Goal: Task Accomplishment & Management: Use online tool/utility

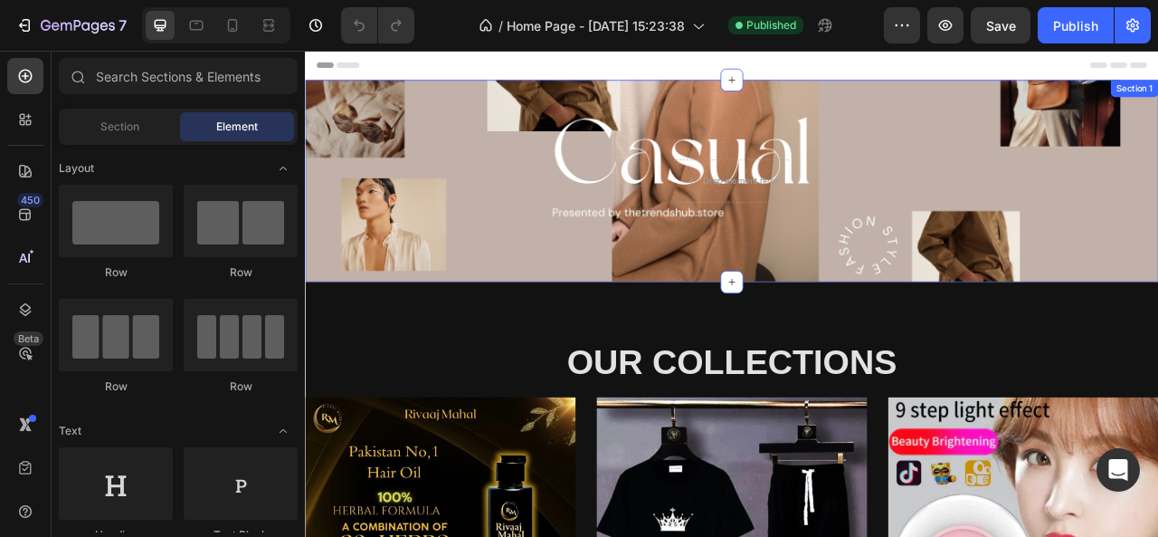
click at [532, 234] on div "Drop element here Section 1" at bounding box center [848, 216] width 1086 height 257
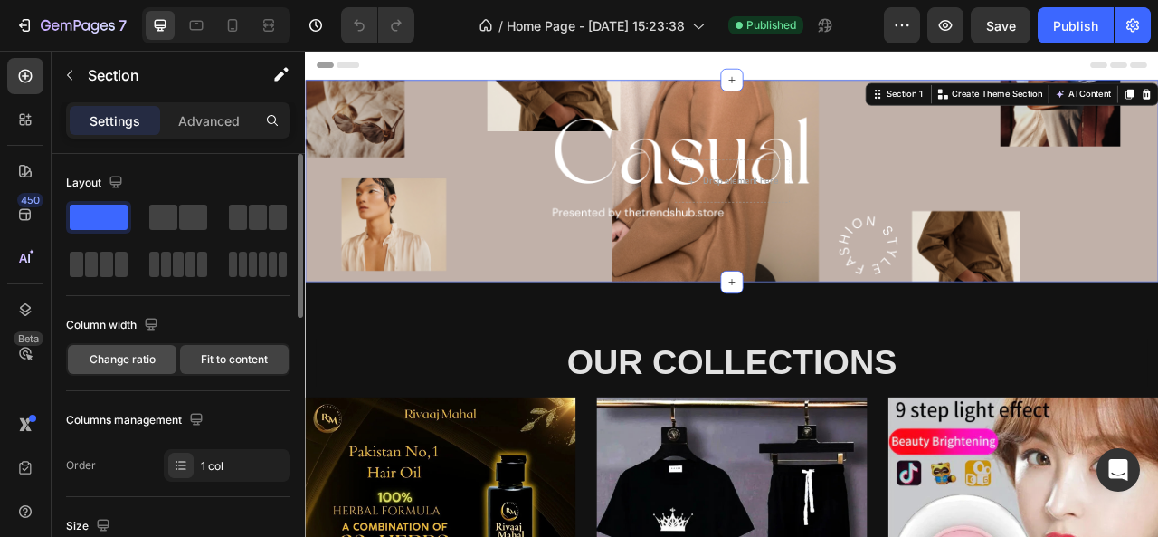
click at [115, 364] on span "Change ratio" at bounding box center [123, 359] width 66 height 16
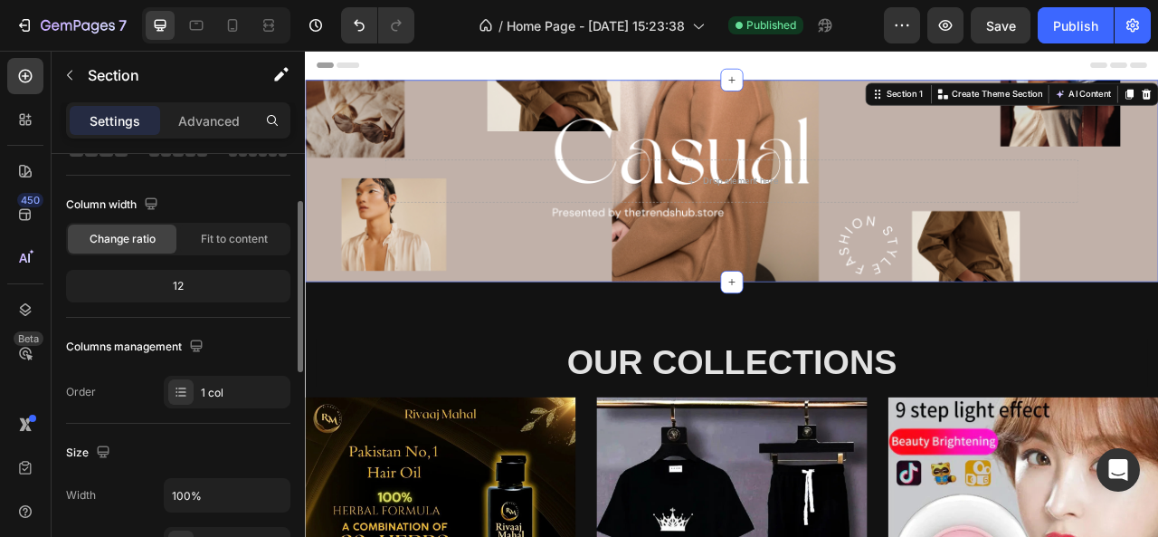
scroll to position [132, 0]
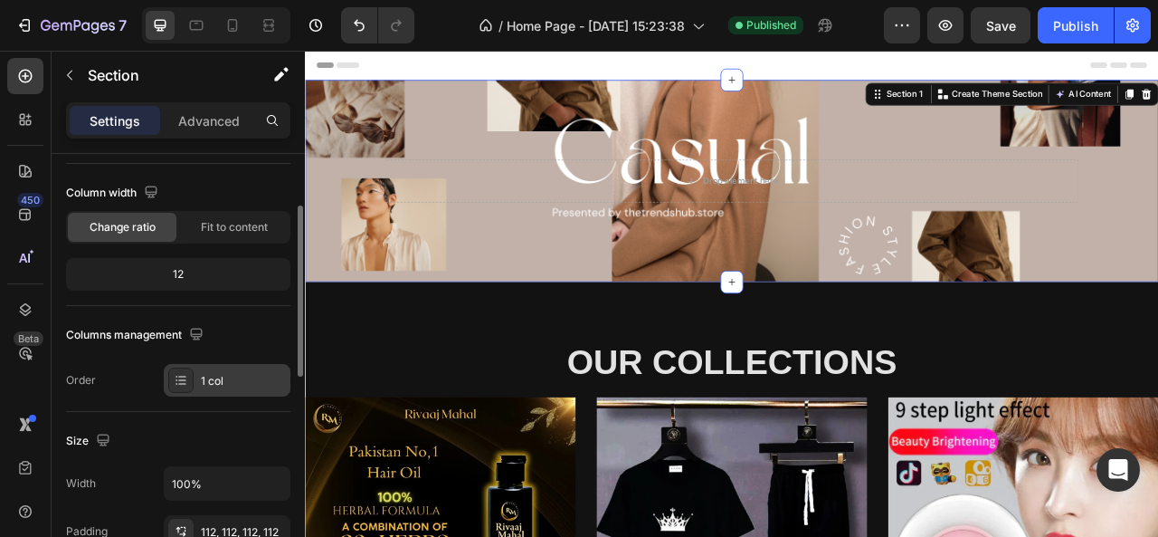
click at [211, 374] on div "1 col" at bounding box center [243, 381] width 85 height 16
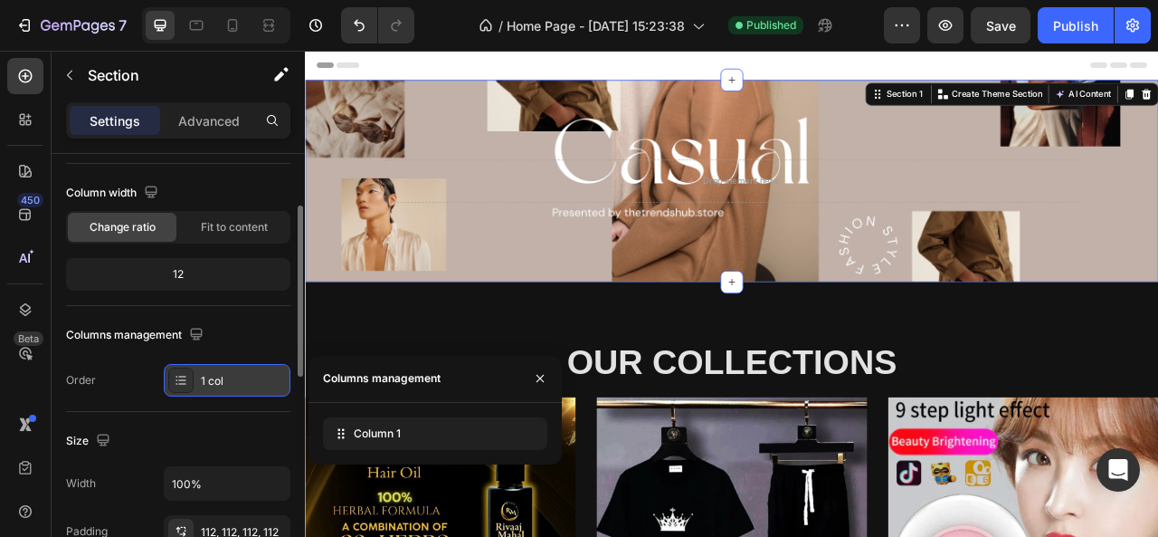
click at [211, 374] on div "1 col" at bounding box center [243, 381] width 85 height 16
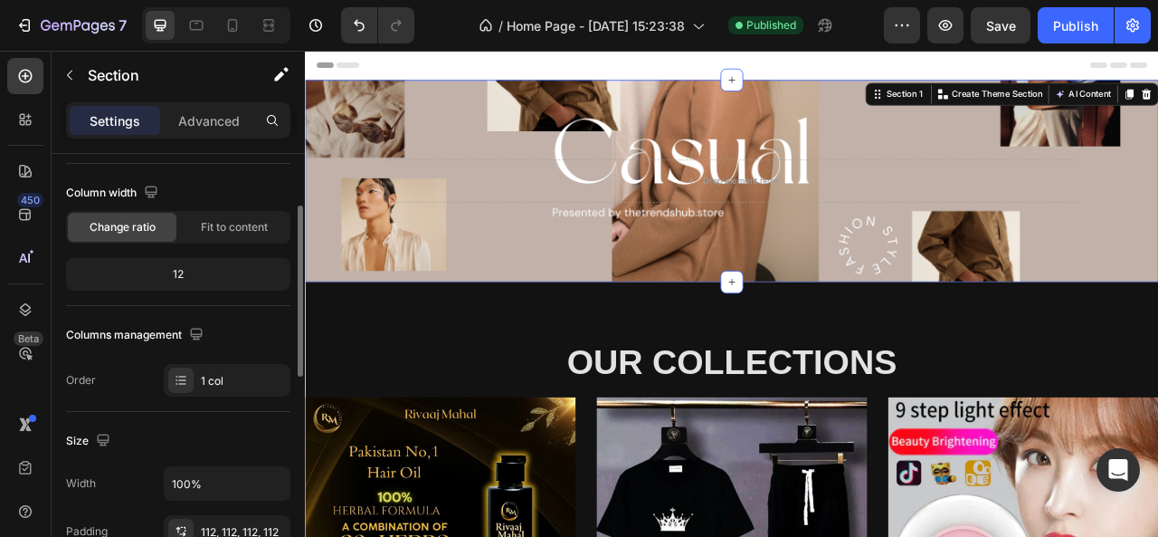
drag, startPoint x: 210, startPoint y: 265, endPoint x: 171, endPoint y: 272, distance: 39.6
click at [171, 272] on div "12" at bounding box center [178, 274] width 217 height 25
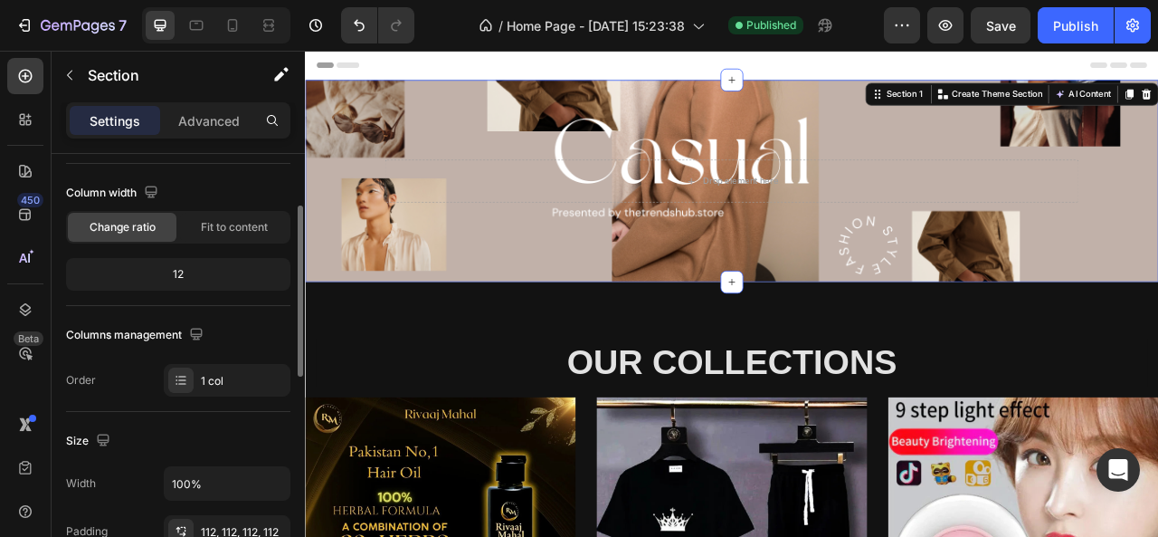
click at [171, 272] on div "12" at bounding box center [178, 274] width 217 height 25
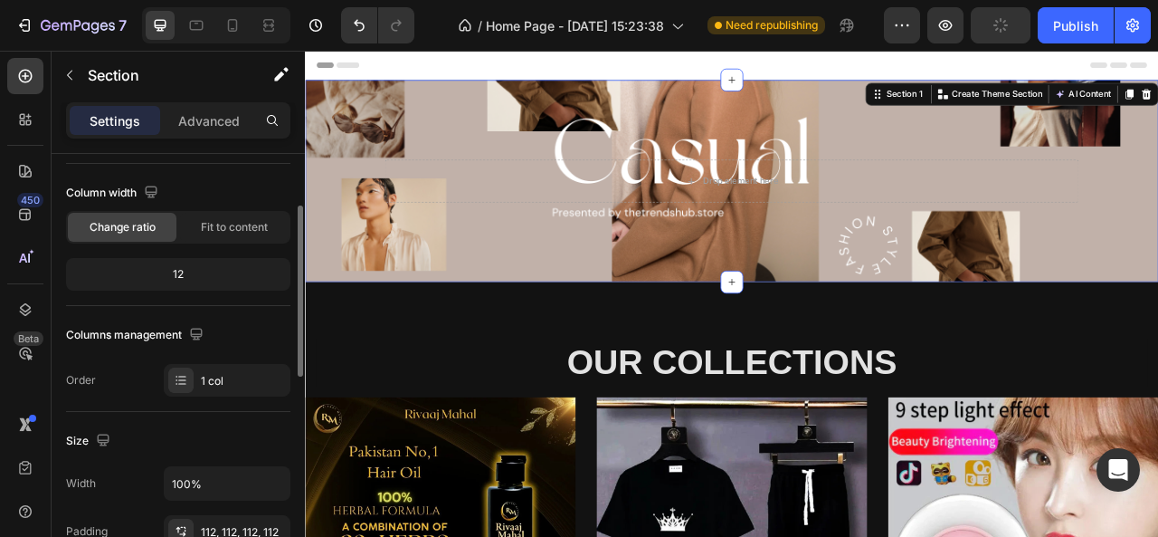
click at [171, 272] on div "12" at bounding box center [178, 274] width 217 height 25
drag, startPoint x: 171, startPoint y: 272, endPoint x: 180, endPoint y: 269, distance: 9.7
click at [180, 269] on div "12" at bounding box center [178, 274] width 217 height 25
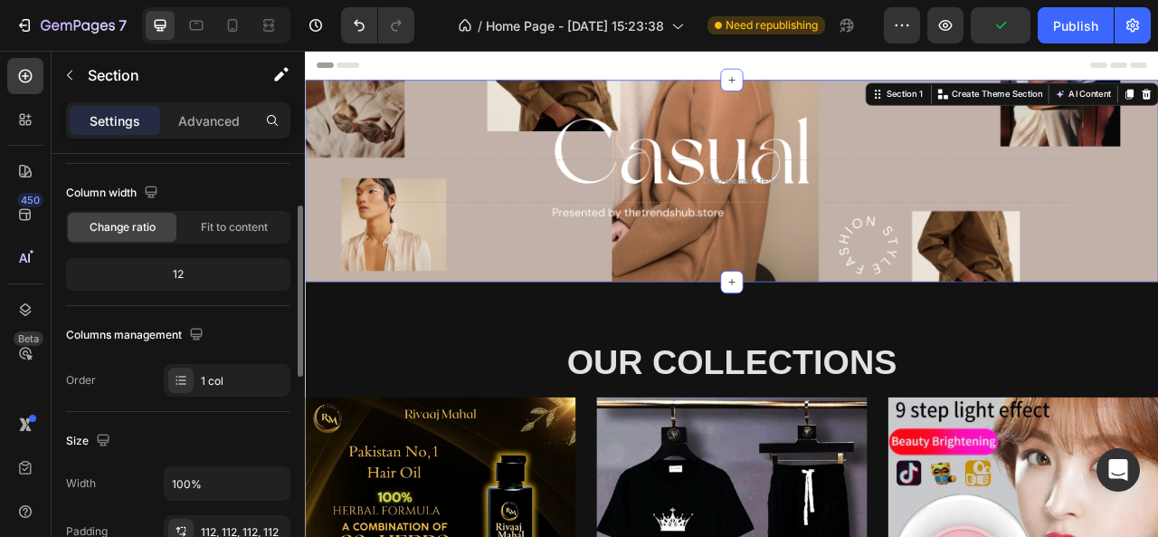
click at [180, 269] on div "12" at bounding box center [178, 274] width 217 height 25
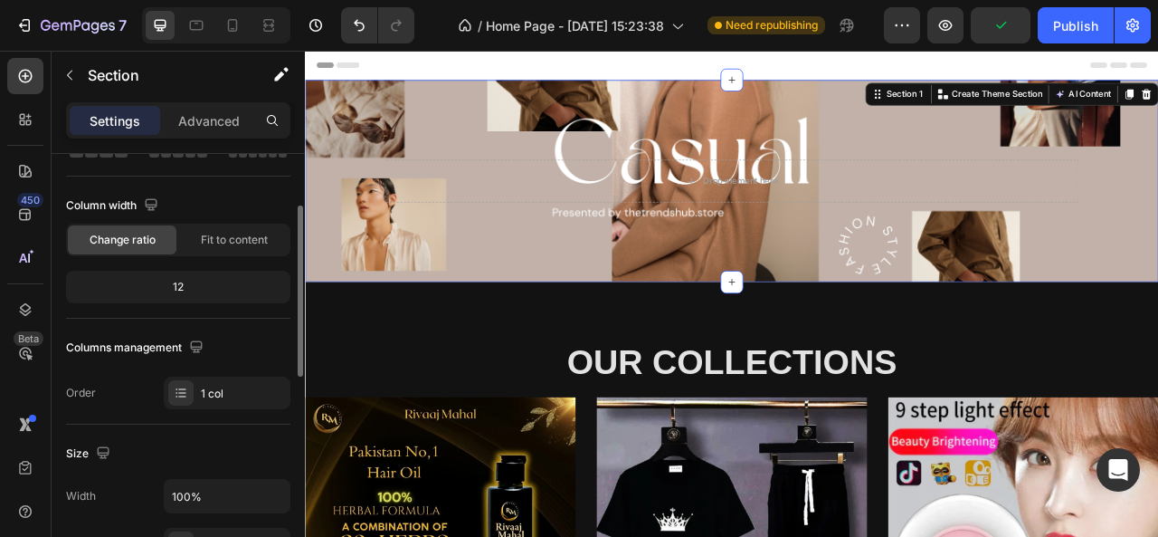
scroll to position [129, 0]
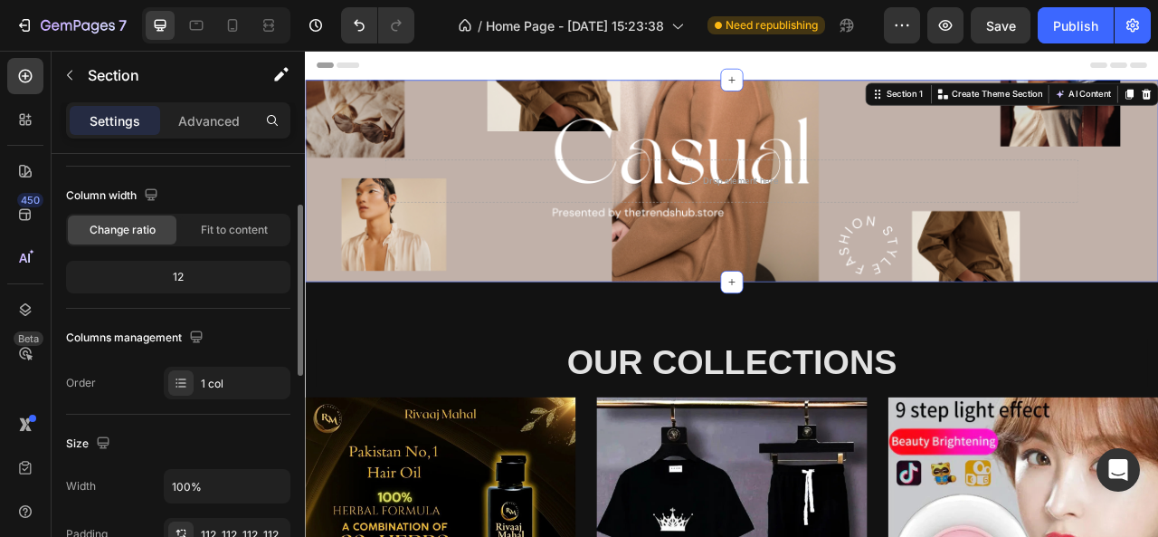
click at [180, 269] on div "12" at bounding box center [178, 276] width 217 height 25
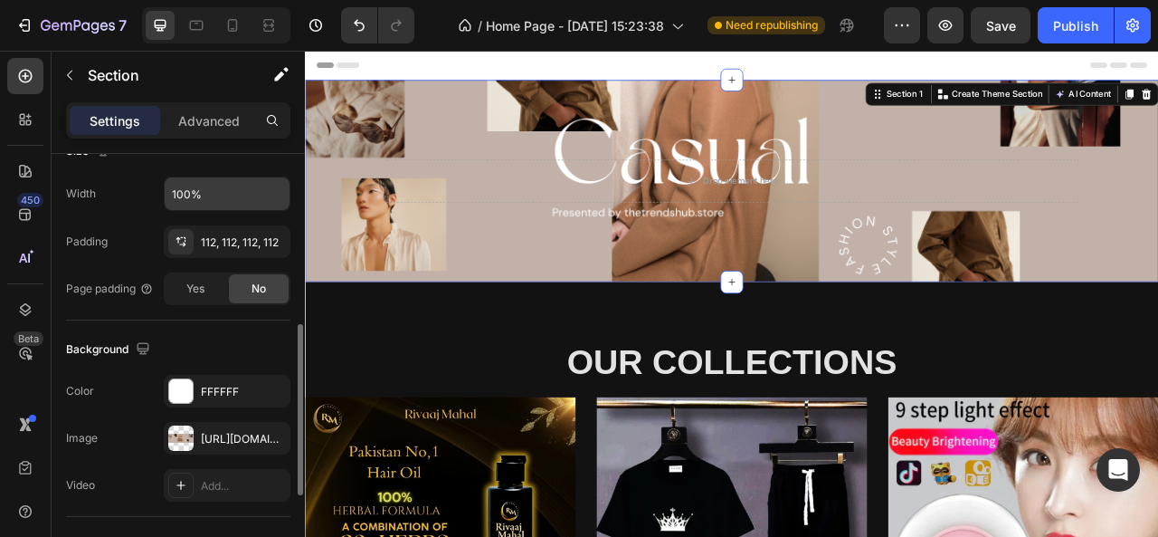
scroll to position [424, 0]
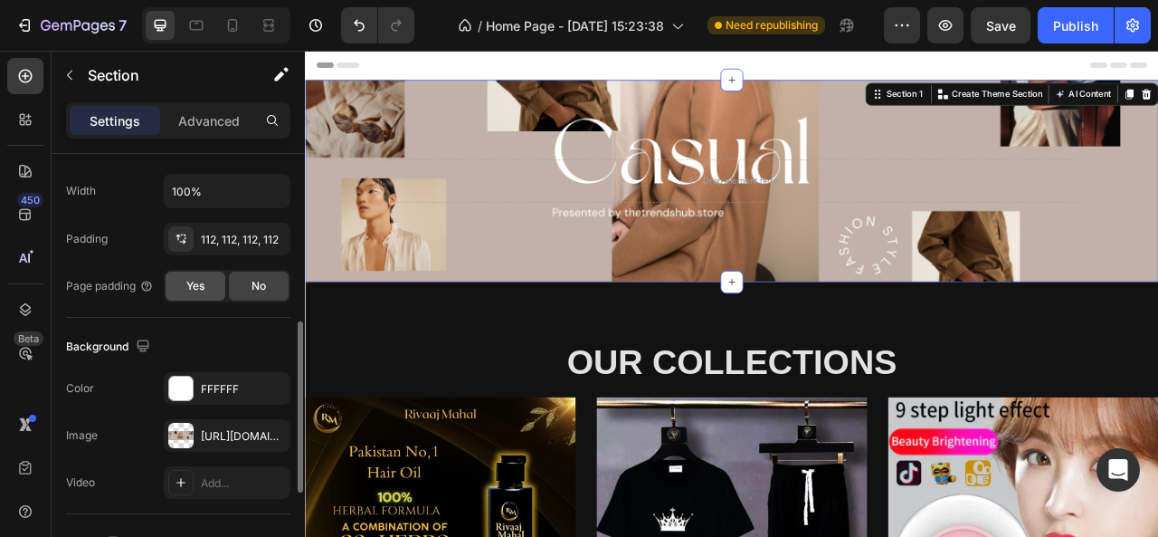
click at [198, 289] on span "Yes" at bounding box center [195, 286] width 18 height 16
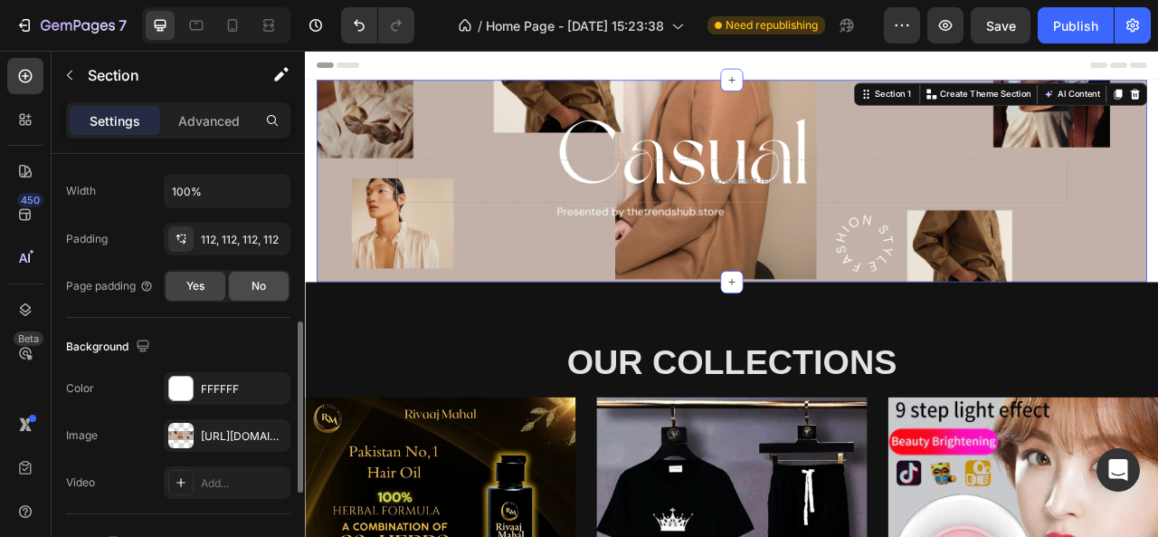
click at [233, 287] on div "No" at bounding box center [259, 286] width 60 height 29
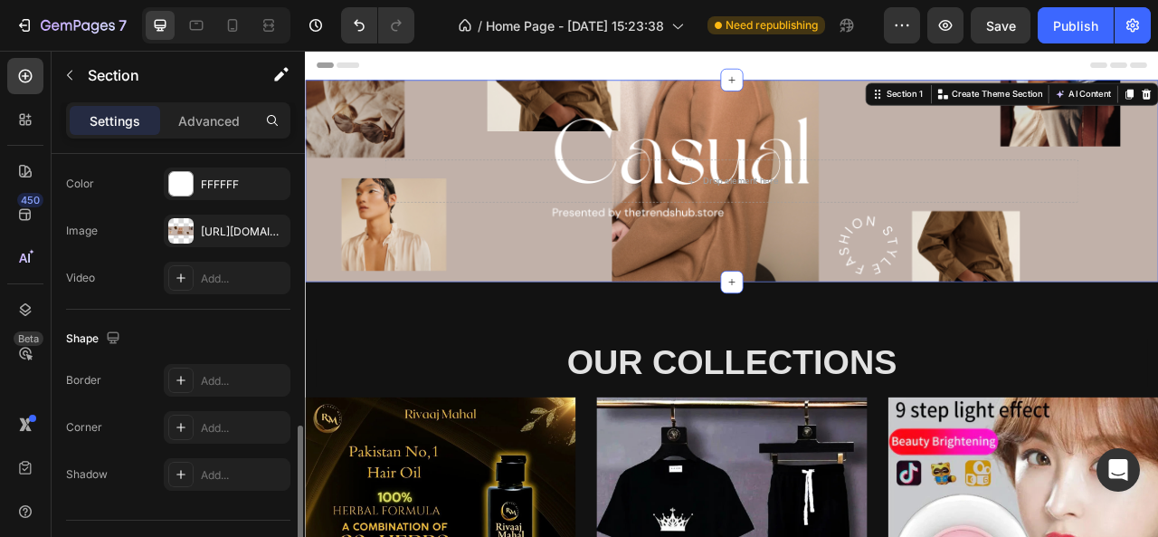
scroll to position [648, 0]
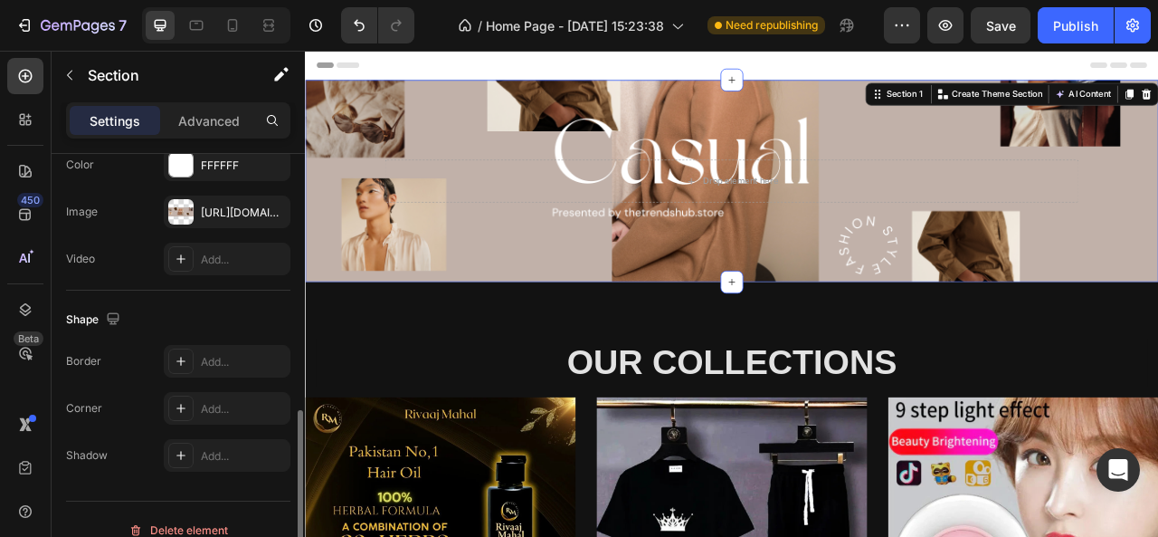
click at [224, 367] on div "Add..." at bounding box center [227, 361] width 127 height 33
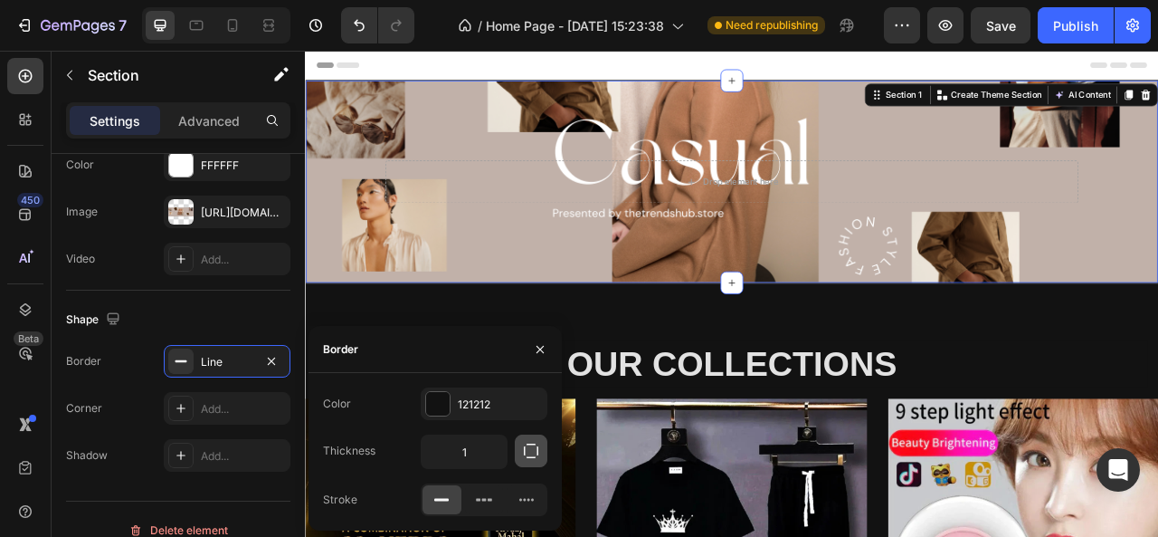
click at [528, 460] on button "button" at bounding box center [531, 450] width 33 height 33
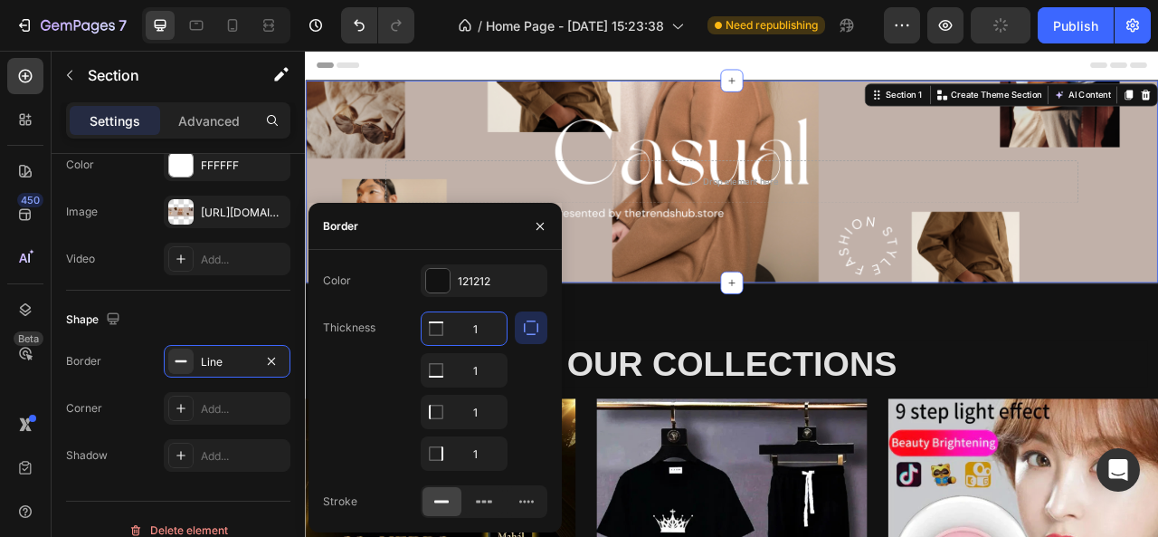
click at [452, 335] on input "1" at bounding box center [464, 328] width 85 height 33
click at [449, 345] on div at bounding box center [436, 328] width 29 height 33
click at [524, 332] on icon "button" at bounding box center [531, 328] width 18 height 18
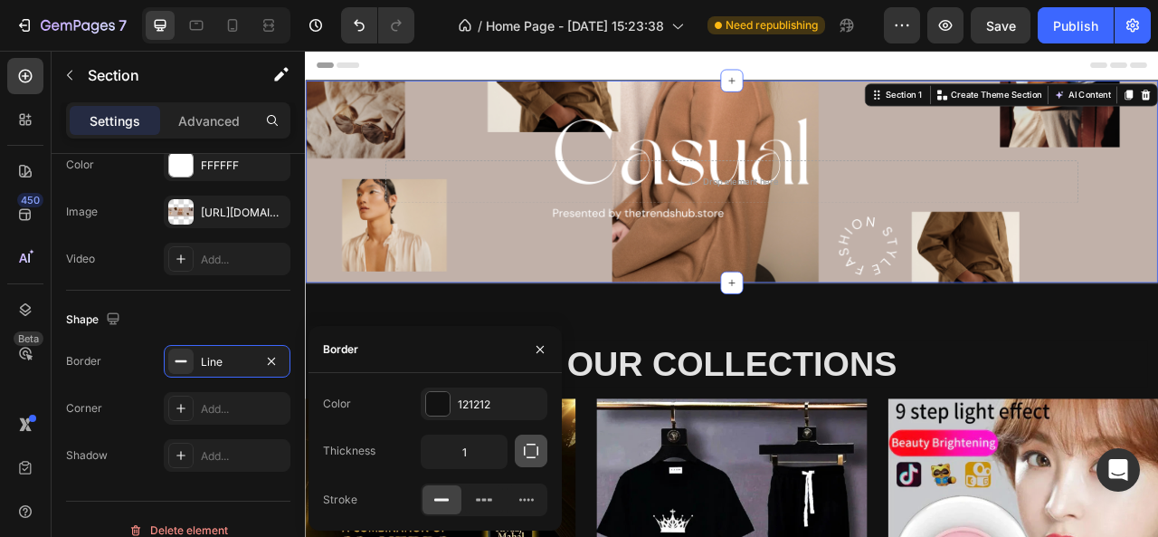
click at [524, 450] on icon "button" at bounding box center [531, 450] width 14 height 14
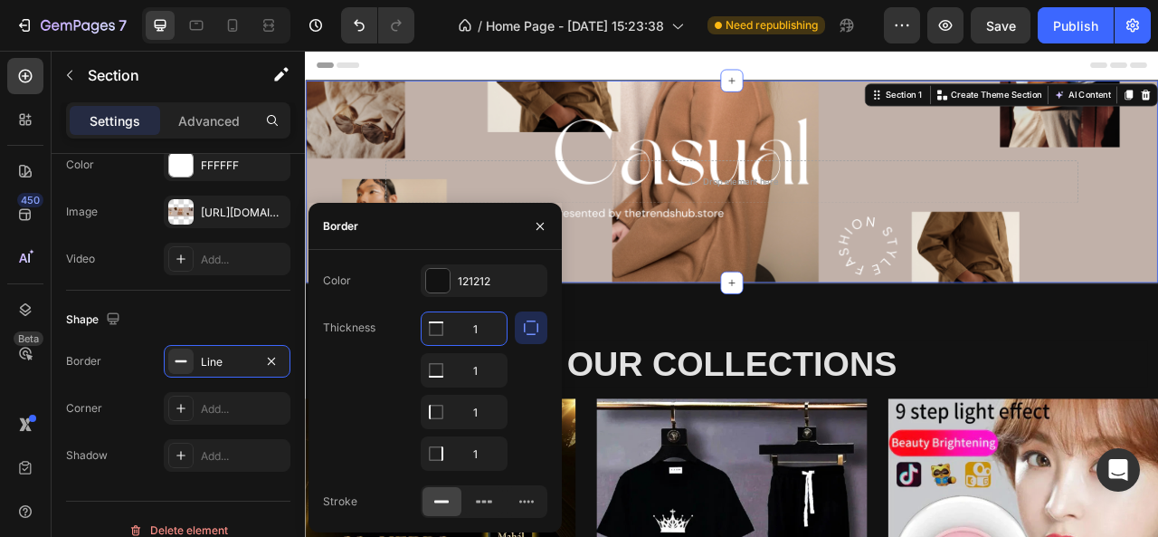
click at [487, 341] on input "1" at bounding box center [464, 328] width 85 height 33
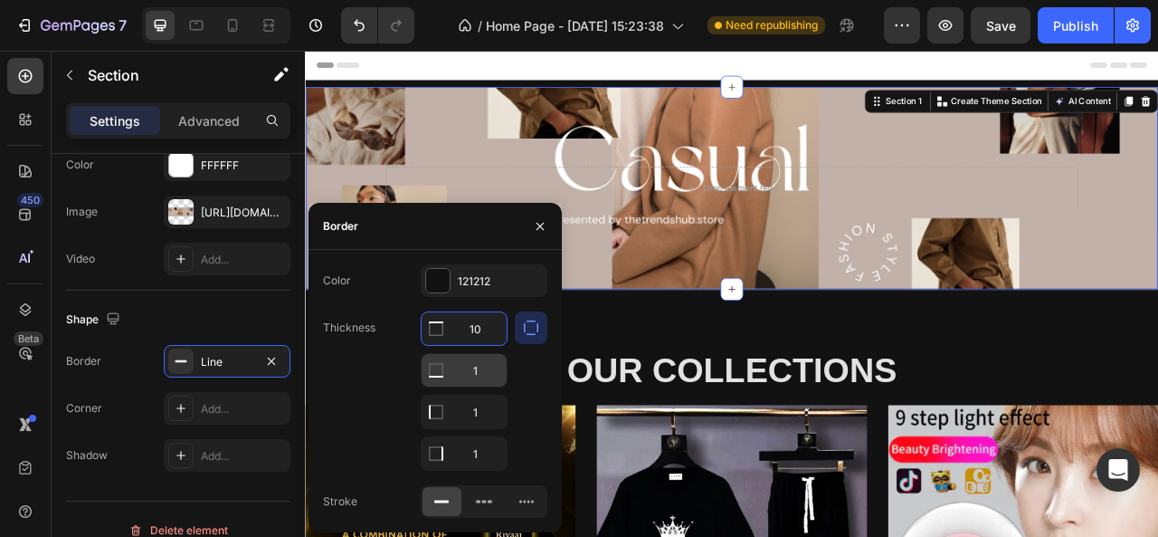
type input "10"
click at [485, 370] on input "1" at bounding box center [464, 370] width 85 height 33
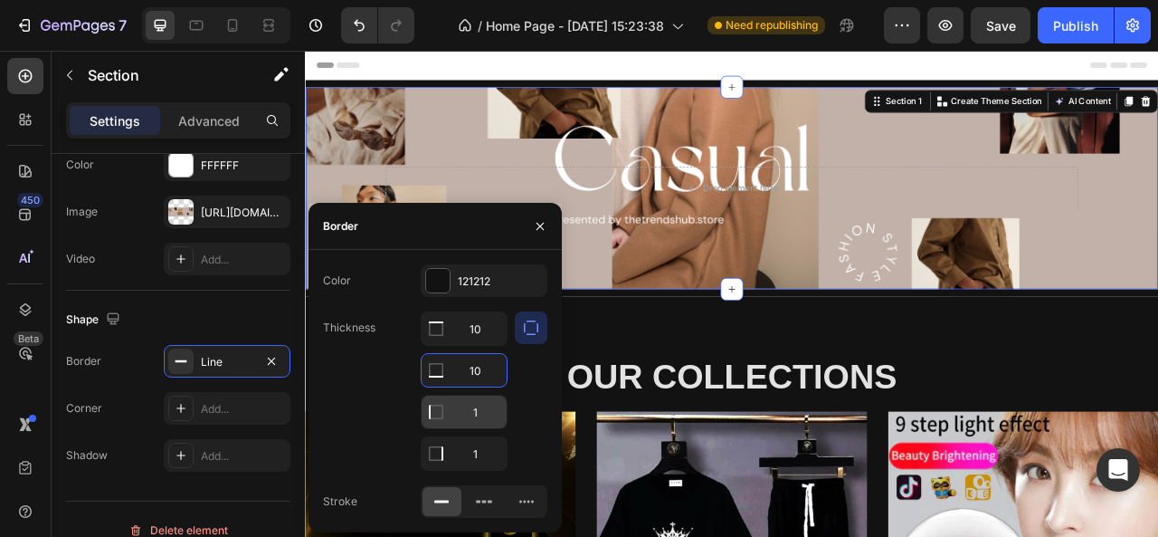
type input "10"
click at [490, 408] on input "1" at bounding box center [464, 412] width 85 height 33
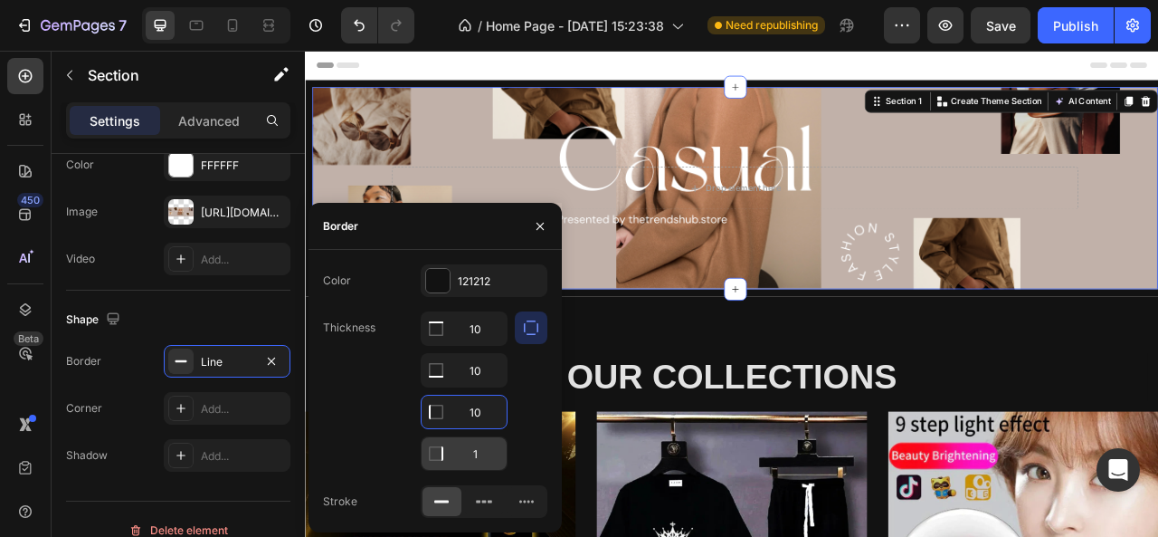
type input "10"
click at [493, 459] on input "1" at bounding box center [464, 453] width 85 height 33
type input "10"
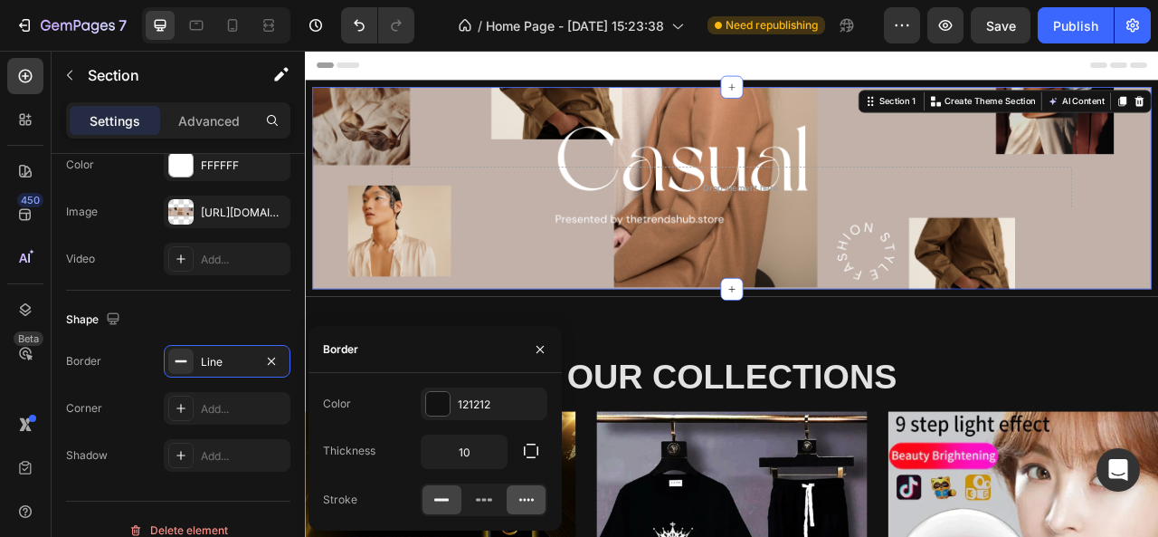
click at [525, 504] on icon at bounding box center [527, 500] width 18 height 18
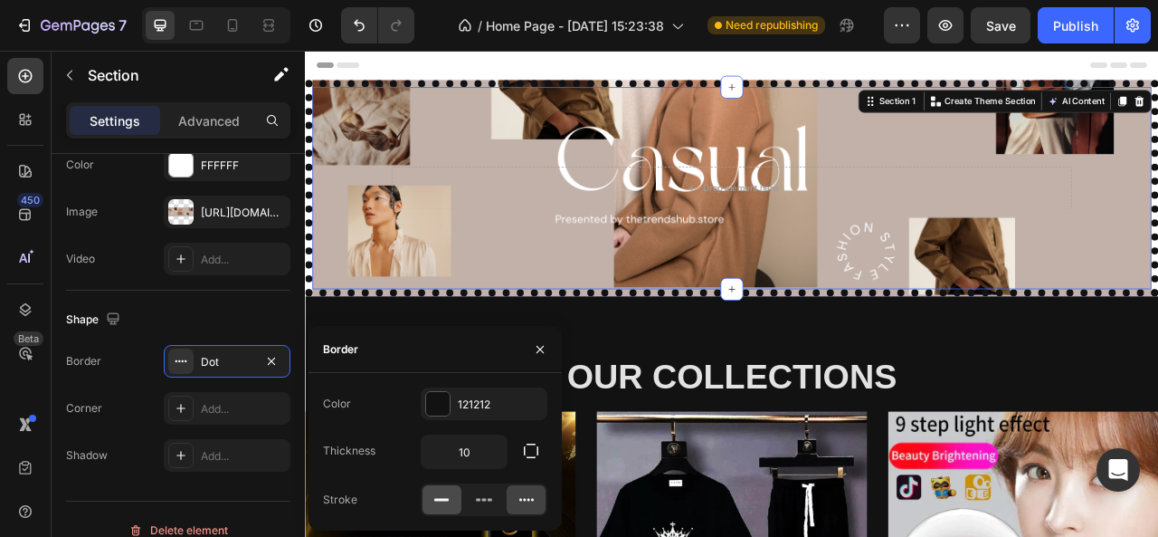
click at [457, 496] on div at bounding box center [442, 499] width 39 height 29
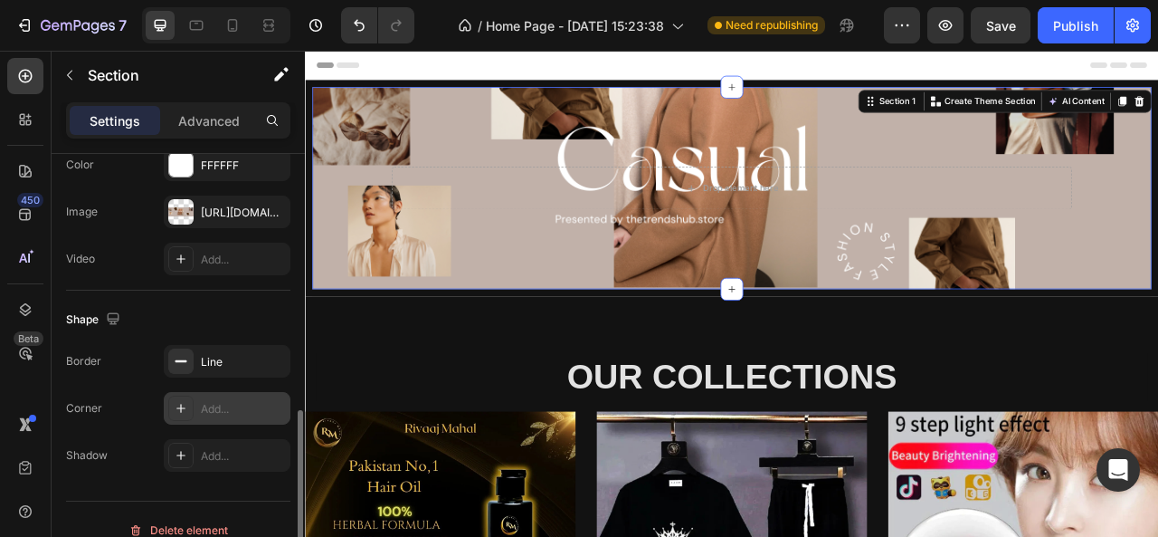
click at [243, 413] on div "Add..." at bounding box center [243, 409] width 85 height 16
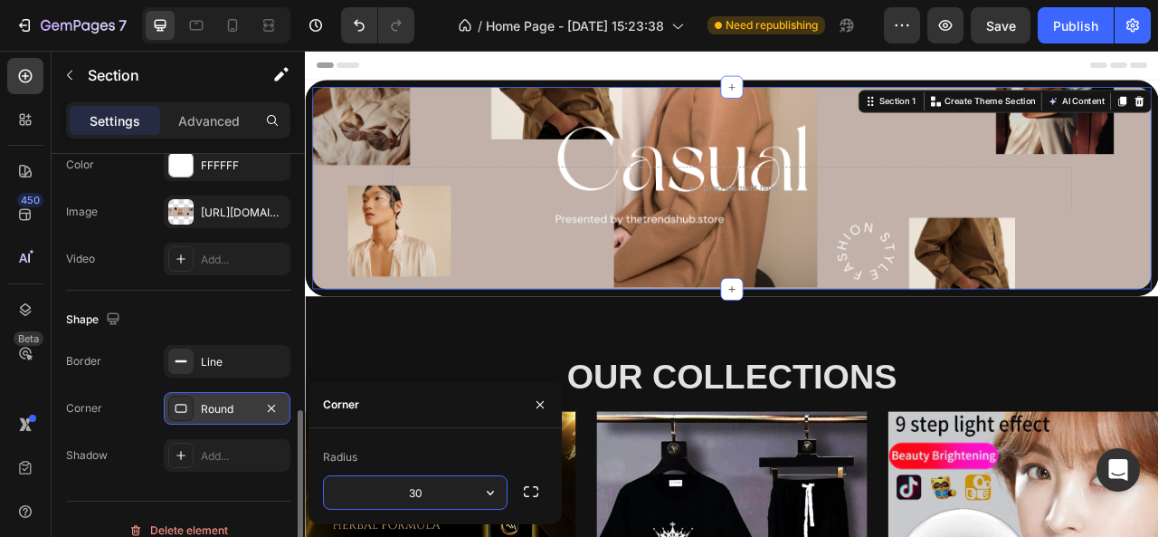
type input "3"
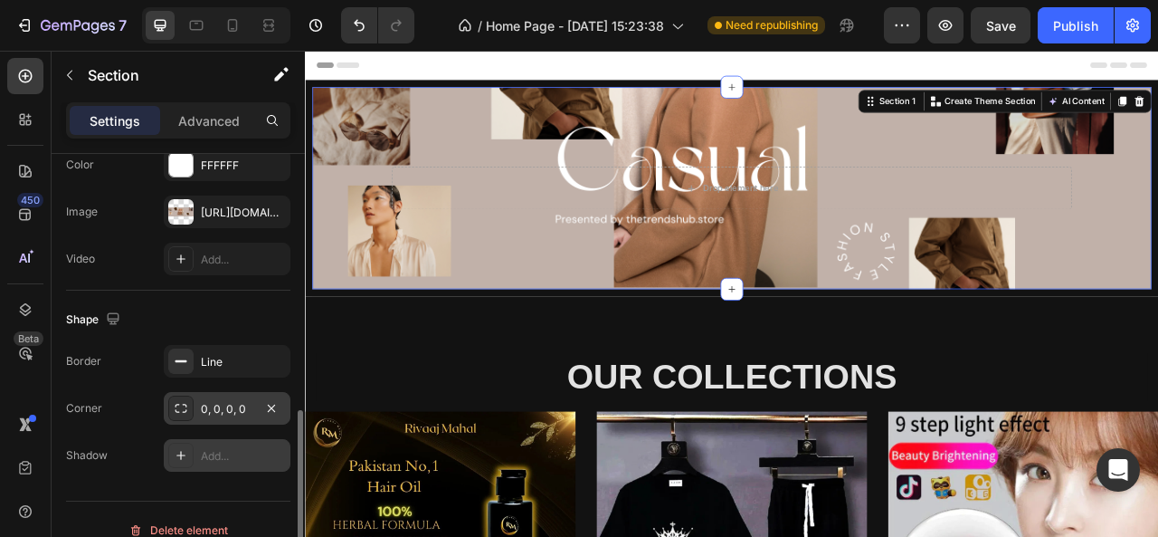
click at [206, 453] on div "Add..." at bounding box center [243, 456] width 85 height 16
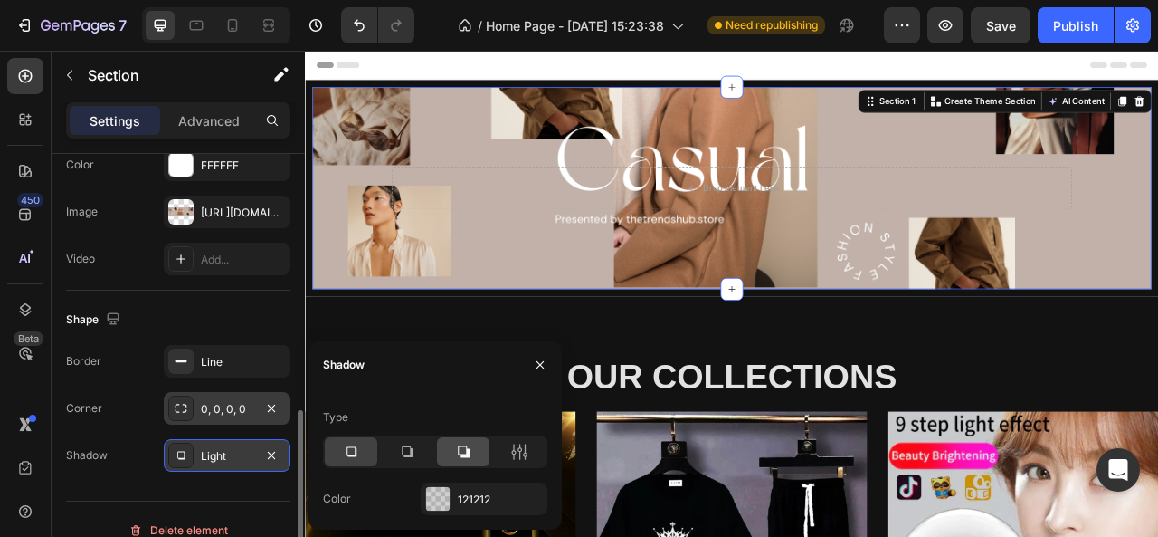
click at [465, 453] on icon at bounding box center [463, 452] width 18 height 18
click at [463, 505] on div "121212" at bounding box center [484, 499] width 52 height 16
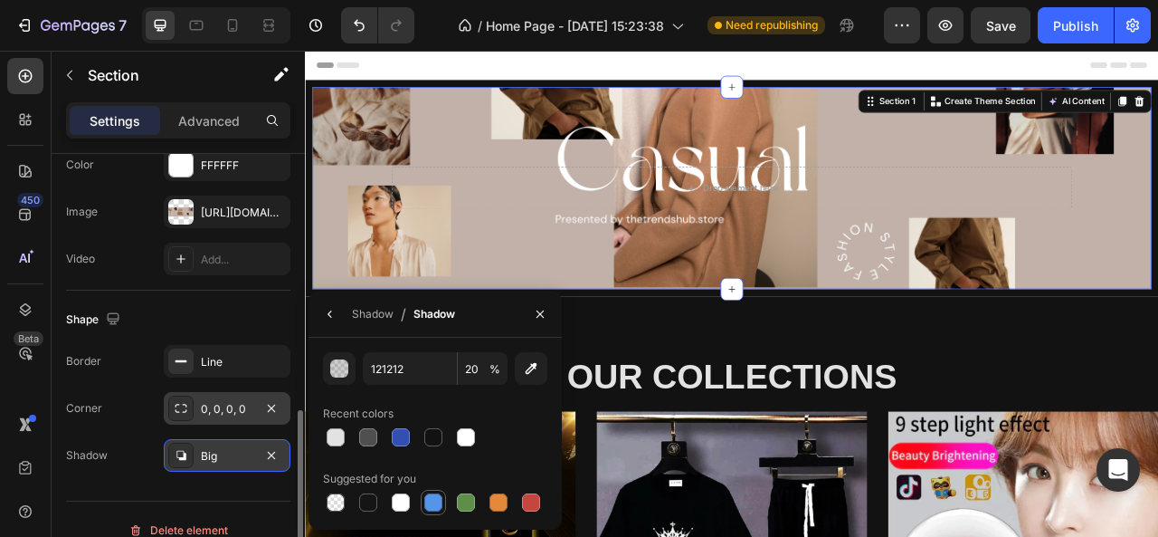
click at [442, 506] on div at bounding box center [433, 502] width 18 height 18
type input "5594E7"
type input "100"
click at [426, 441] on div at bounding box center [433, 437] width 18 height 18
click at [372, 431] on div at bounding box center [368, 437] width 18 height 18
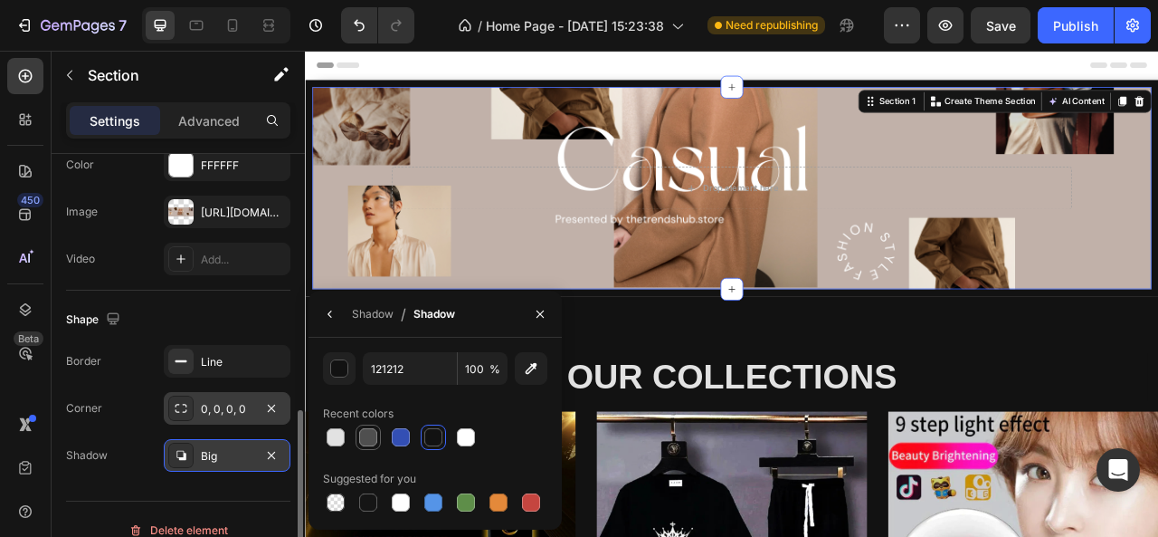
type input "4F4F4F"
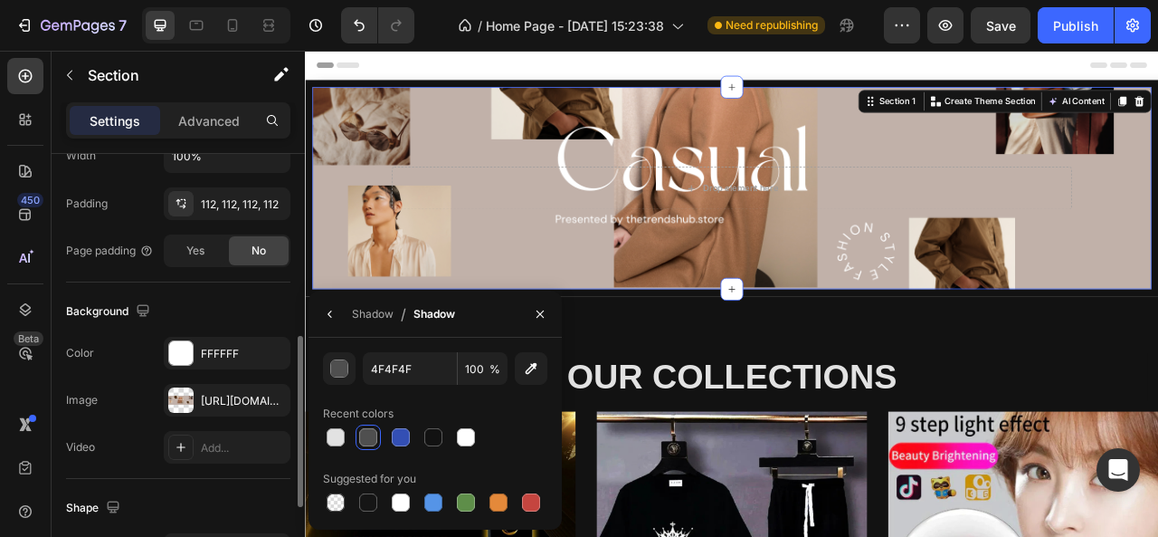
scroll to position [460, 0]
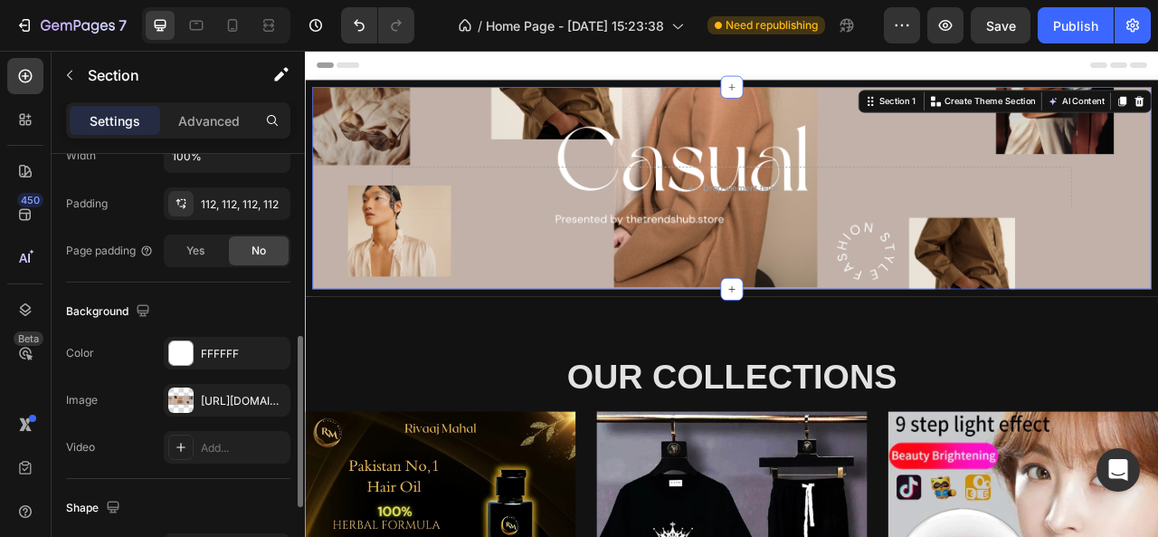
click at [233, 379] on div "The changes might be hidden by the image and the video. Color FFFFFF Image http…" at bounding box center [178, 400] width 224 height 127
click at [234, 393] on div "https://cdn.shopify.com/s/files/1/0740/9257/6804/files/gempages_580104728621351…" at bounding box center [227, 401] width 52 height 16
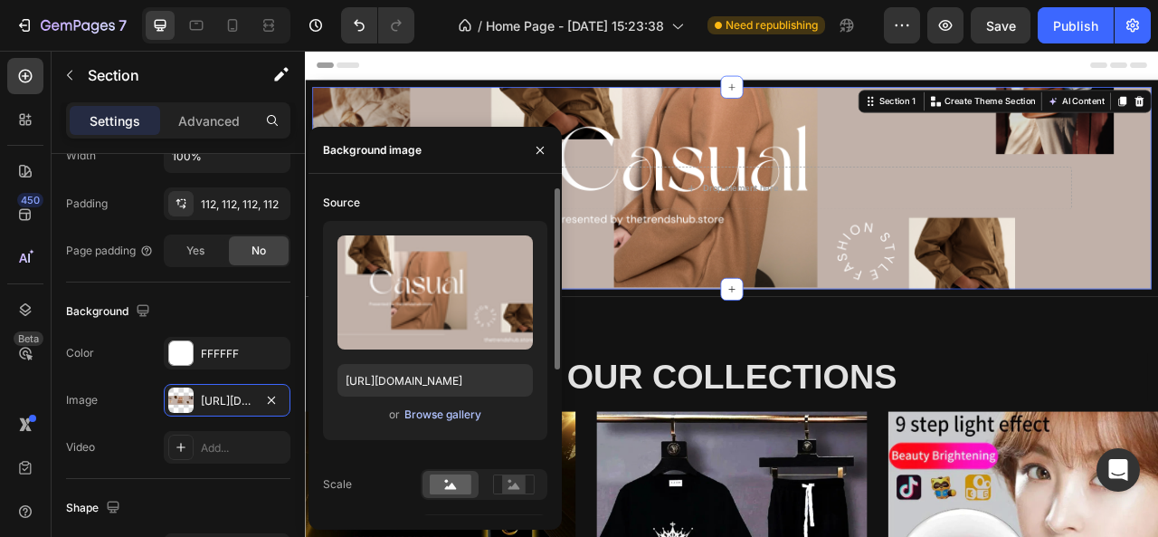
click at [405, 414] on div "Browse gallery" at bounding box center [443, 414] width 77 height 16
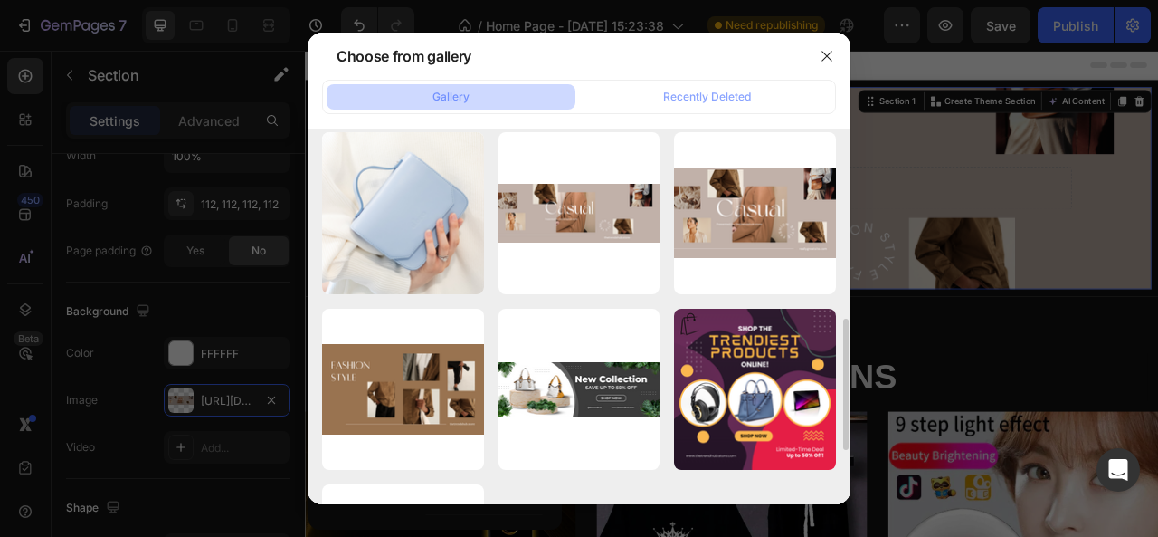
scroll to position [540, 0]
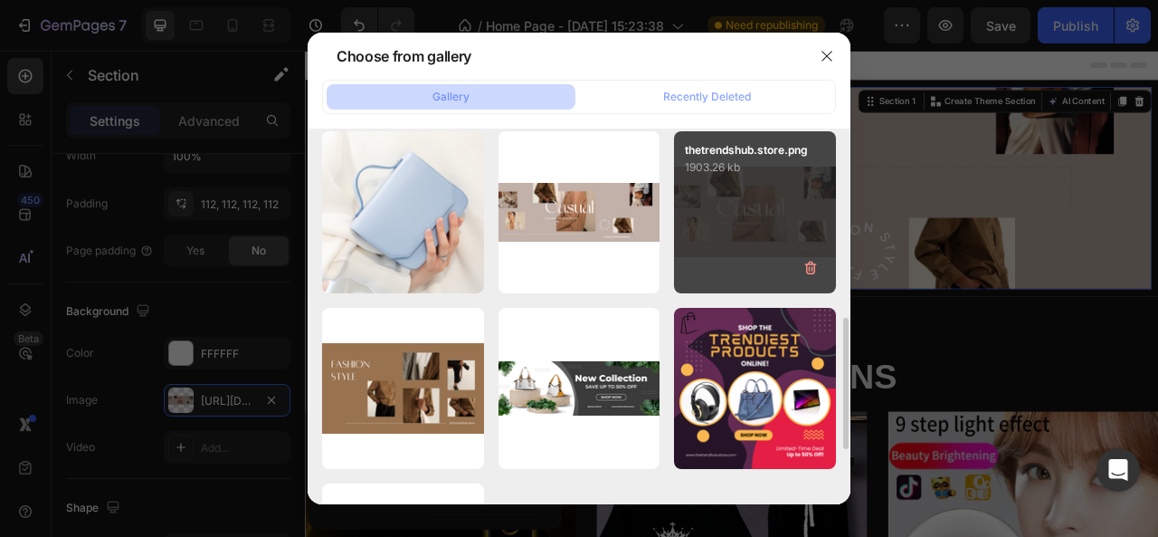
click at [748, 178] on div "thetrendshub.store.png 1903.26 kb" at bounding box center [755, 212] width 162 height 162
type input "https://cdn.shopify.com/s/files/1/0740/9257/6804/files/gempages_580104728621351…"
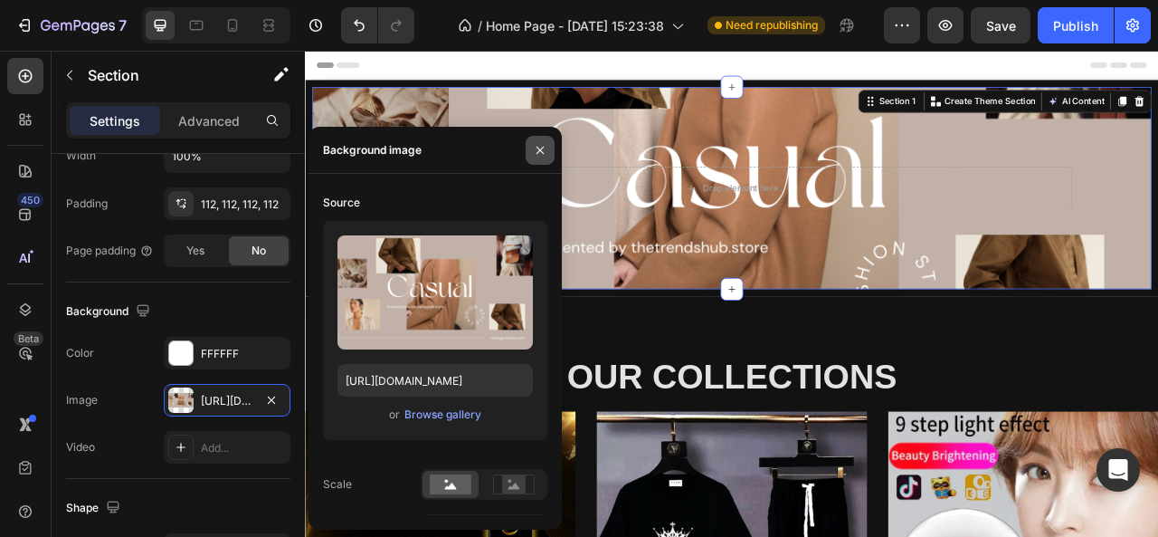
click at [545, 149] on icon "button" at bounding box center [540, 150] width 14 height 14
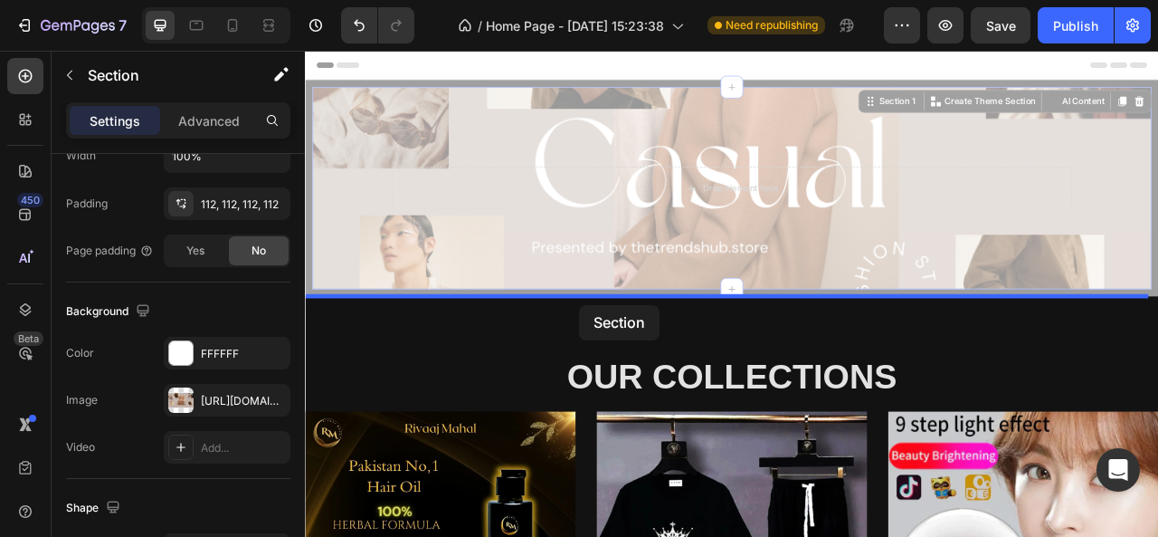
drag, startPoint x: 657, startPoint y: 352, endPoint x: 654, endPoint y: 372, distance: 20.1
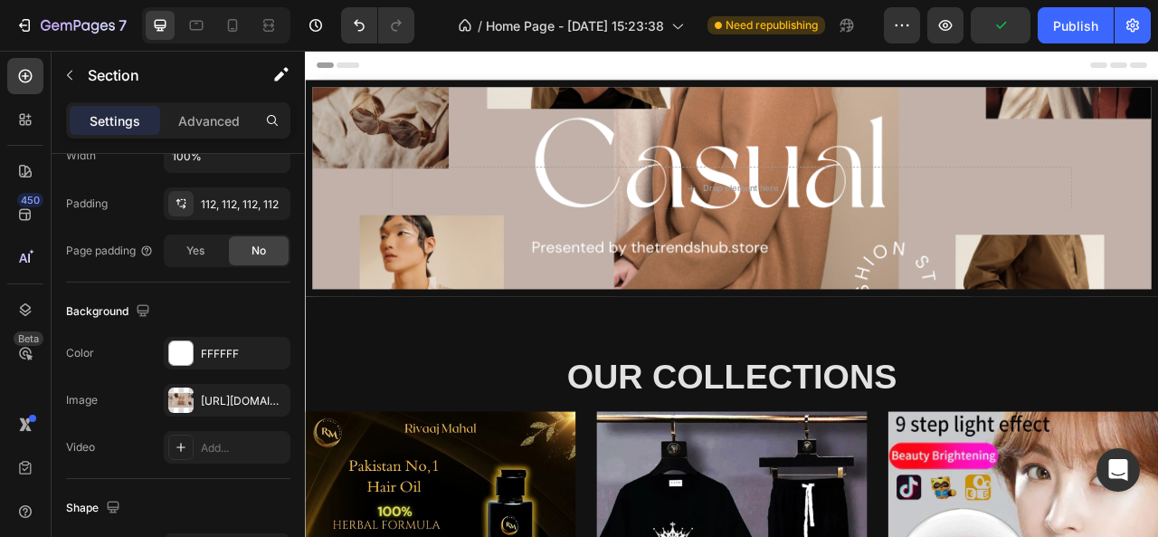
click at [486, 75] on div "Header" at bounding box center [847, 69] width 1057 height 36
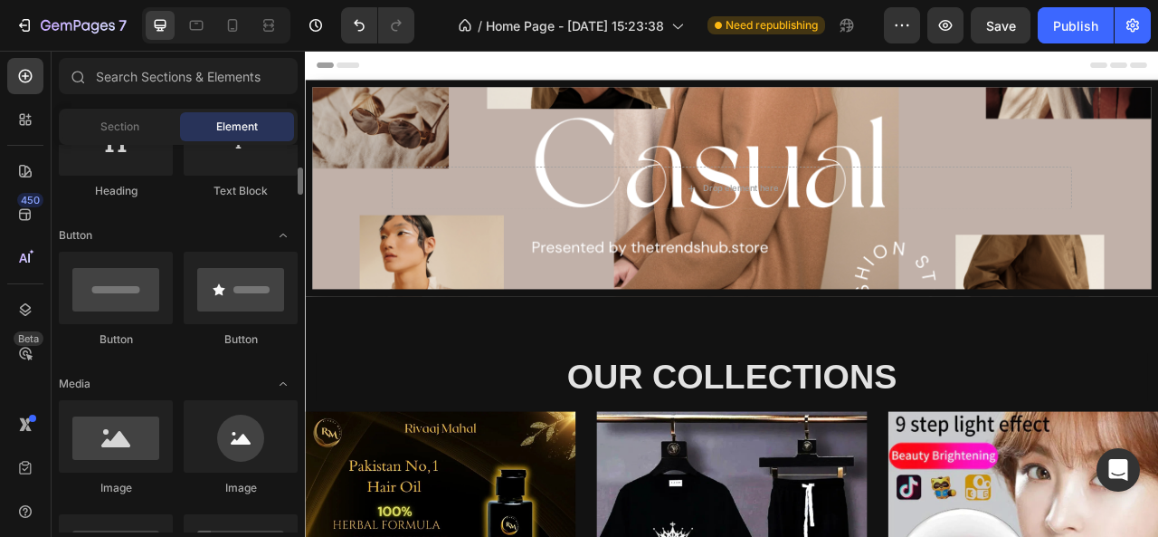
scroll to position [342, 0]
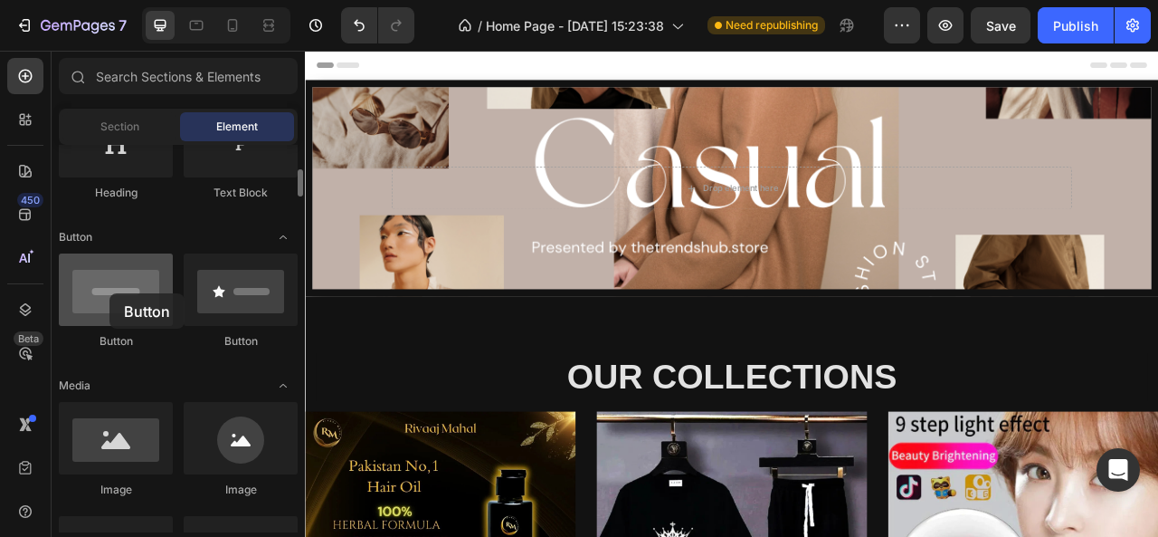
click at [110, 293] on div at bounding box center [116, 289] width 114 height 72
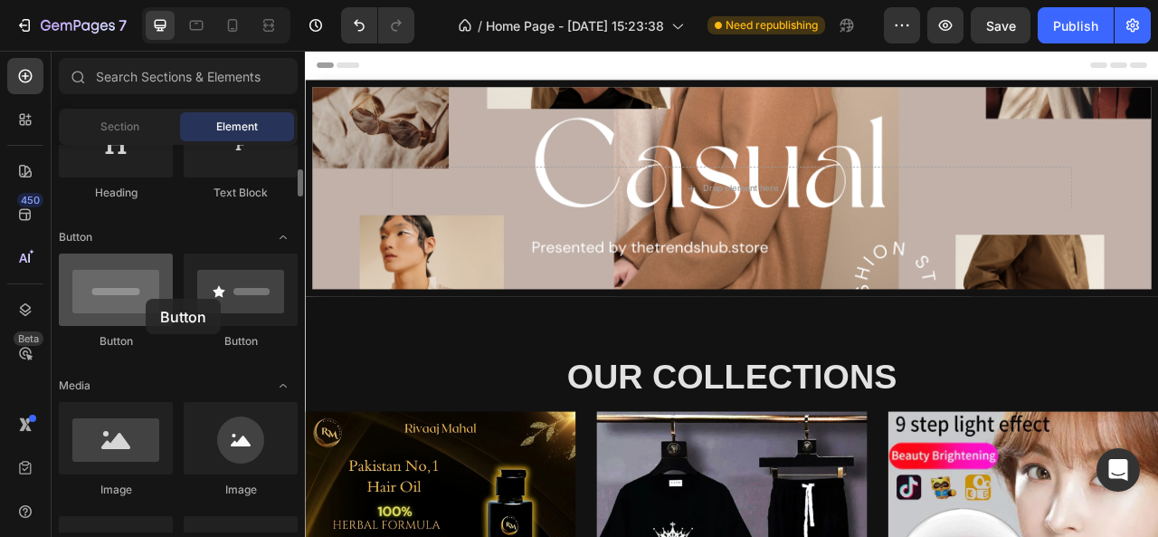
drag, startPoint x: 110, startPoint y: 294, endPoint x: 146, endPoint y: 300, distance: 36.6
click at [146, 300] on div at bounding box center [116, 289] width 114 height 72
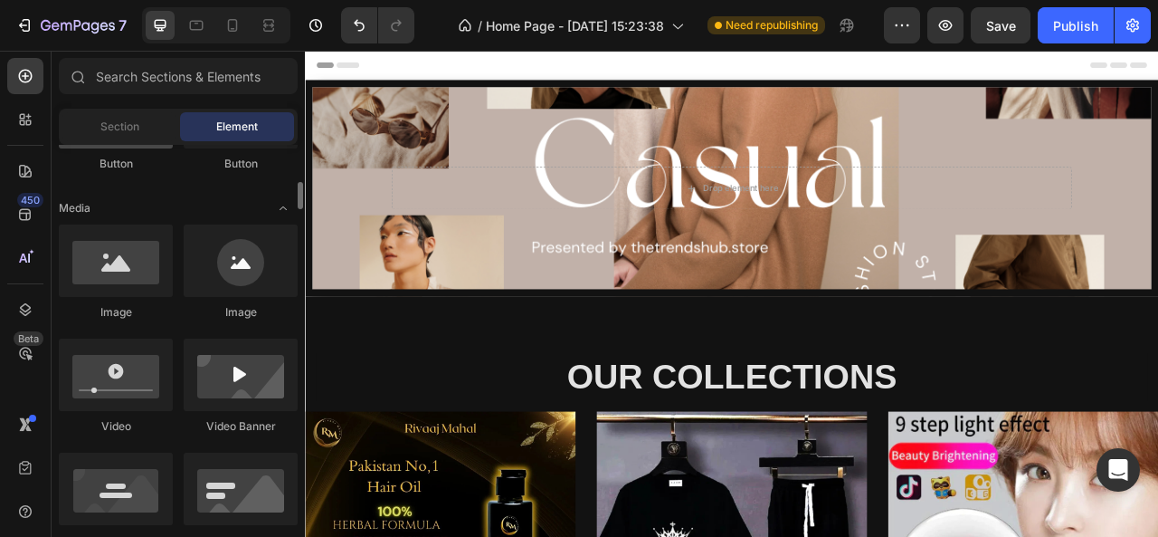
scroll to position [520, 0]
click at [146, 300] on div "Image" at bounding box center [116, 272] width 114 height 96
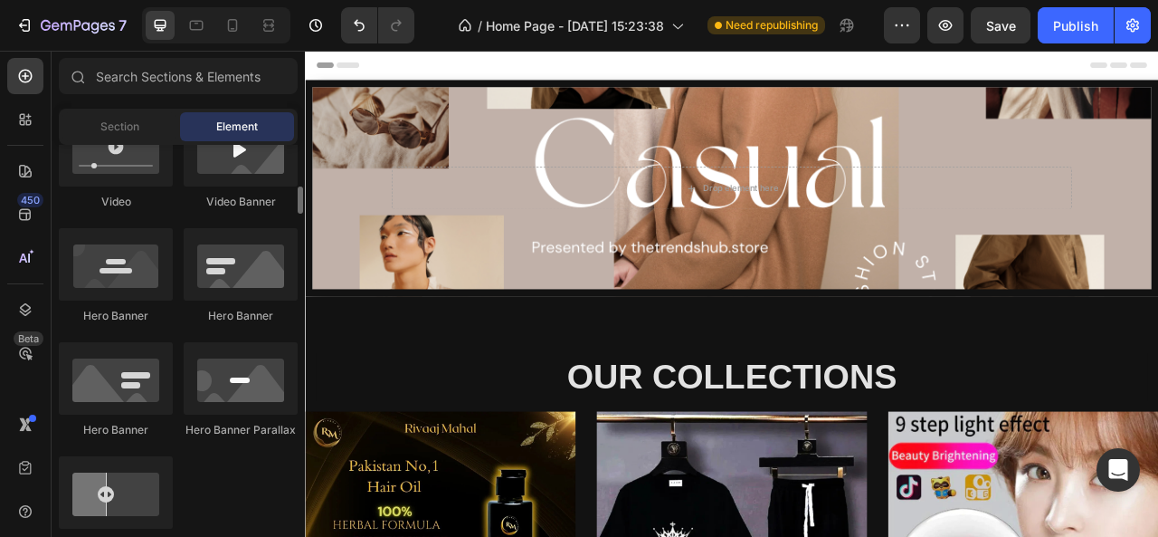
scroll to position [815, 0]
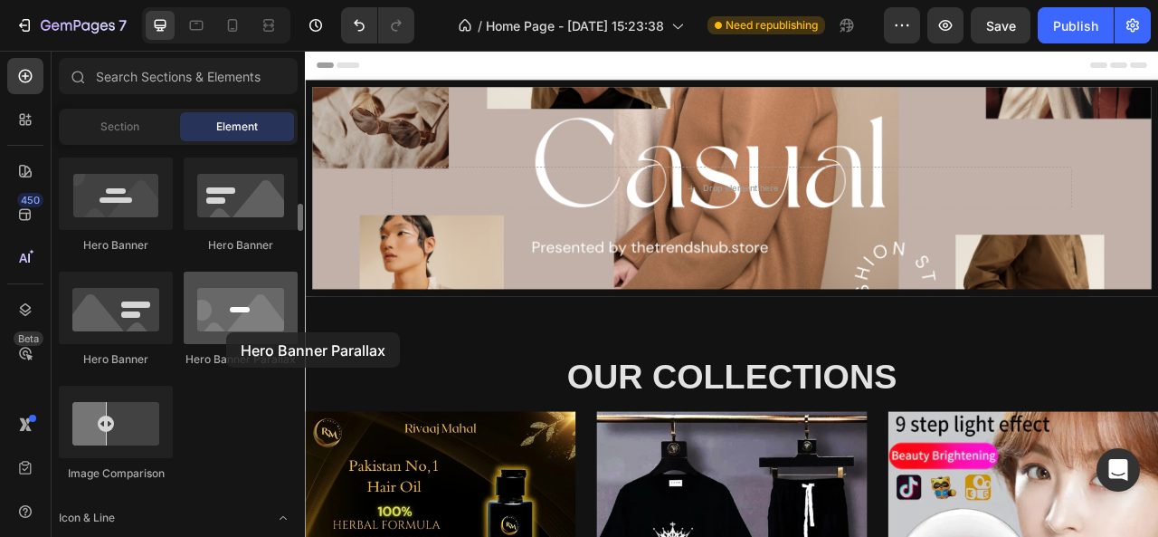
click at [226, 332] on div at bounding box center [241, 308] width 114 height 72
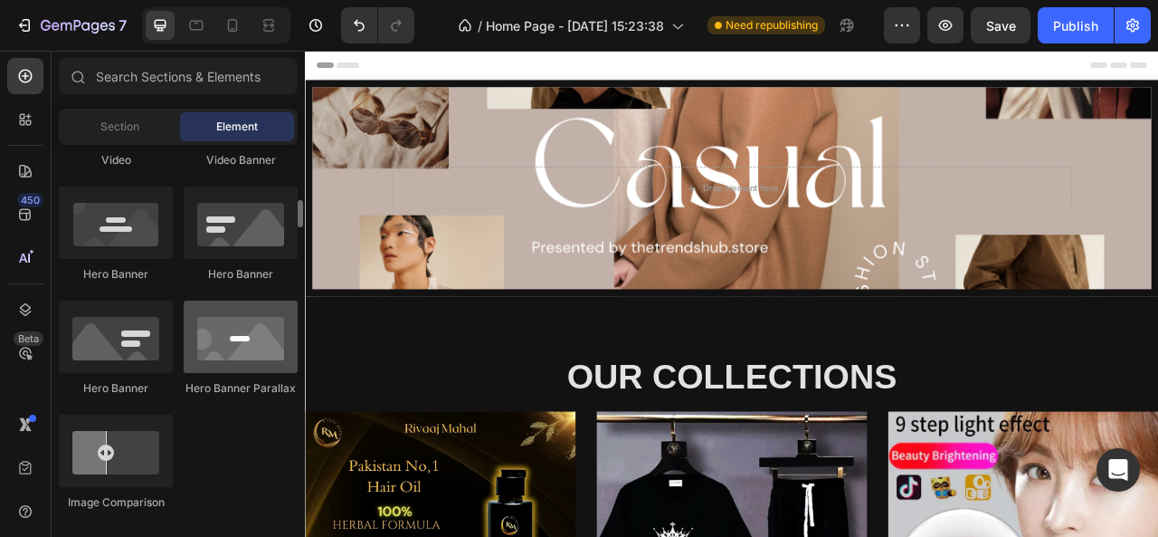
scroll to position [785, 0]
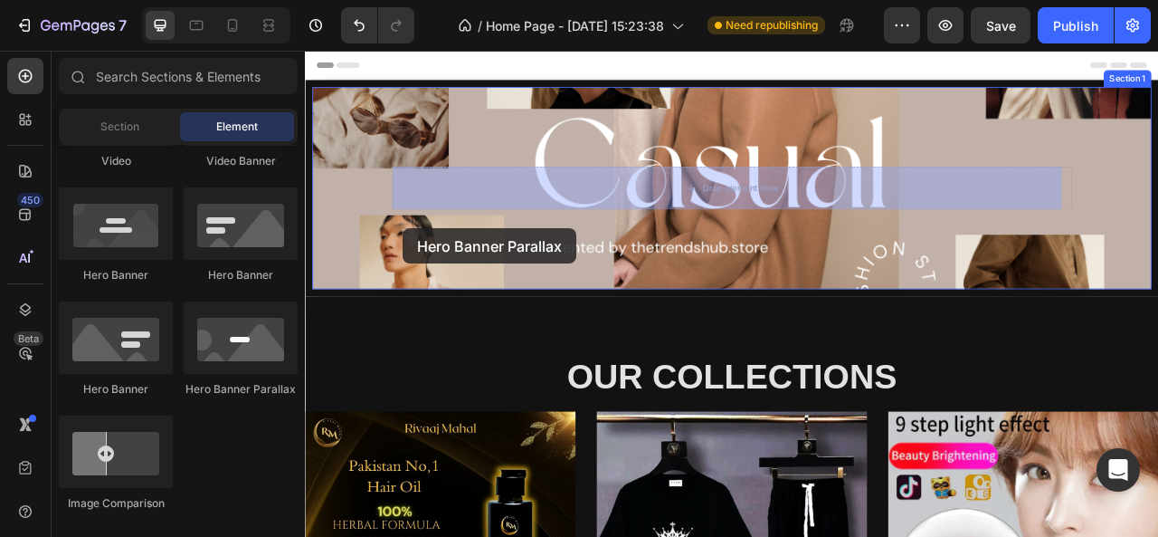
drag, startPoint x: 531, startPoint y: 383, endPoint x: 617, endPoint y: 164, distance: 235.3
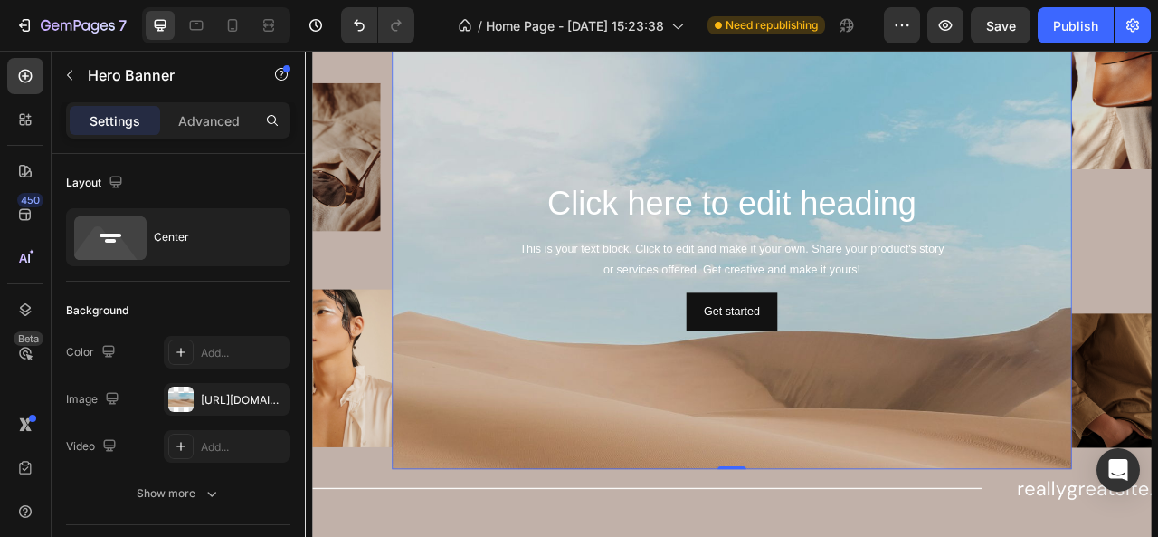
scroll to position [131, 0]
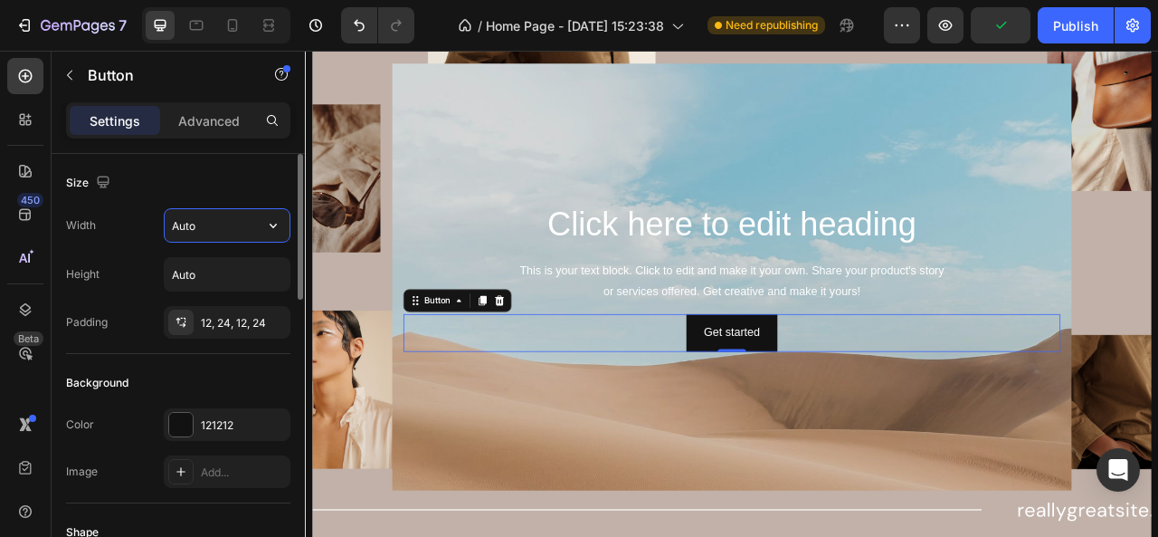
click at [219, 227] on input "Auto" at bounding box center [227, 225] width 125 height 33
click at [269, 224] on icon "button" at bounding box center [273, 225] width 18 height 18
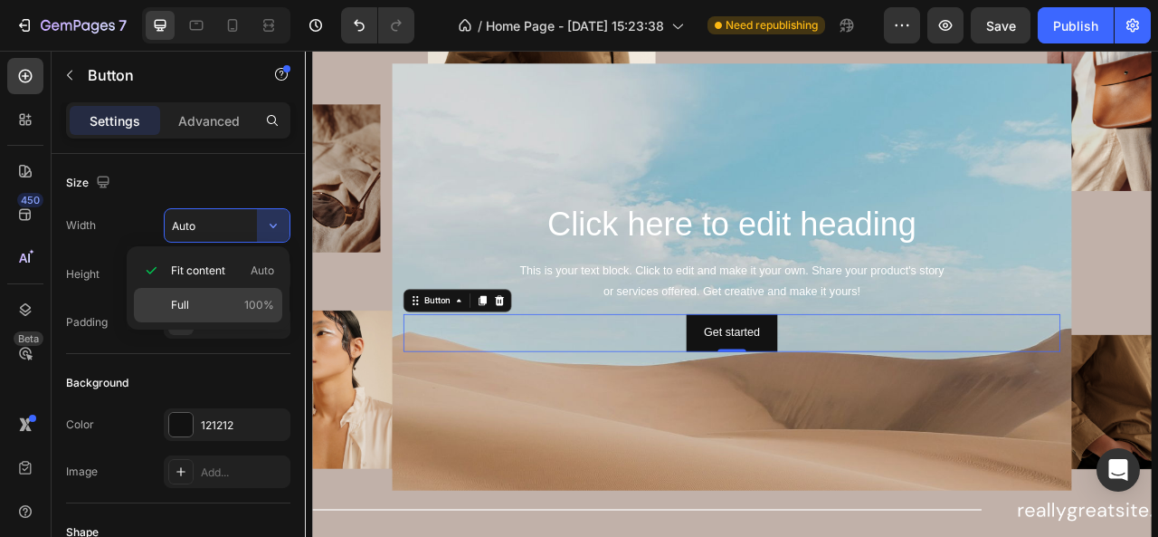
click at [235, 300] on p "Full 100%" at bounding box center [222, 305] width 103 height 16
type input "100%"
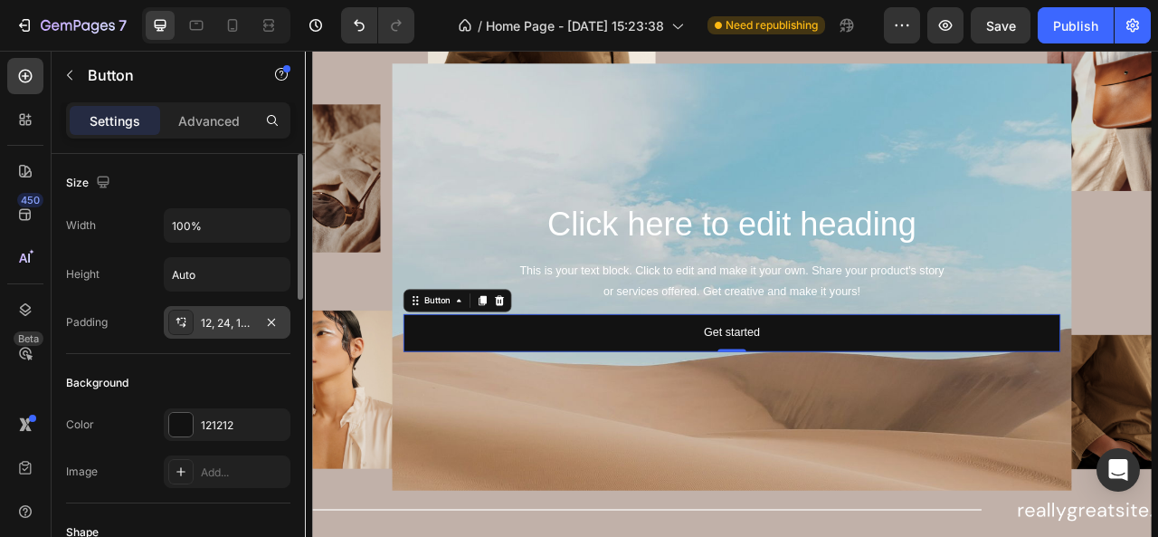
click at [223, 319] on div "12, 24, 12, 24" at bounding box center [227, 323] width 52 height 16
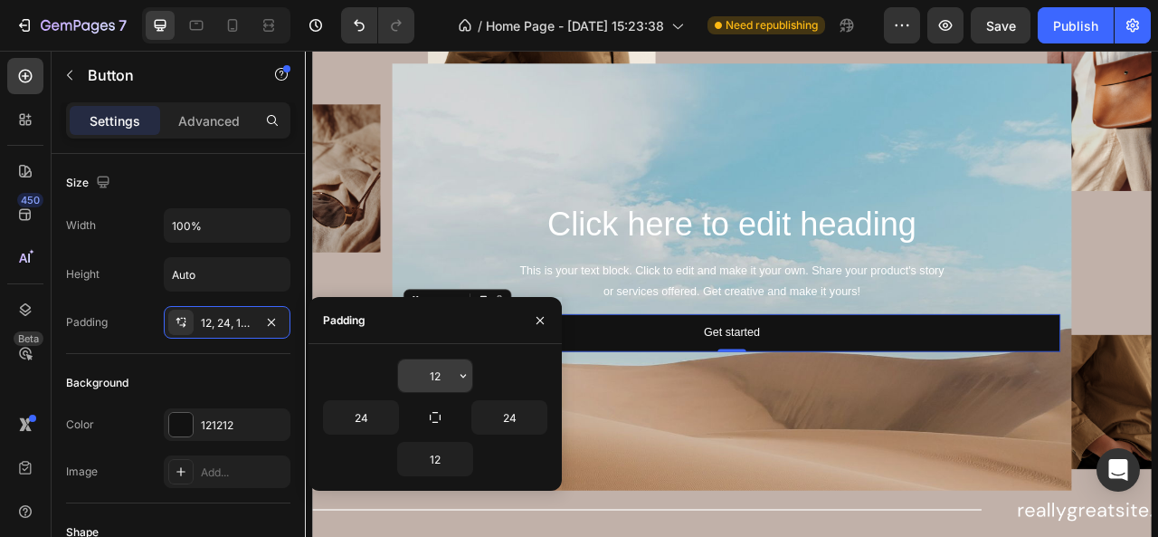
click at [472, 372] on div "12" at bounding box center [435, 375] width 76 height 34
click at [468, 376] on icon "button" at bounding box center [463, 375] width 14 height 14
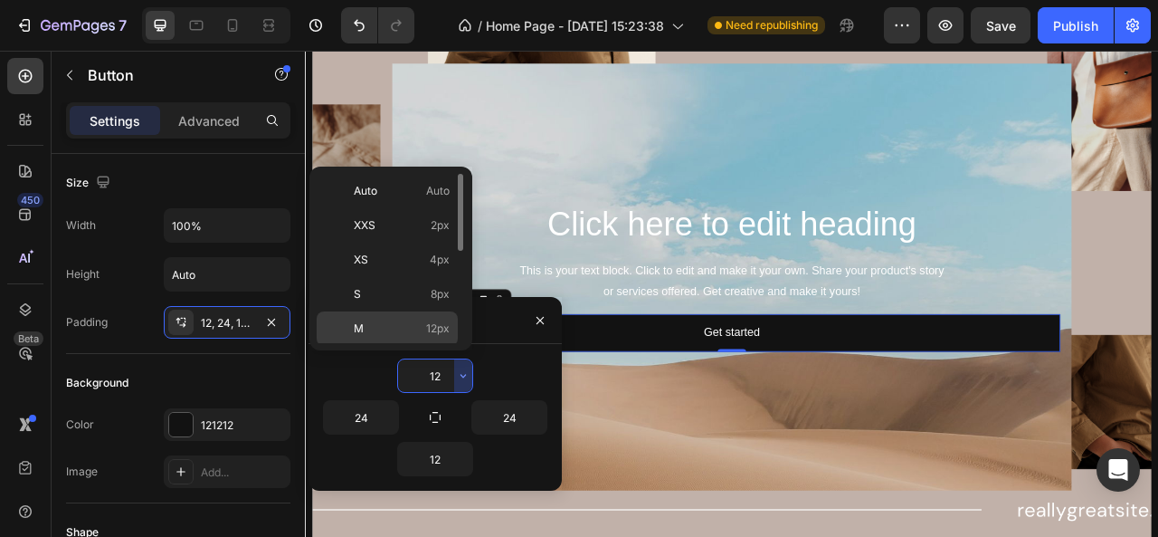
click at [440, 328] on span "12px" at bounding box center [438, 328] width 24 height 16
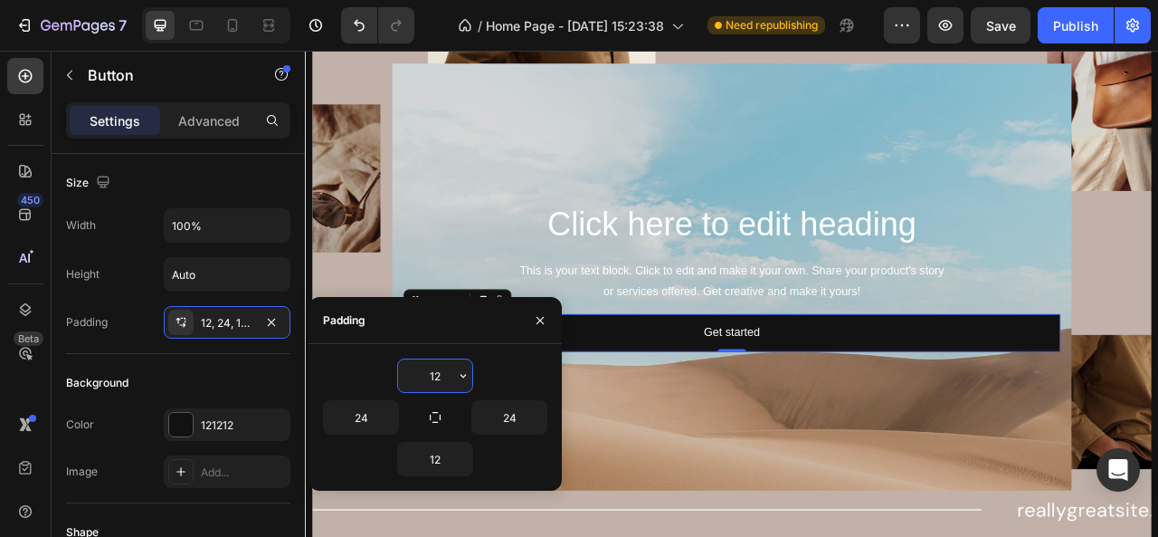
click at [453, 384] on input "12" at bounding box center [435, 375] width 74 height 33
click at [463, 380] on icon "button" at bounding box center [463, 375] width 14 height 14
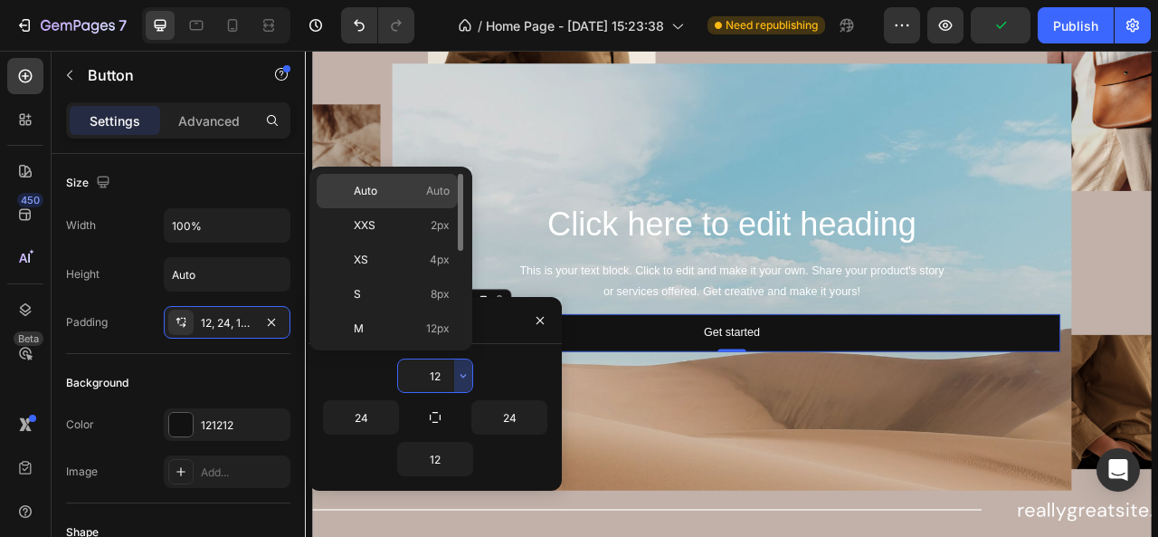
click at [413, 208] on div "Auto Auto" at bounding box center [387, 225] width 141 height 34
type input "Auto"
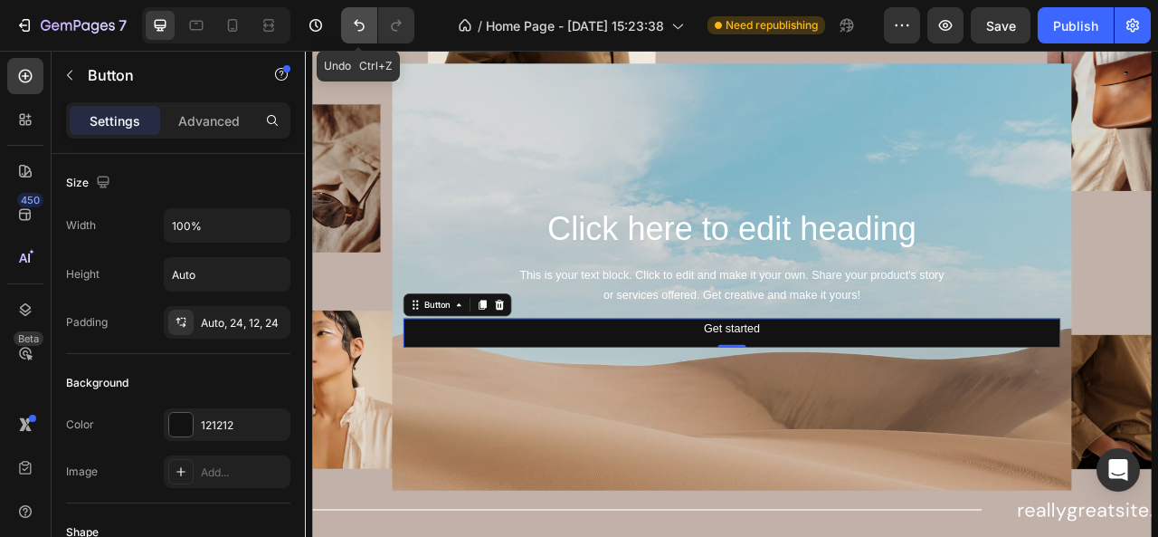
click at [353, 31] on icon "Undo/Redo" at bounding box center [359, 25] width 18 height 18
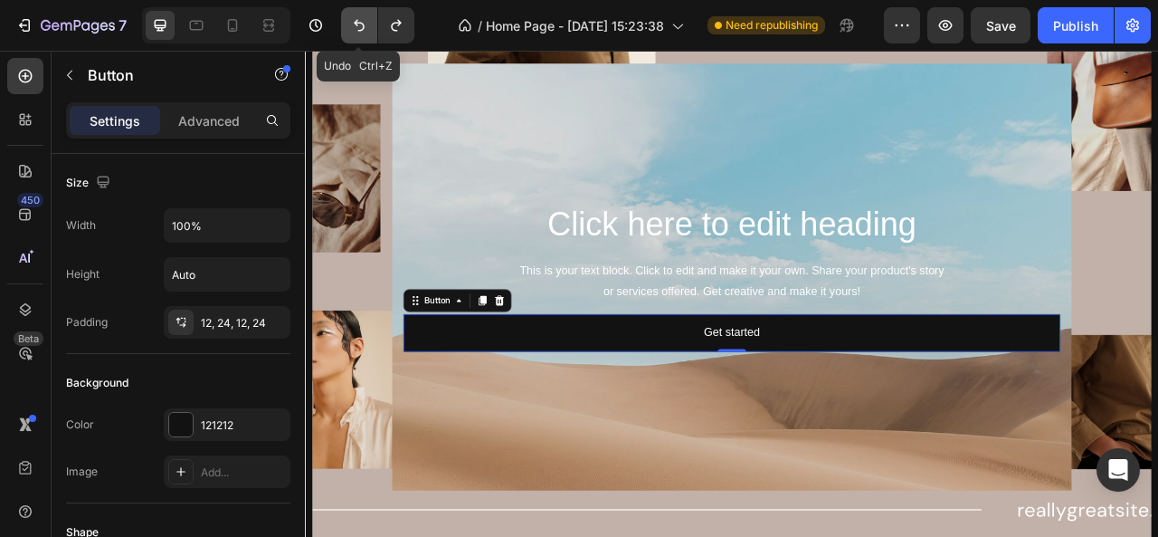
click at [353, 31] on icon "Undo/Redo" at bounding box center [359, 25] width 18 height 18
type input "Auto"
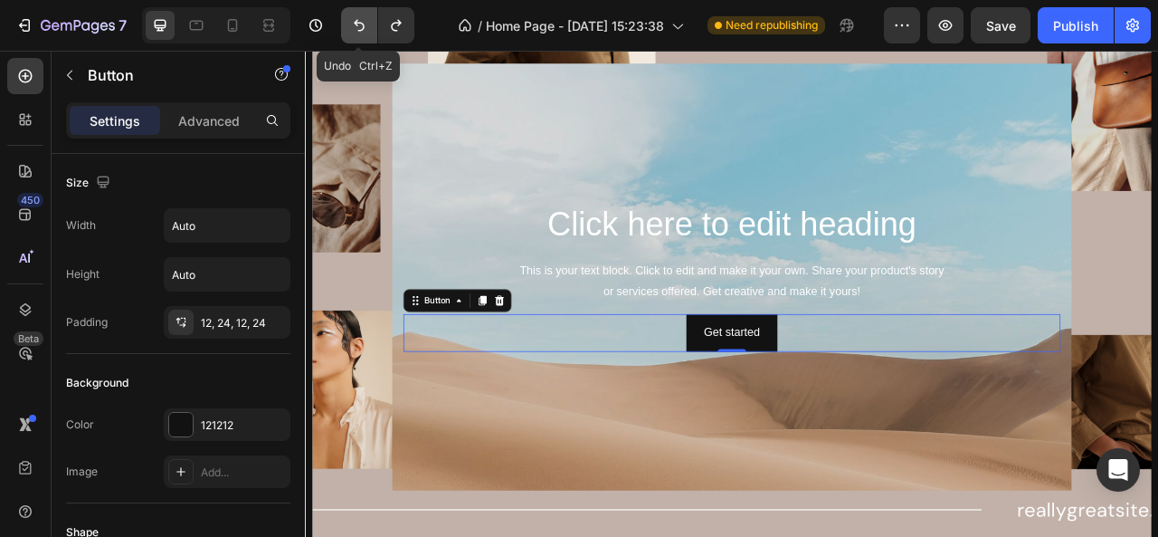
click at [353, 31] on icon "Undo/Redo" at bounding box center [359, 25] width 18 height 18
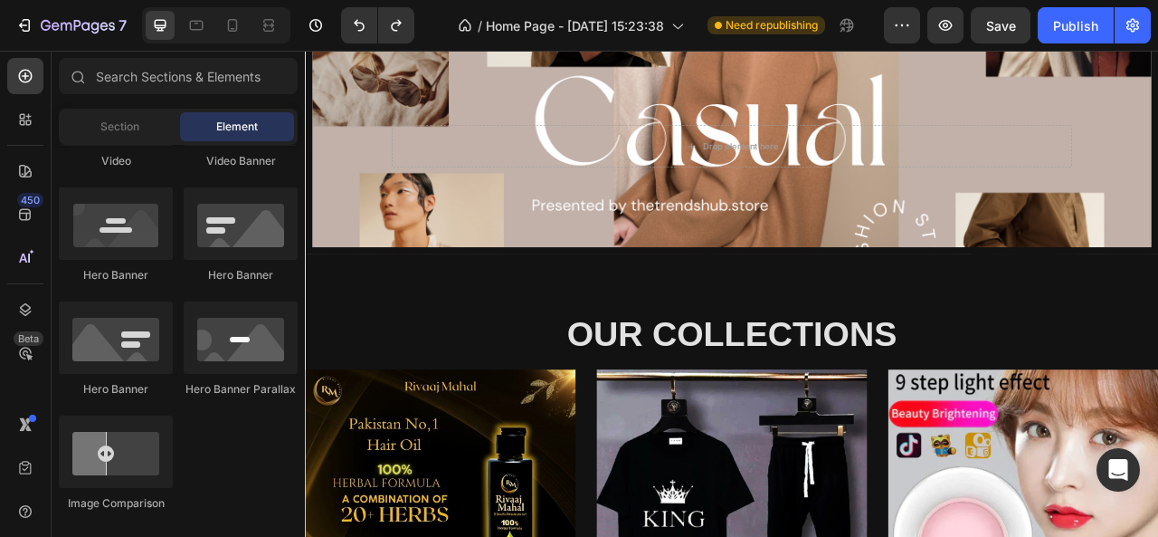
scroll to position [0, 0]
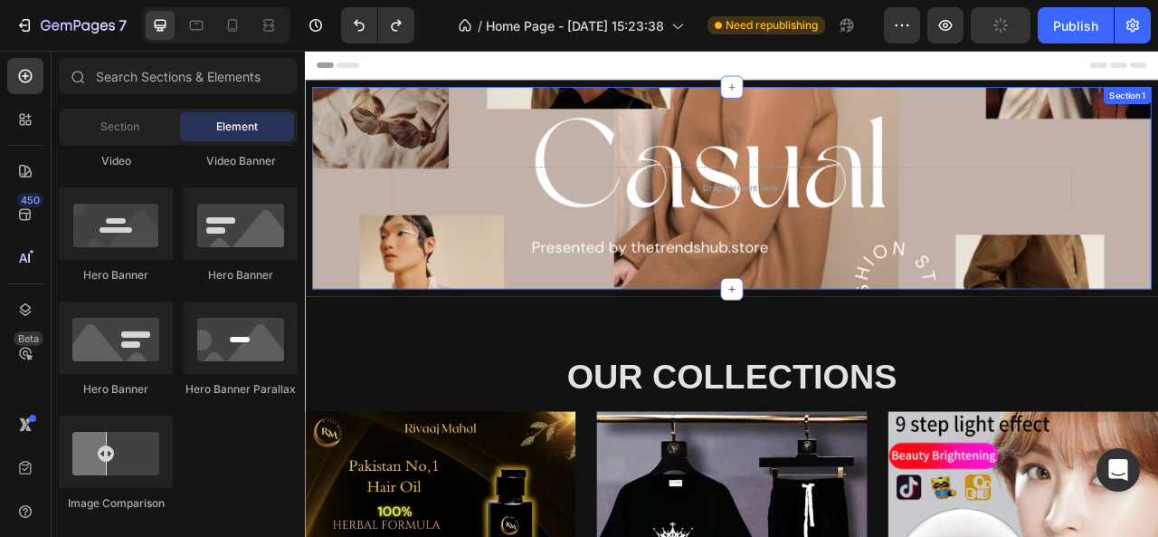
click at [536, 167] on div "Drop element here Section 1" at bounding box center [848, 225] width 1086 height 275
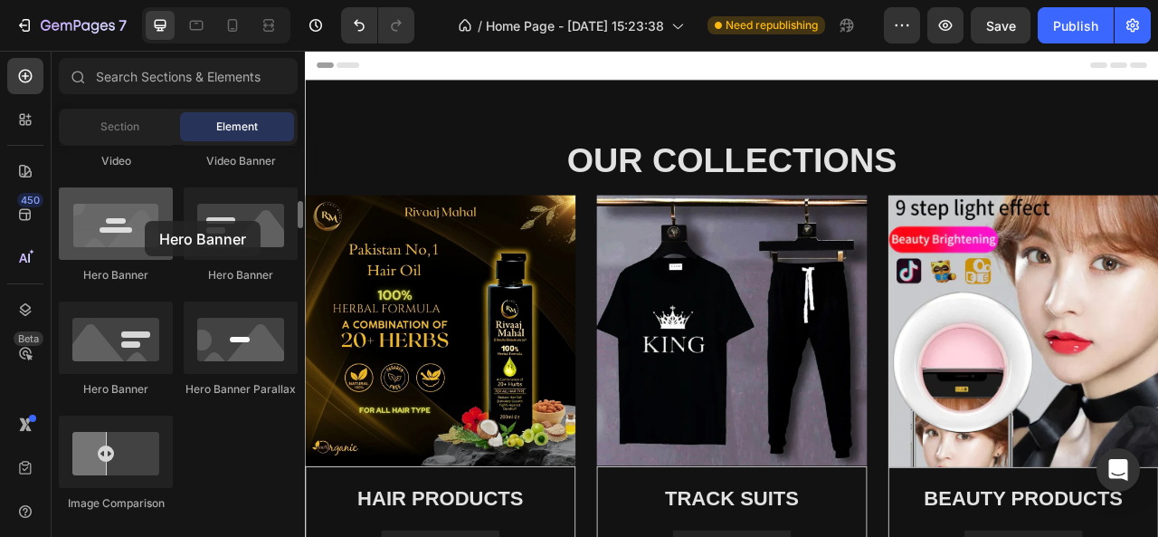
click at [145, 221] on div at bounding box center [116, 223] width 114 height 72
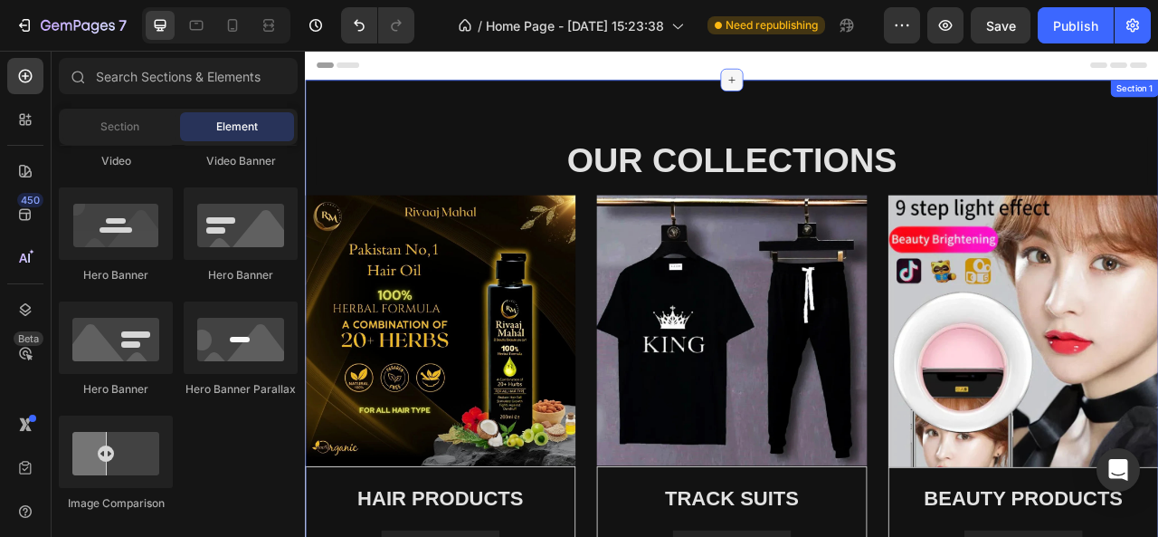
click at [848, 89] on icon at bounding box center [848, 88] width 14 height 14
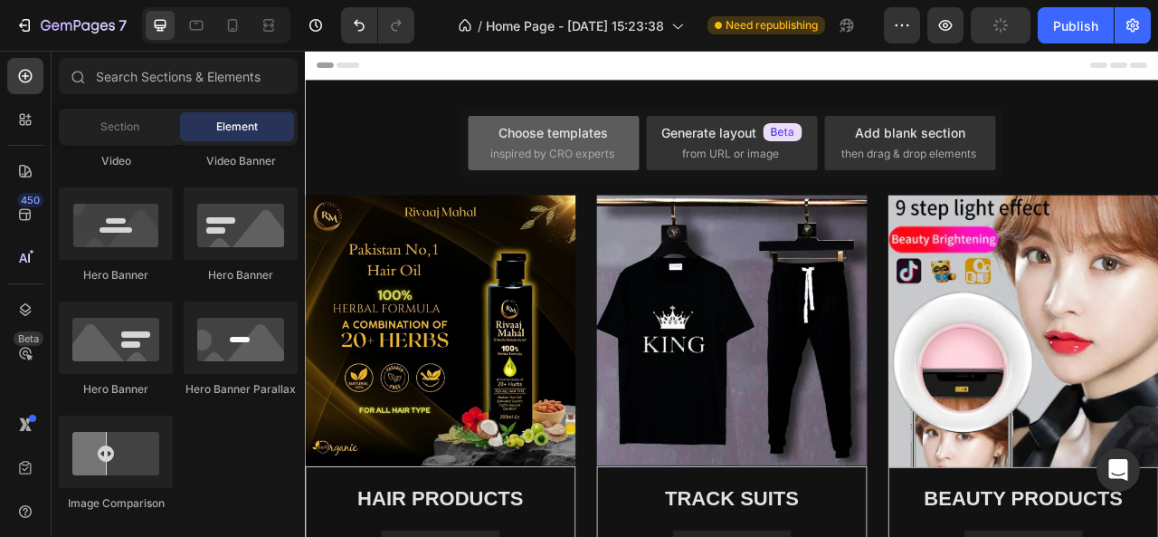
click at [562, 146] on span "inspired by CRO experts" at bounding box center [553, 154] width 124 height 16
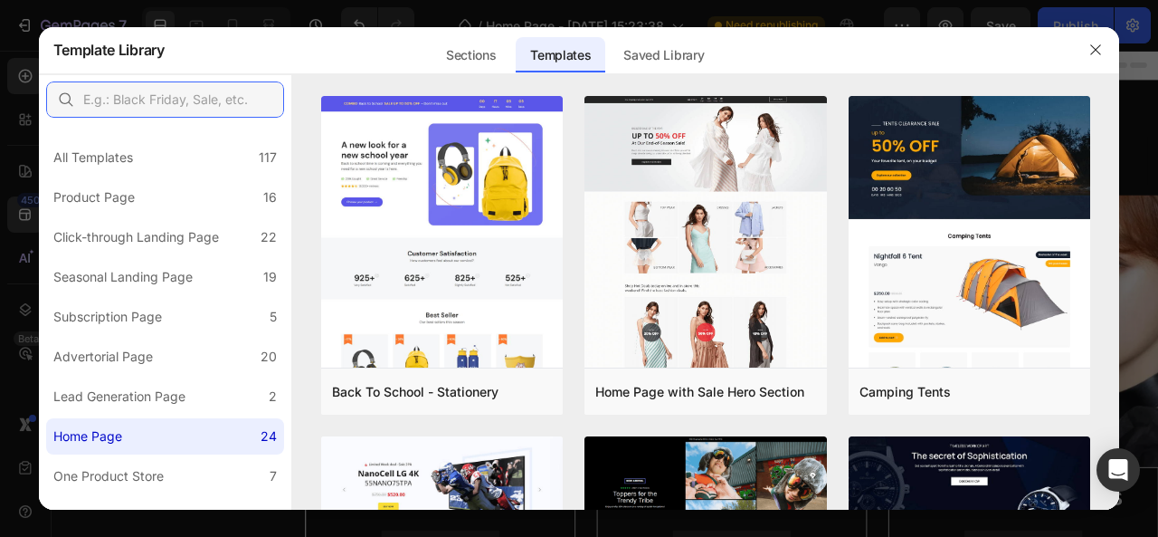
click at [123, 92] on input "text" at bounding box center [165, 99] width 238 height 36
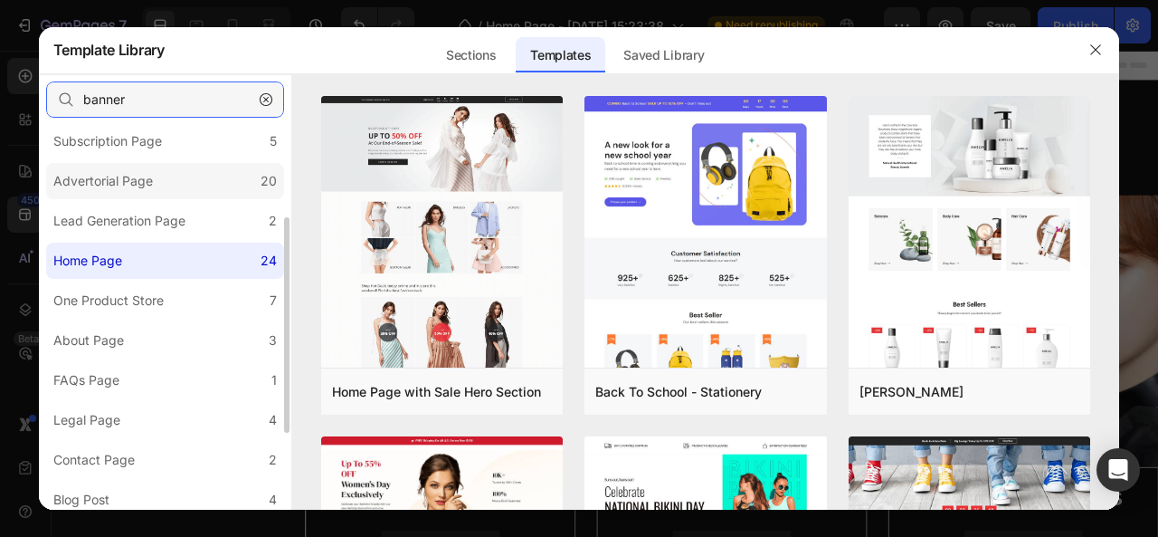
scroll to position [176, 0]
type input "banner"
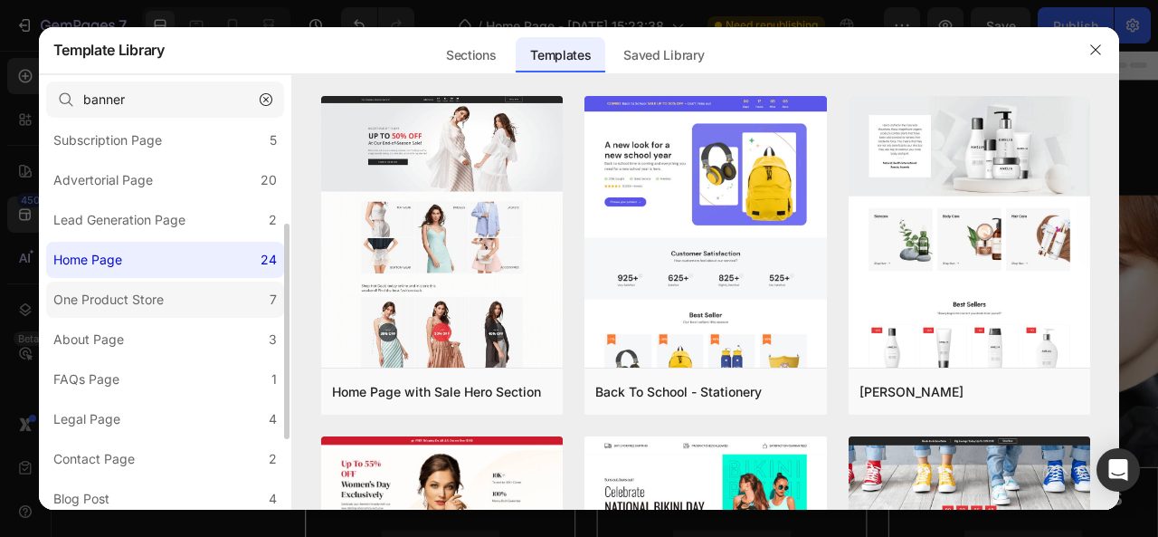
click at [183, 295] on label "One Product Store 7" at bounding box center [165, 299] width 238 height 36
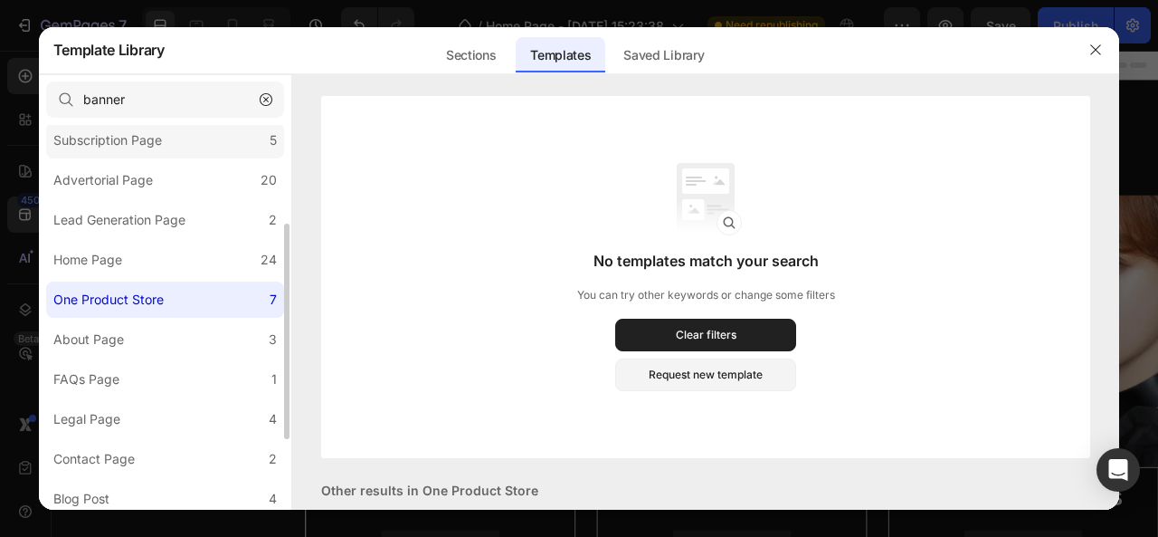
click at [122, 130] on div "Subscription Page" at bounding box center [107, 140] width 109 height 22
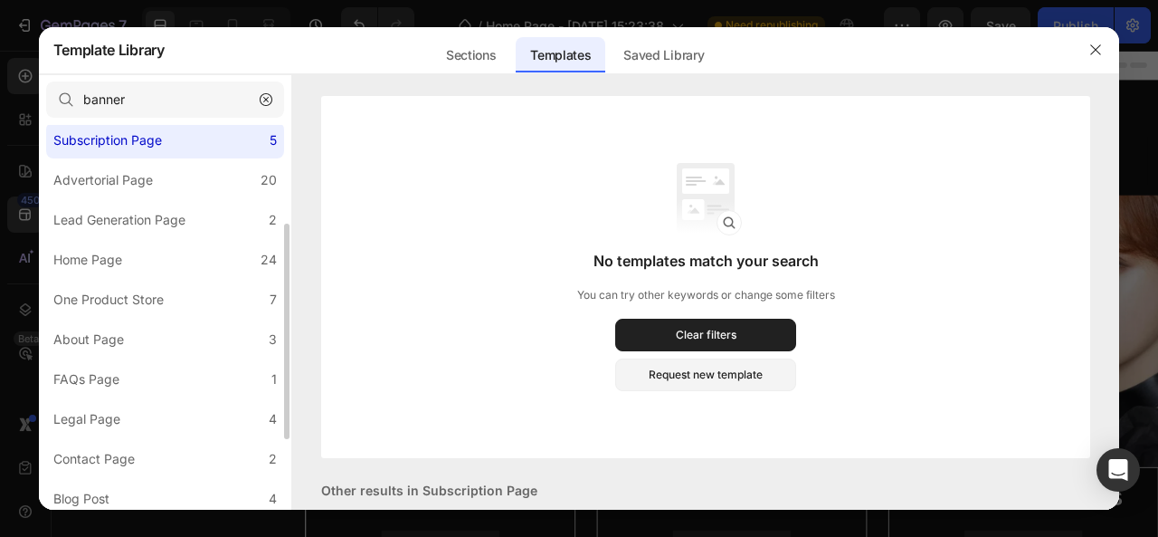
click at [122, 130] on div "Subscription Page" at bounding box center [107, 140] width 109 height 22
click at [137, 130] on div "Subscription Page" at bounding box center [107, 140] width 109 height 22
click at [140, 177] on div "Advertorial Page" at bounding box center [103, 180] width 100 height 22
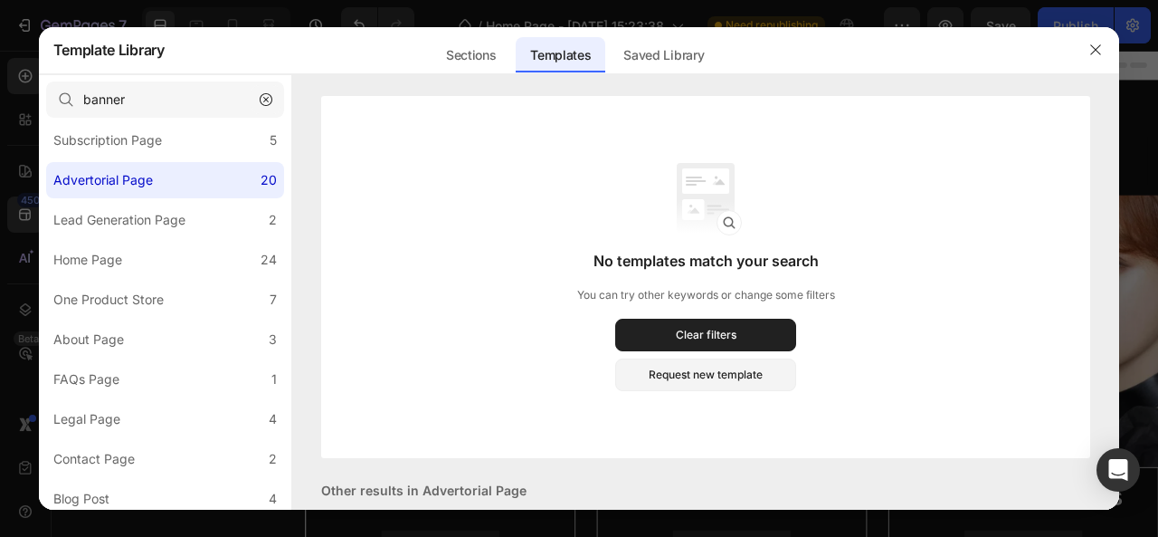
click at [260, 102] on icon "button" at bounding box center [266, 99] width 13 height 13
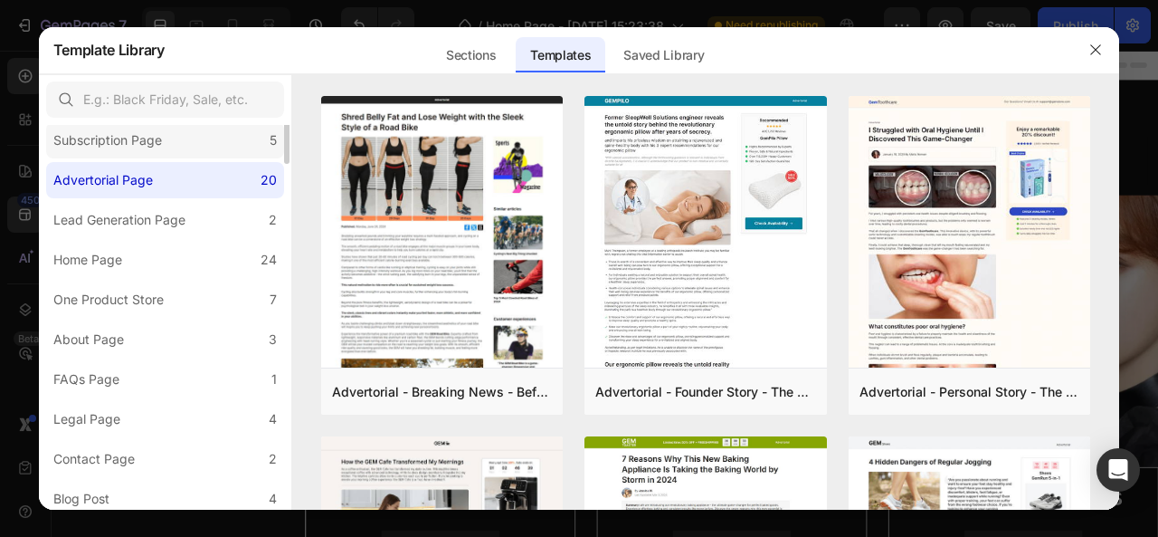
scroll to position [0, 0]
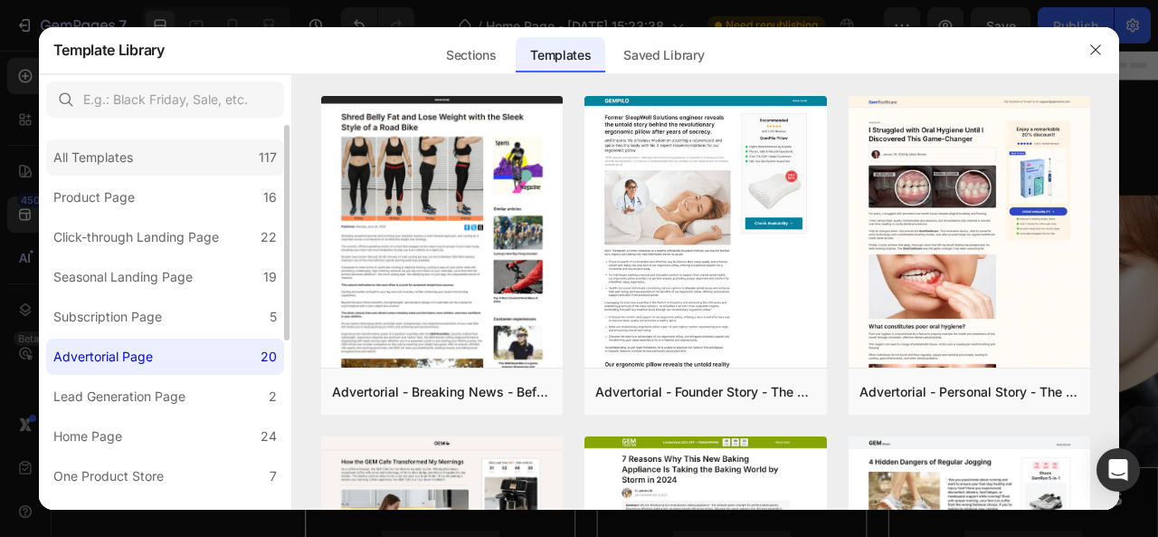
click at [205, 164] on div "All Templates 117" at bounding box center [165, 157] width 238 height 36
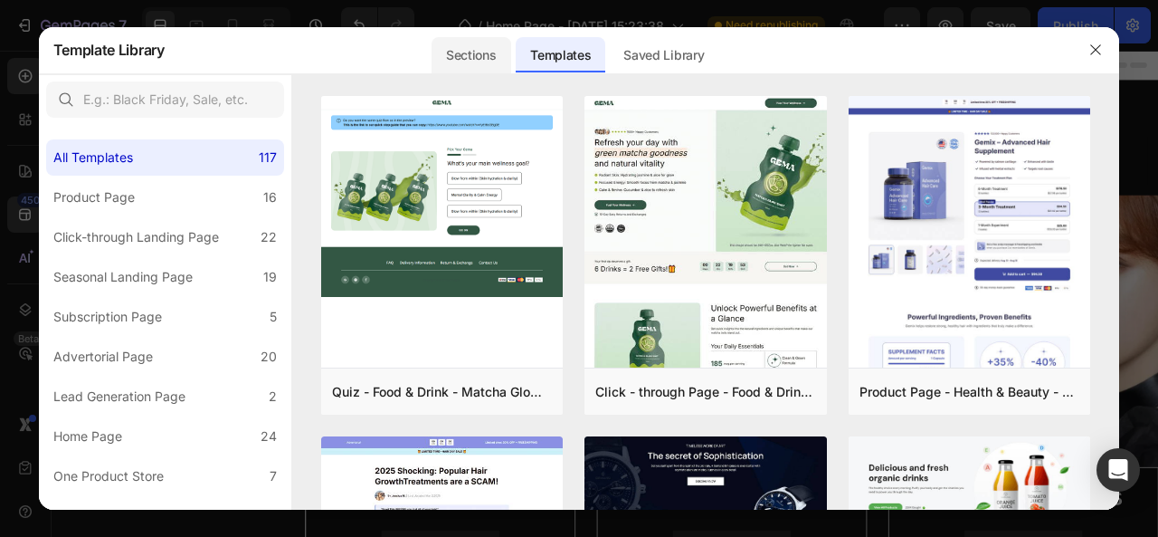
click at [483, 51] on div "Sections" at bounding box center [471, 55] width 79 height 36
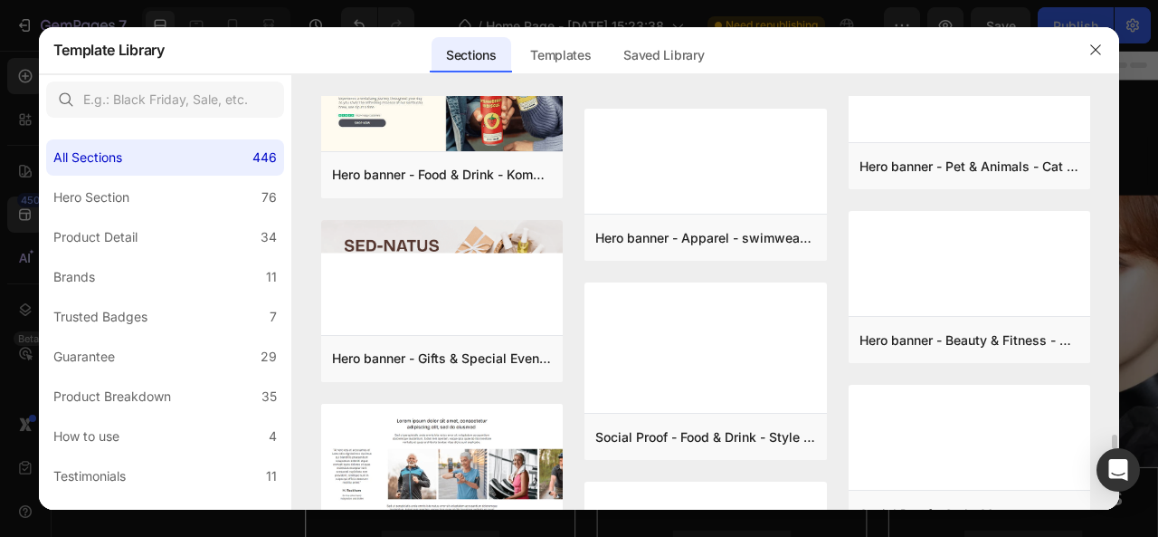
scroll to position [9778, 0]
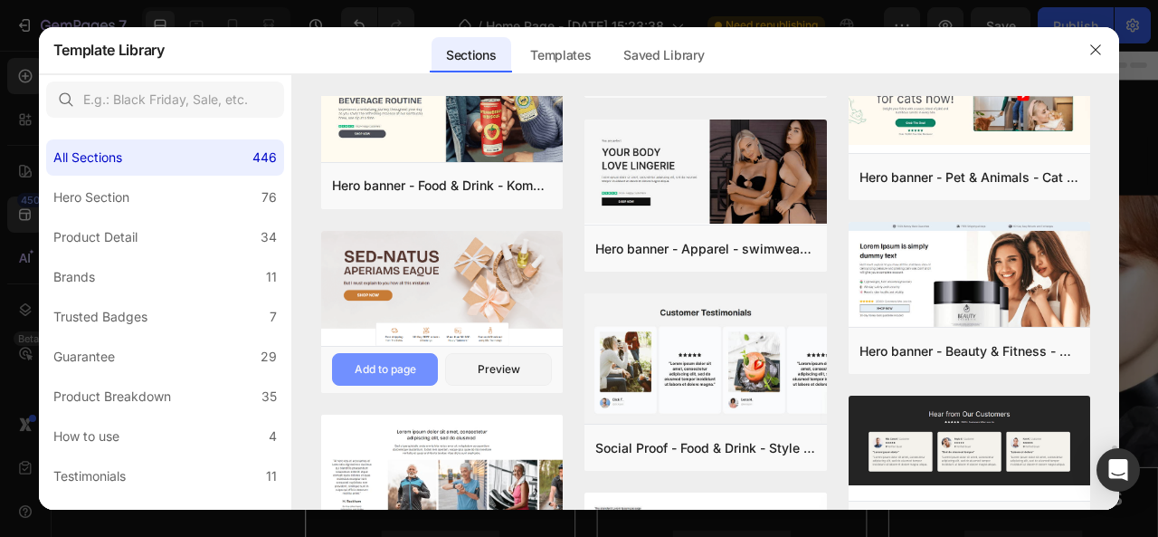
click at [398, 361] on div "Add to page" at bounding box center [386, 369] width 62 height 16
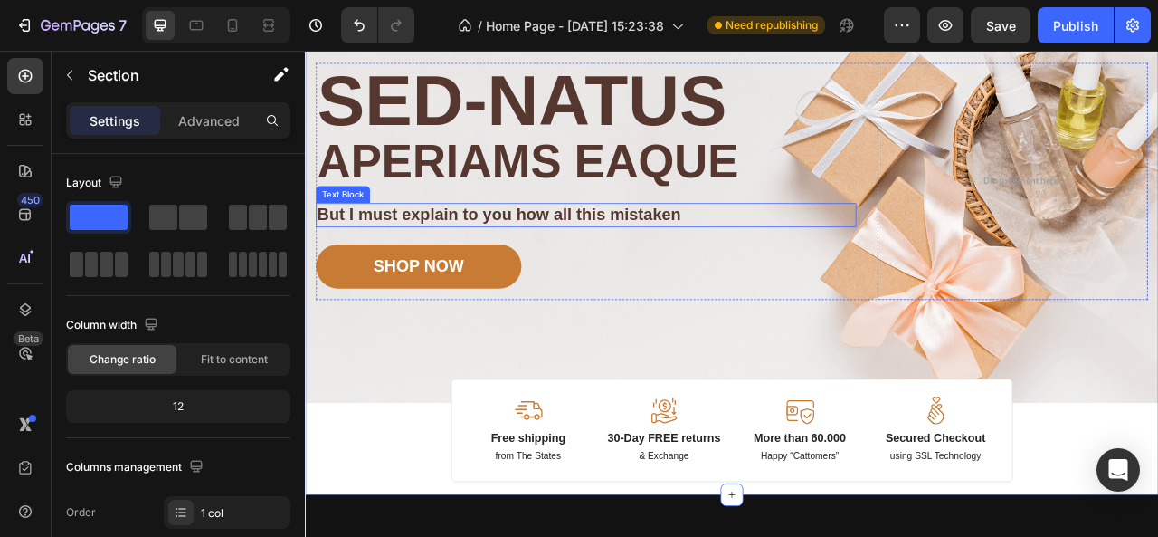
scroll to position [109, 0]
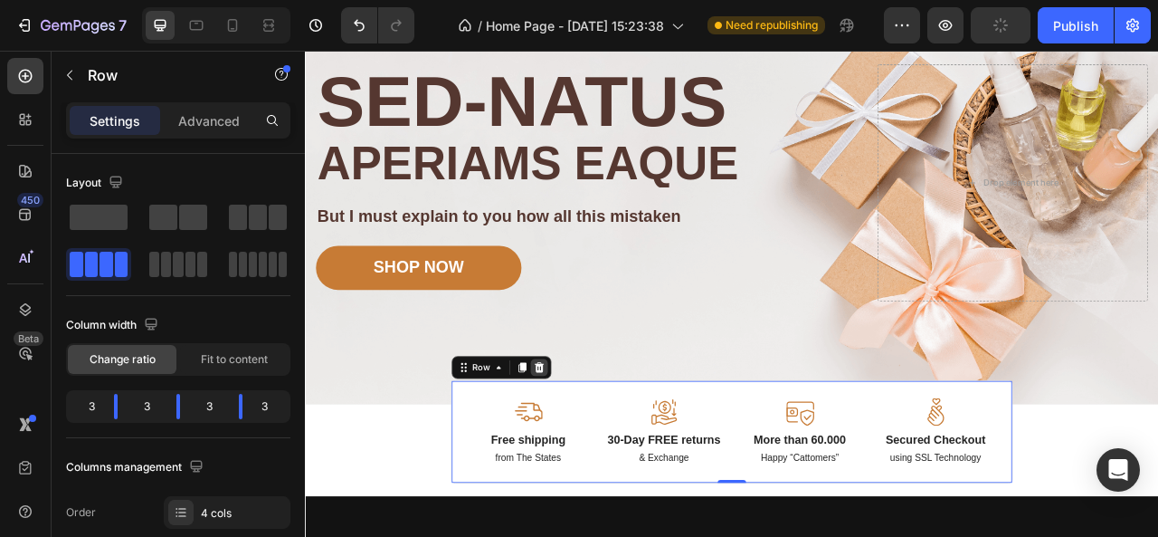
click at [596, 446] on icon at bounding box center [603, 453] width 14 height 14
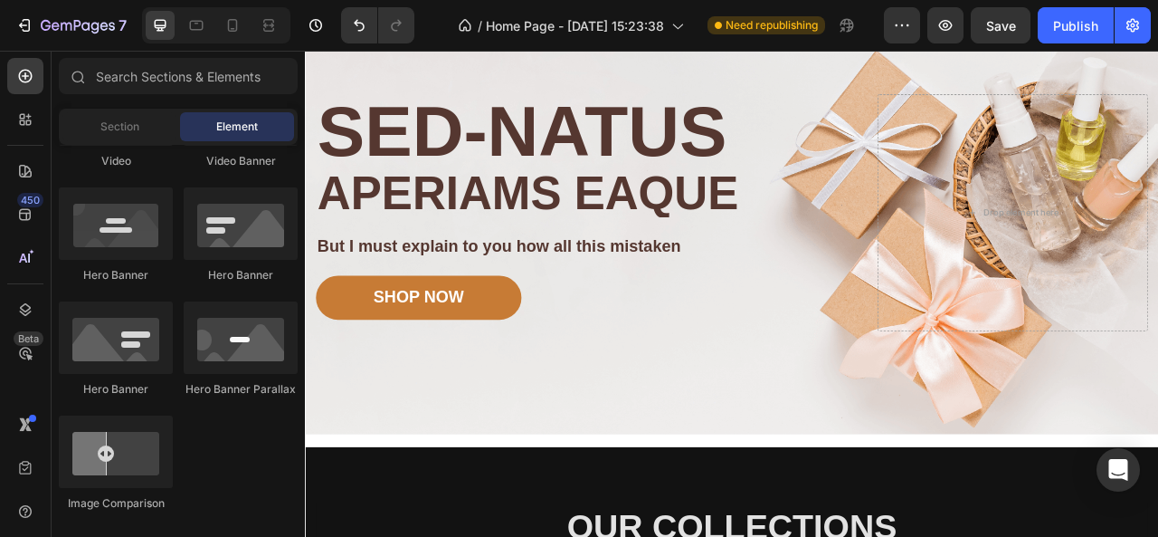
scroll to position [70, 0]
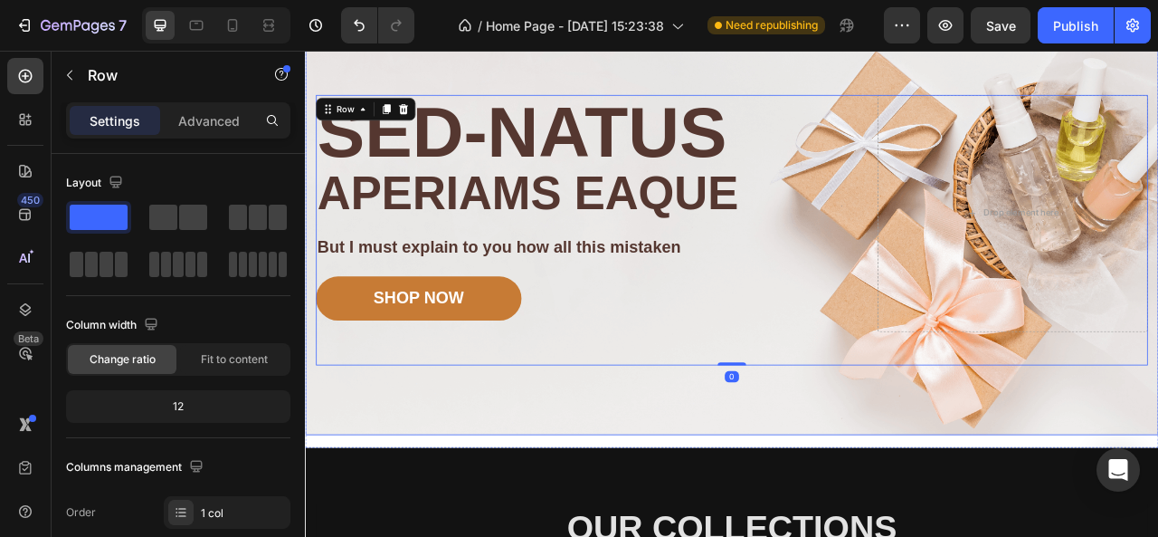
click at [535, 499] on div "Image Image Free shipping Text Block from The States Text Block Advanced List I…" at bounding box center [848, 278] width 1086 height 521
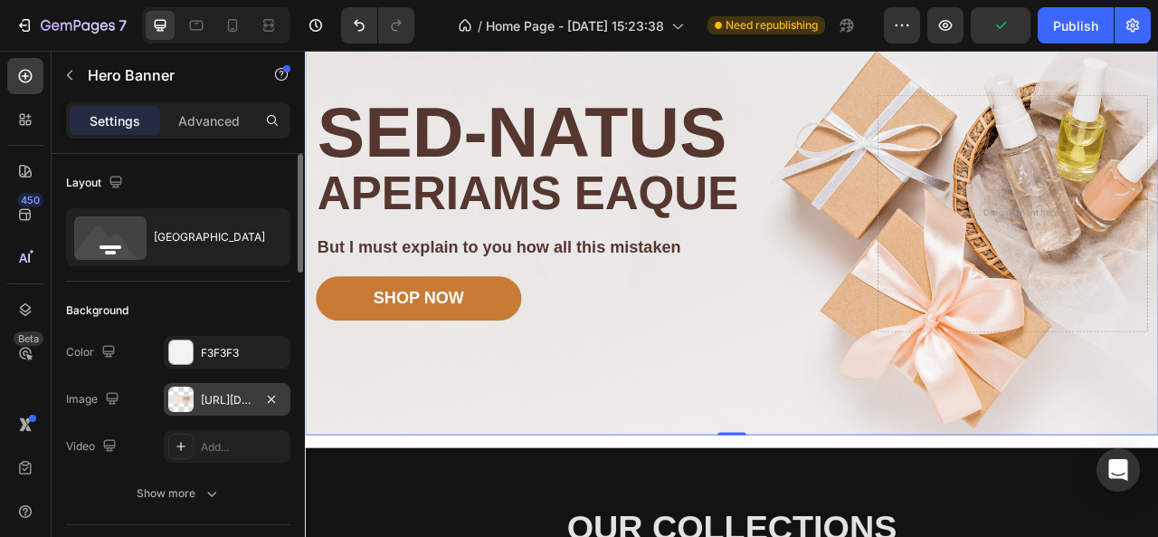
click at [235, 399] on div "https://cdn.shopify.com/s/files/1/0740/9257/6804/files/gempages_580104728621351…" at bounding box center [227, 400] width 52 height 16
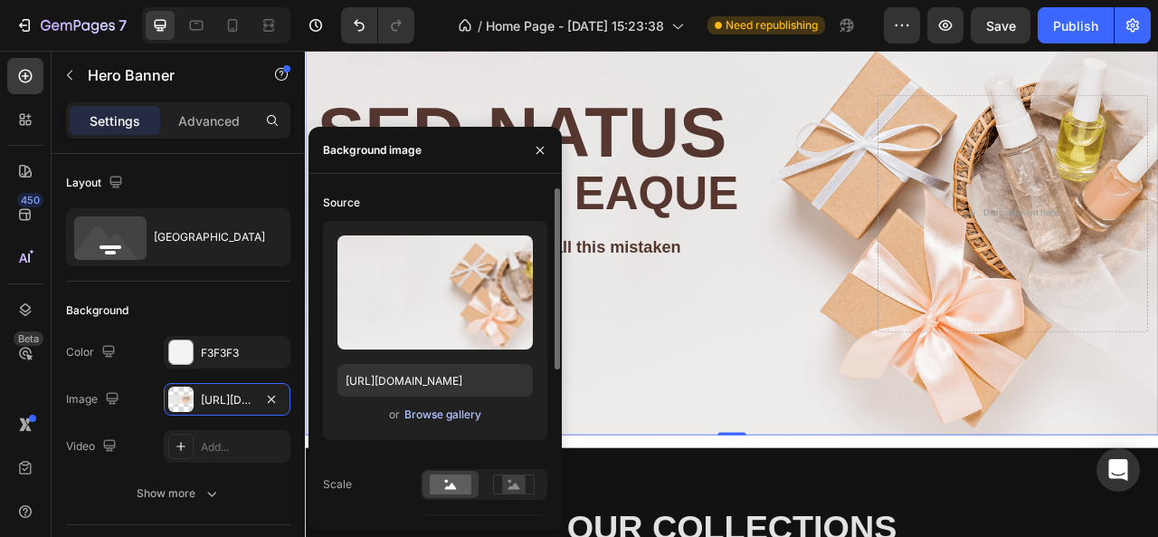
click at [451, 415] on div "Browse gallery" at bounding box center [443, 414] width 77 height 16
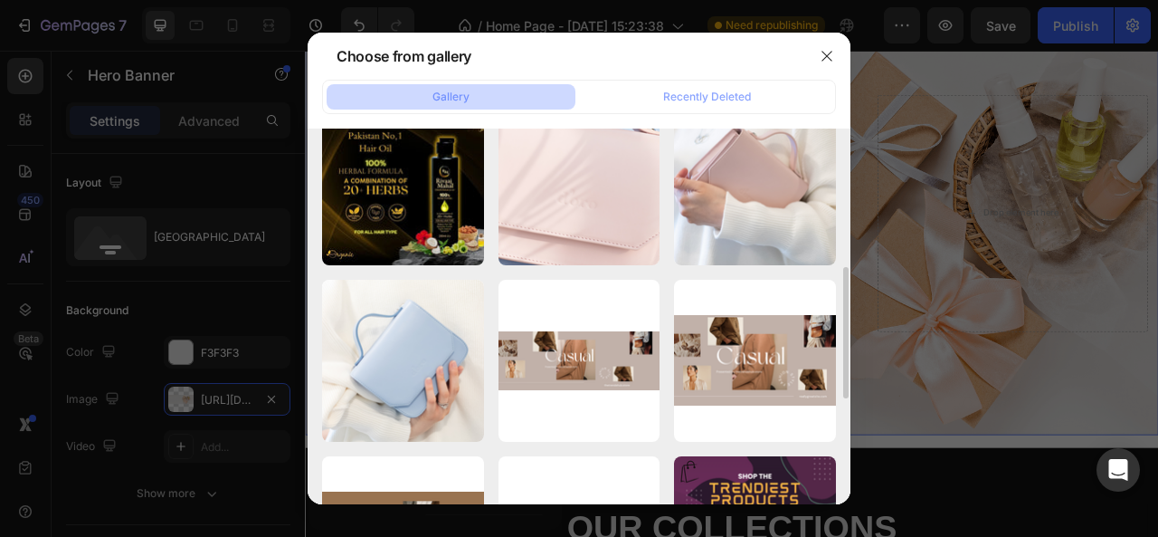
scroll to position [393, 0]
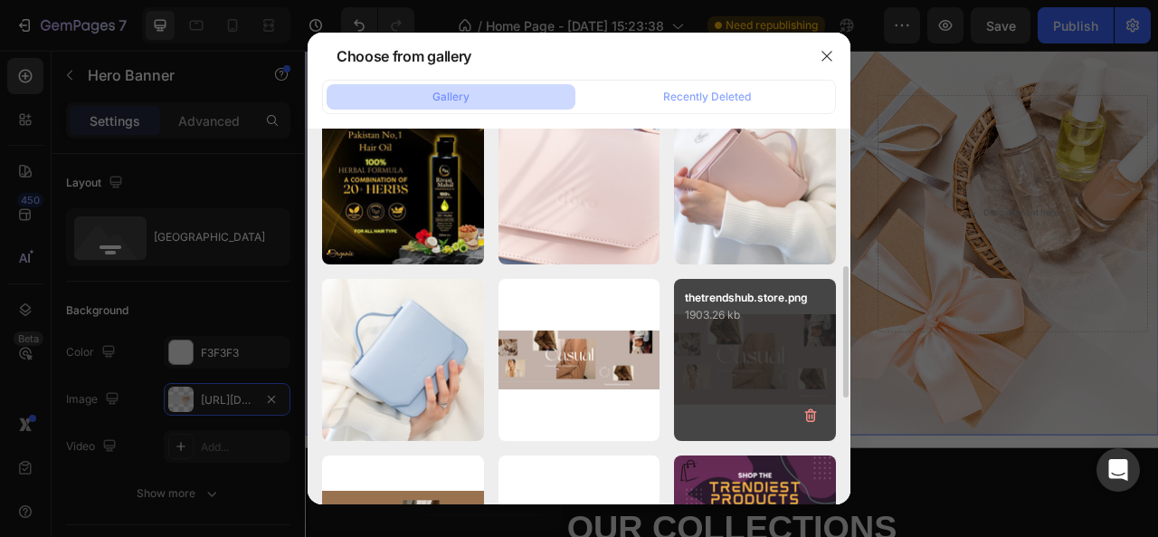
click at [726, 330] on div "thetrendshub.store.png 1903.26 kb" at bounding box center [755, 360] width 162 height 162
type input "https://cdn.shopify.com/s/files/1/0740/9257/6804/files/gempages_580104728621351…"
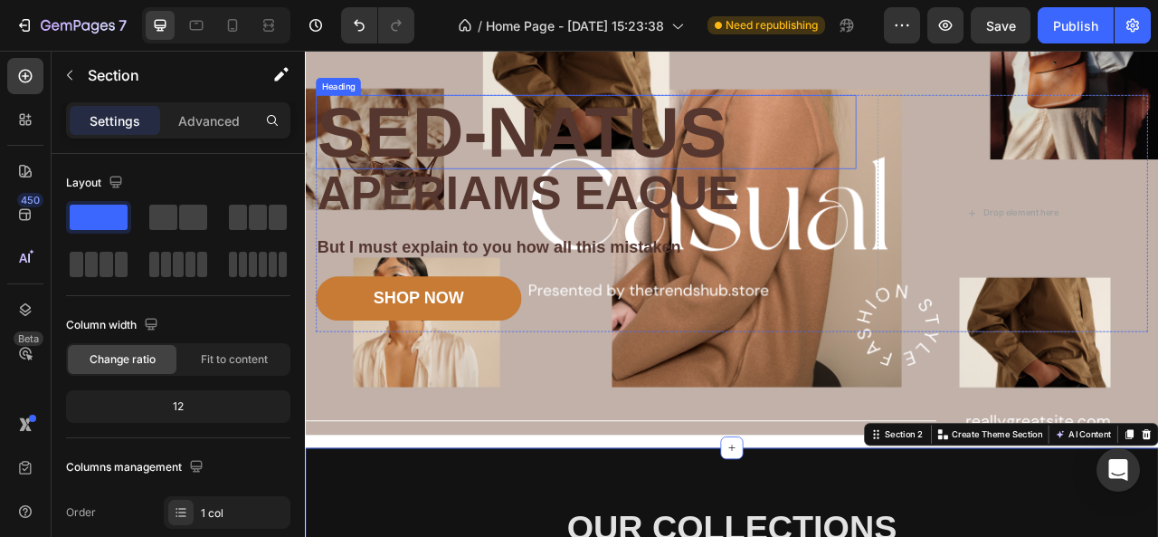
click at [864, 144] on h2 "Sed-natus" at bounding box center [663, 154] width 688 height 94
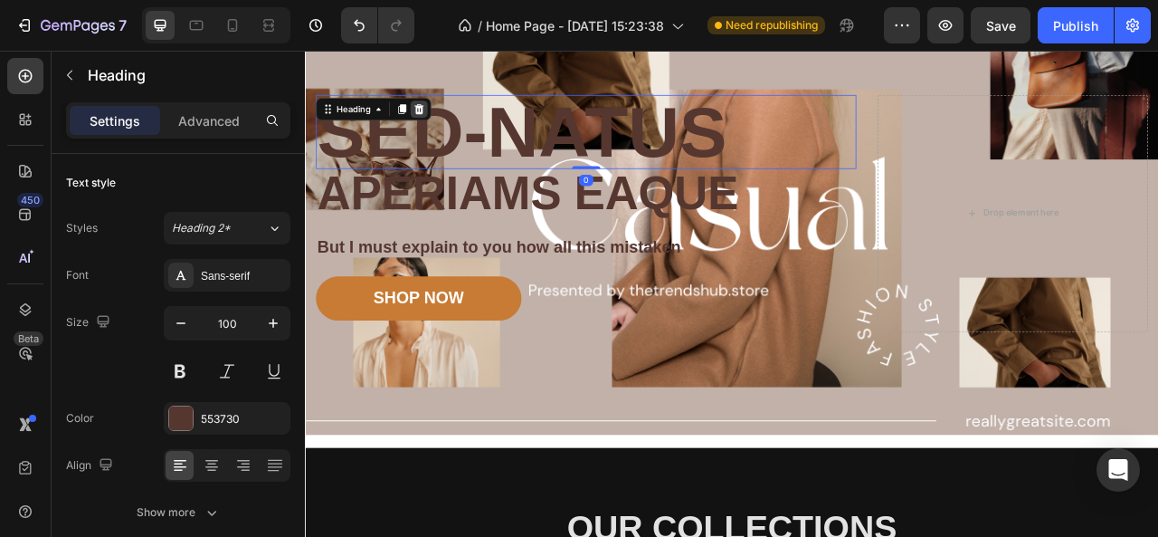
click at [453, 119] on icon at bounding box center [450, 125] width 12 height 13
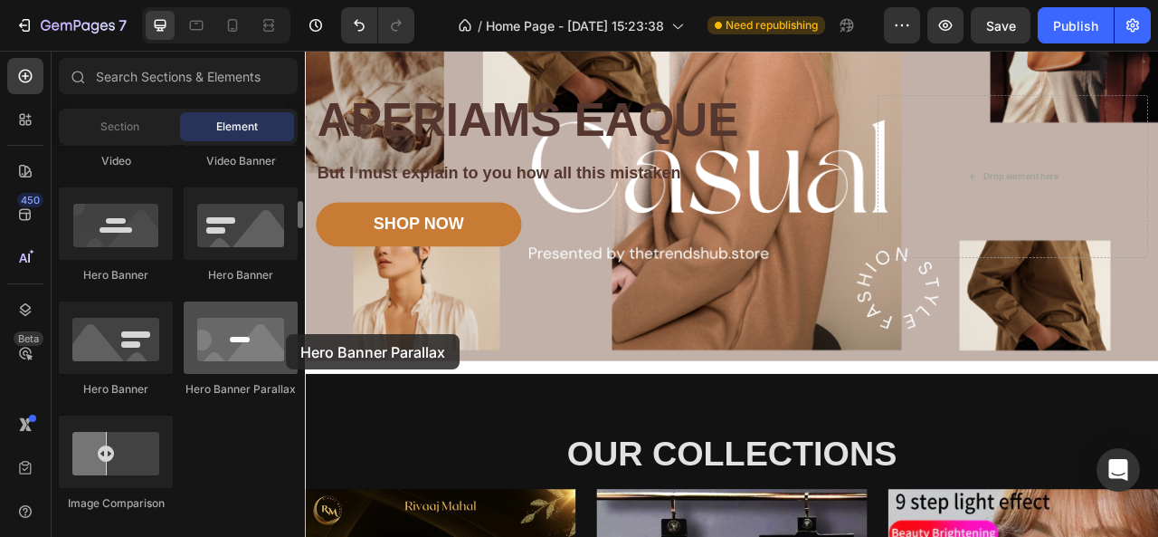
click at [286, 334] on div at bounding box center [241, 337] width 114 height 72
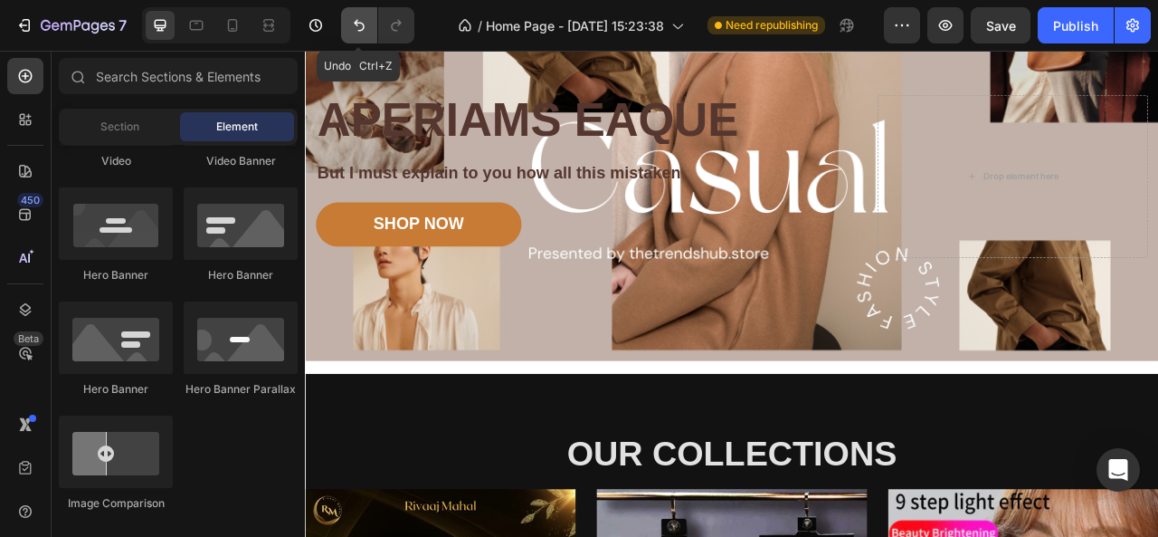
click at [352, 21] on icon "Undo/Redo" at bounding box center [359, 25] width 18 height 18
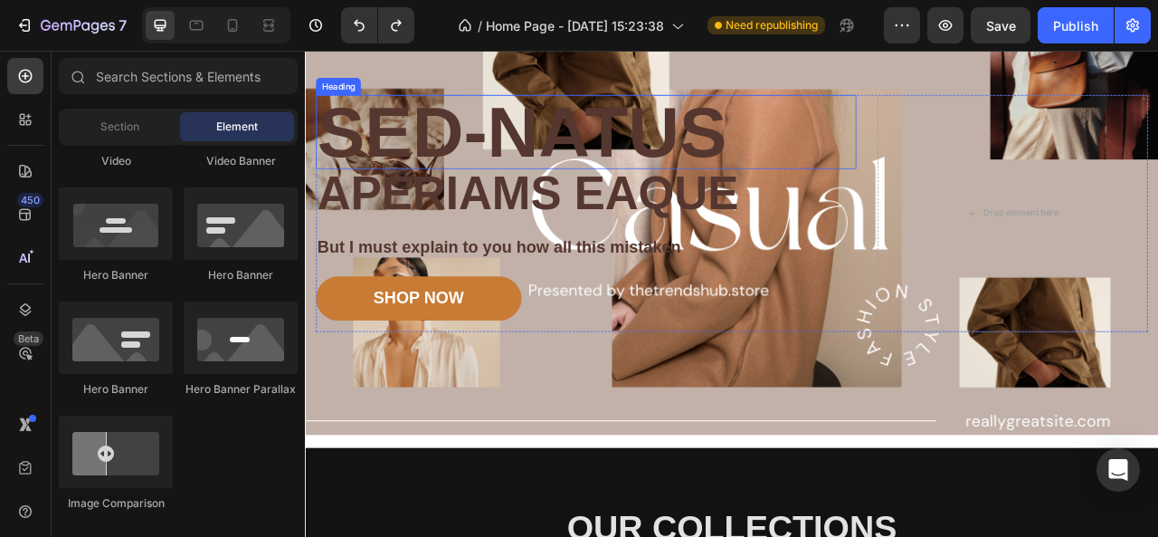
click at [841, 151] on h2 "Sed-natus" at bounding box center [663, 154] width 688 height 94
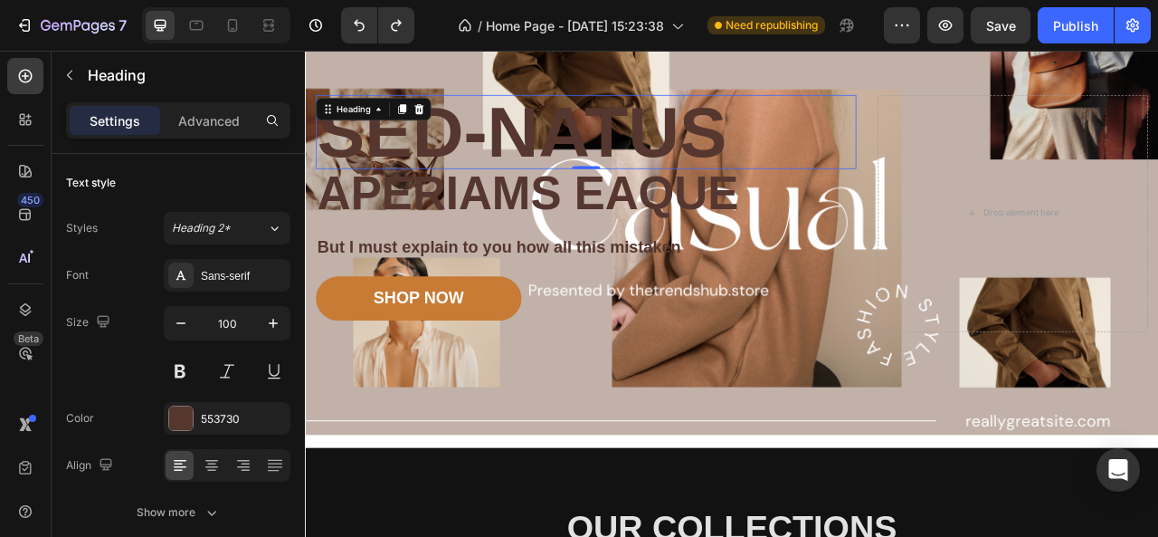
click at [841, 151] on p "Sed-natus" at bounding box center [662, 154] width 684 height 91
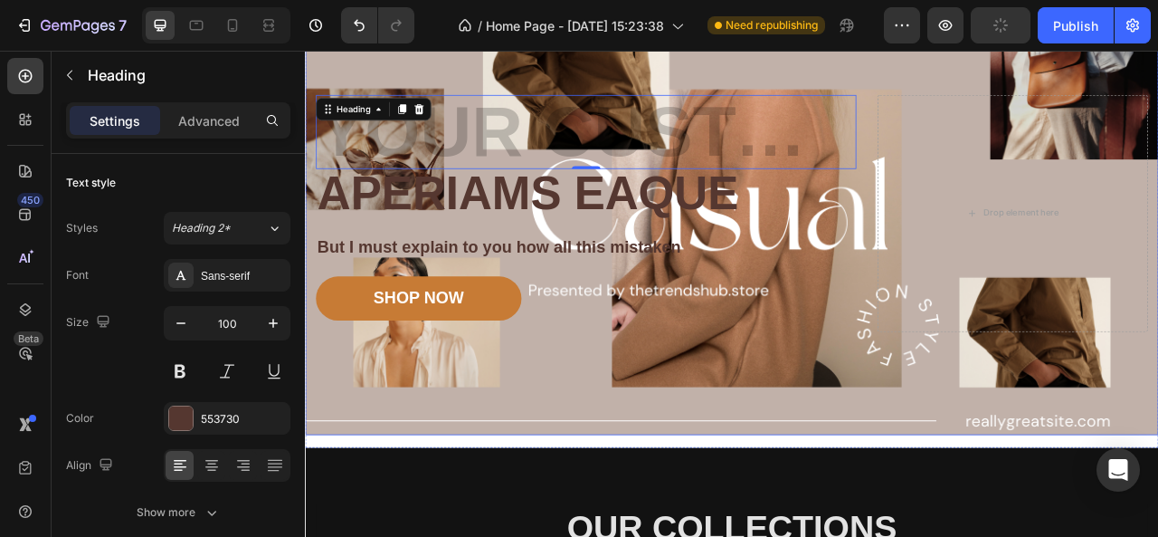
click at [643, 499] on div "Image Image Free shipping Text Block from The States Text Block Advanced List I…" at bounding box center [848, 278] width 1086 height 521
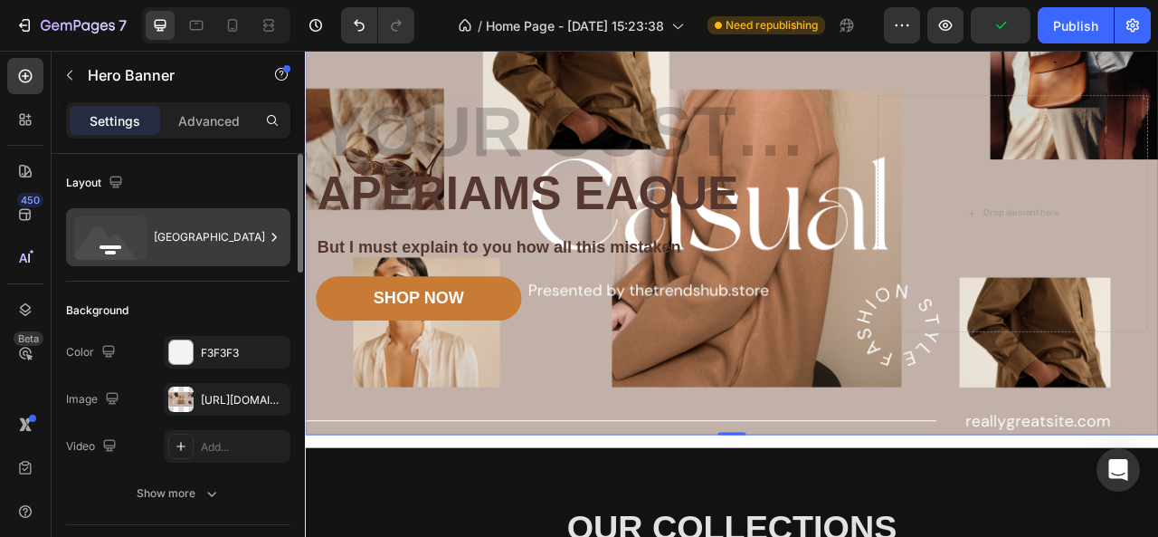
click at [214, 243] on div "Bottom center" at bounding box center [209, 237] width 110 height 42
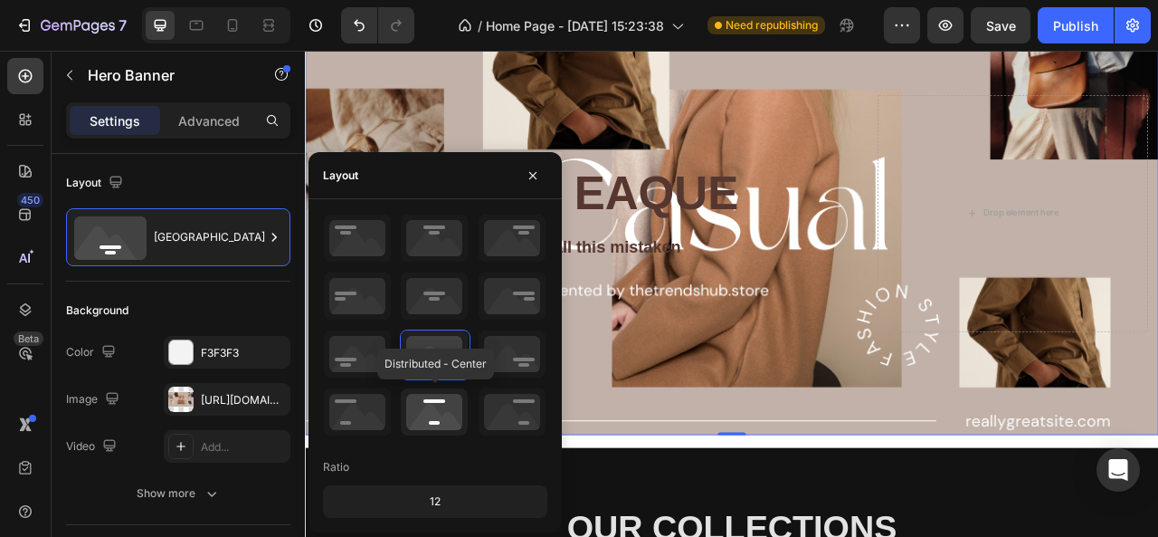
click at [425, 428] on icon at bounding box center [434, 411] width 67 height 47
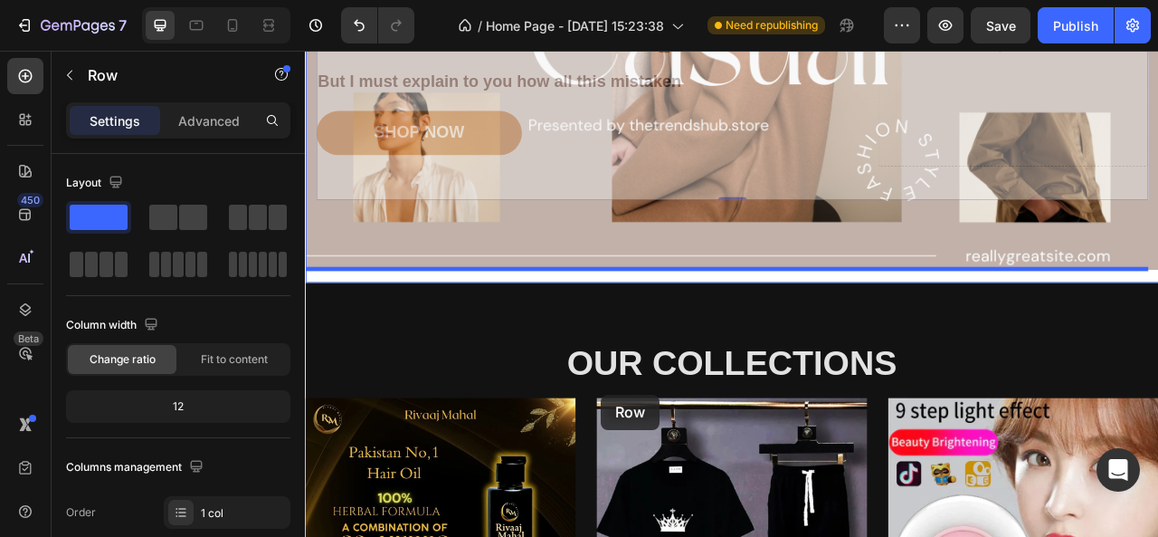
scroll to position [301, 0]
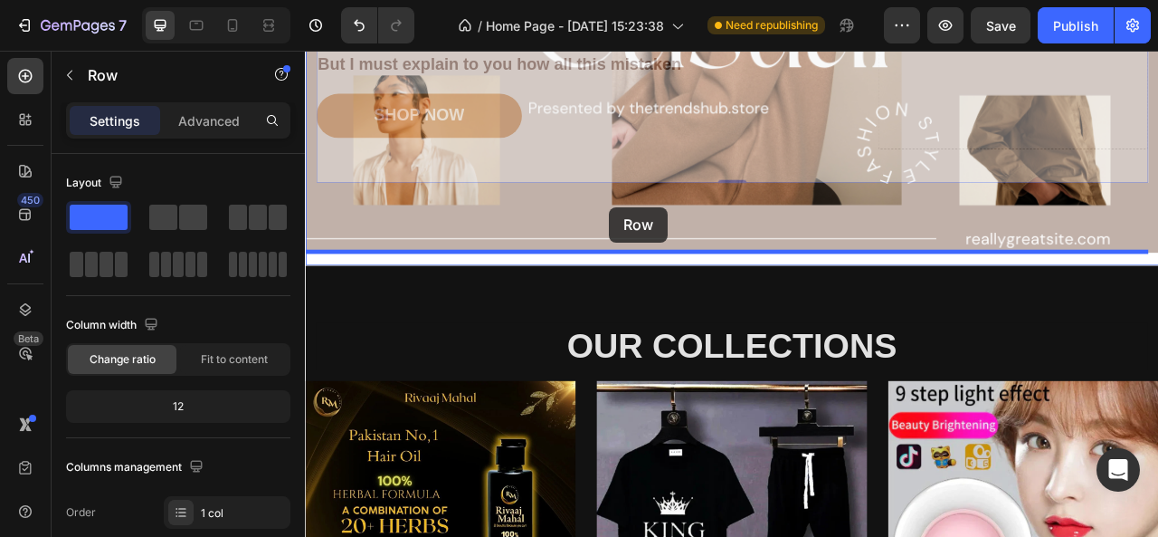
drag, startPoint x: 684, startPoint y: 407, endPoint x: 691, endPoint y: 250, distance: 157.6
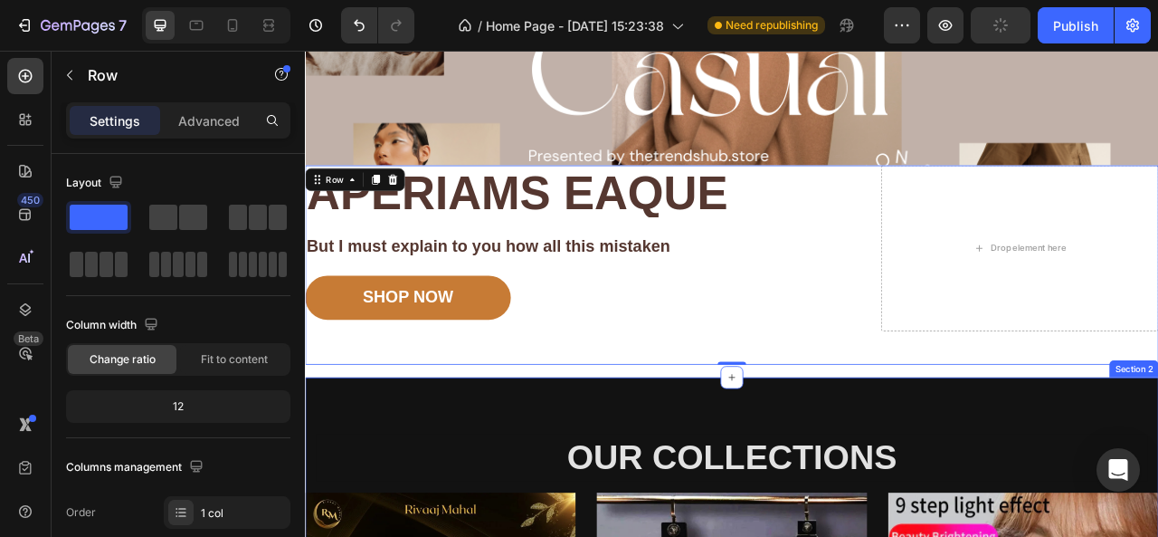
scroll to position [0, 0]
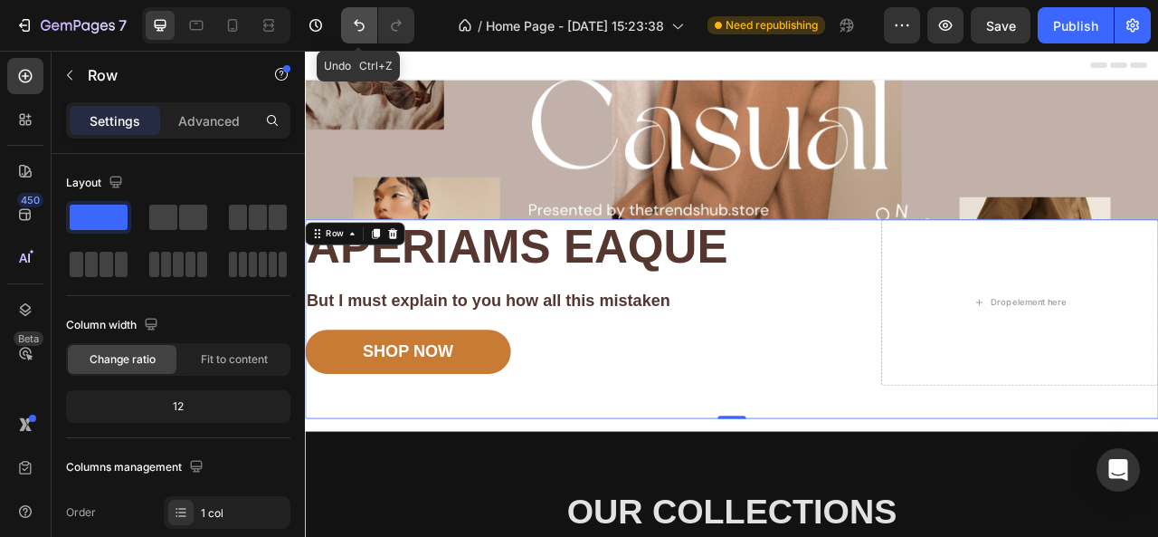
click at [359, 35] on button "Undo/Redo" at bounding box center [359, 25] width 36 height 36
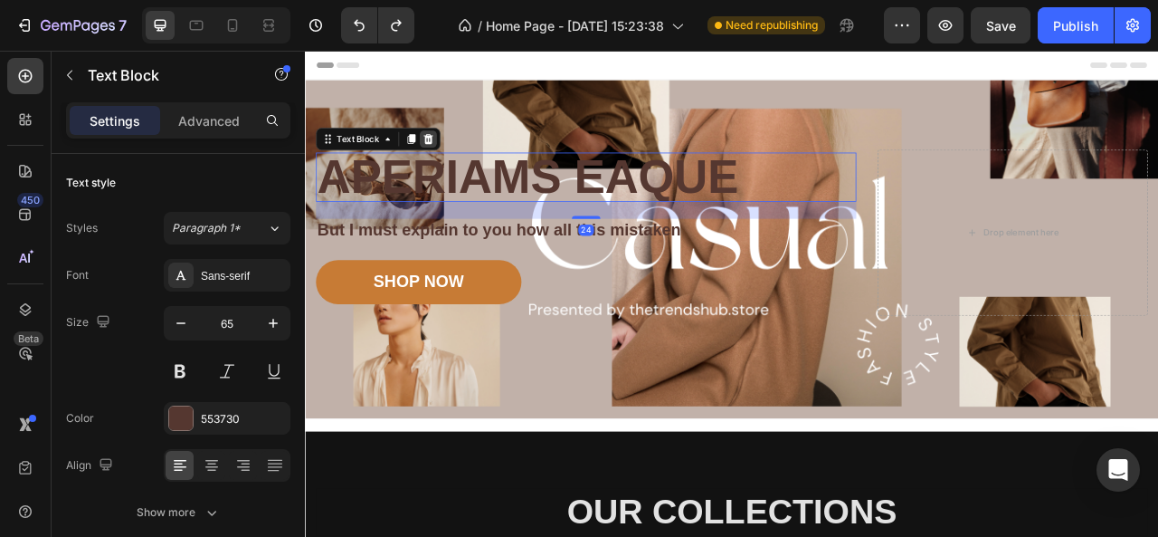
click at [460, 159] on icon at bounding box center [462, 163] width 12 height 13
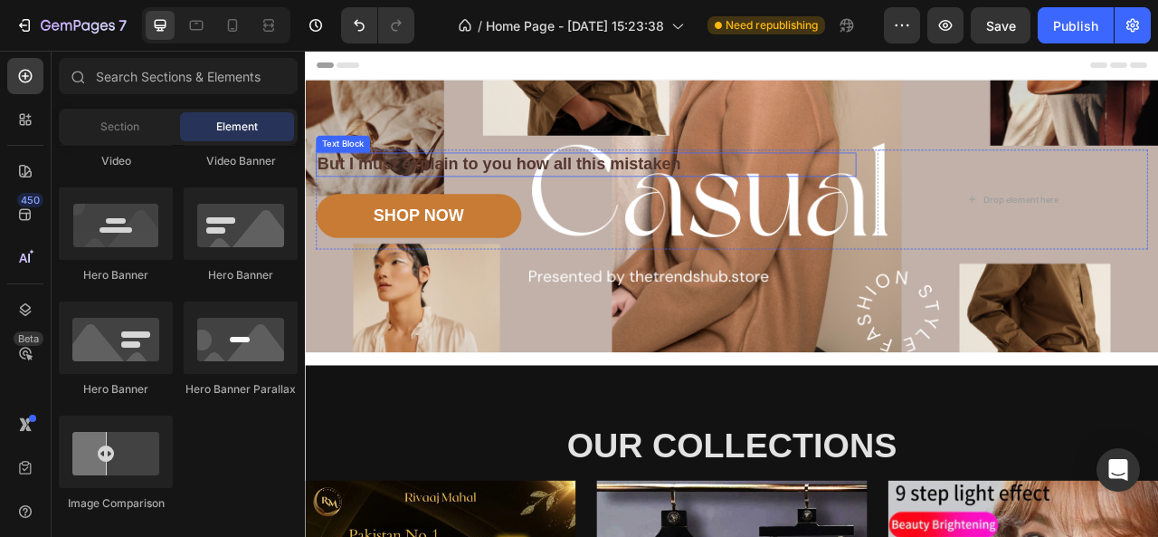
click at [780, 199] on p "But I must explain to you how all this mistaken" at bounding box center [662, 195] width 684 height 27
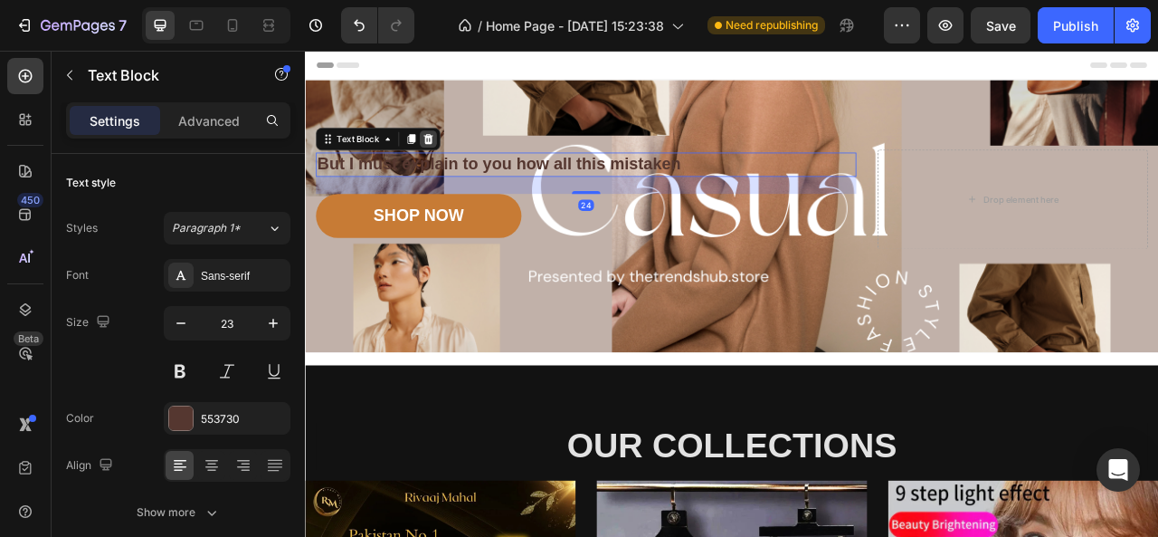
click at [454, 164] on icon at bounding box center [461, 163] width 14 height 14
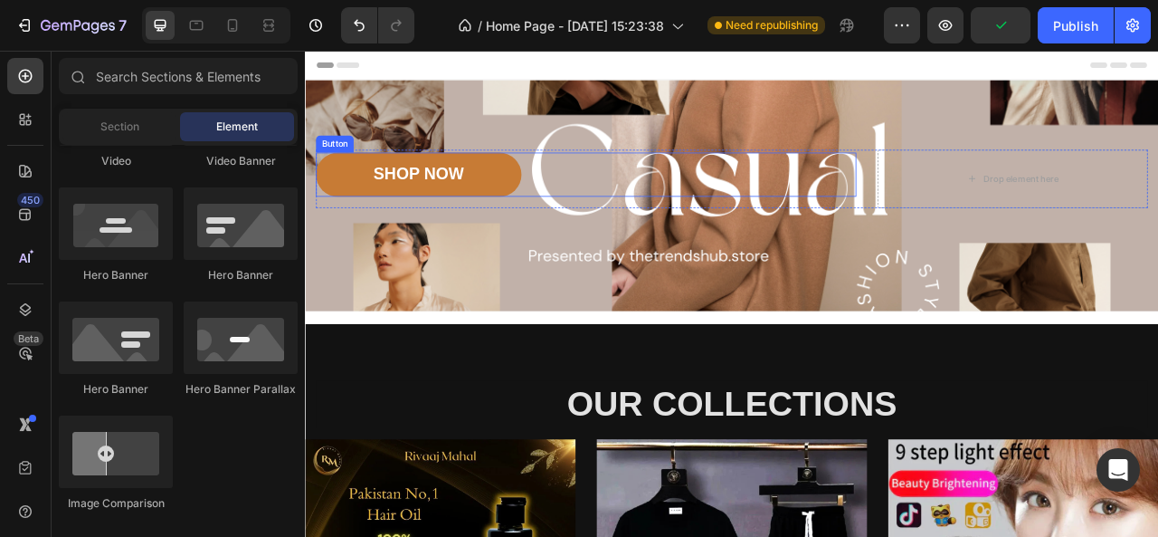
click at [611, 191] on div "SHOP NOW Button" at bounding box center [663, 208] width 688 height 56
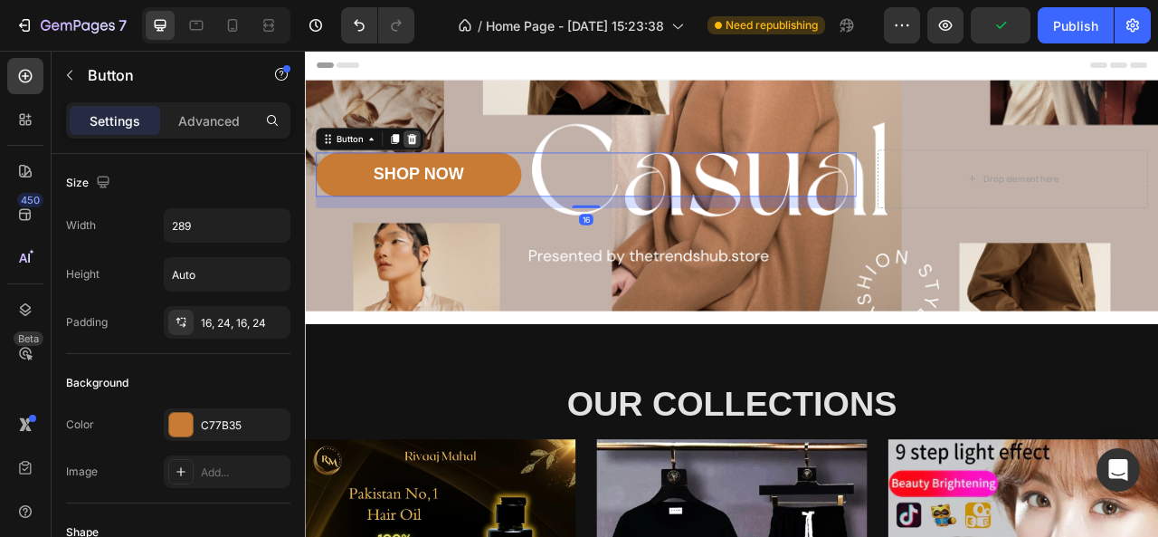
click at [443, 158] on icon at bounding box center [441, 163] width 12 height 13
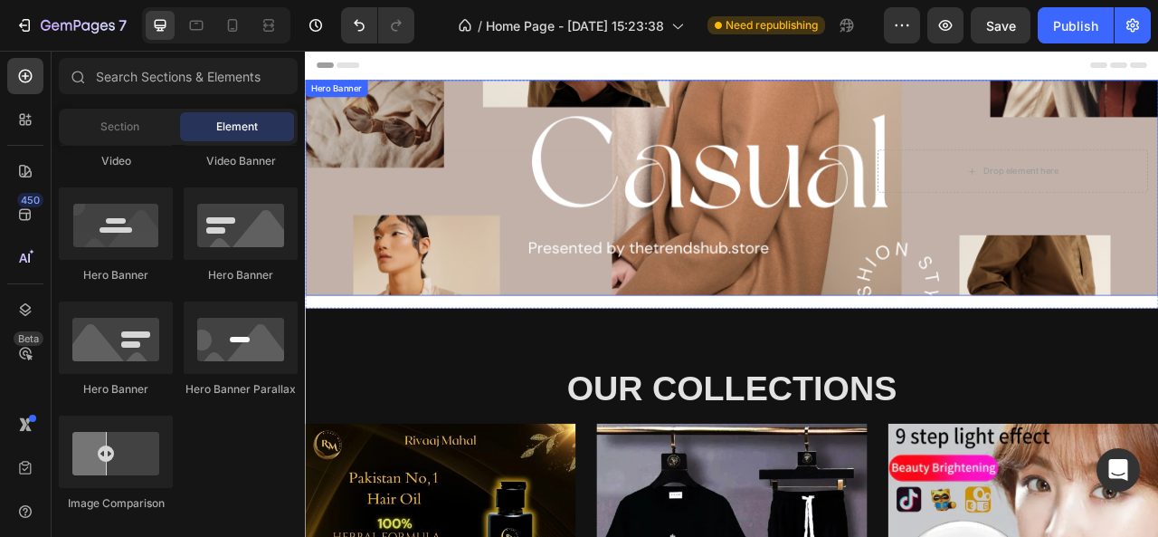
click at [977, 350] on div "Image Image Free shipping Text Block from The States Text Block Advanced List I…" at bounding box center [848, 225] width 1086 height 274
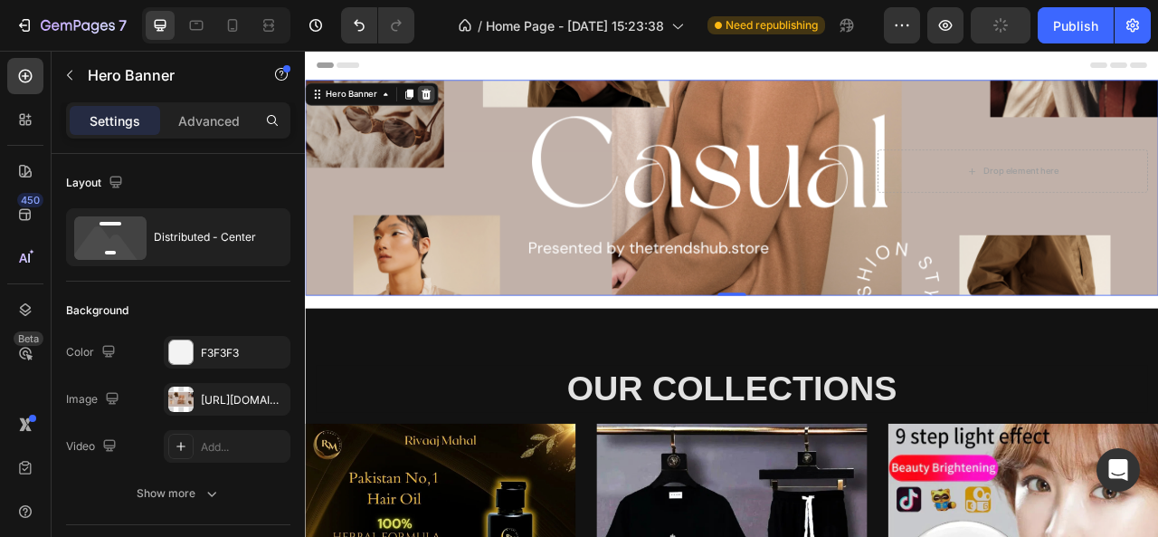
click at [469, 100] on div at bounding box center [459, 106] width 22 height 22
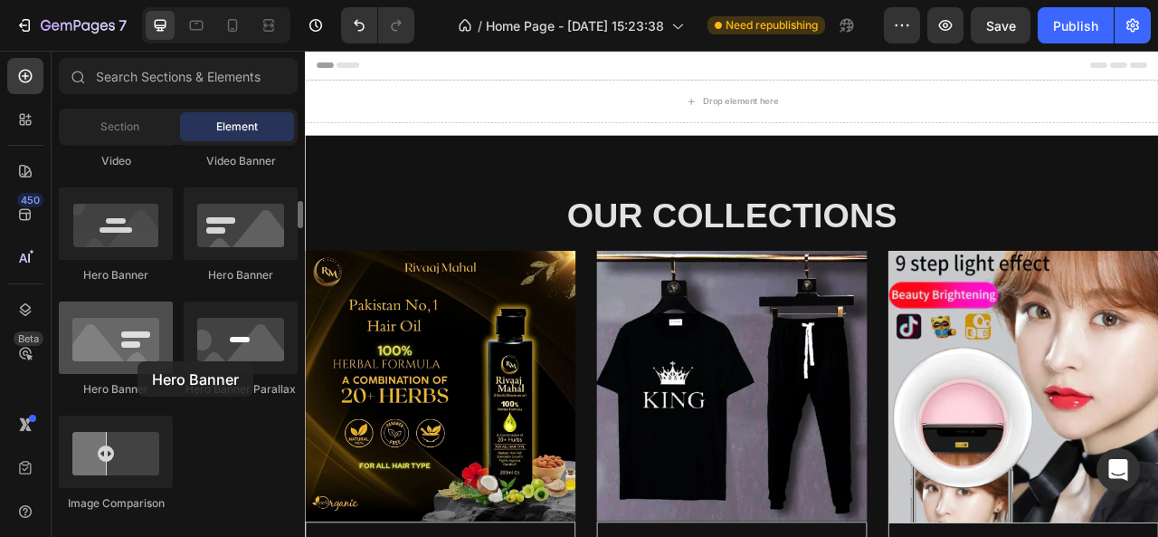
click at [138, 361] on div at bounding box center [116, 337] width 114 height 72
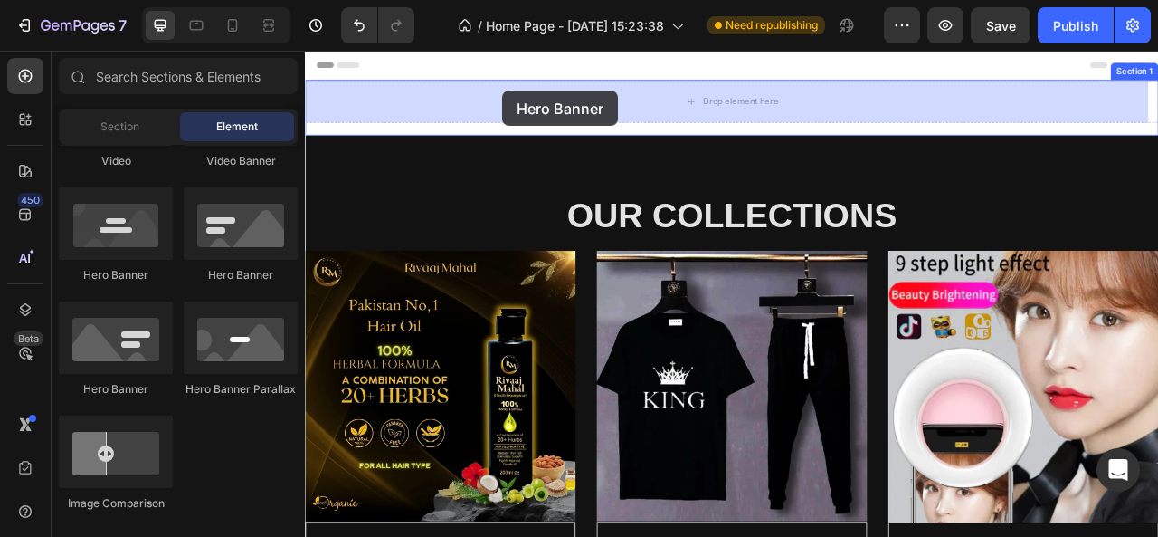
drag, startPoint x: 443, startPoint y: 412, endPoint x: 557, endPoint y: 103, distance: 329.0
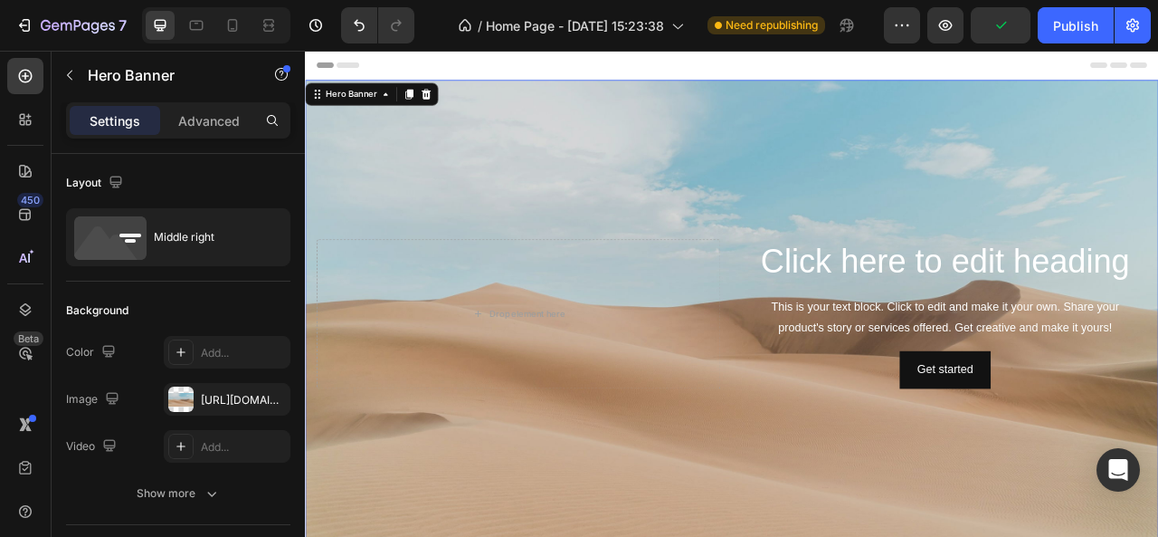
scroll to position [58, 0]
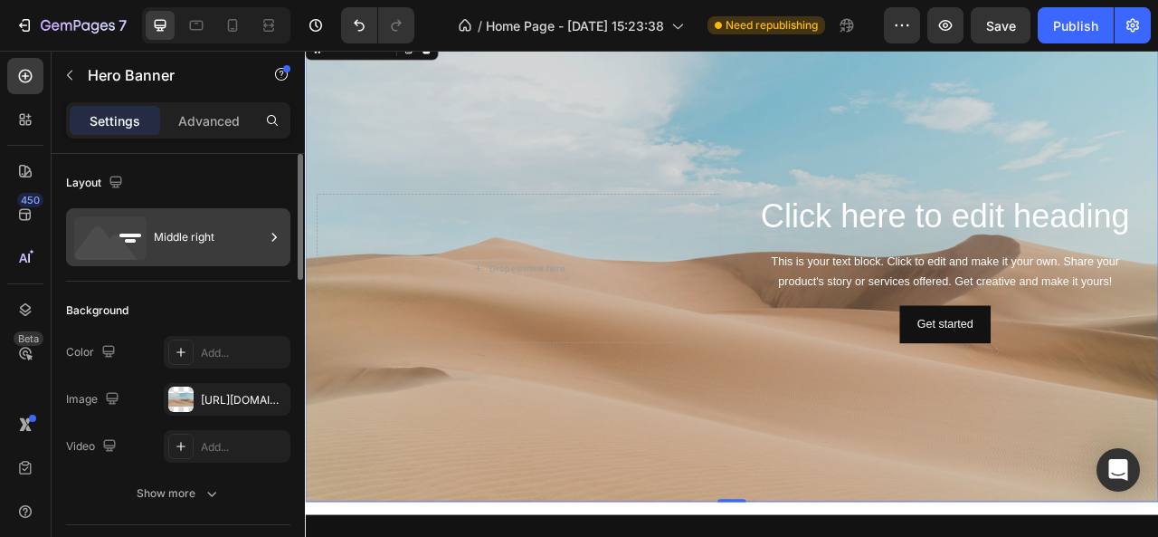
click at [154, 254] on div "Middle right" at bounding box center [209, 237] width 110 height 42
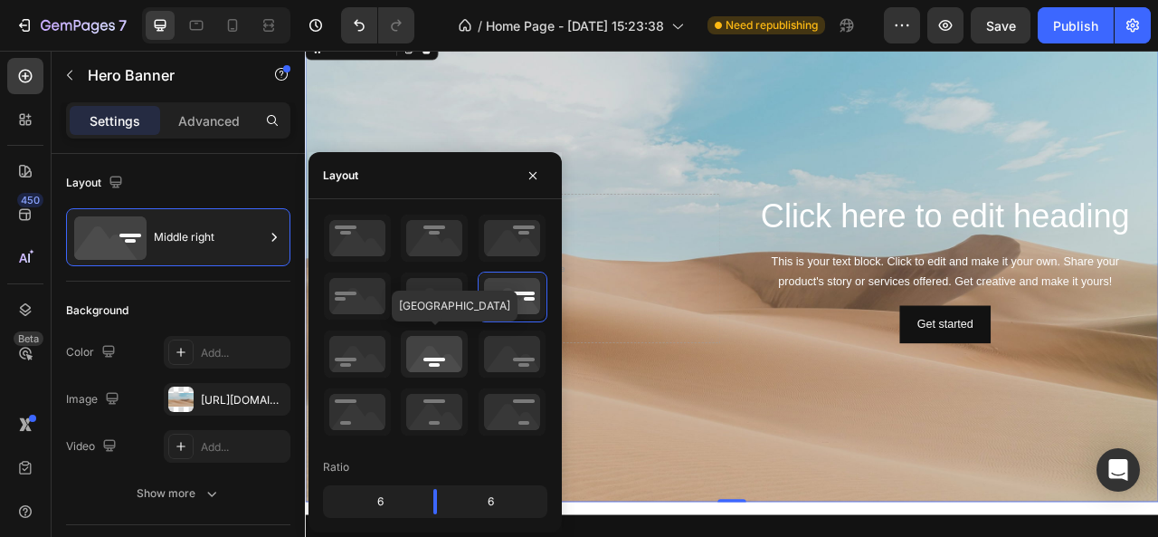
click at [431, 353] on icon at bounding box center [434, 353] width 67 height 47
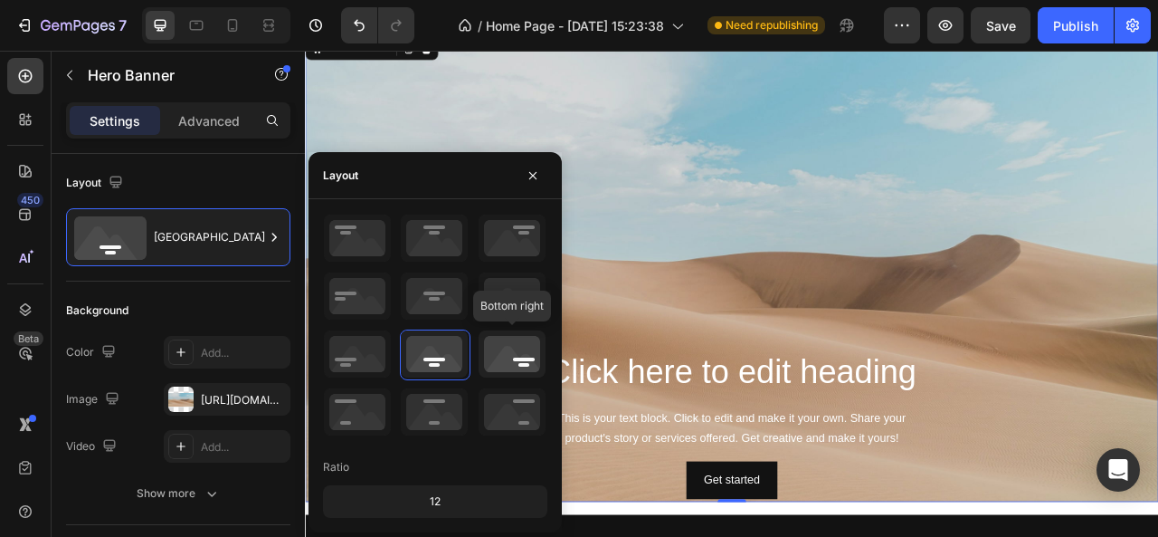
click at [504, 367] on icon at bounding box center [512, 353] width 67 height 47
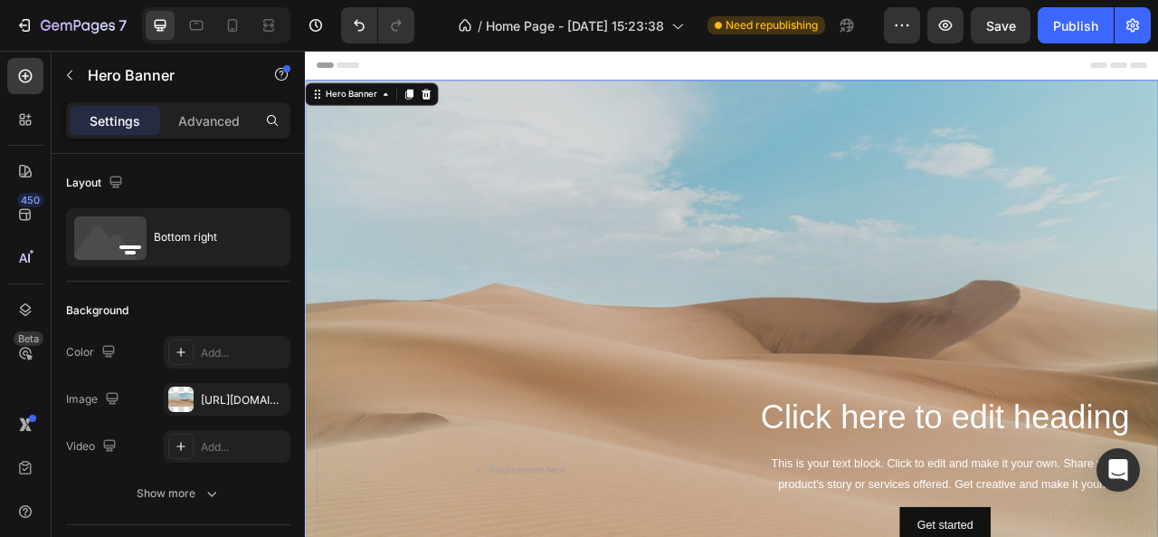
scroll to position [52, 0]
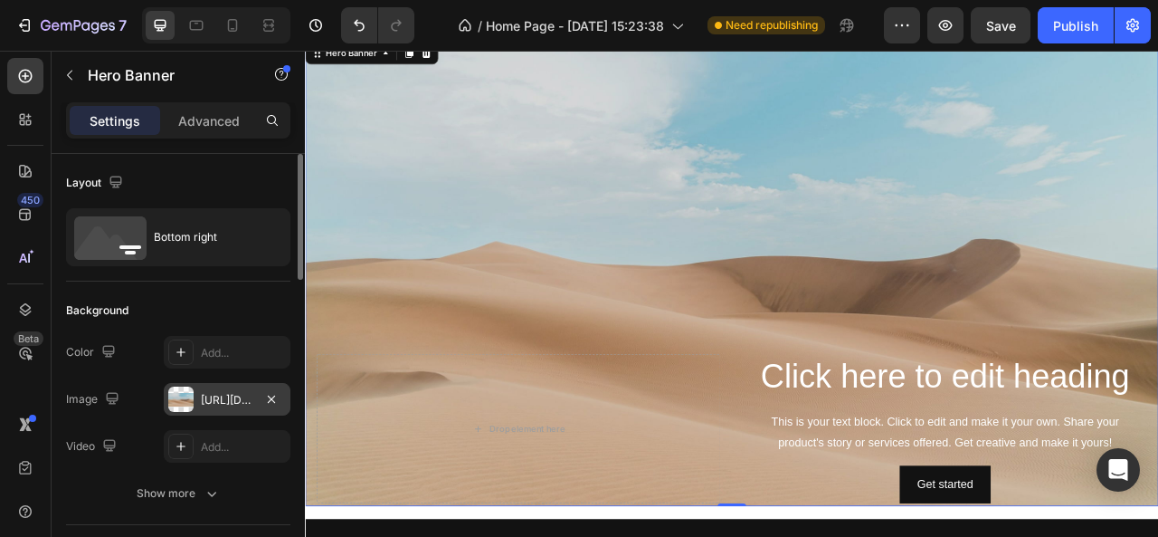
click at [239, 395] on div "https://cdn.shopify.com/s/files/1/2005/9307/files/background_settings.jpg" at bounding box center [227, 400] width 52 height 16
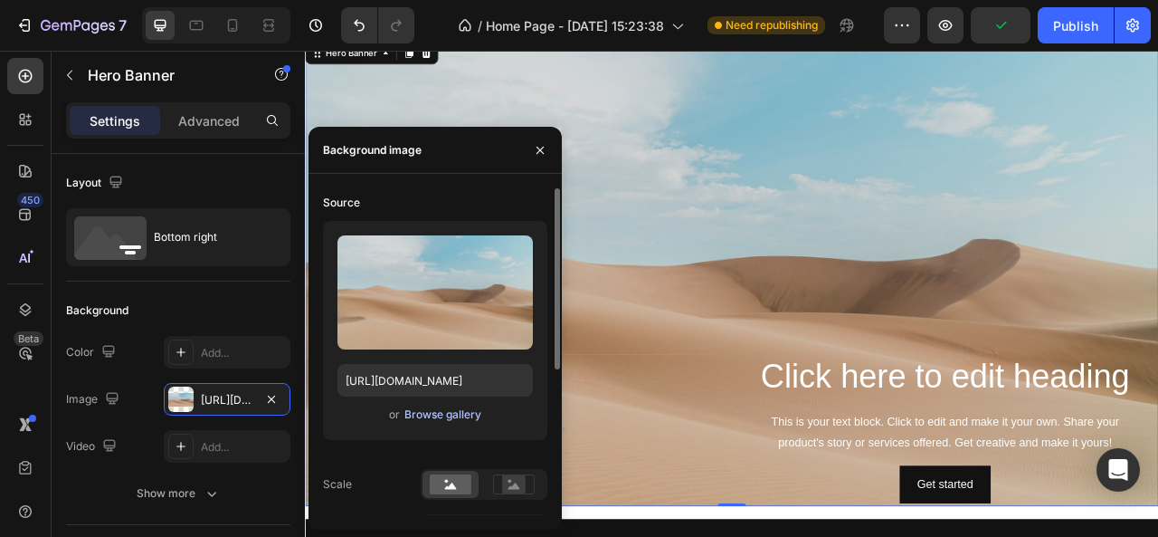
click at [454, 412] on div "Browse gallery" at bounding box center [443, 414] width 77 height 16
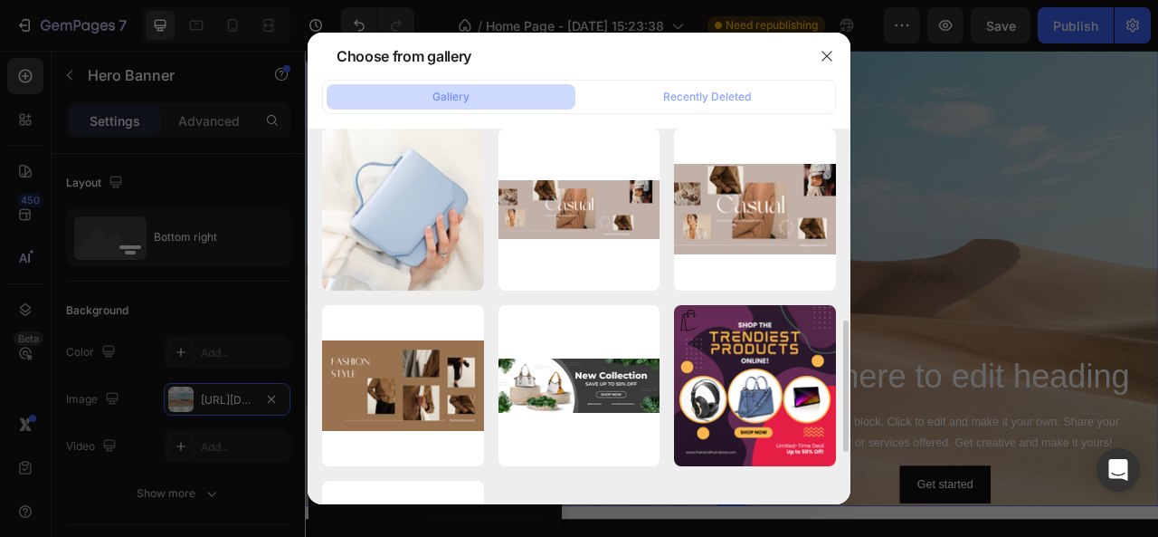
scroll to position [544, 0]
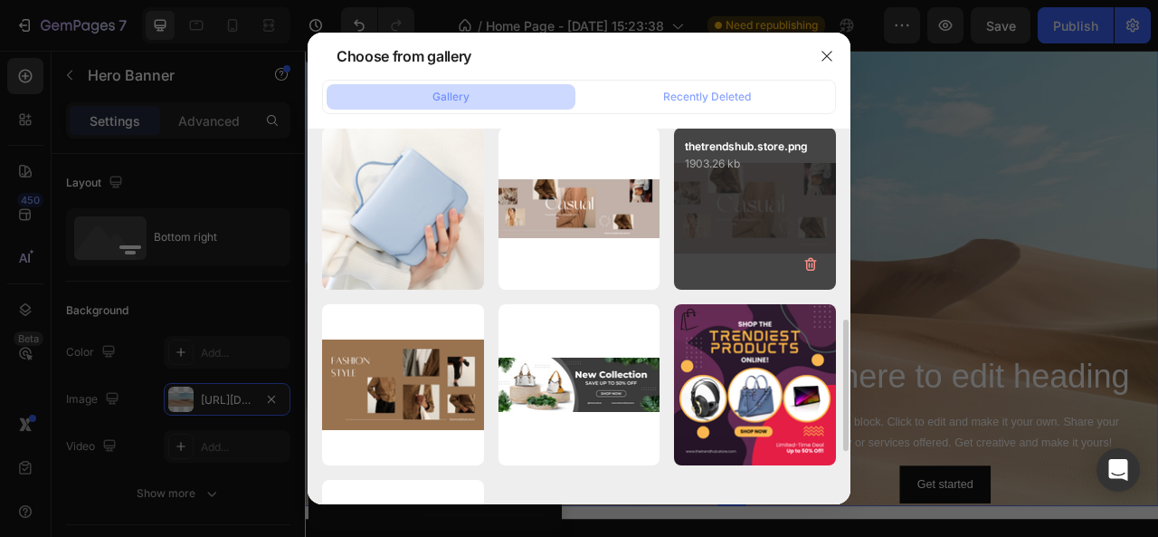
click at [719, 229] on div "thetrendshub.store.png 1903.26 kb" at bounding box center [755, 209] width 162 height 162
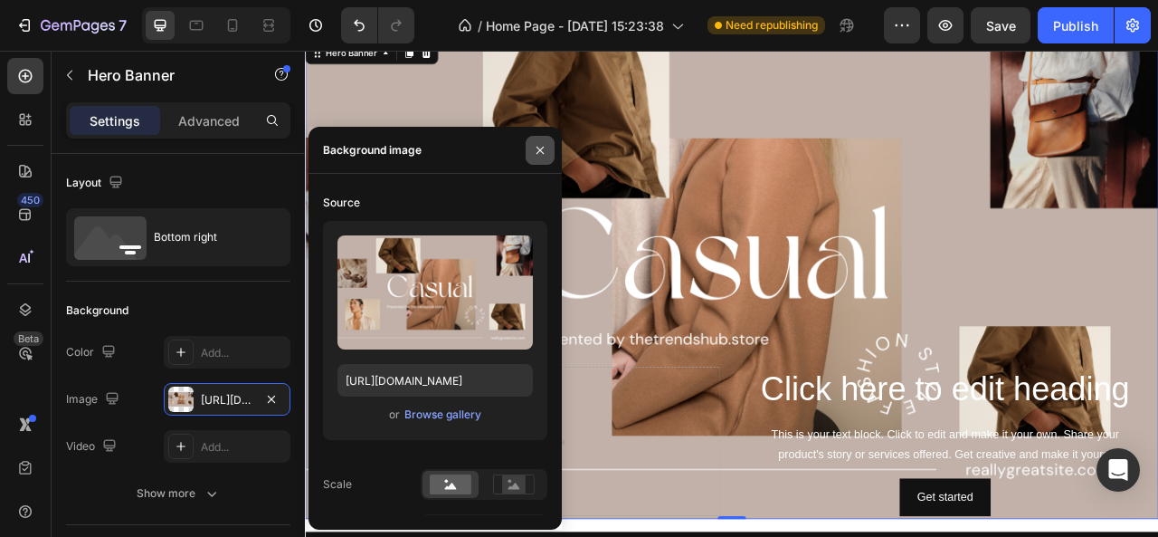
click at [539, 149] on icon "button" at bounding box center [540, 150] width 14 height 14
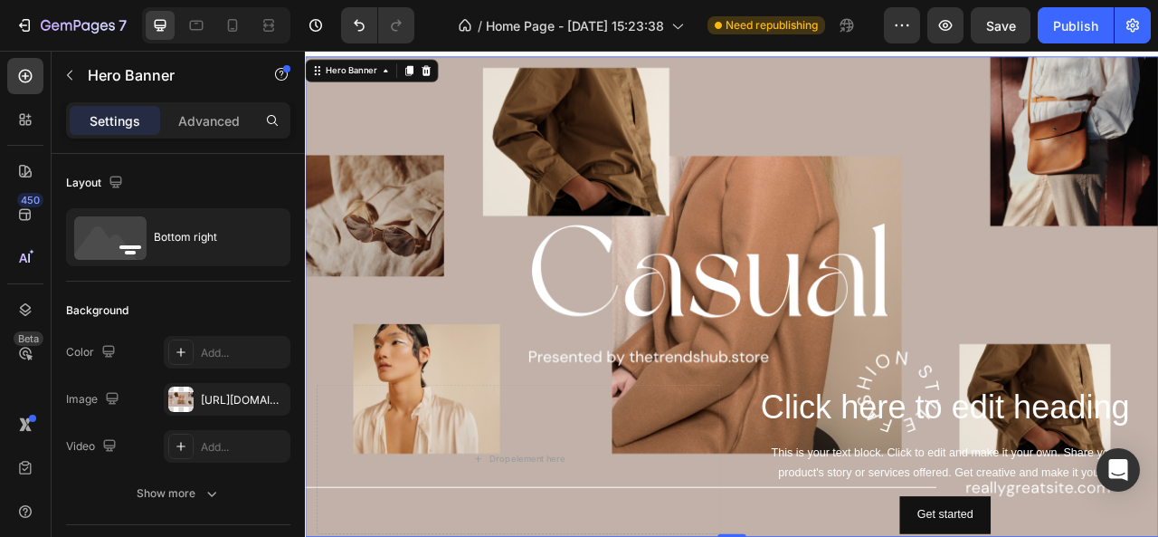
scroll to position [63, 0]
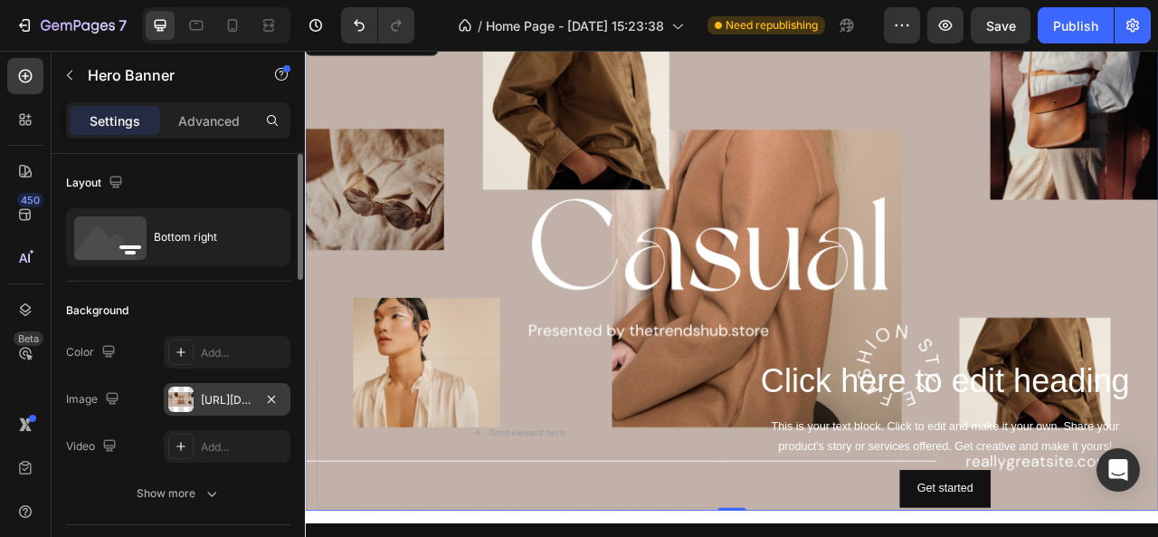
click at [208, 410] on div "https://cdn.shopify.com/s/files/1/0740/9257/6804/files/gempages_580104728621351…" at bounding box center [227, 399] width 127 height 33
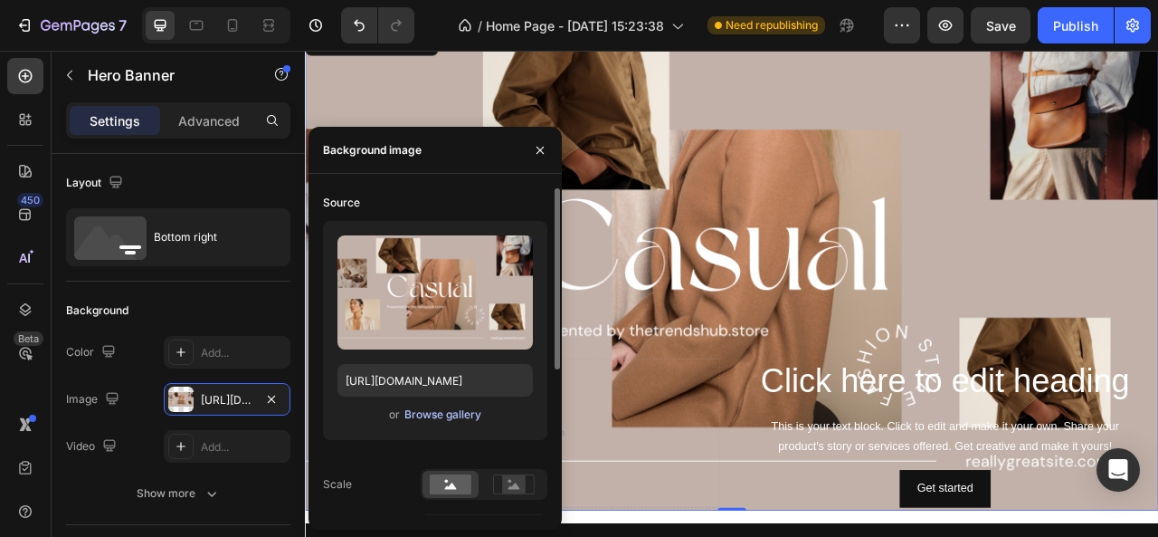
click at [454, 413] on div "Browse gallery" at bounding box center [443, 414] width 77 height 16
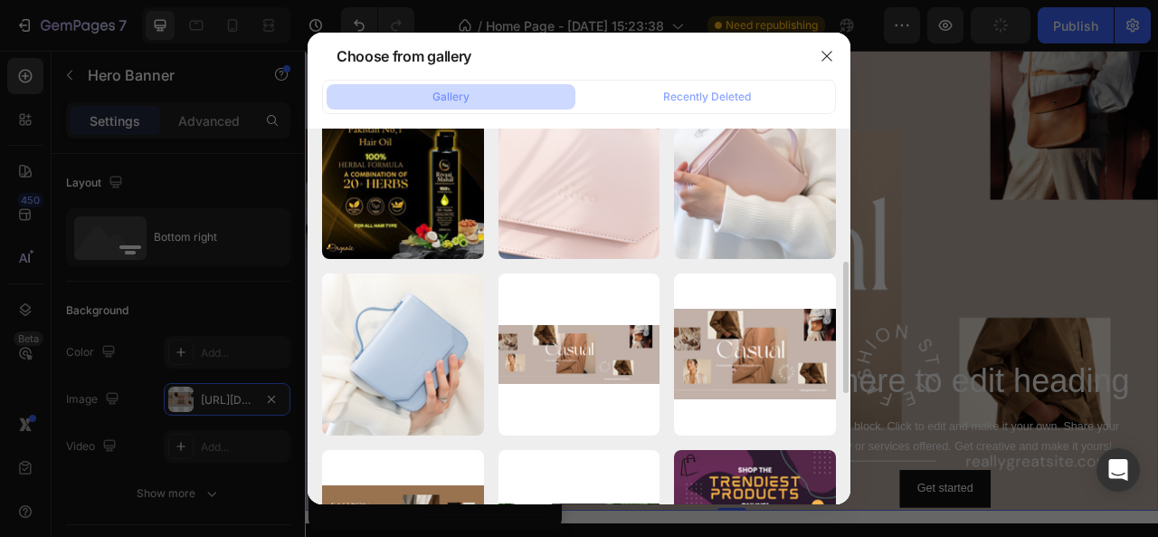
scroll to position [407, 0]
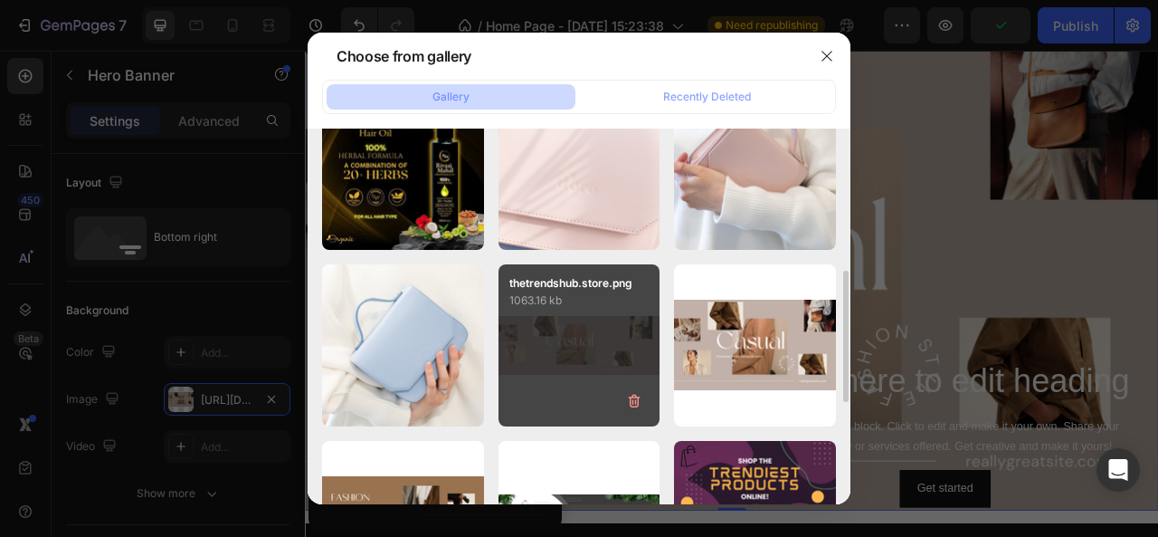
click at [577, 300] on p "1063.16 kb" at bounding box center [580, 300] width 140 height 18
type input "https://cdn.shopify.com/s/files/1/0740/9257/6804/files/gempages_580104728621351…"
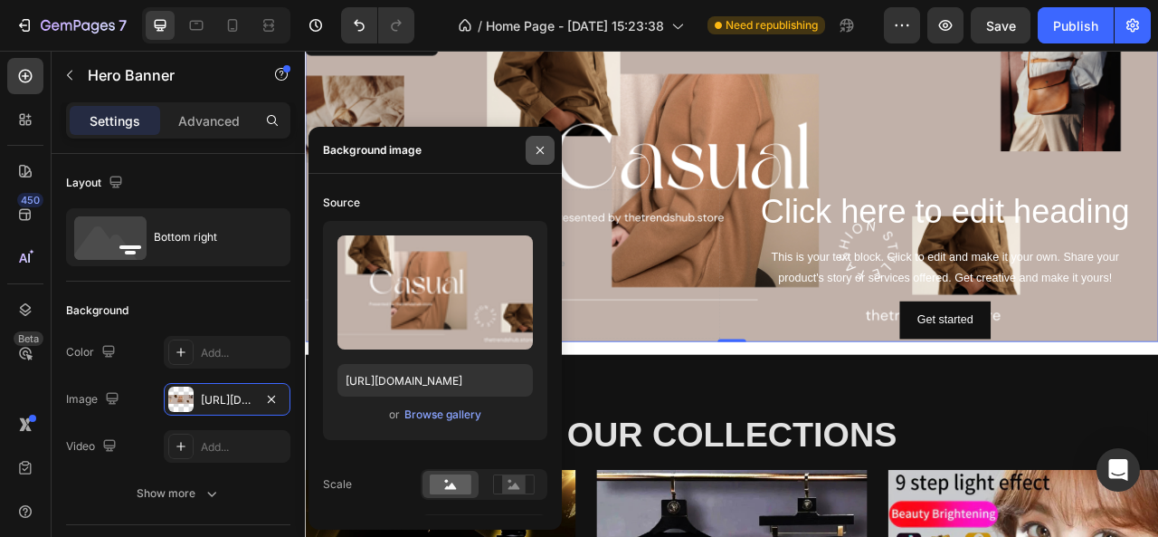
click at [535, 148] on icon "button" at bounding box center [540, 150] width 14 height 14
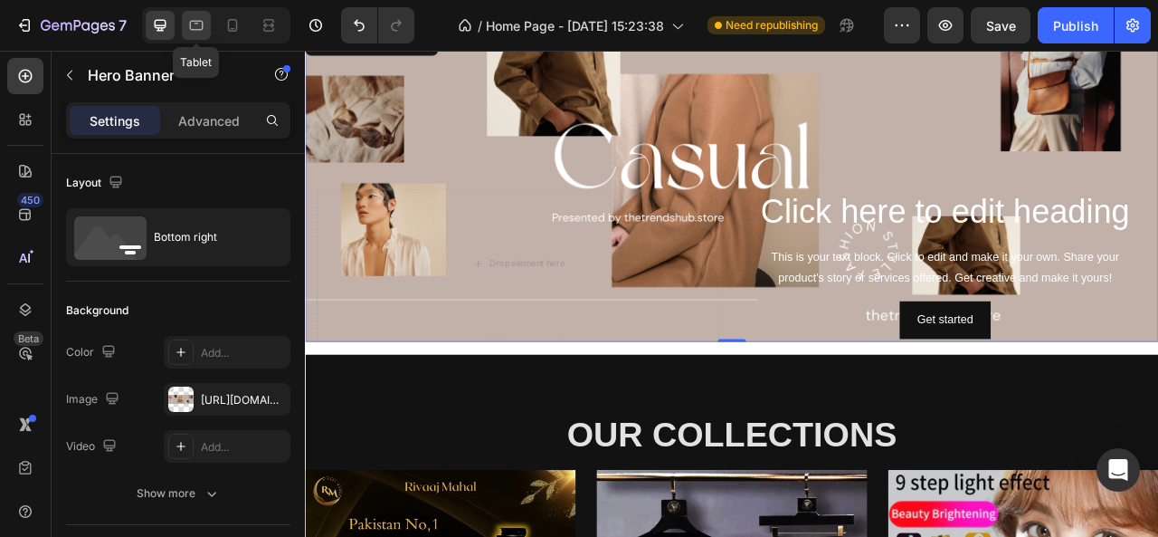
click at [201, 21] on icon at bounding box center [197, 26] width 14 height 10
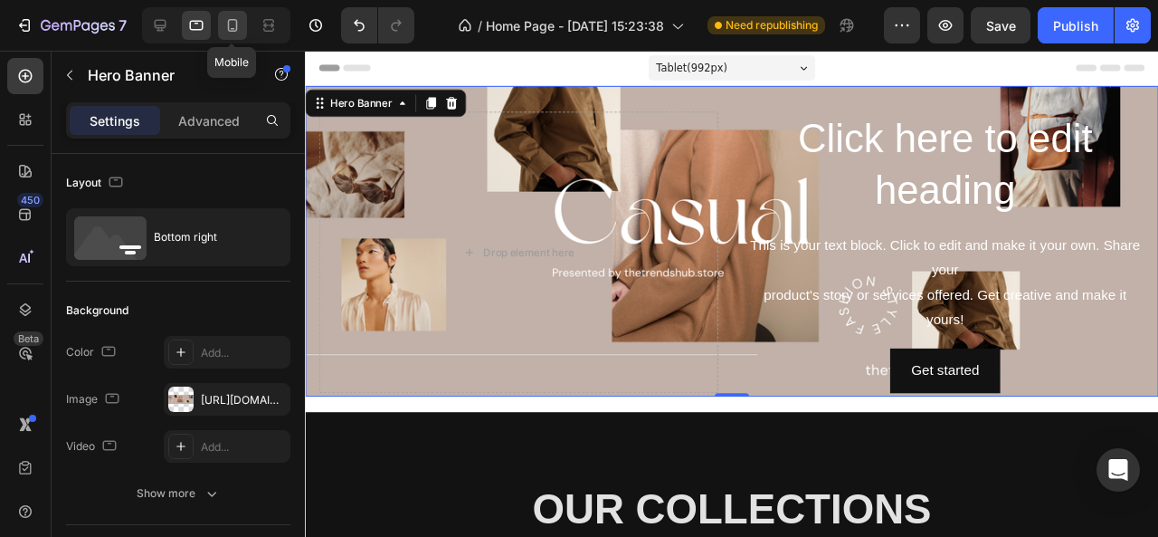
click at [234, 25] on icon at bounding box center [233, 25] width 18 height 18
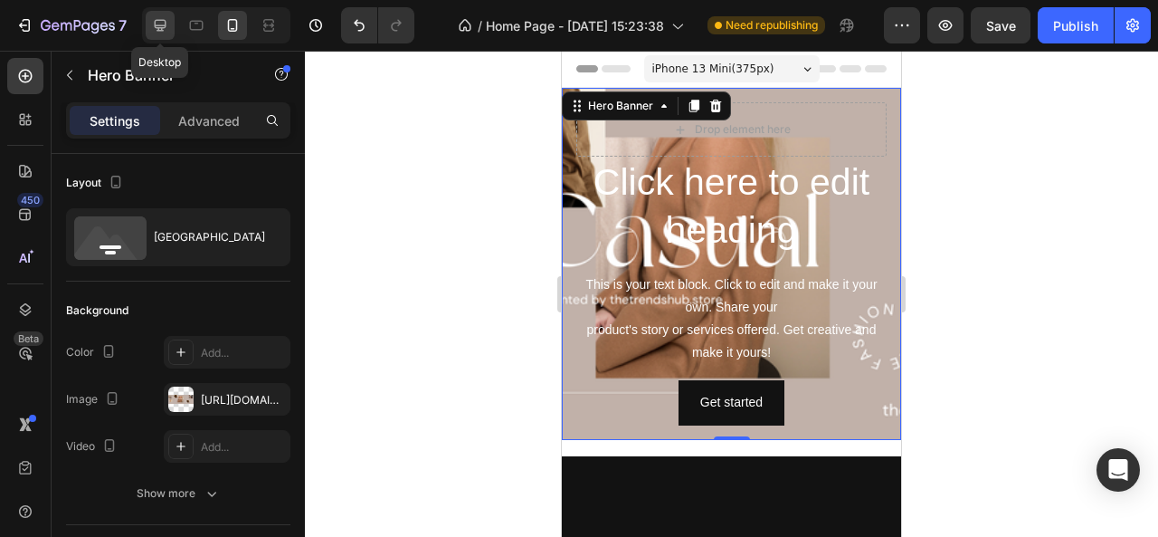
click at [159, 29] on icon at bounding box center [160, 25] width 18 height 18
type input "1200"
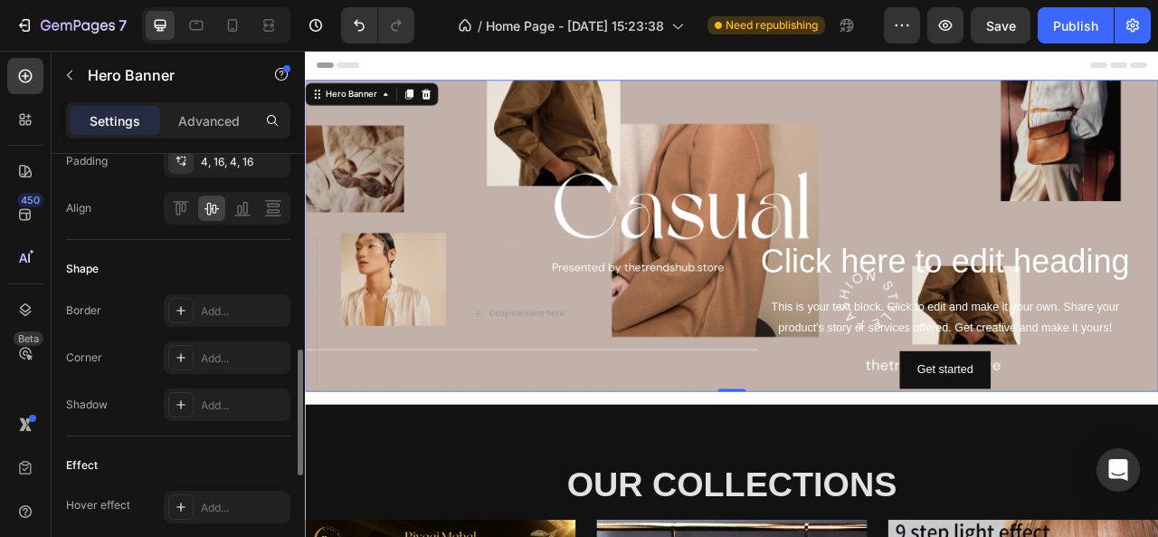
scroll to position [681, 0]
click at [202, 118] on p "Advanced" at bounding box center [209, 120] width 62 height 19
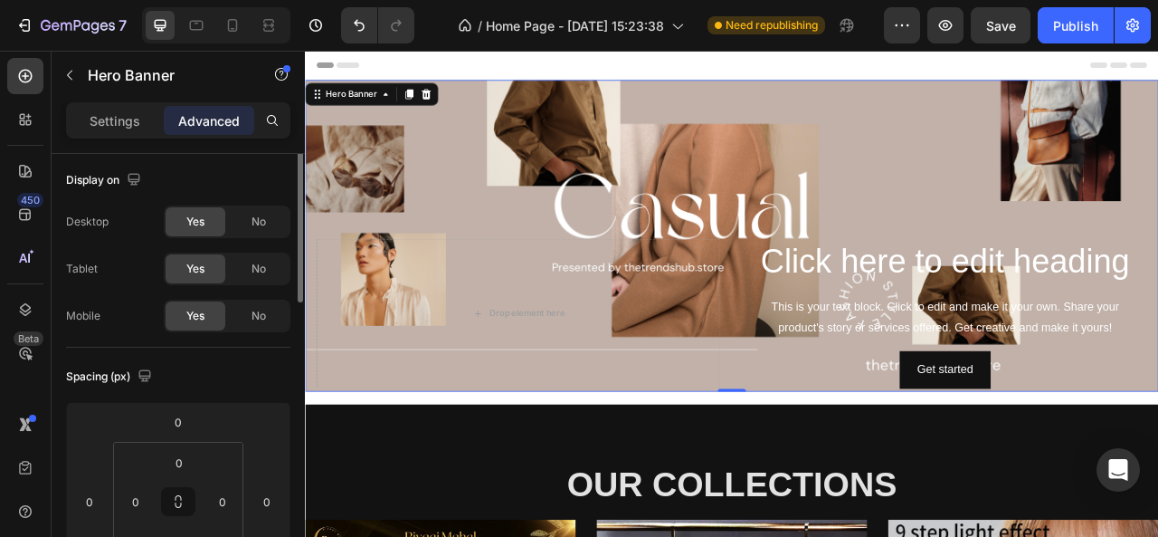
scroll to position [0, 0]
click at [239, 278] on div "No" at bounding box center [259, 271] width 60 height 29
click at [205, 272] on div "Yes" at bounding box center [196, 271] width 60 height 29
click at [253, 319] on span "No" at bounding box center [259, 318] width 14 height 16
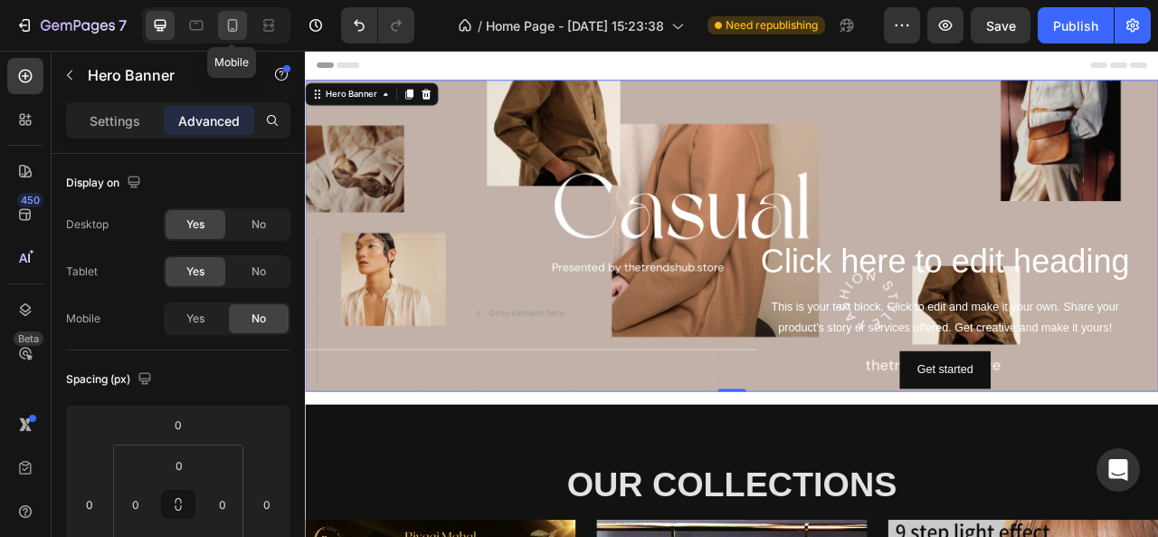
click at [234, 24] on icon at bounding box center [233, 25] width 18 height 18
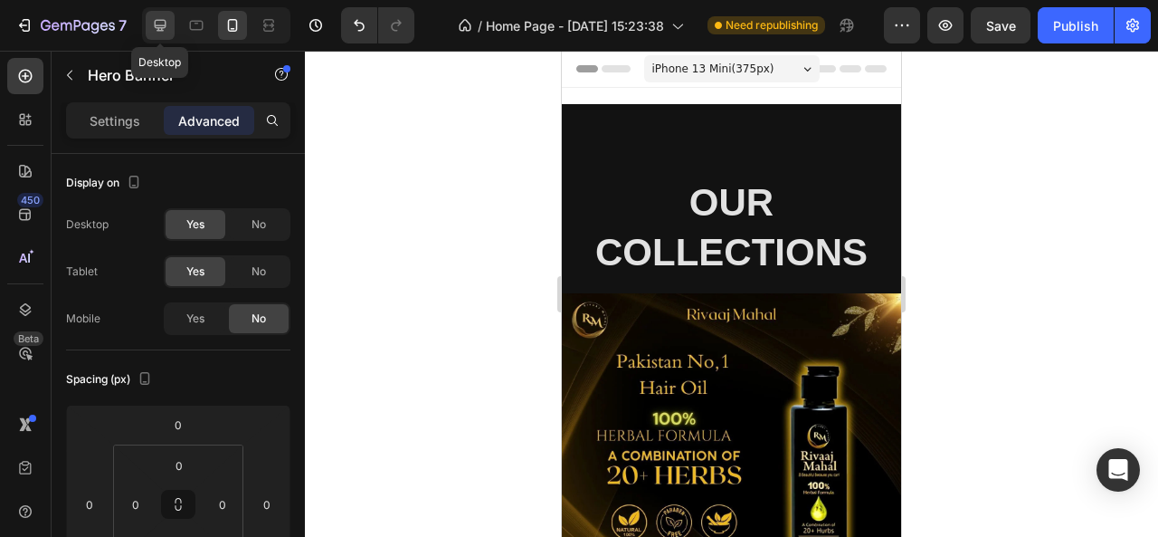
click at [163, 24] on icon at bounding box center [161, 26] width 12 height 12
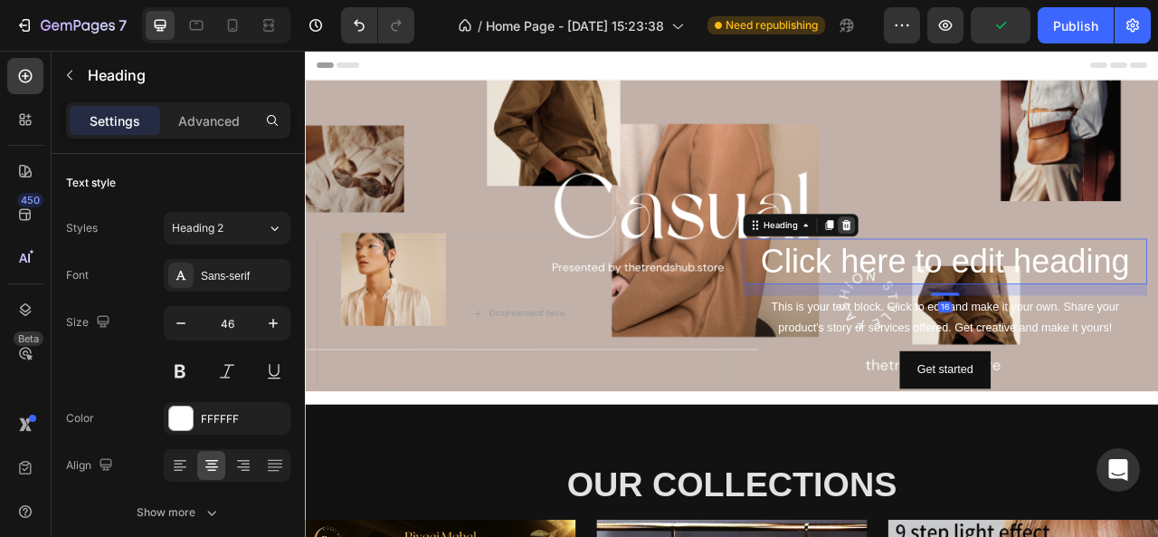
click at [989, 266] on icon at bounding box center [993, 272] width 14 height 14
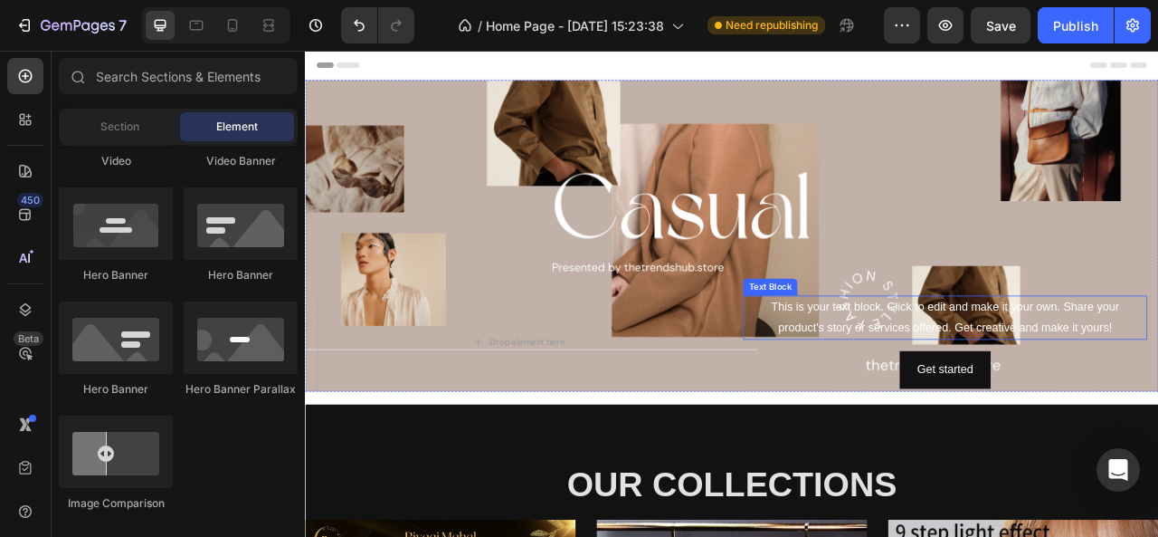
click at [1003, 396] on div "This is your text block. Click to edit and make it your own. Share your product…" at bounding box center [1120, 390] width 514 height 56
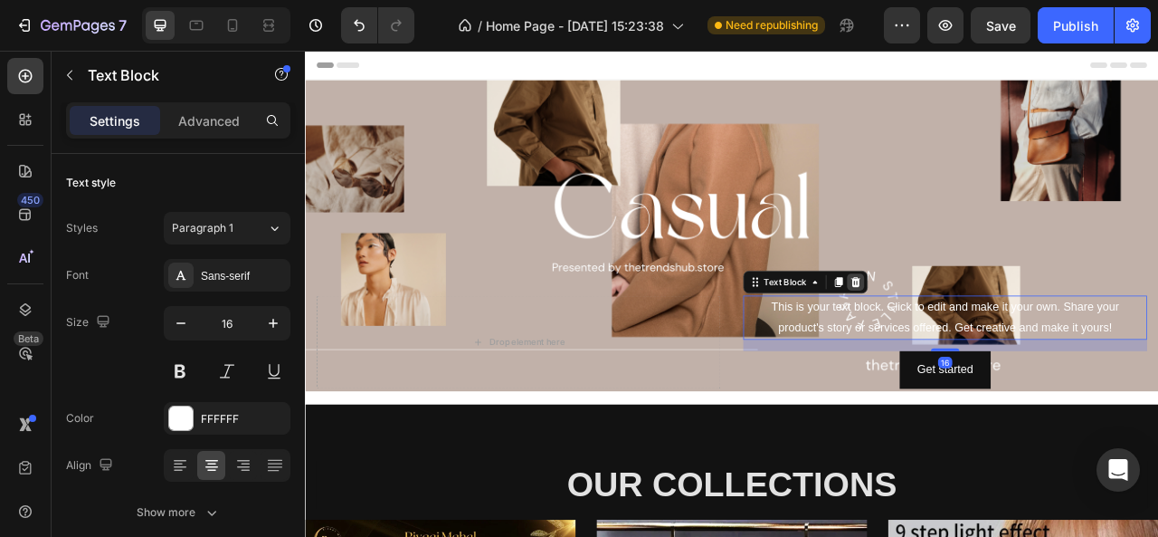
click at [1002, 341] on icon at bounding box center [1006, 344] width 12 height 13
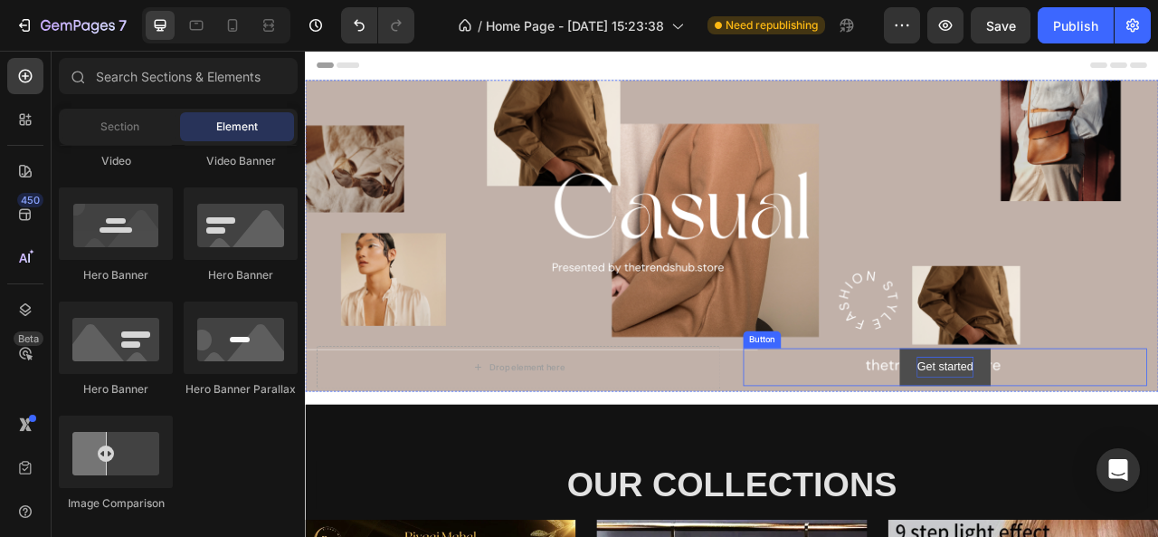
click at [1087, 447] on div "Get started" at bounding box center [1118, 453] width 71 height 26
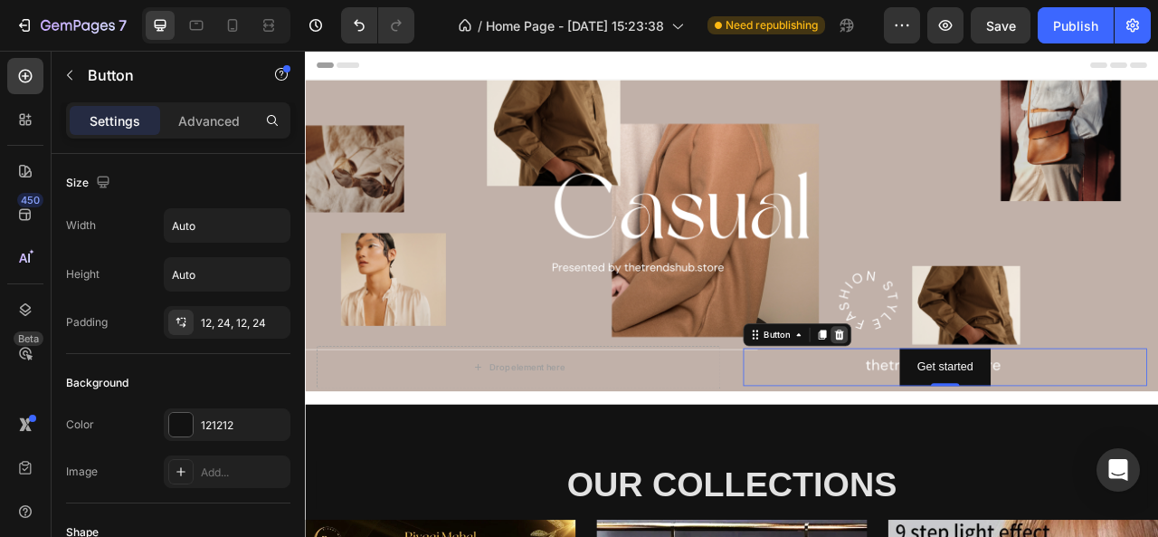
click at [979, 405] on icon at bounding box center [985, 411] width 12 height 13
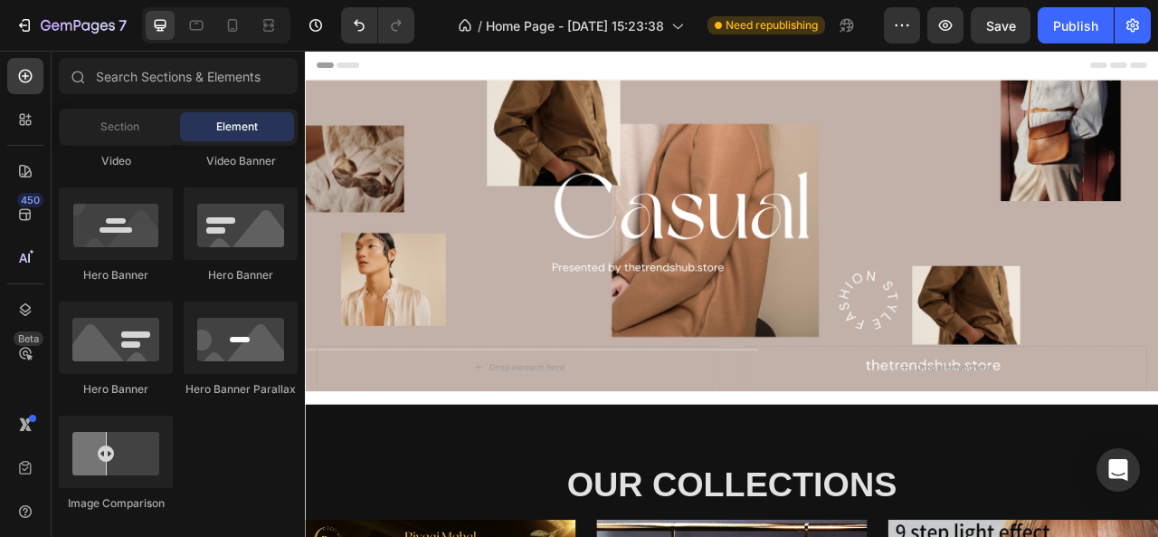
click at [904, 64] on div "Header" at bounding box center [847, 69] width 1057 height 36
click at [603, 72] on div "Header" at bounding box center [847, 69] width 1057 height 36
click at [358, 67] on span "Header" at bounding box center [359, 69] width 40 height 18
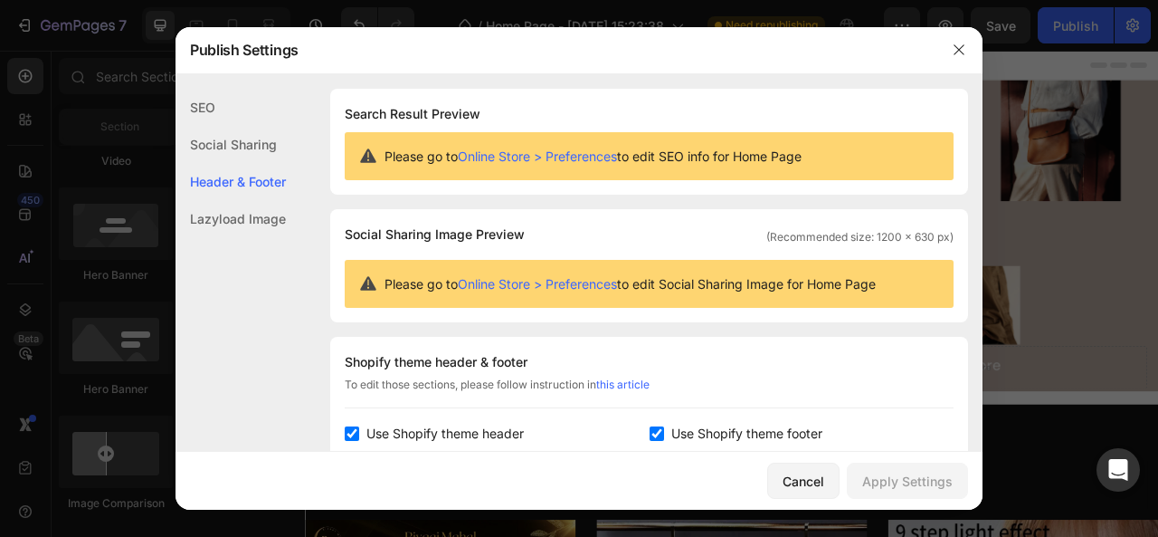
scroll to position [244, 0]
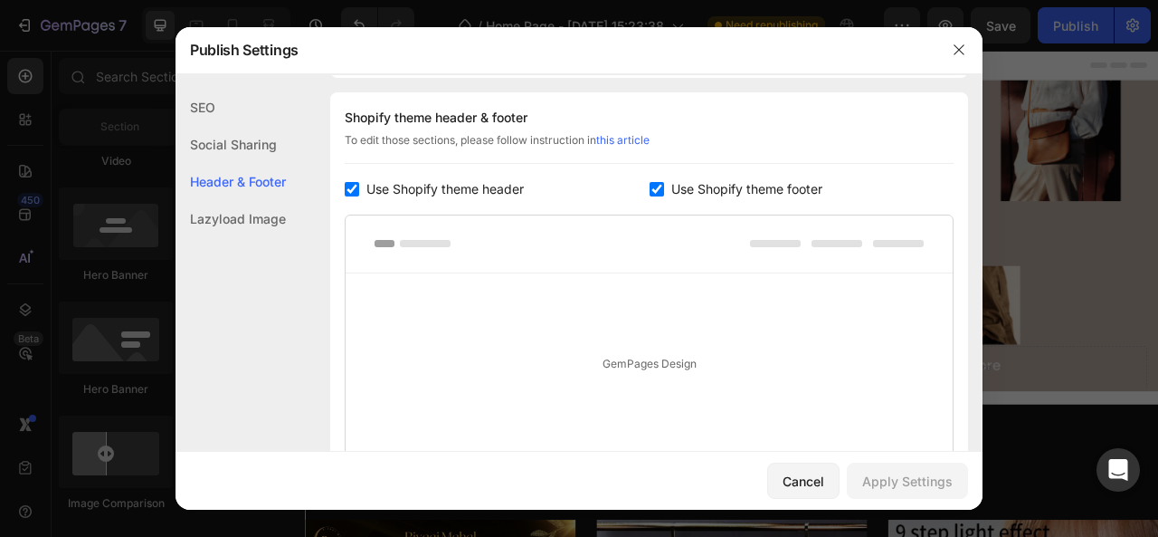
click at [460, 181] on span "Use Shopify theme header" at bounding box center [445, 189] width 157 height 22
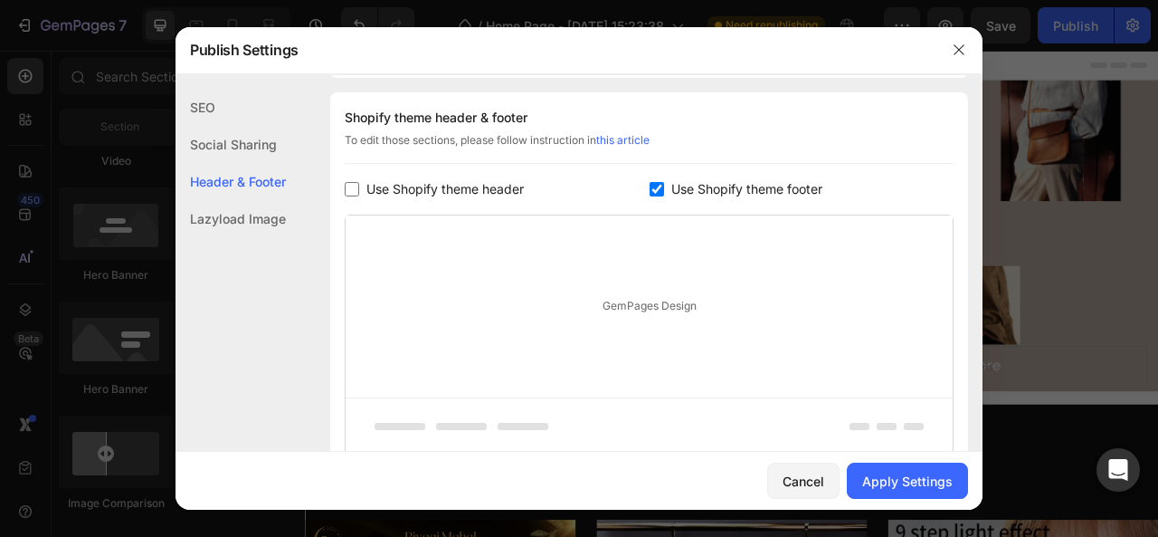
click at [244, 178] on div "Header & Footer" at bounding box center [231, 181] width 110 height 37
click at [345, 188] on input "checkbox" at bounding box center [352, 189] width 14 height 14
checkbox input "true"
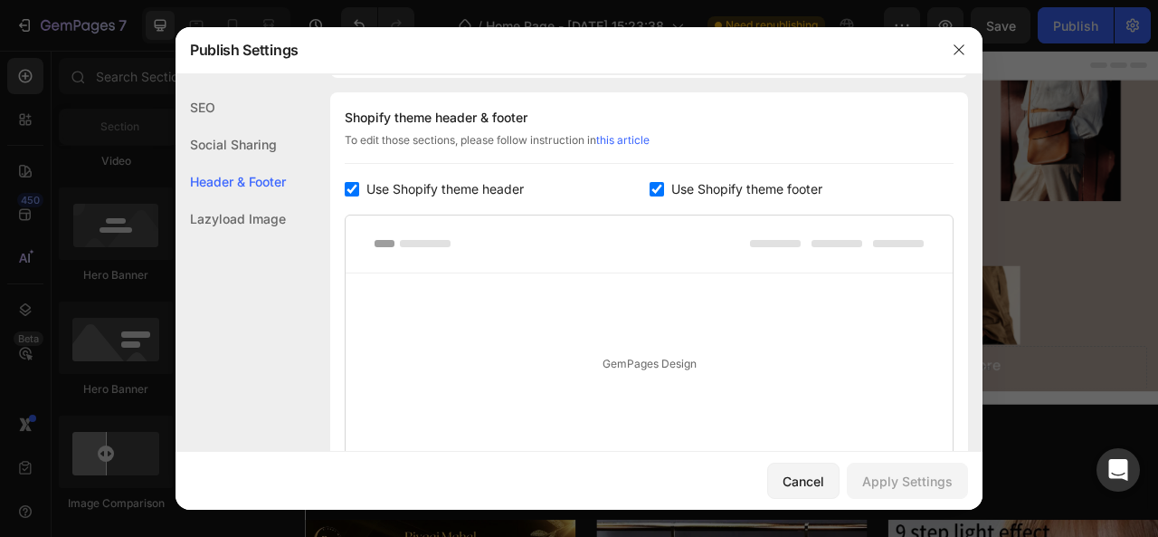
click at [494, 238] on div at bounding box center [649, 244] width 607 height 58
click at [958, 59] on button "button" at bounding box center [959, 49] width 29 height 29
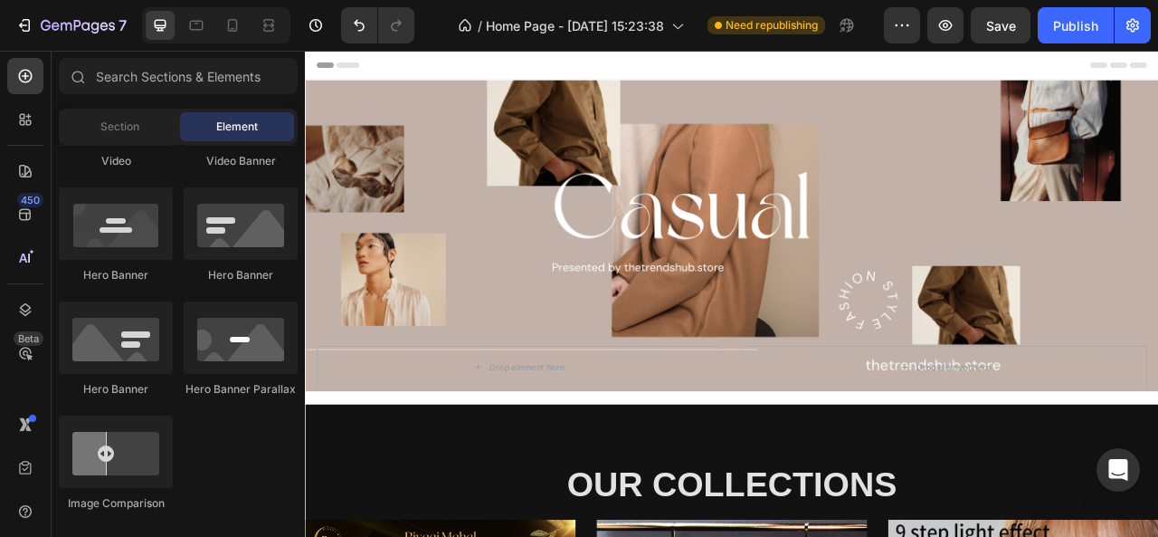
click at [490, 68] on div "Header" at bounding box center [847, 69] width 1057 height 36
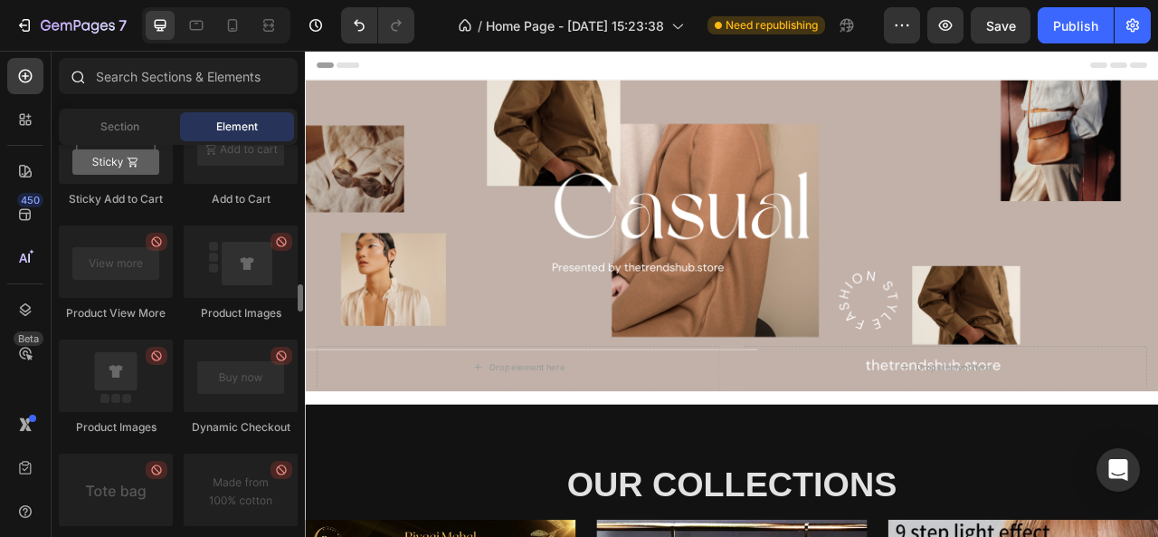
scroll to position [2560, 0]
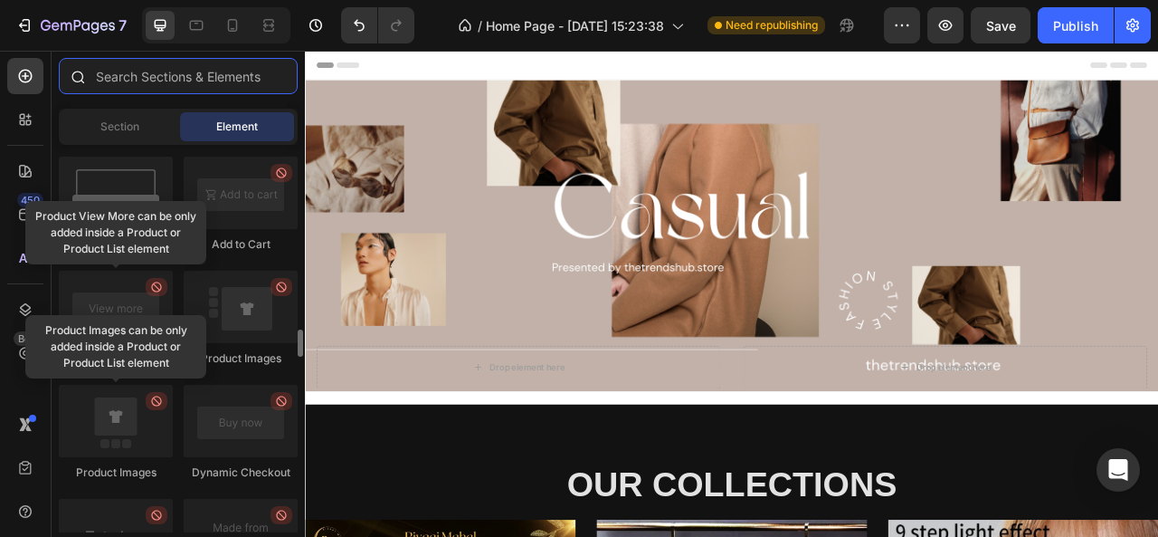
click at [179, 81] on input "text" at bounding box center [178, 76] width 239 height 36
click at [179, 81] on input "h" at bounding box center [178, 76] width 239 height 36
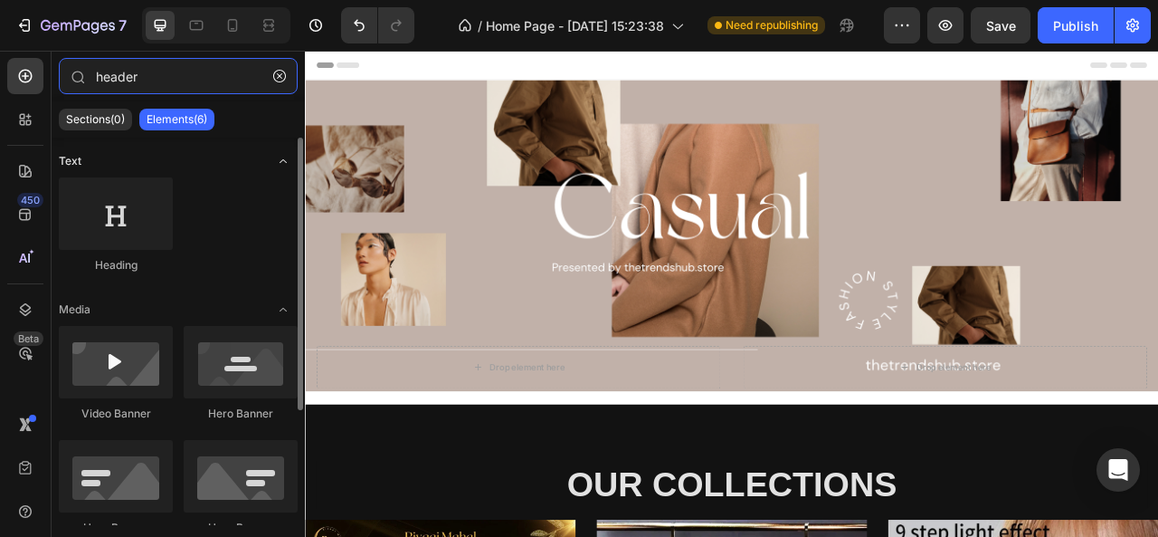
type input "header"
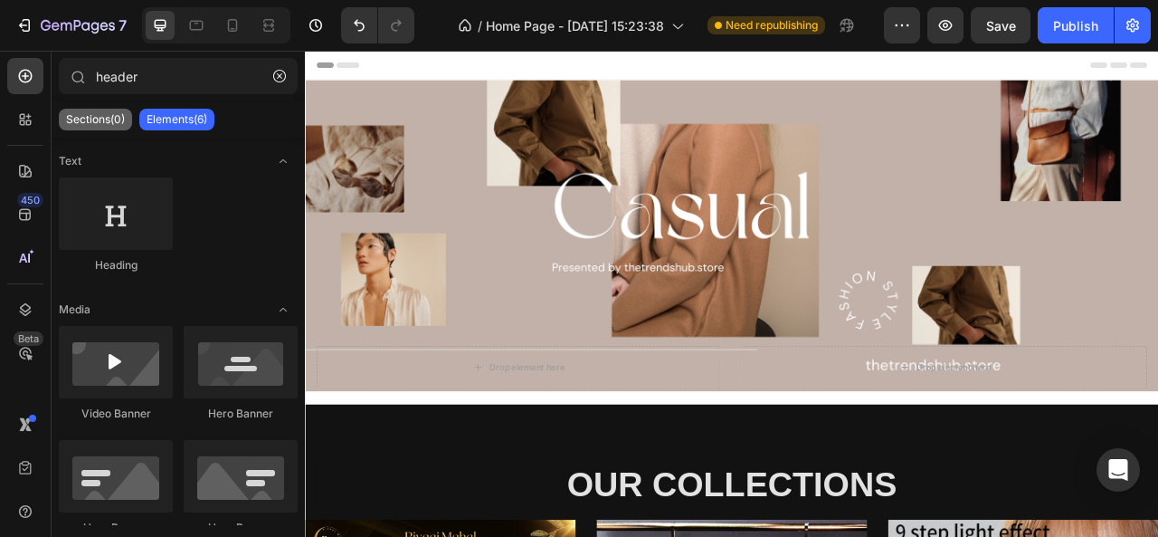
click at [112, 111] on div "Sections(0)" at bounding box center [95, 120] width 73 height 22
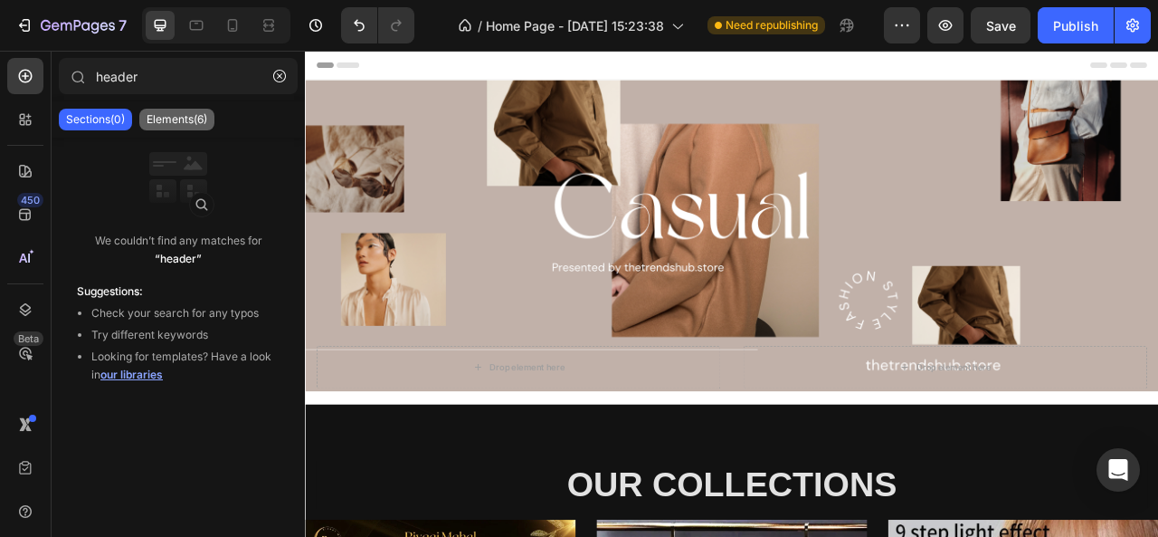
click at [166, 112] on p "Elements(6)" at bounding box center [177, 119] width 61 height 14
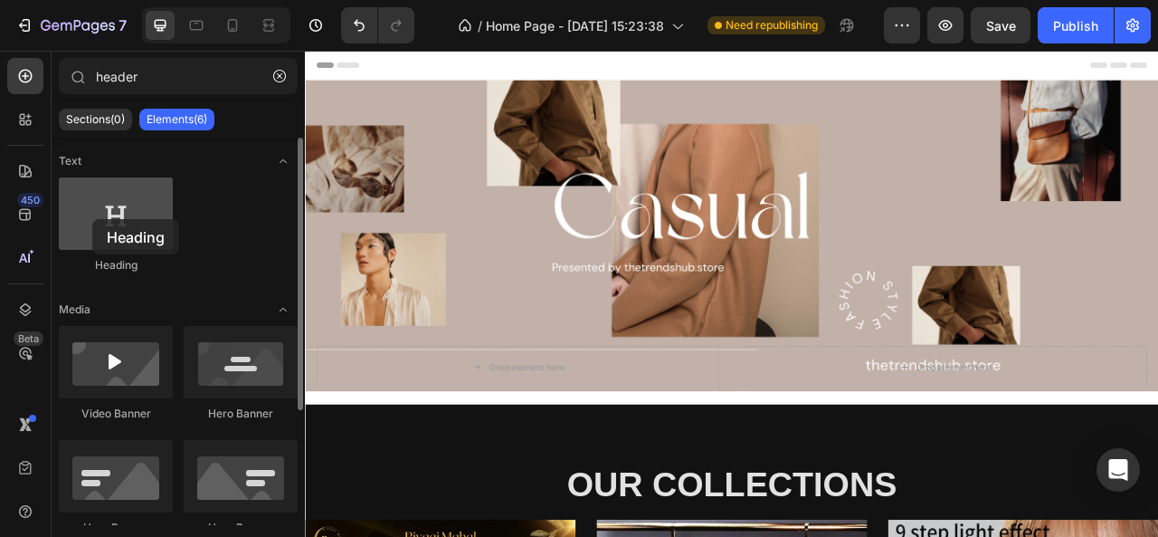
click at [92, 219] on div at bounding box center [116, 213] width 114 height 72
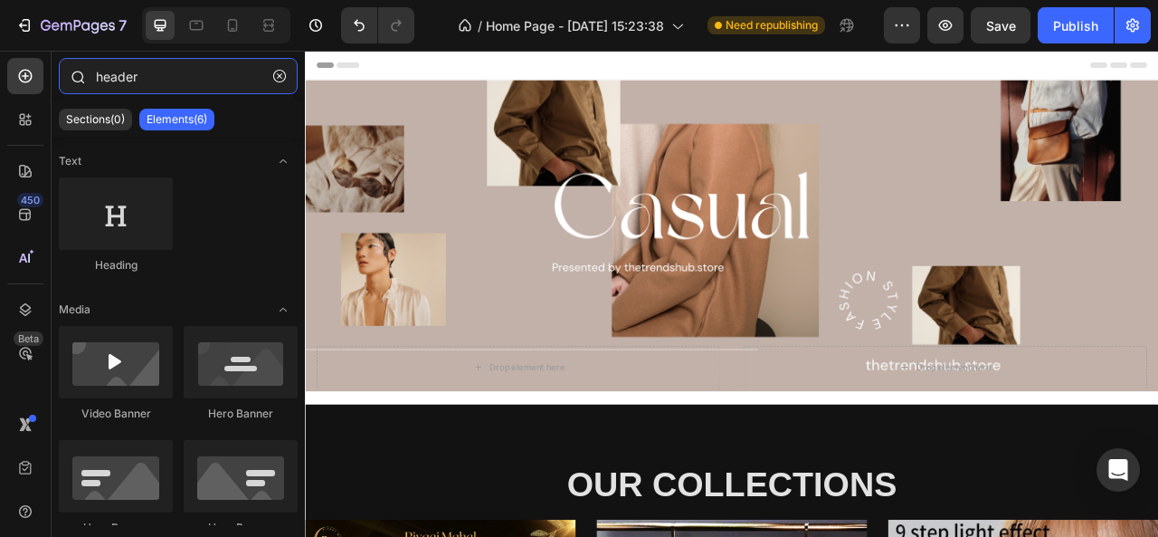
click at [181, 83] on input "header" at bounding box center [178, 76] width 239 height 36
click at [279, 76] on icon "button" at bounding box center [279, 76] width 13 height 13
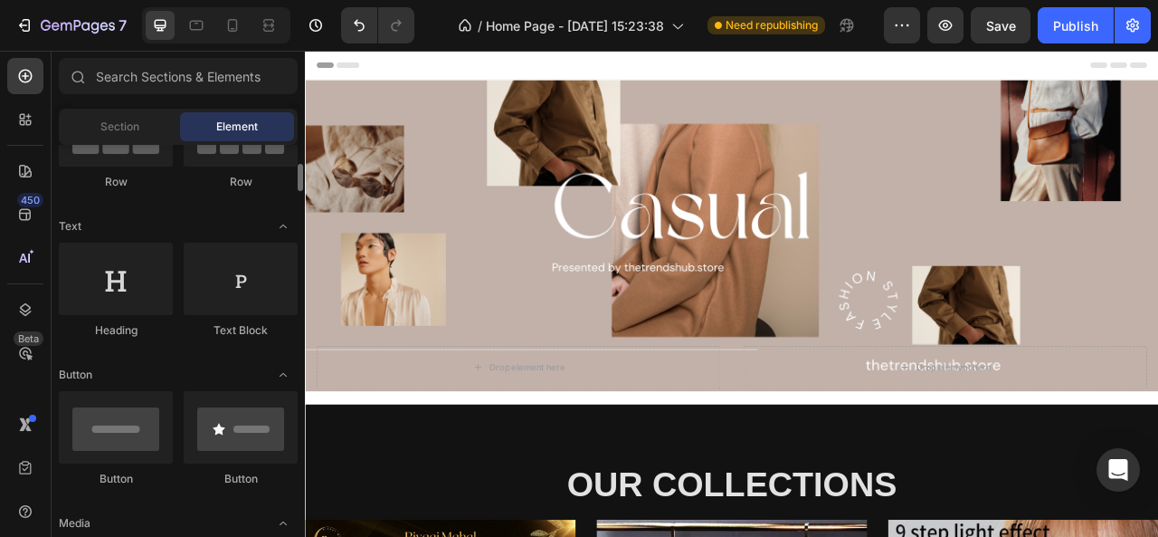
scroll to position [210, 0]
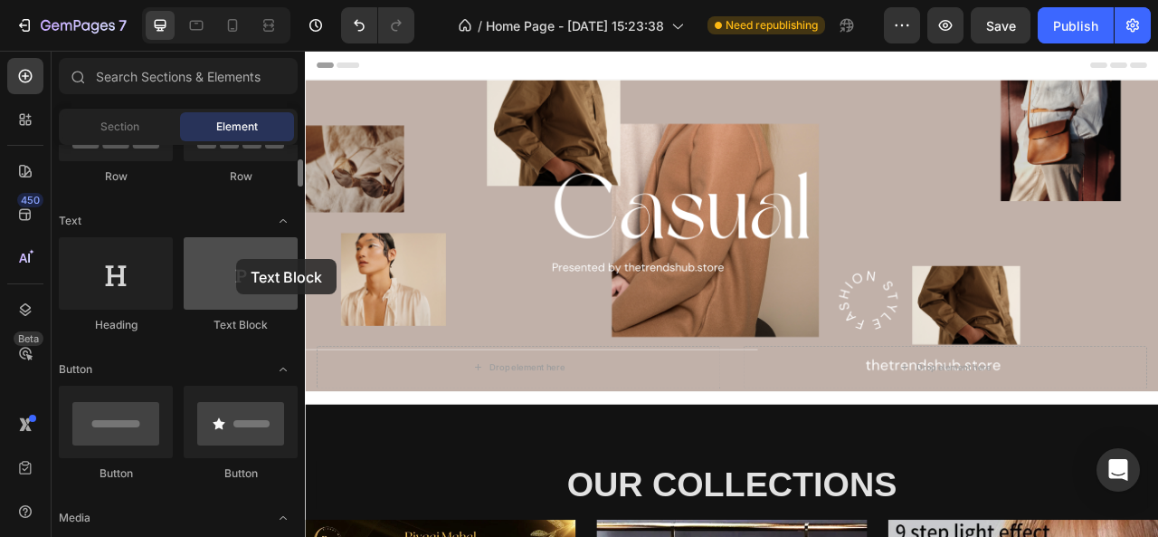
click at [236, 259] on div at bounding box center [241, 273] width 114 height 72
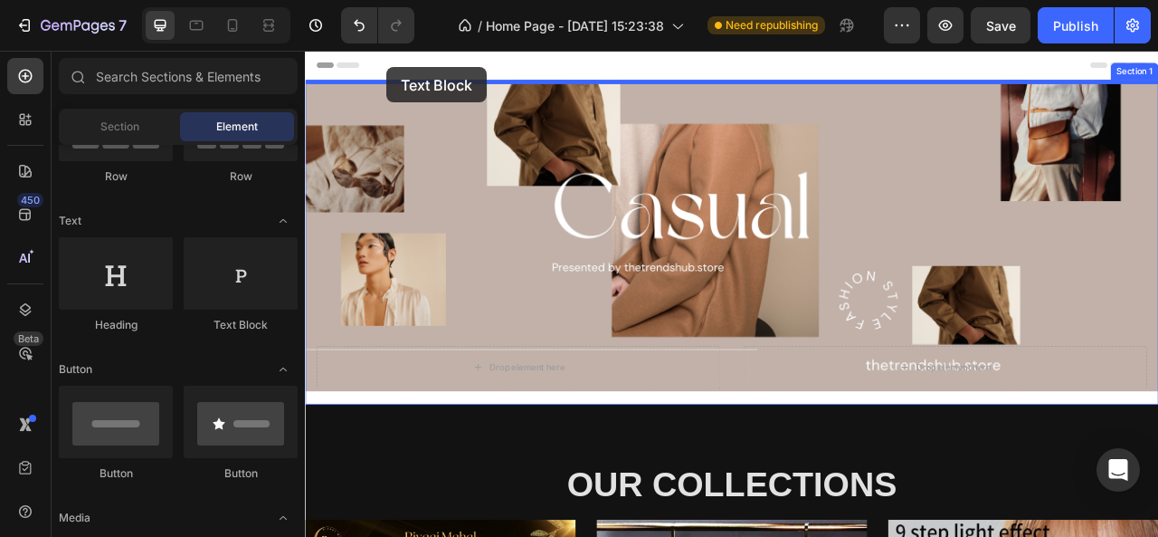
drag, startPoint x: 541, startPoint y: 310, endPoint x: 409, endPoint y: 71, distance: 272.2
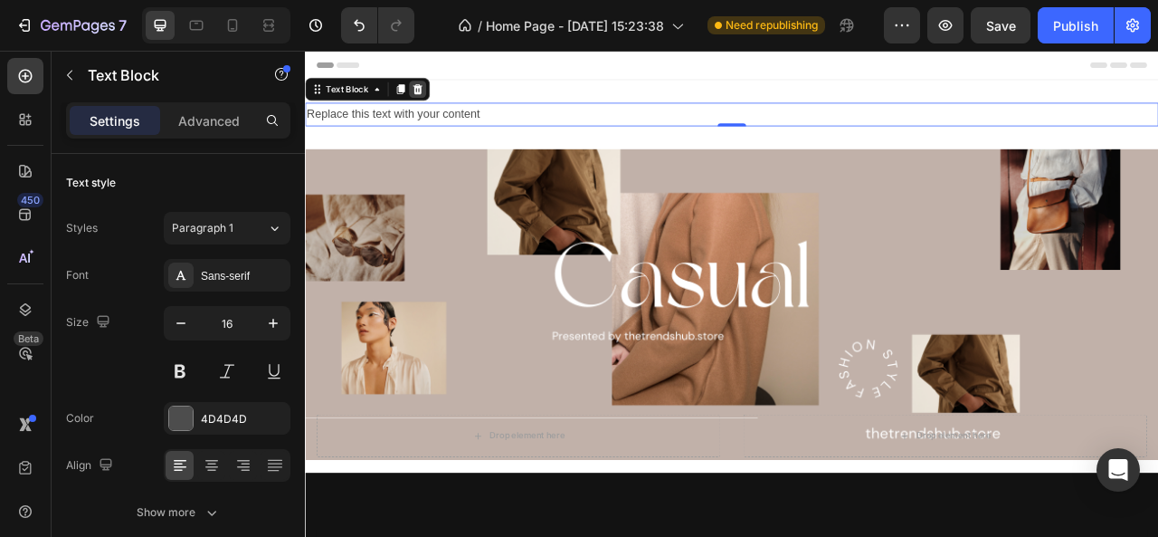
click at [455, 100] on div at bounding box center [448, 100] width 22 height 22
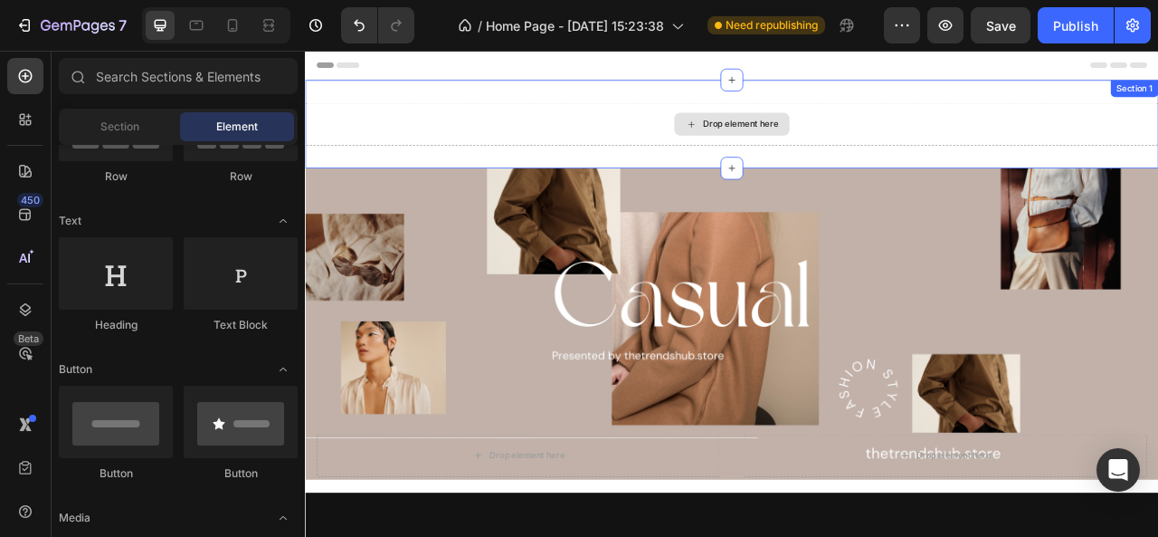
click at [621, 140] on div "Drop element here" at bounding box center [848, 144] width 1086 height 54
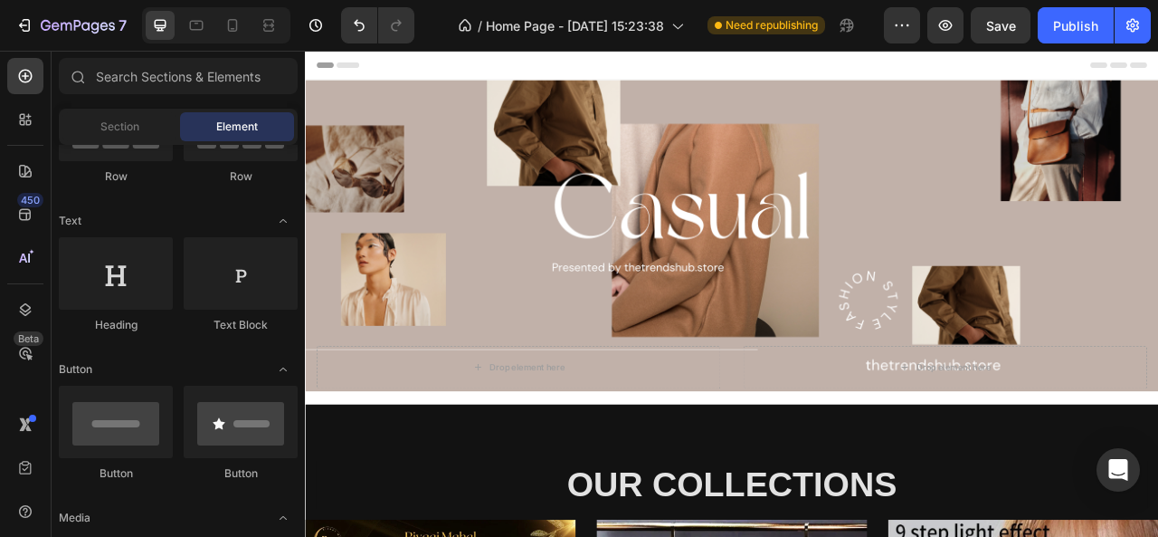
click at [348, 66] on span "Header" at bounding box center [359, 69] width 40 height 18
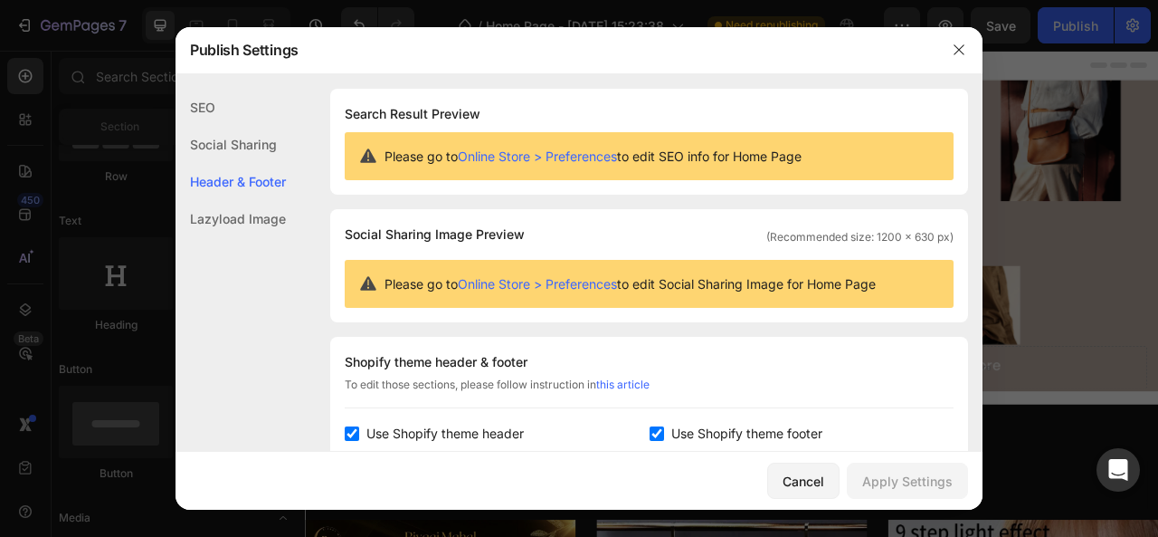
scroll to position [244, 0]
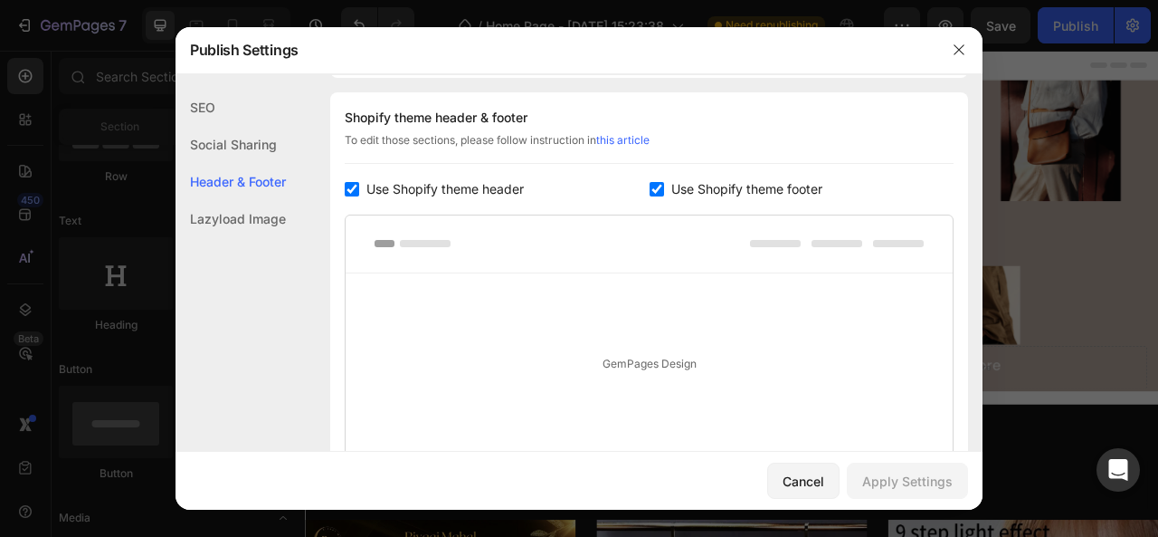
click at [257, 163] on div "Social Sharing" at bounding box center [231, 181] width 110 height 37
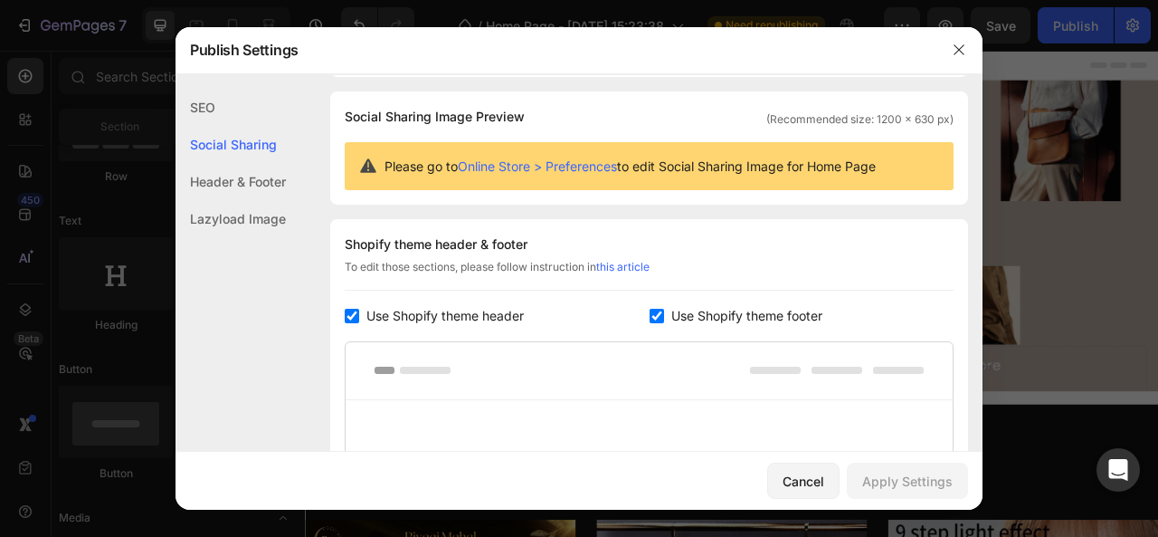
scroll to position [117, 0]
click at [249, 224] on div "Lazyload Image" at bounding box center [231, 218] width 110 height 37
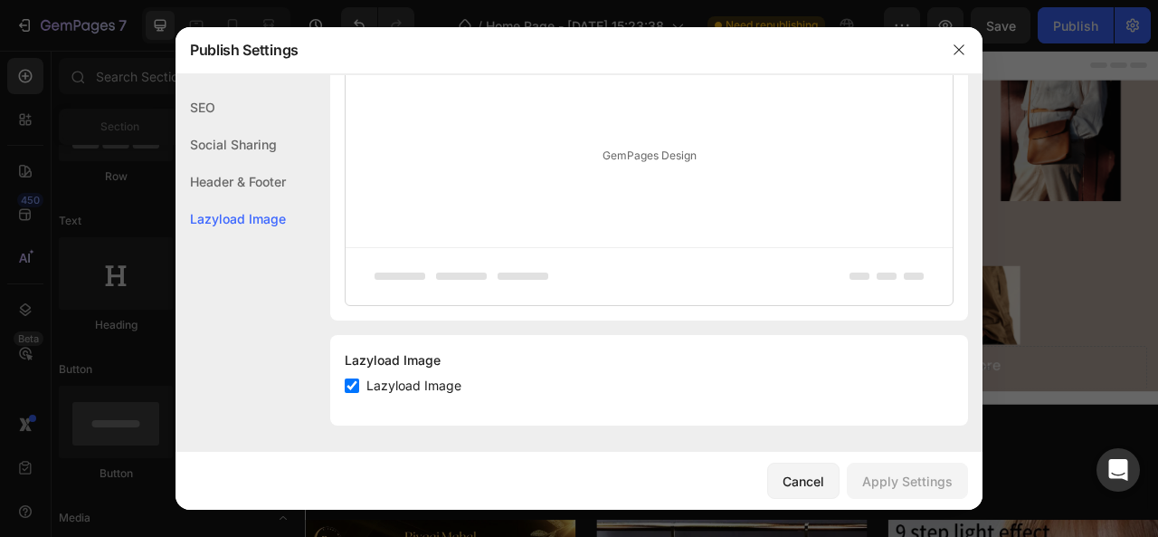
scroll to position [453, 0]
click at [412, 375] on span "Lazyload Image" at bounding box center [414, 386] width 95 height 22
checkbox input "false"
click at [909, 478] on div "Apply Settings" at bounding box center [908, 481] width 91 height 19
click at [953, 47] on icon "button" at bounding box center [959, 50] width 14 height 14
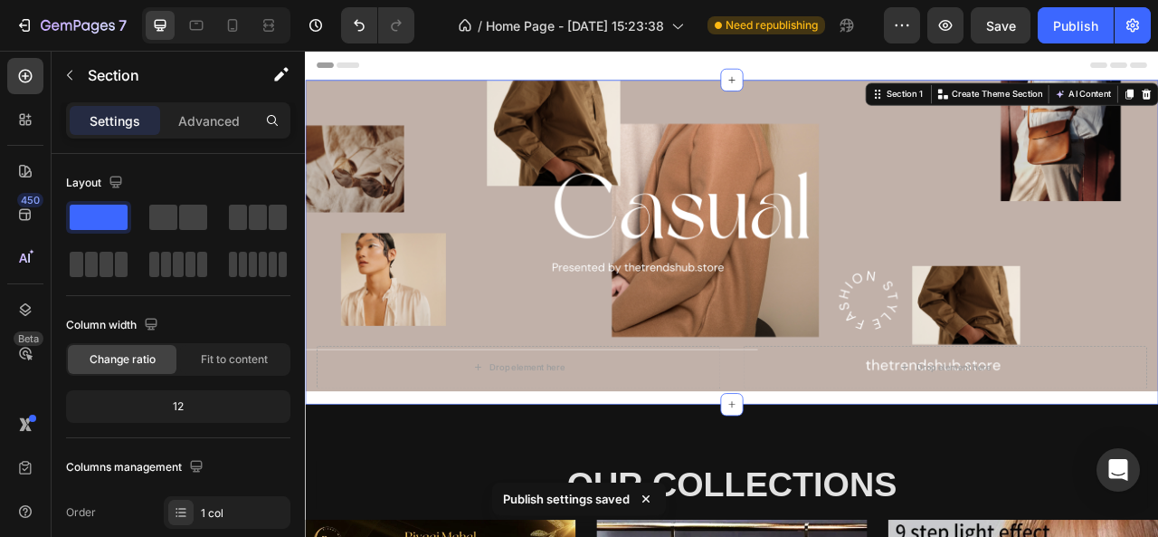
click at [552, 483] on div "Drop element here Drop element here Hero Banner Section 1 You can create reusab…" at bounding box center [848, 294] width 1086 height 413
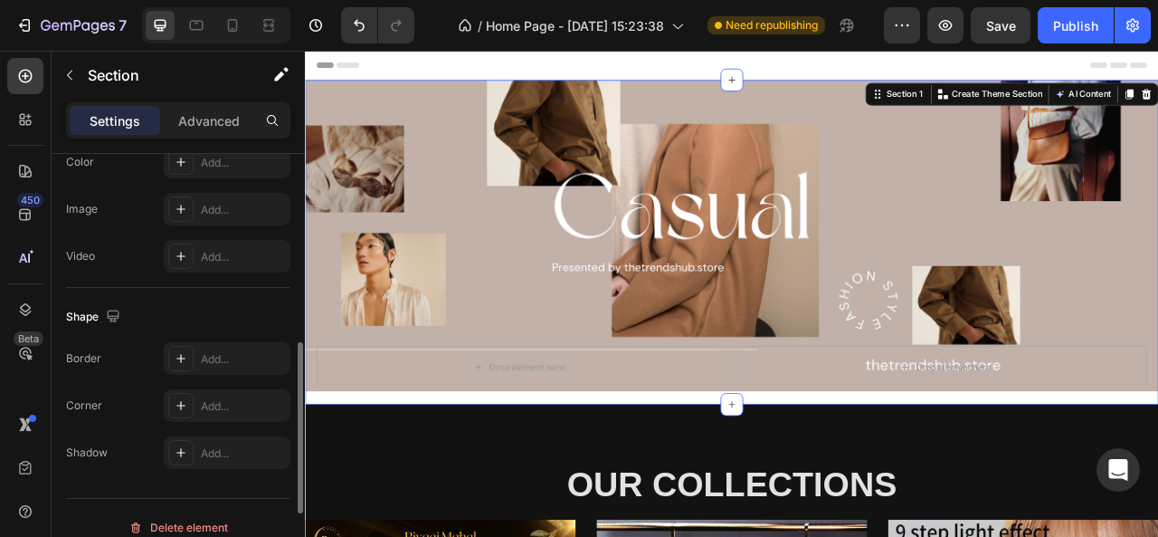
scroll to position [667, 0]
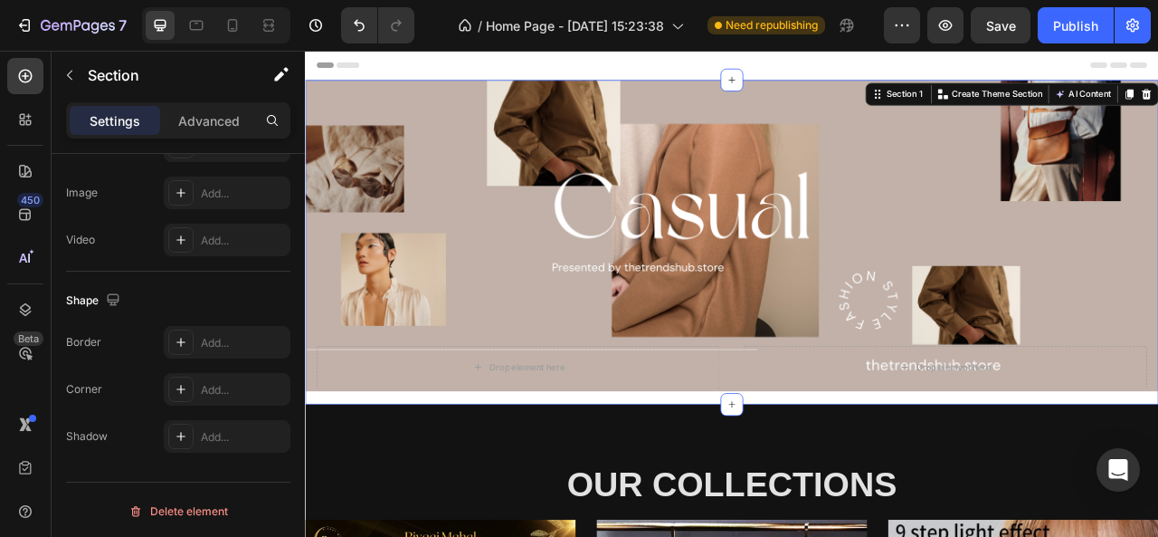
click at [211, 102] on div "Settings Advanced" at bounding box center [178, 120] width 224 height 36
click at [211, 111] on p "Advanced" at bounding box center [209, 120] width 62 height 19
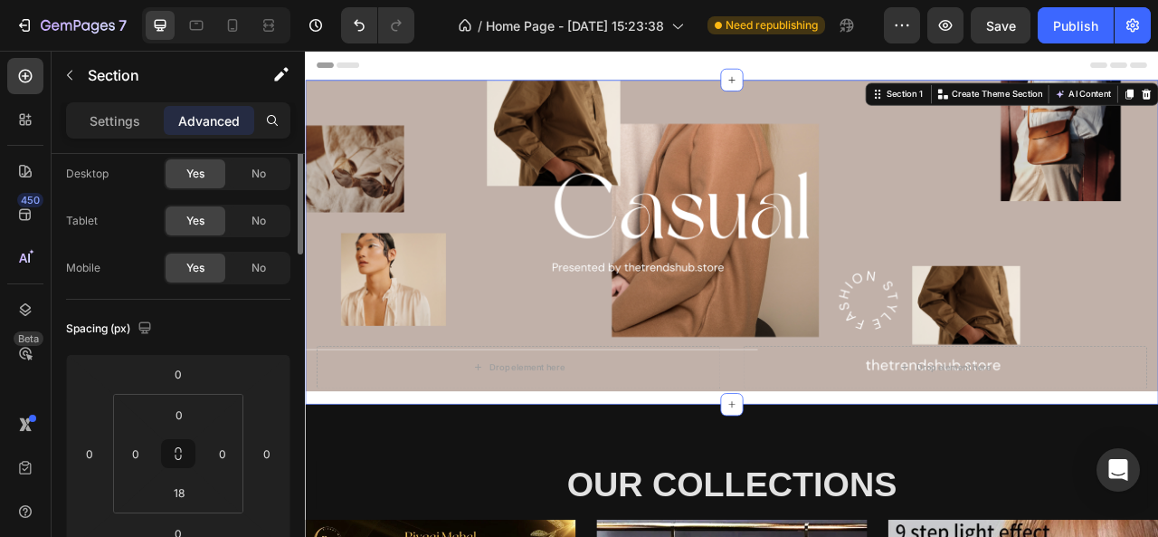
scroll to position [0, 0]
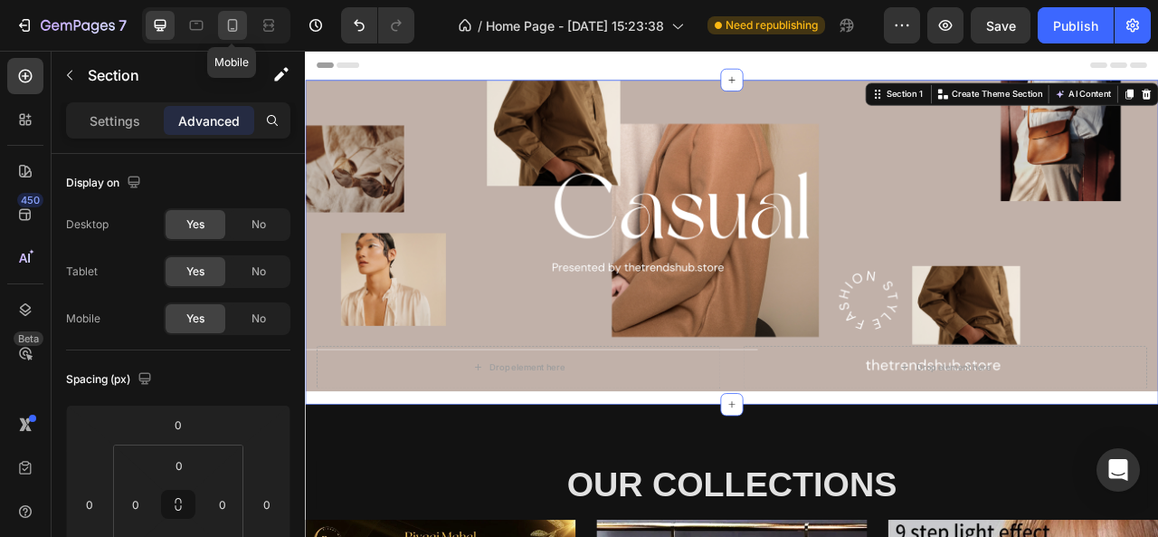
click at [230, 30] on icon at bounding box center [233, 25] width 18 height 18
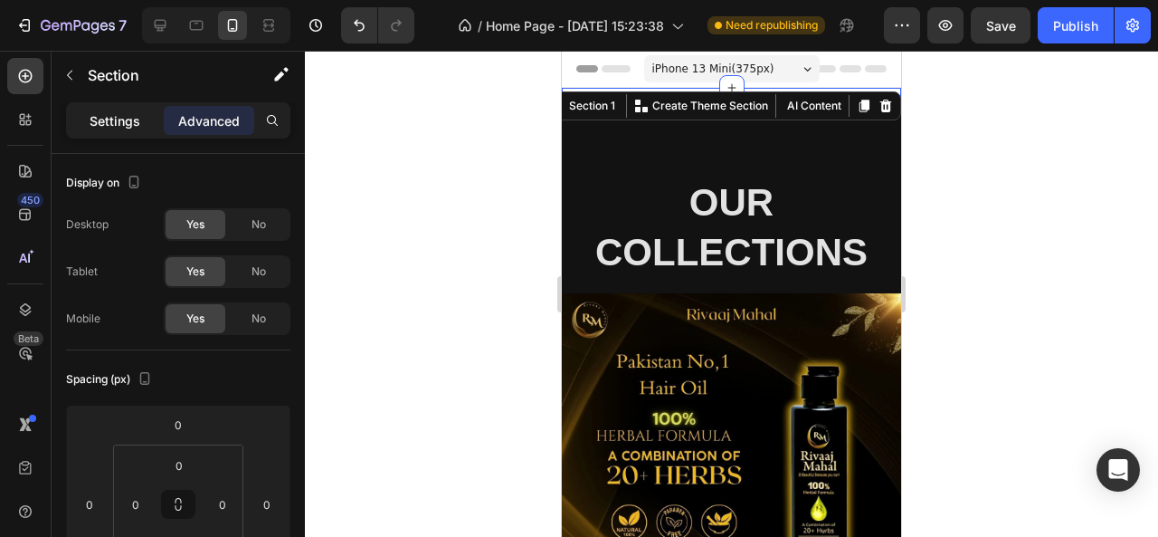
click at [144, 124] on div "Settings" at bounding box center [115, 120] width 91 height 29
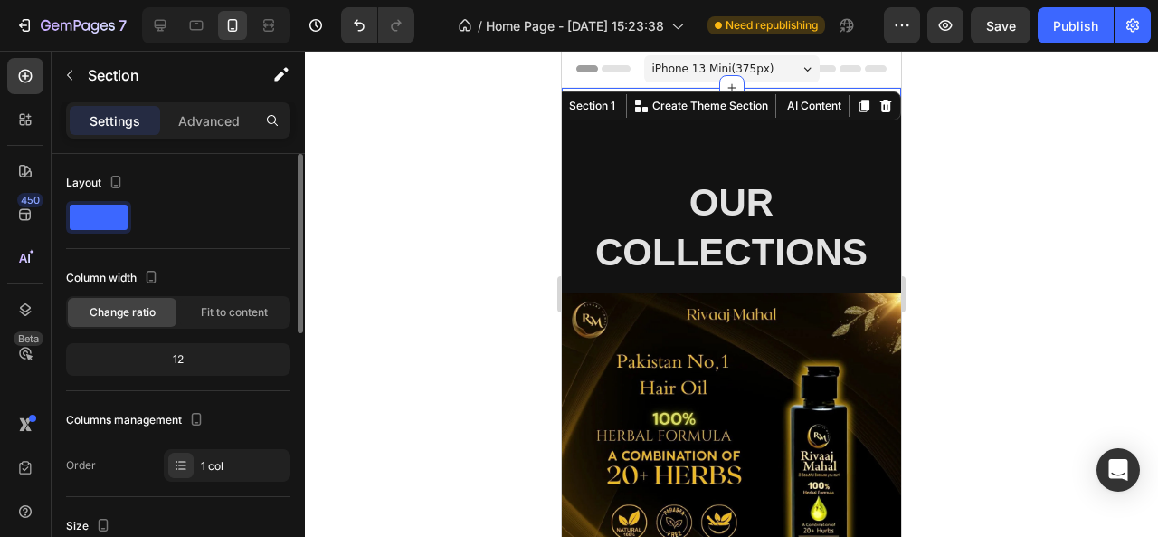
click at [178, 209] on div at bounding box center [178, 217] width 224 height 33
click at [161, 24] on icon at bounding box center [160, 25] width 18 height 18
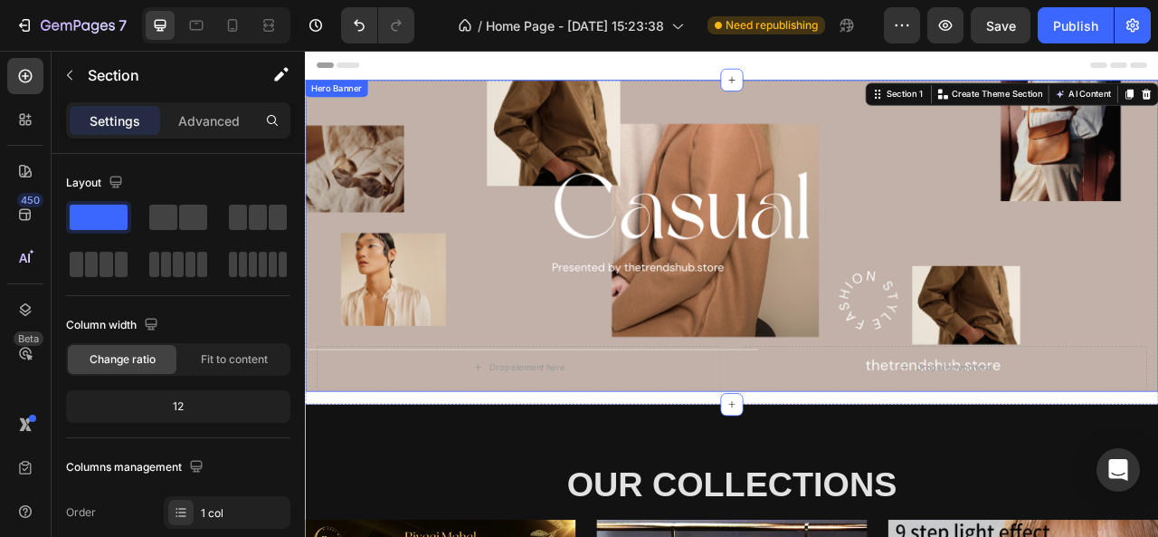
click at [567, 305] on div "Background Image" at bounding box center [848, 286] width 1086 height 396
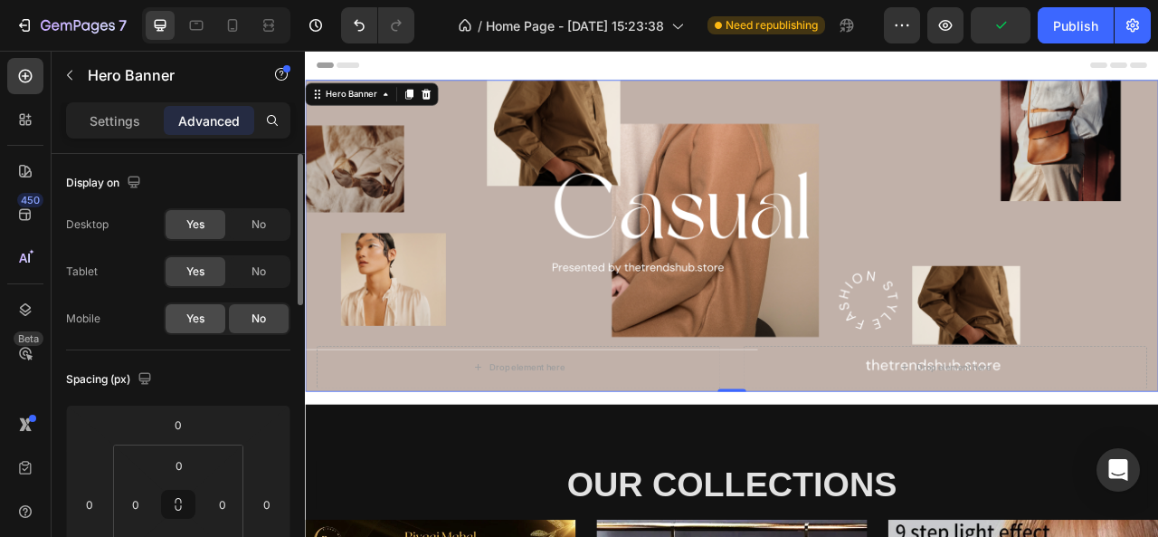
click at [213, 312] on div "Yes" at bounding box center [196, 318] width 60 height 29
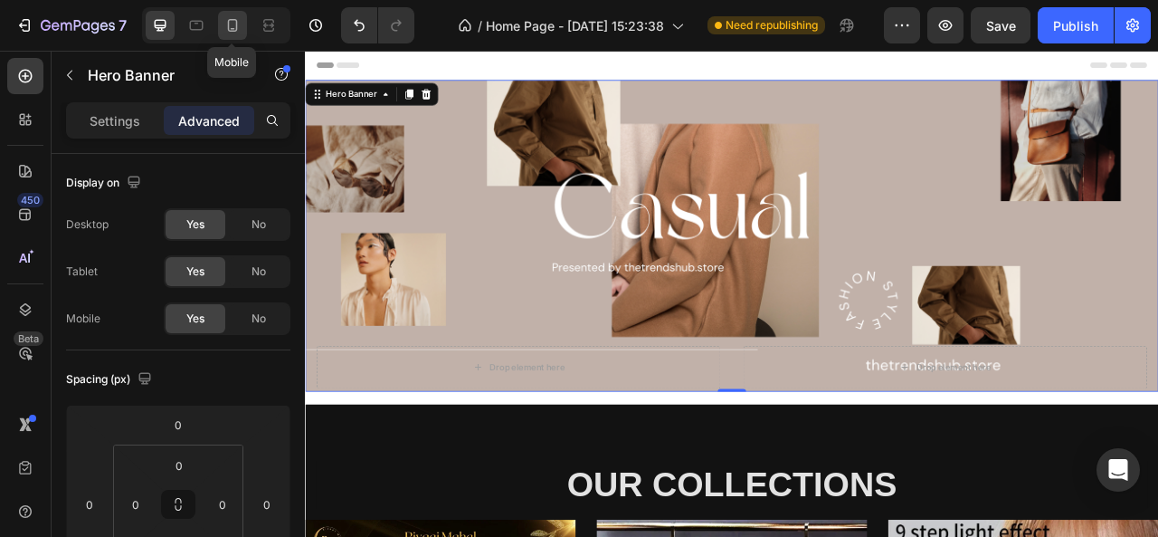
click at [230, 24] on icon at bounding box center [233, 25] width 18 height 18
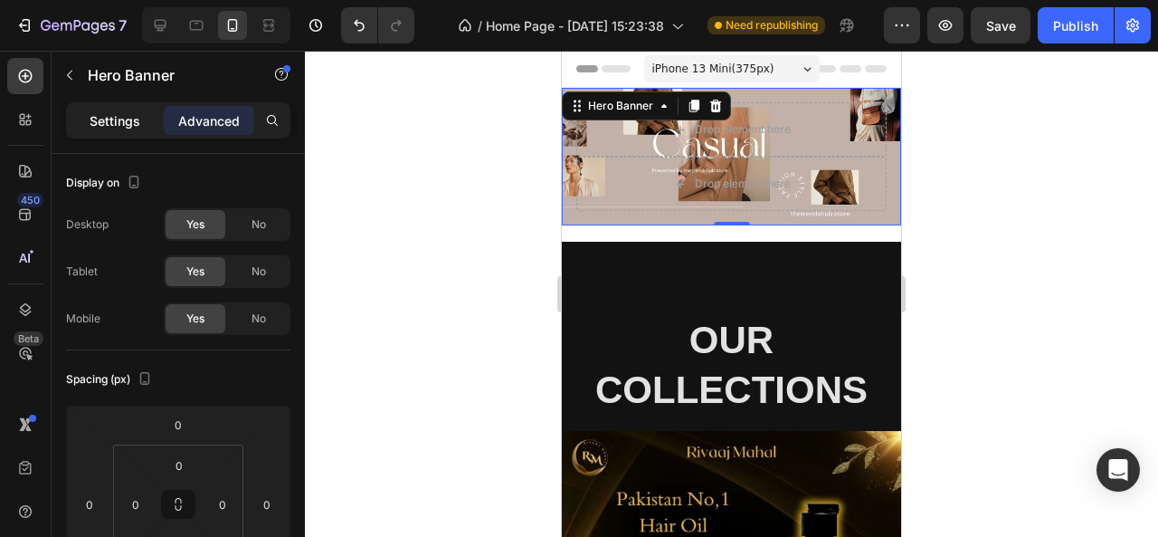
click at [134, 119] on p "Settings" at bounding box center [115, 120] width 51 height 19
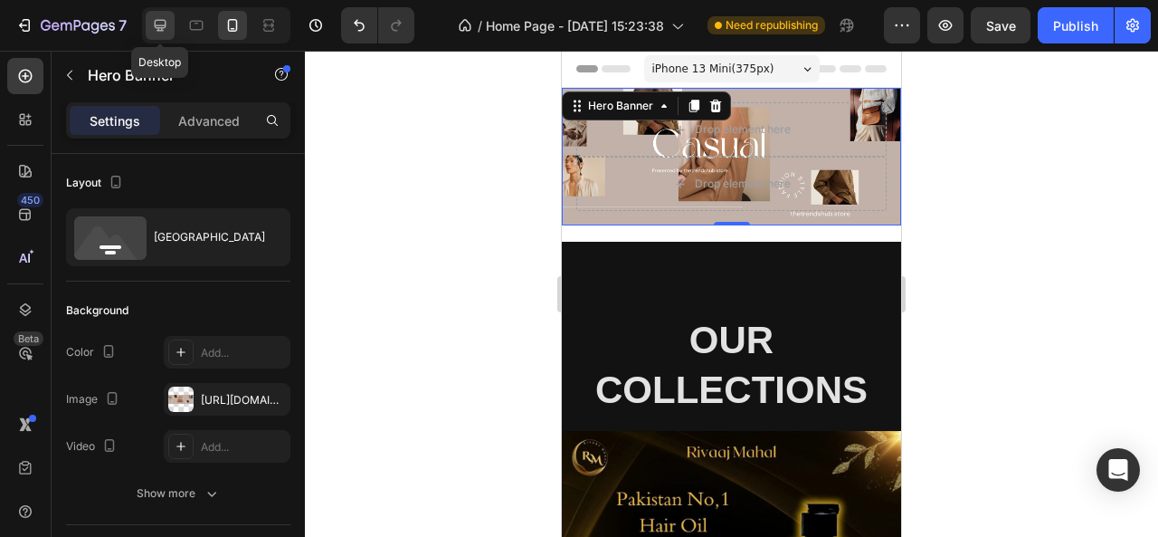
click at [161, 32] on icon at bounding box center [160, 25] width 18 height 18
type input "1200"
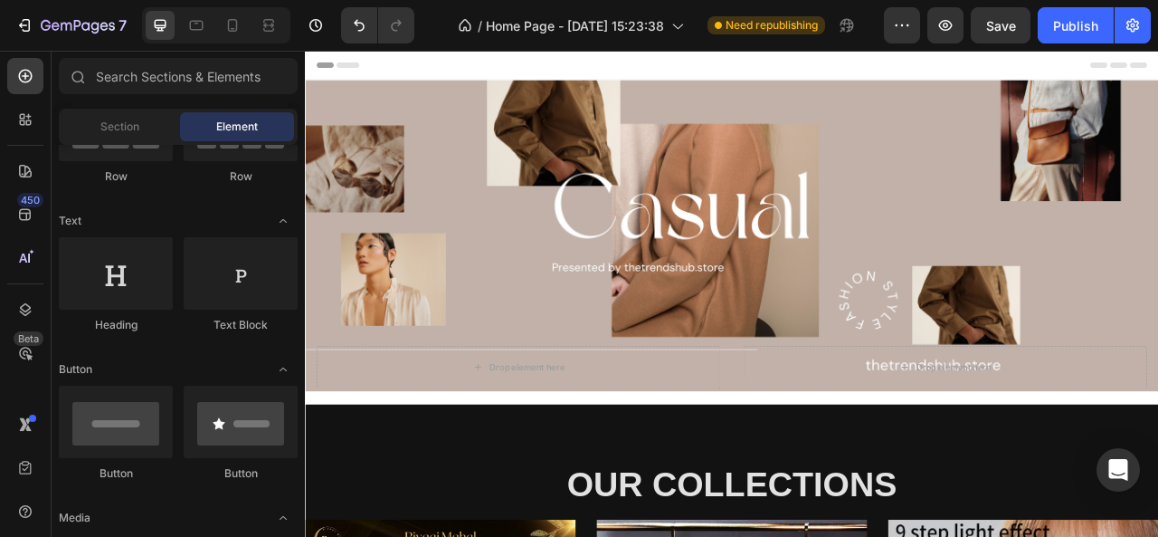
click at [441, 64] on div "Header" at bounding box center [847, 69] width 1057 height 36
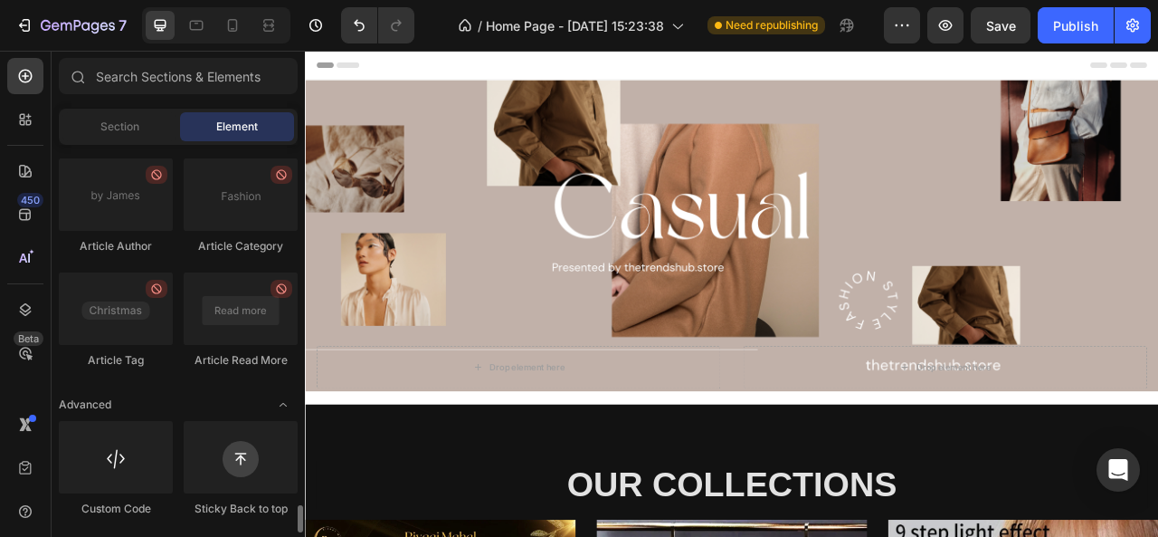
scroll to position [4976, 0]
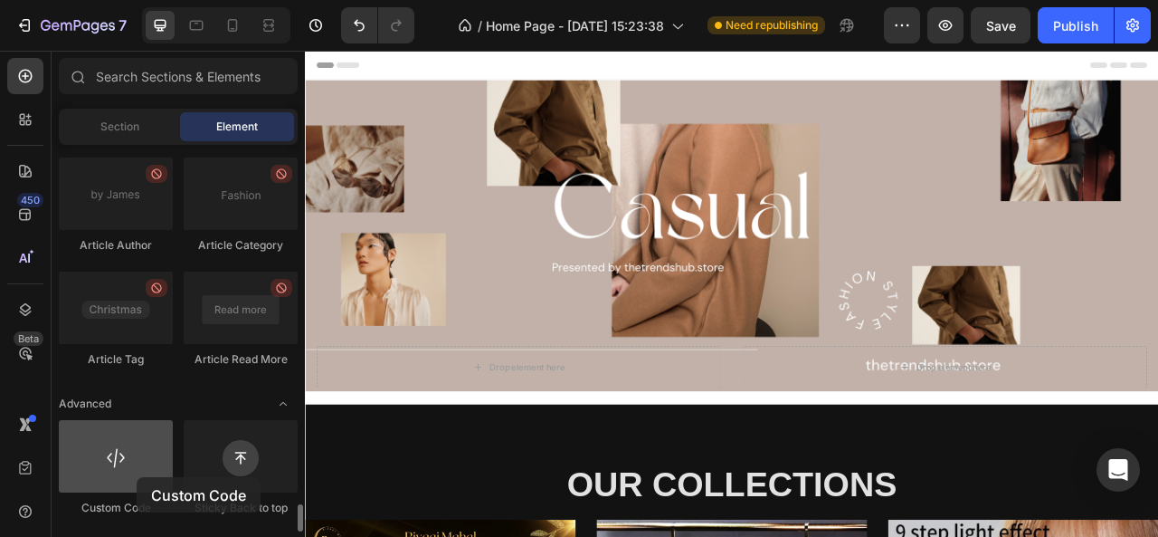
click at [137, 477] on div at bounding box center [116, 456] width 114 height 72
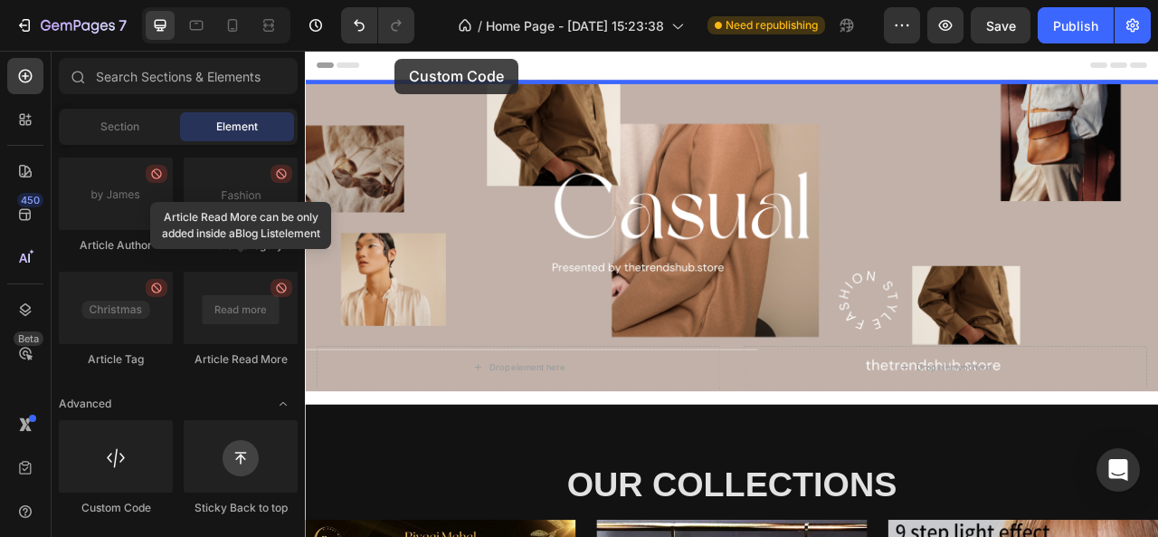
drag, startPoint x: 442, startPoint y: 528, endPoint x: 419, endPoint y: 61, distance: 467.6
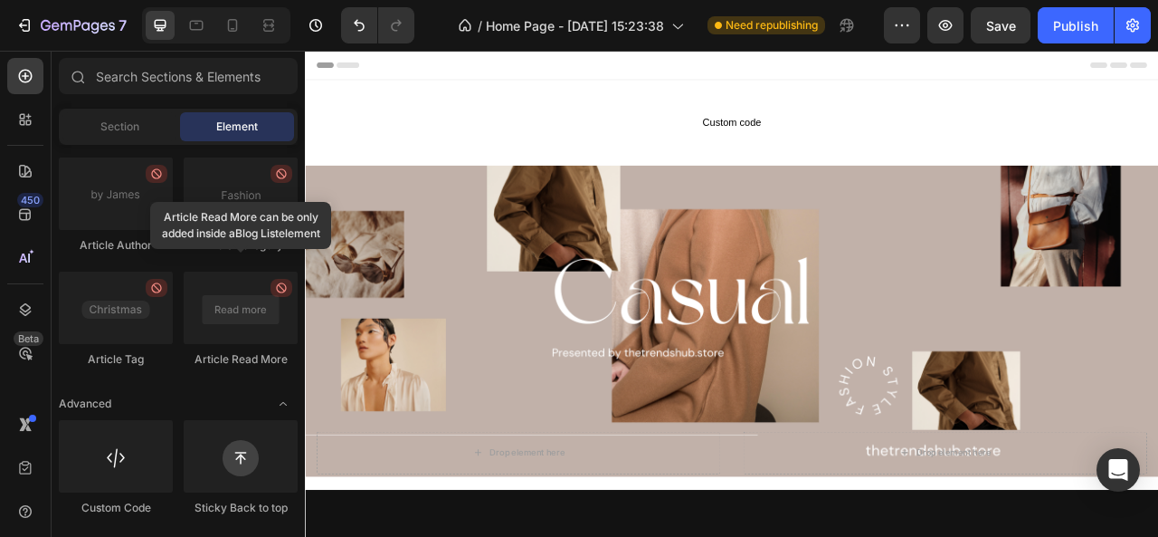
click at [419, 61] on div "Header" at bounding box center [847, 69] width 1057 height 36
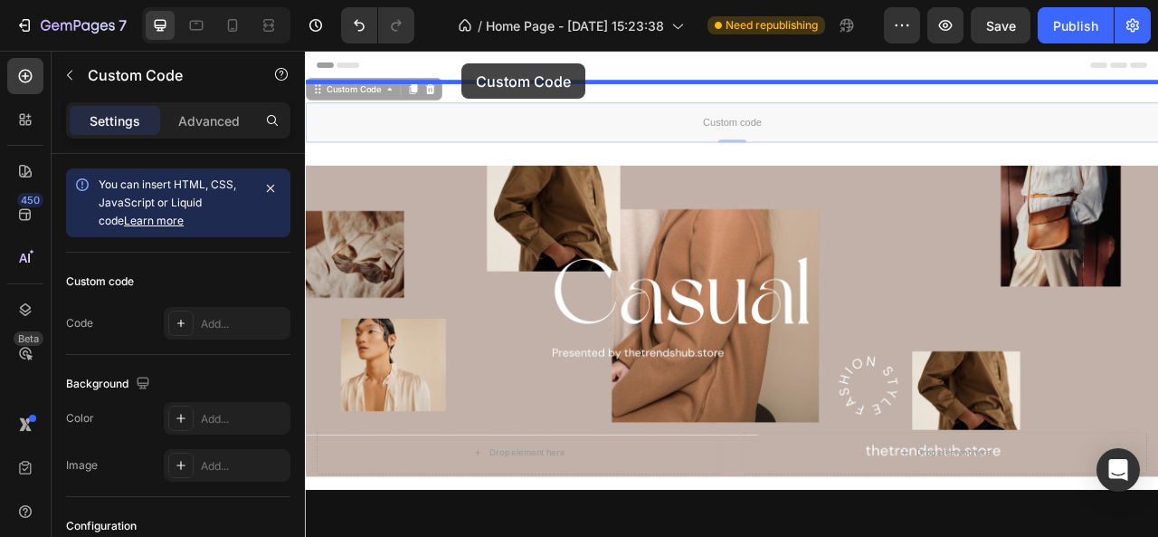
drag, startPoint x: 500, startPoint y: 142, endPoint x: 504, endPoint y: 67, distance: 75.3
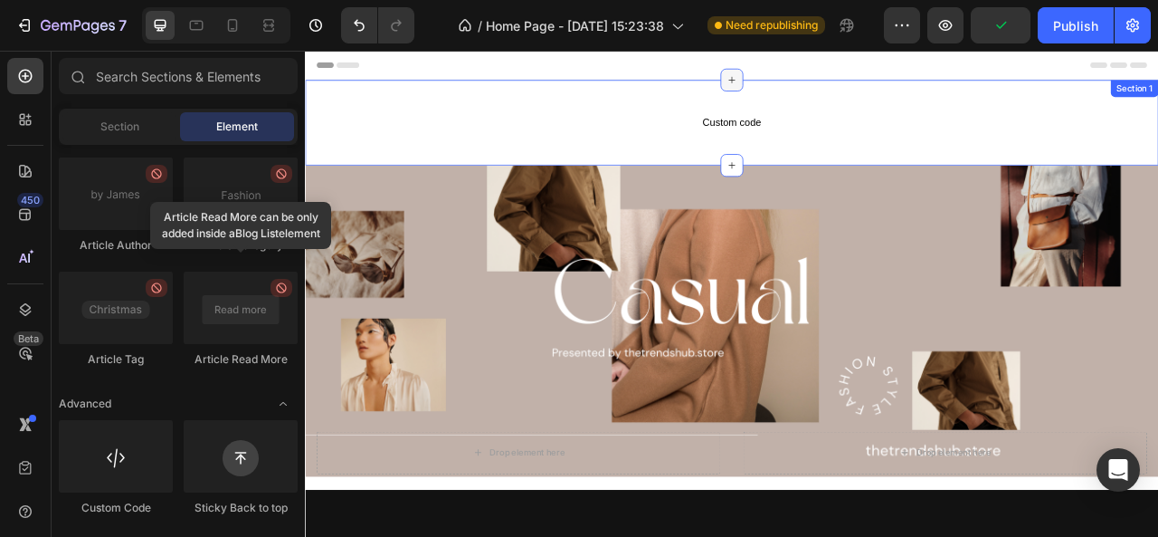
click at [841, 92] on icon at bounding box center [848, 88] width 14 height 14
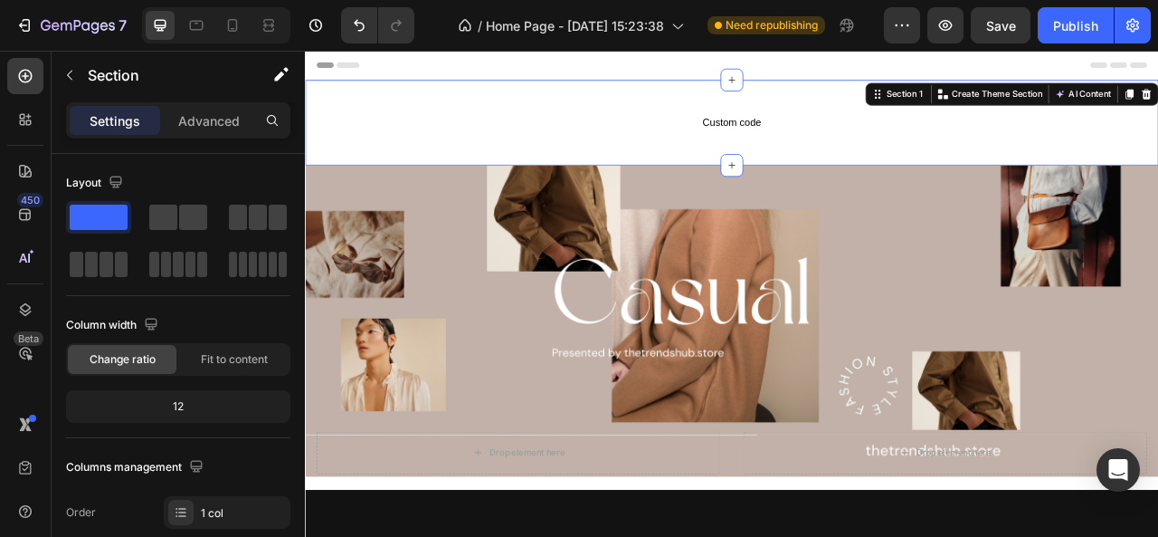
click at [681, 95] on div "Custom code Custom Code Section 1 You can create reusable sections Create Theme…" at bounding box center [848, 142] width 1086 height 109
click at [765, 183] on div "Custom code Custom Code Section 1 You can create reusable sections Create Theme…" at bounding box center [848, 142] width 1086 height 109
click at [267, 367] on div "Fit to content" at bounding box center [234, 359] width 109 height 29
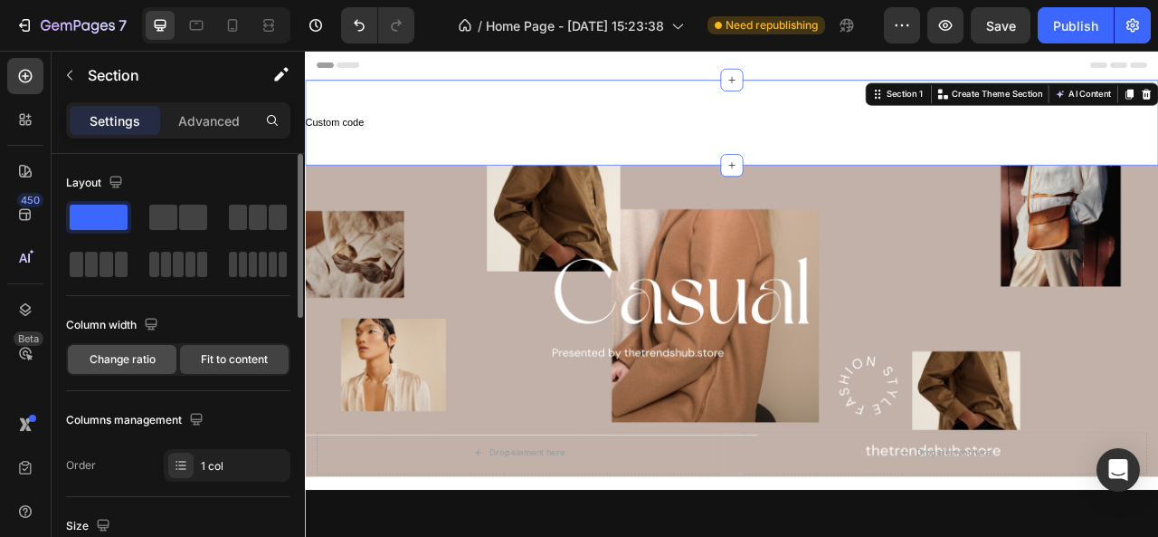
click at [152, 352] on span "Change ratio" at bounding box center [123, 359] width 66 height 16
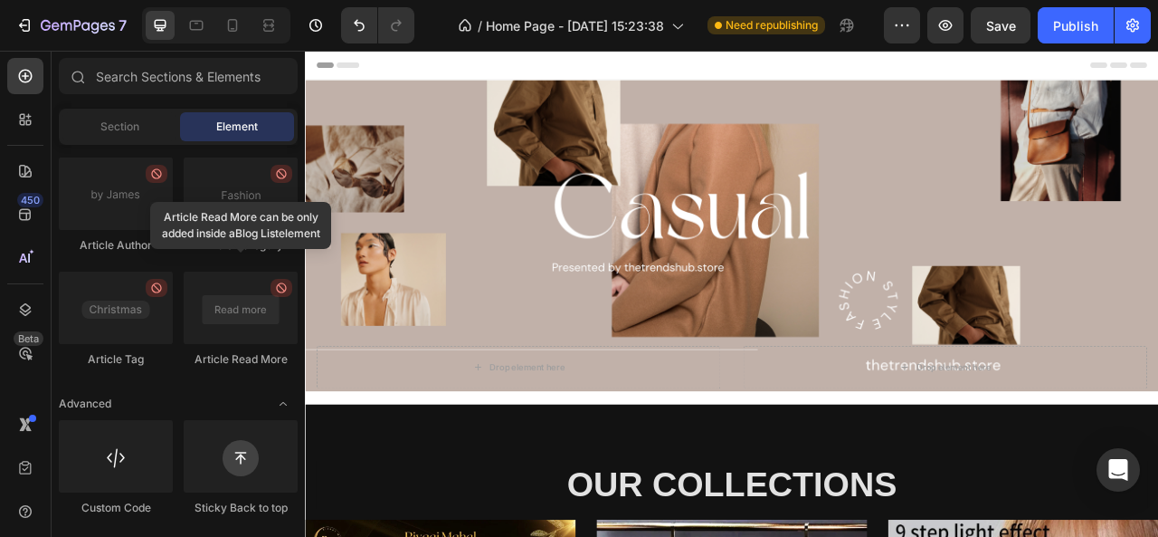
click at [840, 62] on div "Header" at bounding box center [847, 69] width 1057 height 36
click at [353, 74] on span "Header" at bounding box center [359, 69] width 40 height 18
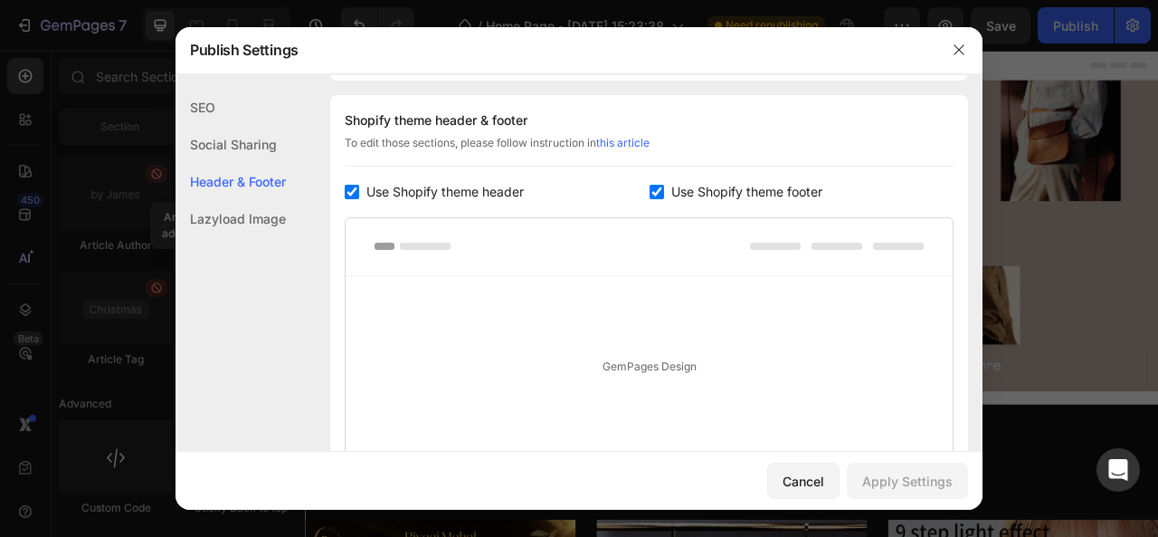
scroll to position [244, 0]
click at [650, 190] on input "checkbox" at bounding box center [657, 189] width 14 height 14
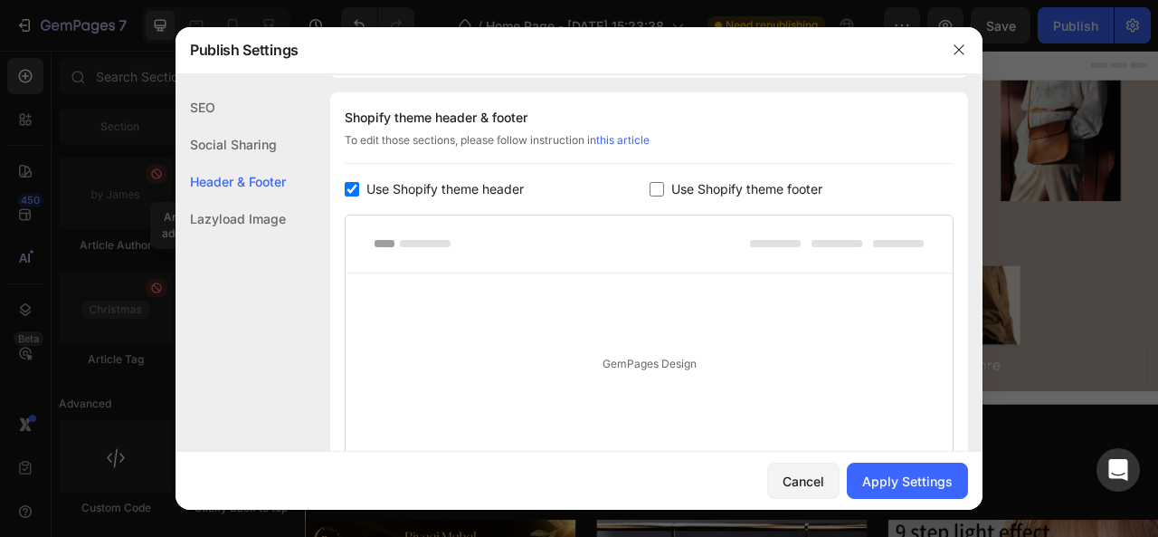
click at [650, 190] on input "checkbox" at bounding box center [657, 189] width 14 height 14
checkbox input "true"
click at [353, 188] on input "checkbox" at bounding box center [352, 189] width 14 height 14
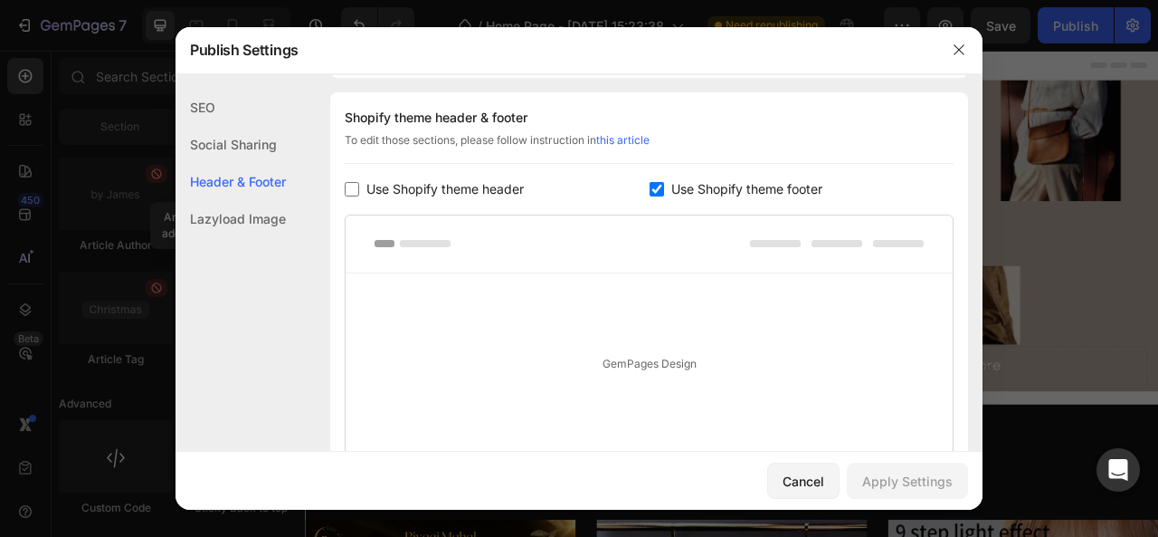
checkbox input "false"
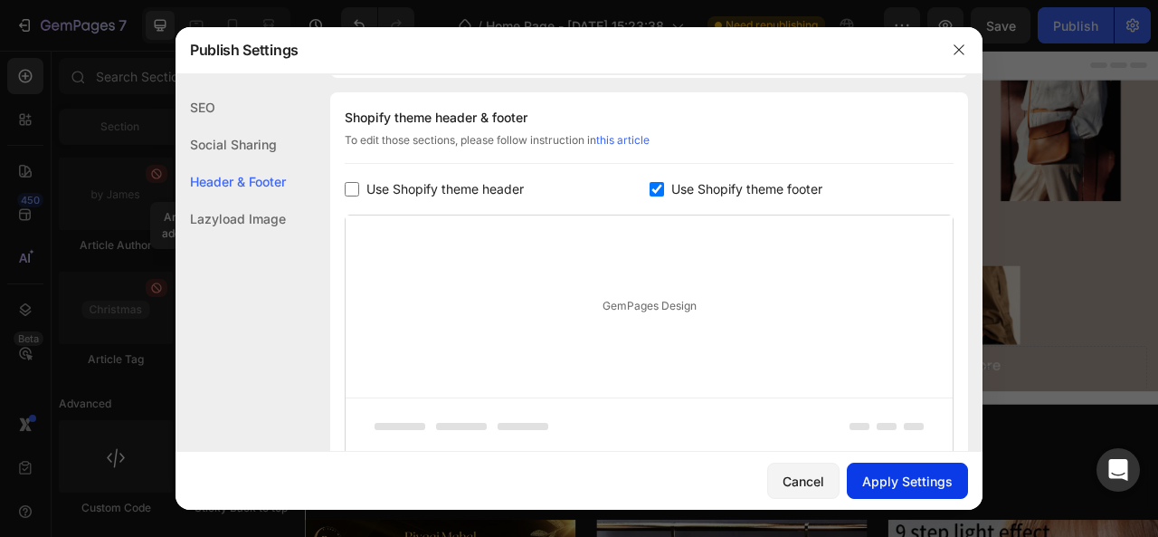
click at [884, 482] on div "Apply Settings" at bounding box center [908, 481] width 91 height 19
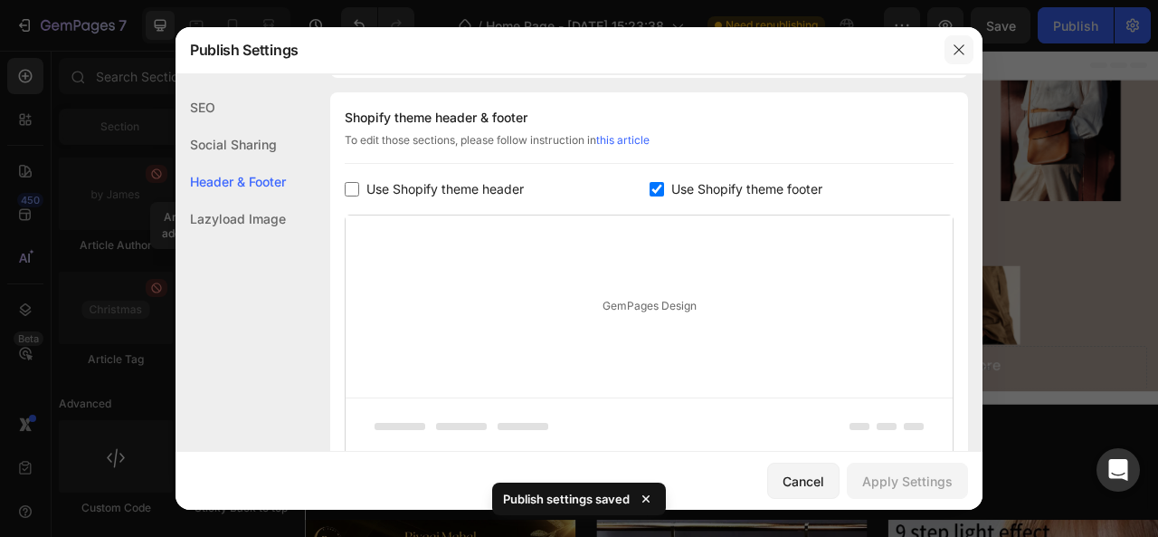
click at [959, 53] on icon "button" at bounding box center [959, 50] width 14 height 14
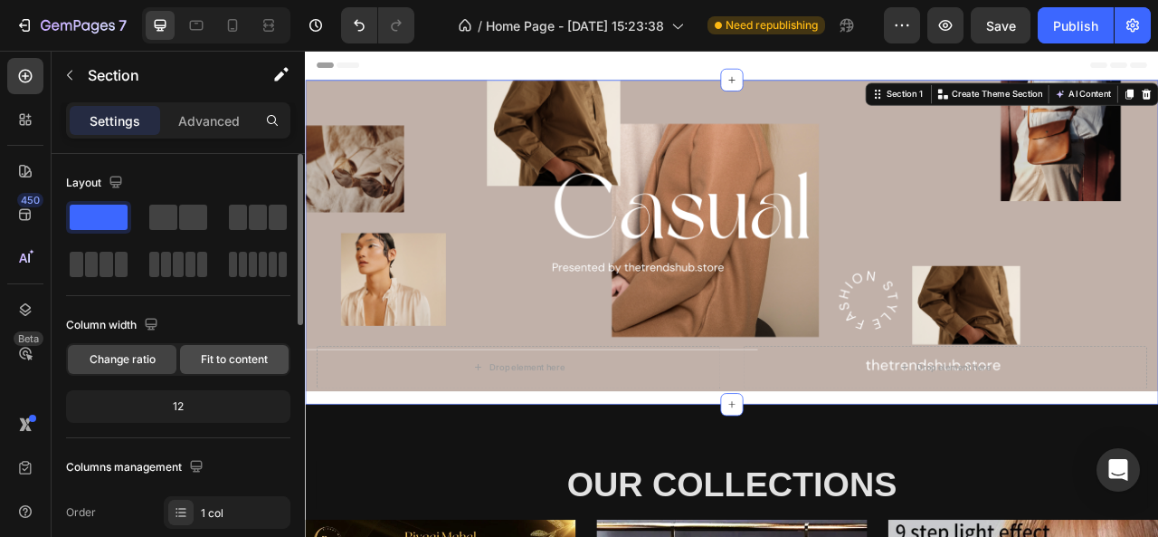
click at [250, 357] on span "Fit to content" at bounding box center [234, 359] width 67 height 16
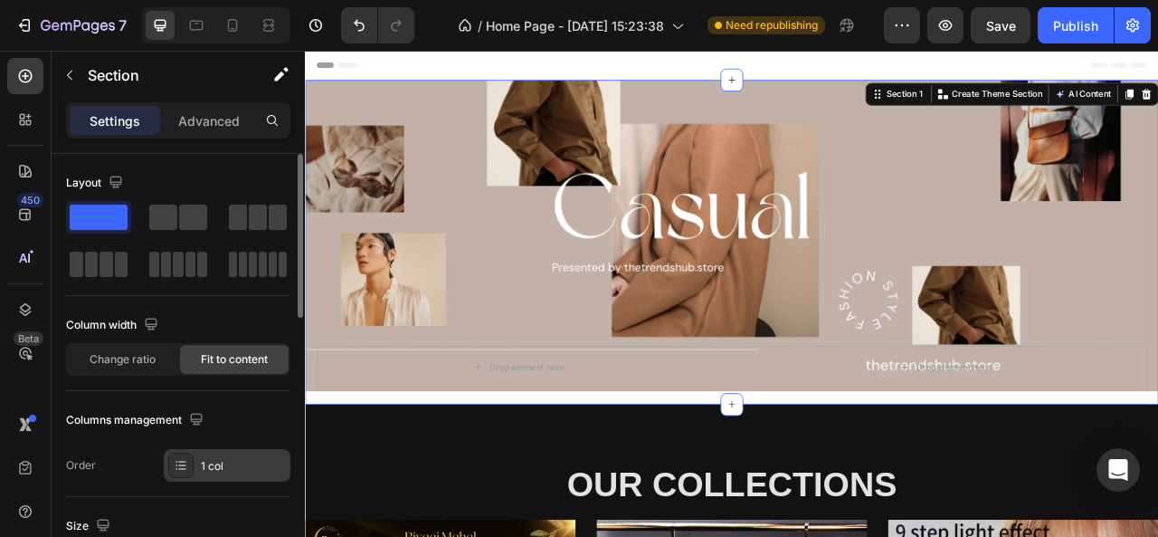
click at [239, 454] on div "1 col" at bounding box center [227, 465] width 127 height 33
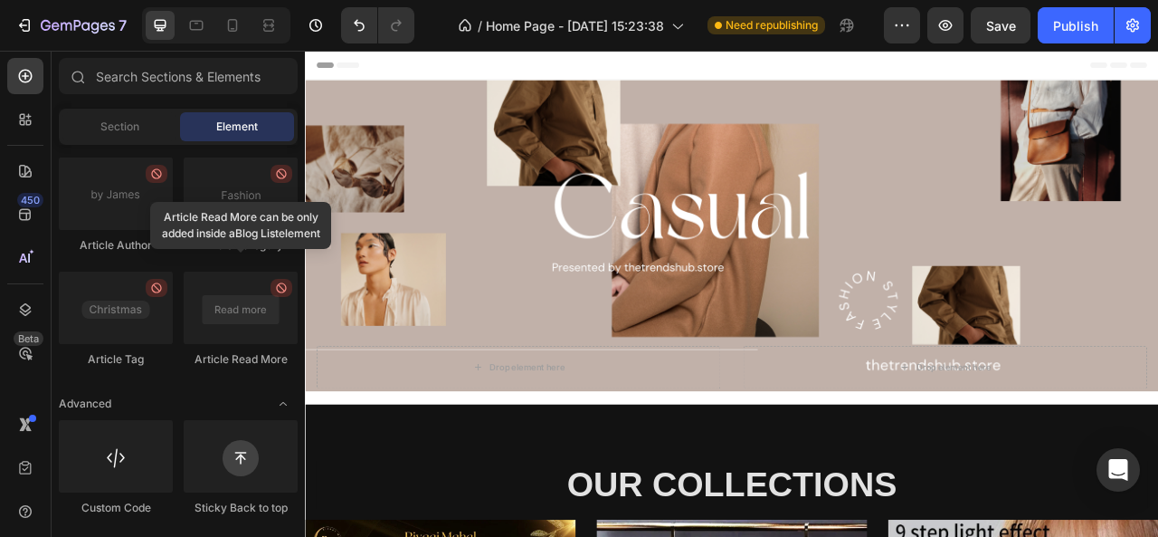
click at [421, 71] on div "Header" at bounding box center [847, 69] width 1057 height 36
click at [258, 318] on div at bounding box center [241, 308] width 114 height 72
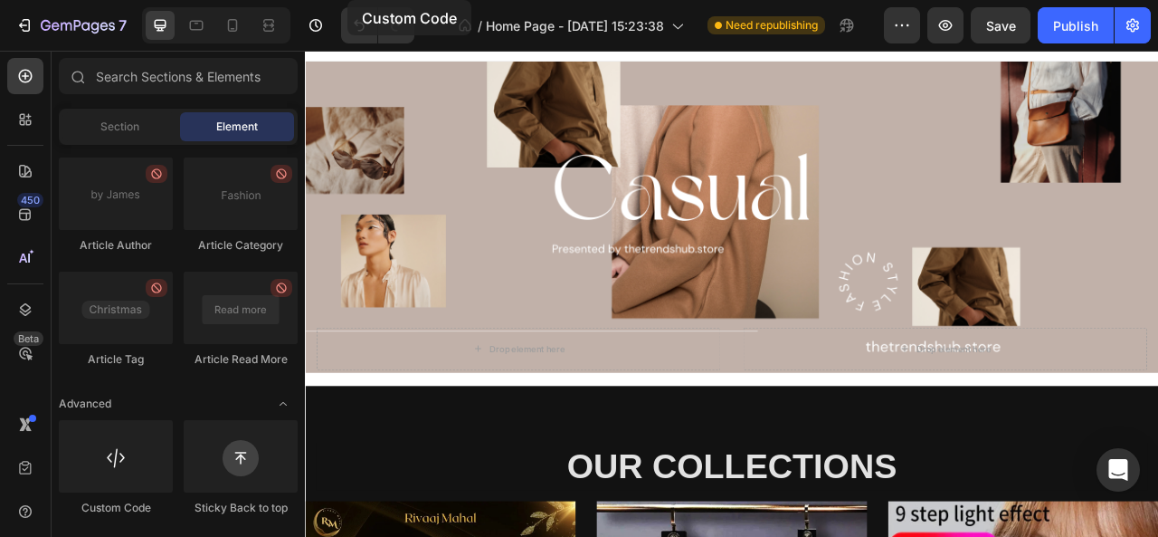
scroll to position [0, 0]
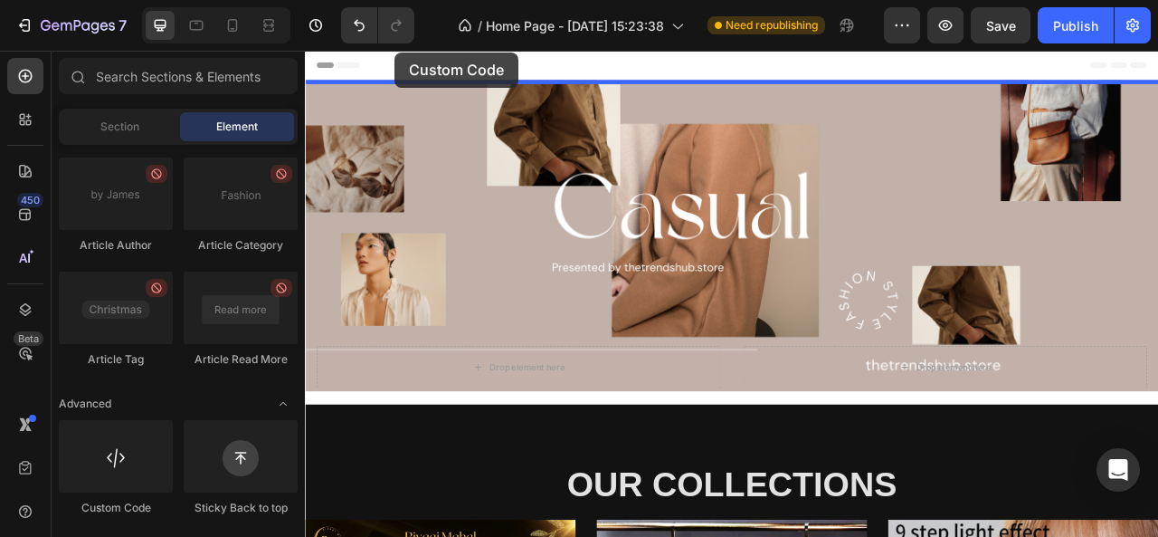
drag, startPoint x: 426, startPoint y: 513, endPoint x: 419, endPoint y: 52, distance: 460.7
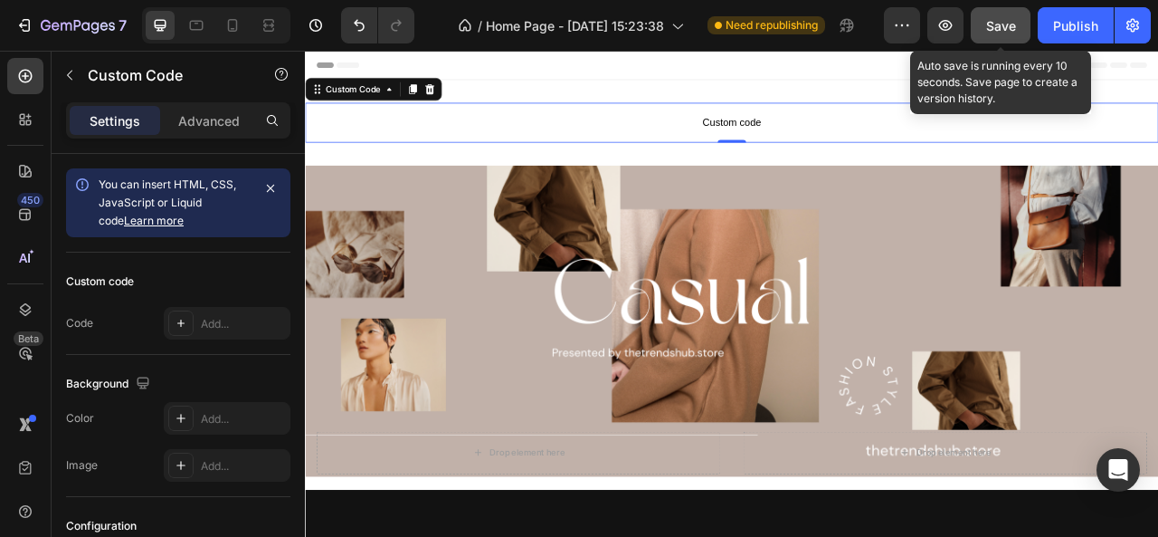
click at [1006, 33] on div "Save" at bounding box center [1001, 25] width 30 height 19
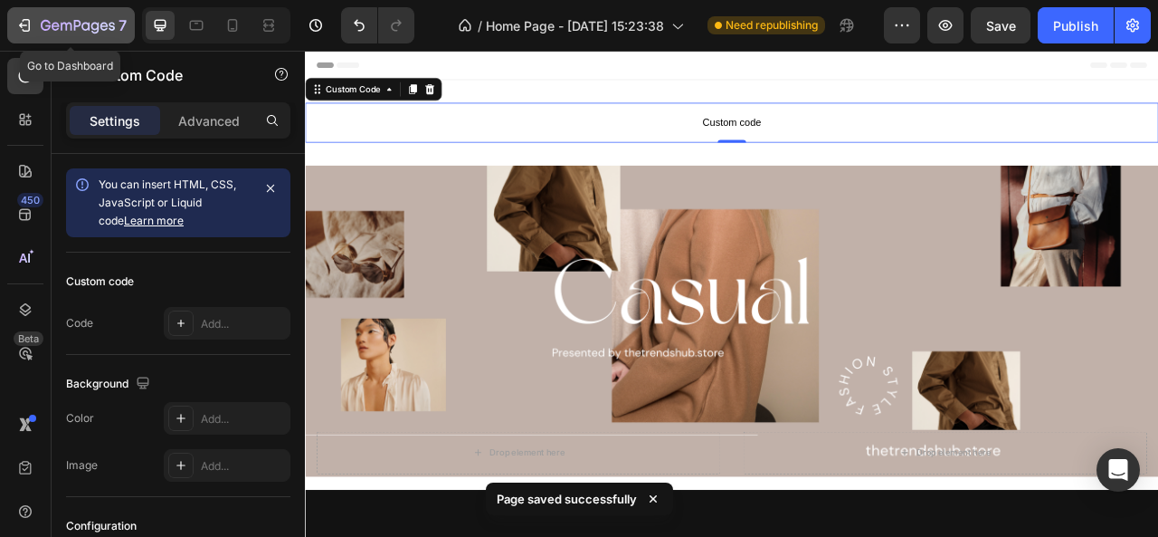
click at [61, 24] on icon "button" at bounding box center [66, 27] width 11 height 8
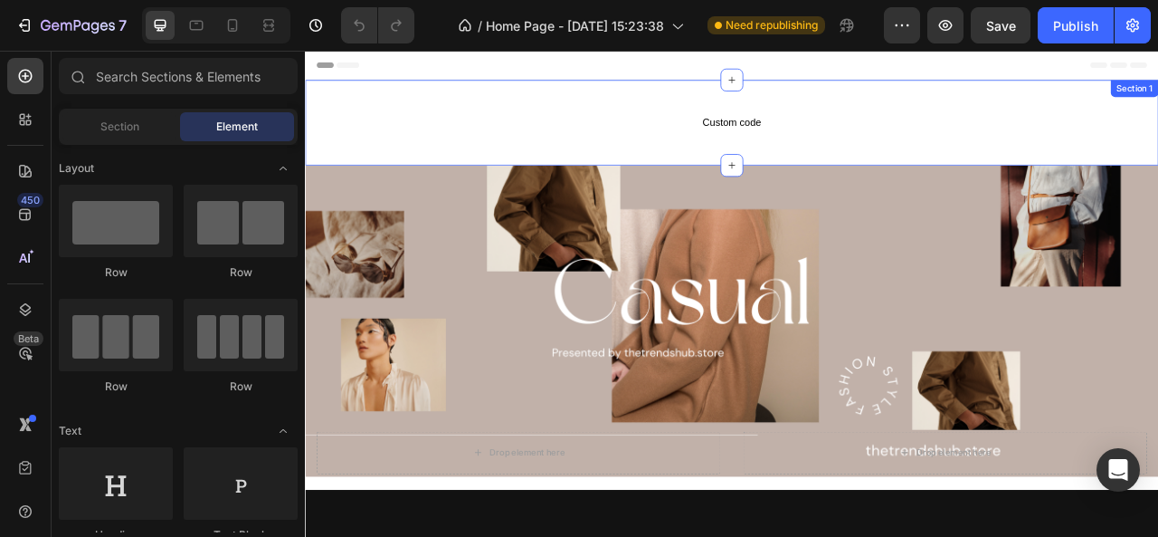
click at [720, 113] on div "Custom code Custom Code Section 1" at bounding box center [848, 142] width 1086 height 109
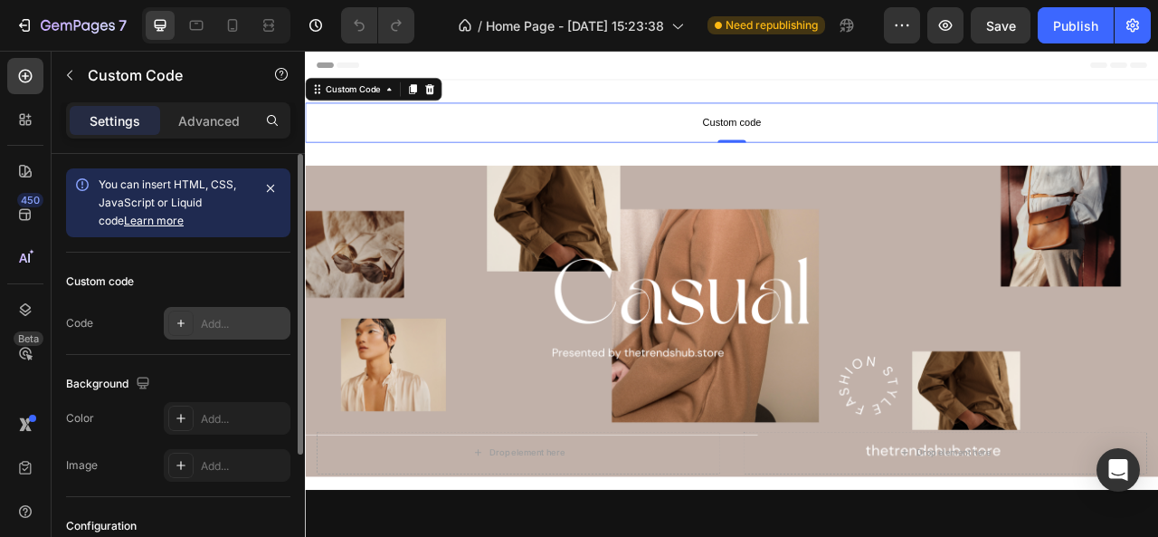
click at [215, 307] on div "Add..." at bounding box center [227, 323] width 127 height 33
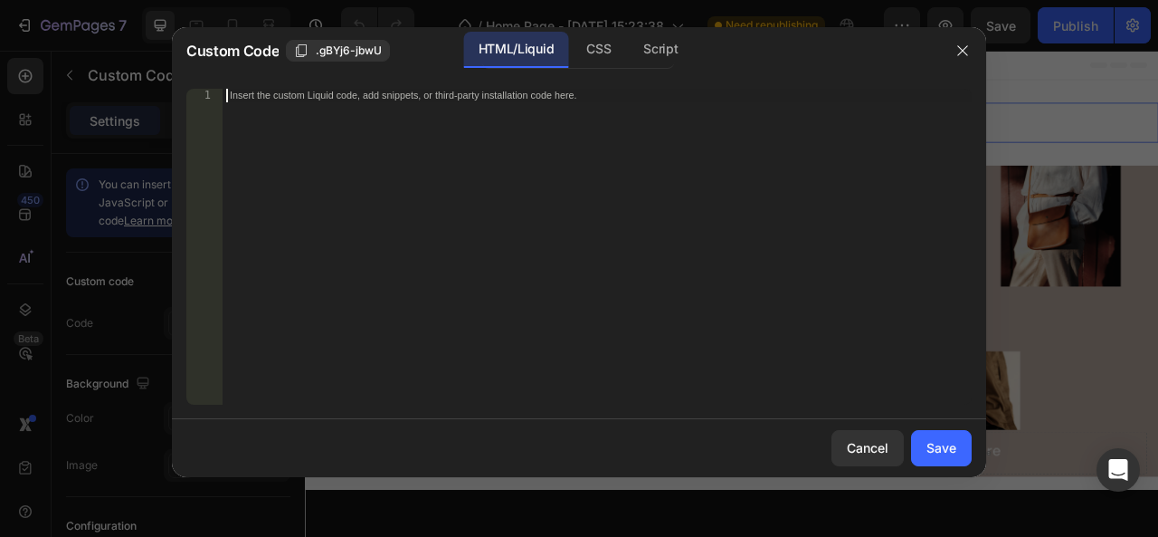
click at [300, 223] on div "Insert the custom Liquid code, add snippets, or third-party installation code h…" at bounding box center [597, 260] width 749 height 343
paste textarea "</style>"
type textarea "</style>"
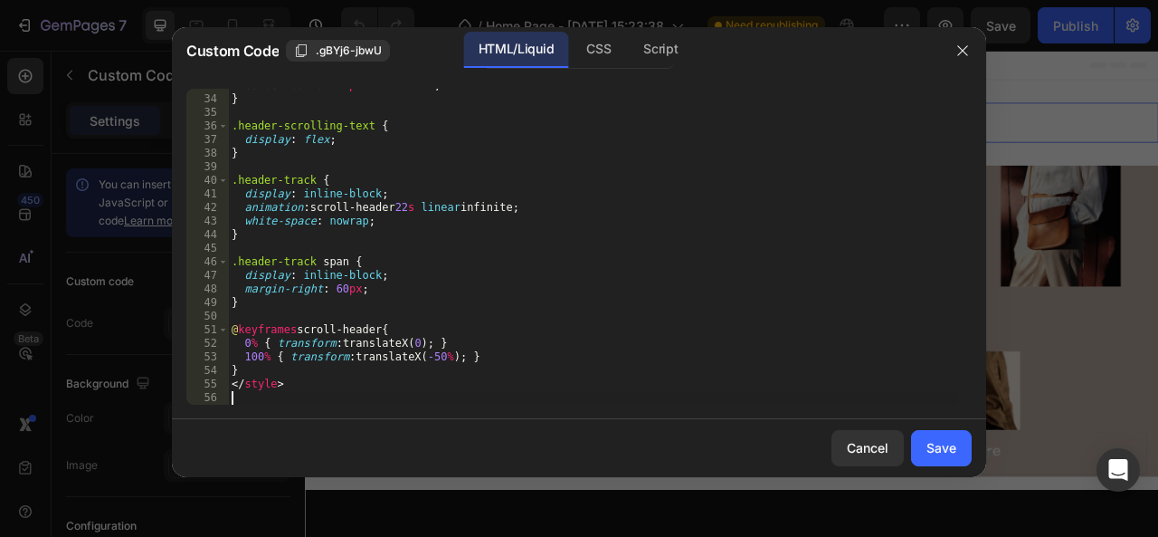
scroll to position [443, 0]
click at [916, 443] on button "Save" at bounding box center [941, 448] width 61 height 36
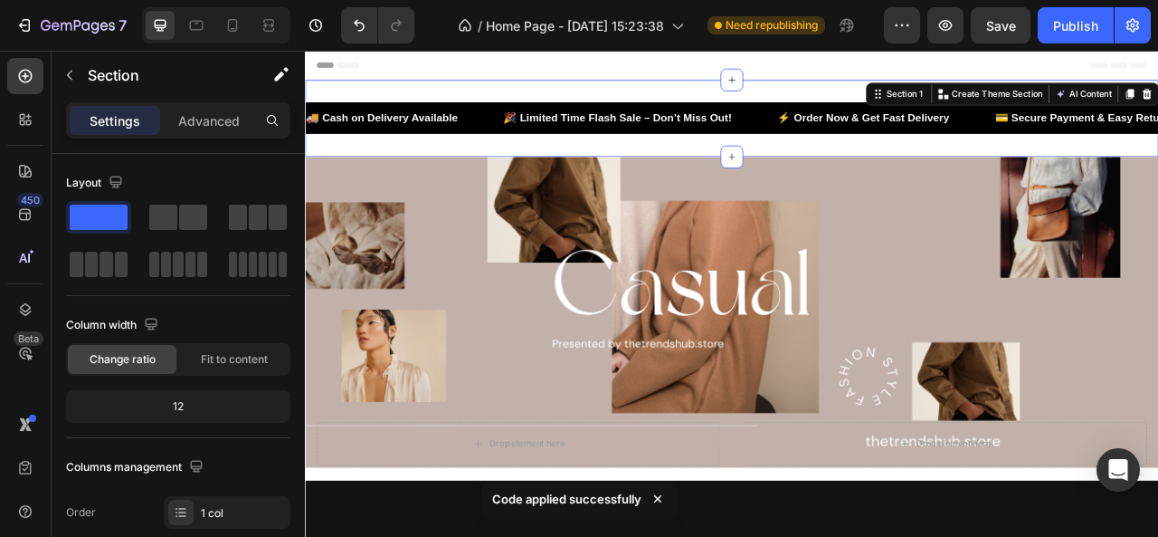
click at [1058, 163] on div "🚚 Cash on Delivery Available 🎉 Limited Time Flash Sale – Don’t Miss Out! ⚡ Orde…" at bounding box center [848, 137] width 1086 height 98
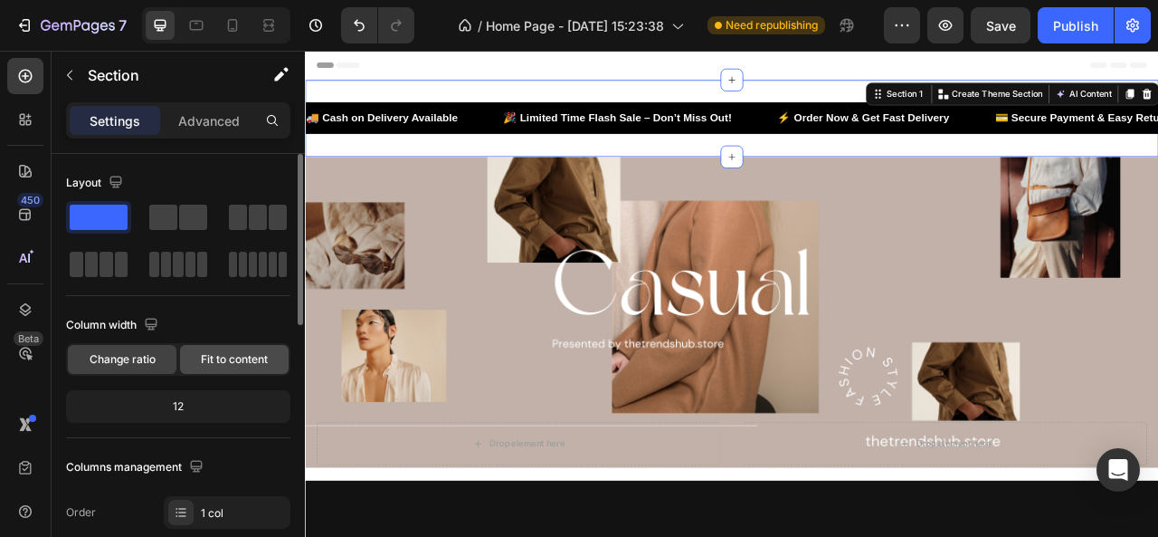
click at [222, 352] on span "Fit to content" at bounding box center [234, 359] width 67 height 16
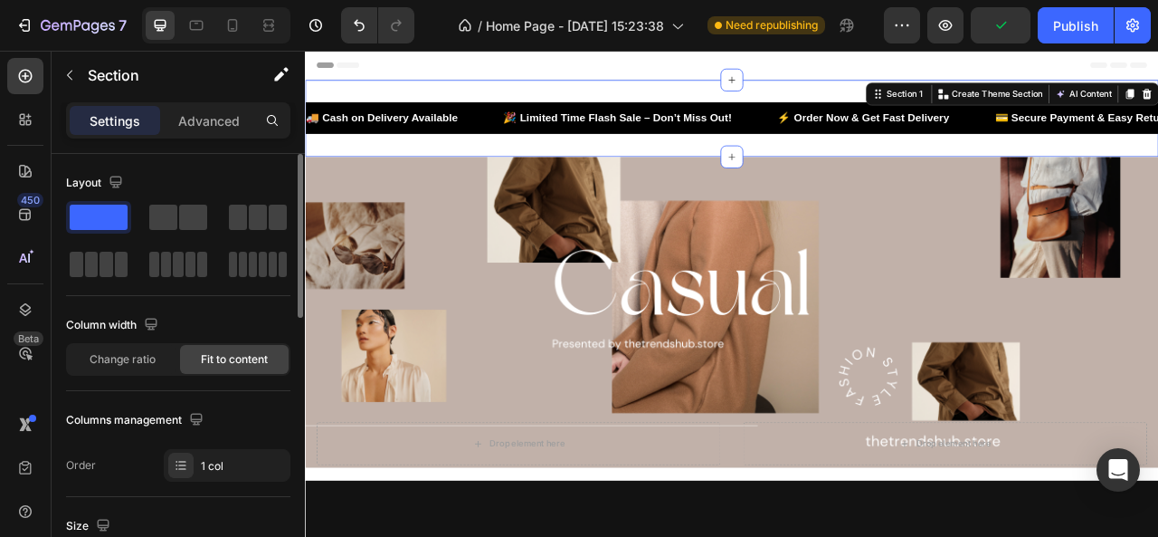
click at [150, 375] on div "Column width Change ratio Fit to content" at bounding box center [178, 350] width 224 height 81
click at [144, 353] on span "Change ratio" at bounding box center [123, 359] width 66 height 16
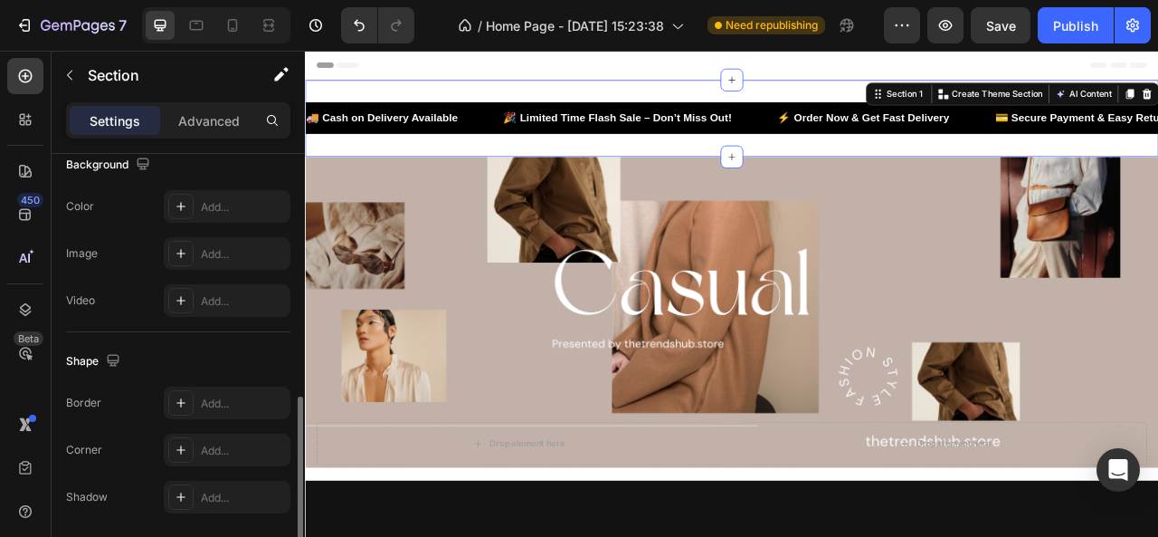
scroll to position [608, 0]
click at [239, 205] on div "Add..." at bounding box center [243, 205] width 85 height 16
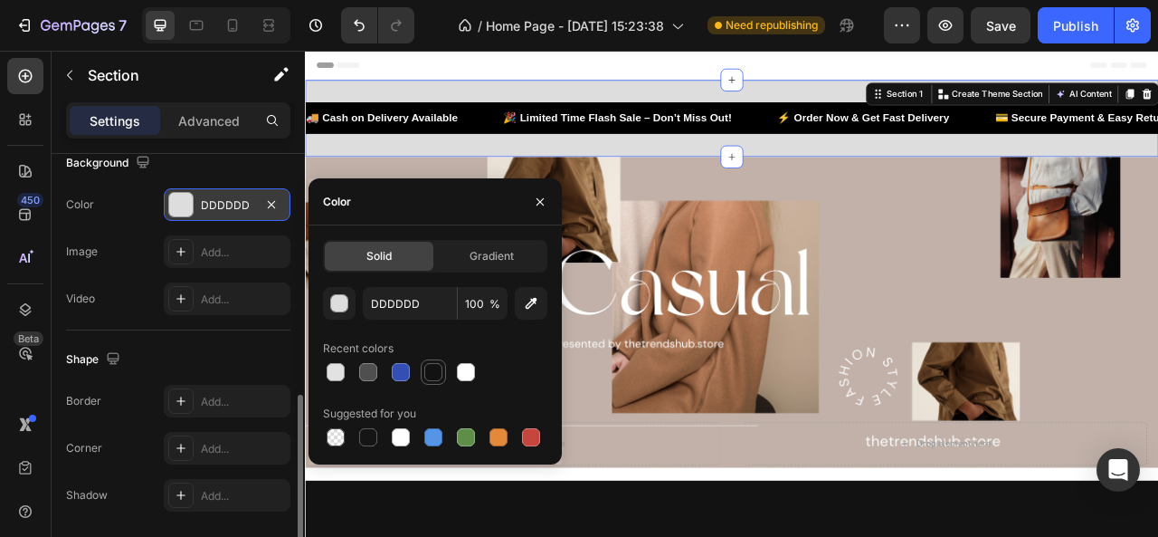
click at [426, 374] on div at bounding box center [433, 372] width 18 height 18
type input "121212"
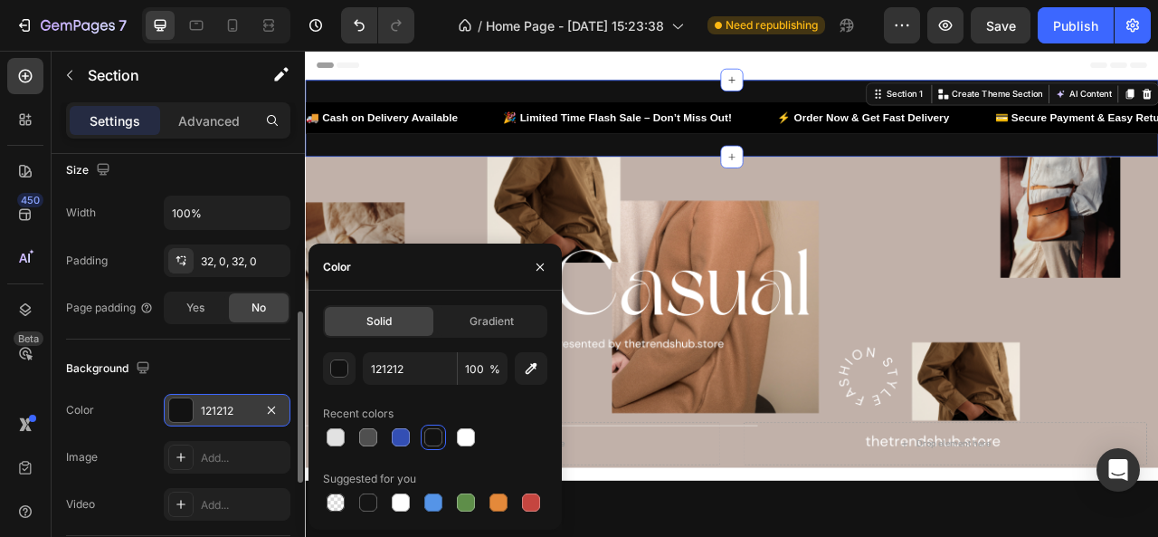
scroll to position [402, 0]
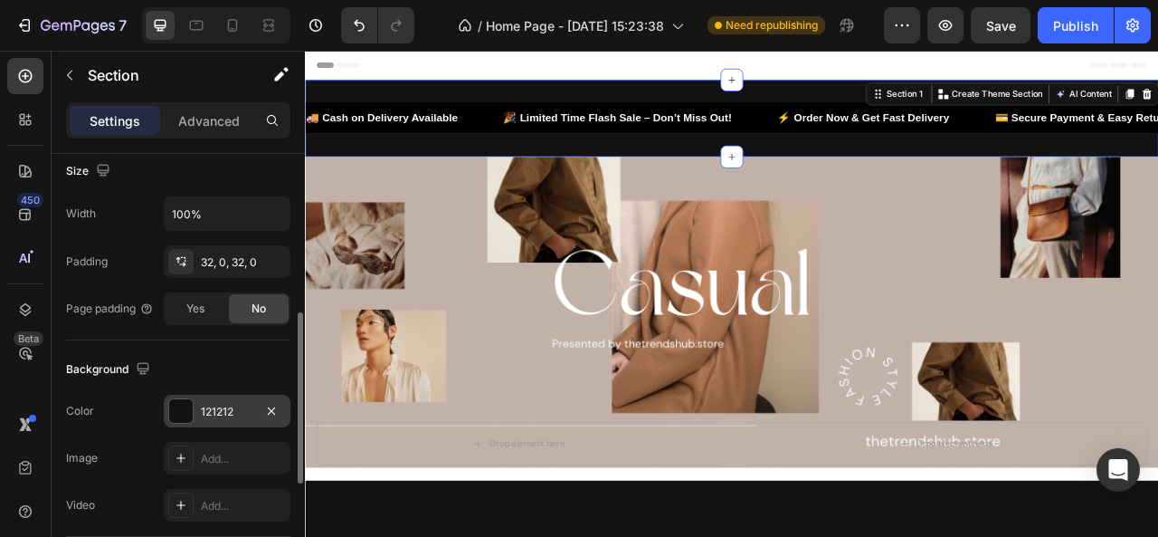
click at [214, 262] on div "32, 0, 32, 0" at bounding box center [243, 262] width 85 height 16
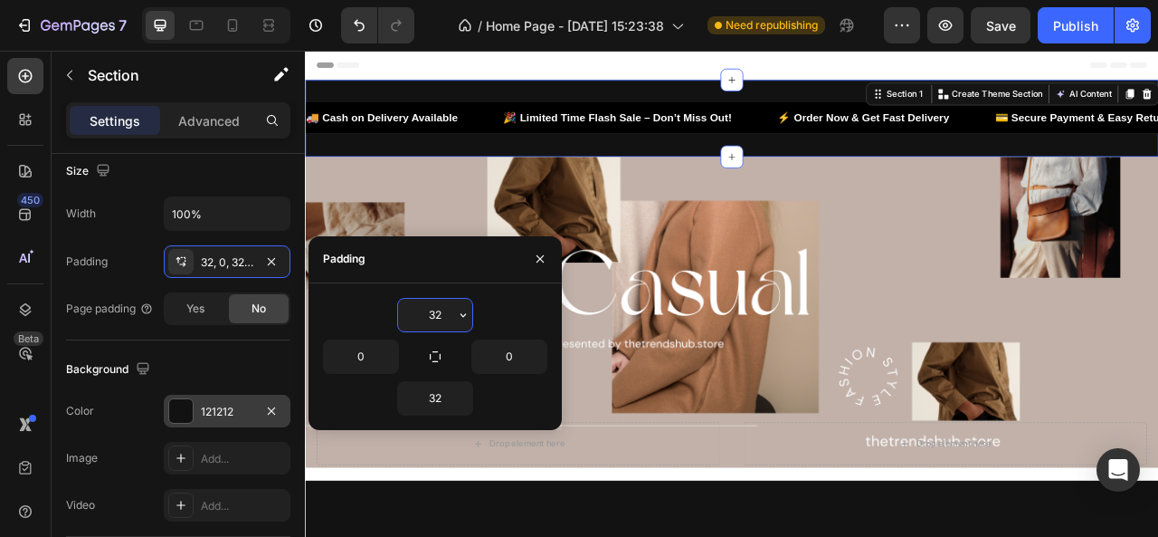
click at [445, 314] on input "32" at bounding box center [435, 315] width 74 height 33
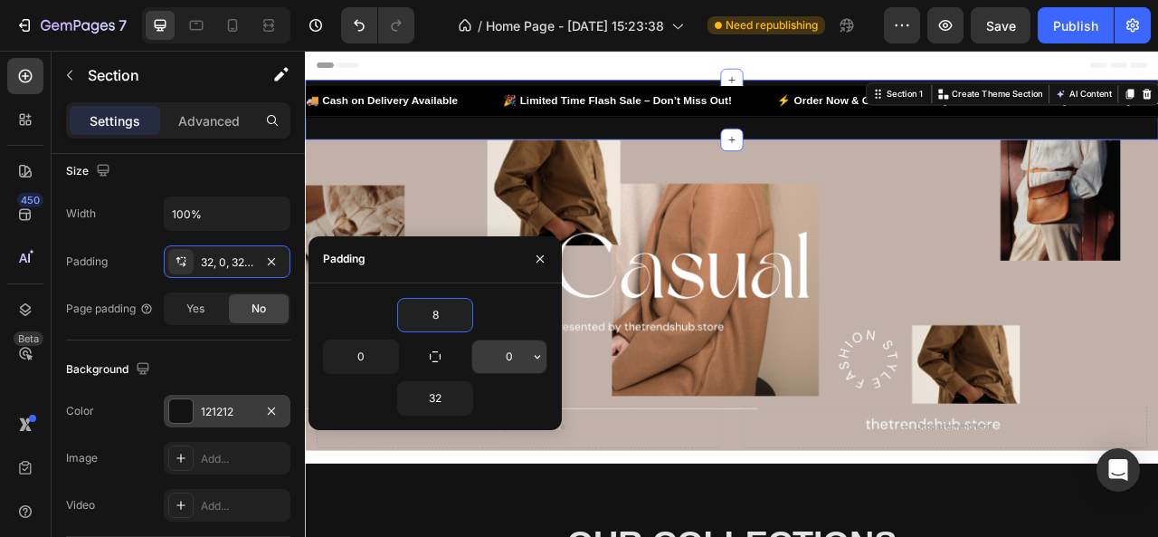
type input "8"
click at [519, 357] on input "0" at bounding box center [509, 356] width 74 height 33
type input "8"
click at [676, 141] on div "🚚 Cash on Delivery Available 🎉 Limited Time Flash Sale – Don’t Miss Out! ⚡ Orde…" at bounding box center [848, 126] width 1086 height 76
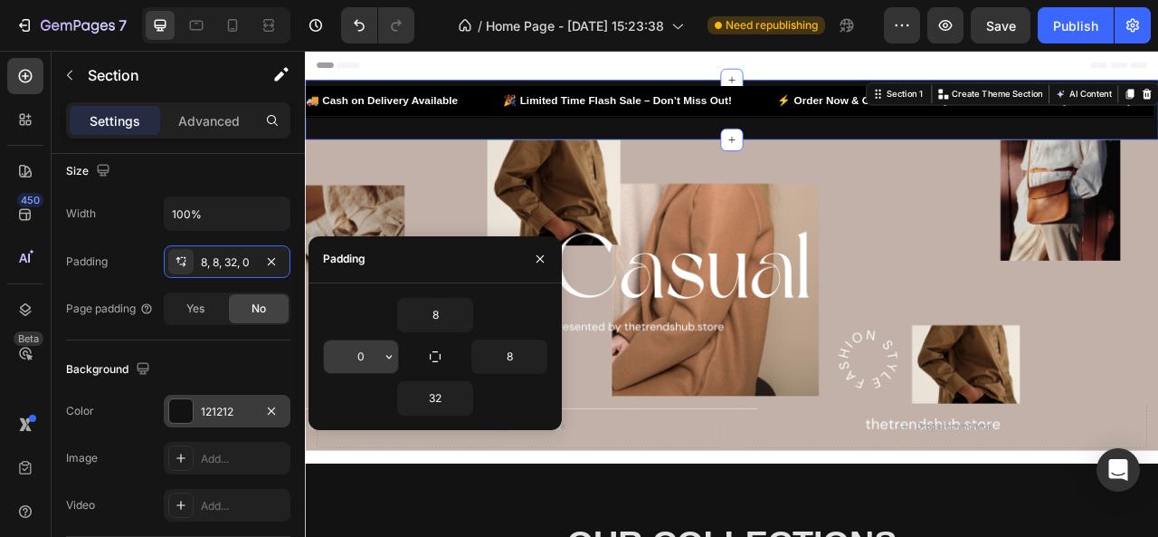
click at [353, 361] on input "0" at bounding box center [361, 356] width 74 height 33
type input "8"
click at [453, 397] on input "32" at bounding box center [435, 398] width 74 height 33
type input "8"
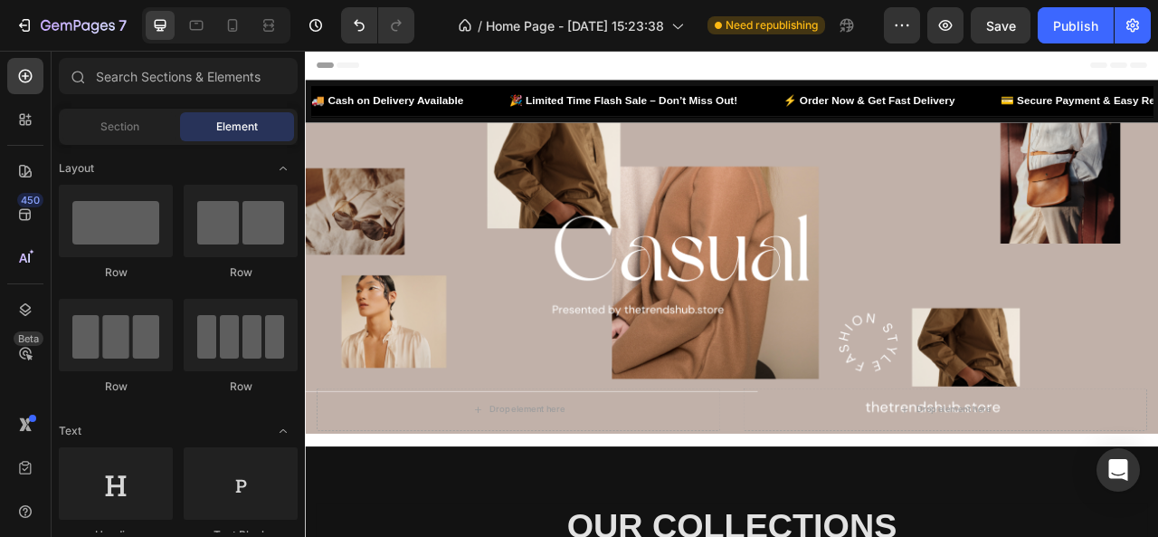
click at [688, 58] on div "Header" at bounding box center [847, 69] width 1057 height 36
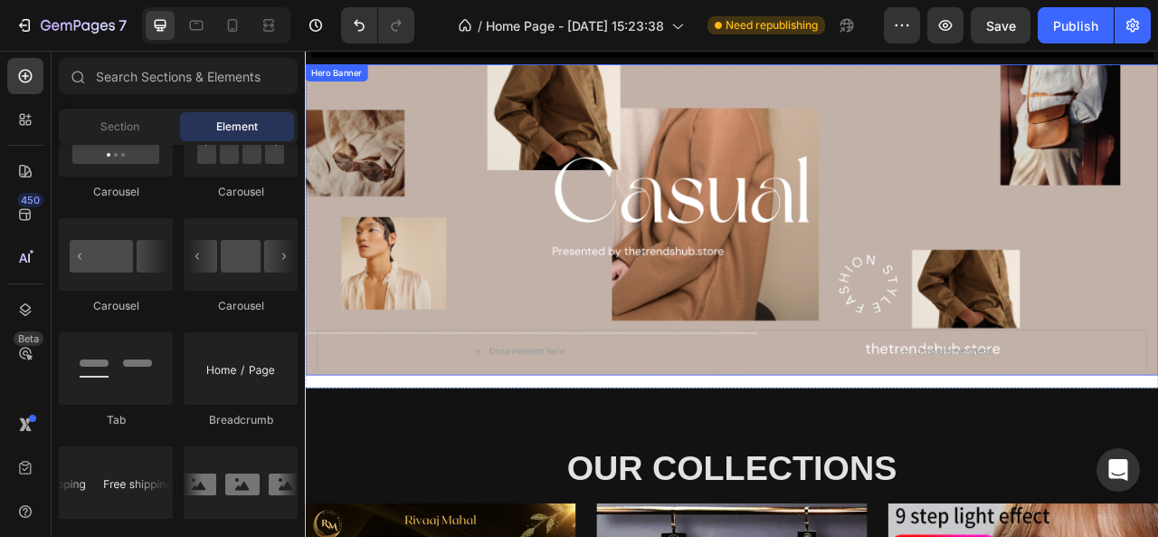
scroll to position [70, 0]
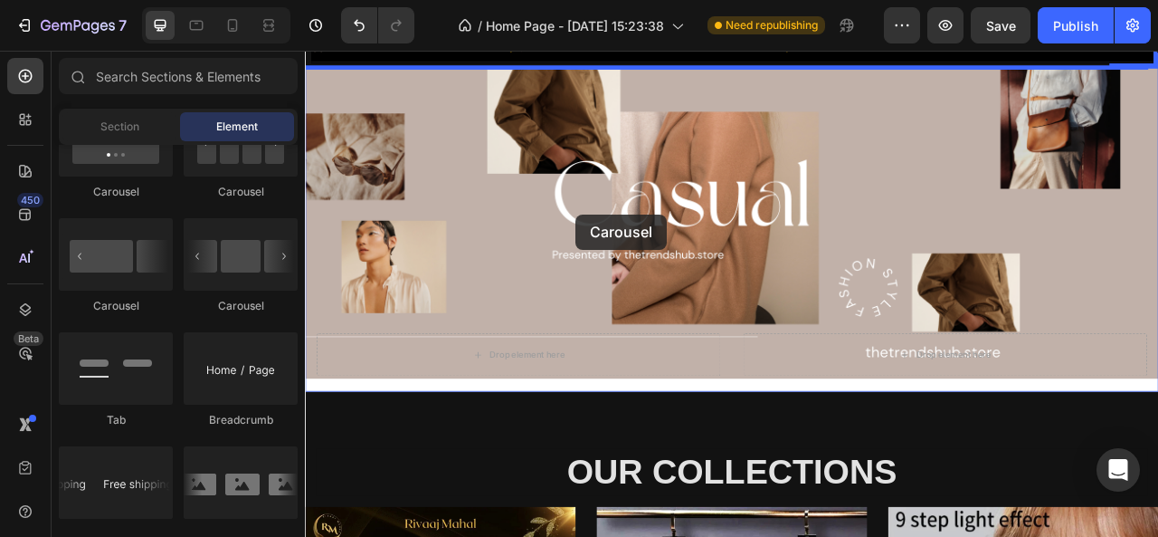
drag, startPoint x: 430, startPoint y: 214, endPoint x: 652, endPoint y: 258, distance: 226.1
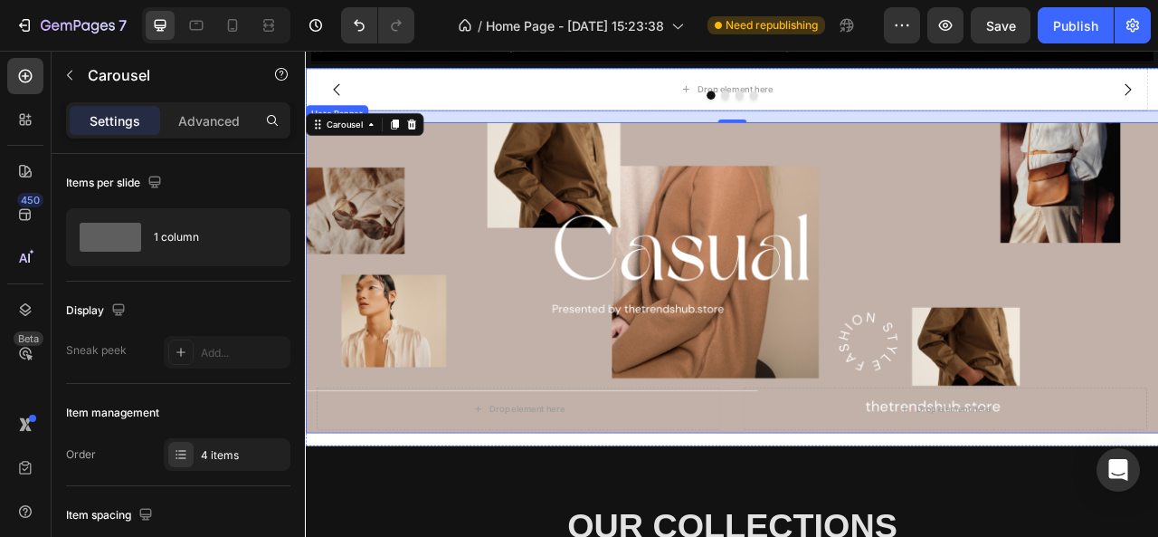
scroll to position [0, 0]
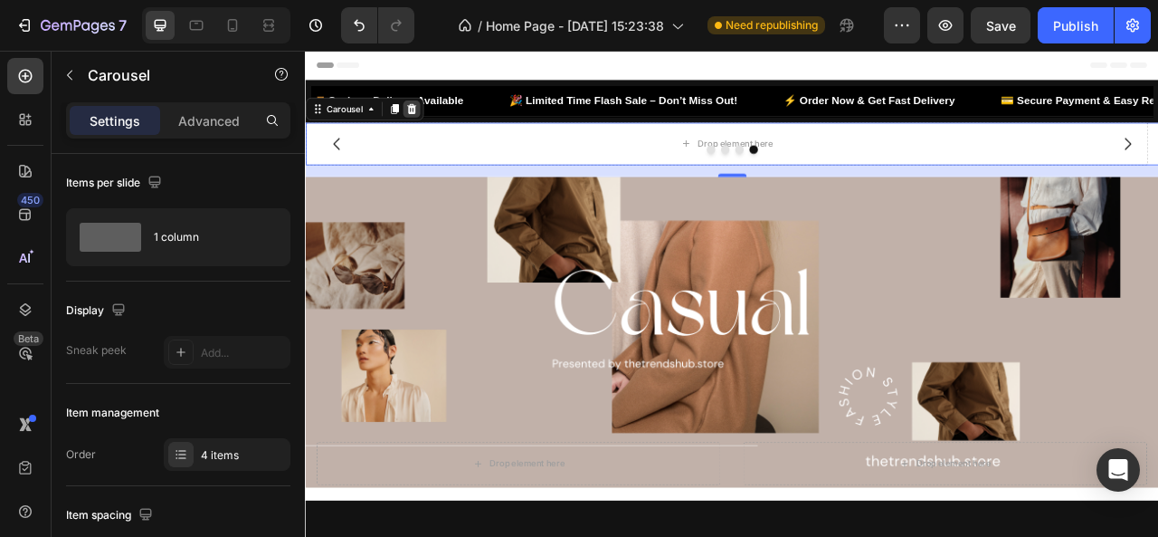
click at [440, 132] on div at bounding box center [440, 125] width 22 height 22
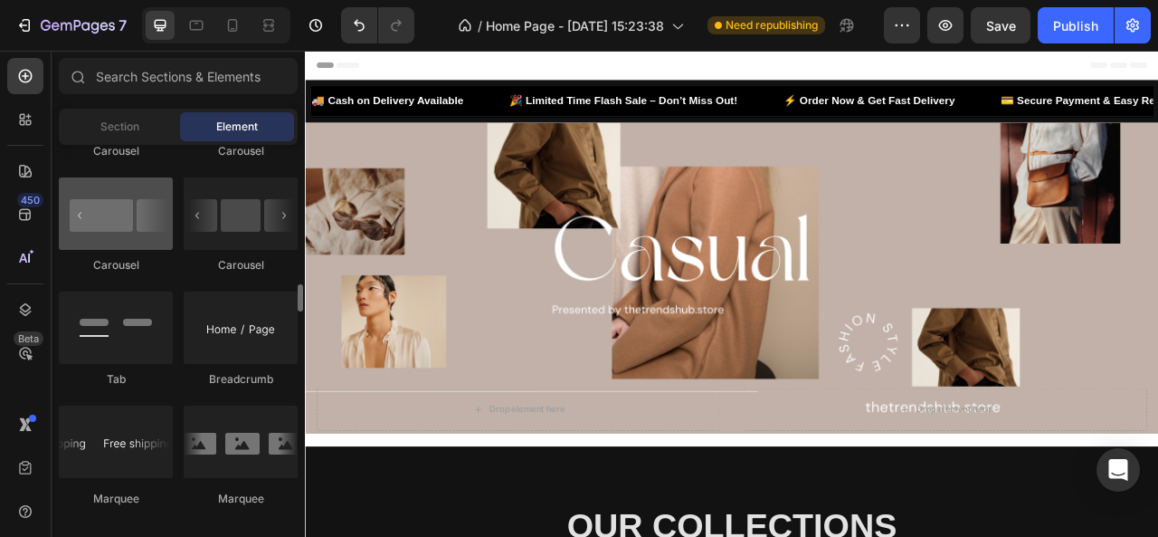
scroll to position [1931, 0]
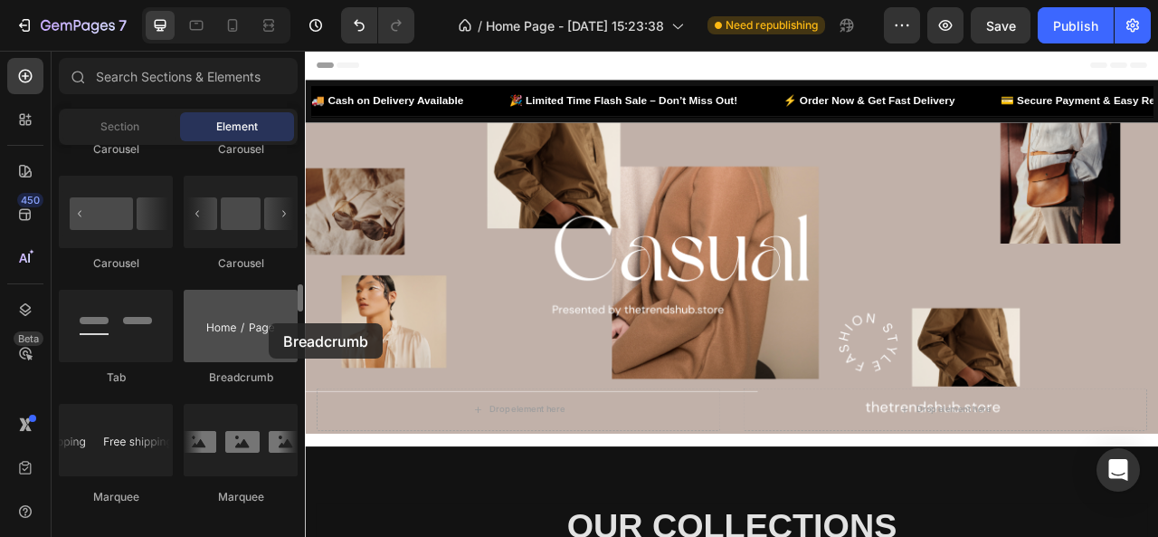
click at [269, 323] on div at bounding box center [241, 326] width 114 height 72
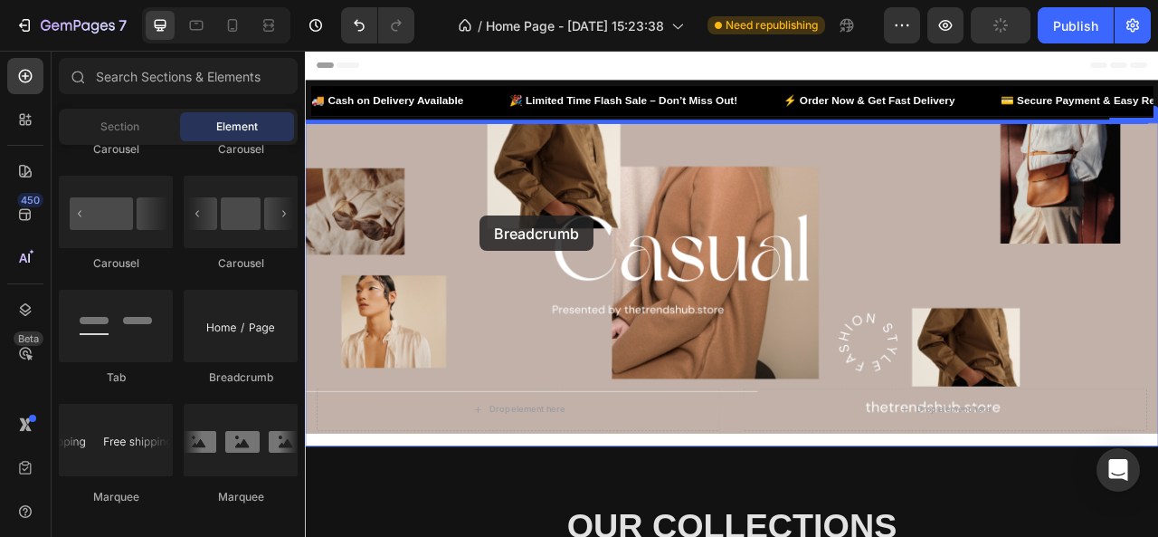
drag, startPoint x: 574, startPoint y: 374, endPoint x: 527, endPoint y: 261, distance: 122.5
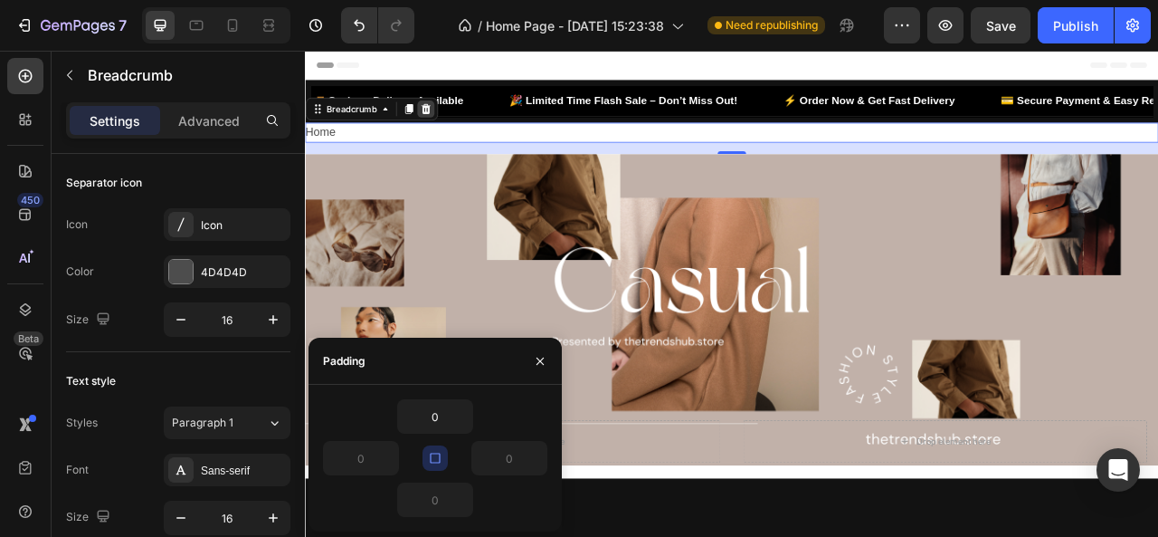
click at [457, 128] on icon at bounding box center [459, 124] width 12 height 13
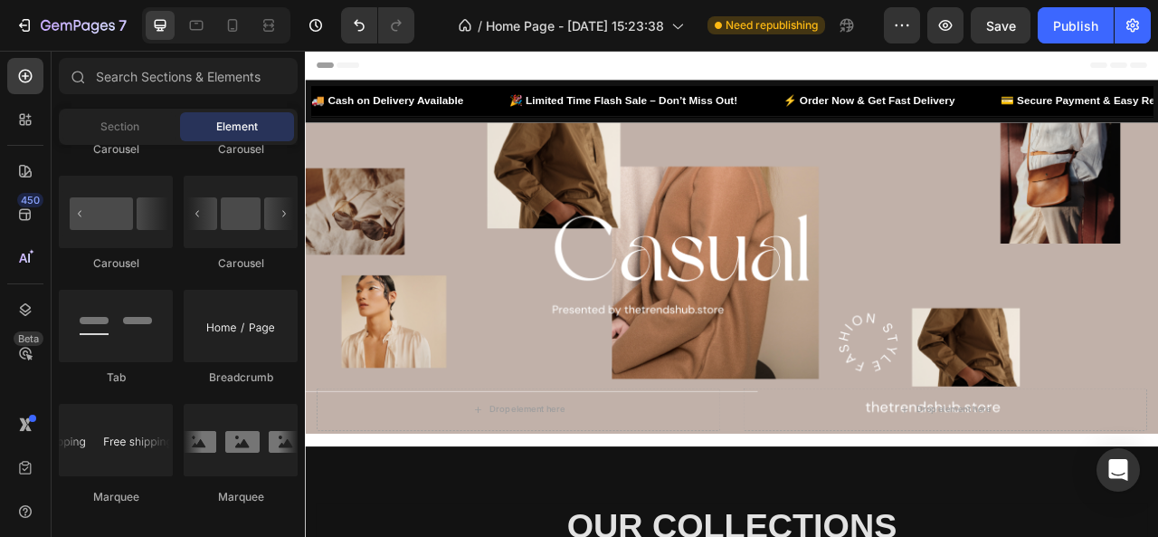
click at [363, 57] on div "Header" at bounding box center [847, 69] width 1057 height 36
click at [368, 73] on span "Header" at bounding box center [359, 69] width 40 height 18
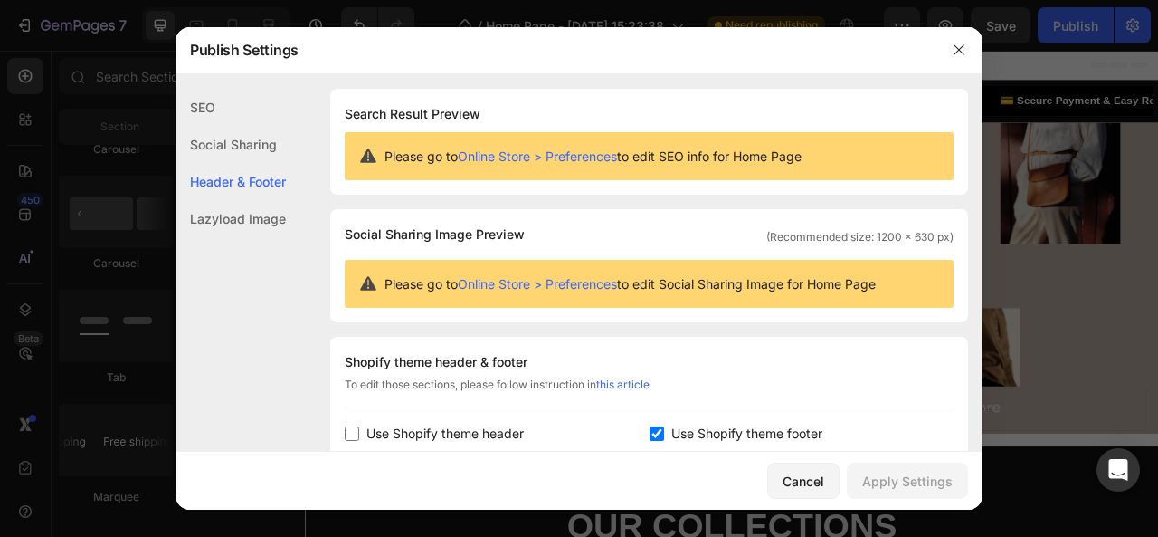
scroll to position [244, 0]
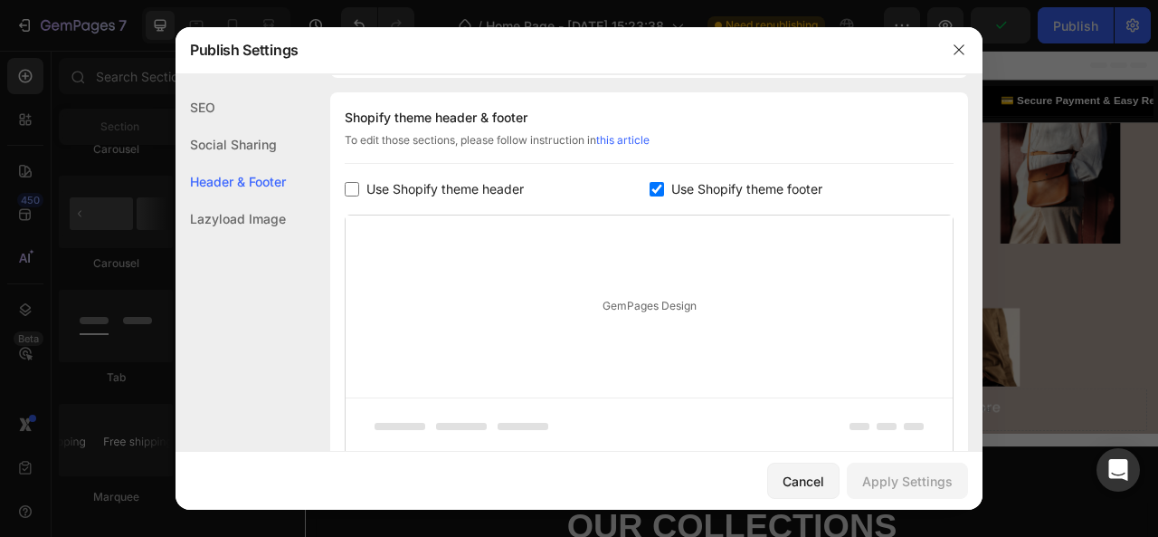
click at [650, 182] on input "checkbox" at bounding box center [657, 189] width 14 height 14
checkbox input "false"
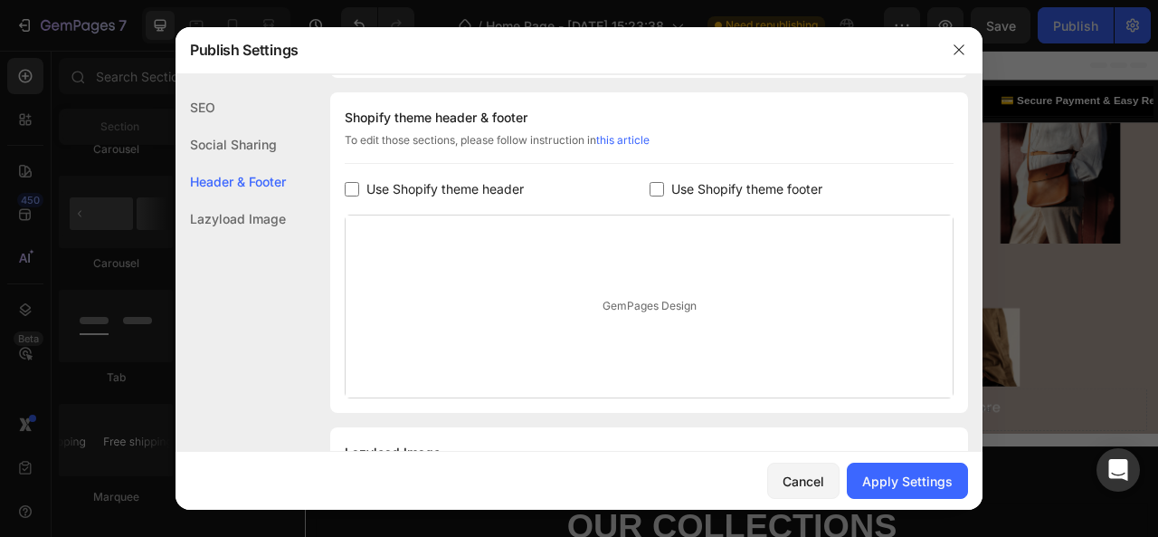
scroll to position [337, 0]
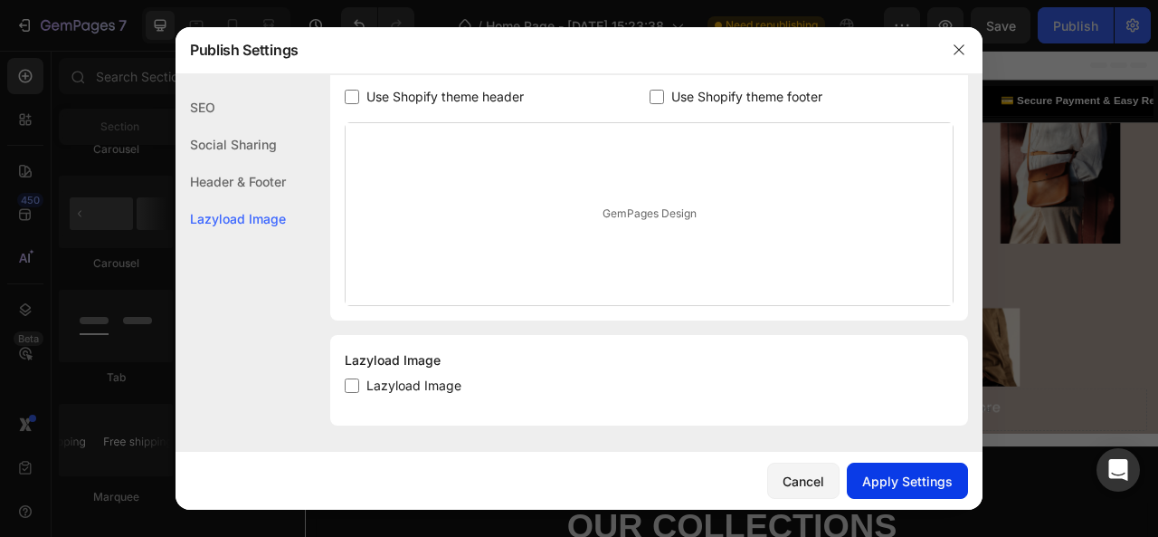
click at [906, 481] on div "Apply Settings" at bounding box center [908, 481] width 91 height 19
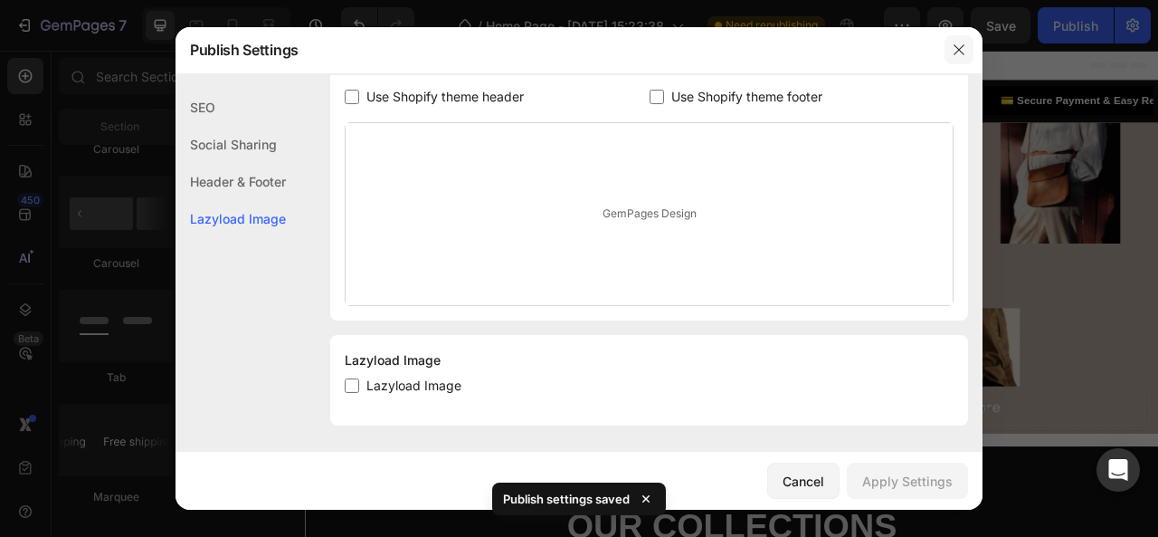
click at [967, 43] on button "button" at bounding box center [959, 49] width 29 height 29
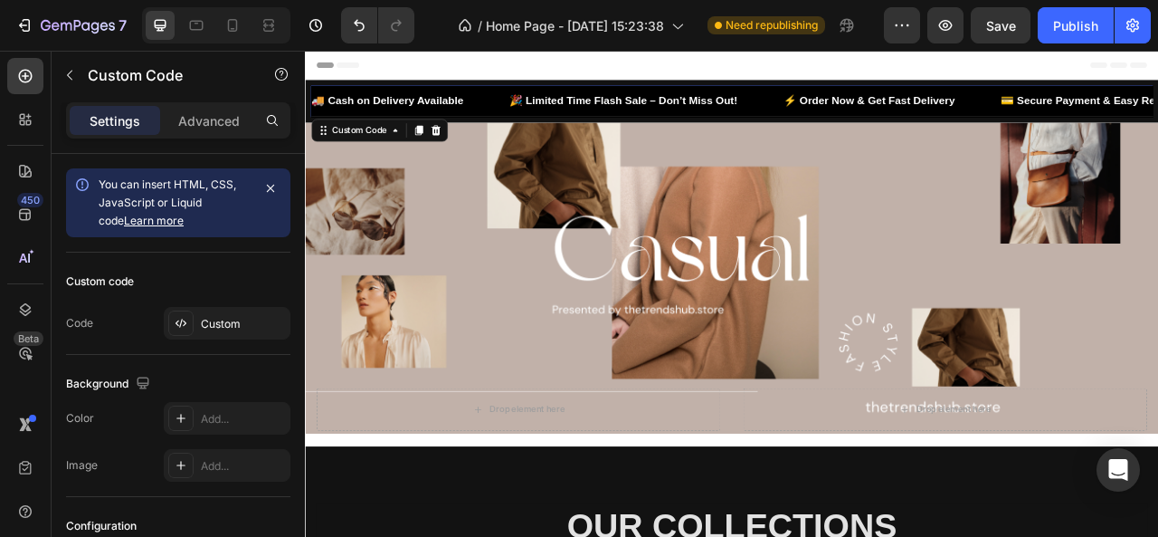
click at [1063, 110] on div "🚚 Cash on Delivery Available 🎉 Limited Time Flash Sale – Don’t Miss Out! ⚡ Orde…" at bounding box center [845, 114] width 1072 height 21
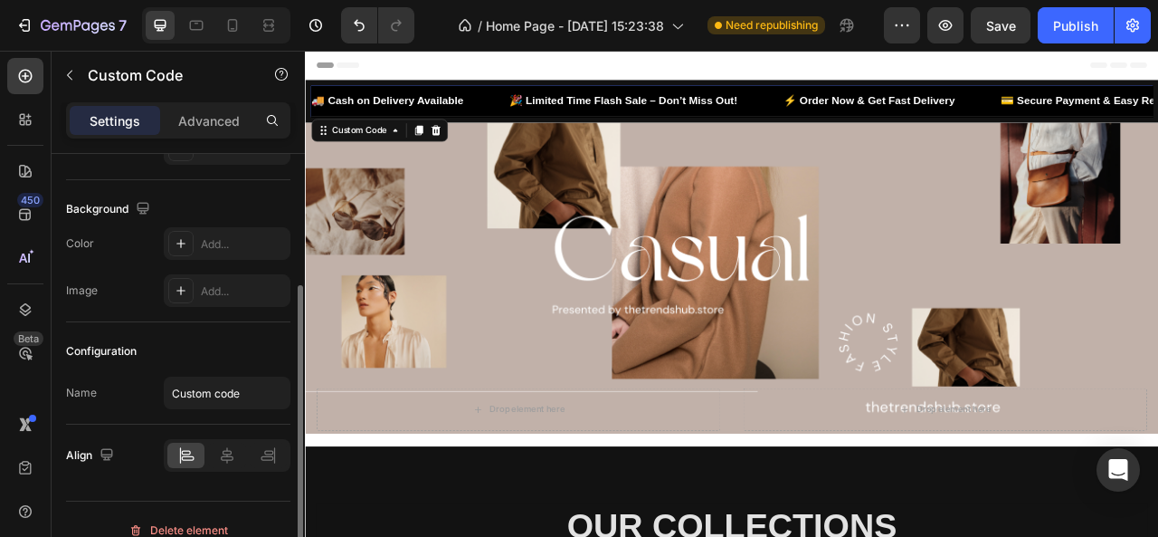
scroll to position [182, 0]
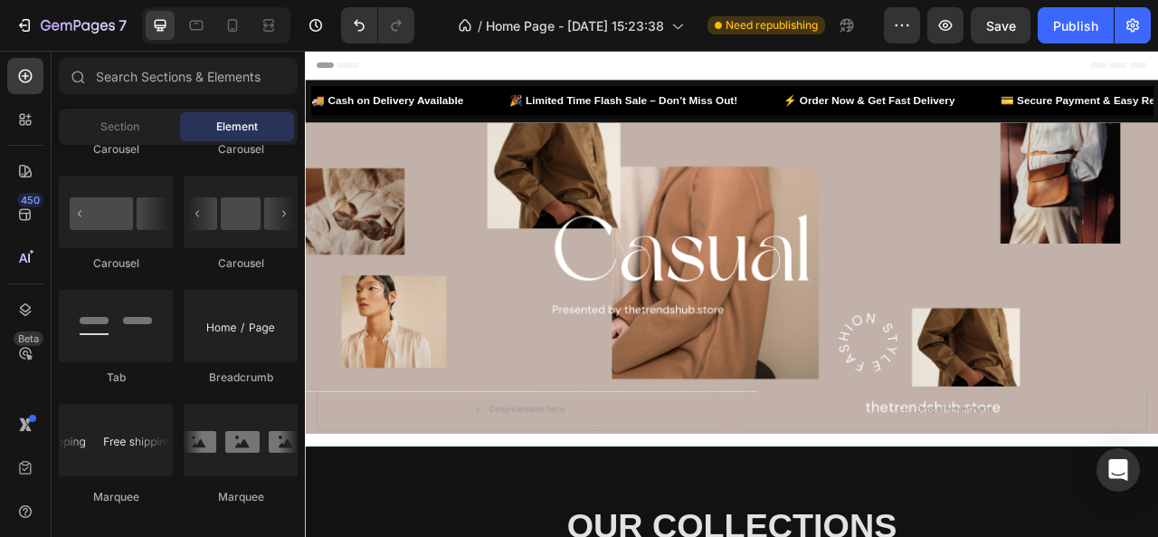
click at [453, 70] on div "Header" at bounding box center [847, 69] width 1057 height 36
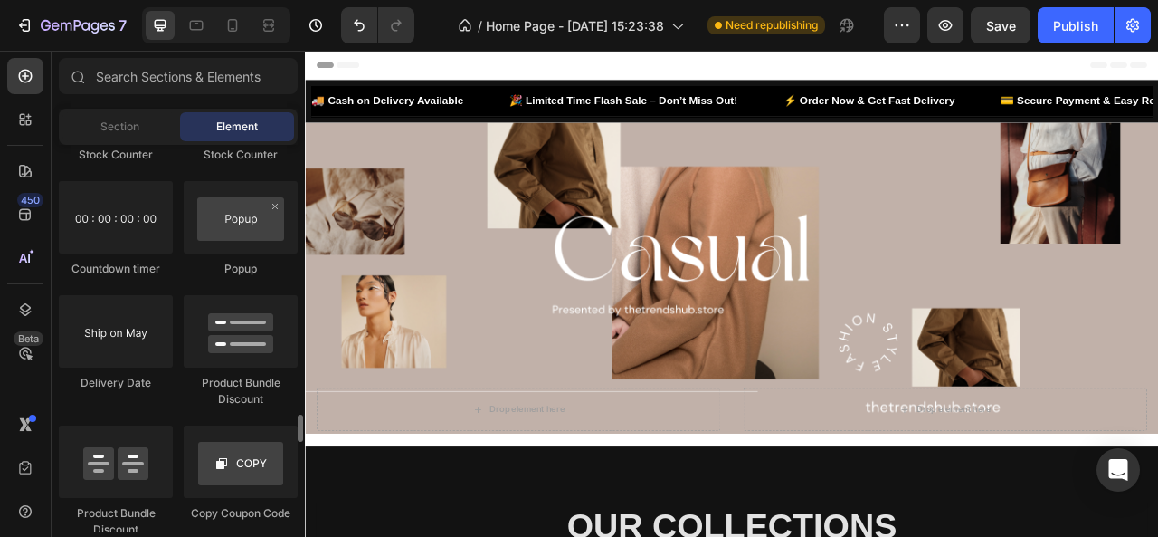
scroll to position [3706, 0]
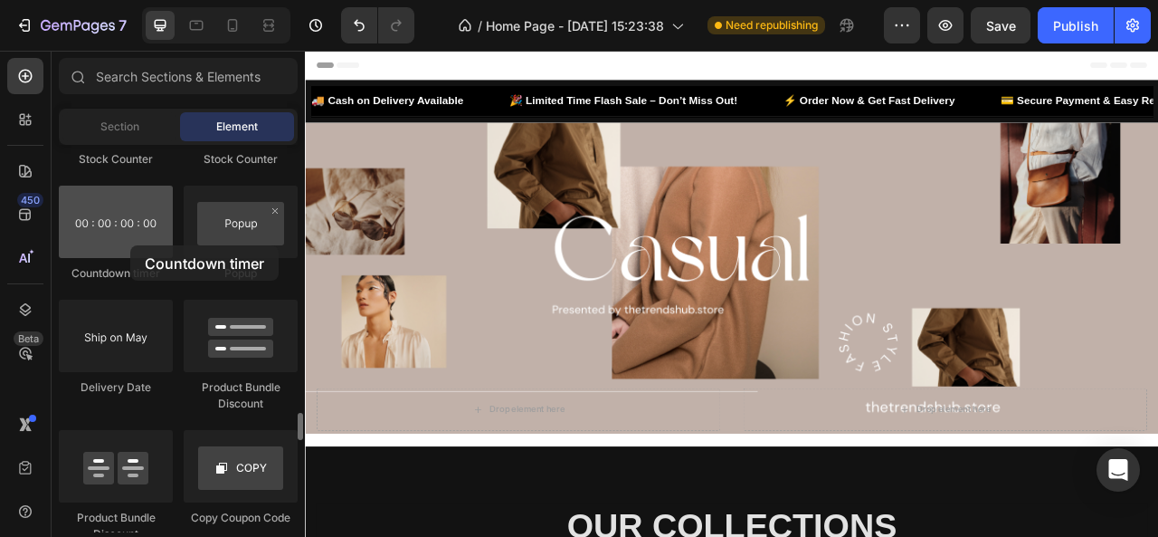
click at [130, 245] on div at bounding box center [116, 222] width 114 height 72
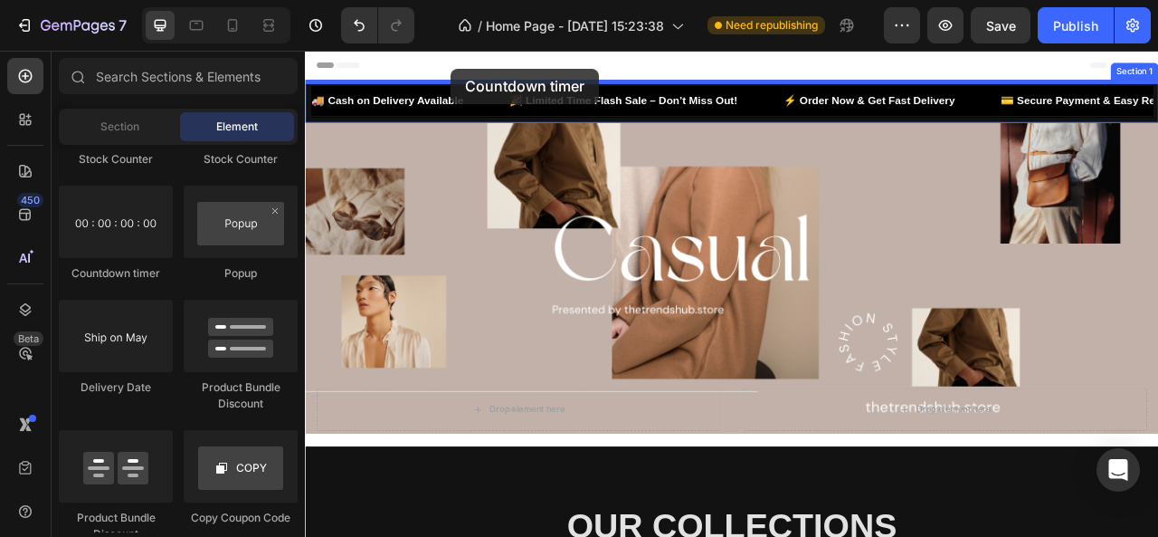
drag, startPoint x: 435, startPoint y: 296, endPoint x: 500, endPoint y: 68, distance: 237.0
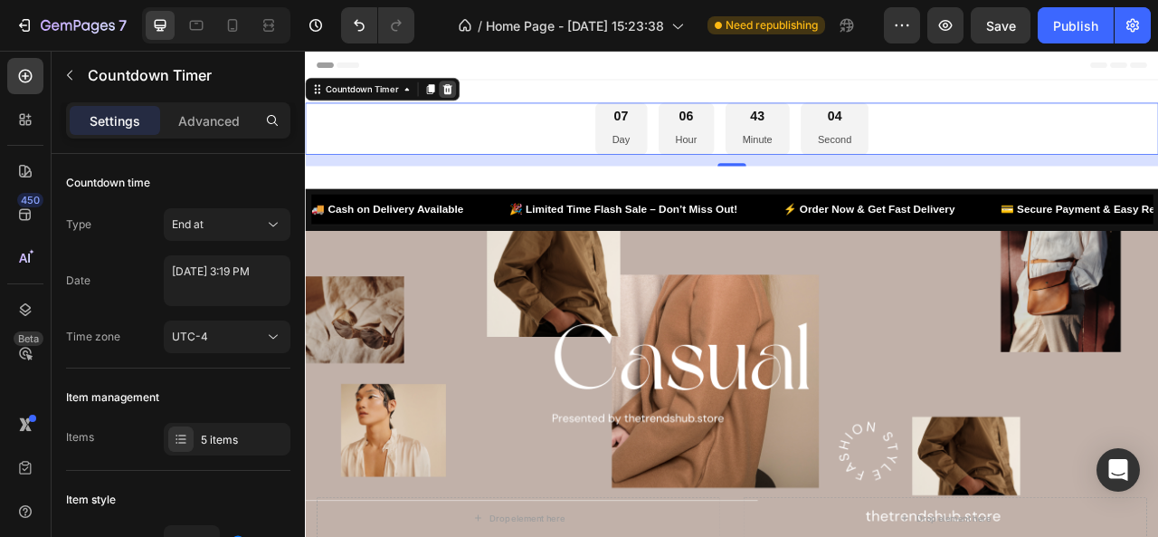
click at [491, 96] on icon at bounding box center [486, 99] width 14 height 14
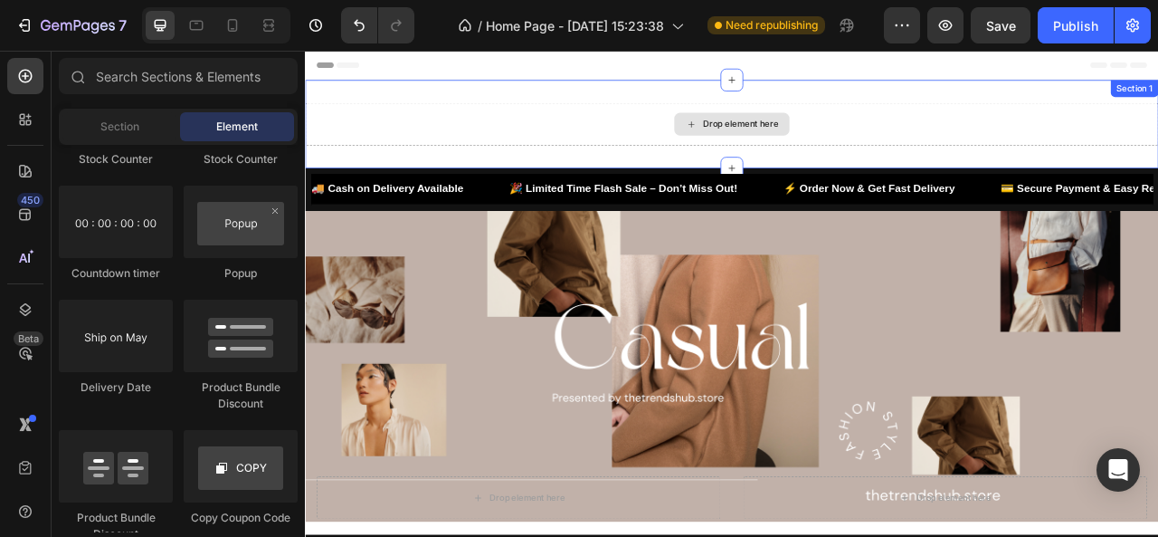
click at [494, 137] on div "Drop element here" at bounding box center [848, 144] width 1086 height 54
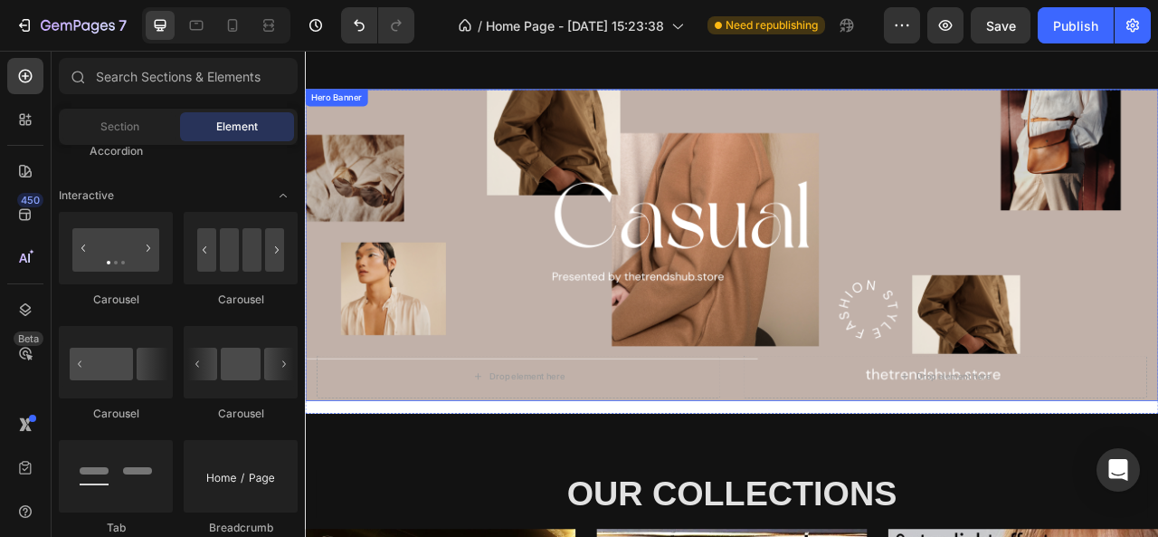
scroll to position [0, 0]
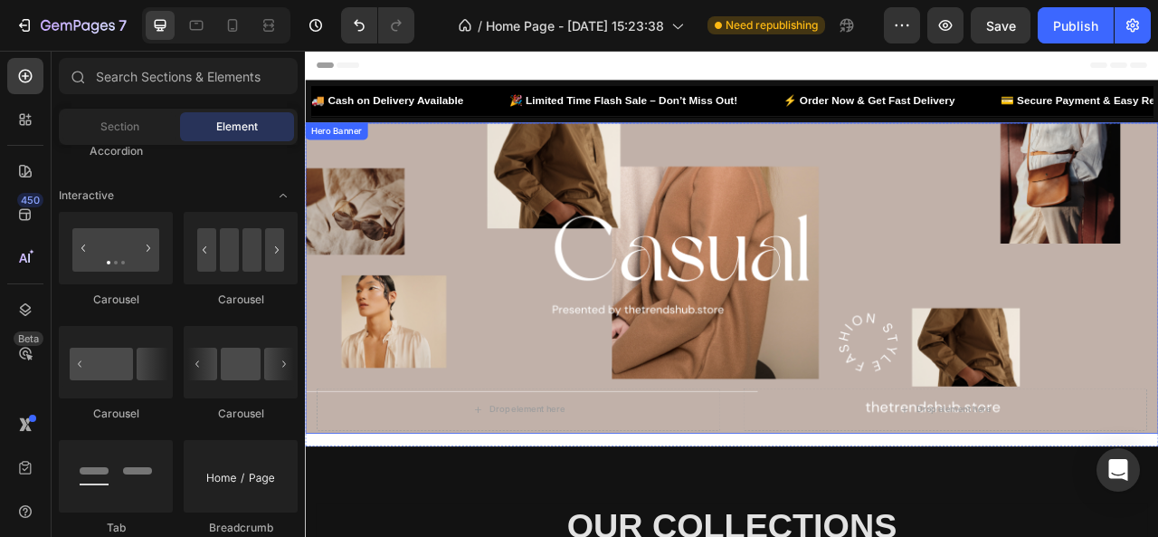
click at [577, 261] on div "Background Image" at bounding box center [848, 340] width 1086 height 396
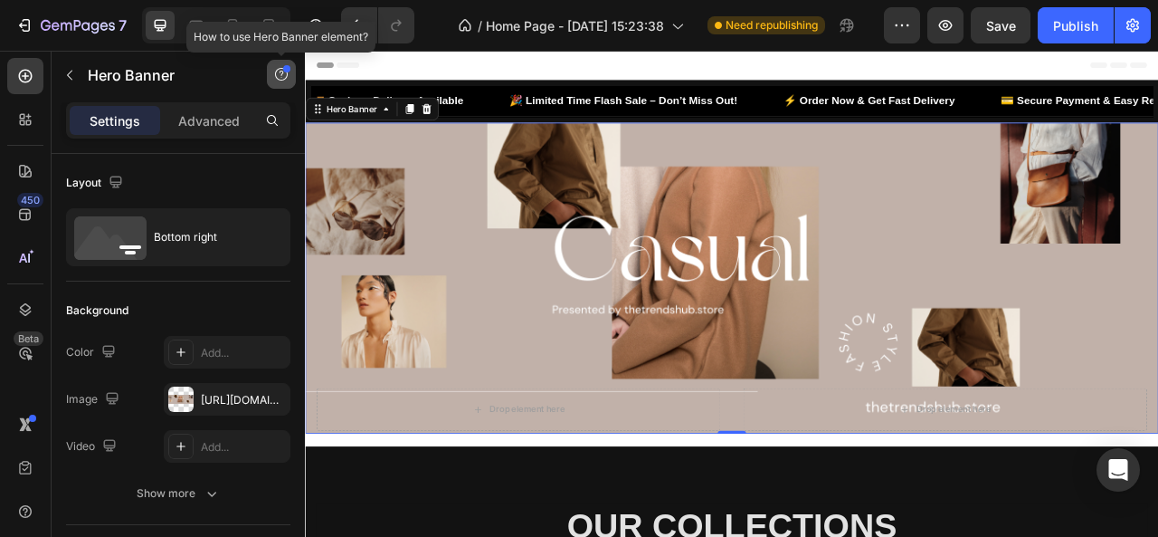
click at [275, 71] on icon "button" at bounding box center [281, 74] width 14 height 14
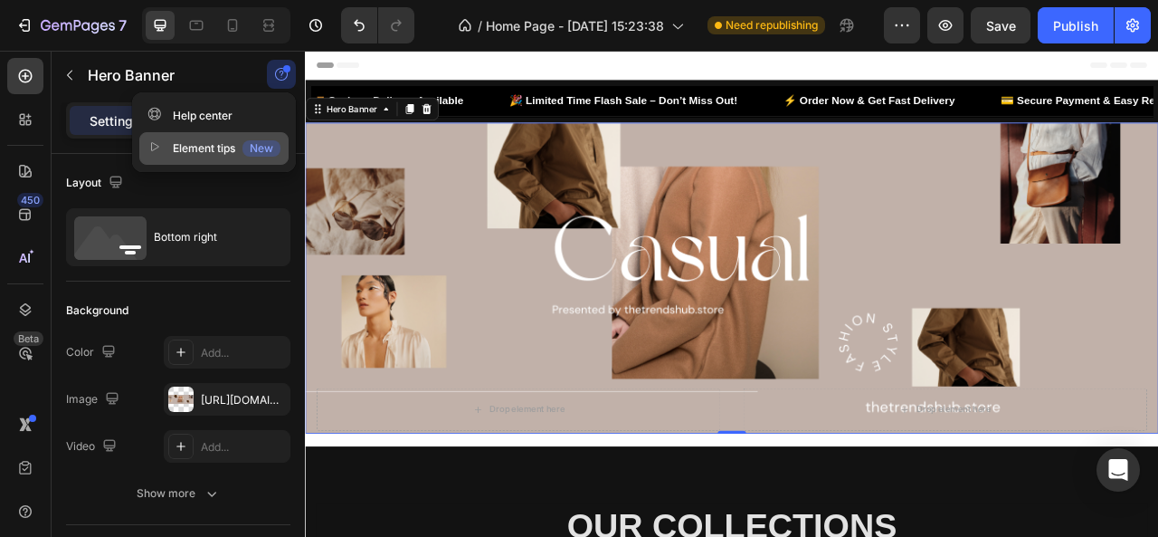
click at [243, 153] on div "Element tips New" at bounding box center [214, 148] width 133 height 18
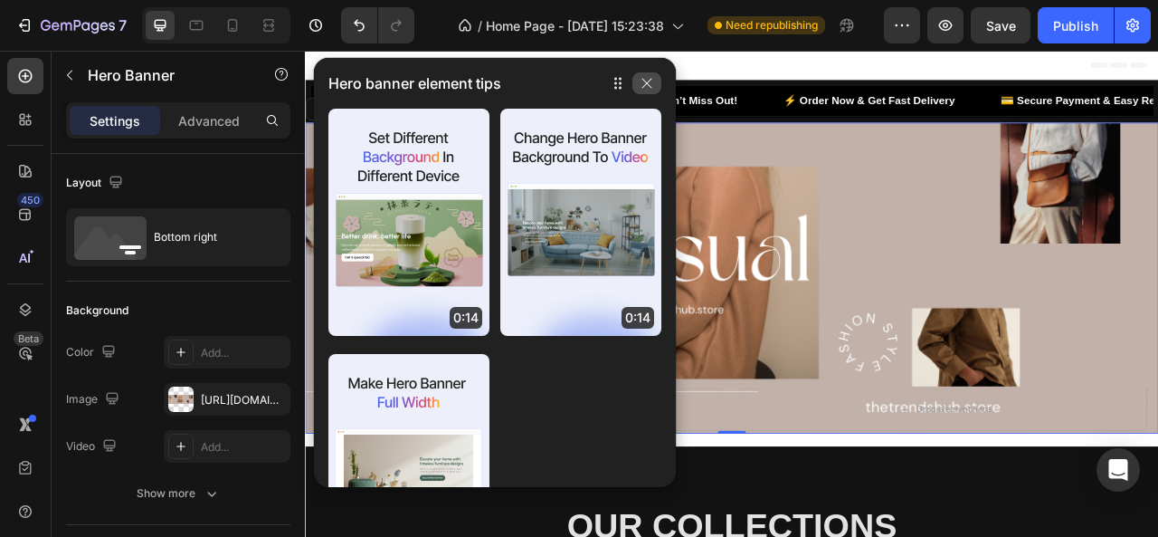
click at [650, 82] on icon "button" at bounding box center [647, 83] width 14 height 14
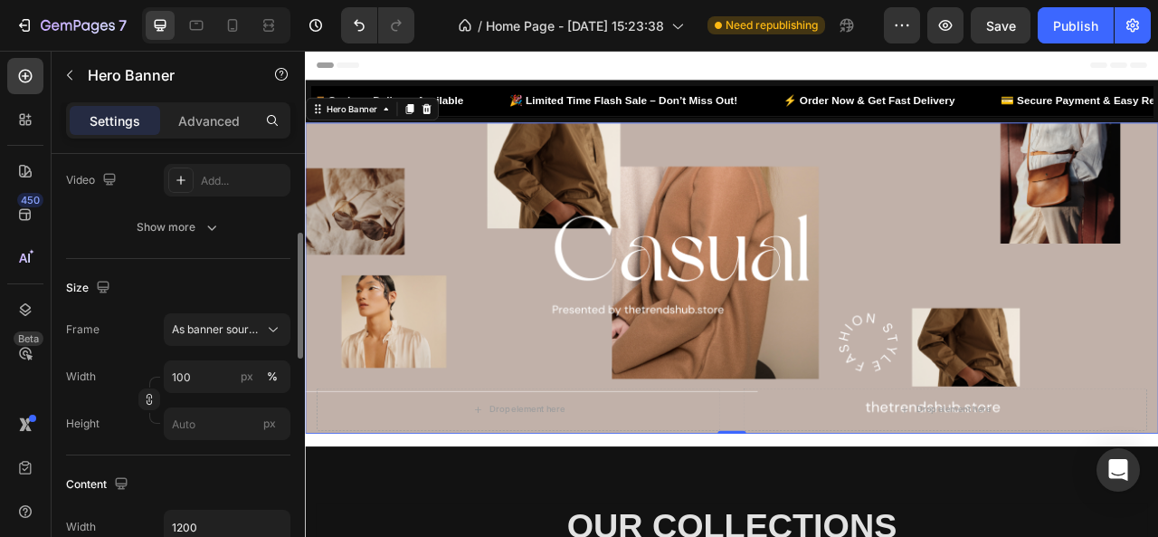
scroll to position [268, 0]
click at [210, 225] on icon "button" at bounding box center [211, 226] width 9 height 5
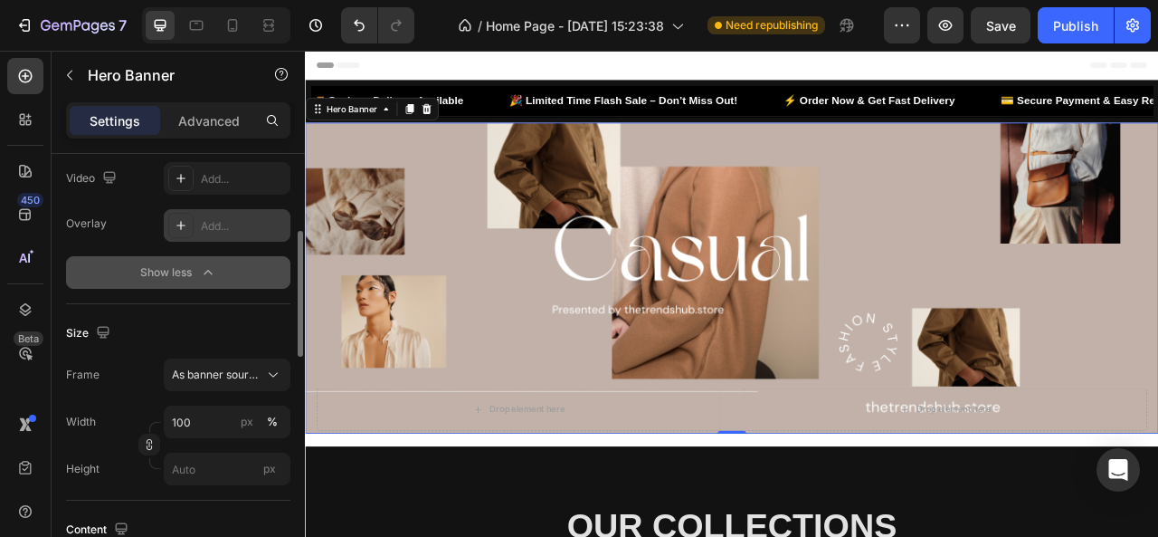
click at [205, 234] on div "Add..." at bounding box center [227, 225] width 127 height 33
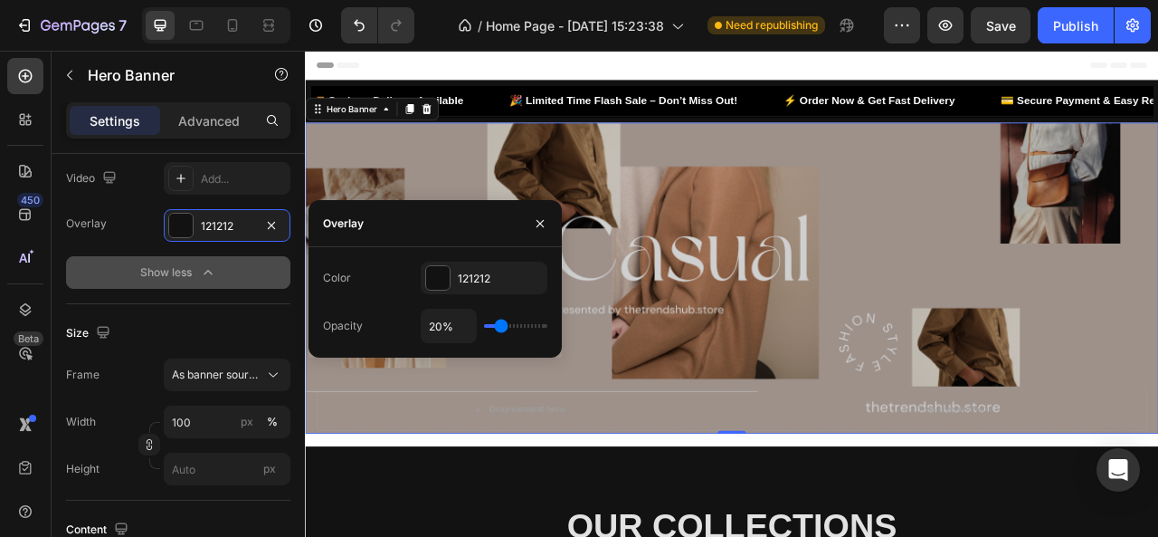
type input "4%"
type input "4"
type input "0%"
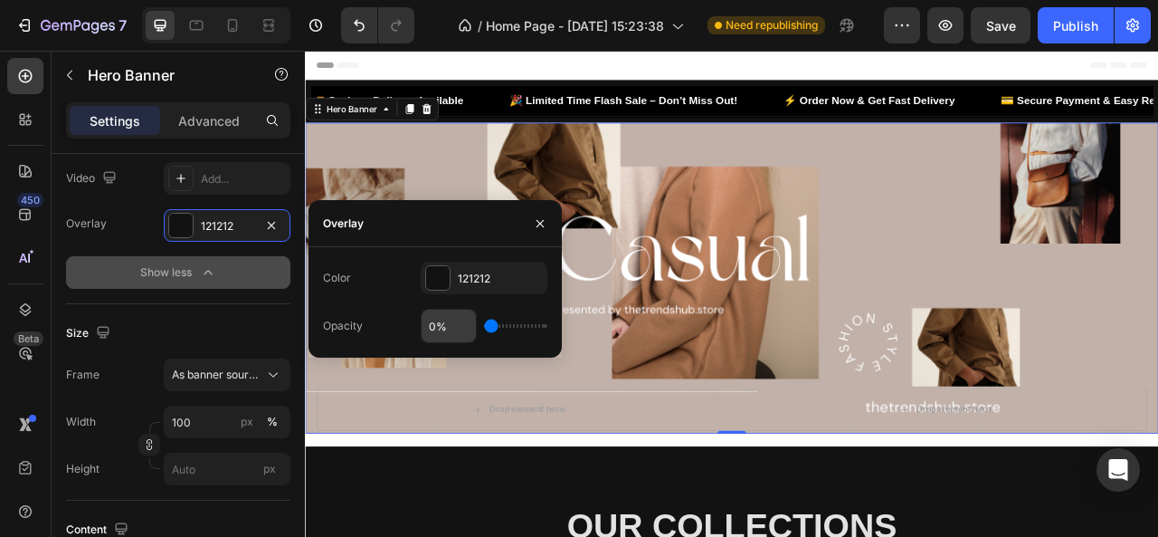
drag, startPoint x: 500, startPoint y: 328, endPoint x: 453, endPoint y: 332, distance: 46.4
type input "0"
click at [484, 328] on input "range" at bounding box center [515, 326] width 63 height 4
type input "0%"
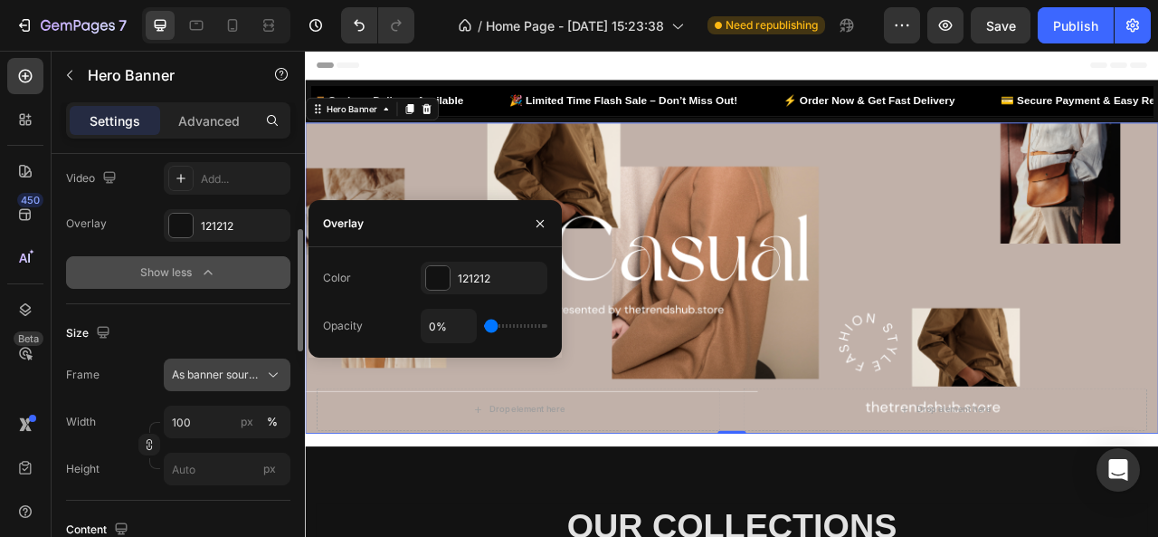
click at [230, 371] on span "As banner source" at bounding box center [216, 375] width 89 height 16
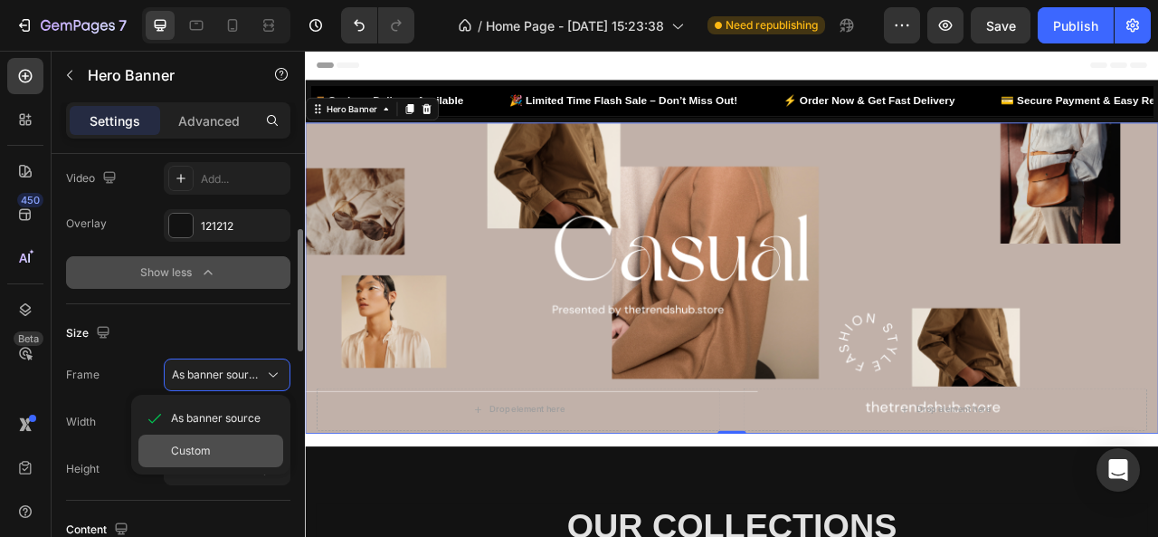
click at [217, 452] on div "Custom" at bounding box center [223, 451] width 105 height 16
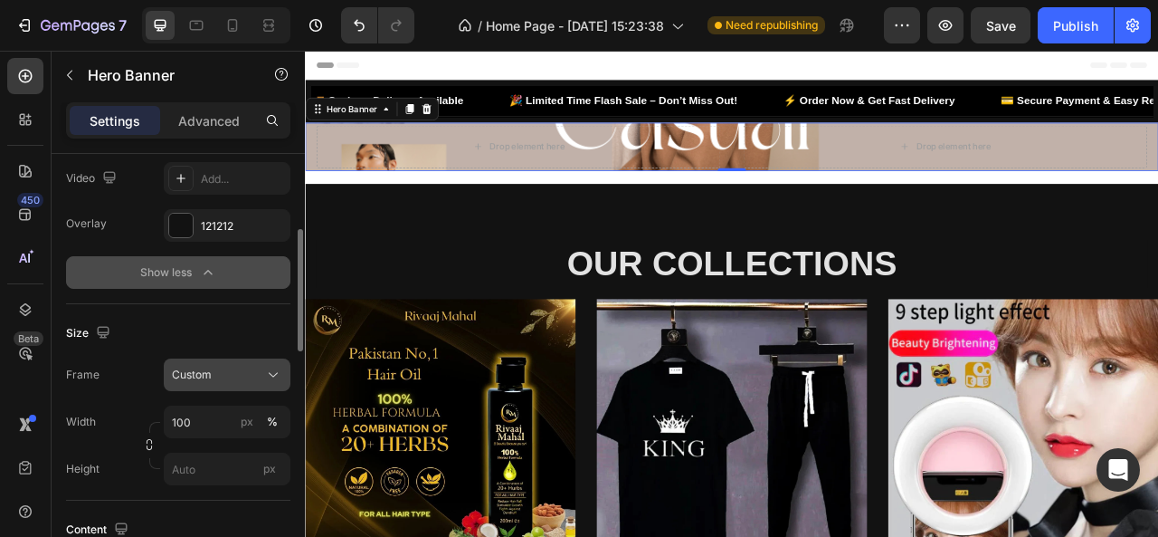
click at [205, 375] on span "Custom" at bounding box center [192, 375] width 40 height 16
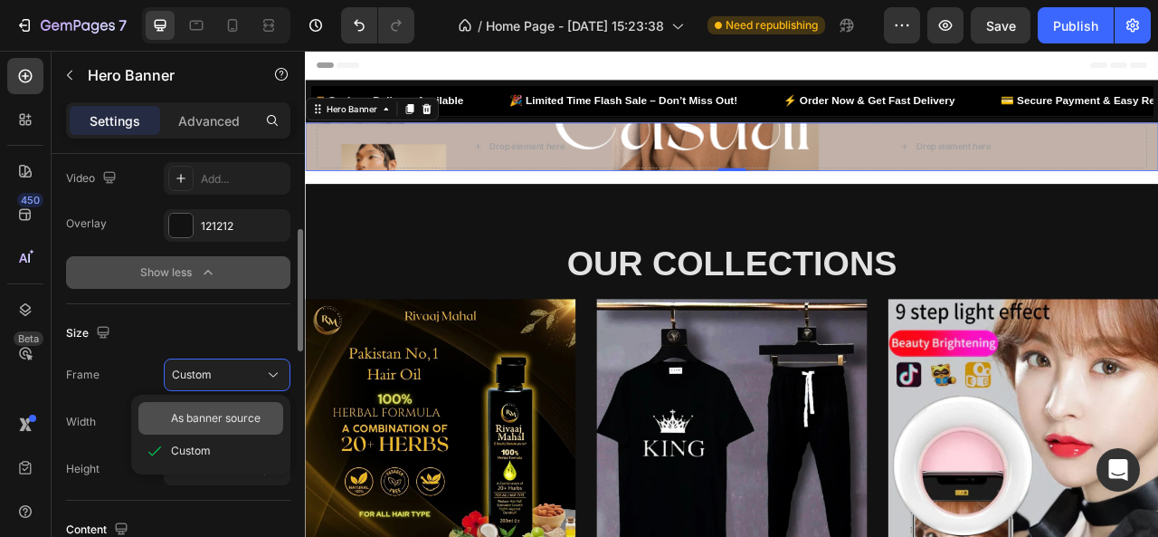
click at [204, 423] on span "As banner source" at bounding box center [216, 418] width 90 height 16
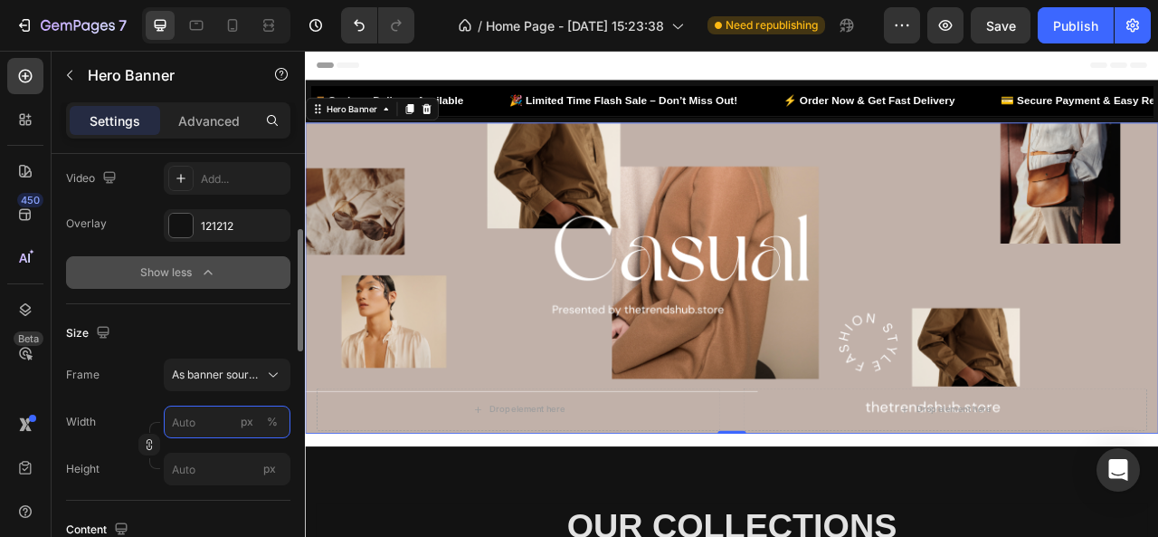
click at [223, 427] on input "px %" at bounding box center [227, 421] width 127 height 33
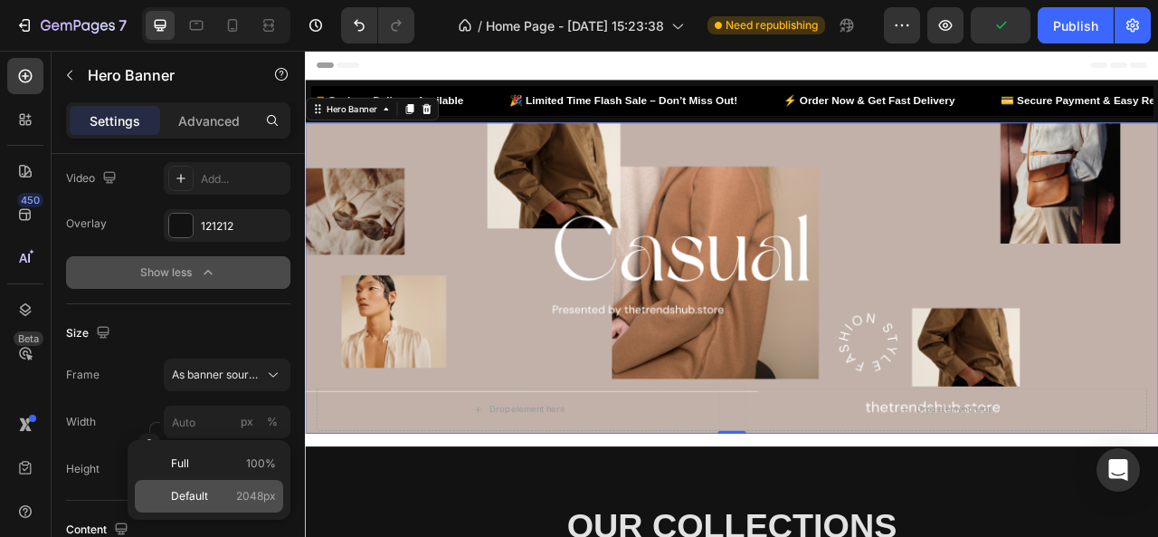
click at [221, 491] on p "Default 2048px" at bounding box center [223, 496] width 105 height 16
type input "2048"
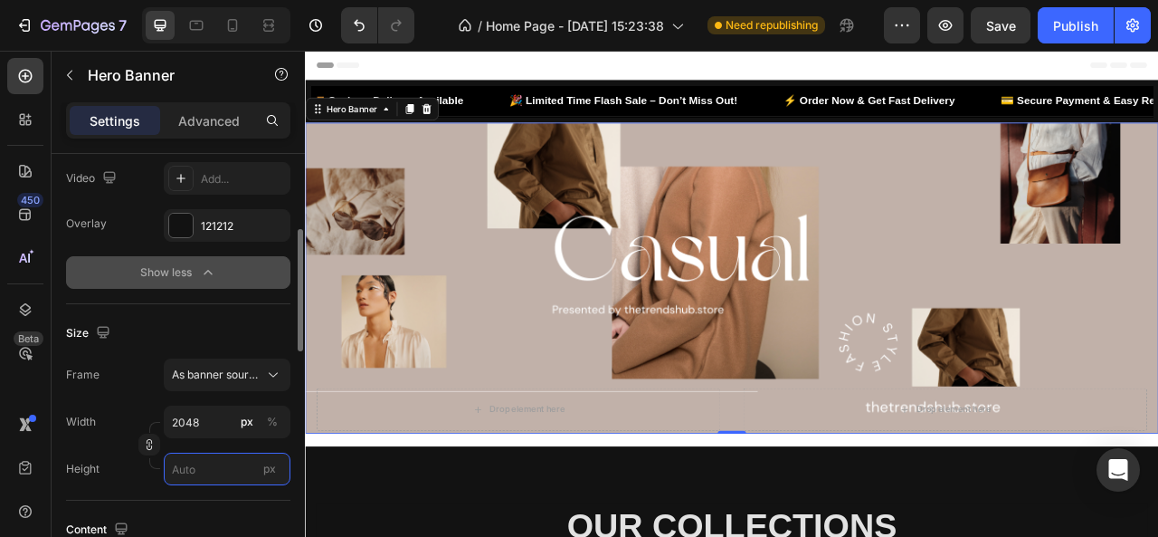
click at [219, 479] on input "px" at bounding box center [227, 469] width 127 height 33
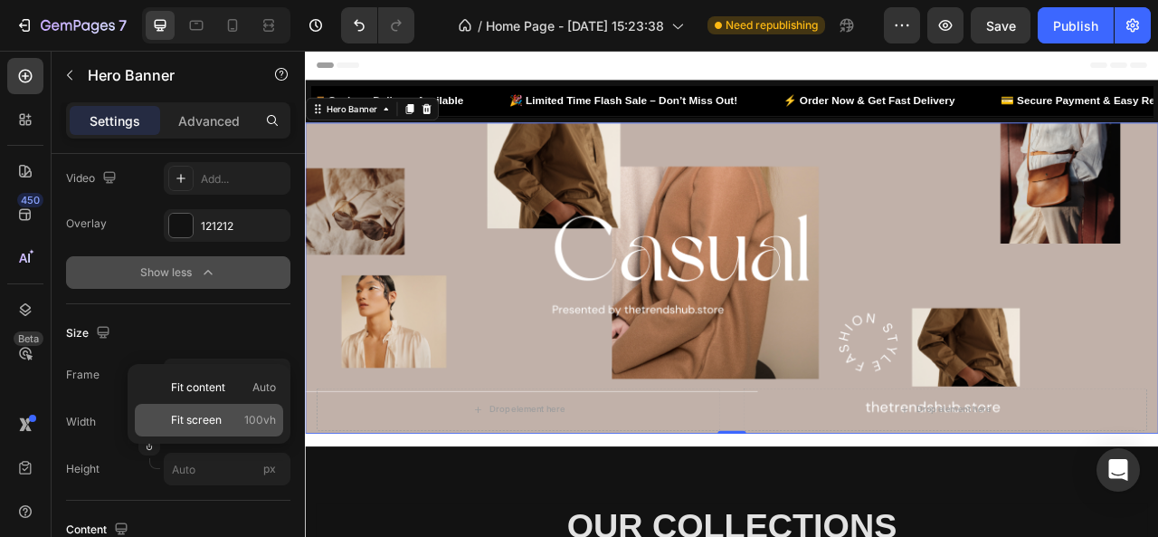
click at [215, 420] on span "Fit screen" at bounding box center [196, 420] width 51 height 16
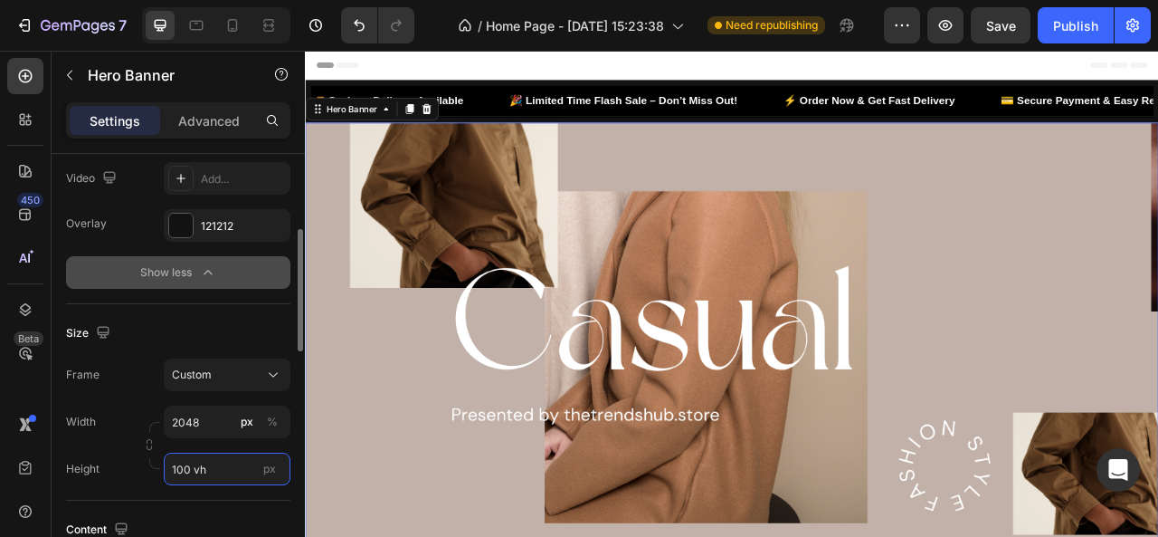
click at [224, 474] on input "100 vh" at bounding box center [227, 469] width 127 height 33
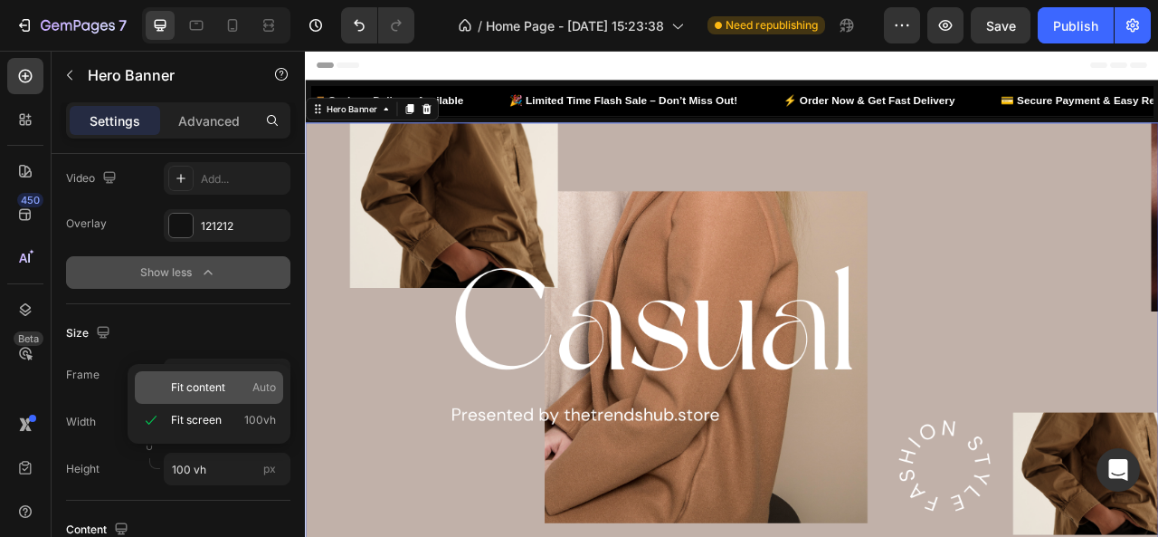
click at [215, 399] on div "Fit content Auto" at bounding box center [209, 387] width 148 height 33
type input "Auto"
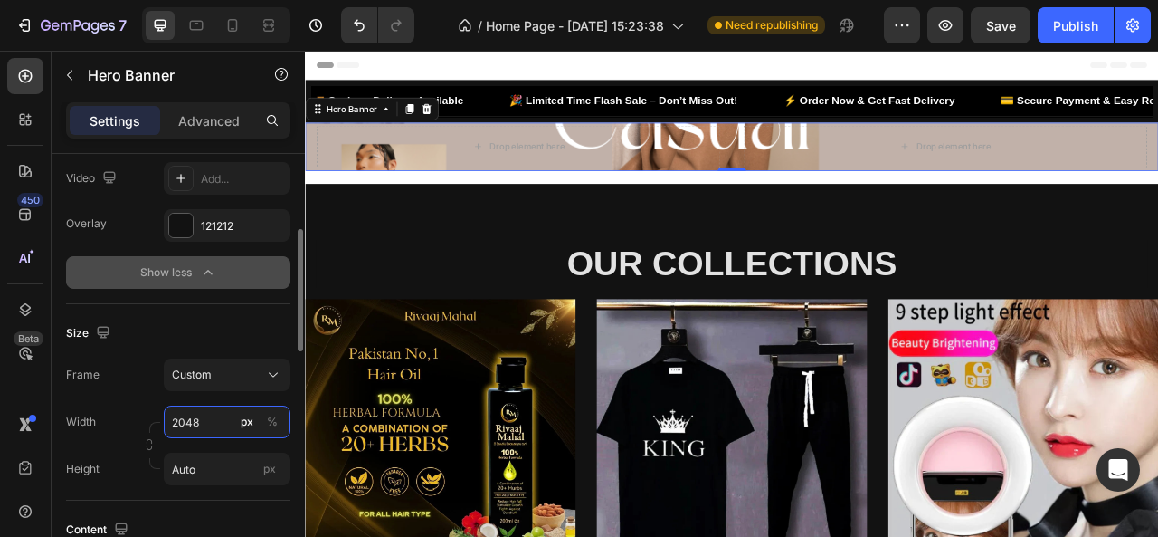
click at [214, 423] on input "2048" at bounding box center [227, 421] width 127 height 33
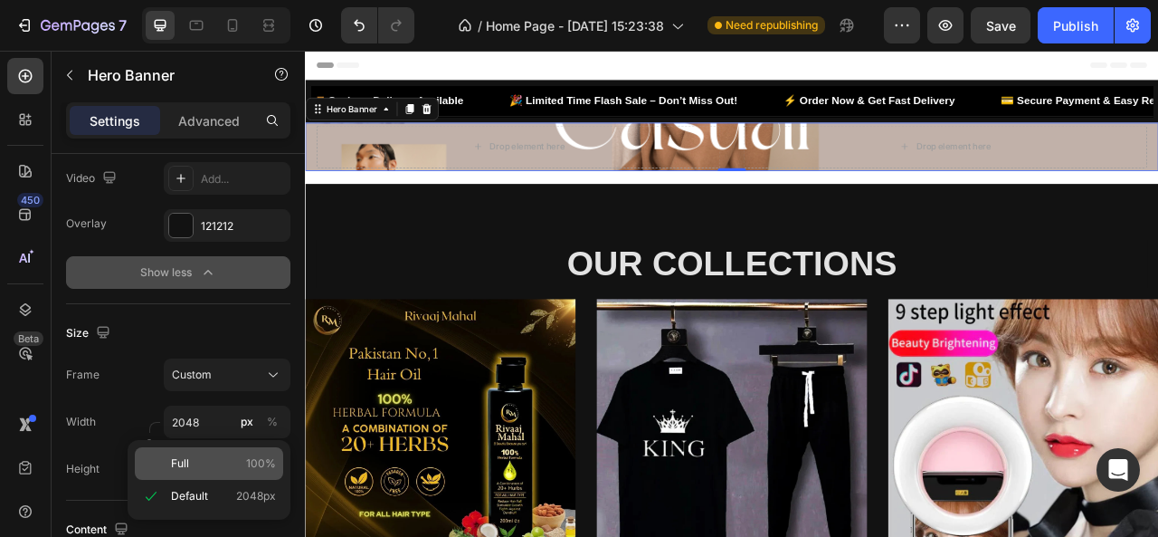
click at [204, 461] on p "Full 100%" at bounding box center [223, 463] width 105 height 16
type input "100"
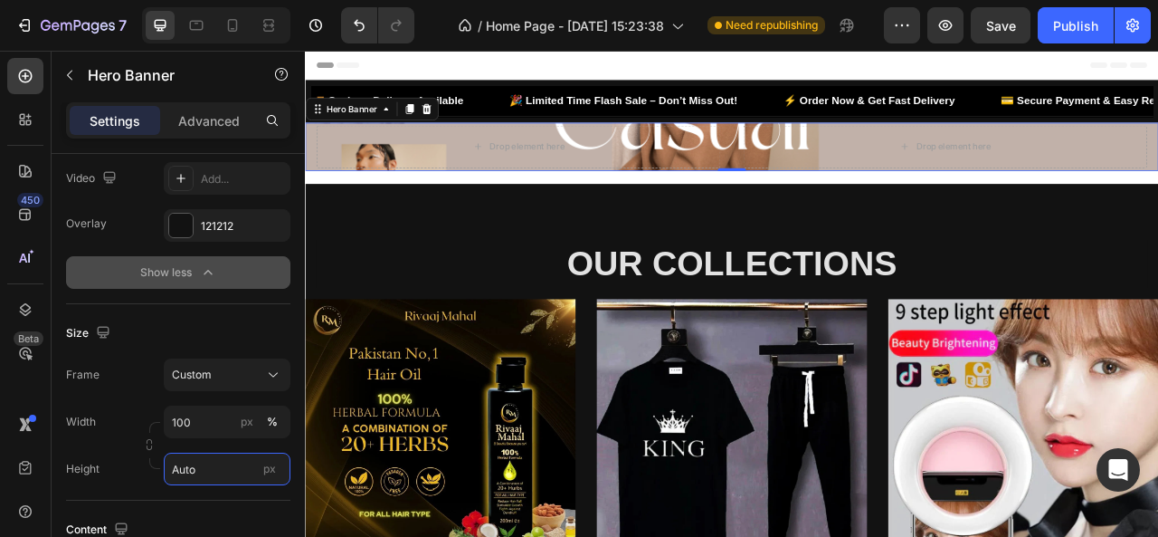
click at [204, 461] on input "Auto" at bounding box center [227, 469] width 127 height 33
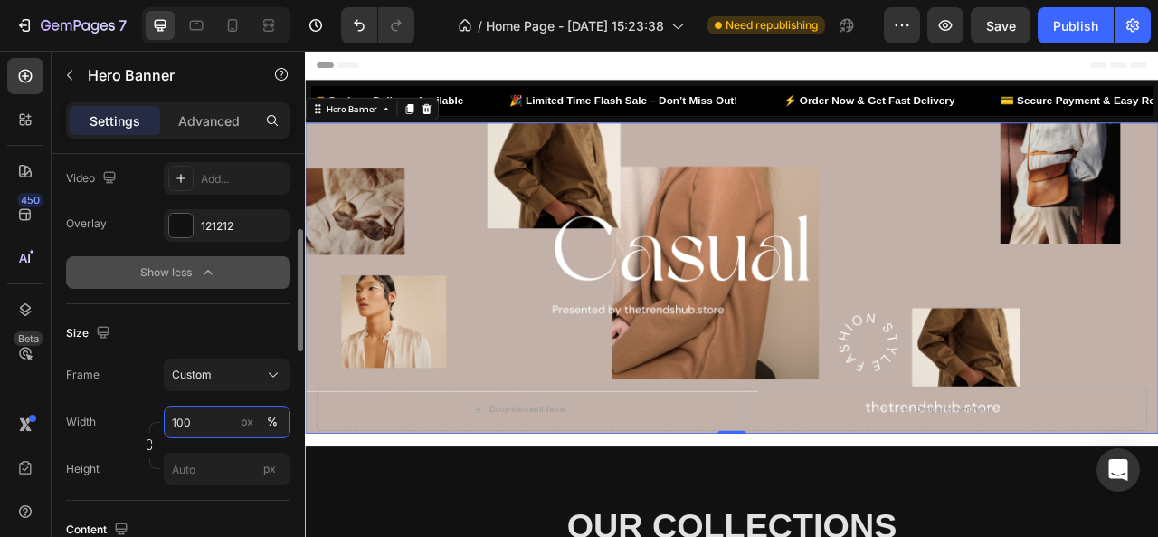
click at [212, 433] on input "100" at bounding box center [227, 421] width 127 height 33
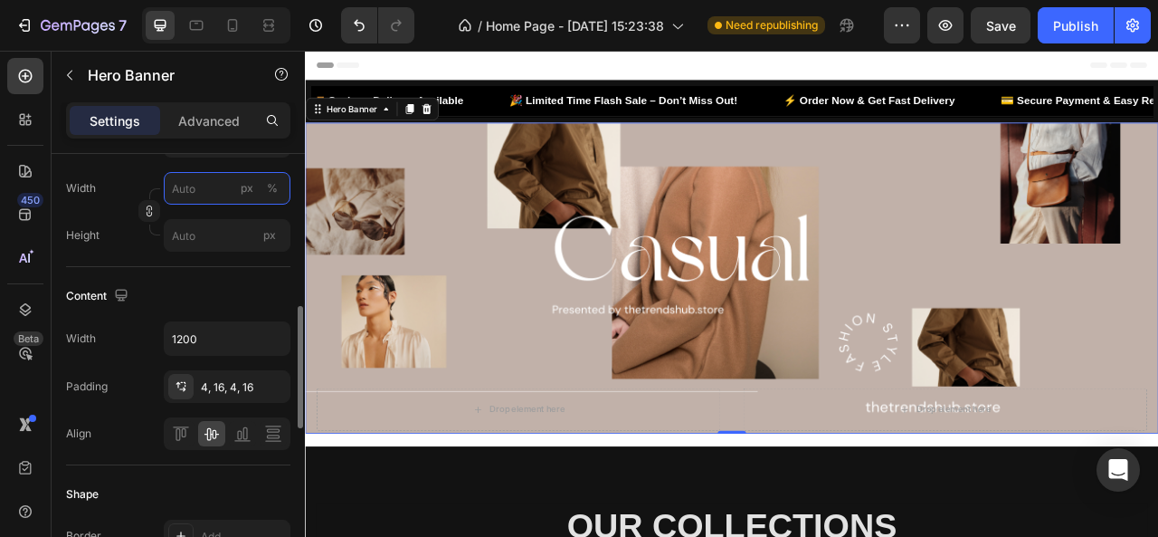
scroll to position [518, 0]
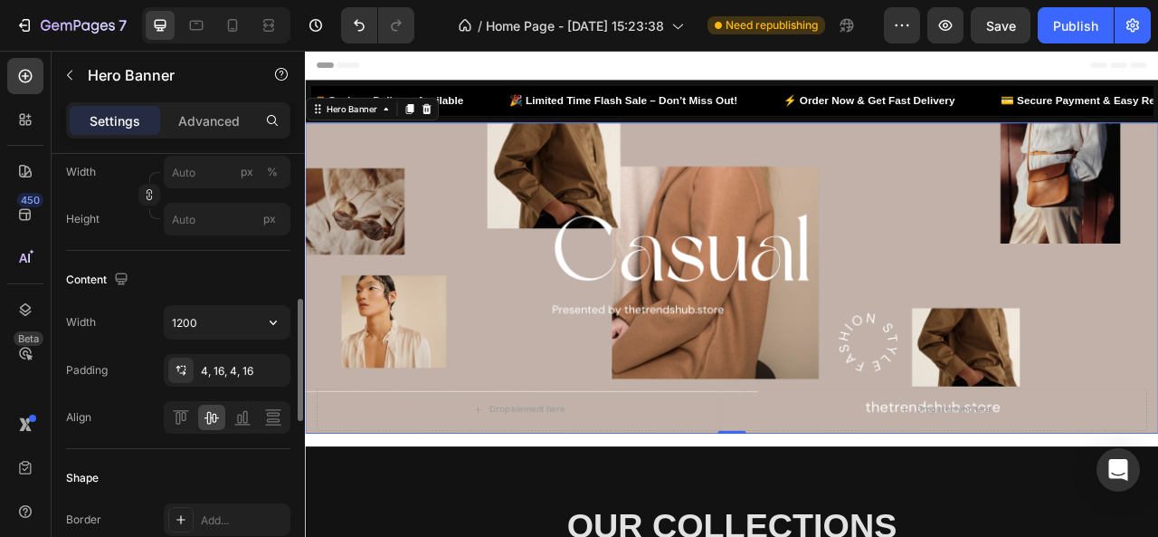
click at [243, 307] on input "1200" at bounding box center [227, 322] width 125 height 33
click at [237, 326] on input "1200" at bounding box center [227, 322] width 125 height 33
click at [275, 326] on icon "button" at bounding box center [273, 322] width 18 height 18
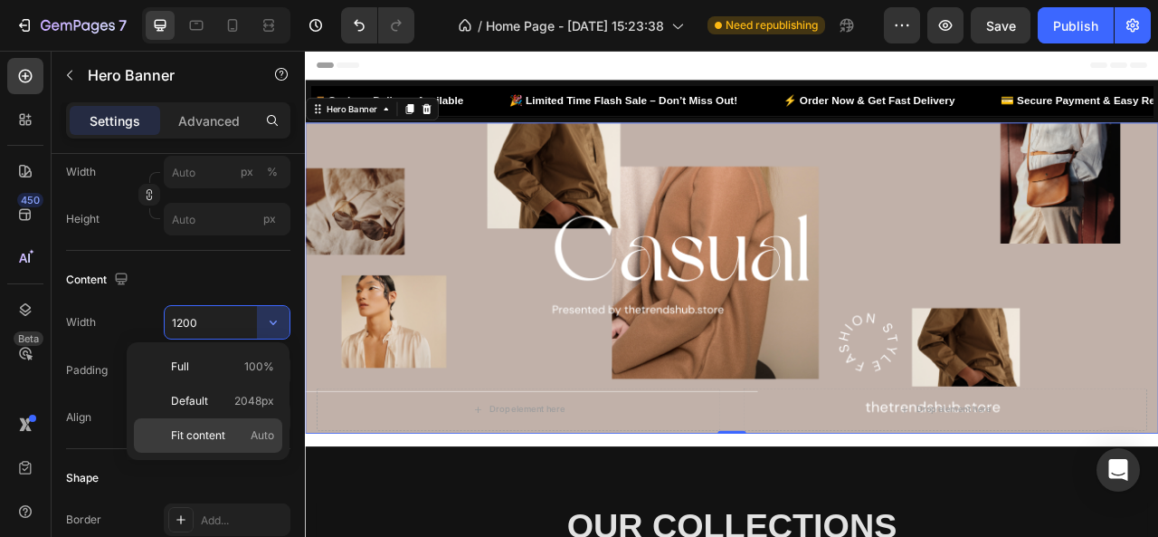
click at [224, 434] on span "Fit content" at bounding box center [198, 435] width 54 height 16
type input "Auto"
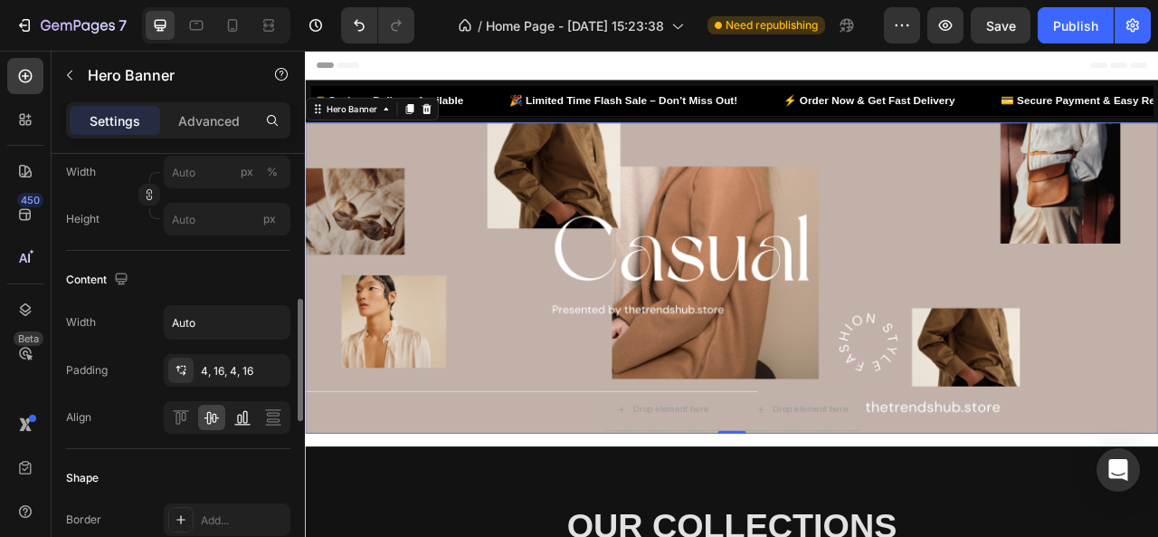
click at [241, 417] on icon at bounding box center [239, 419] width 5 height 9
click at [277, 412] on icon at bounding box center [273, 417] width 18 height 18
click at [183, 419] on icon at bounding box center [181, 417] width 18 height 18
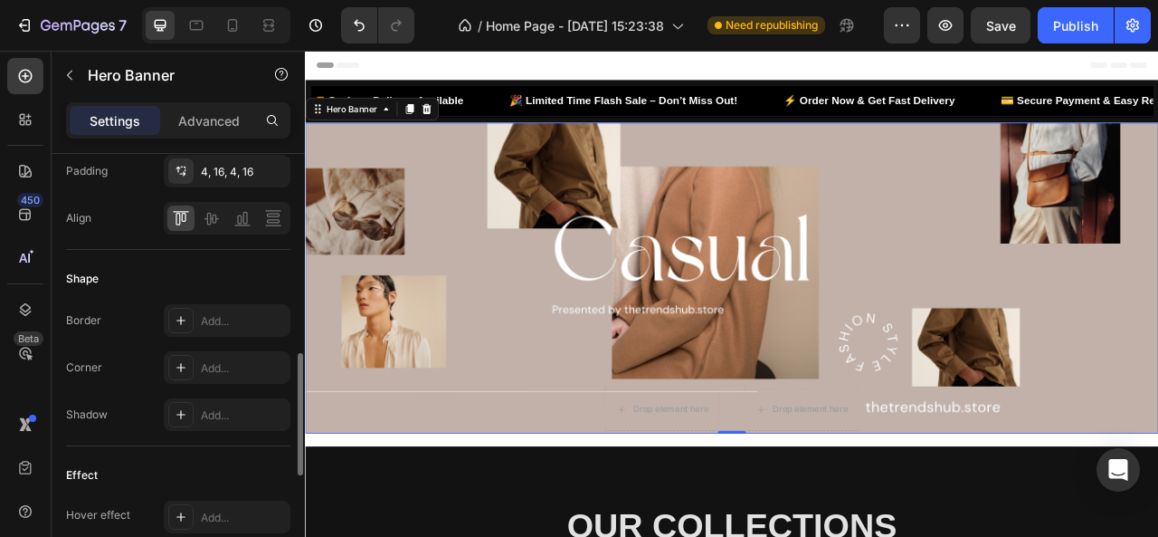
scroll to position [718, 0]
click at [221, 324] on div "Add..." at bounding box center [243, 320] width 85 height 16
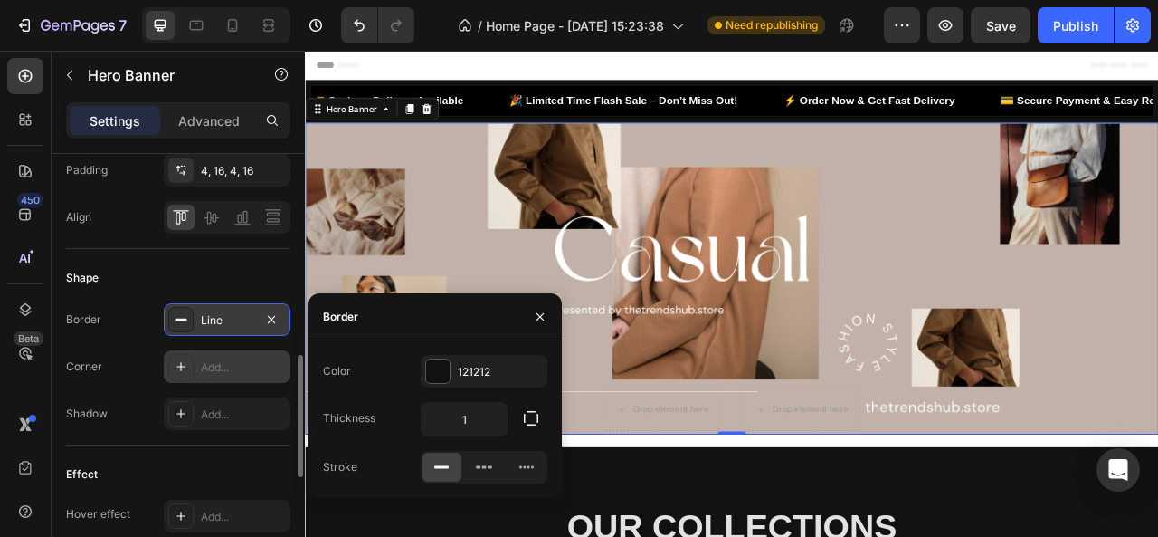
click at [248, 368] on div "Add..." at bounding box center [243, 367] width 85 height 16
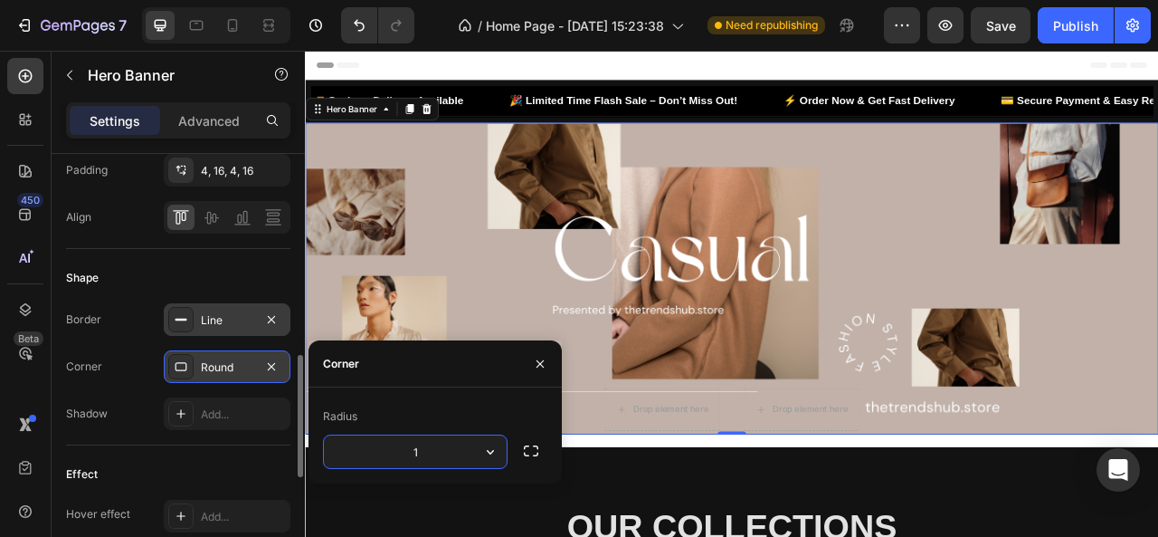
type input "16"
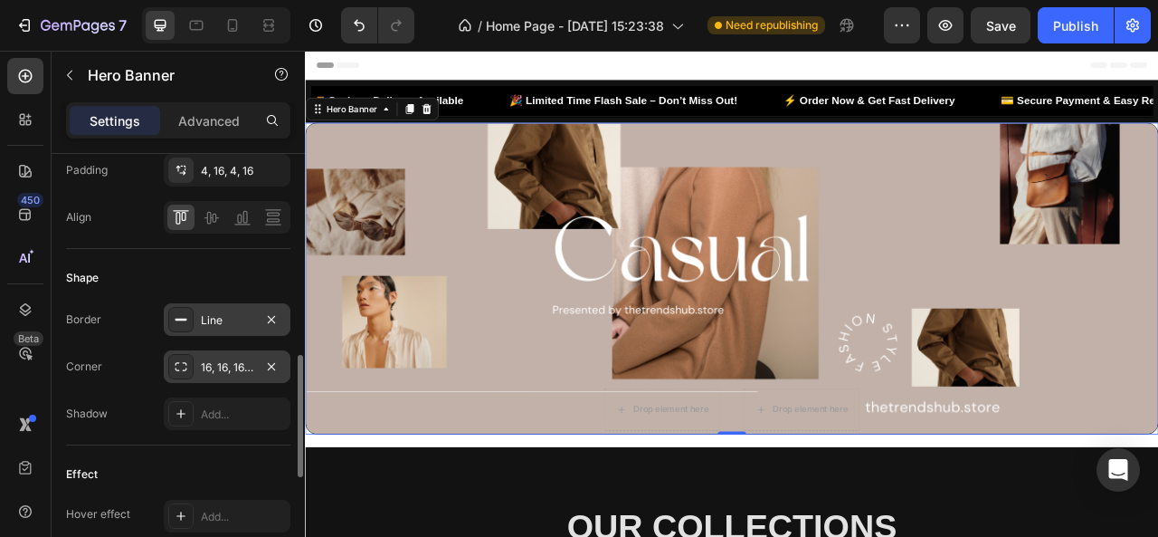
click at [244, 440] on div "Shape Border Line Corner 16, 16, 16, 16 Shadow Add..." at bounding box center [178, 347] width 224 height 196
click at [239, 411] on div "Add..." at bounding box center [243, 414] width 85 height 16
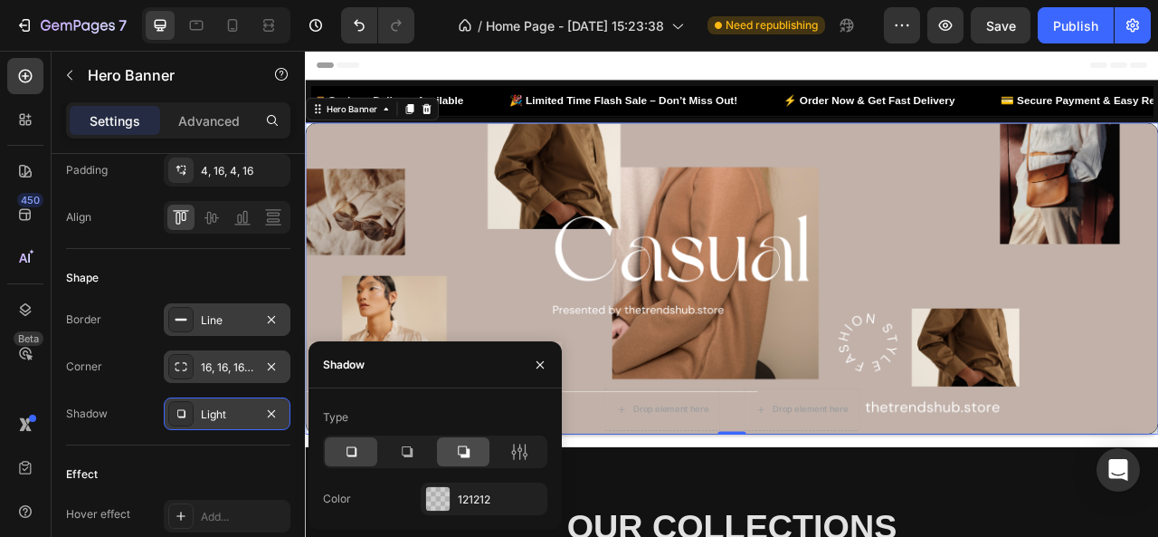
click at [476, 452] on div at bounding box center [463, 451] width 52 height 29
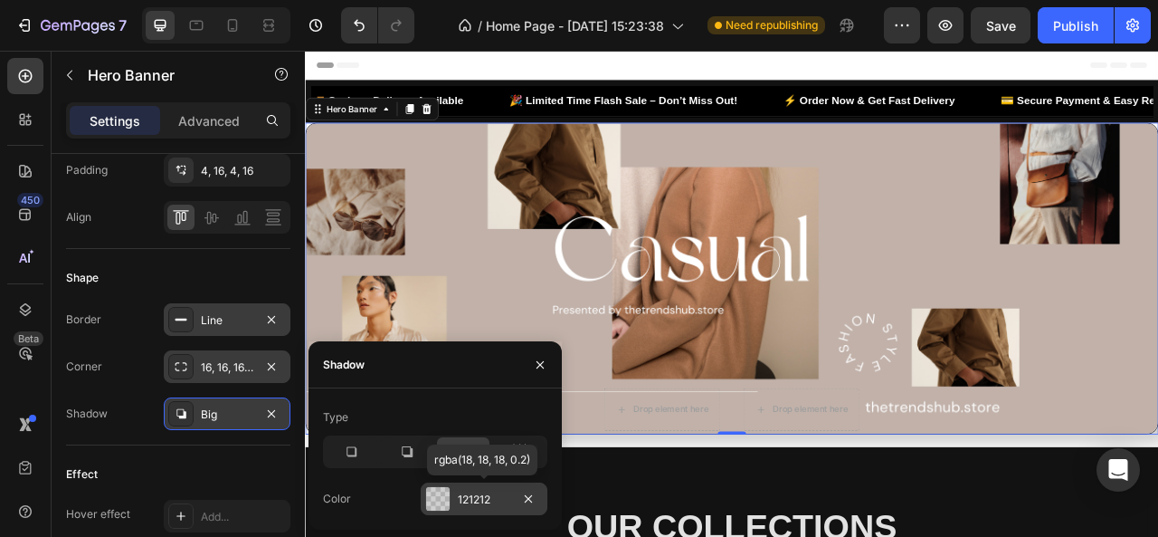
click at [480, 498] on div "121212" at bounding box center [484, 499] width 52 height 16
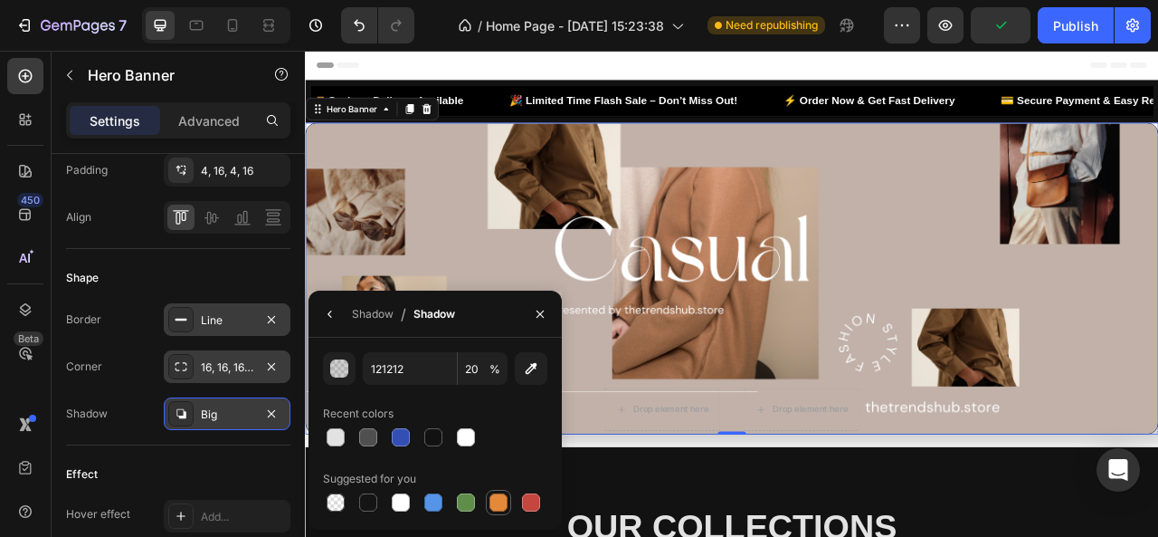
click at [494, 497] on div at bounding box center [499, 502] width 18 height 18
type input "E4893A"
type input "100"
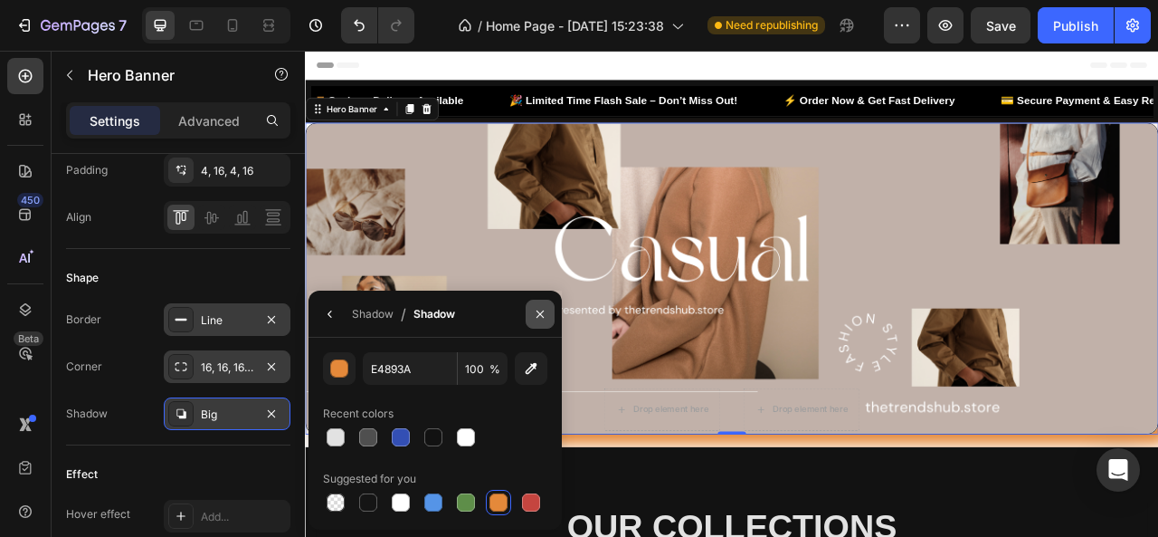
click at [539, 309] on icon "button" at bounding box center [540, 314] width 14 height 14
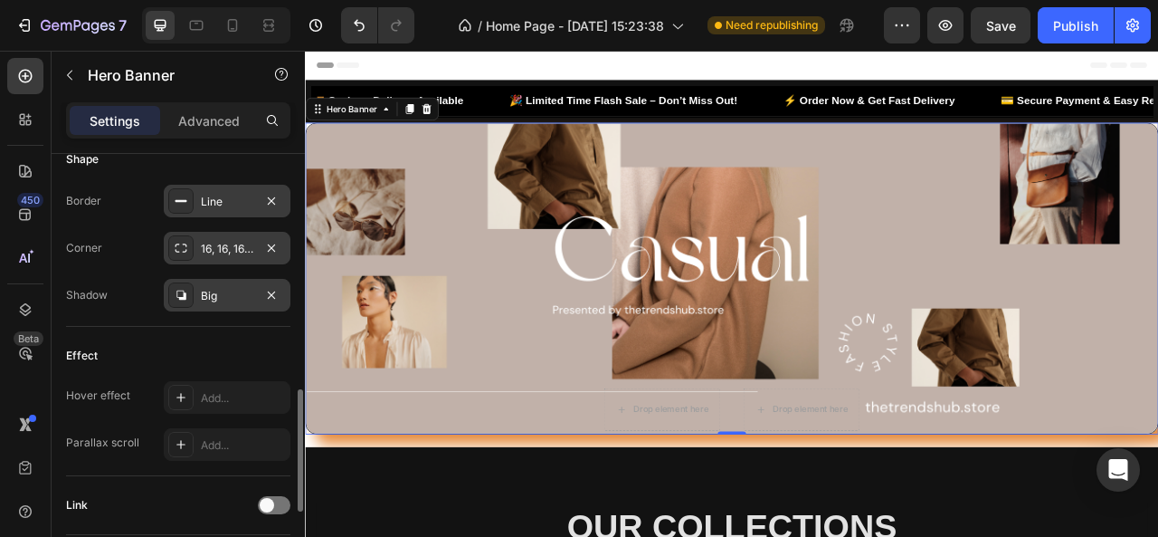
scroll to position [837, 0]
click at [227, 390] on div "Add..." at bounding box center [243, 397] width 85 height 16
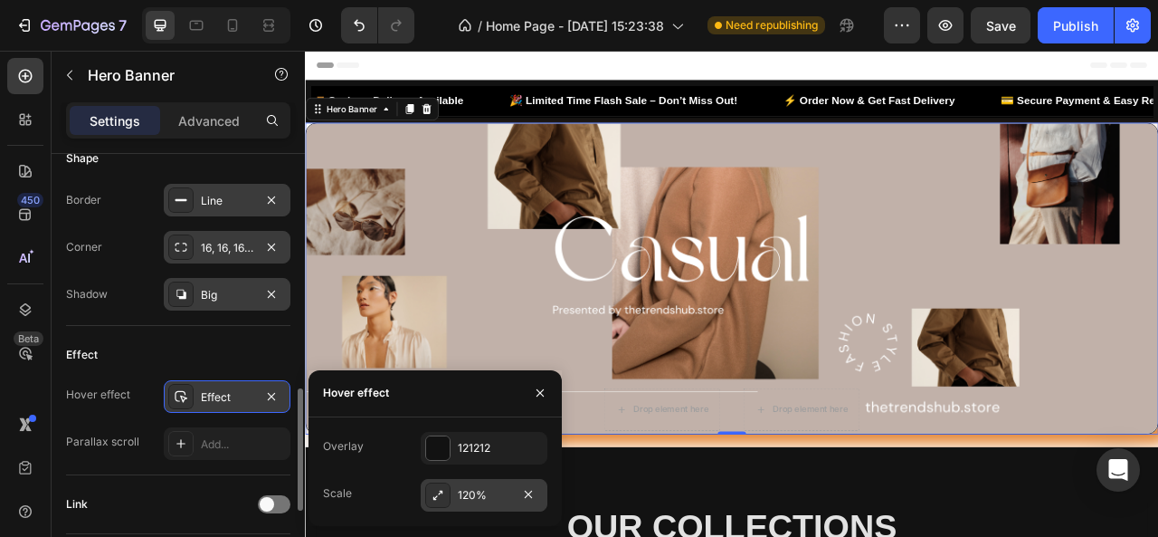
click at [458, 483] on div "120%" at bounding box center [484, 495] width 127 height 33
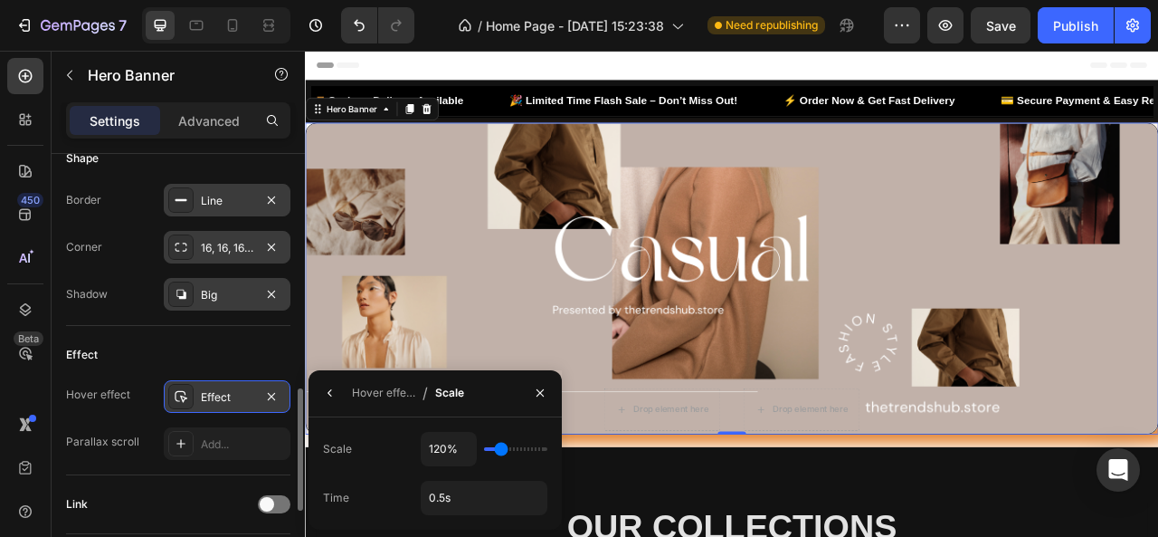
type input "115%"
type input "115"
type input "120%"
type input "120"
type input "125%"
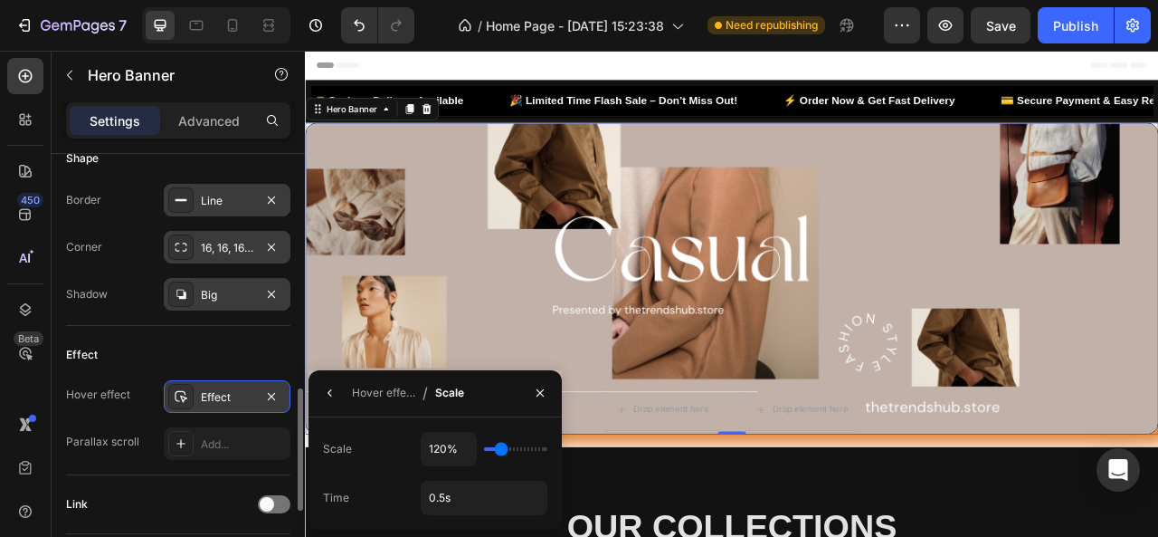
type input "125"
type input "130%"
type input "130"
type input "135%"
type input "135"
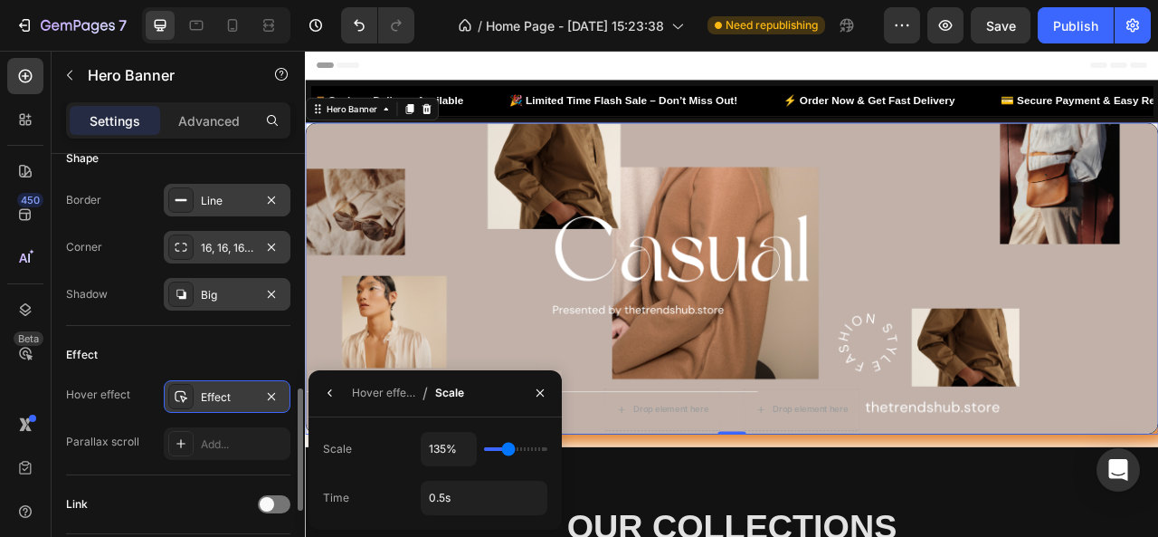
type input "140%"
type input "140"
type input "145%"
drag, startPoint x: 498, startPoint y: 446, endPoint x: 513, endPoint y: 446, distance: 15.4
type input "145"
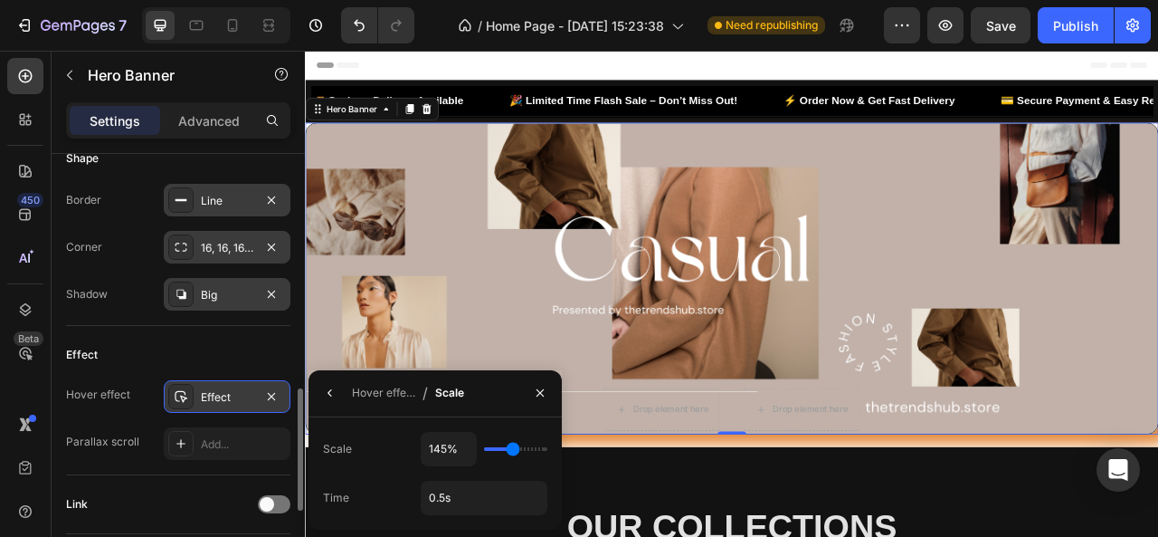
click at [513, 447] on input "range" at bounding box center [515, 449] width 63 height 4
click at [462, 495] on input "0.5s" at bounding box center [484, 497] width 125 height 33
type input "1s"
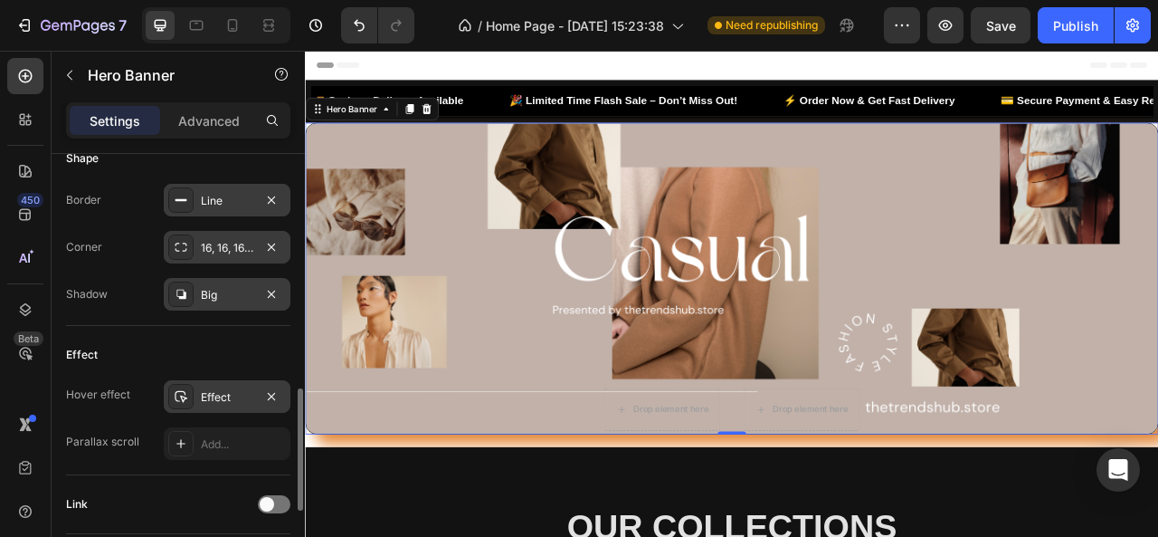
click at [211, 467] on div "Effect Hover effect Effect Parallax scroll Add..." at bounding box center [178, 400] width 224 height 149
click at [208, 437] on div "Add..." at bounding box center [243, 444] width 85 height 16
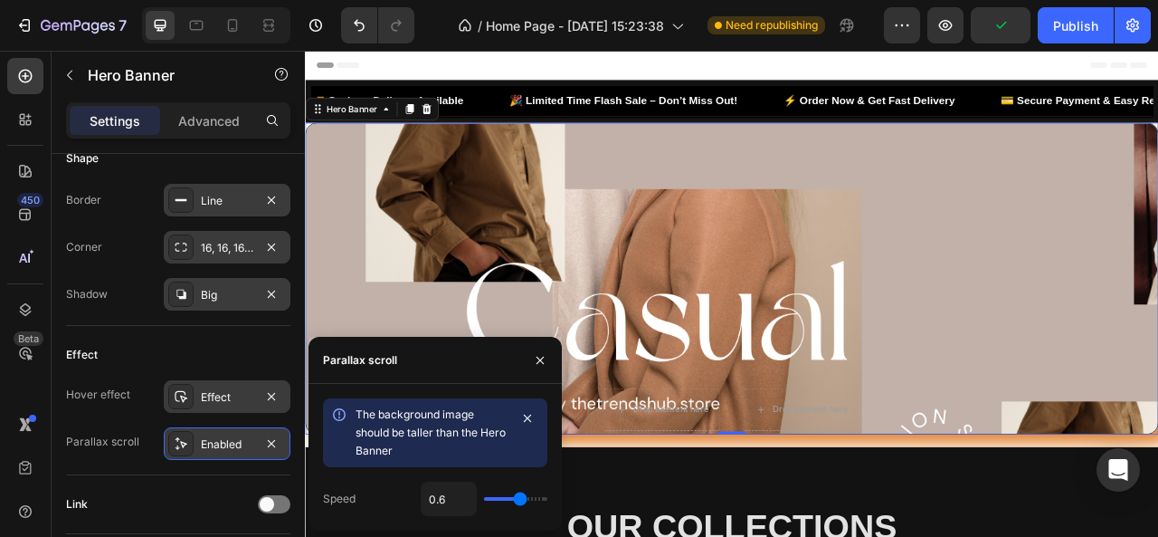
type input "0.9"
type input "1"
drag, startPoint x: 523, startPoint y: 495, endPoint x: 589, endPoint y: 491, distance: 66.2
type input "1"
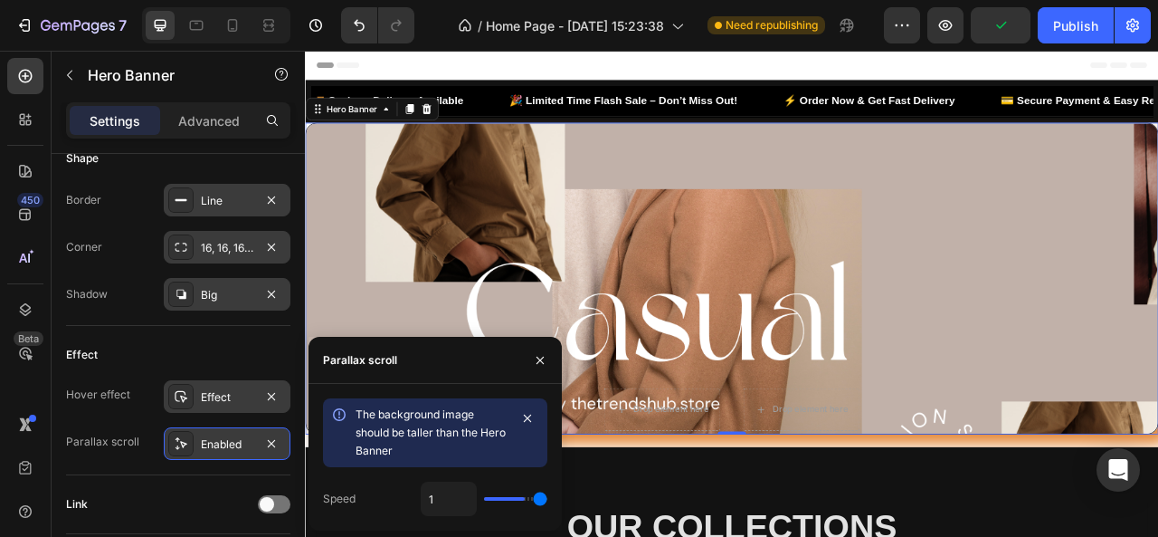
click at [548, 497] on input "range" at bounding box center [515, 499] width 63 height 4
click at [529, 415] on icon "button" at bounding box center [527, 418] width 14 height 14
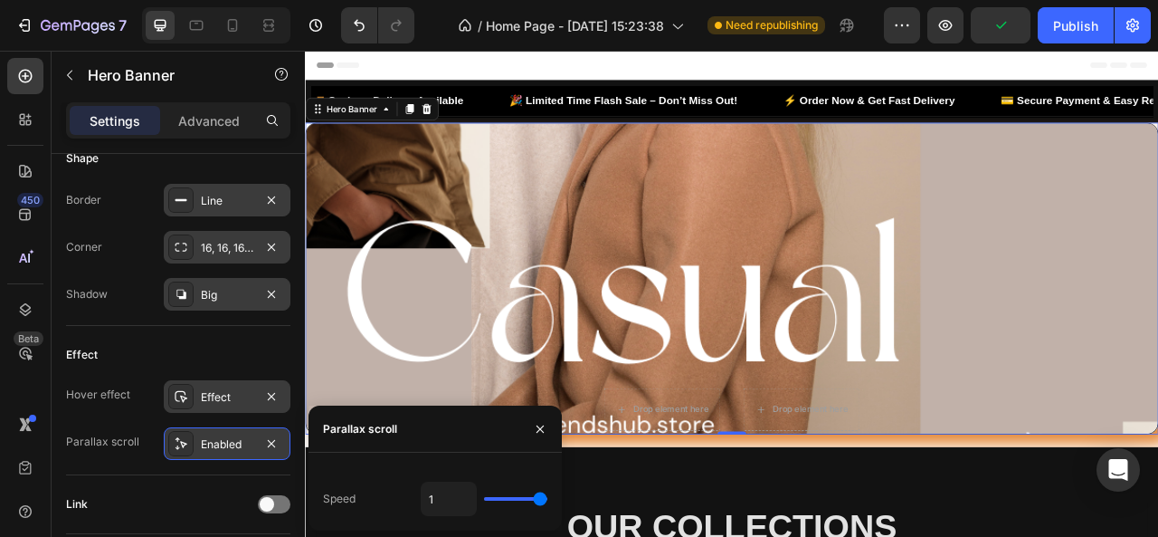
click at [857, 291] on div "Overlay" at bounding box center [848, 341] width 1084 height 396
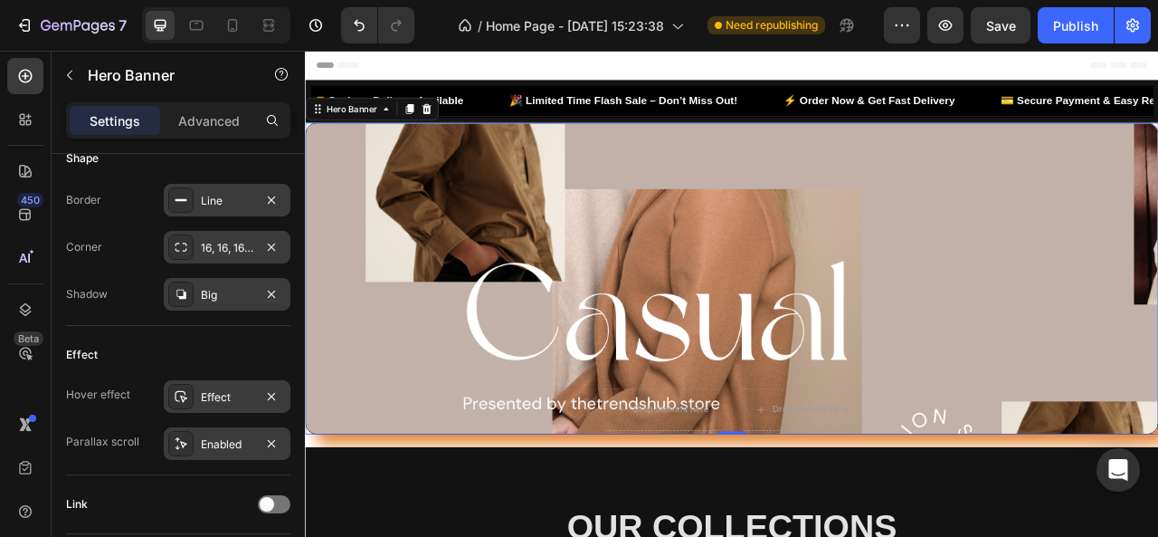
click at [189, 443] on div at bounding box center [180, 443] width 25 height 25
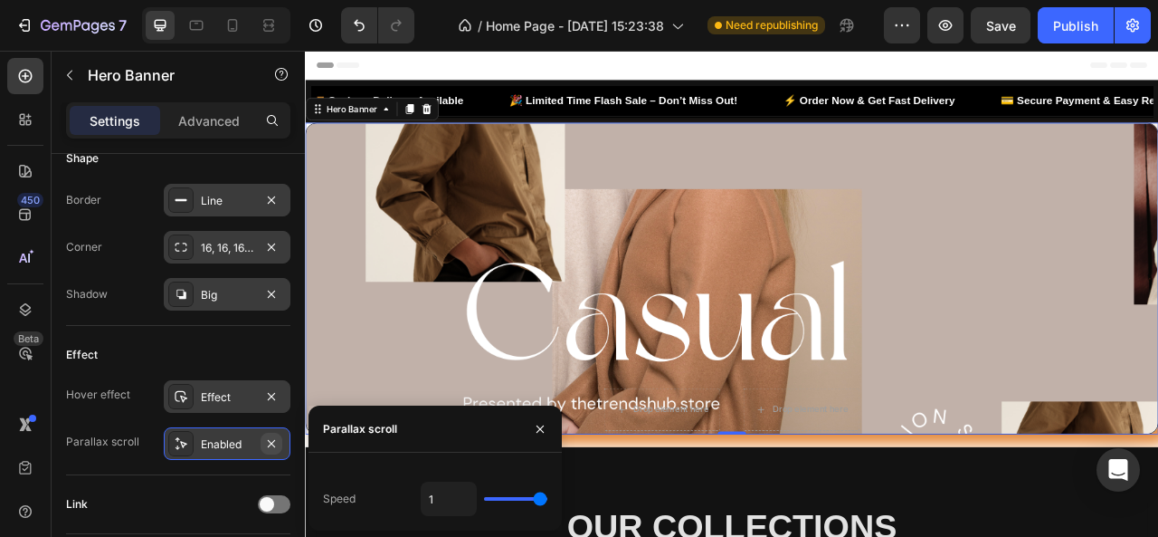
click at [270, 436] on icon "button" at bounding box center [271, 443] width 14 height 14
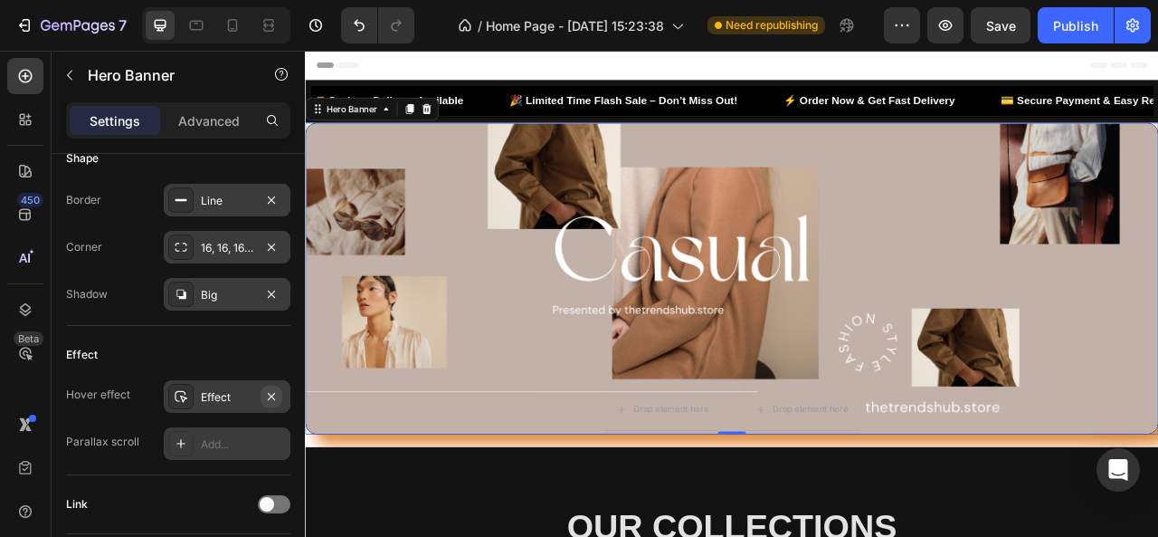
click at [273, 393] on icon "button" at bounding box center [271, 396] width 14 height 14
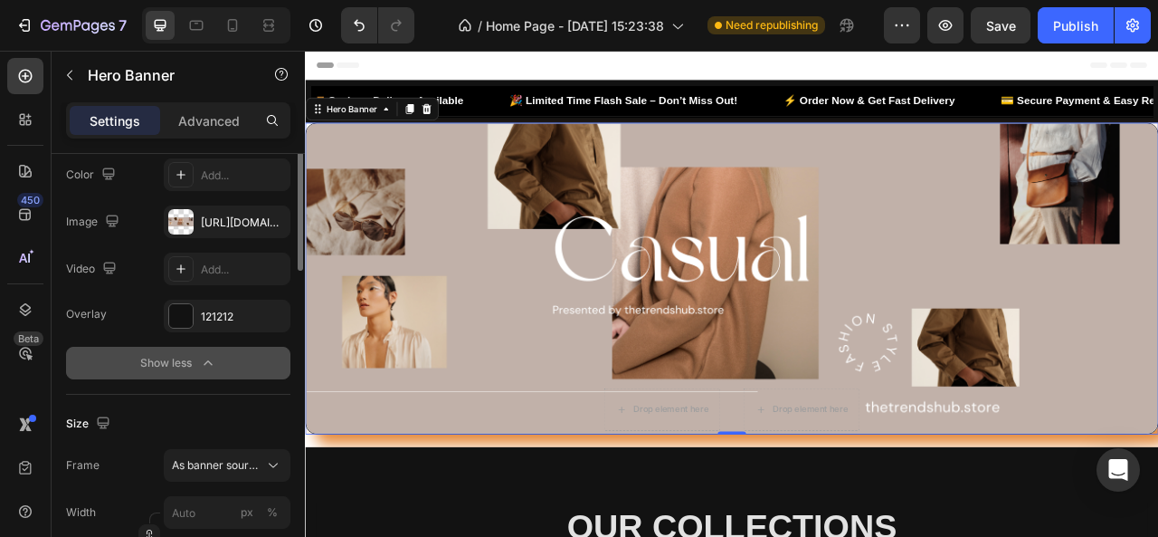
scroll to position [0, 0]
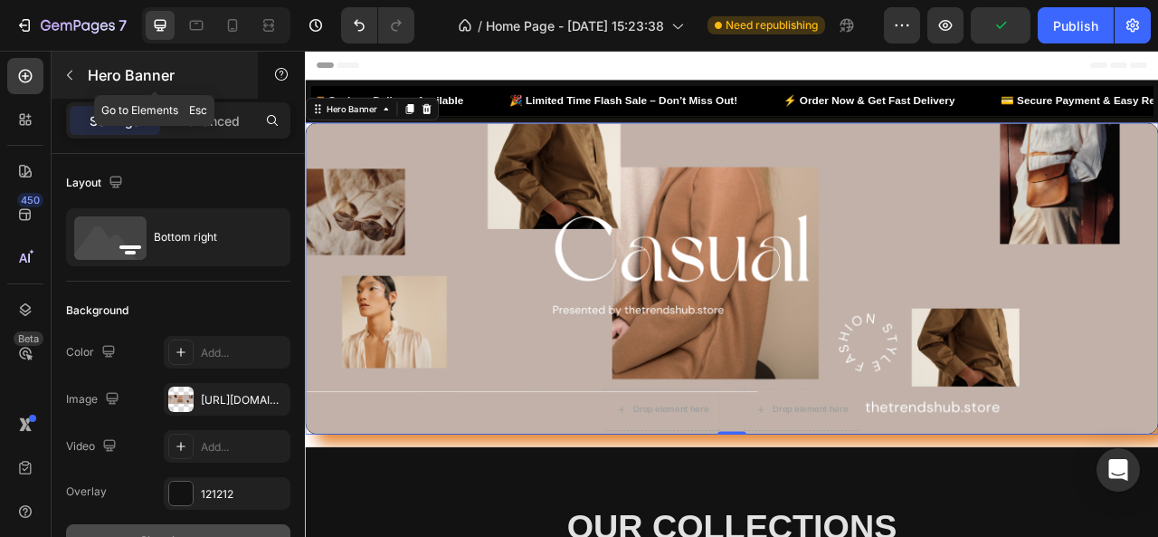
click at [82, 67] on button "button" at bounding box center [69, 75] width 29 height 29
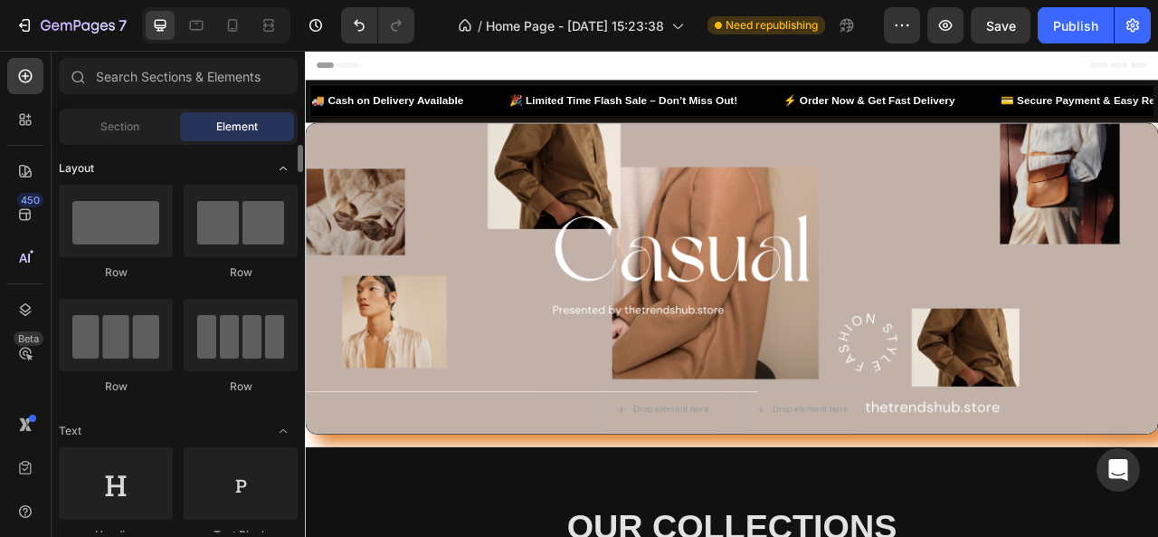
click at [280, 170] on icon "Toggle open" at bounding box center [283, 168] width 14 height 14
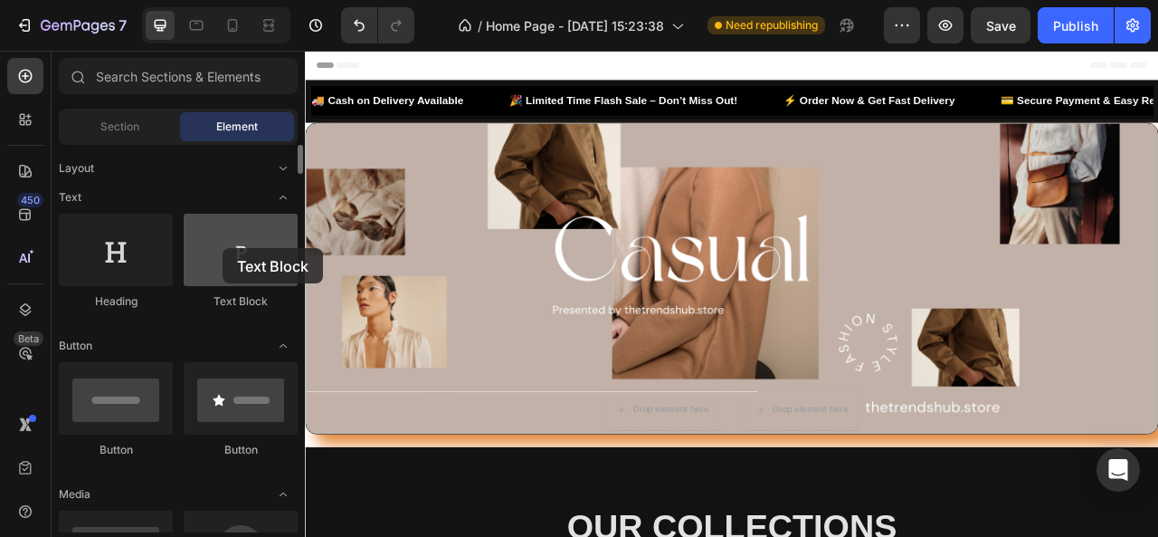
click at [223, 248] on div at bounding box center [241, 250] width 114 height 72
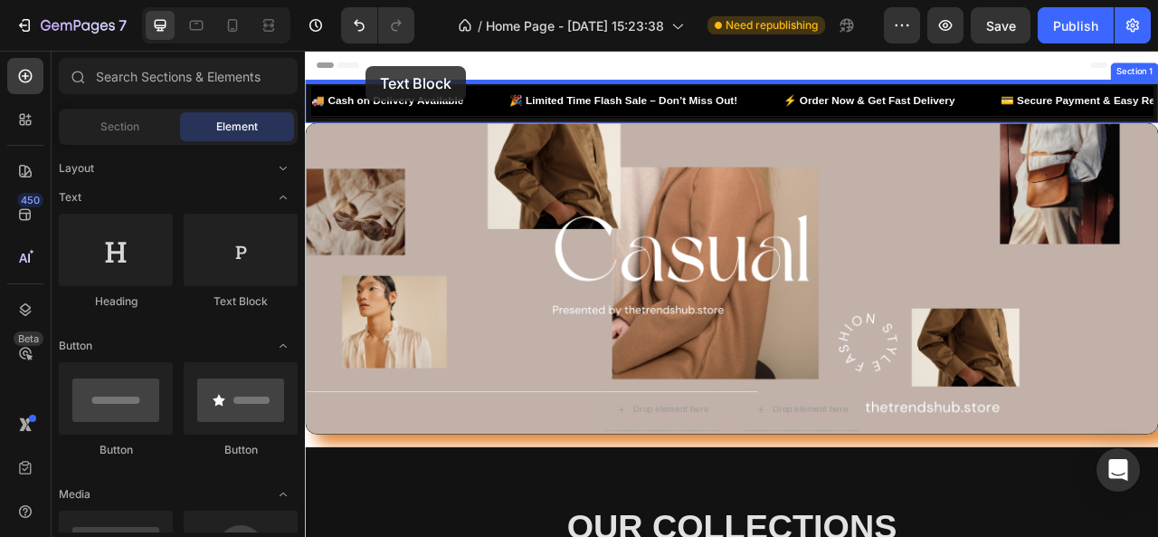
drag, startPoint x: 528, startPoint y: 299, endPoint x: 382, endPoint y: 70, distance: 271.4
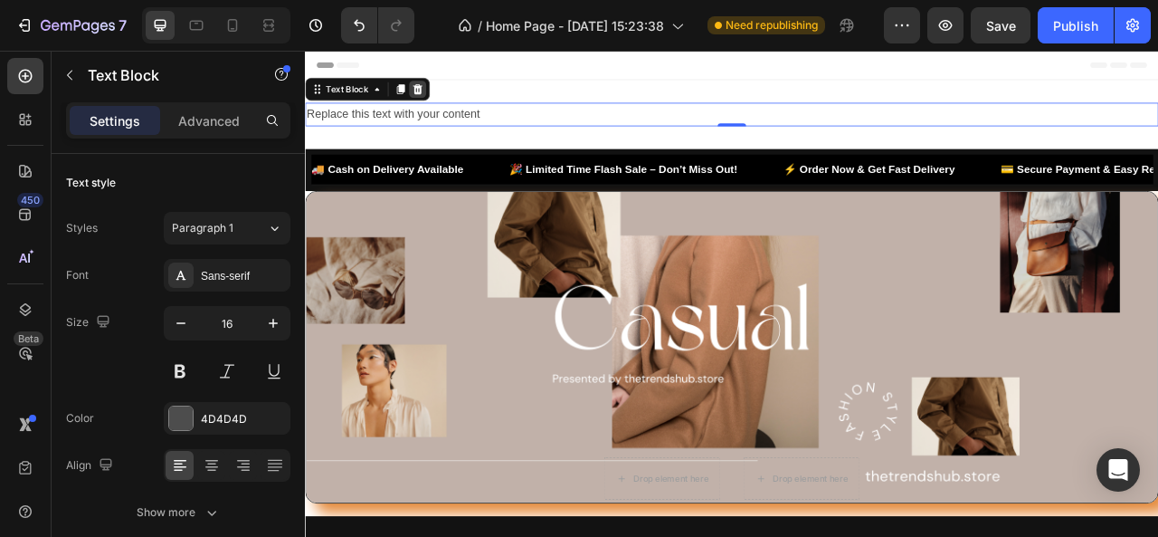
click at [445, 97] on icon at bounding box center [449, 99] width 12 height 13
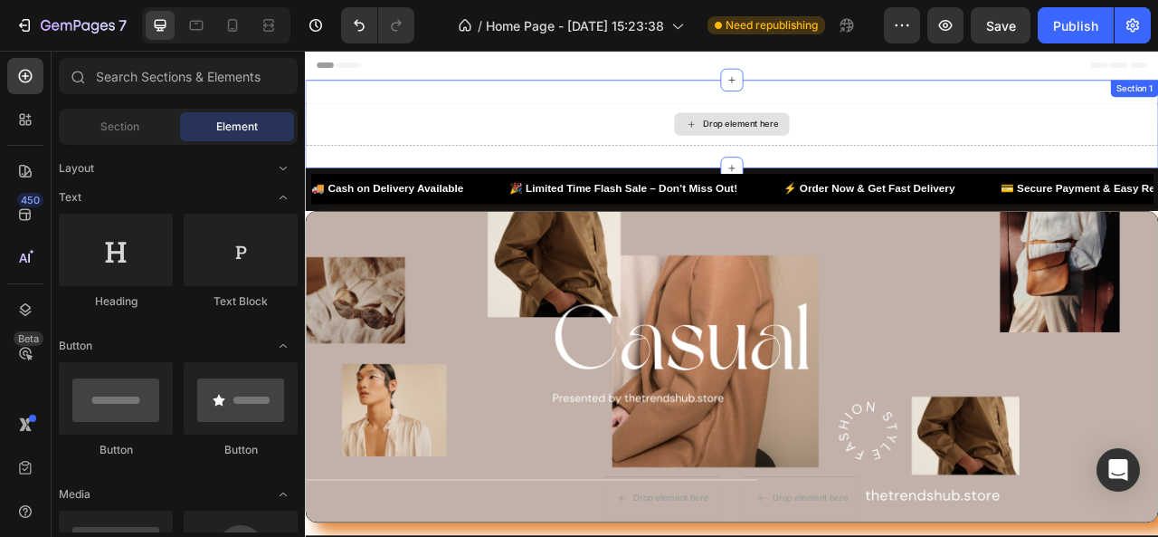
click at [449, 121] on div "Drop element here" at bounding box center [848, 144] width 1086 height 54
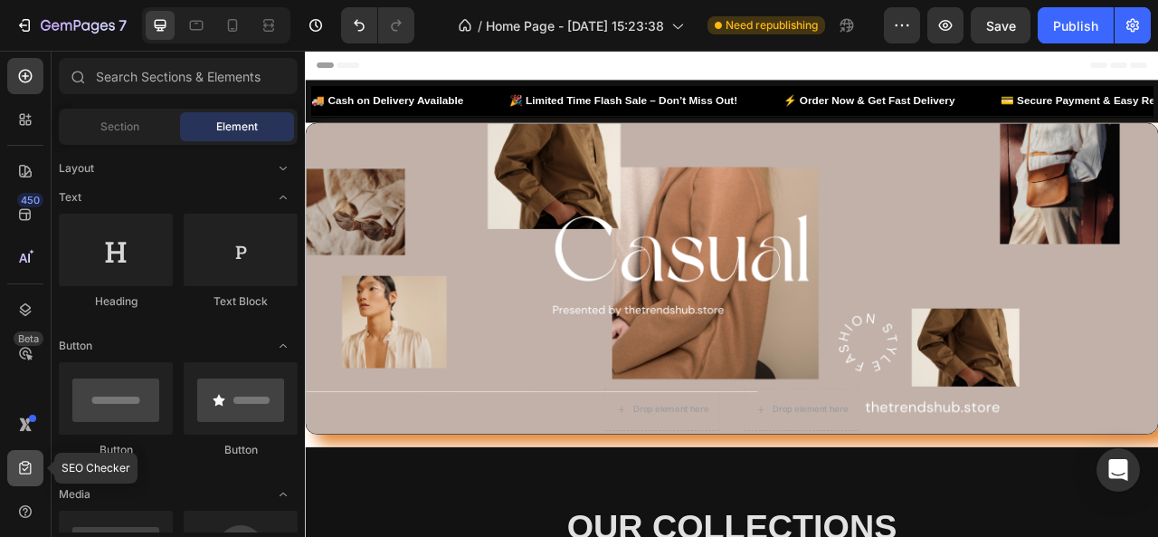
click at [14, 477] on div at bounding box center [25, 468] width 36 height 36
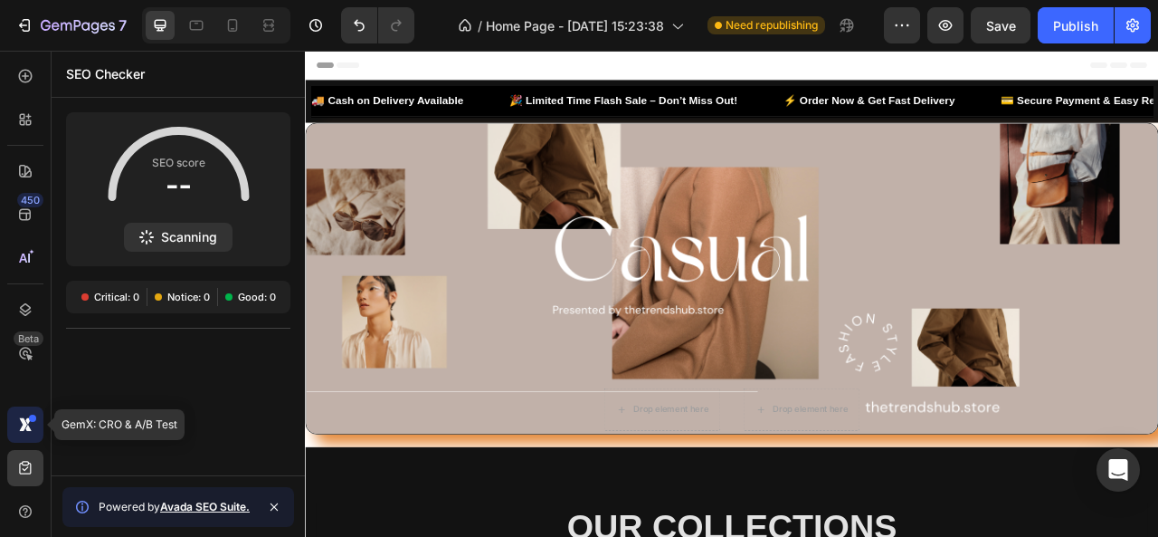
click at [12, 436] on div at bounding box center [25, 424] width 36 height 36
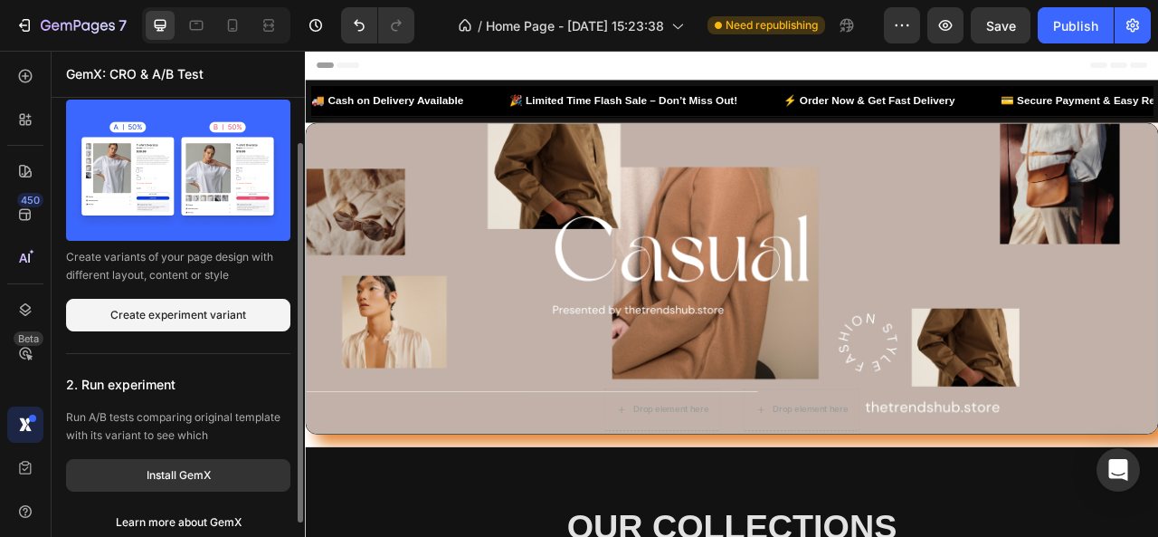
scroll to position [54, 0]
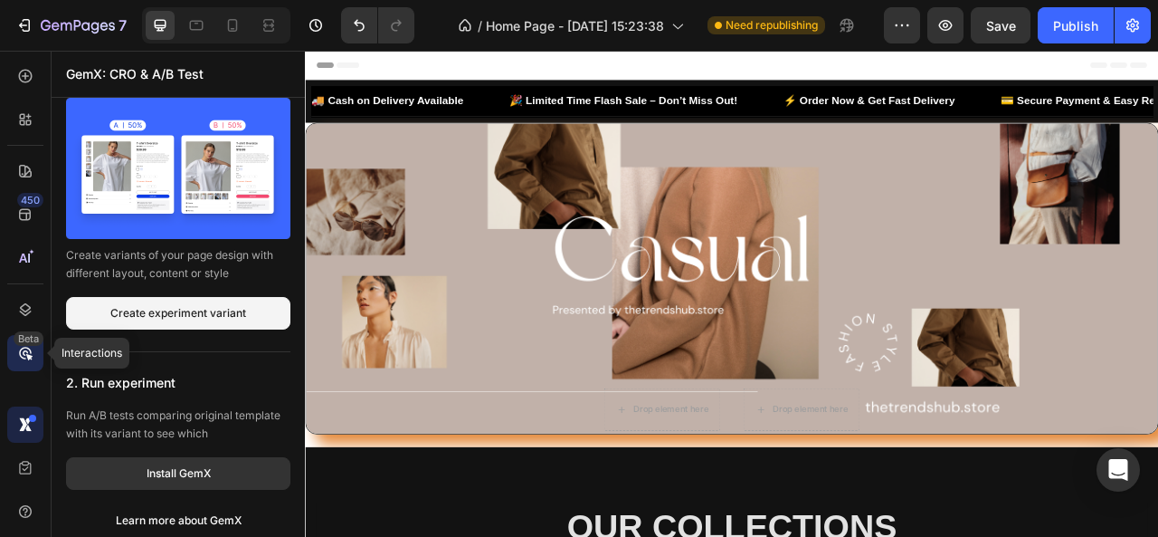
click at [38, 352] on div "Beta" at bounding box center [25, 353] width 36 height 36
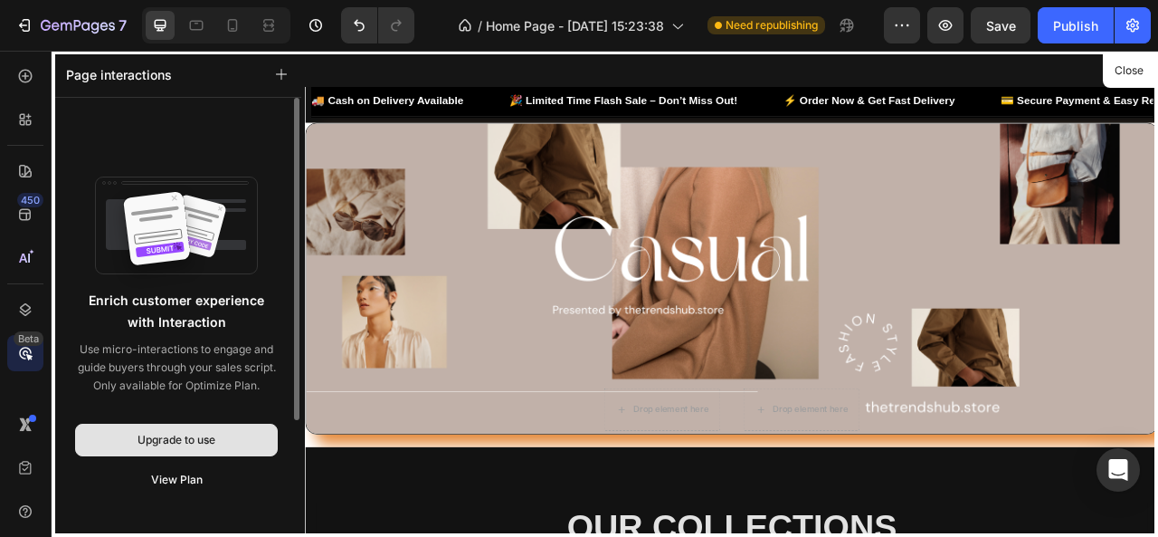
click at [210, 440] on div "Upgrade to use" at bounding box center [177, 440] width 78 height 16
click at [185, 436] on div "Upgrade to use" at bounding box center [177, 440] width 78 height 16
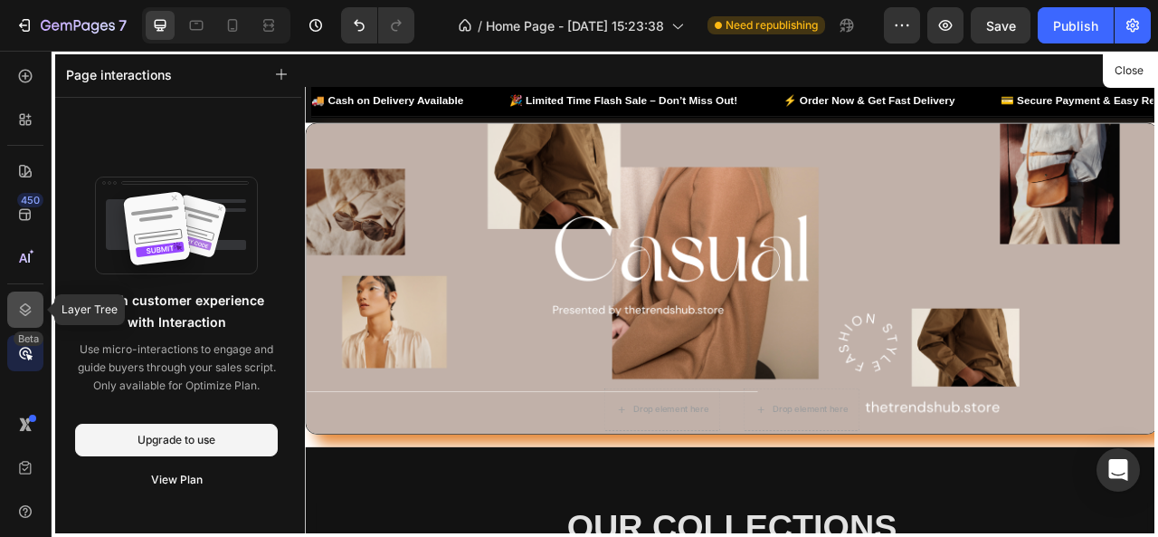
click at [33, 309] on icon at bounding box center [25, 309] width 18 height 18
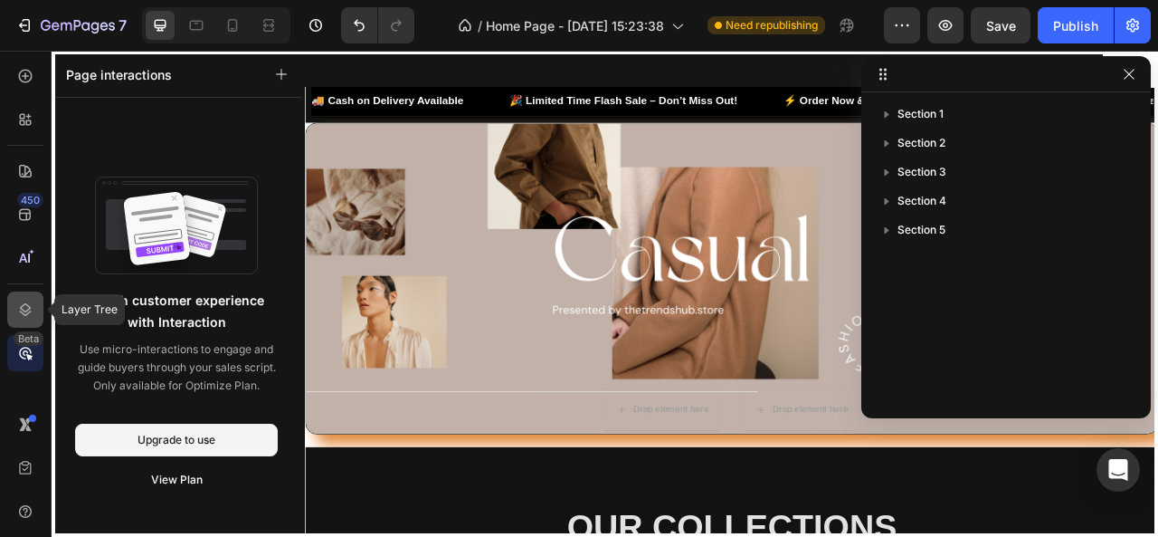
click at [33, 309] on icon at bounding box center [25, 309] width 18 height 18
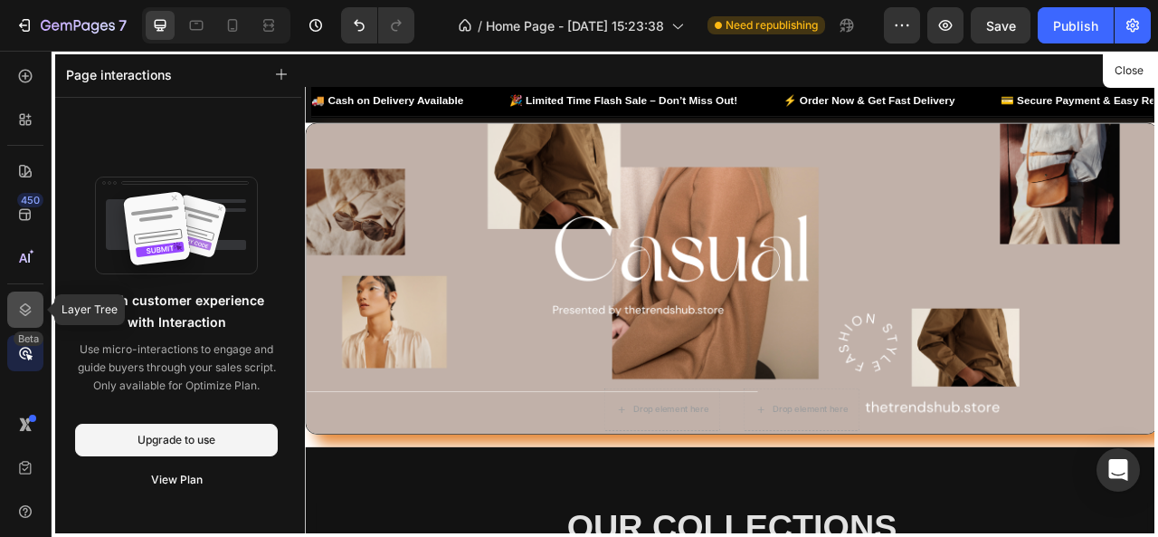
click at [33, 309] on icon at bounding box center [25, 309] width 18 height 18
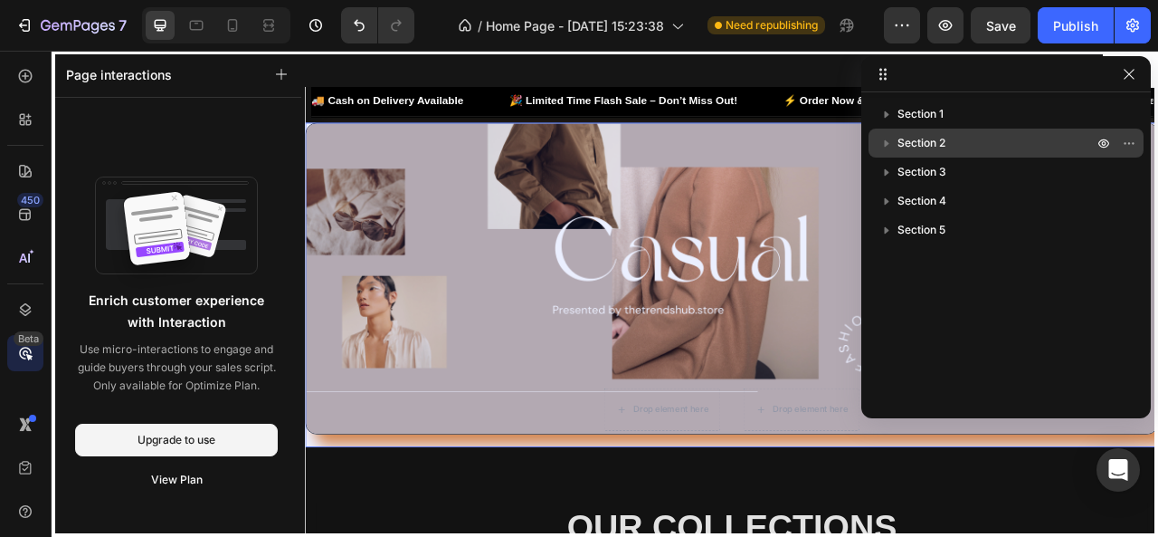
click at [935, 138] on span "Section 2" at bounding box center [922, 143] width 48 height 18
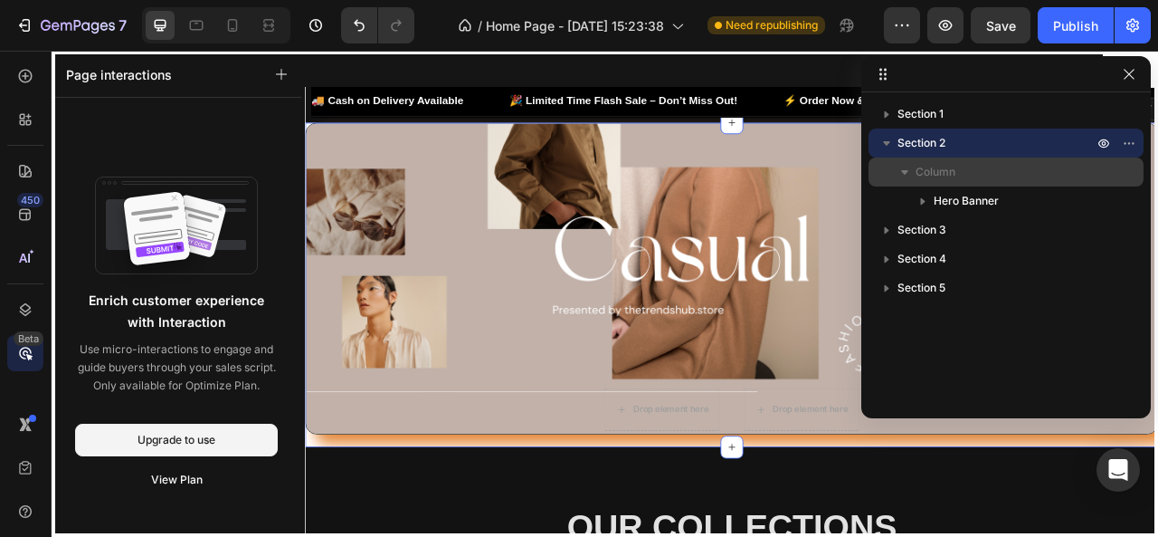
click at [1050, 167] on p "Column" at bounding box center [1006, 172] width 181 height 18
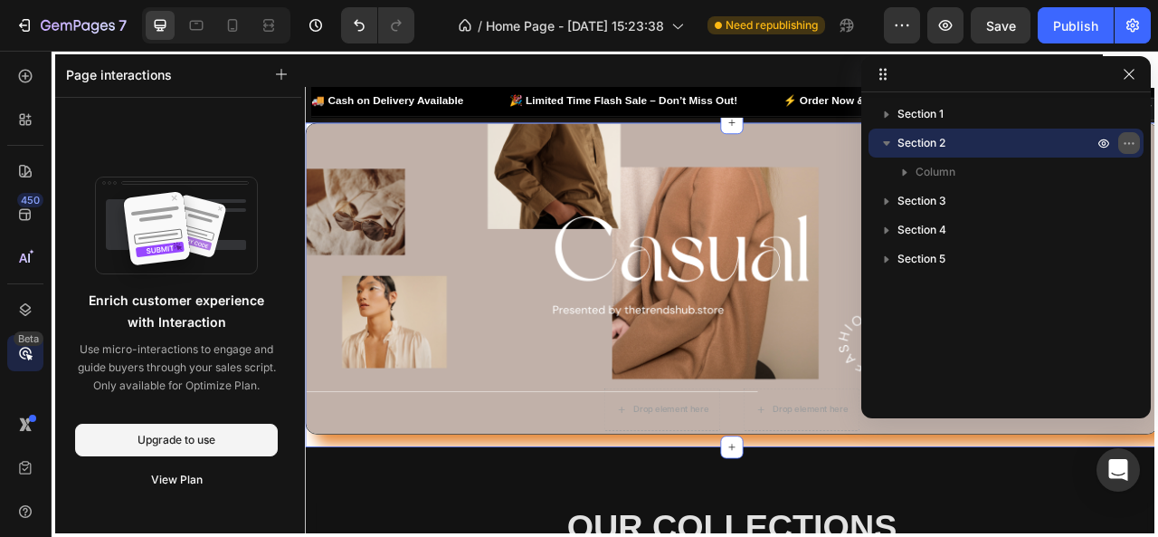
click at [1126, 142] on icon "button" at bounding box center [1129, 143] width 14 height 14
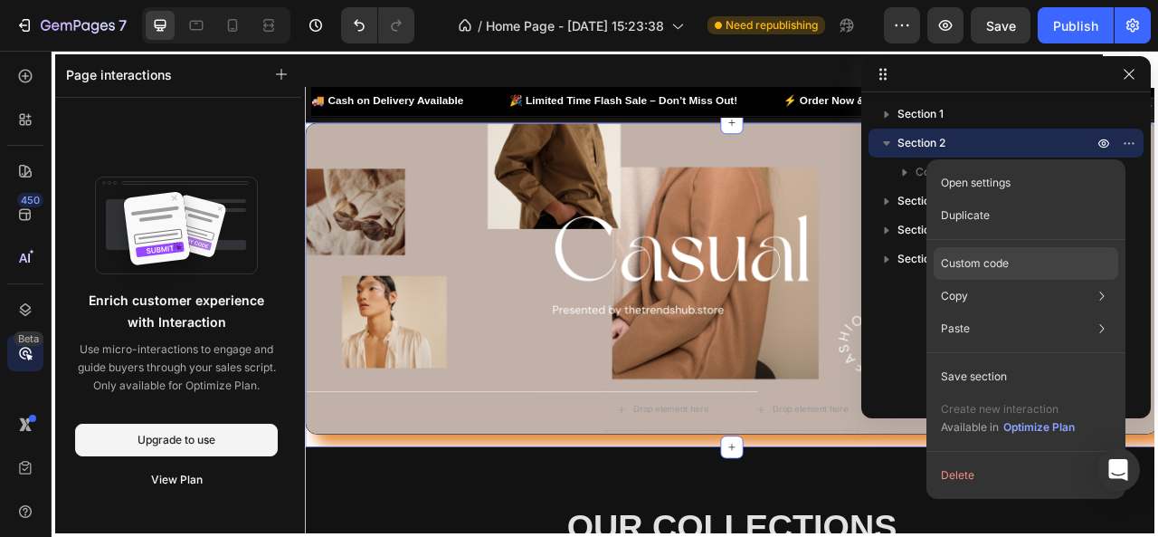
click at [1005, 263] on p "Custom code" at bounding box center [975, 263] width 68 height 16
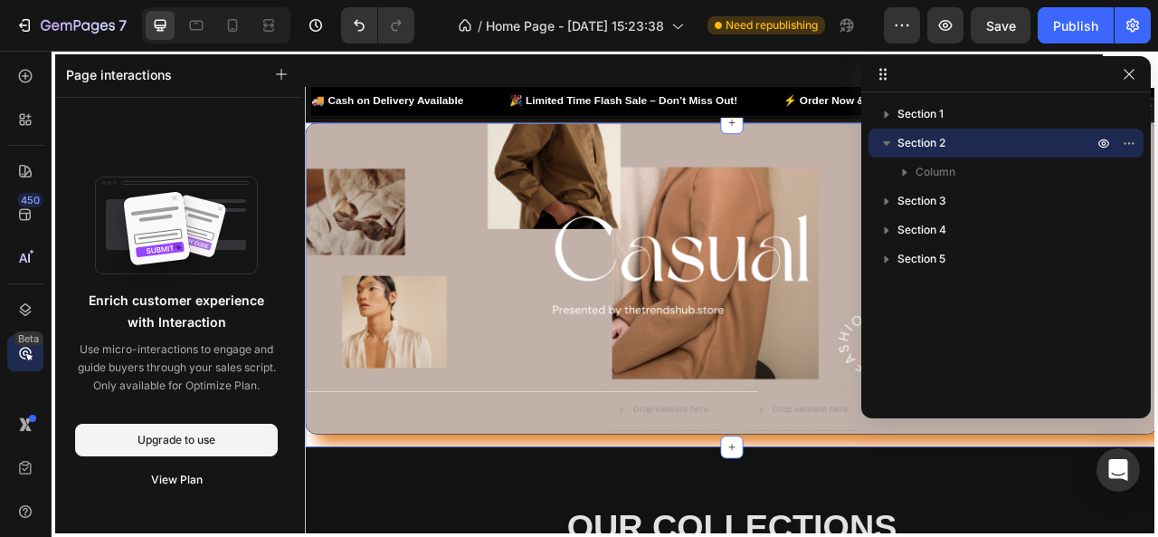
click at [21, 354] on icon at bounding box center [25, 353] width 18 height 18
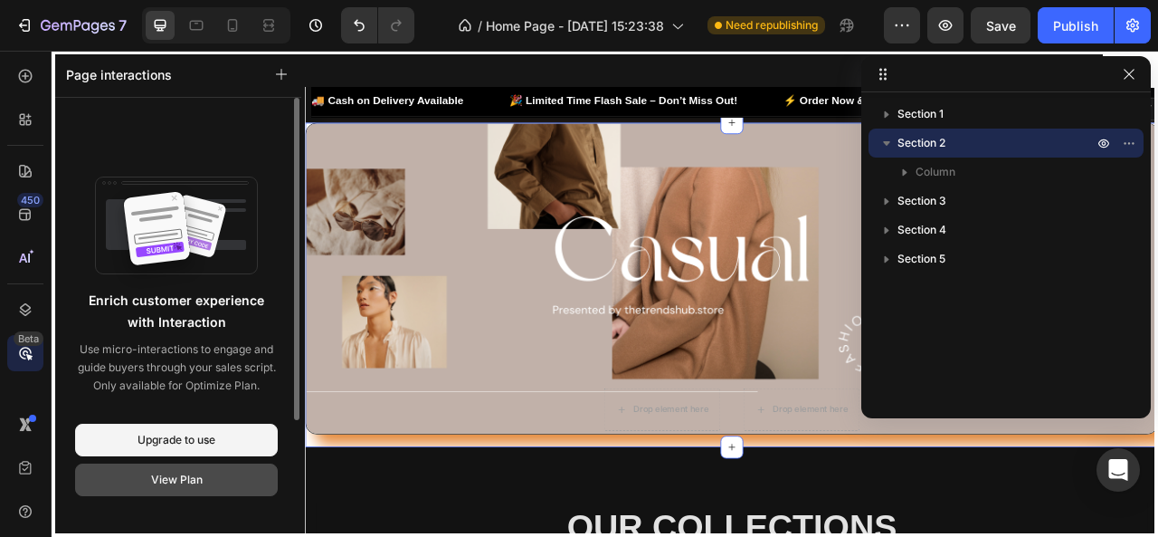
click at [173, 472] on div "View Plan" at bounding box center [177, 480] width 52 height 16
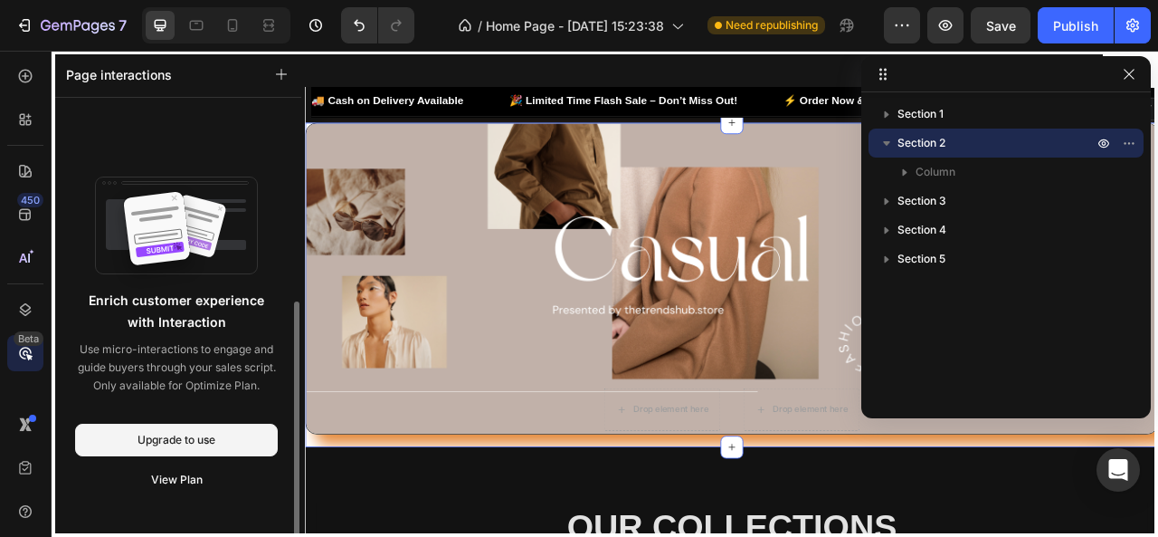
scroll to position [157, 0]
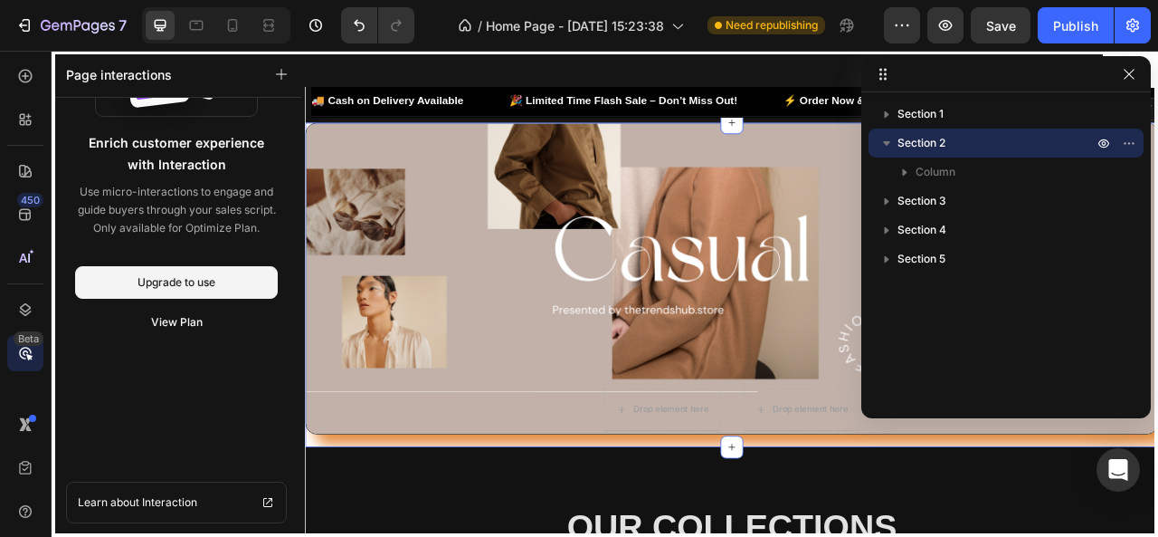
click at [408, 536] on div at bounding box center [848, 360] width 1086 height 618
click at [551, 442] on div at bounding box center [848, 360] width 1086 height 618
click at [1134, 75] on icon "button" at bounding box center [1129, 74] width 14 height 14
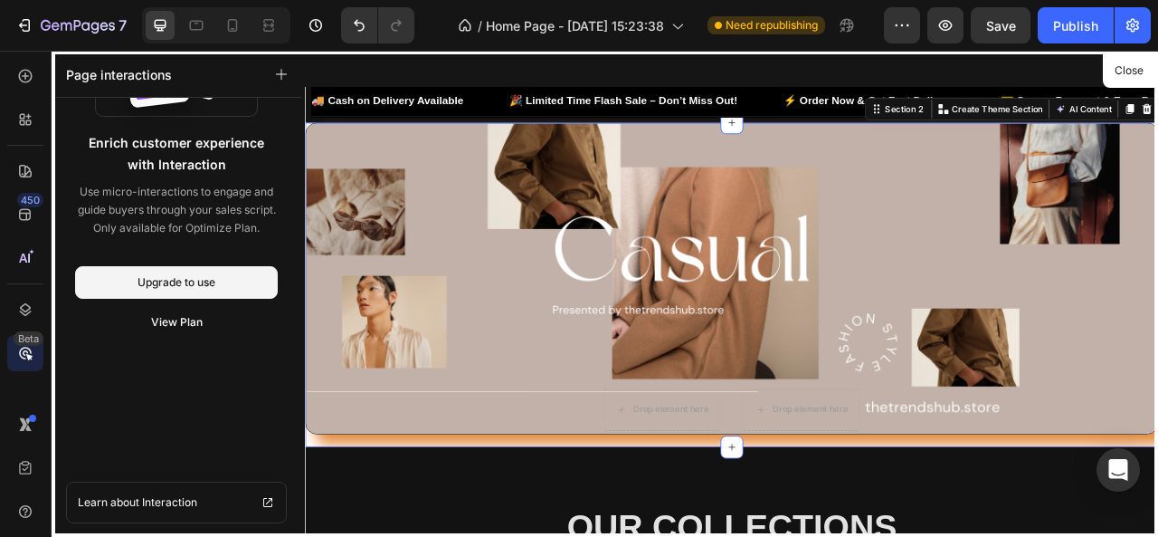
click at [596, 507] on div at bounding box center [848, 360] width 1086 height 618
click at [33, 350] on icon at bounding box center [25, 353] width 18 height 18
click at [30, 418] on div at bounding box center [25, 424] width 36 height 36
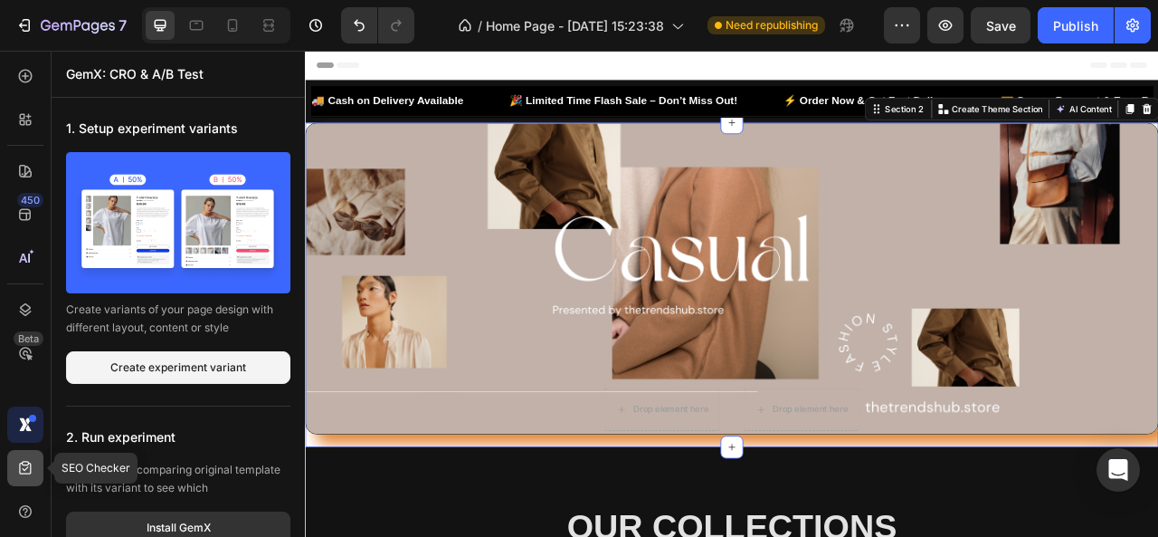
click at [25, 478] on div at bounding box center [25, 468] width 36 height 36
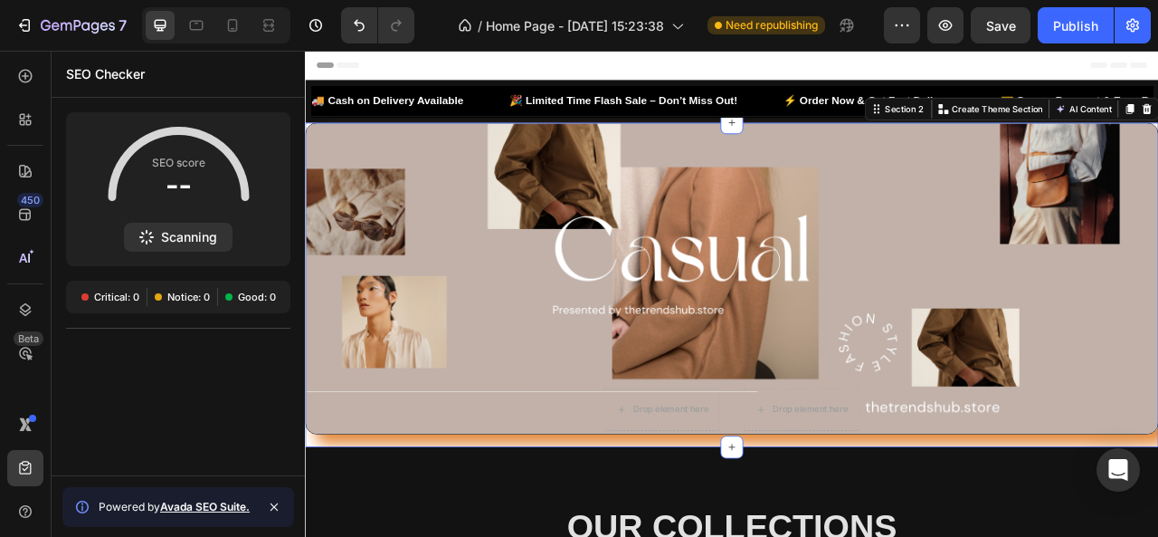
click at [292, 61] on div "SEO Checker" at bounding box center [178, 74] width 253 height 47
click at [410, 74] on div "Header" at bounding box center [847, 69] width 1057 height 36
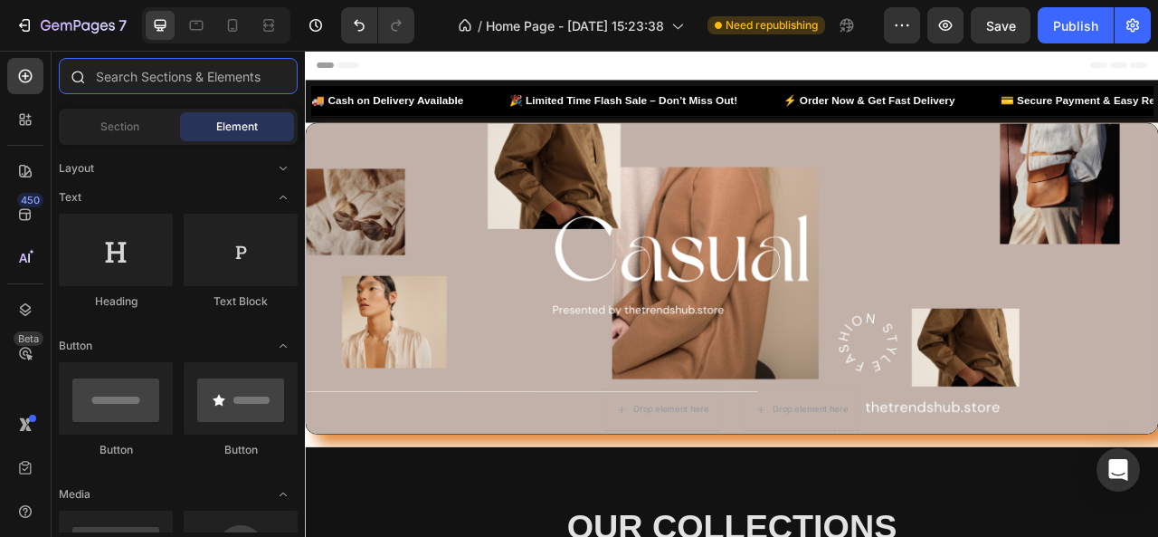
click at [212, 81] on input "text" at bounding box center [178, 76] width 239 height 36
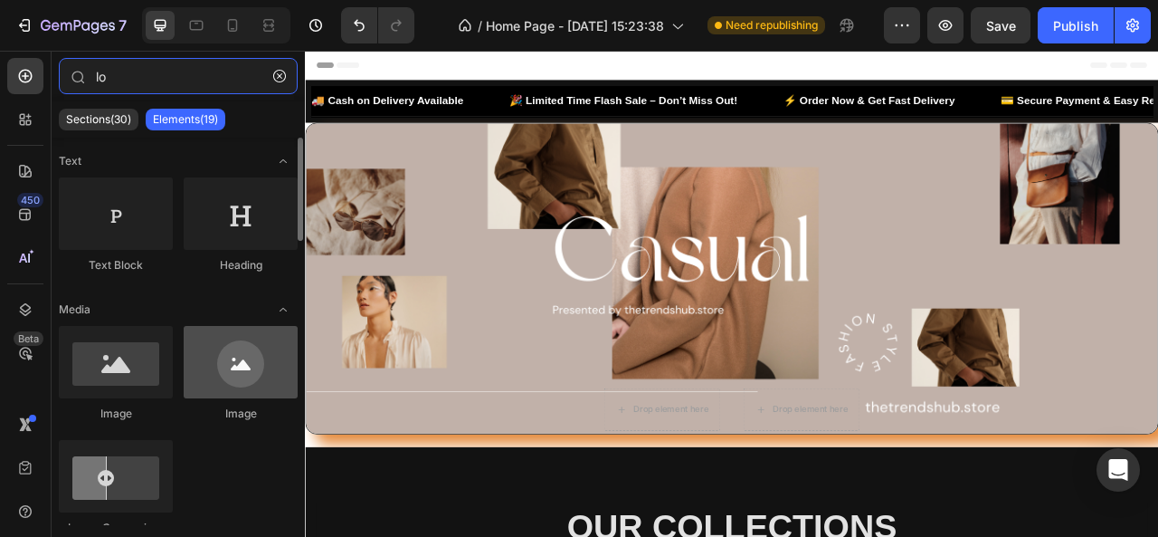
type input "lo"
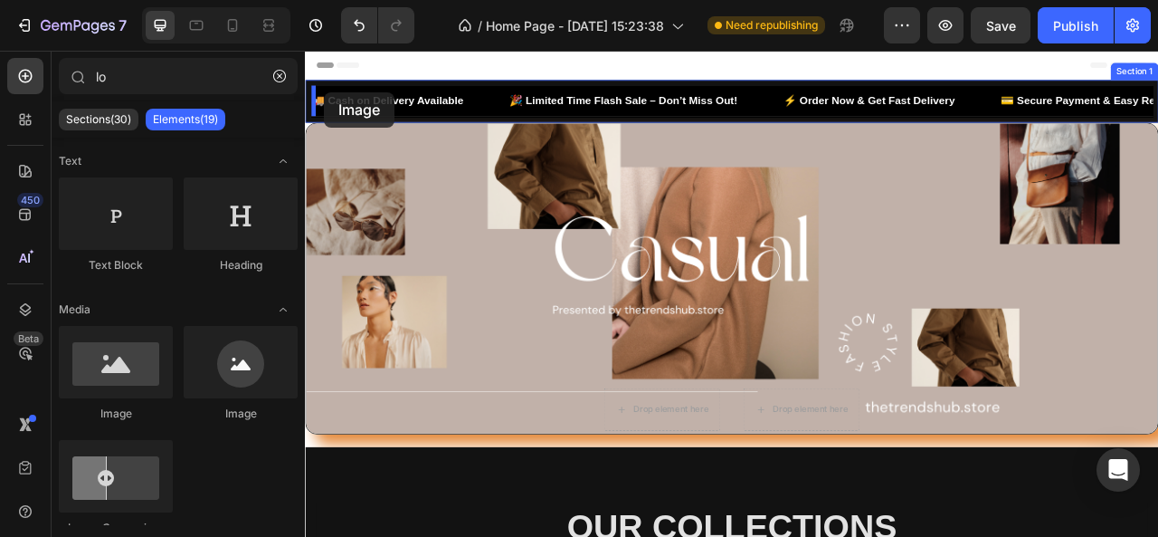
drag, startPoint x: 557, startPoint y: 420, endPoint x: 329, endPoint y: 103, distance: 389.8
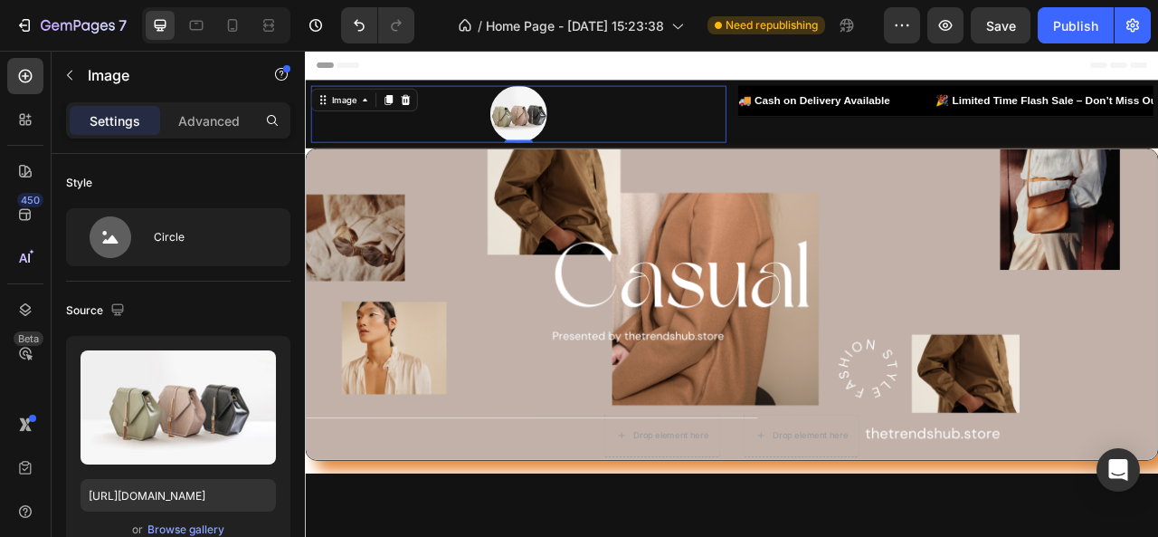
click at [769, 98] on div at bounding box center [576, 131] width 529 height 72
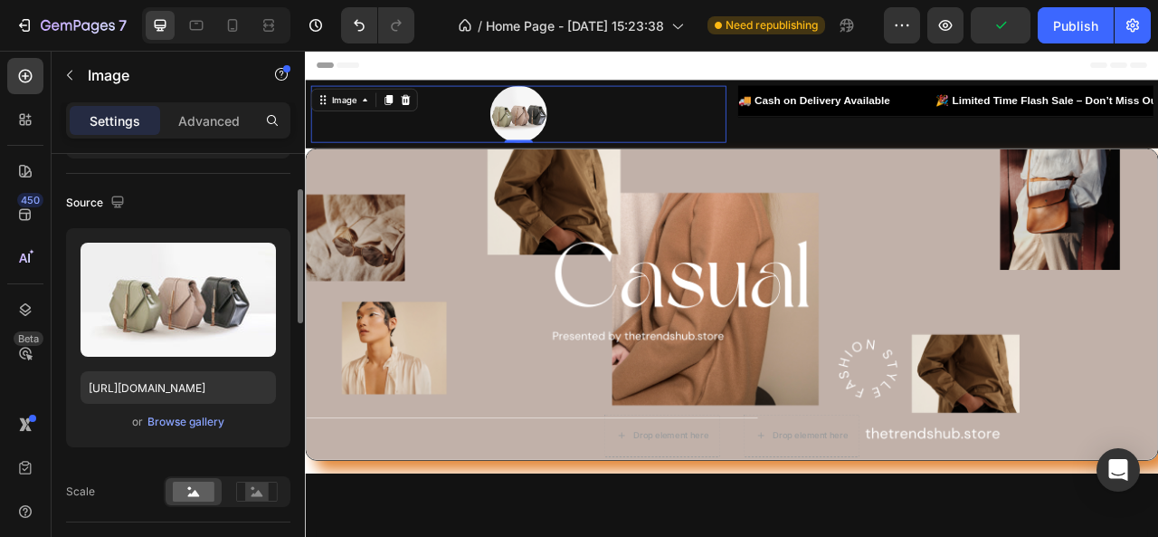
scroll to position [118, 0]
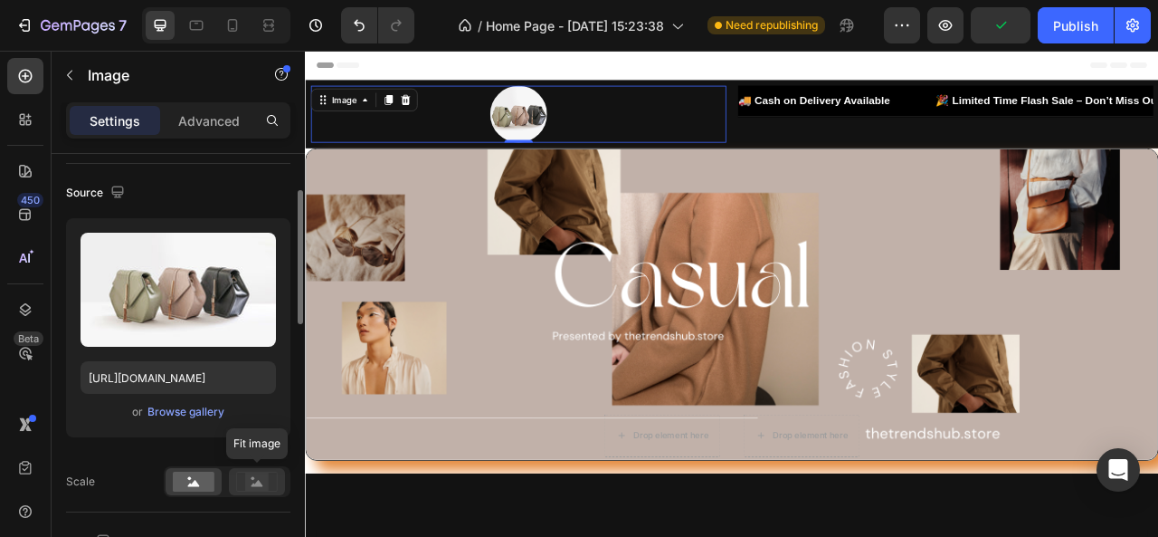
click at [251, 475] on rect at bounding box center [257, 481] width 24 height 18
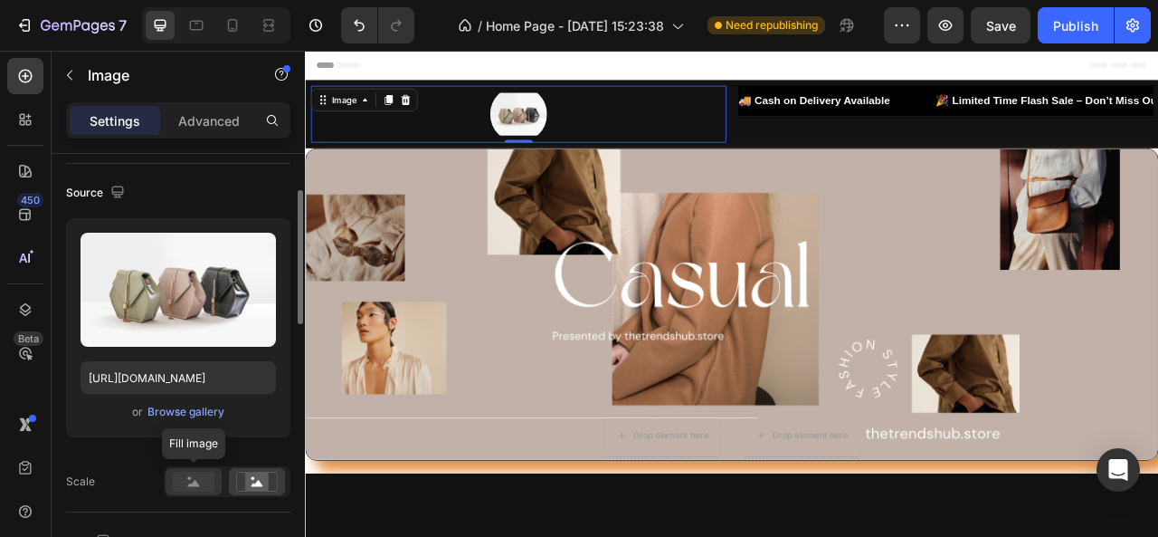
click at [195, 477] on rect at bounding box center [194, 482] width 42 height 20
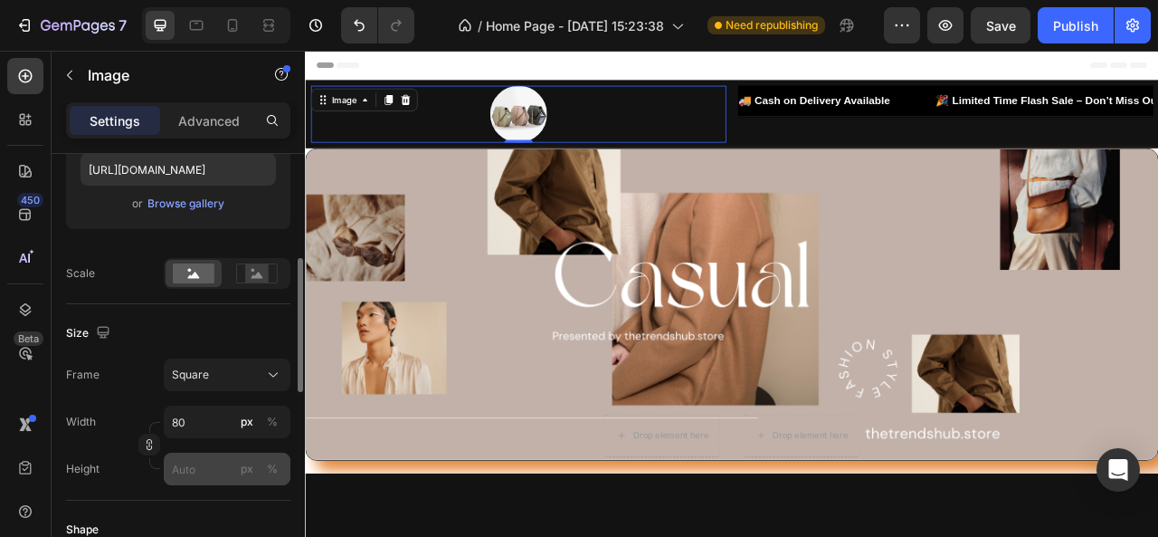
scroll to position [329, 0]
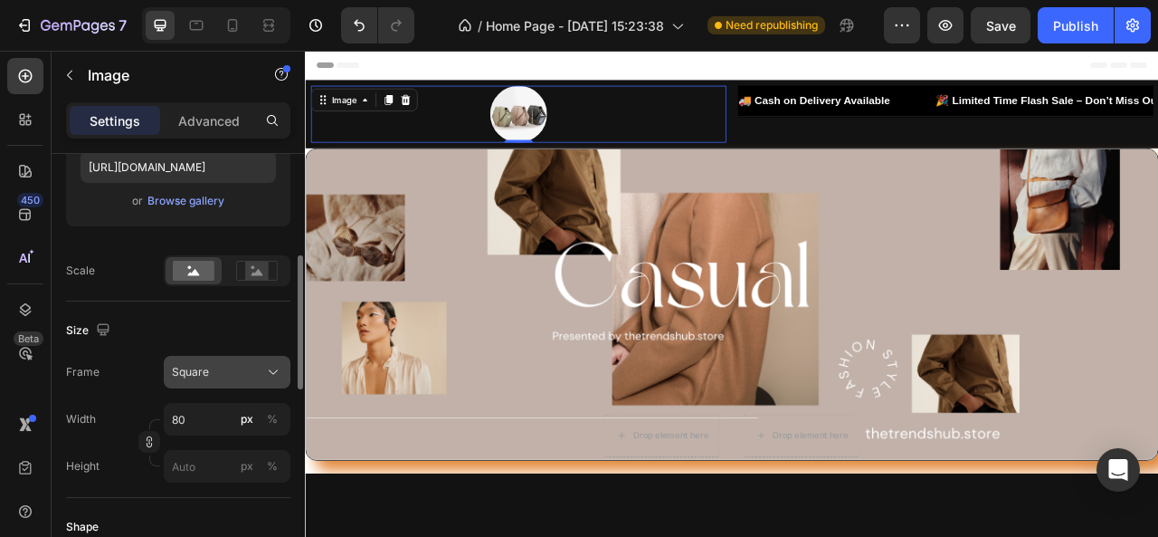
click at [214, 367] on div "Square" at bounding box center [216, 372] width 89 height 16
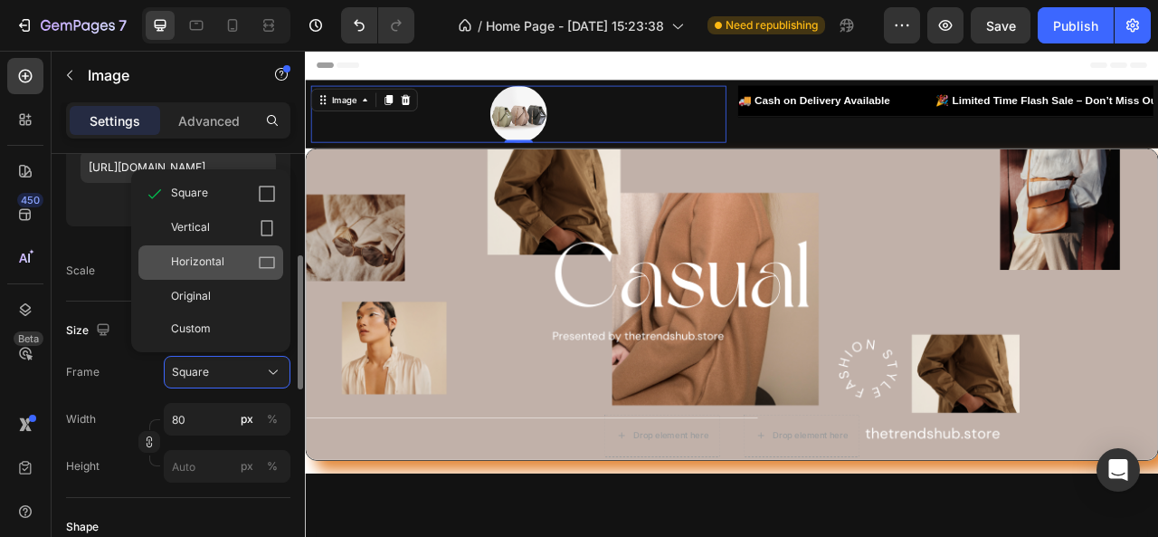
click at [214, 260] on span "Horizontal" at bounding box center [197, 262] width 53 height 18
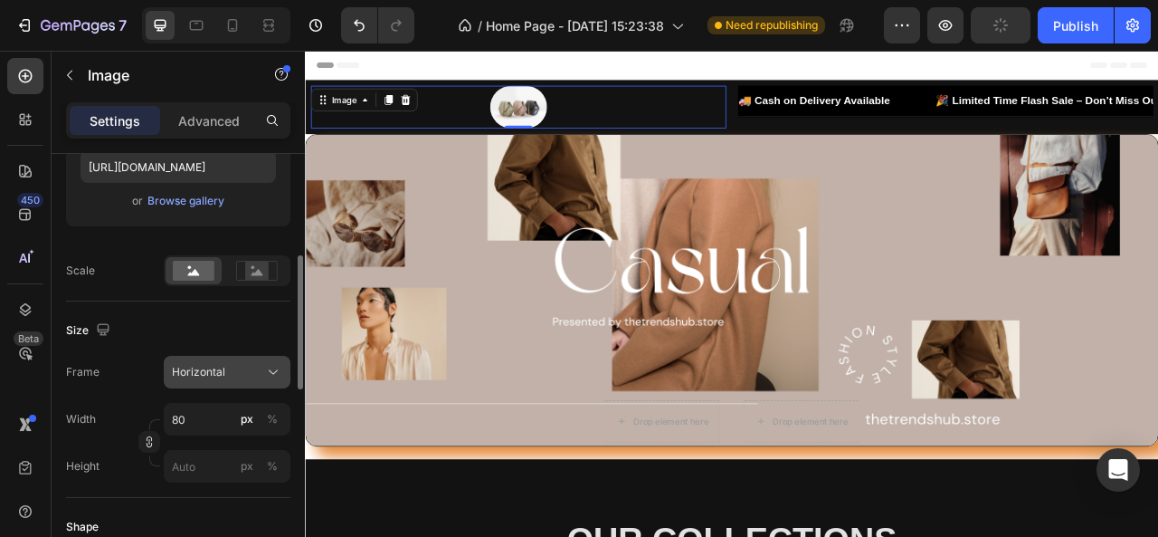
click at [219, 371] on span "Horizontal" at bounding box center [198, 372] width 53 height 16
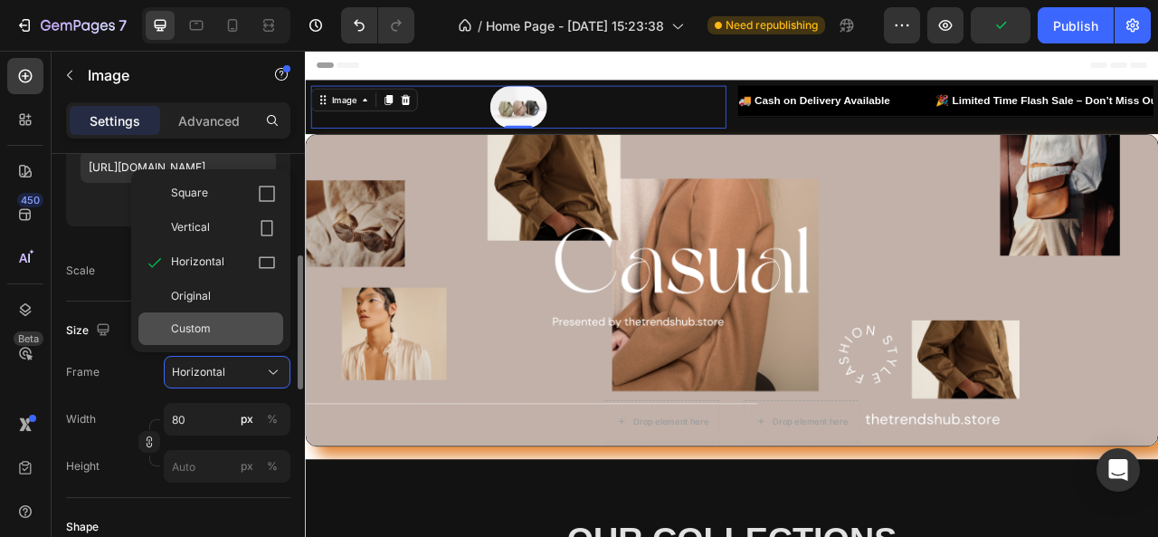
click at [196, 329] on span "Custom" at bounding box center [191, 328] width 40 height 16
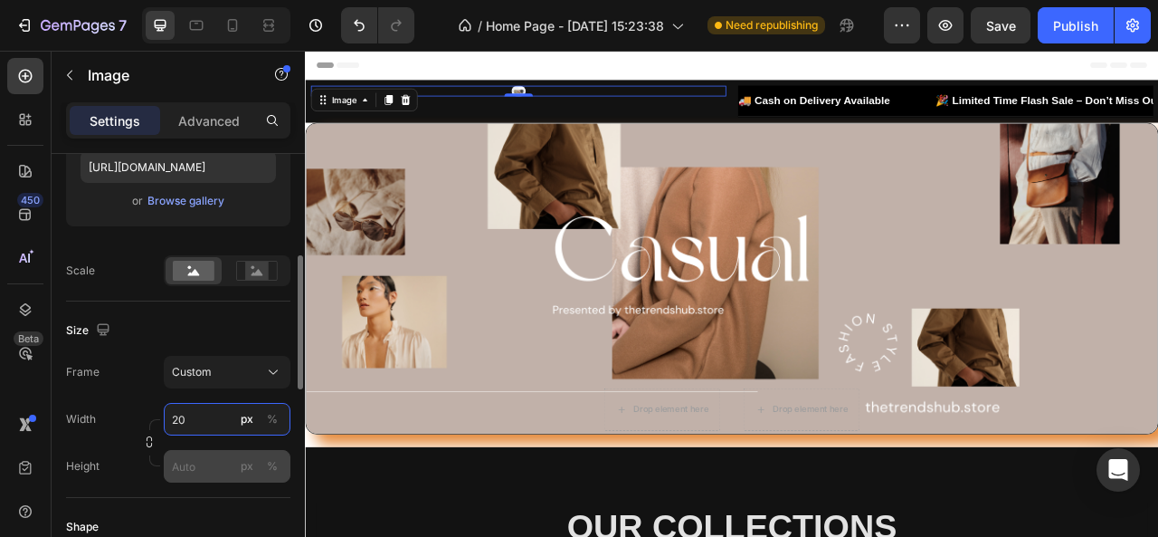
type input "20"
click at [203, 466] on input "px %" at bounding box center [227, 466] width 127 height 33
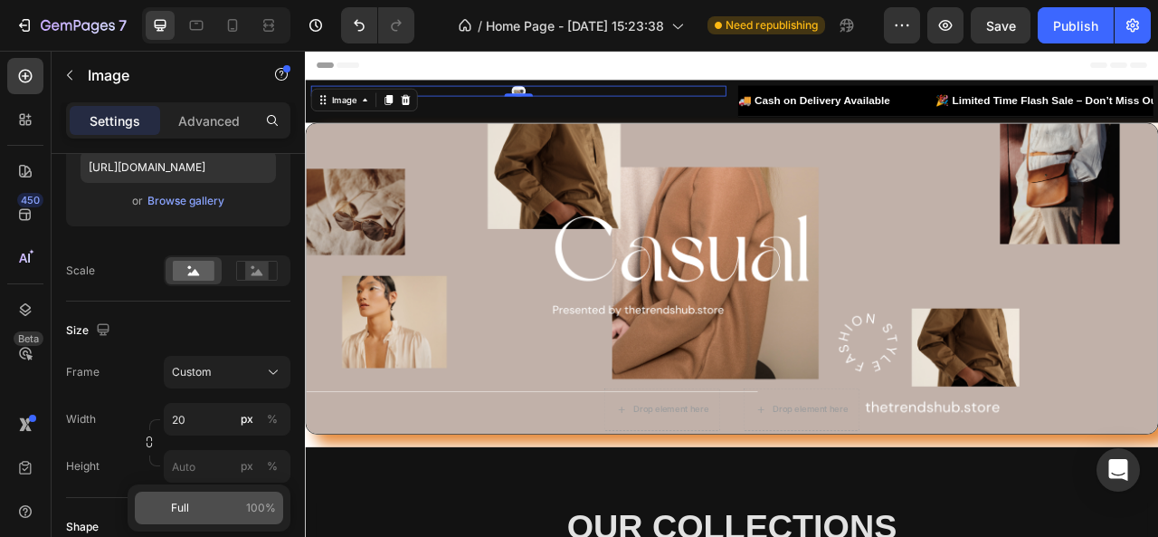
click at [204, 499] on div "Full 100%" at bounding box center [209, 507] width 148 height 33
type input "100"
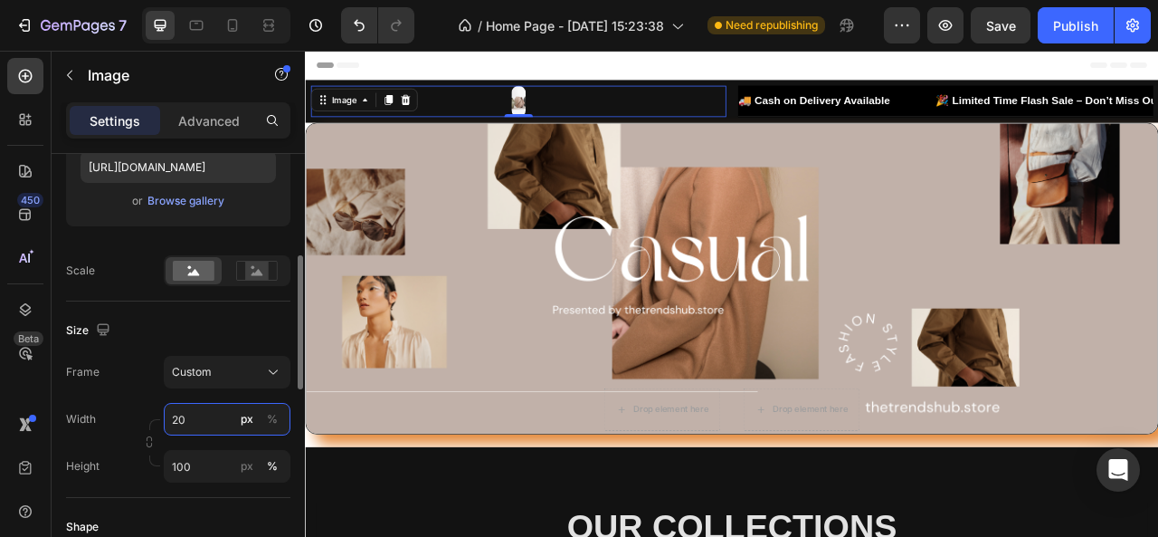
click at [205, 426] on input "20" at bounding box center [227, 419] width 127 height 33
type input "5"
type input "100"
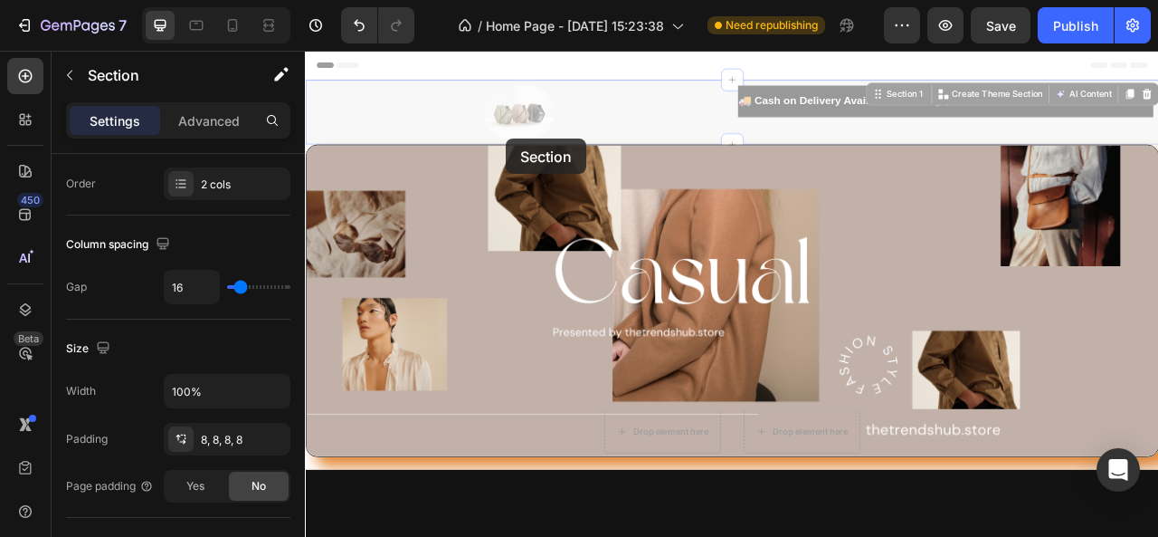
scroll to position [0, 0]
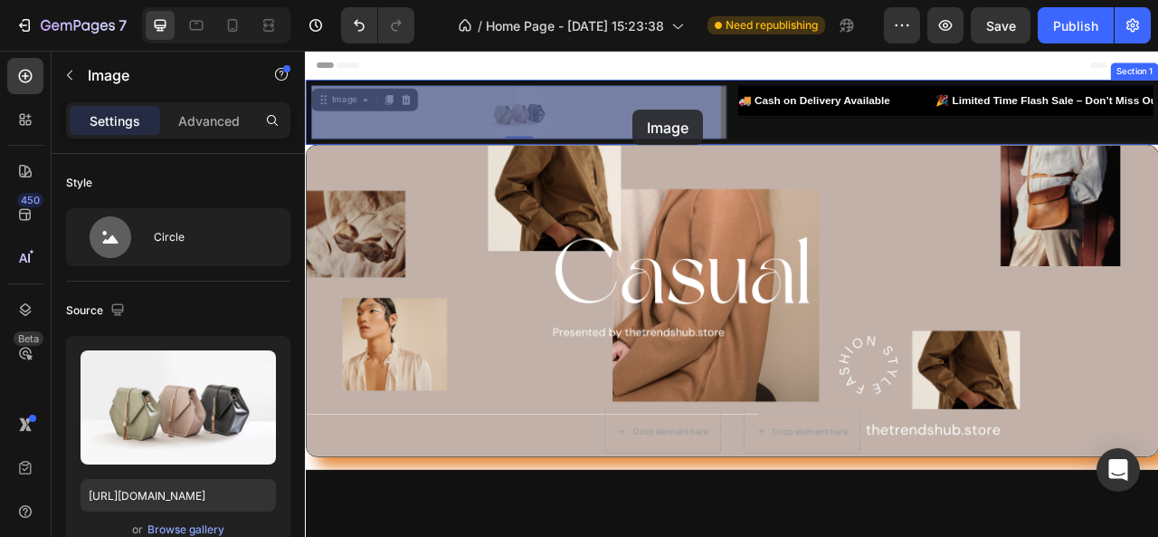
drag, startPoint x: 832, startPoint y: 129, endPoint x: 722, endPoint y: 125, distance: 109.6
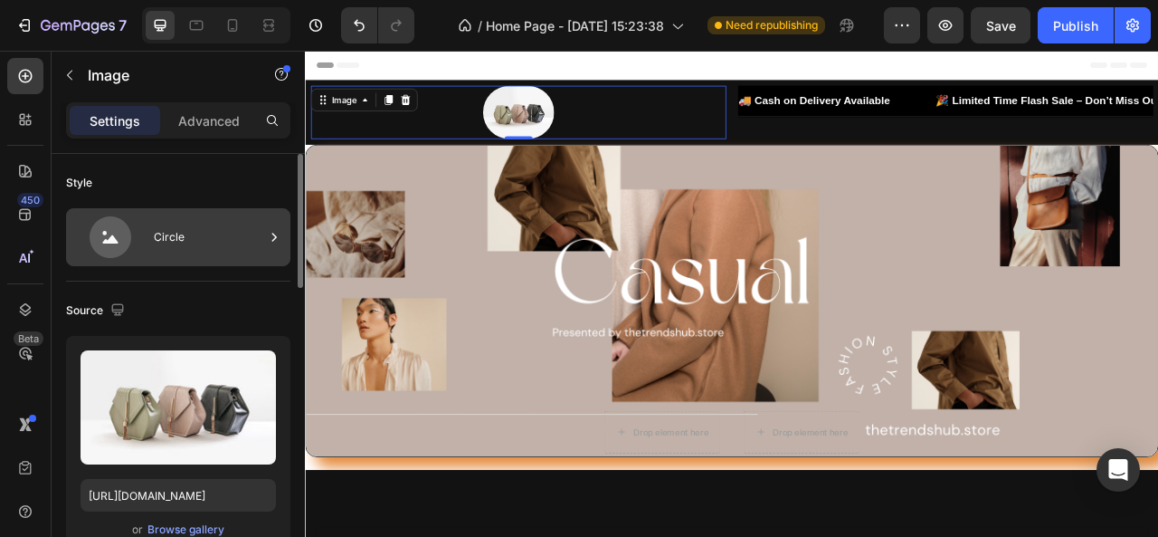
click at [145, 241] on icon at bounding box center [110, 237] width 72 height 42
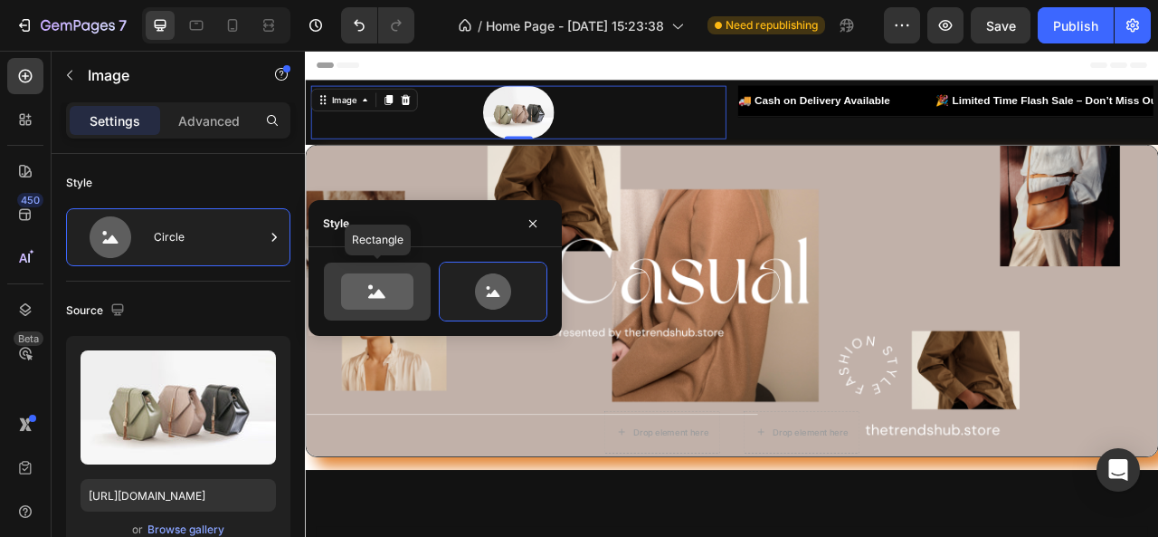
click at [409, 282] on icon at bounding box center [377, 291] width 72 height 36
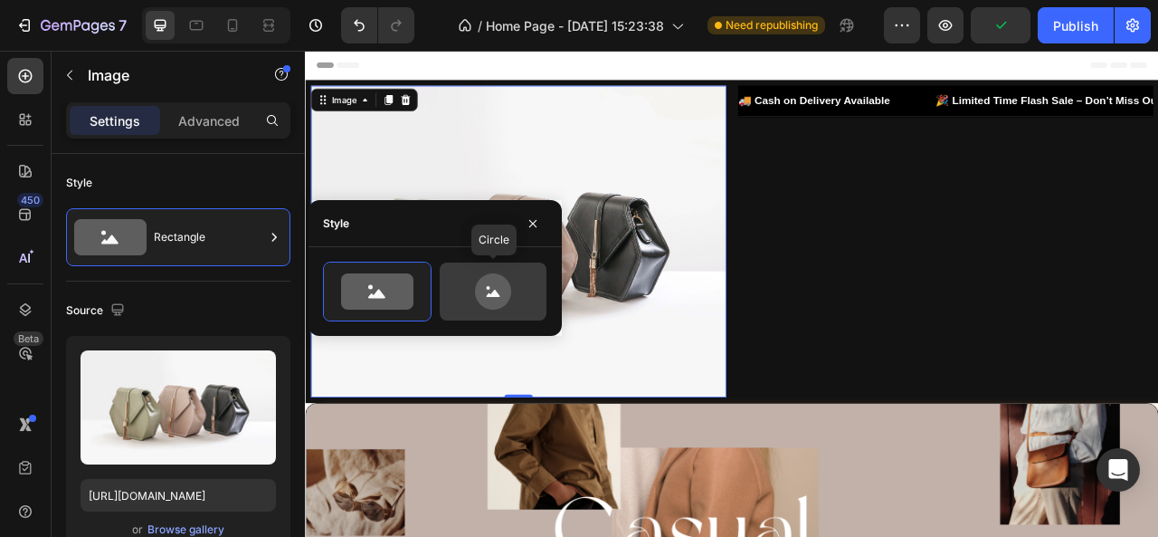
click at [462, 299] on icon at bounding box center [493, 291] width 85 height 36
type input "80"
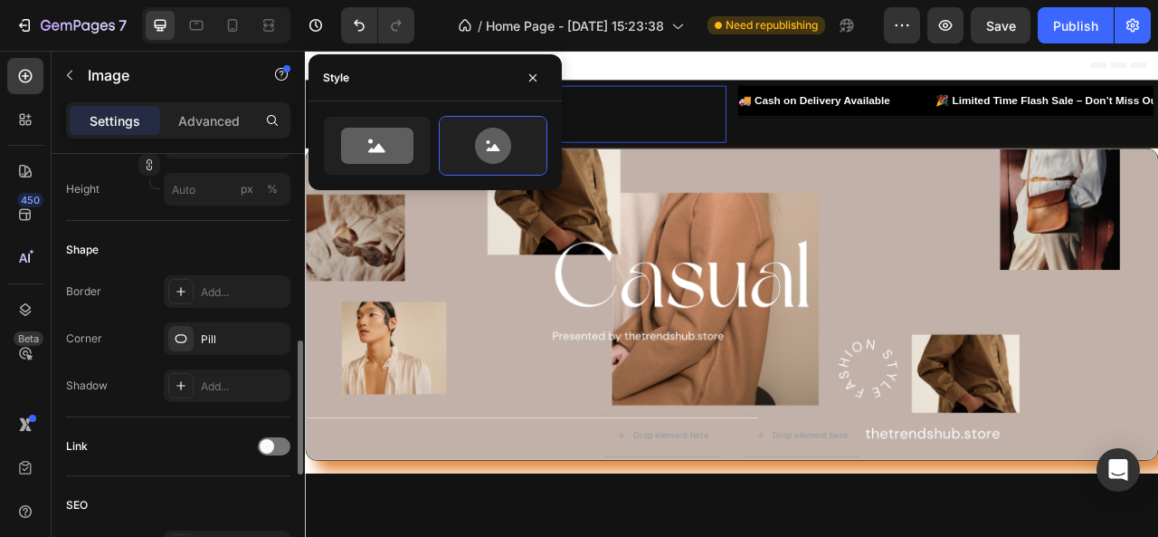
scroll to position [606, 0]
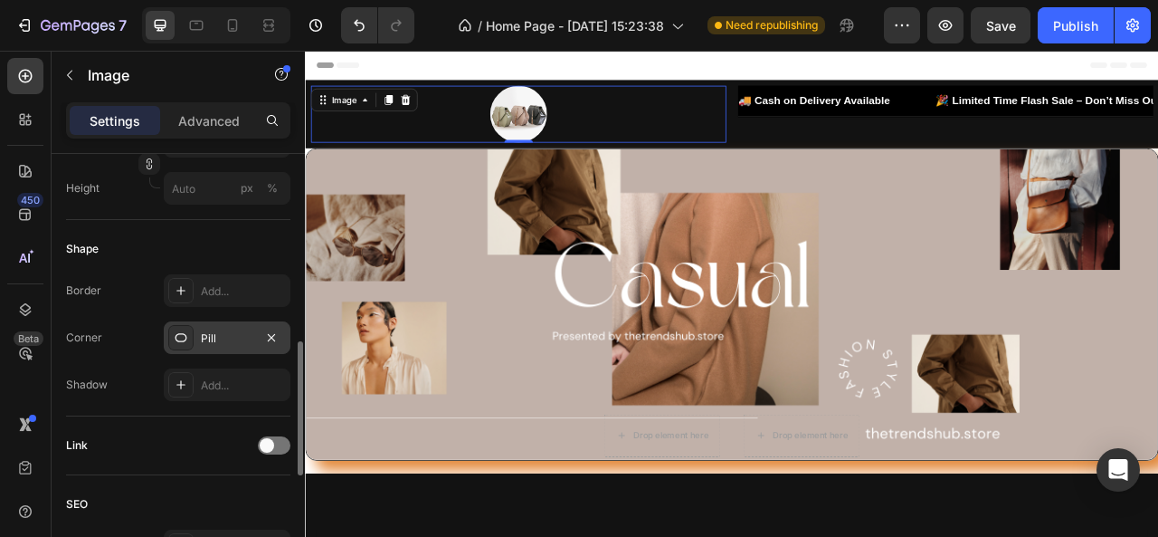
click at [202, 324] on div "Pill" at bounding box center [227, 337] width 127 height 33
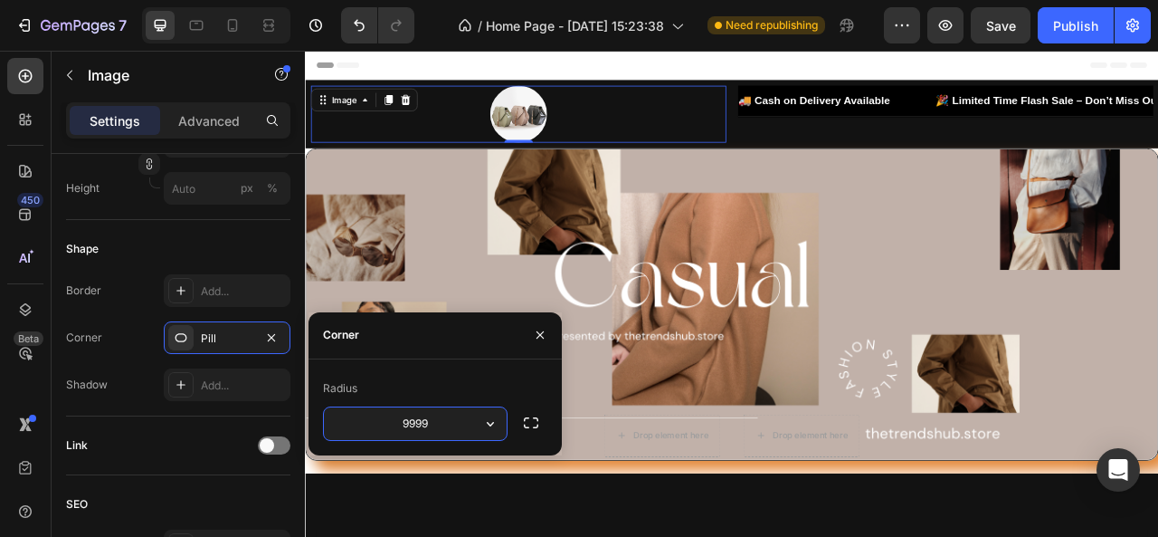
click at [387, 430] on input "9999" at bounding box center [415, 423] width 183 height 33
click at [494, 426] on icon "button" at bounding box center [490, 424] width 18 height 18
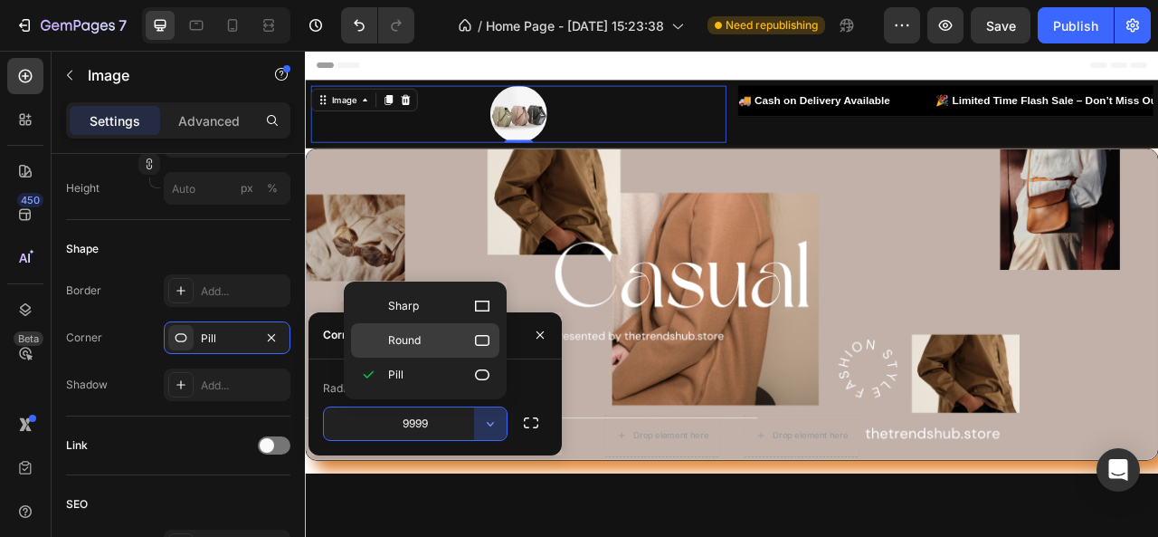
click at [480, 335] on icon at bounding box center [482, 340] width 14 height 11
type input "8"
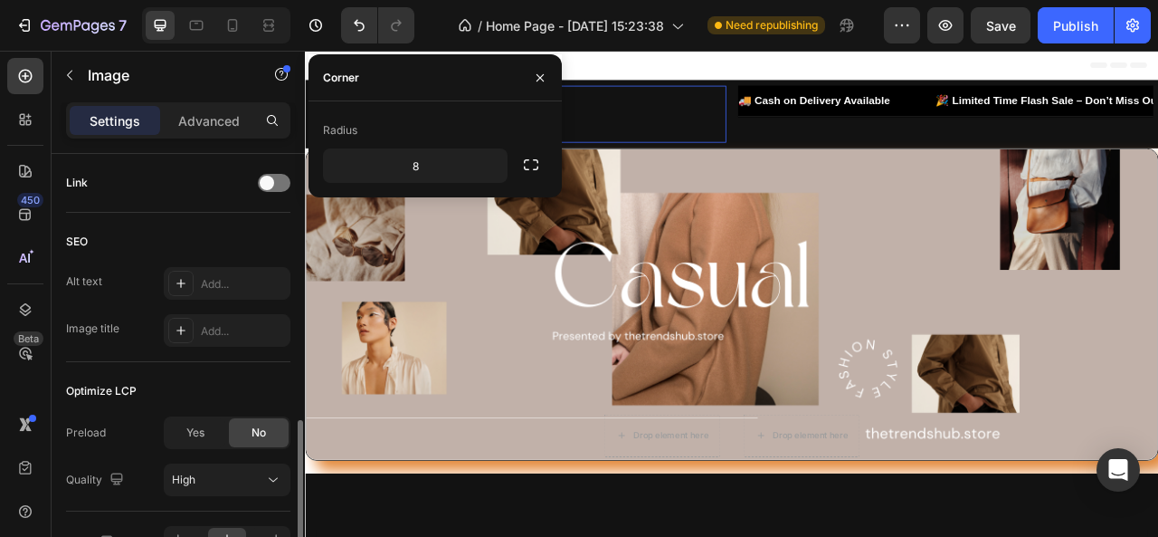
scroll to position [871, 0]
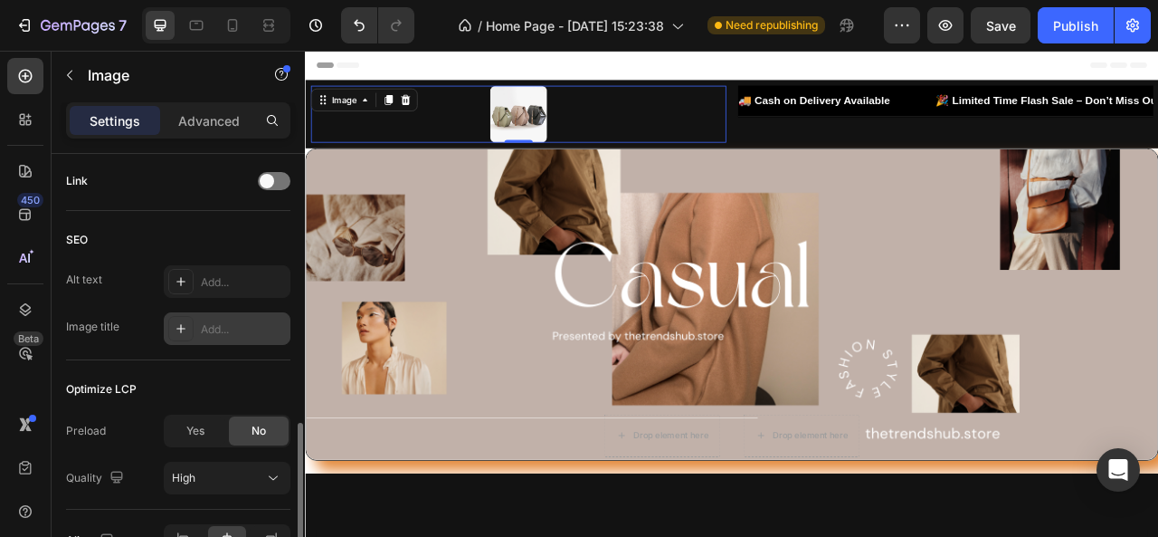
click at [245, 333] on div "Add..." at bounding box center [243, 329] width 85 height 16
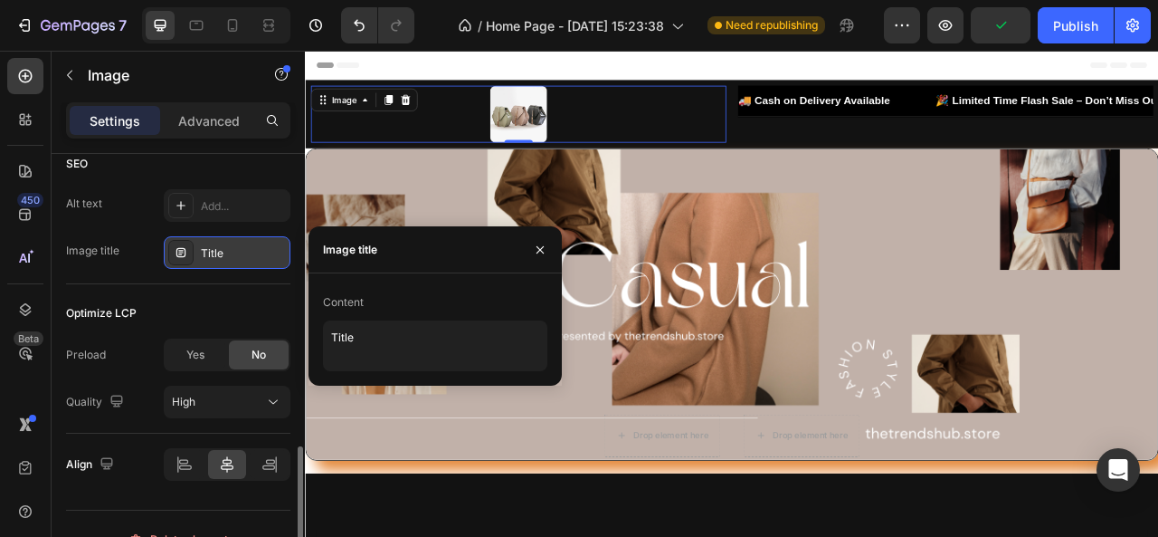
scroll to position [949, 0]
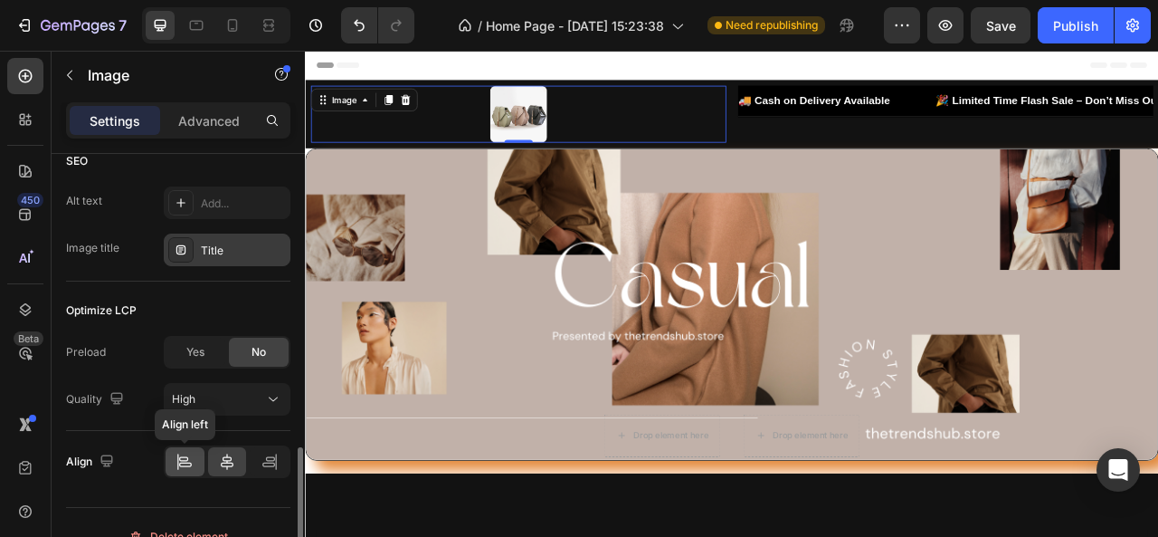
click at [172, 459] on div at bounding box center [185, 461] width 39 height 29
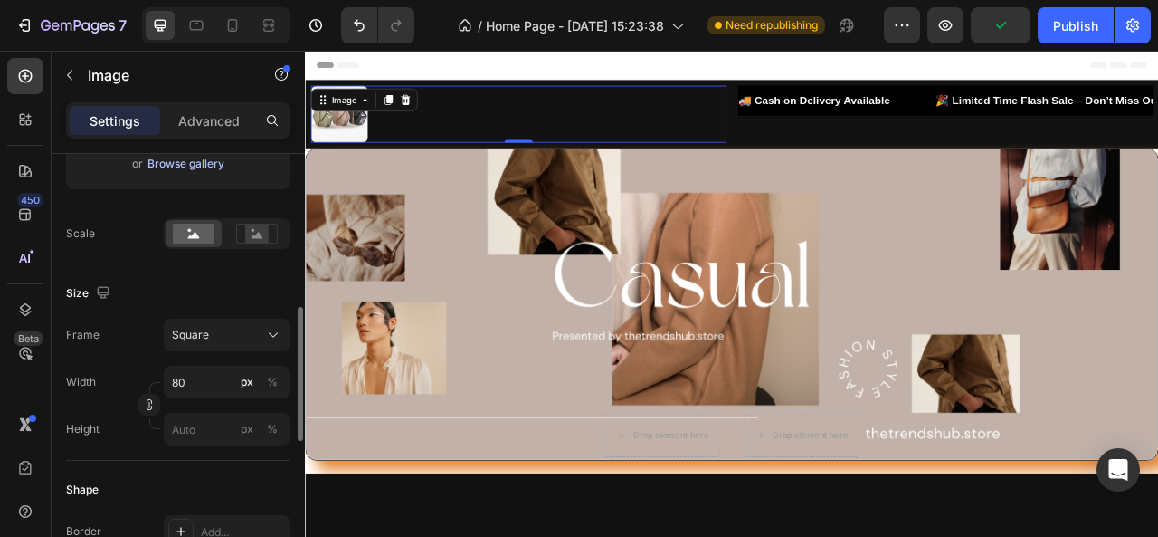
scroll to position [365, 0]
click at [201, 115] on p "Advanced" at bounding box center [209, 120] width 62 height 19
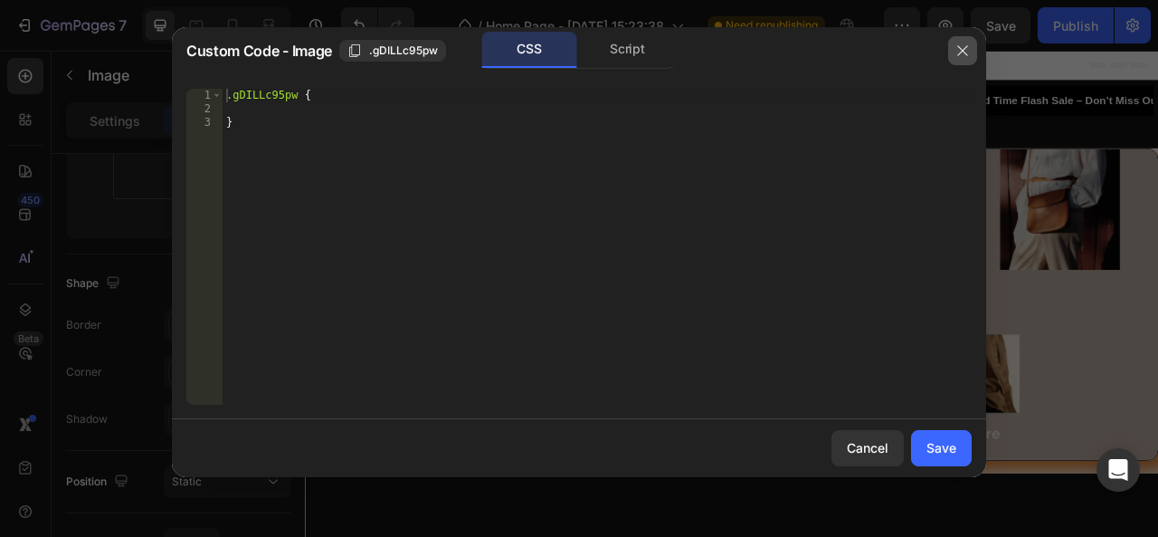
click at [959, 60] on button "button" at bounding box center [962, 50] width 29 height 29
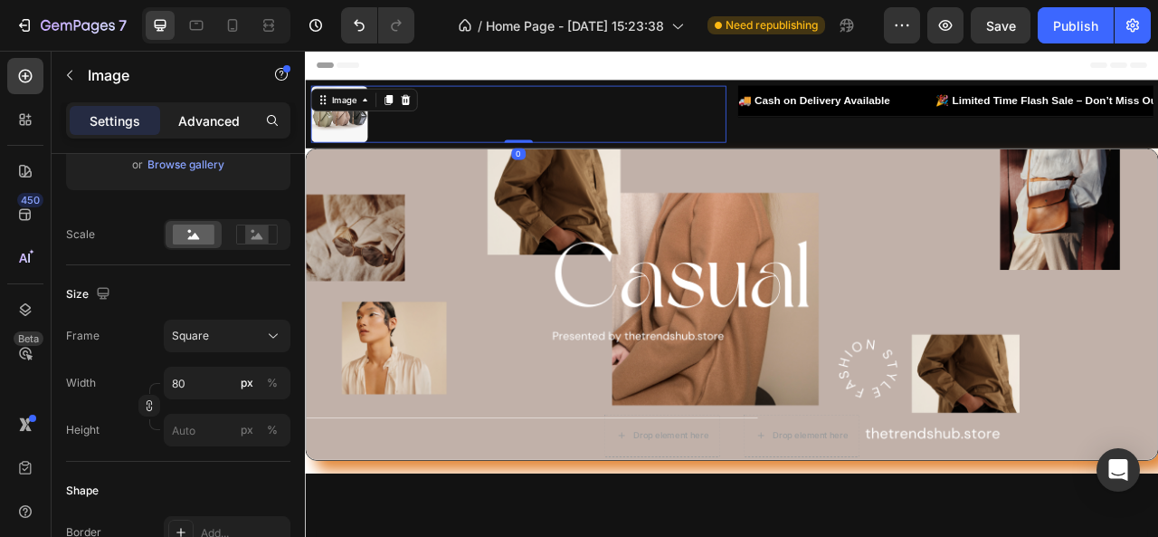
click at [219, 119] on p "Advanced" at bounding box center [209, 120] width 62 height 19
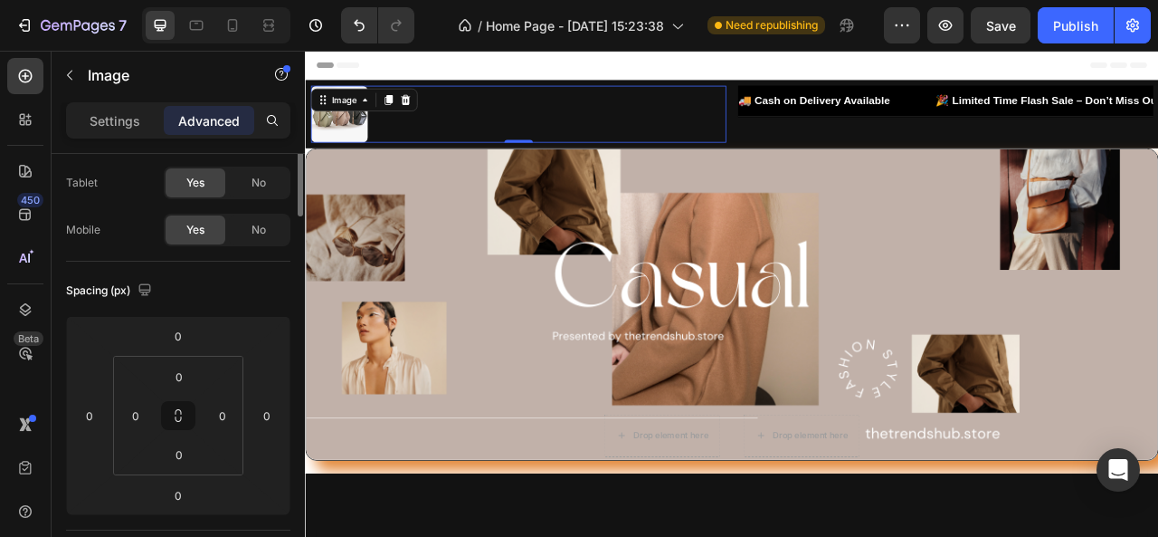
scroll to position [0, 0]
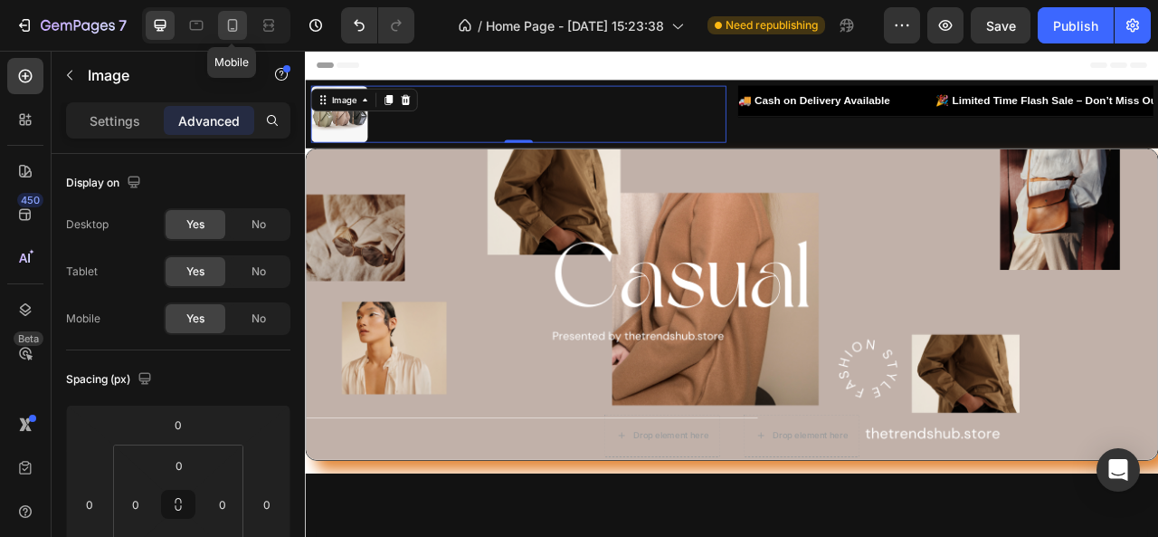
click at [232, 22] on icon at bounding box center [233, 25] width 18 height 18
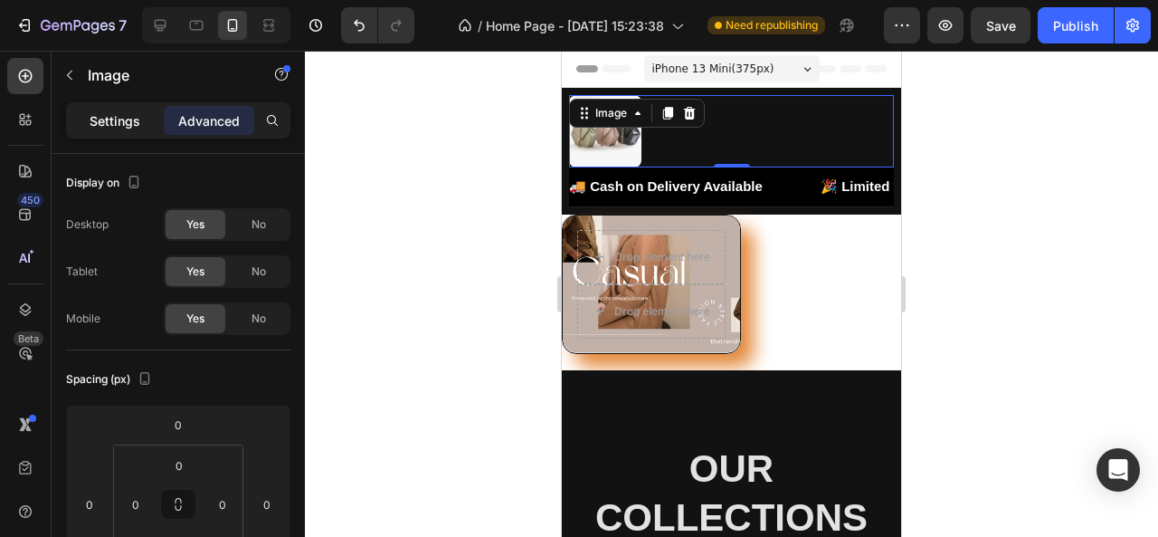
click at [107, 130] on div "Settings" at bounding box center [115, 120] width 91 height 29
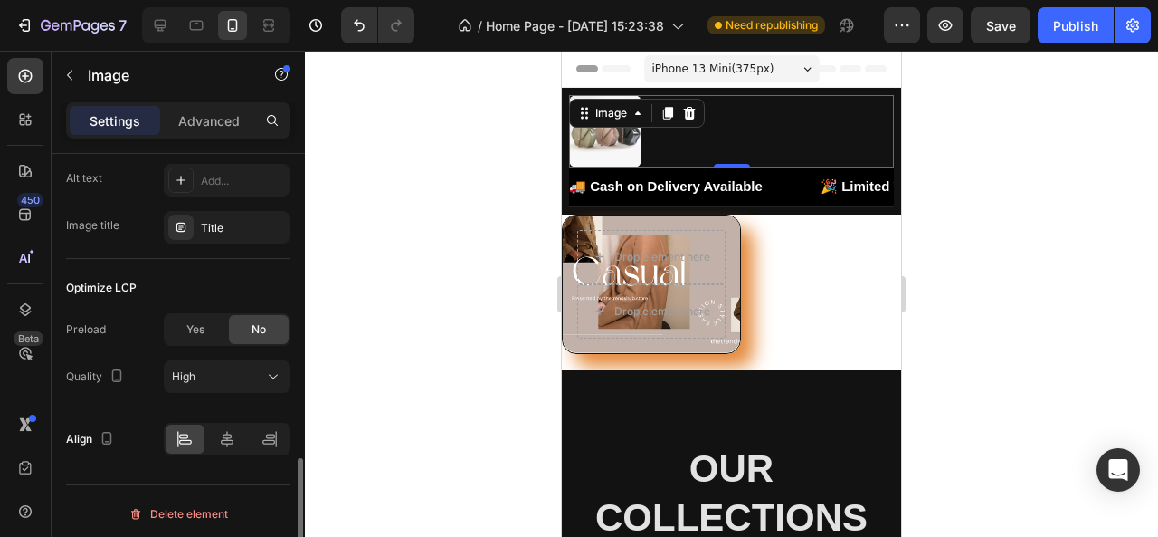
scroll to position [975, 0]
click at [226, 443] on div at bounding box center [227, 436] width 39 height 29
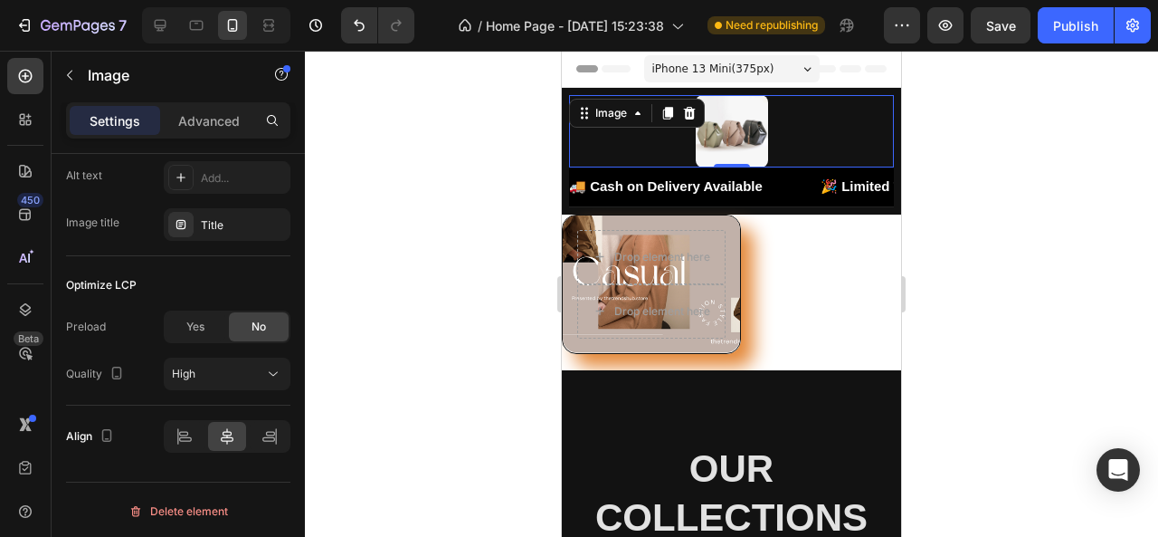
click at [740, 120] on img at bounding box center [732, 131] width 72 height 72
click at [726, 124] on img at bounding box center [732, 131] width 72 height 72
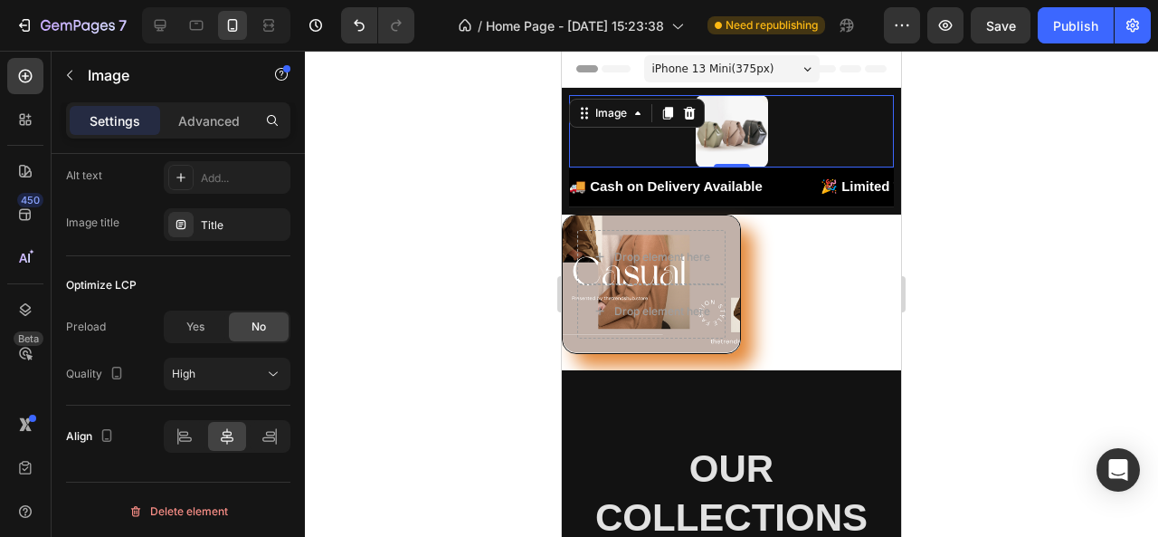
click at [726, 124] on img at bounding box center [732, 131] width 72 height 72
click at [207, 236] on div "Title" at bounding box center [227, 224] width 127 height 33
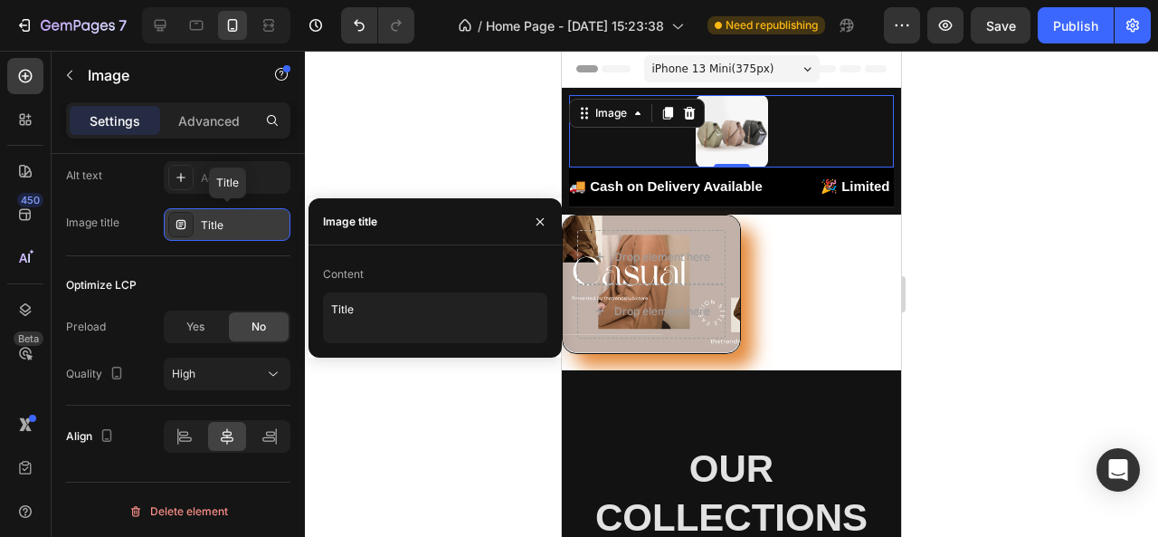
click at [207, 236] on div "Title" at bounding box center [227, 224] width 127 height 33
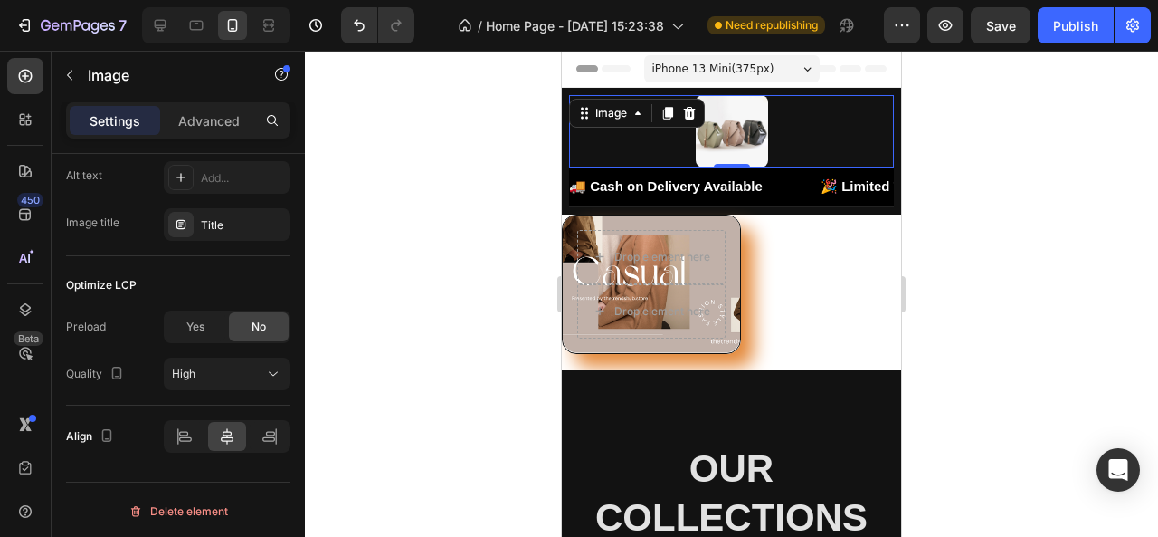
click at [207, 249] on div "SEO Alt text Add... Image title Title" at bounding box center [178, 181] width 224 height 149
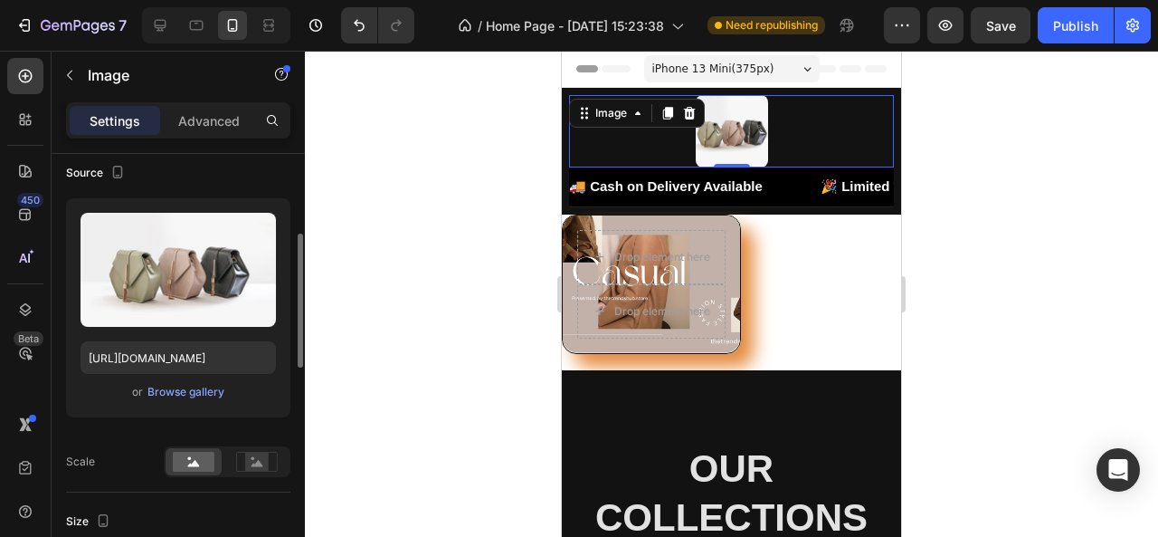
scroll to position [136, 0]
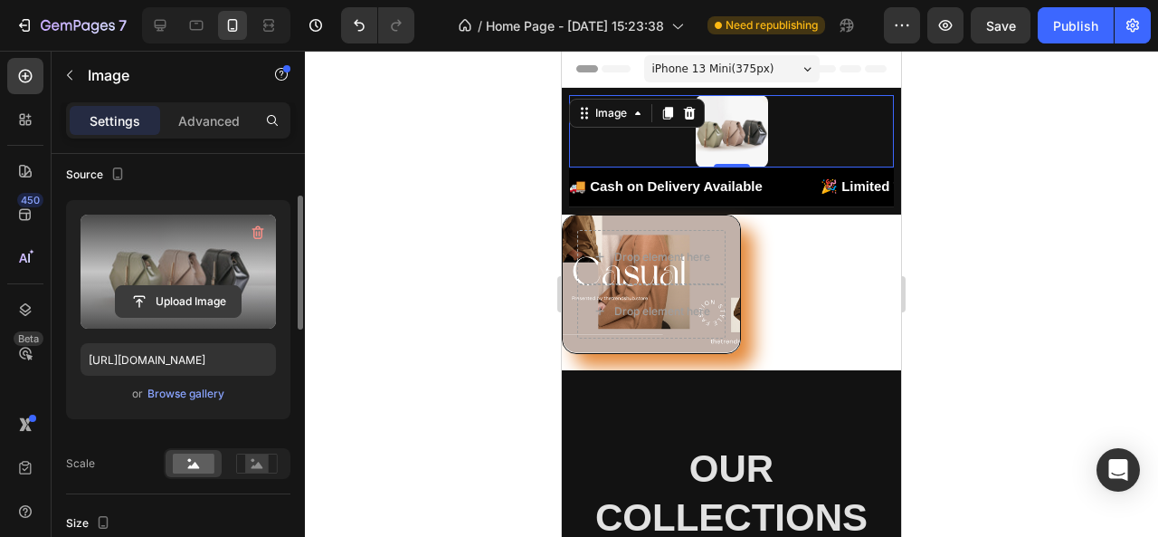
click at [171, 299] on input "file" at bounding box center [178, 301] width 125 height 31
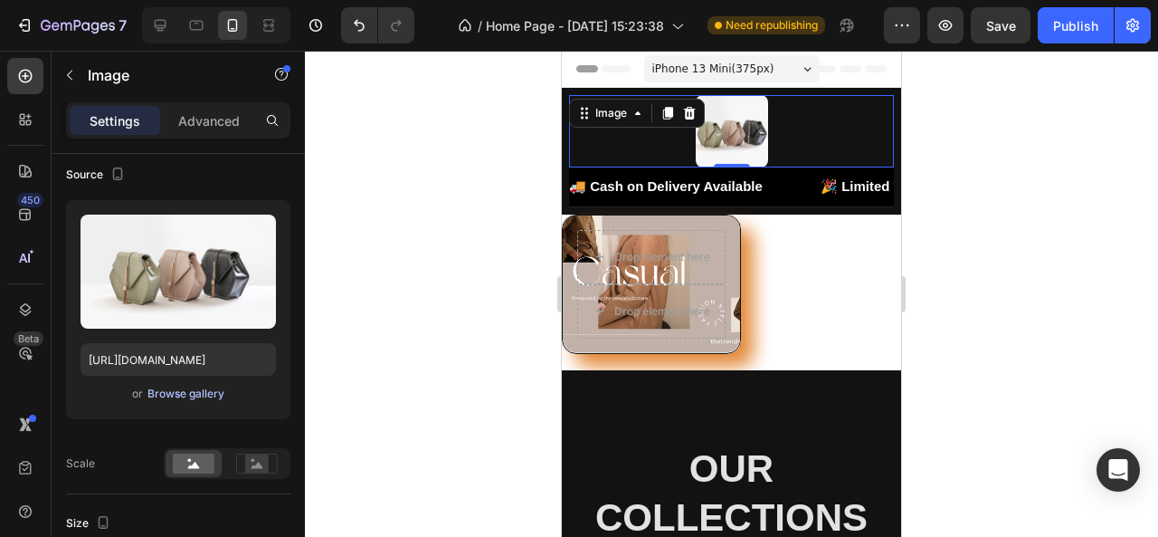
click at [167, 390] on div "Browse gallery" at bounding box center [186, 394] width 77 height 16
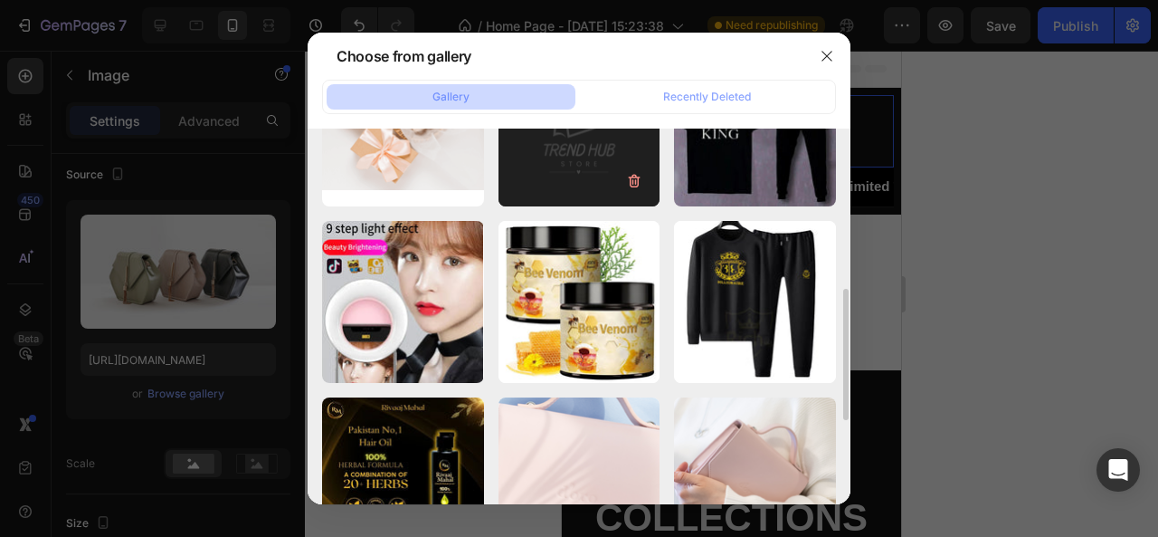
scroll to position [453, 0]
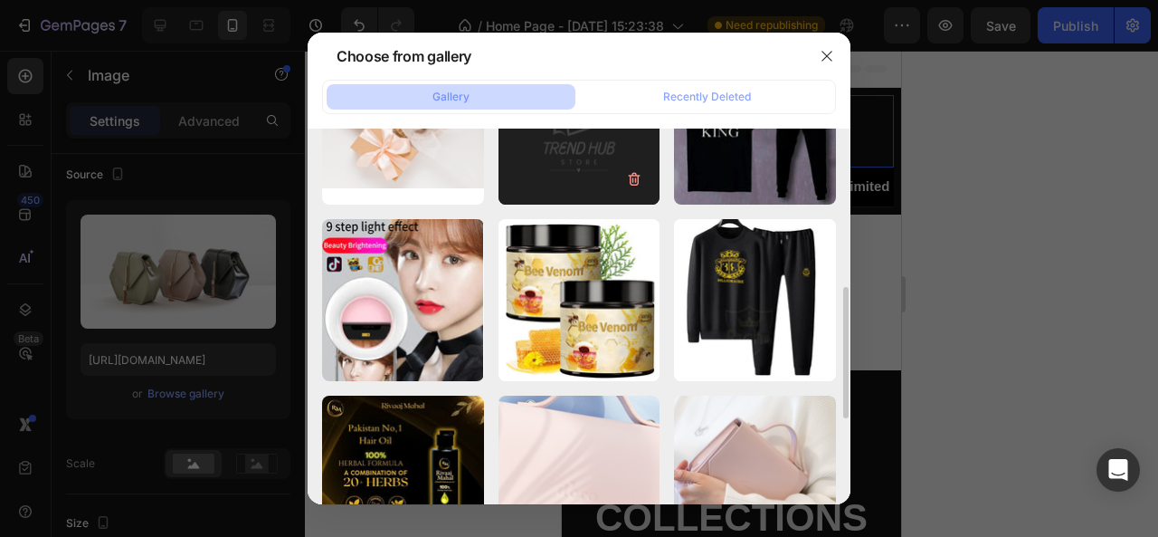
click at [574, 167] on div "trend hub.png 19.70 kb" at bounding box center [580, 124] width 162 height 162
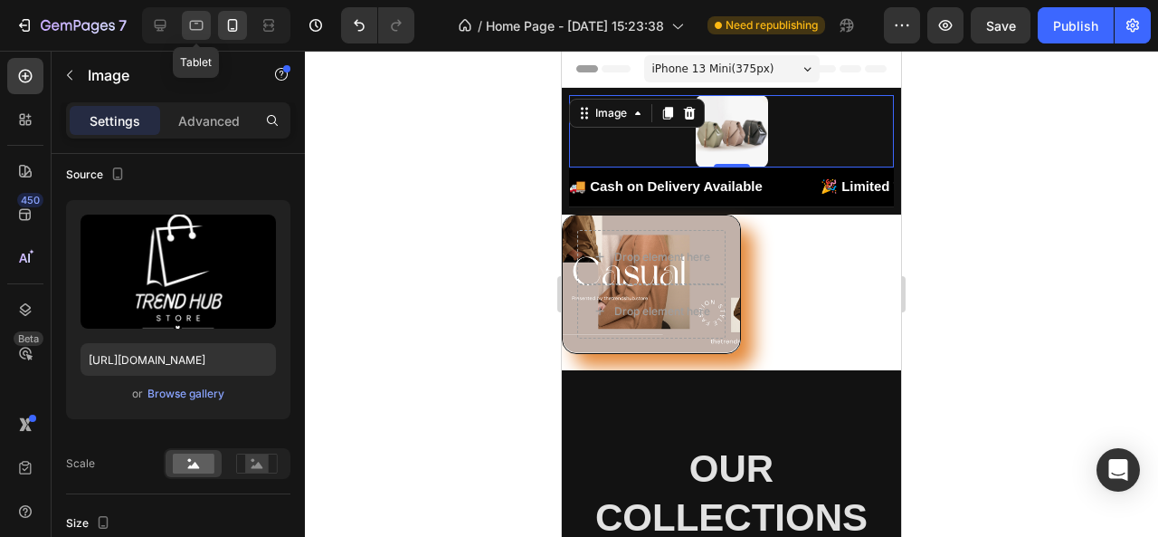
click at [199, 23] on icon at bounding box center [196, 25] width 18 height 18
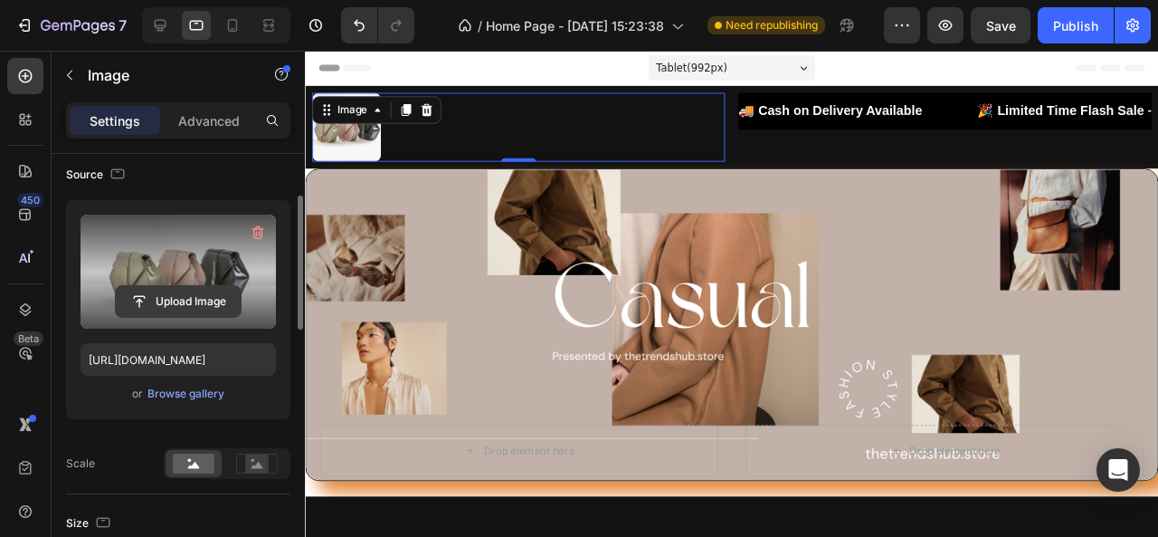
click at [190, 300] on input "file" at bounding box center [178, 301] width 125 height 31
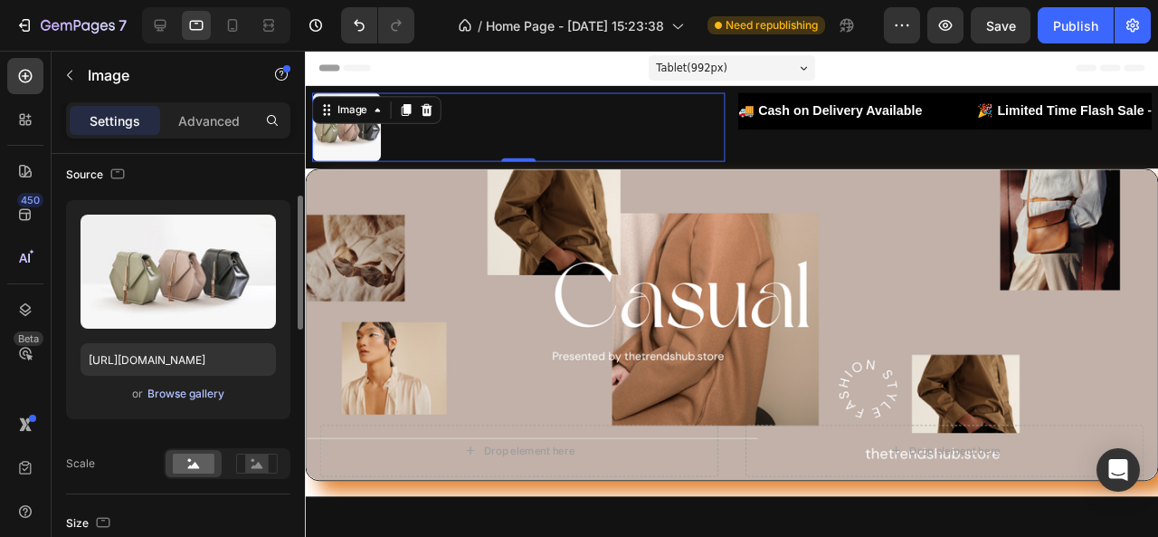
click at [191, 392] on div "Browse gallery" at bounding box center [186, 394] width 77 height 16
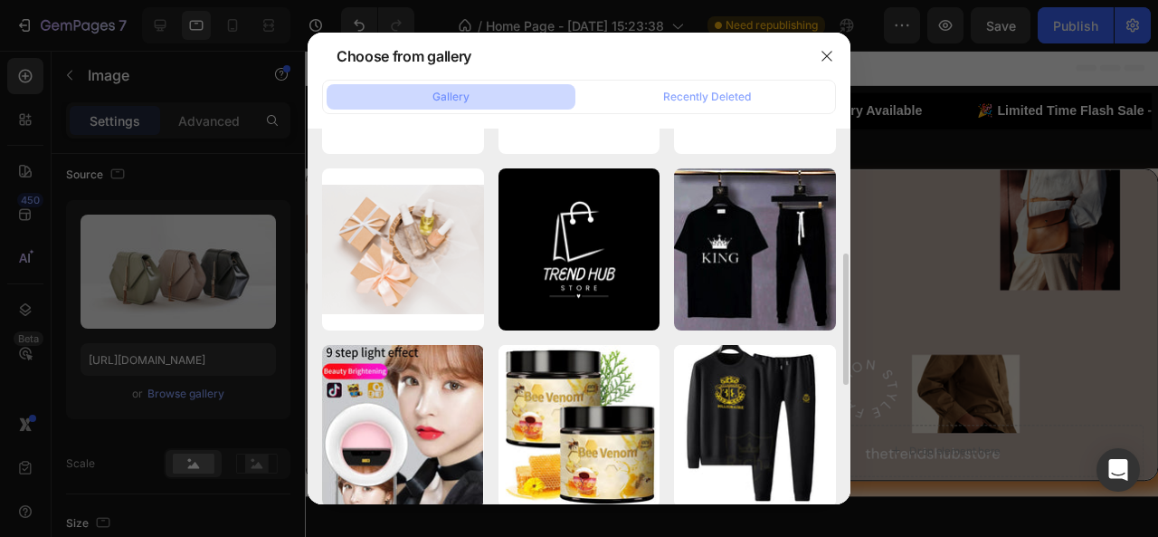
scroll to position [337, 0]
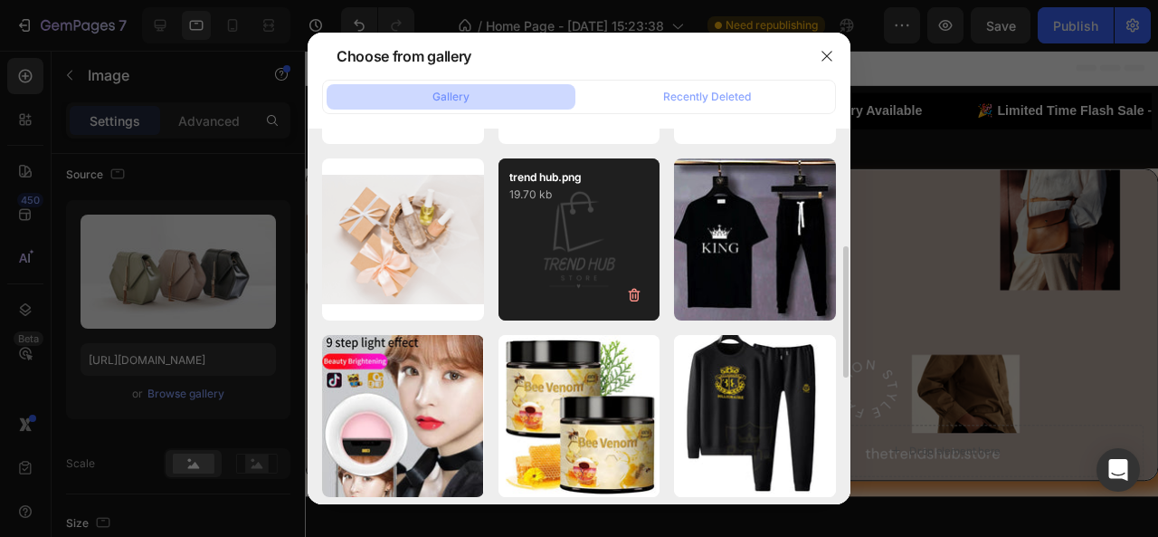
click at [588, 260] on div "trend hub.png 19.70 kb" at bounding box center [580, 239] width 162 height 162
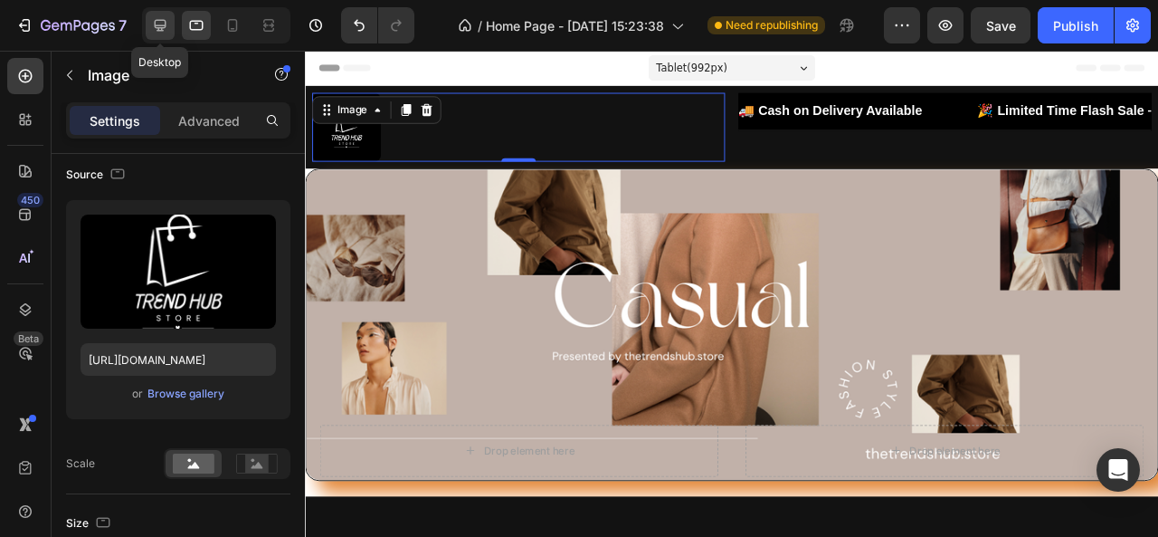
click at [158, 23] on icon at bounding box center [160, 25] width 18 height 18
type input "https://cdn.shopify.com/s/files/1/2005/9307/files/image_demo.jpg"
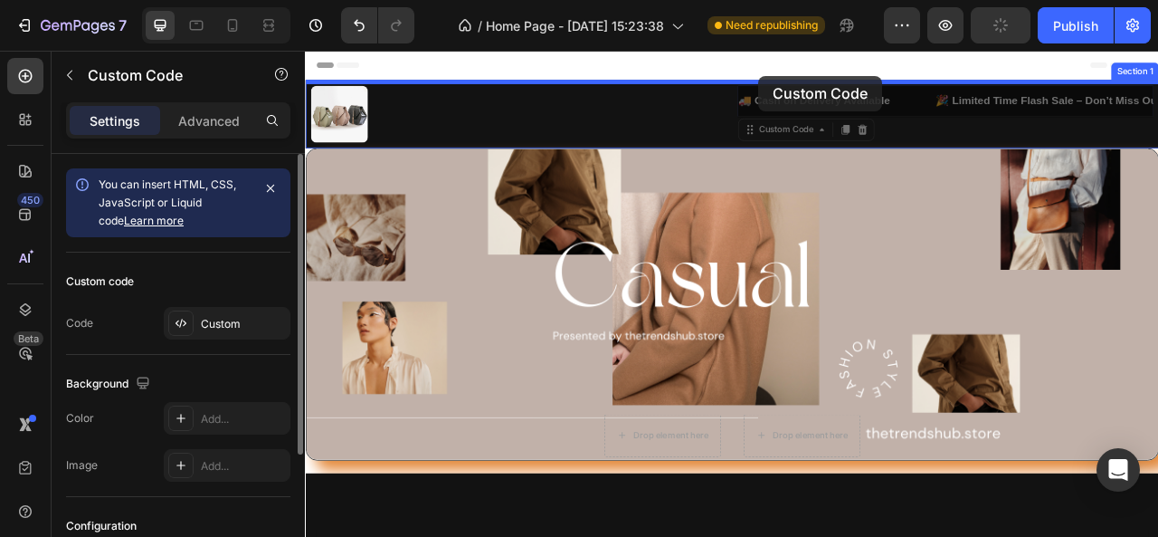
drag, startPoint x: 910, startPoint y: 116, endPoint x: 879, endPoint y: 82, distance: 45.5
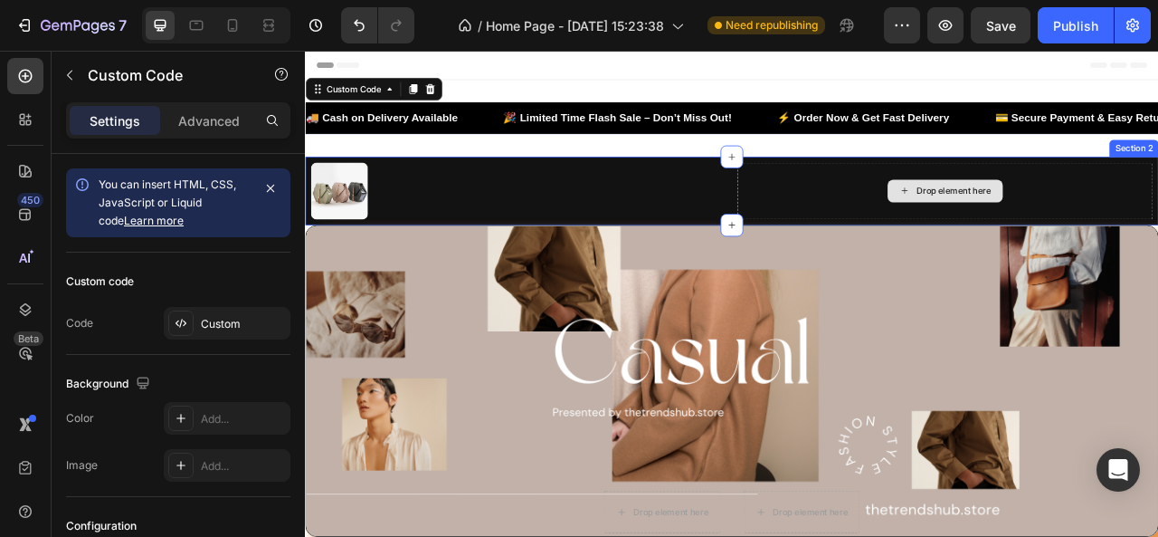
click at [911, 211] on div "Drop element here" at bounding box center [1119, 229] width 529 height 72
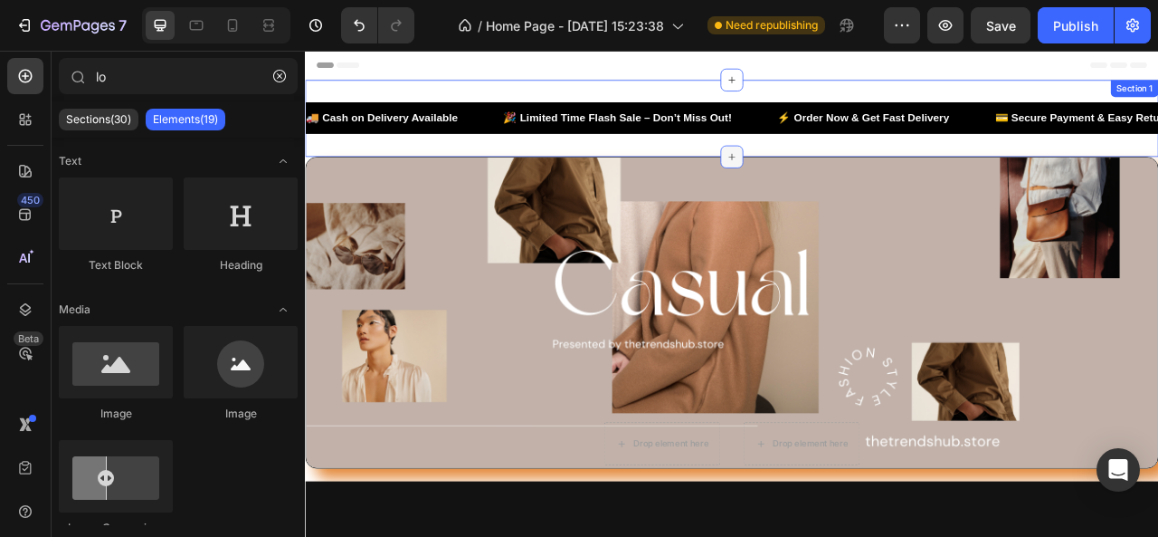
click at [839, 175] on div at bounding box center [848, 185] width 29 height 29
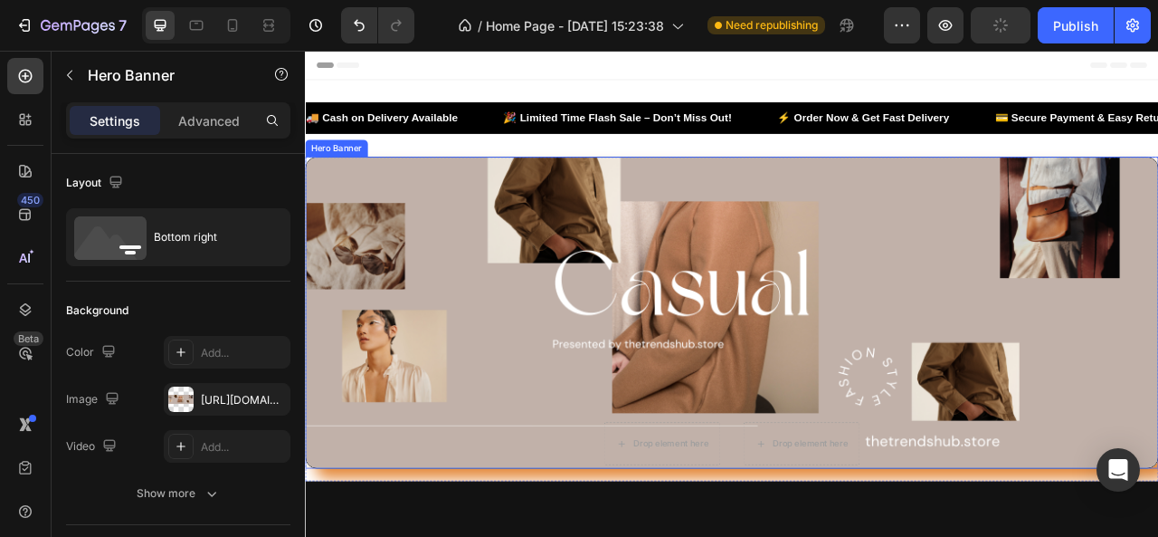
click at [336, 201] on div "Overlay" at bounding box center [848, 384] width 1084 height 396
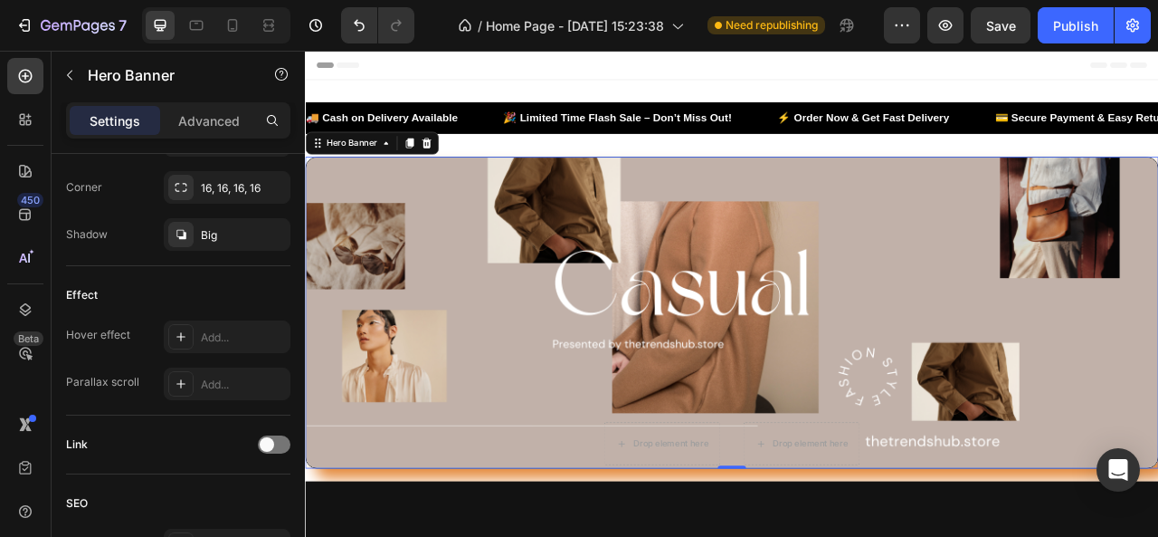
scroll to position [1038, 0]
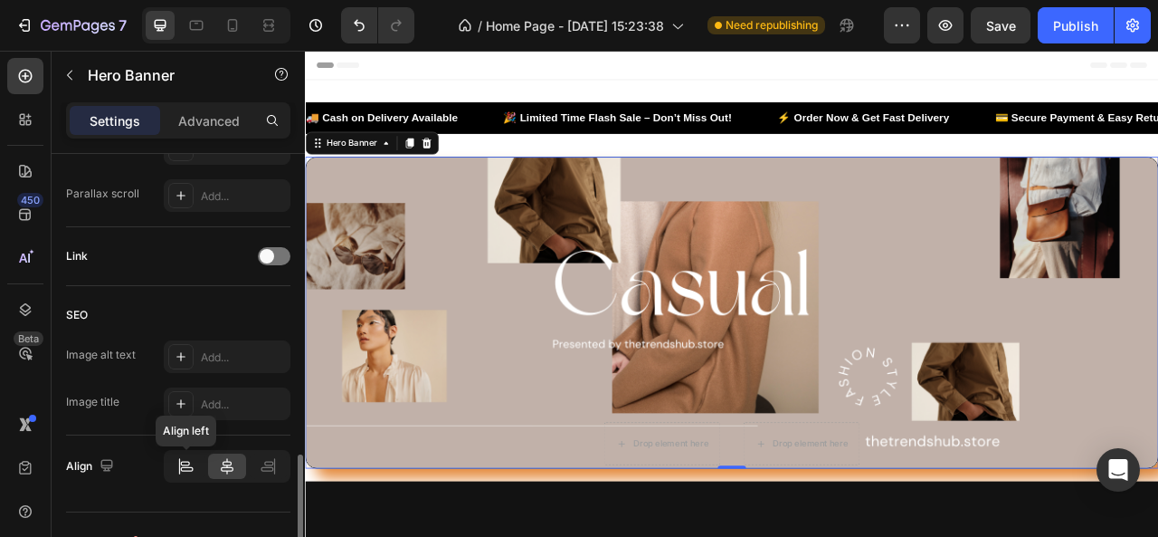
click at [195, 454] on div at bounding box center [185, 465] width 37 height 25
click at [224, 461] on icon at bounding box center [227, 466] width 13 height 16
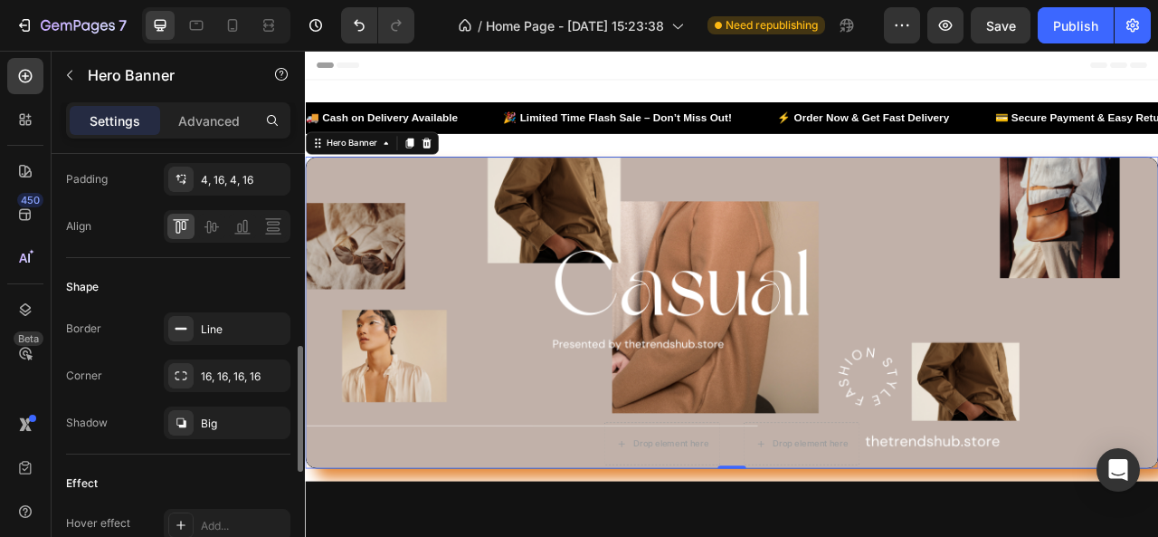
scroll to position [648, 0]
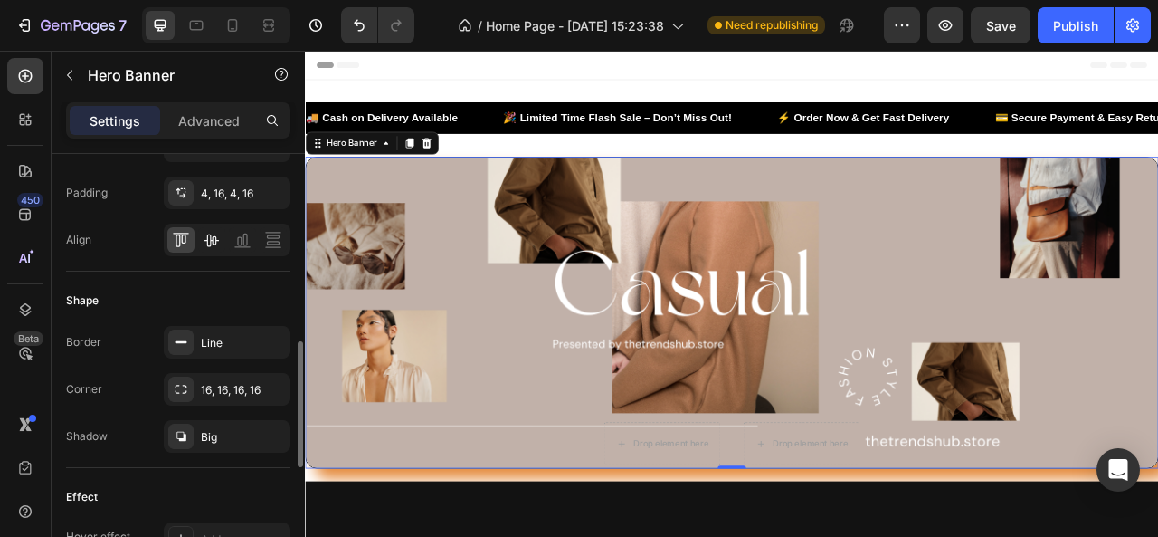
click at [214, 231] on icon at bounding box center [212, 240] width 18 height 18
click at [239, 236] on icon at bounding box center [243, 240] width 18 height 18
click at [287, 244] on div at bounding box center [227, 240] width 127 height 33
click at [277, 238] on icon at bounding box center [273, 240] width 18 height 18
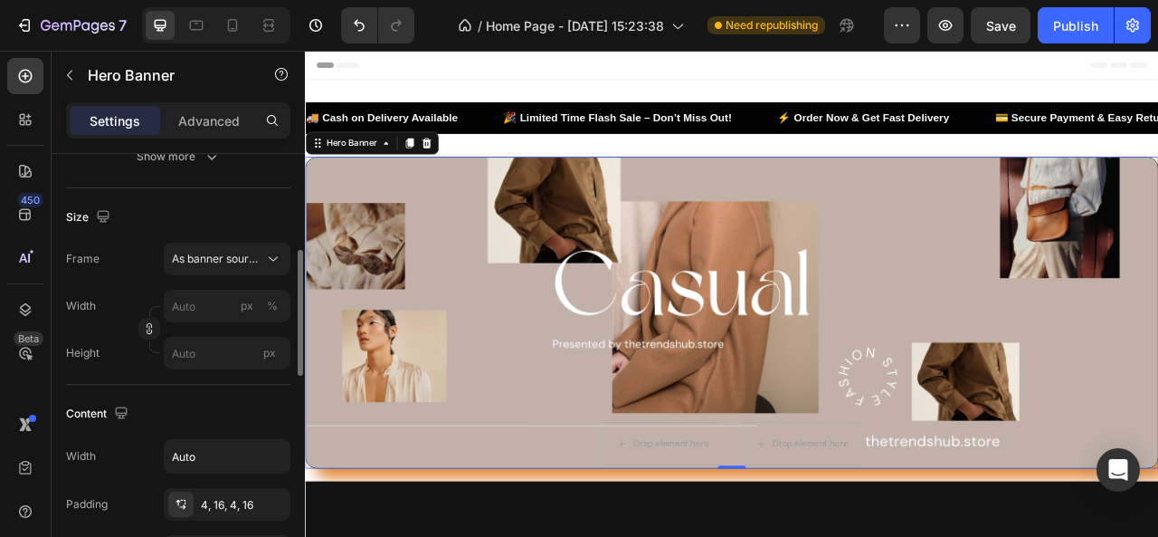
scroll to position [336, 0]
click at [251, 253] on span "As banner source" at bounding box center [216, 260] width 89 height 16
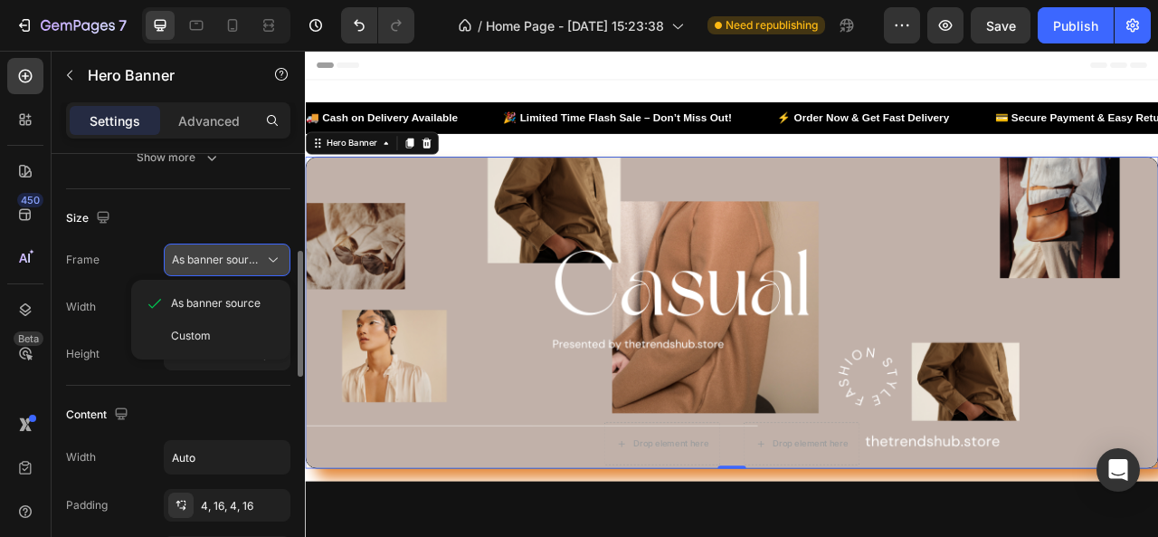
click at [251, 253] on span "As banner source" at bounding box center [216, 260] width 89 height 16
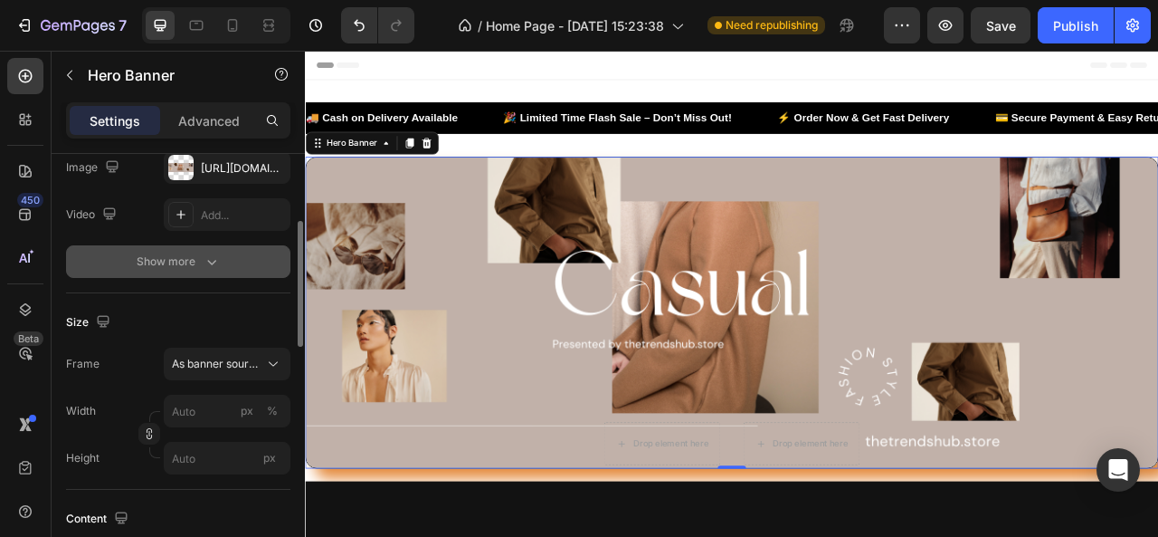
scroll to position [232, 0]
click at [216, 257] on icon "button" at bounding box center [212, 262] width 18 height 18
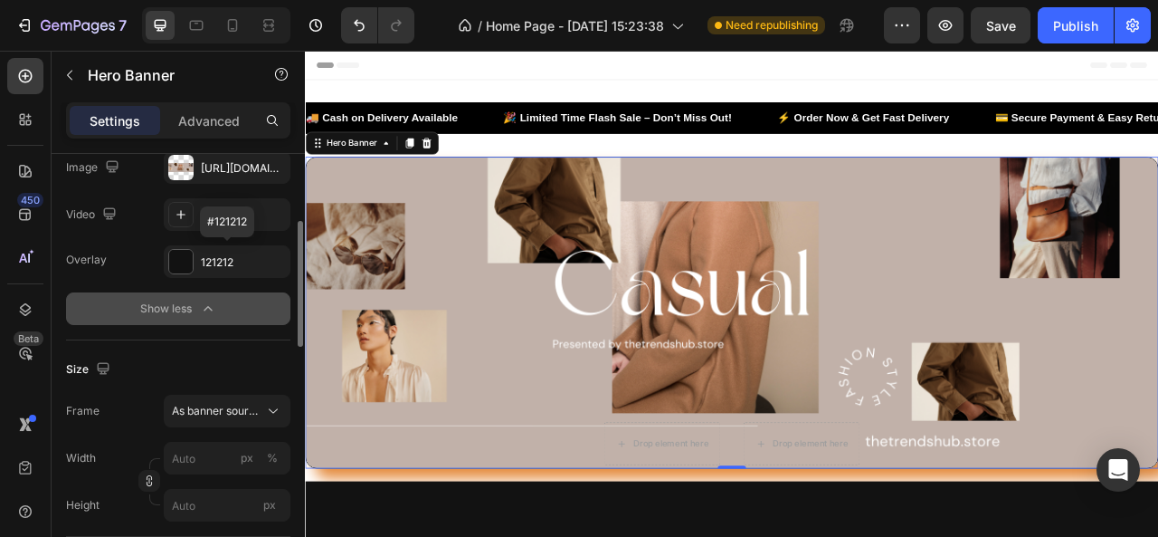
click at [216, 257] on div "121212" at bounding box center [243, 262] width 85 height 16
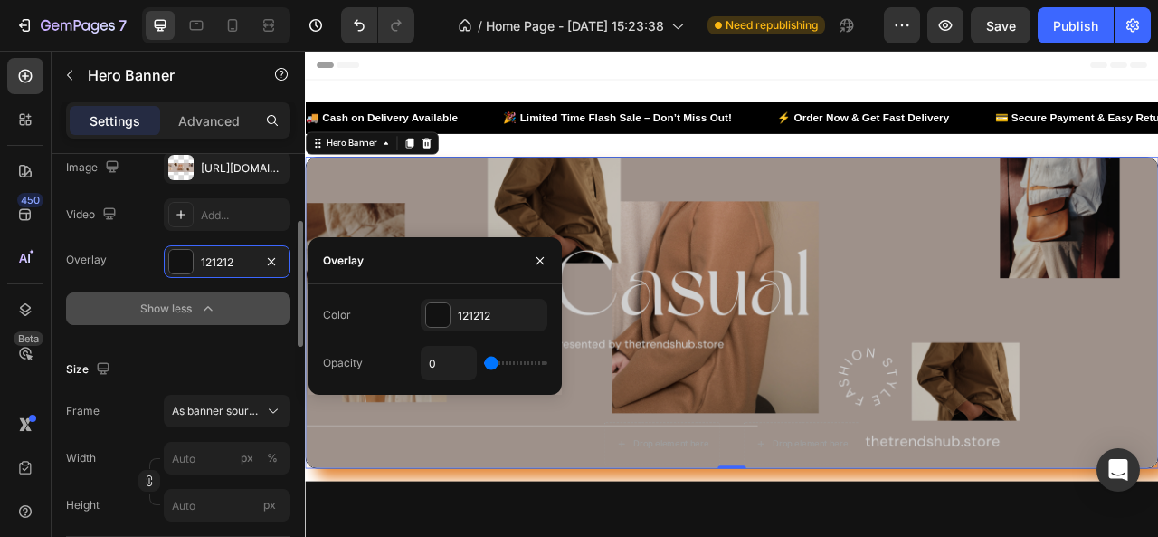
type input "20%"
type input "20"
click at [501, 361] on input "range" at bounding box center [515, 363] width 63 height 4
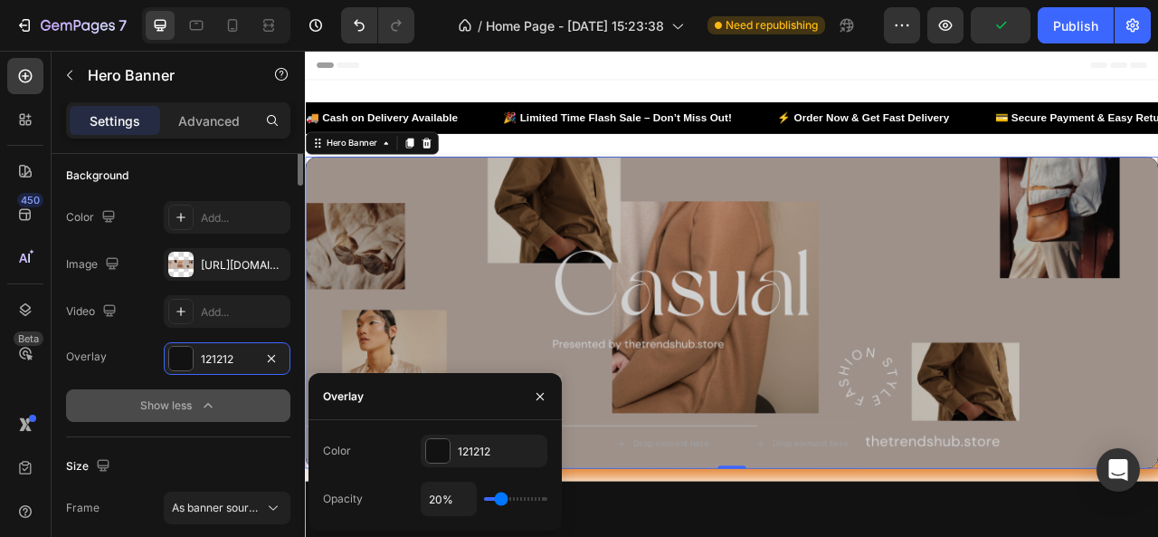
scroll to position [0, 0]
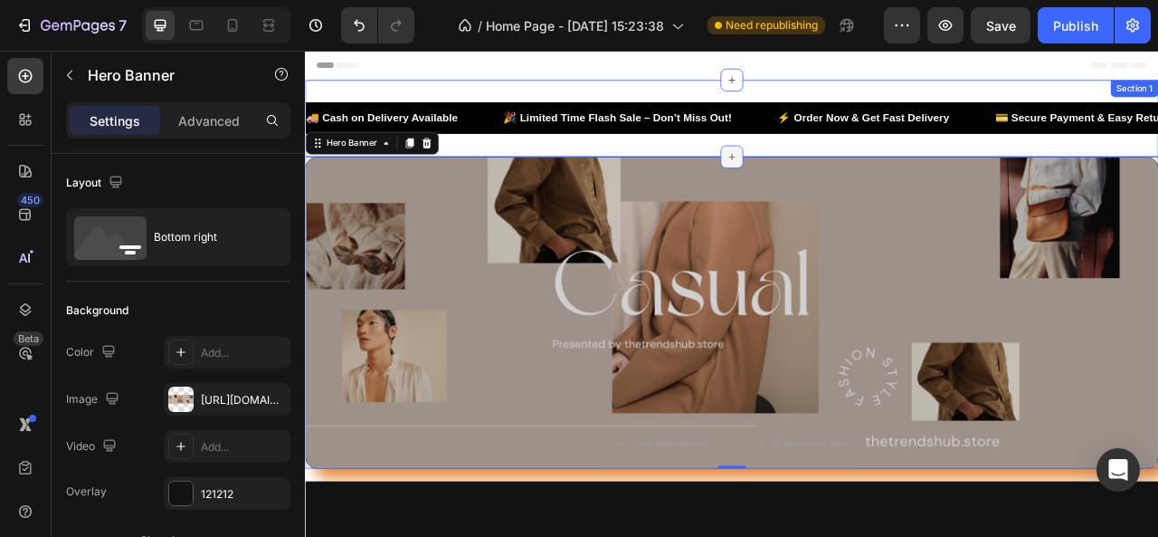
click at [841, 179] on icon at bounding box center [848, 185] width 14 height 14
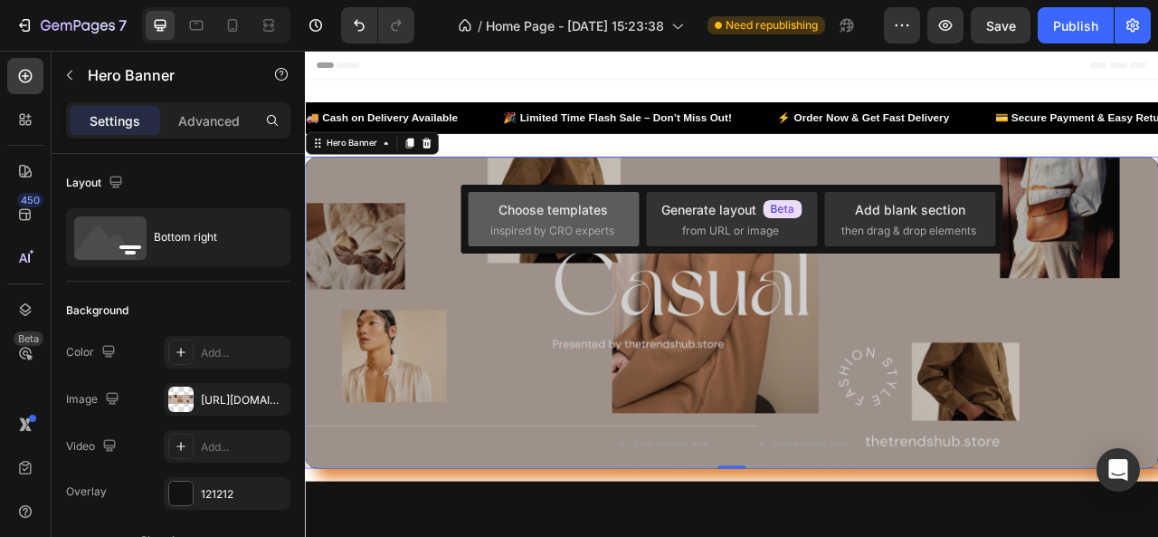
click at [541, 214] on div "Choose templates" at bounding box center [554, 209] width 110 height 19
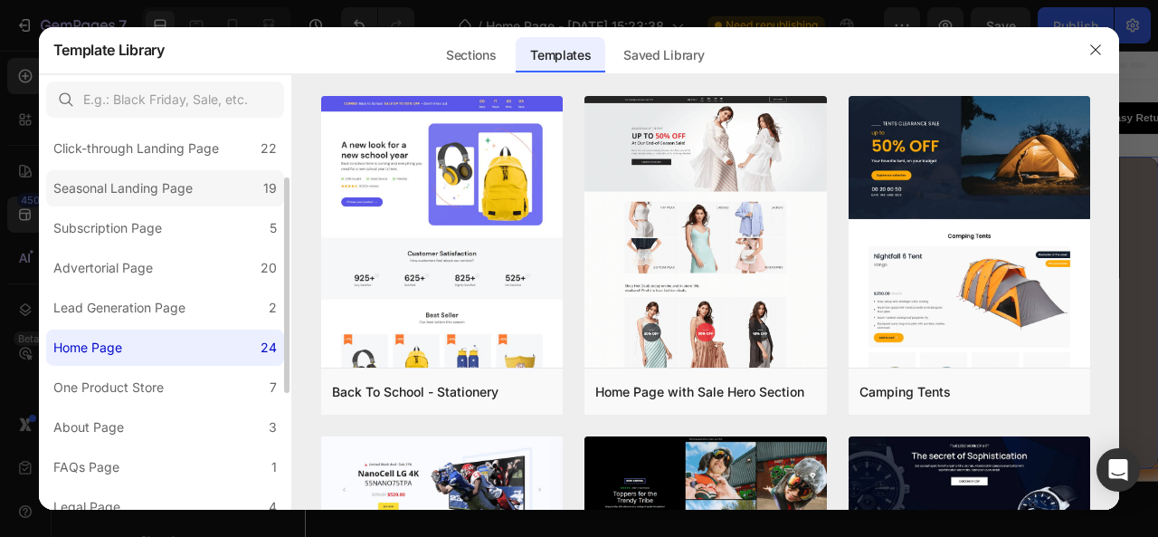
scroll to position [91, 0]
click at [129, 338] on div "Home Page" at bounding box center [91, 346] width 76 height 22
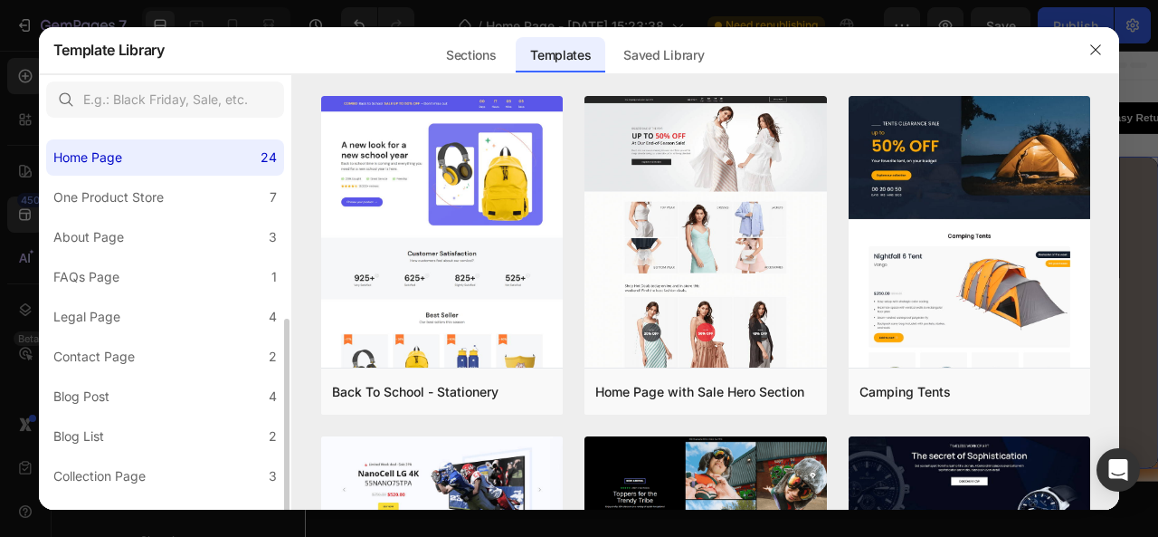
scroll to position [302, 0]
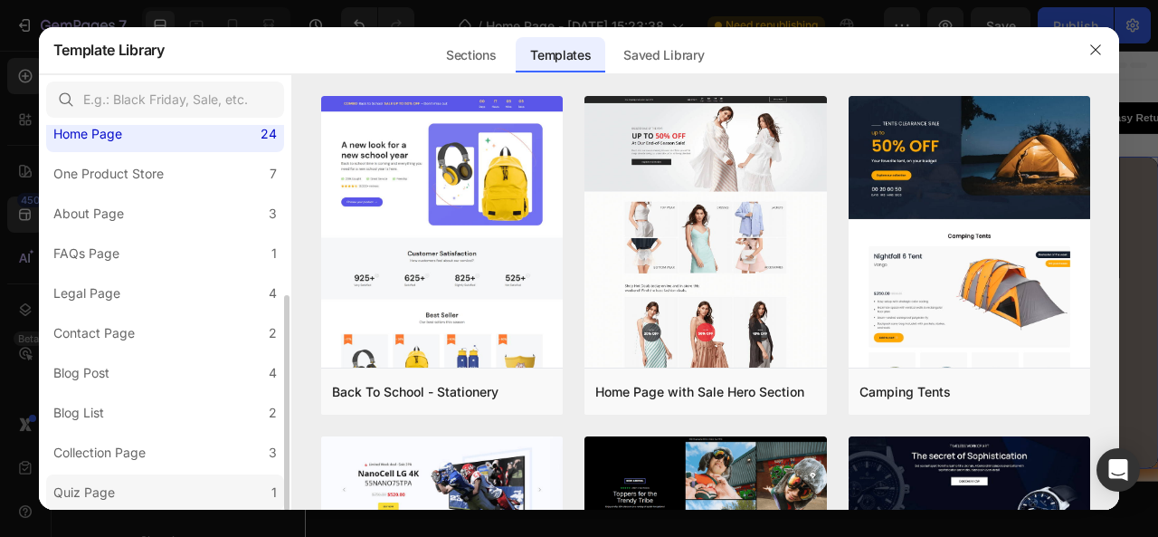
click at [98, 486] on div "Quiz Page" at bounding box center [84, 492] width 62 height 22
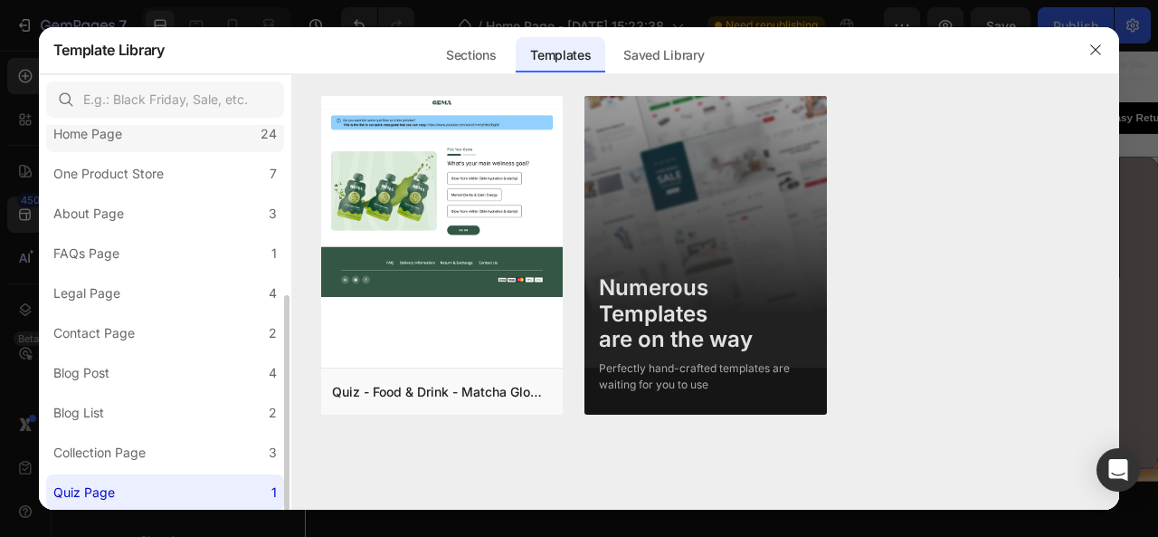
click at [119, 128] on div "Home Page" at bounding box center [87, 134] width 69 height 22
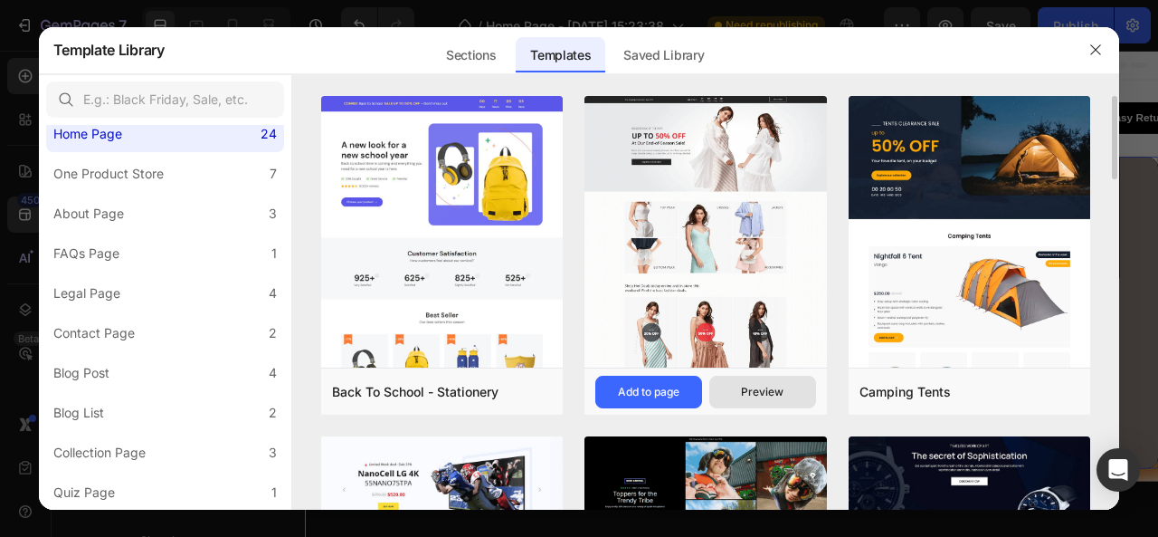
click at [750, 390] on div "Preview" at bounding box center [762, 392] width 43 height 16
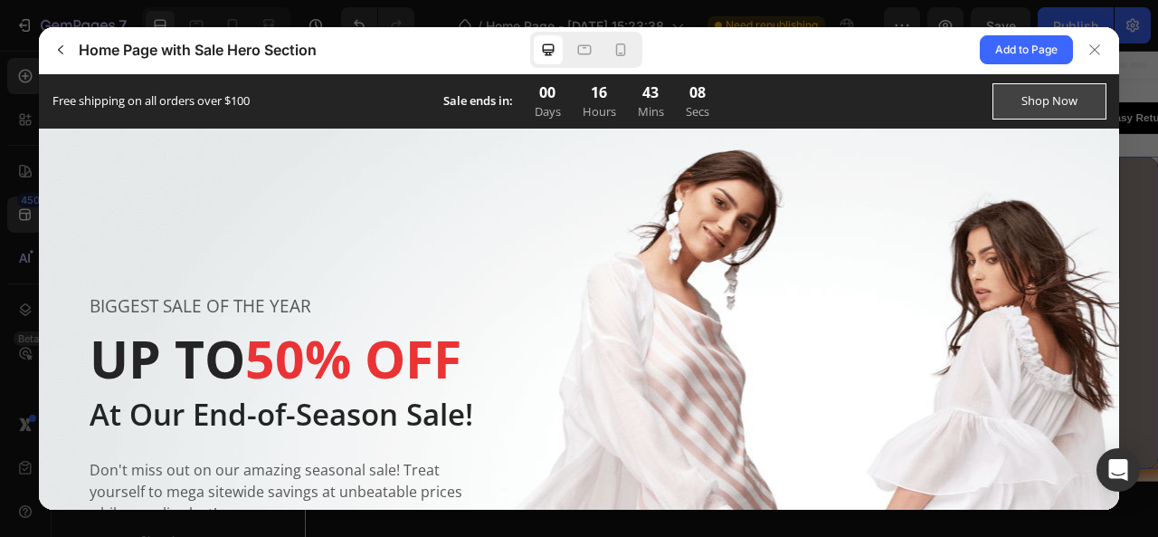
scroll to position [0, 0]
click at [1096, 44] on icon at bounding box center [1095, 50] width 14 height 14
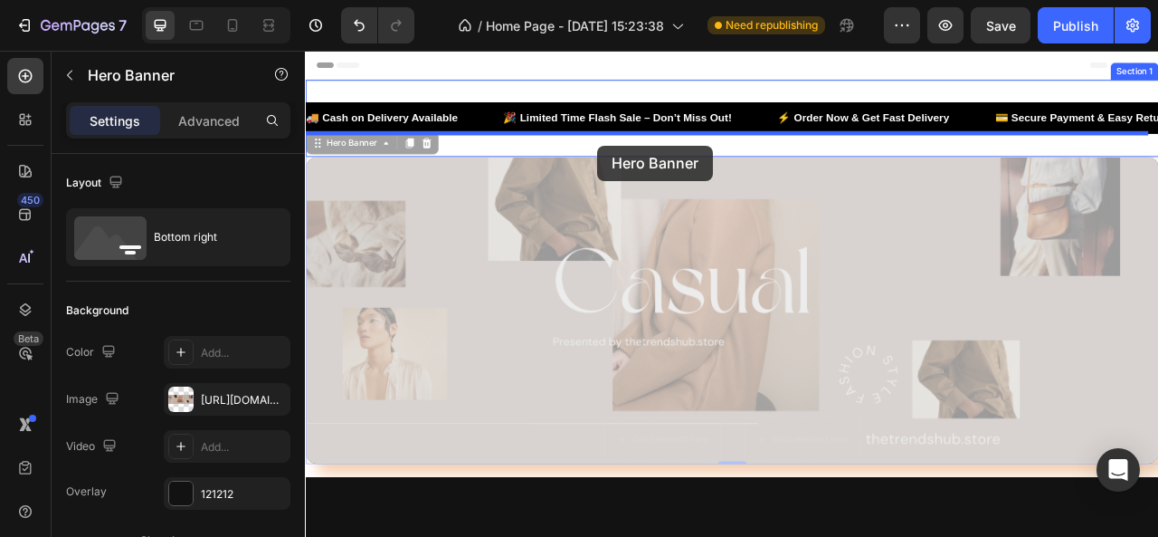
drag, startPoint x: 681, startPoint y: 184, endPoint x: 676, endPoint y: 169, distance: 15.2
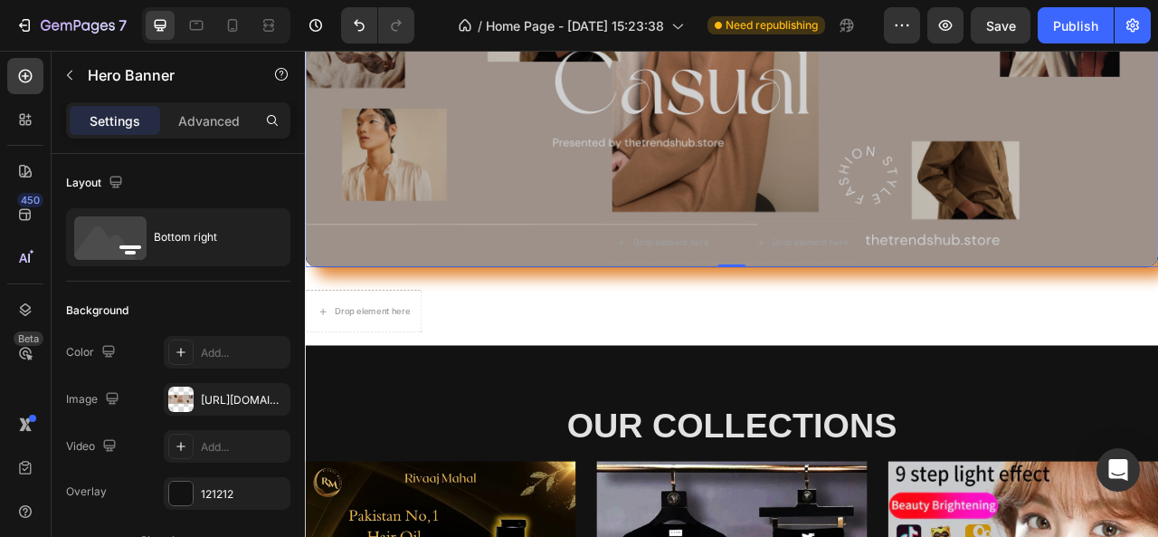
scroll to position [229, 0]
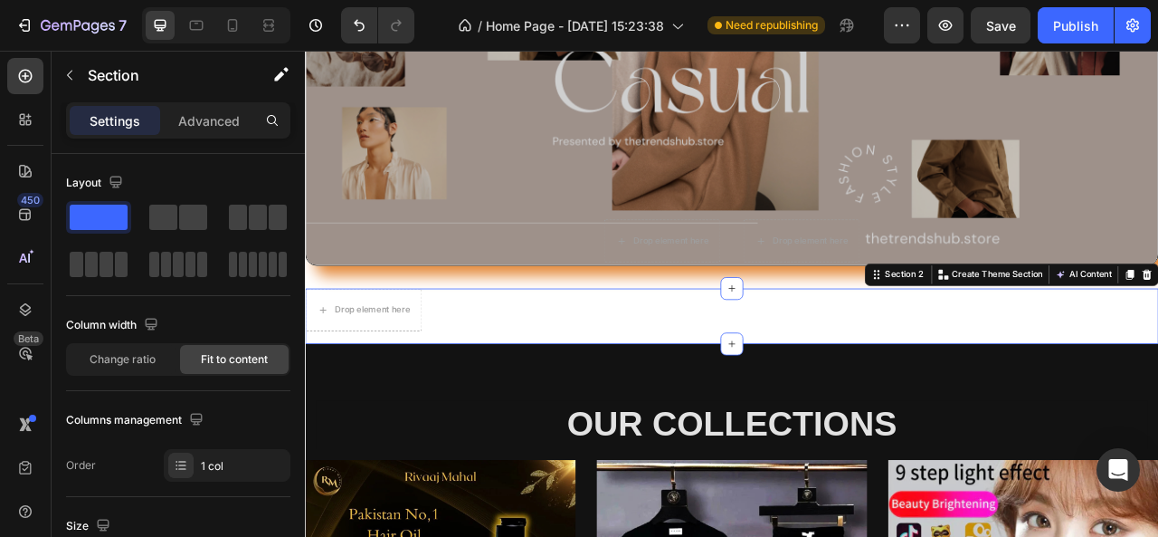
click at [945, 371] on div "Drop element here Section 2 You can create reusable sections Create Theme Secti…" at bounding box center [848, 388] width 1086 height 71
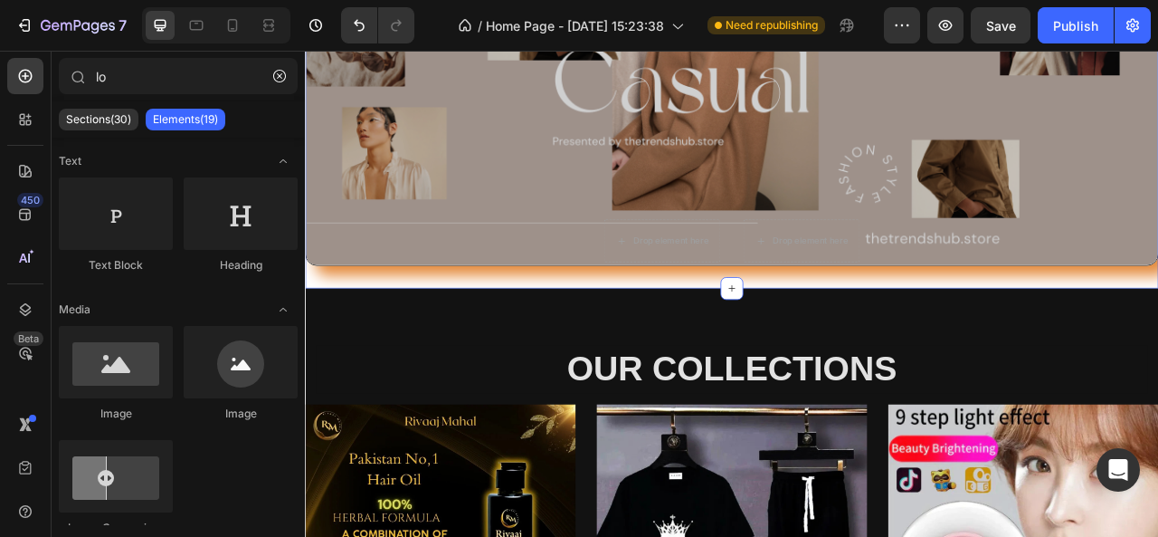
click at [1158, 338] on div "🚚 Cash on Delivery Available 🎉 Limited Time Flash Sale – Don’t Miss Out! ⚡ Orde…" at bounding box center [848, 106] width 1086 height 494
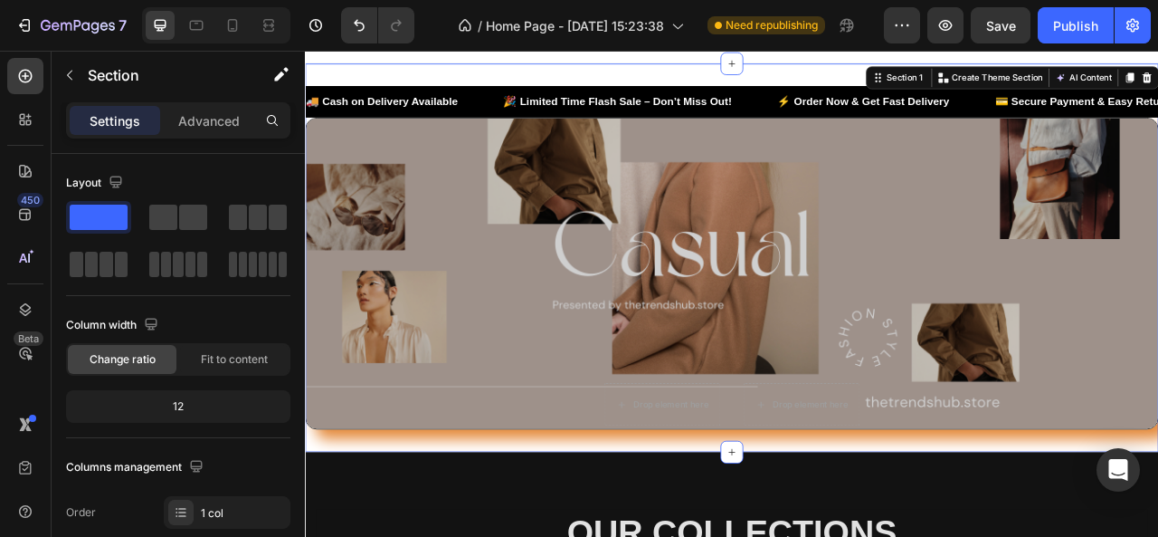
scroll to position [0, 0]
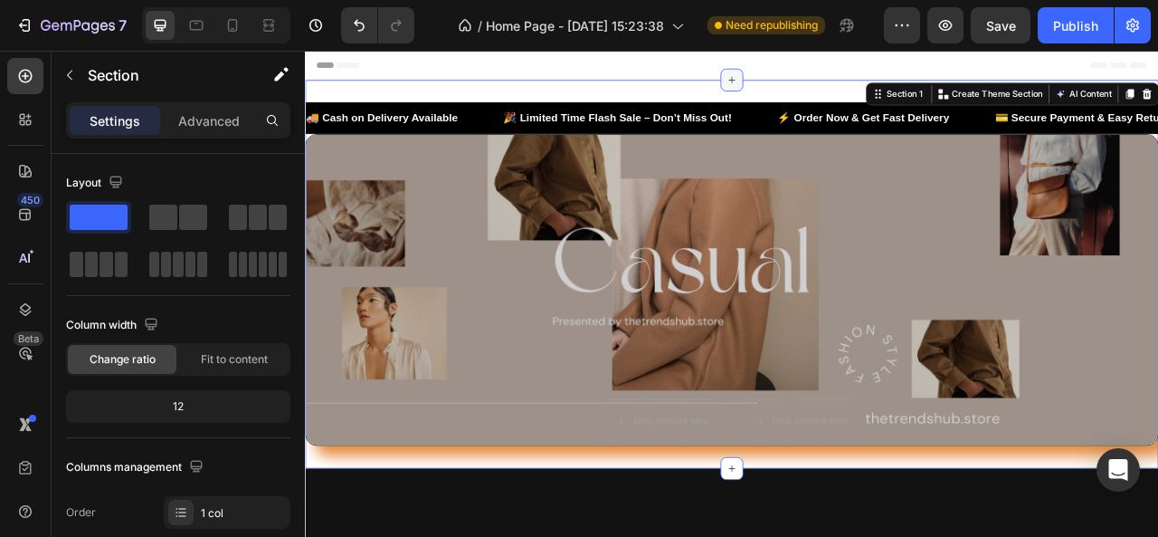
click at [842, 81] on icon at bounding box center [848, 88] width 14 height 14
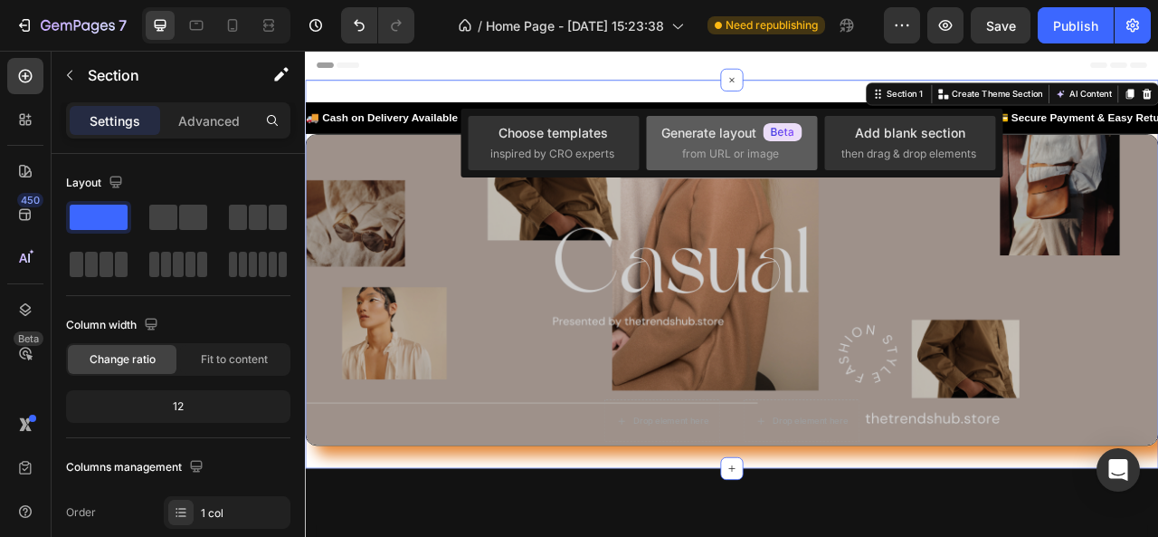
click at [729, 139] on div "Generate layout" at bounding box center [732, 132] width 141 height 19
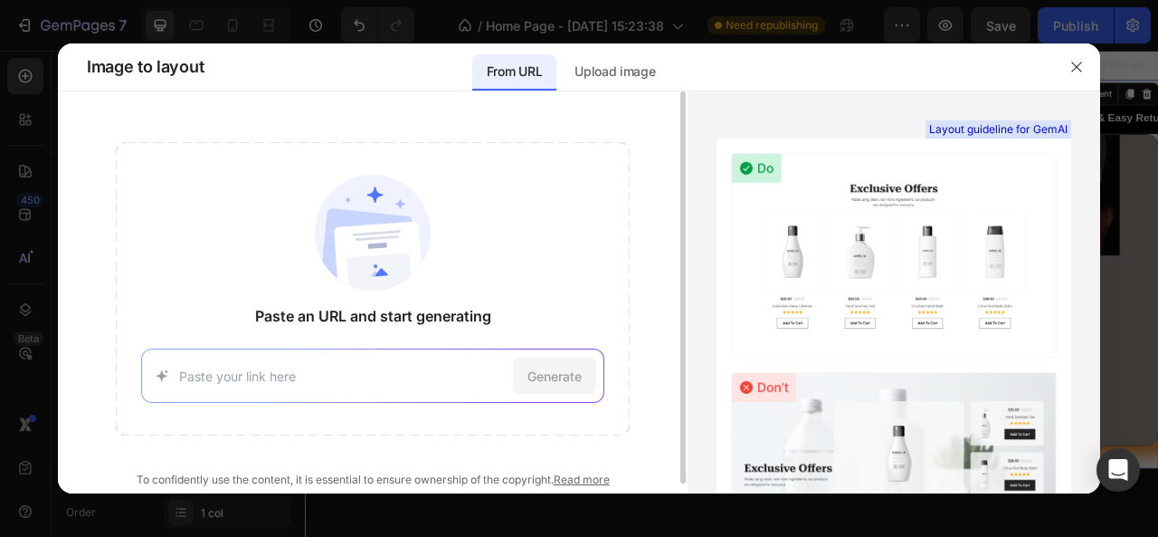
click at [453, 372] on input at bounding box center [342, 376] width 326 height 19
type input "logo"
click at [543, 372] on span "Generate" at bounding box center [555, 376] width 54 height 19
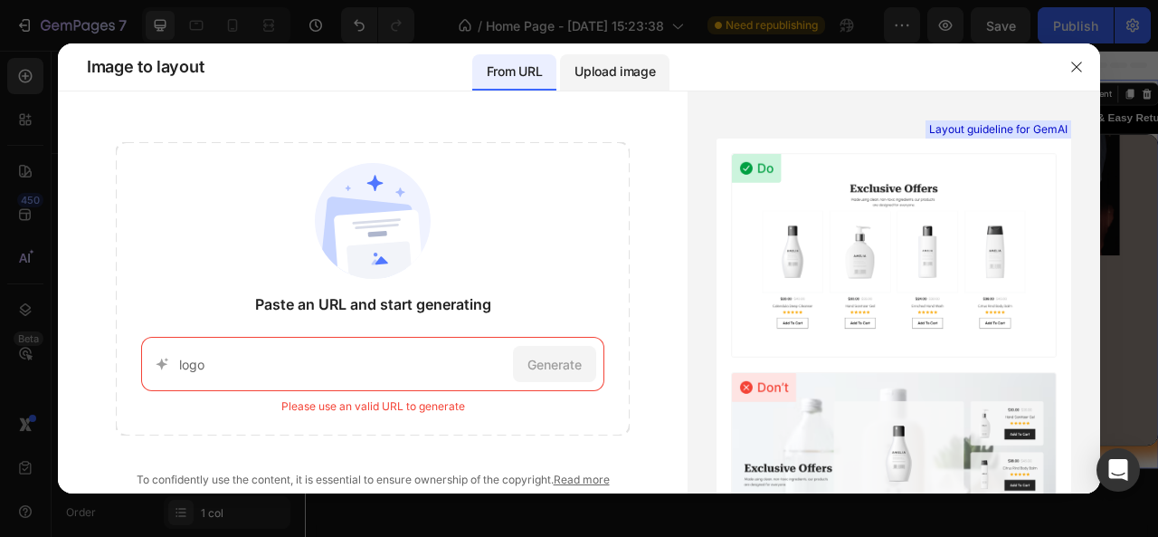
click at [625, 80] on p "Upload image" at bounding box center [615, 72] width 81 height 22
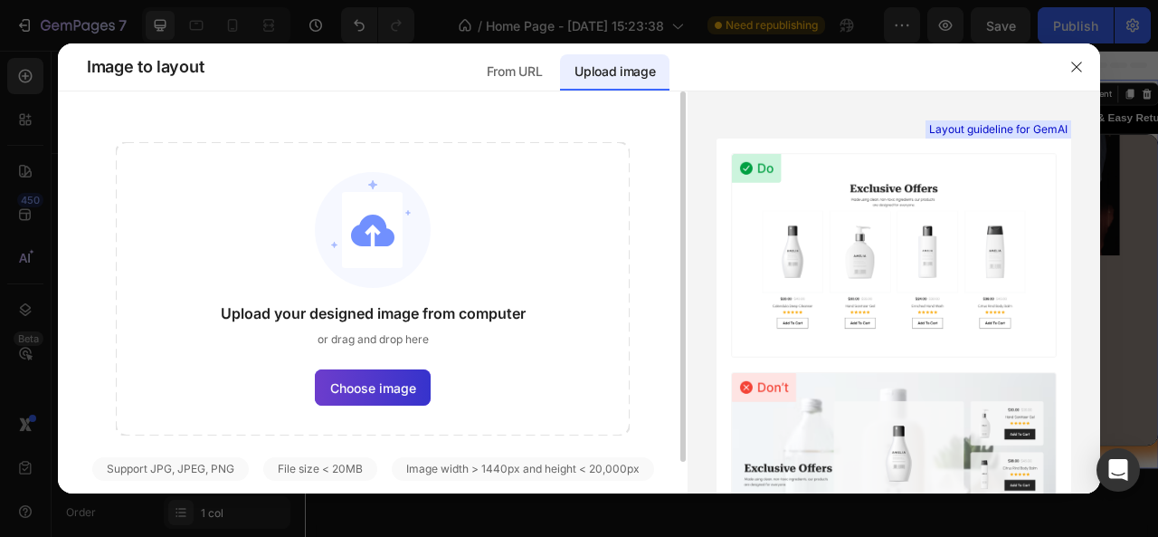
click at [404, 386] on span "Choose image" at bounding box center [373, 387] width 86 height 19
click at [0, 0] on input "Choose image" at bounding box center [0, 0] width 0 height 0
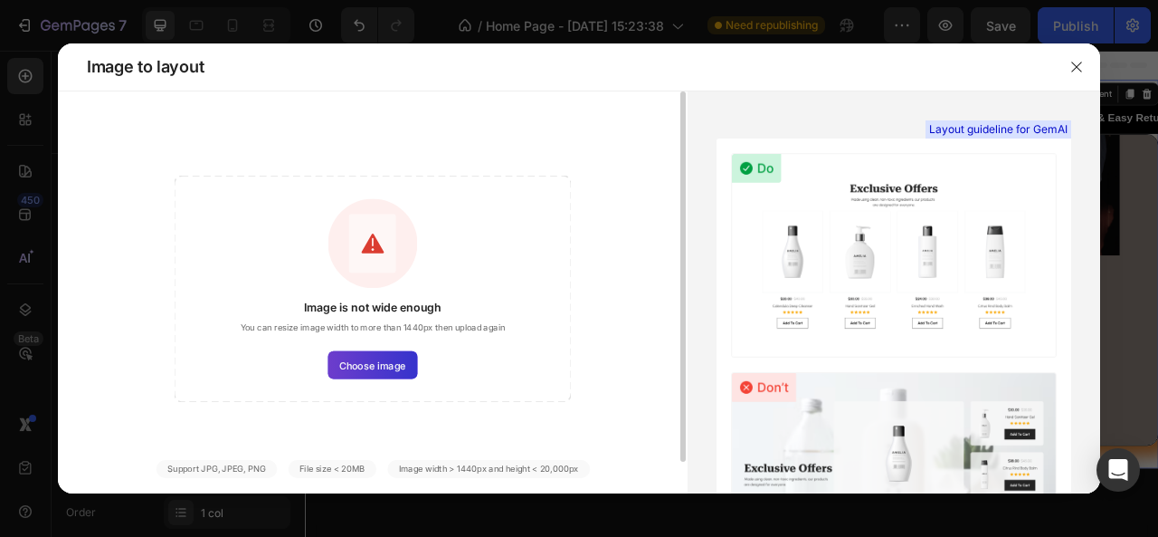
click at [367, 360] on span "Choose image" at bounding box center [372, 364] width 66 height 14
click at [0, 0] on input "Choose image" at bounding box center [0, 0] width 0 height 0
click at [1075, 61] on icon "button" at bounding box center [1077, 67] width 14 height 14
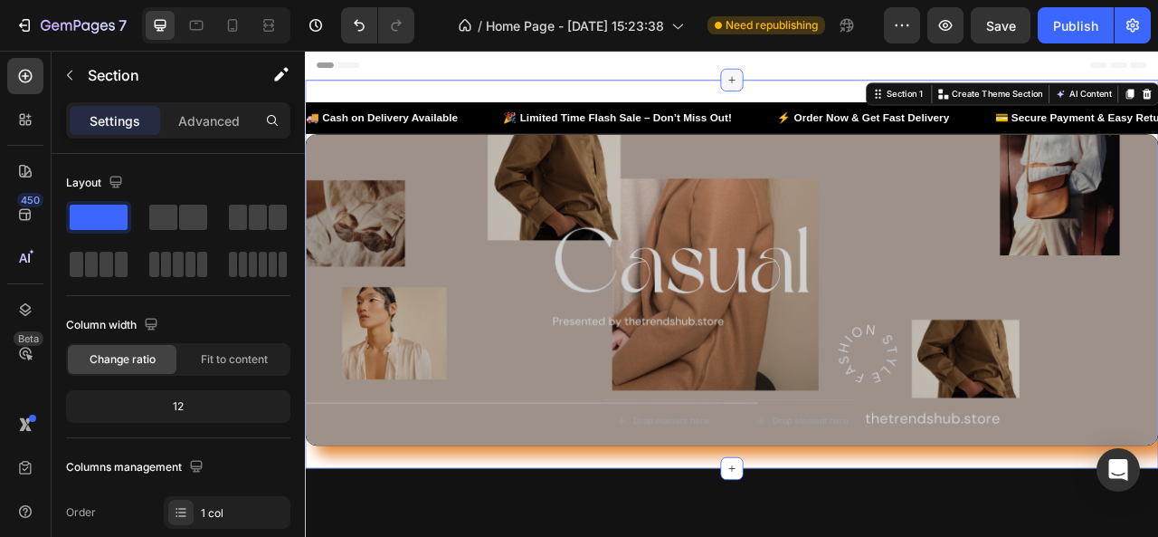
click at [834, 93] on div at bounding box center [848, 87] width 29 height 29
click at [774, 96] on div "🚚 Cash on Delivery Available 🎉 Limited Time Flash Sale – Don’t Miss Out! ⚡ Orde…" at bounding box center [848, 335] width 1086 height 494
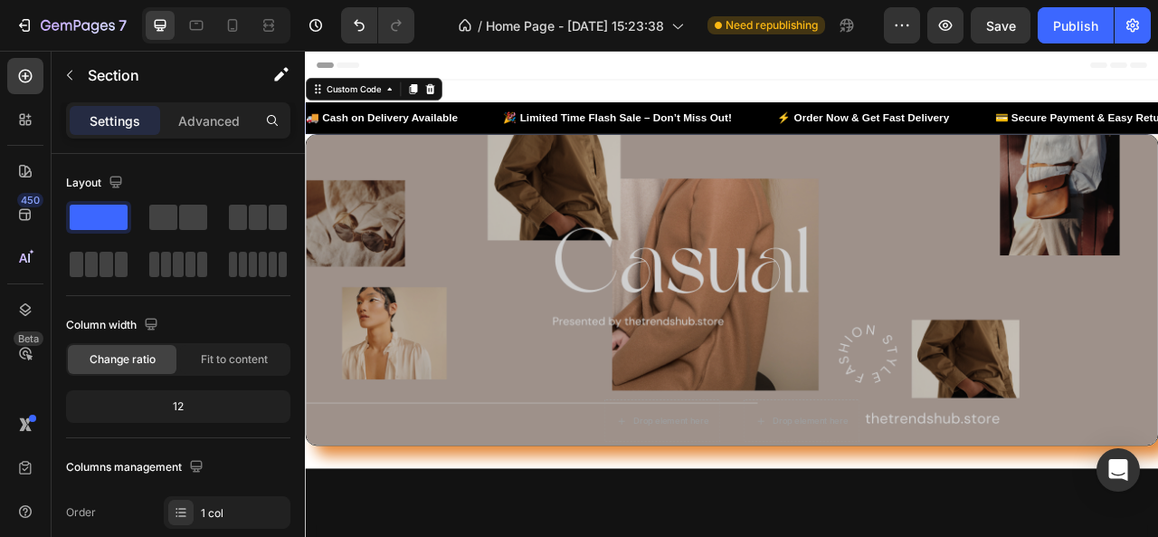
click at [749, 137] on span "🎉 Limited Time Flash Sale – Don’t Miss Out!" at bounding box center [702, 136] width 291 height 21
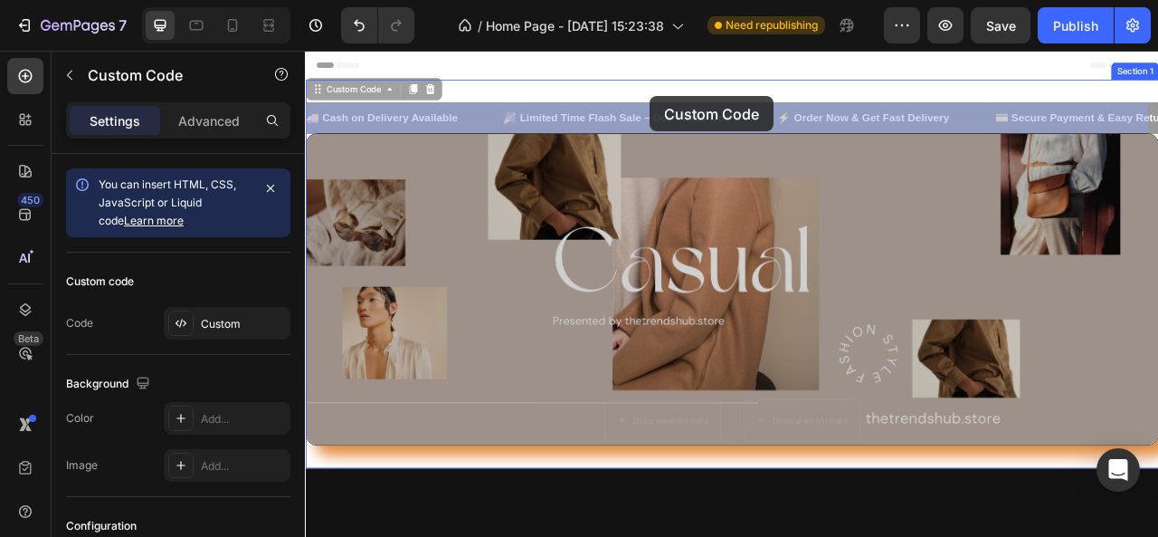
drag, startPoint x: 749, startPoint y: 138, endPoint x: 744, endPoint y: 109, distance: 29.5
drag, startPoint x: 744, startPoint y: 131, endPoint x: 743, endPoint y: 100, distance: 31.7
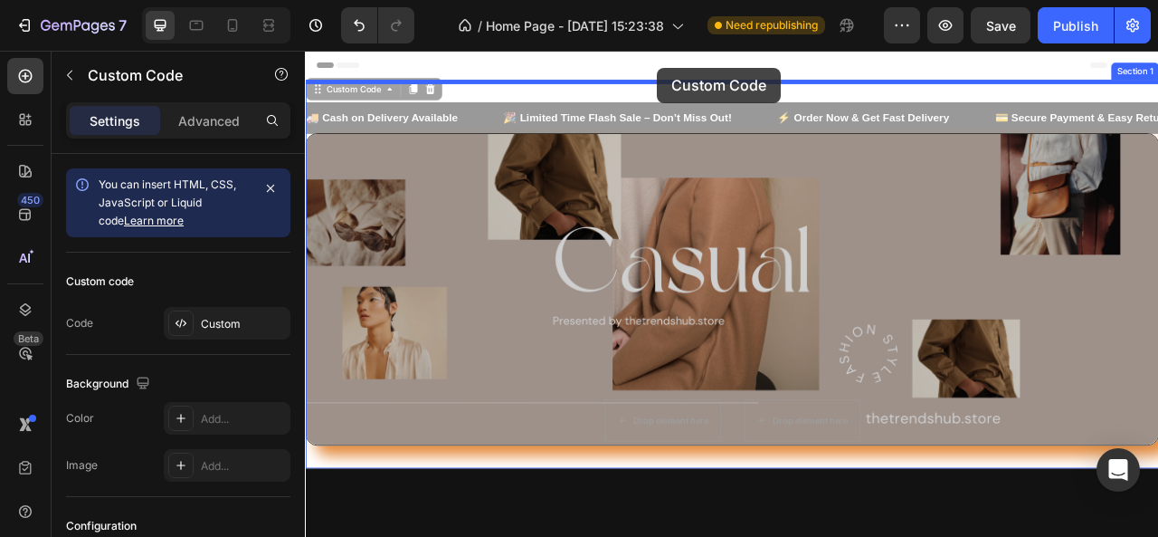
drag, startPoint x: 742, startPoint y: 120, endPoint x: 753, endPoint y: 75, distance: 46.5
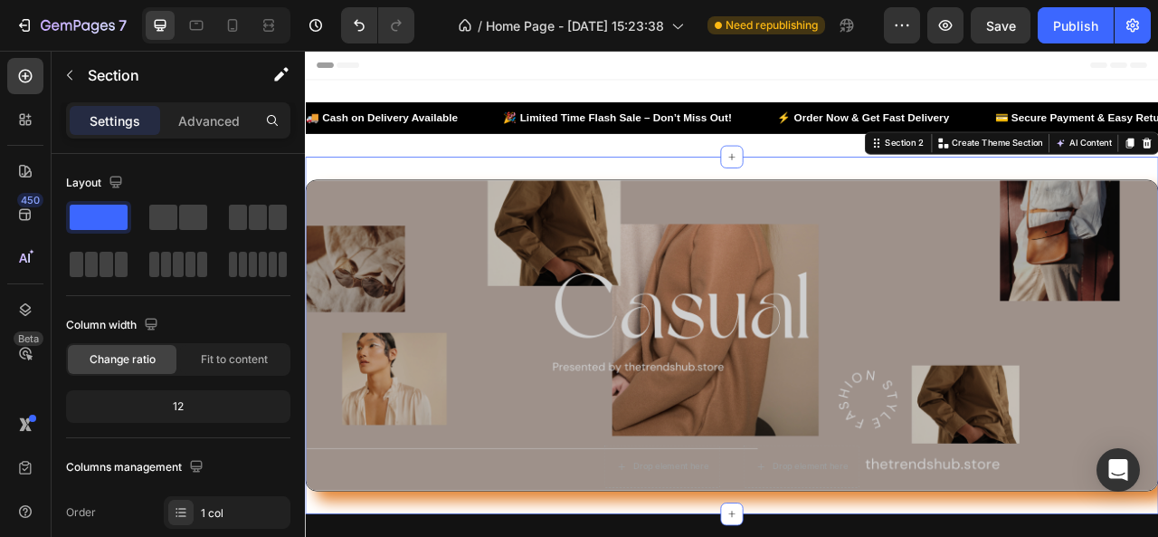
click at [753, 199] on div "Drop element here Drop element here Hero Banner Section 2 You can create reusab…" at bounding box center [848, 413] width 1086 height 455
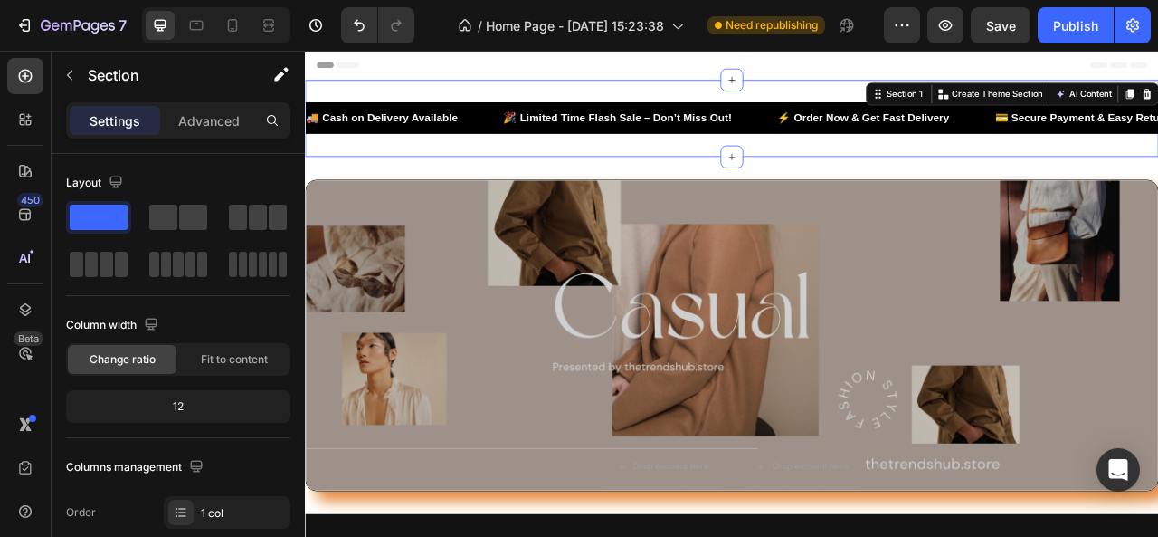
click at [912, 170] on div "🚚 Cash on Delivery Available 🎉 Limited Time Flash Sale – Don’t Miss Out! ⚡ Orde…" at bounding box center [848, 137] width 1086 height 98
click at [260, 368] on div "Fit to content" at bounding box center [234, 359] width 109 height 29
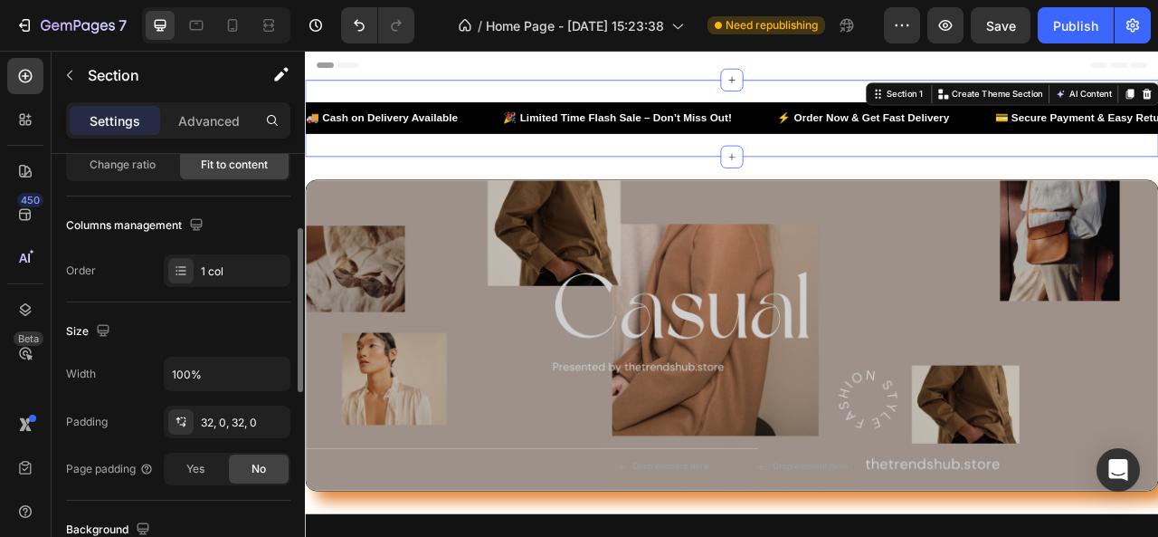
scroll to position [195, 0]
click at [249, 424] on div "32, 0, 32, 0" at bounding box center [243, 422] width 85 height 16
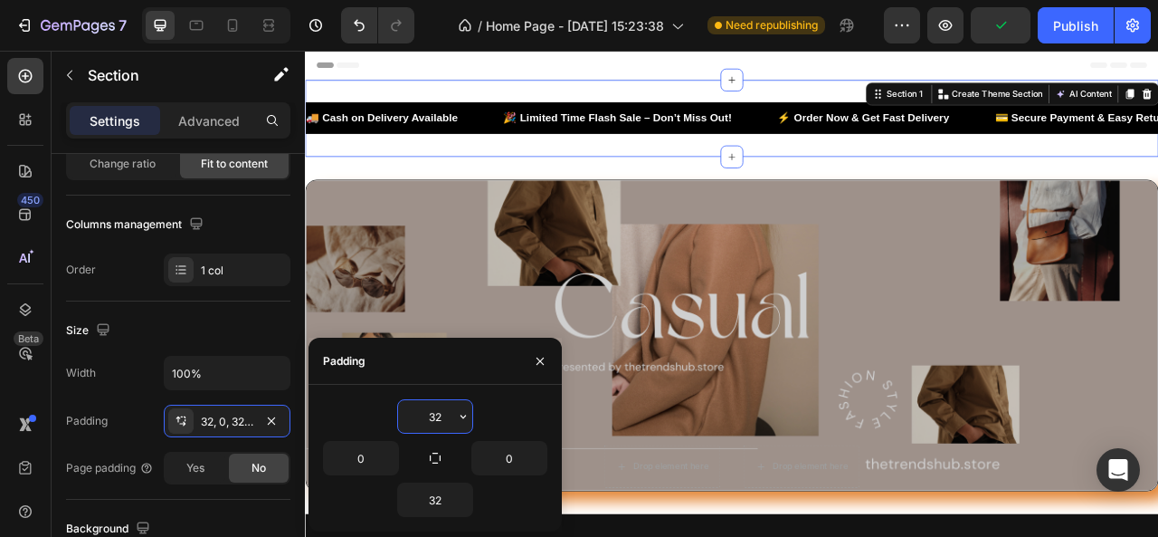
click at [433, 411] on input "32" at bounding box center [435, 416] width 74 height 33
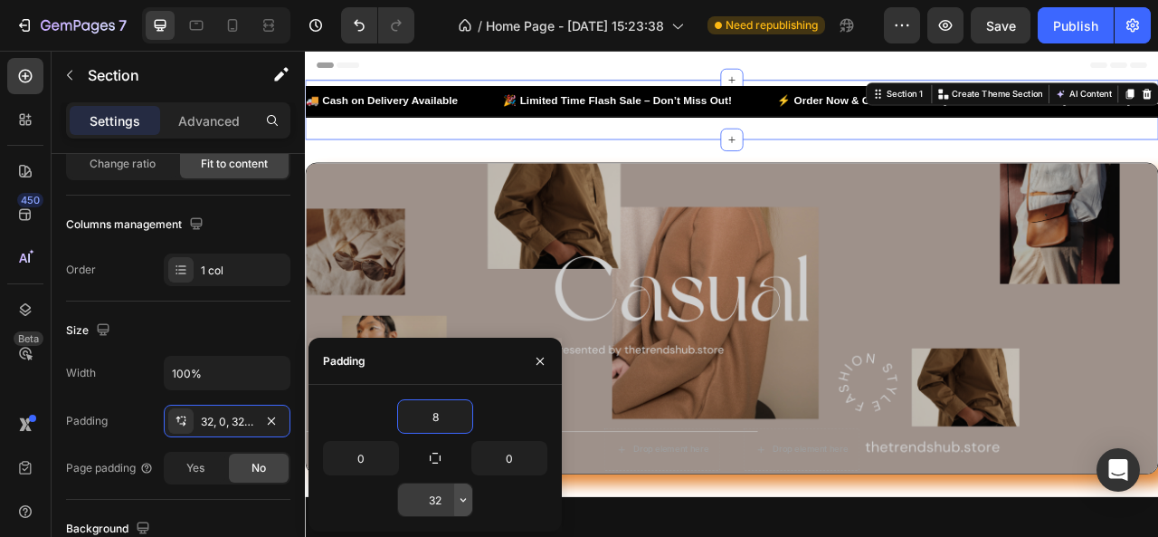
type input "8"
click at [456, 503] on icon "button" at bounding box center [463, 499] width 14 height 14
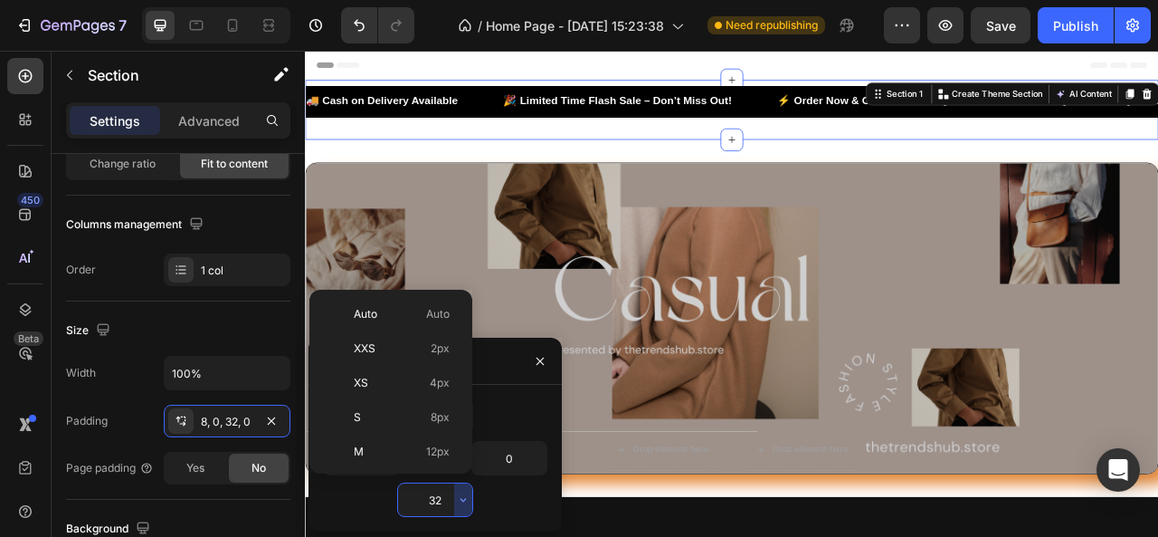
scroll to position [130, 0]
click at [417, 319] on p "M 12px" at bounding box center [402, 321] width 96 height 16
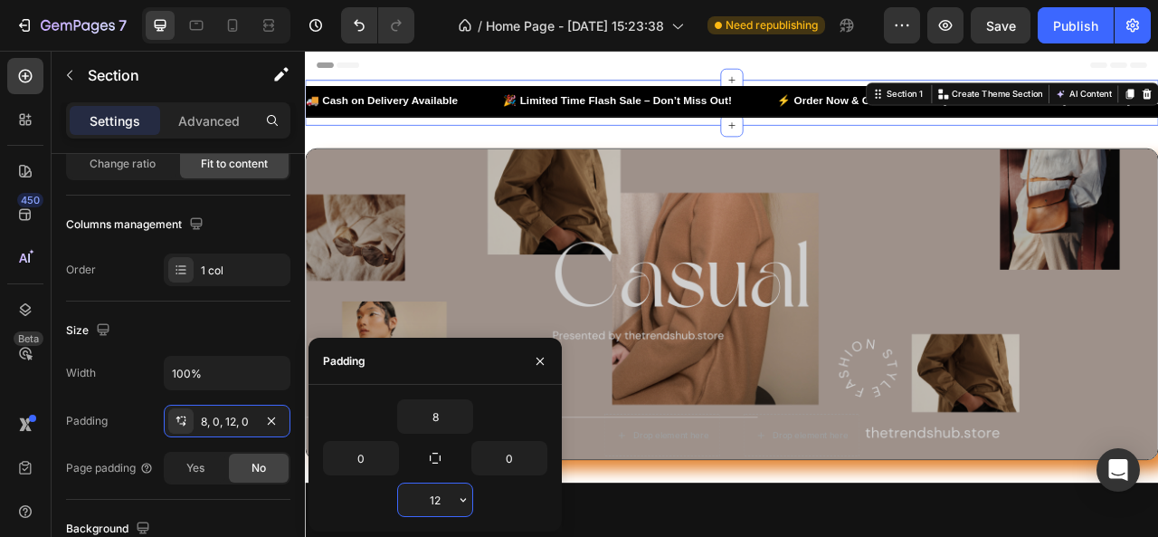
click at [447, 500] on input "12" at bounding box center [435, 499] width 74 height 33
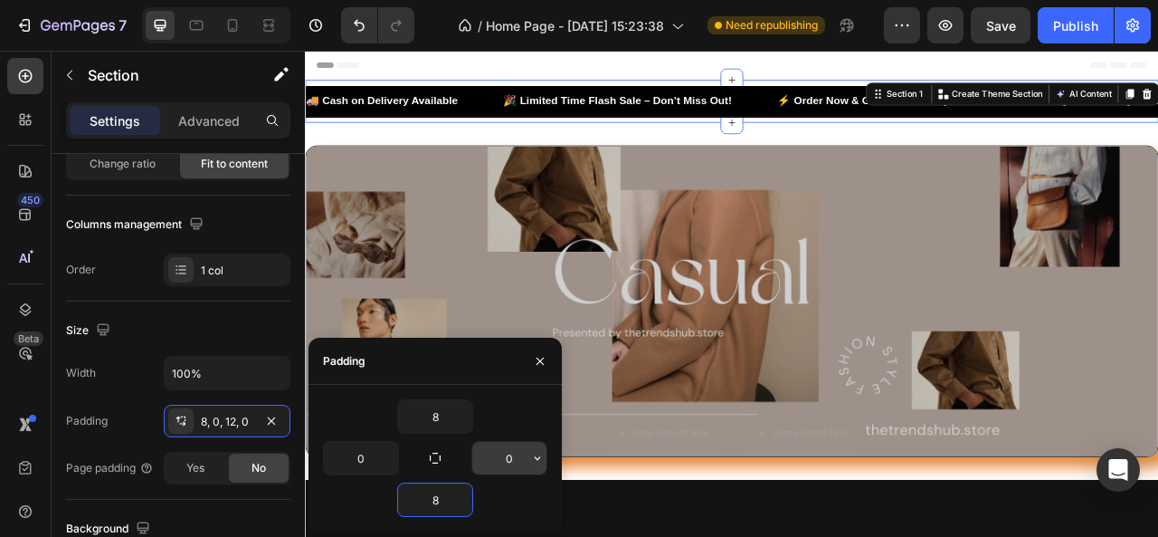
type input "8"
click at [516, 453] on input "0" at bounding box center [509, 458] width 74 height 33
type input "8"
click at [338, 456] on input "0" at bounding box center [361, 458] width 74 height 33
type input "8"
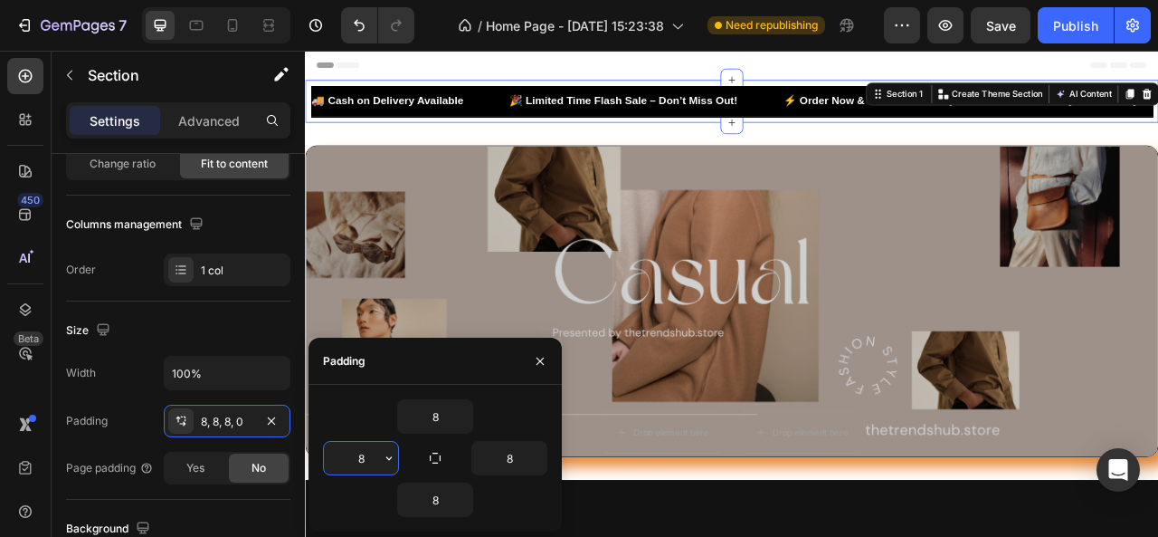
click at [378, 454] on input "8" at bounding box center [361, 458] width 74 height 33
click at [378, 456] on input "8" at bounding box center [361, 458] width 74 height 33
type input "0"
click at [501, 455] on input "8" at bounding box center [509, 458] width 74 height 33
type input "0"
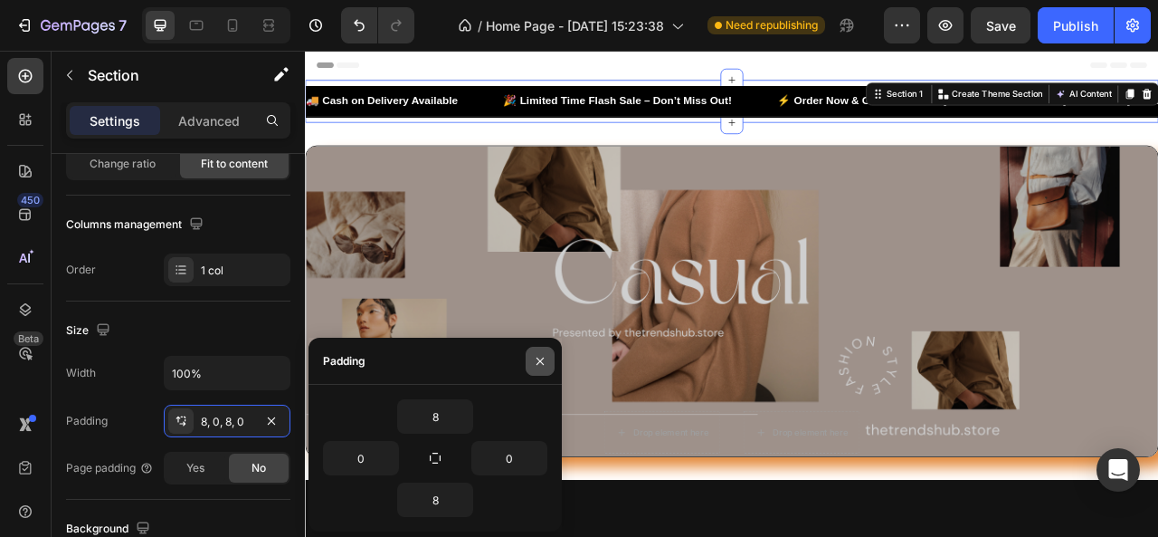
click at [541, 363] on icon "button" at bounding box center [540, 360] width 7 height 7
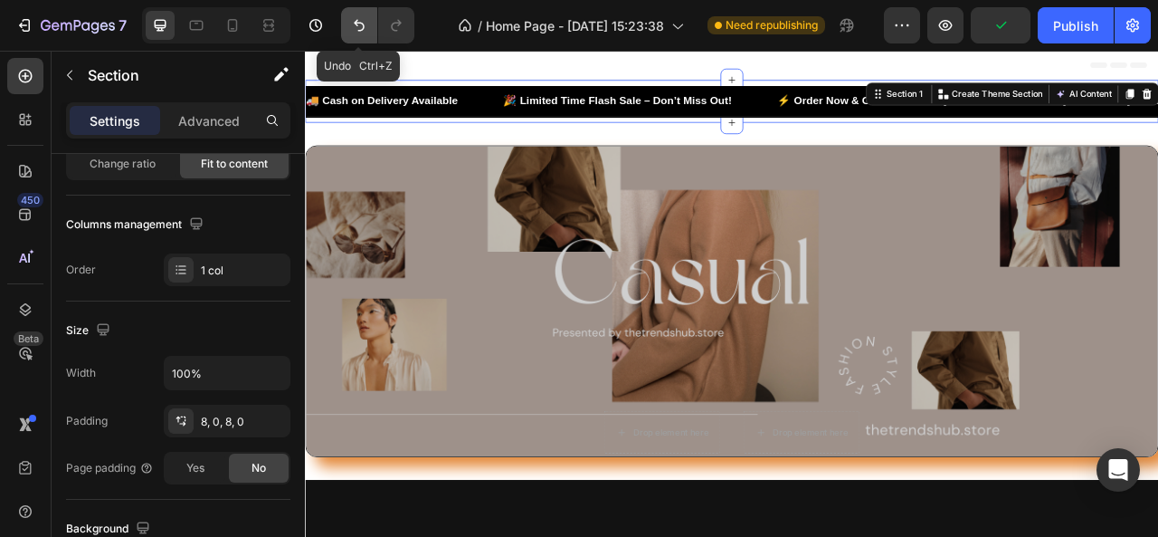
click at [362, 19] on icon "Undo/Redo" at bounding box center [359, 25] width 18 height 18
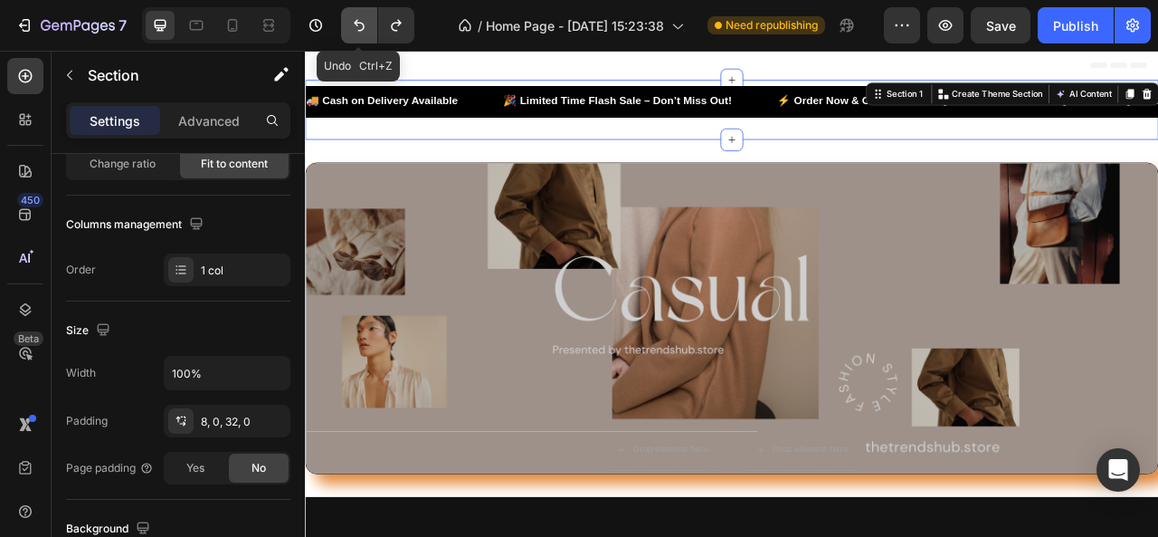
click at [362, 19] on icon "Undo/Redo" at bounding box center [359, 25] width 18 height 18
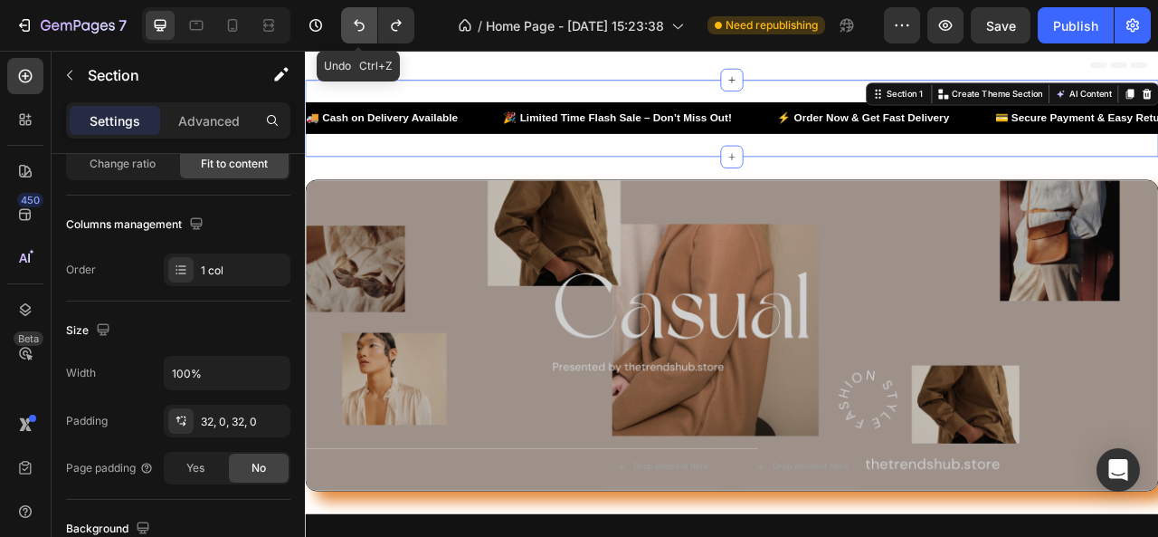
click at [362, 19] on icon "Undo/Redo" at bounding box center [359, 25] width 18 height 18
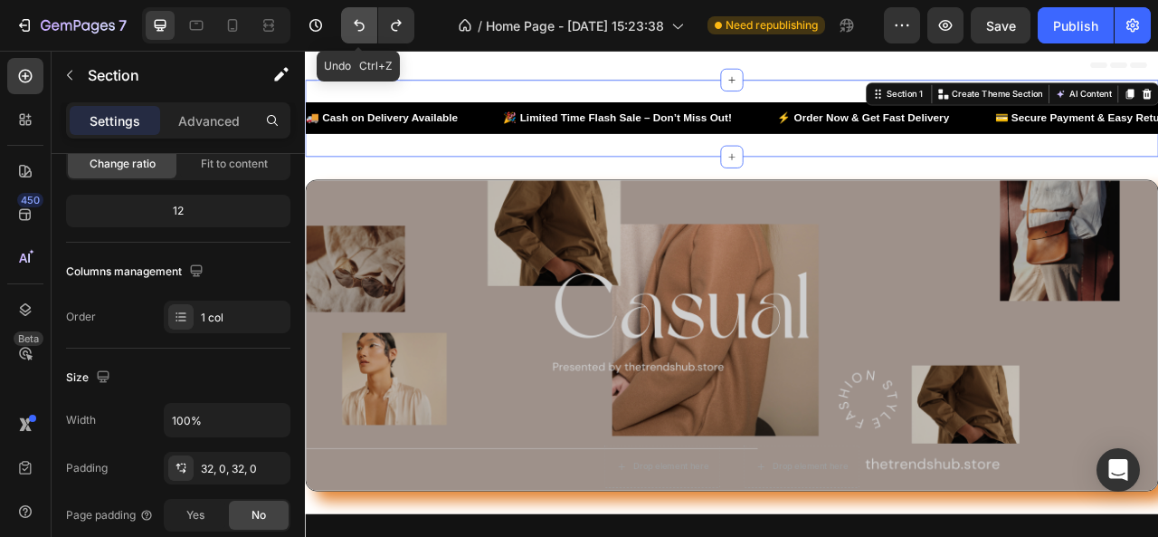
click at [362, 19] on icon "Undo/Redo" at bounding box center [359, 25] width 18 height 18
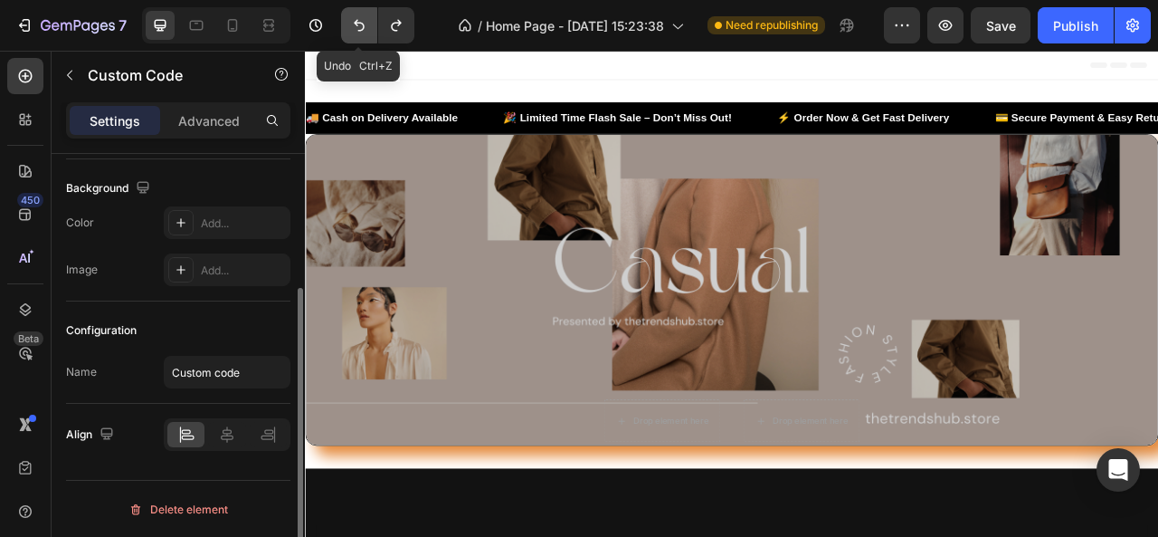
scroll to position [0, 0]
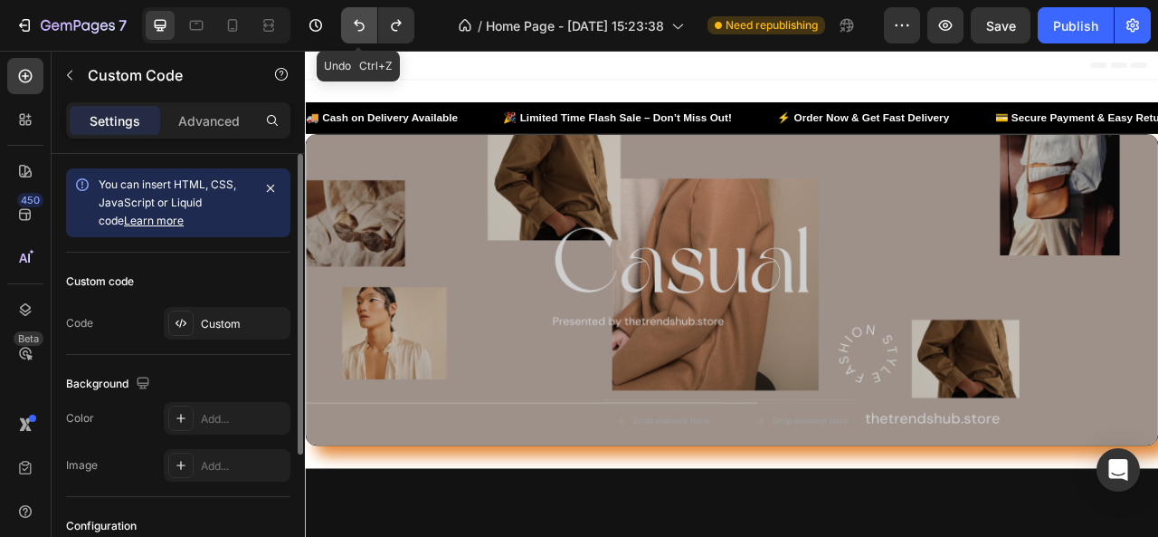
click at [362, 19] on icon "Undo/Redo" at bounding box center [359, 25] width 18 height 18
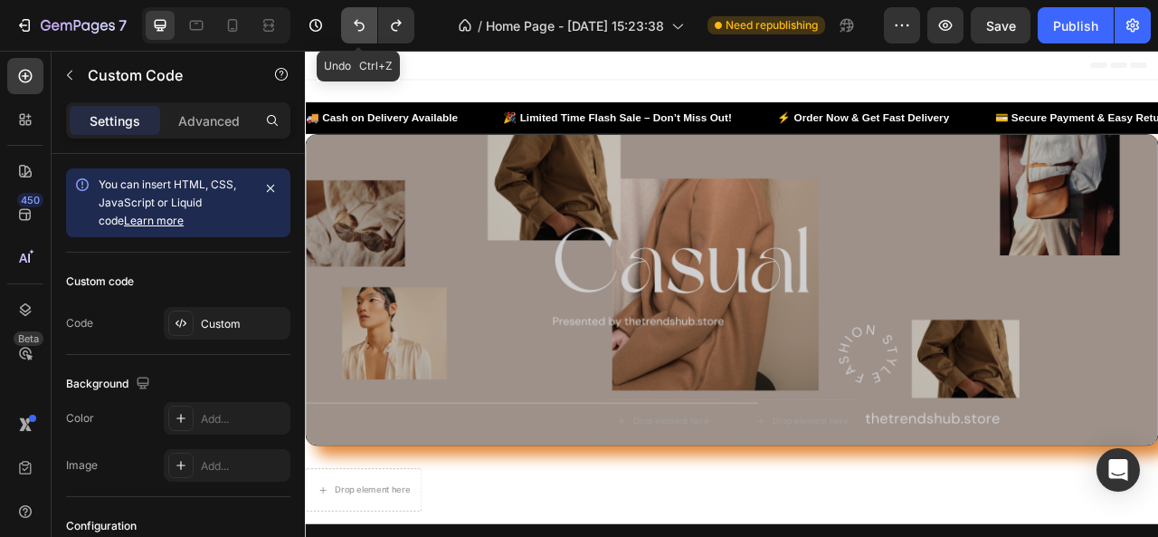
click at [362, 19] on icon "Undo/Redo" at bounding box center [359, 25] width 18 height 18
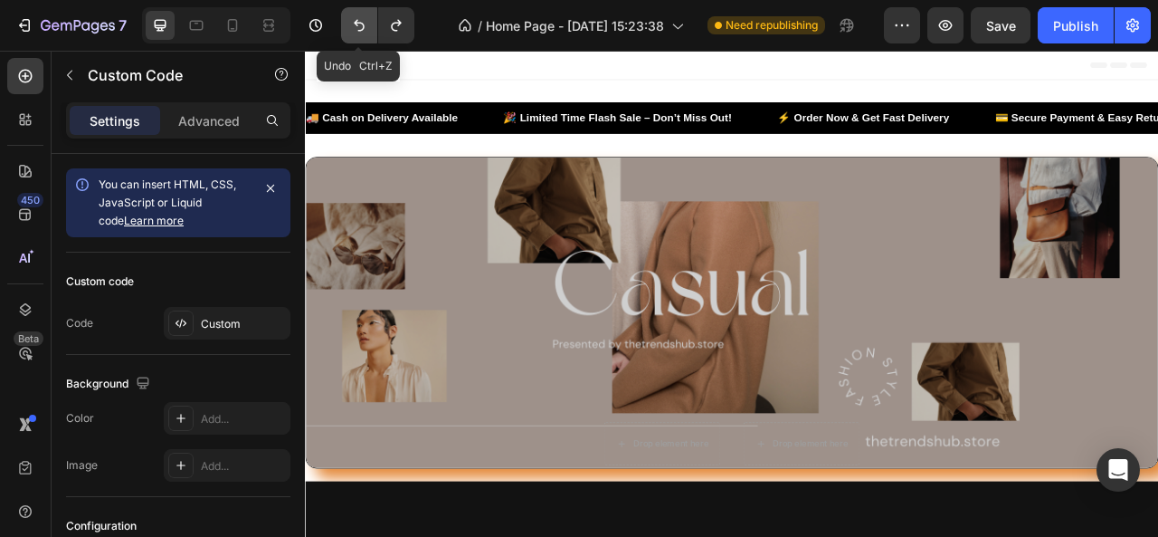
click at [362, 19] on icon "Undo/Redo" at bounding box center [359, 25] width 18 height 18
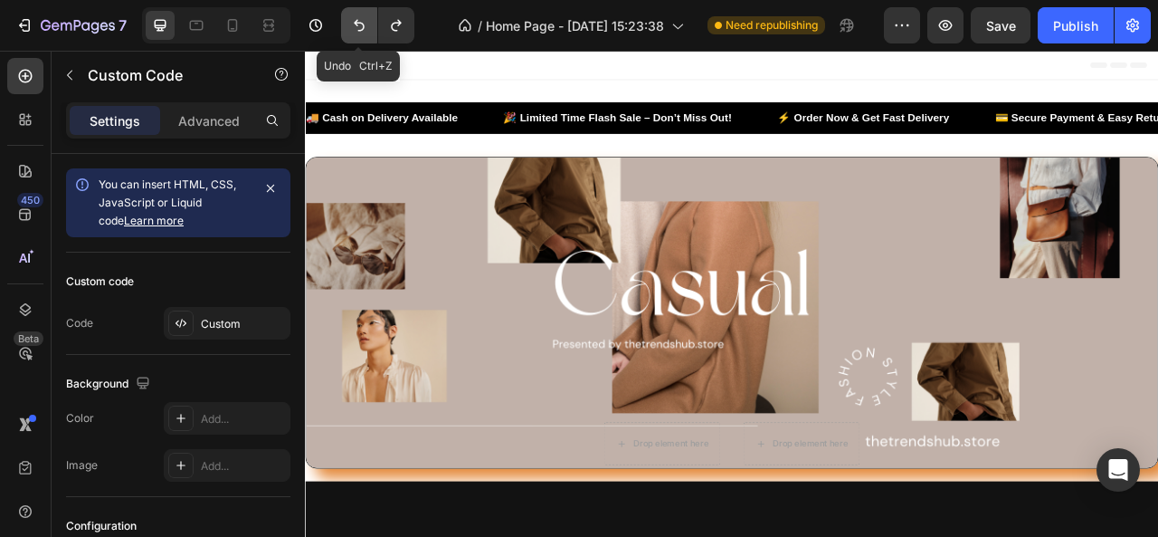
click at [362, 19] on icon "Undo/Redo" at bounding box center [359, 25] width 18 height 18
click at [358, 26] on icon "Undo/Redo" at bounding box center [359, 25] width 18 height 18
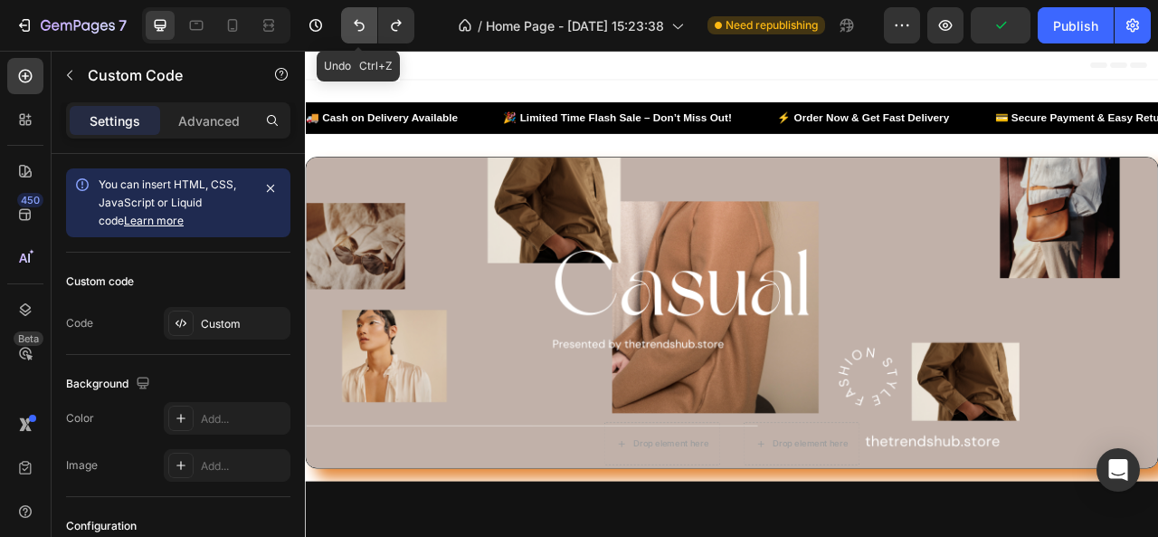
click at [358, 26] on icon "Undo/Redo" at bounding box center [359, 25] width 18 height 18
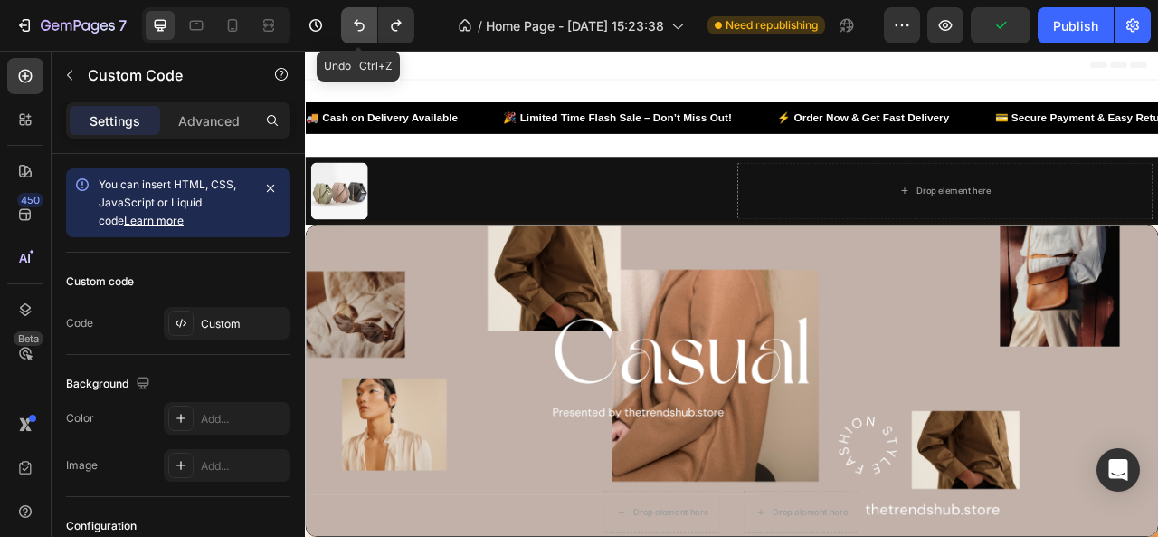
click at [358, 26] on icon "Undo/Redo" at bounding box center [359, 25] width 18 height 18
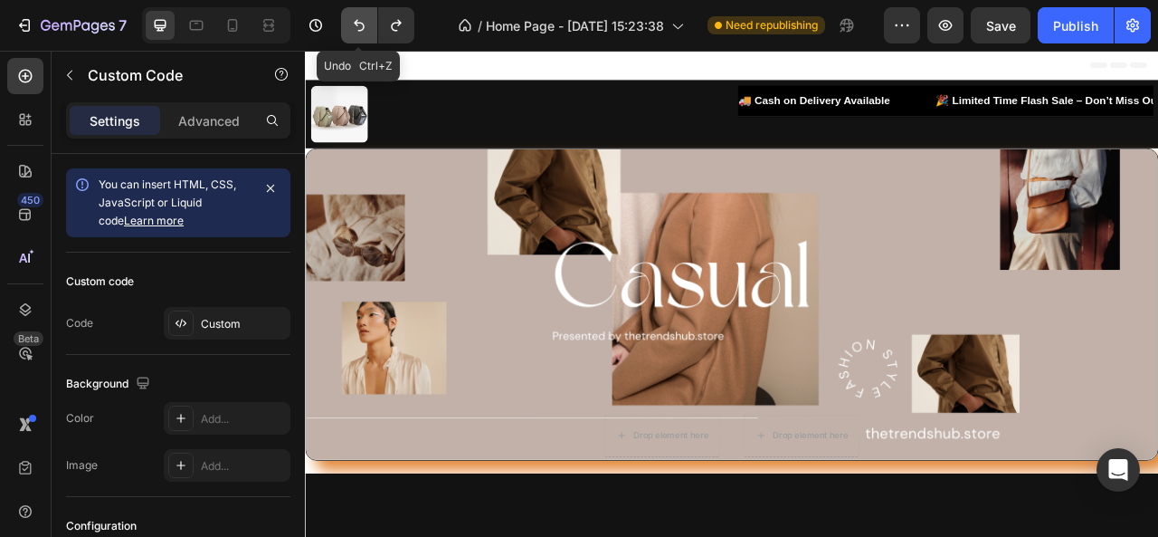
click at [358, 26] on icon "Undo/Redo" at bounding box center [359, 25] width 18 height 18
click at [362, 13] on button "Undo/Redo" at bounding box center [359, 25] width 36 height 36
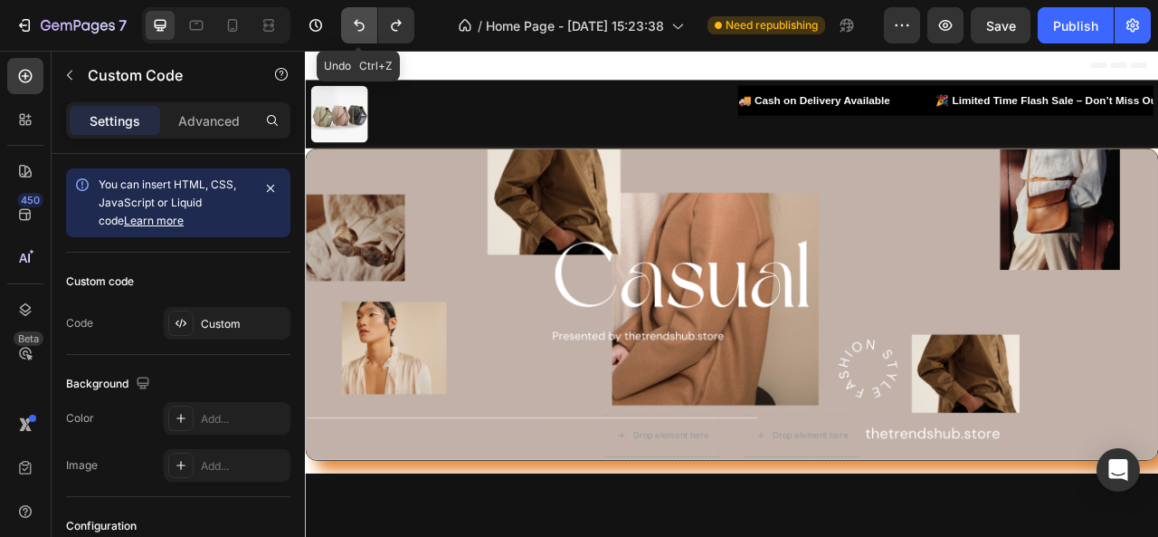
click at [362, 13] on button "Undo/Redo" at bounding box center [359, 25] width 36 height 36
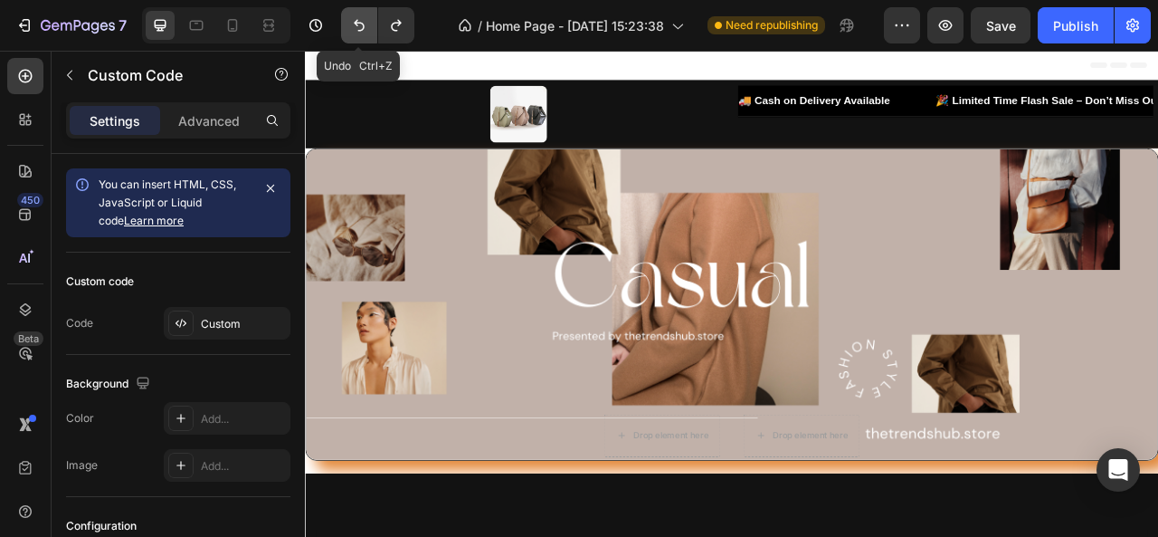
click at [362, 13] on button "Undo/Redo" at bounding box center [359, 25] width 36 height 36
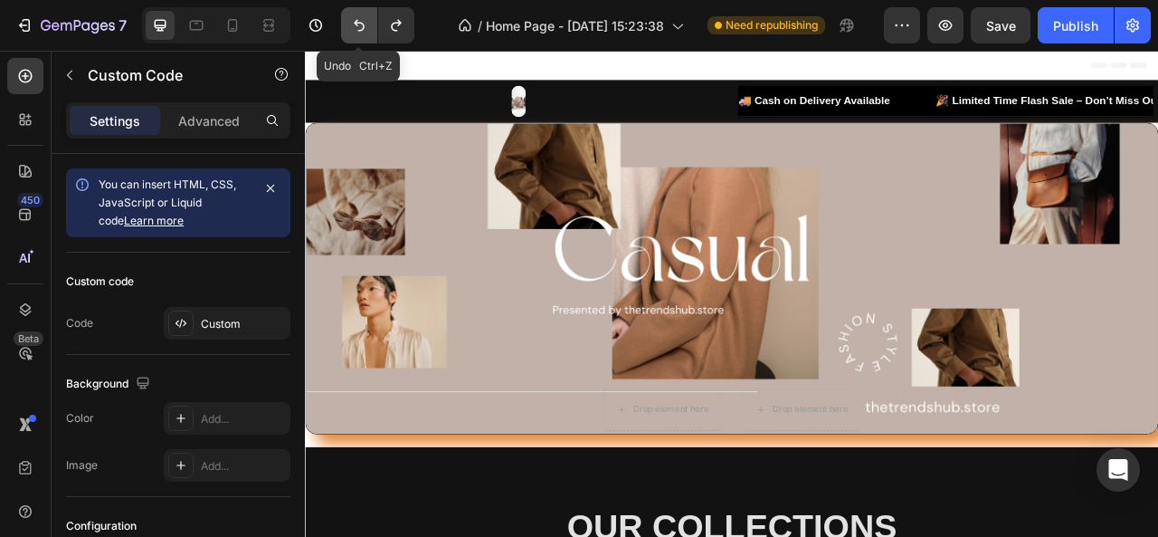
click at [362, 13] on button "Undo/Redo" at bounding box center [359, 25] width 36 height 36
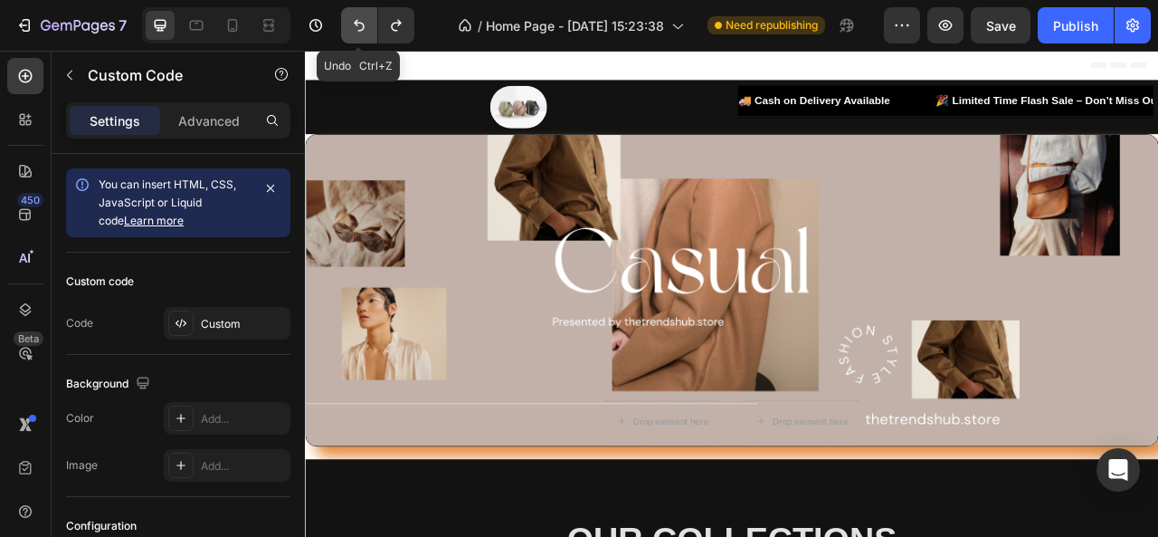
click at [362, 13] on button "Undo/Redo" at bounding box center [359, 25] width 36 height 36
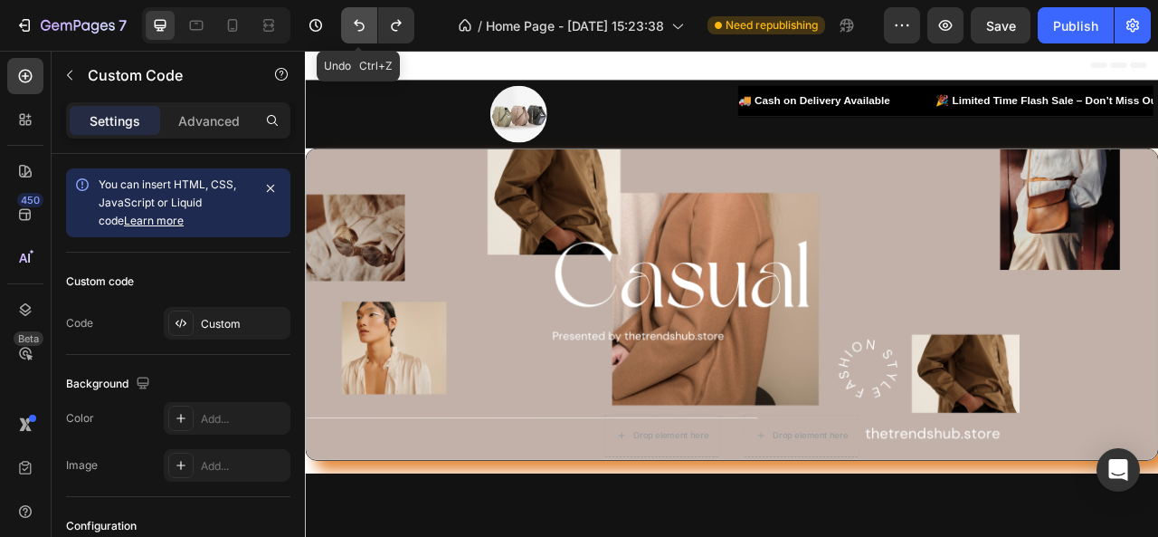
click at [362, 13] on button "Undo/Redo" at bounding box center [359, 25] width 36 height 36
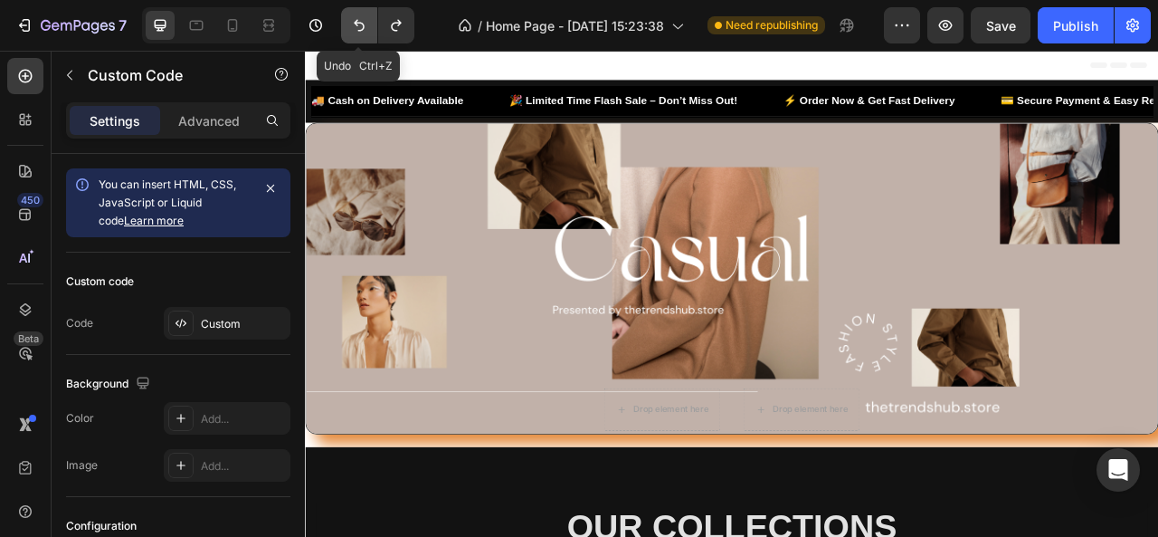
click at [362, 13] on button "Undo/Redo" at bounding box center [359, 25] width 36 height 36
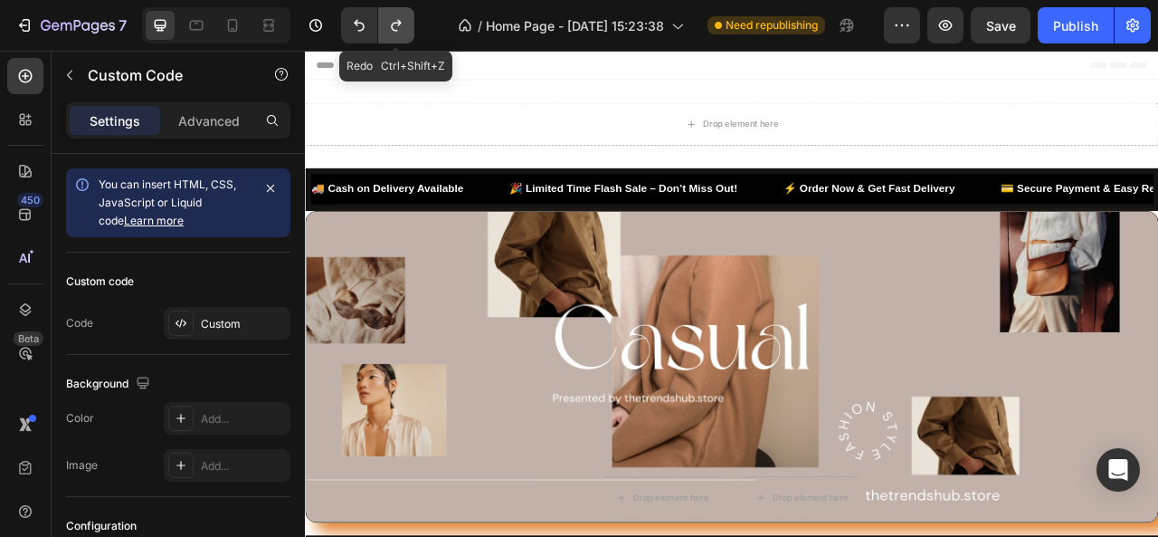
click at [392, 16] on icon "Undo/Redo" at bounding box center [396, 25] width 18 height 18
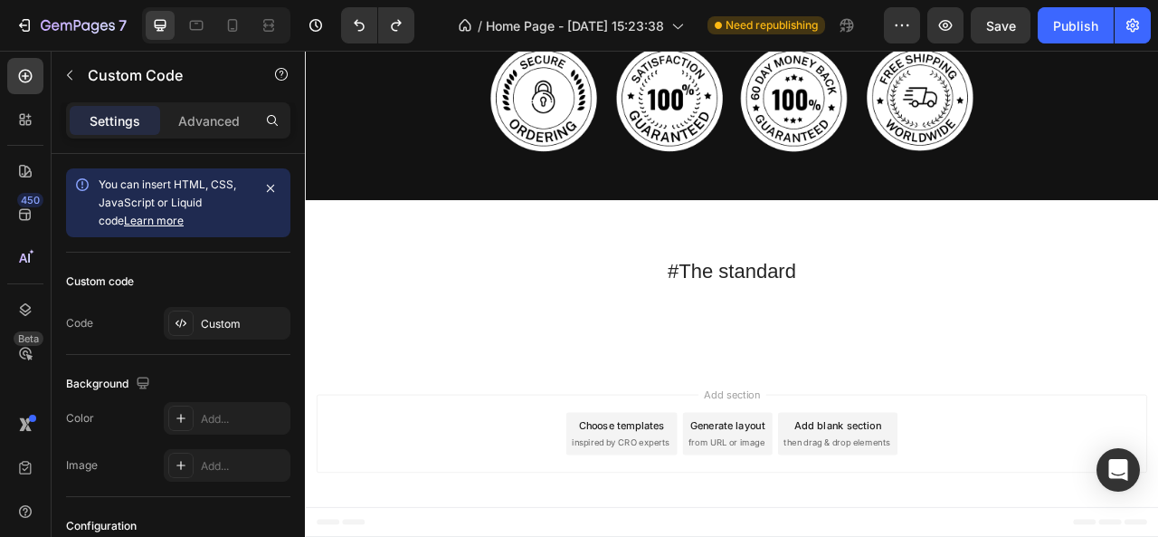
scroll to position [1395, 0]
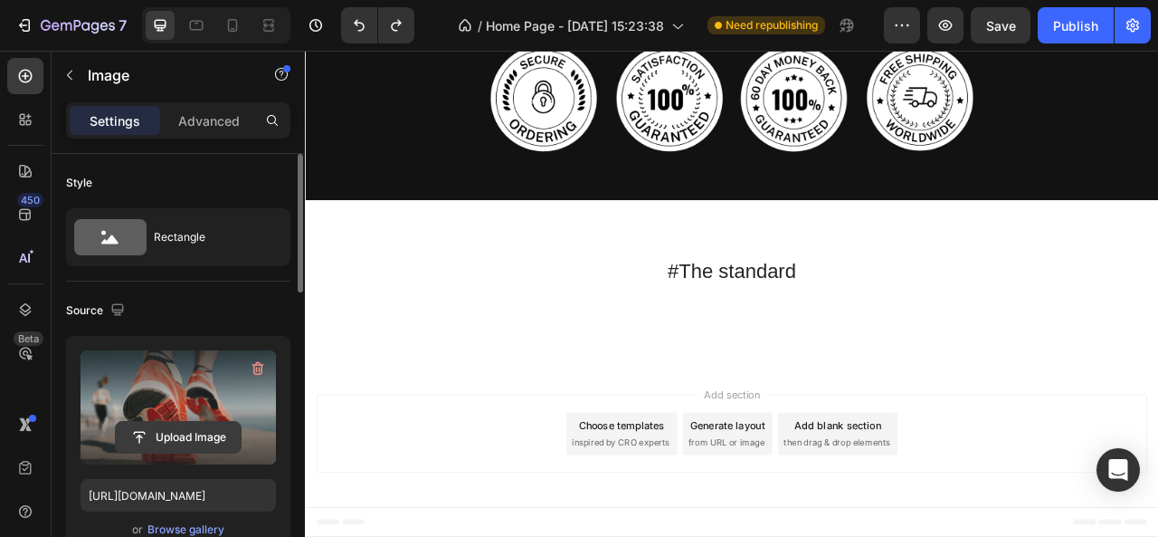
click at [214, 430] on input "file" at bounding box center [178, 437] width 125 height 31
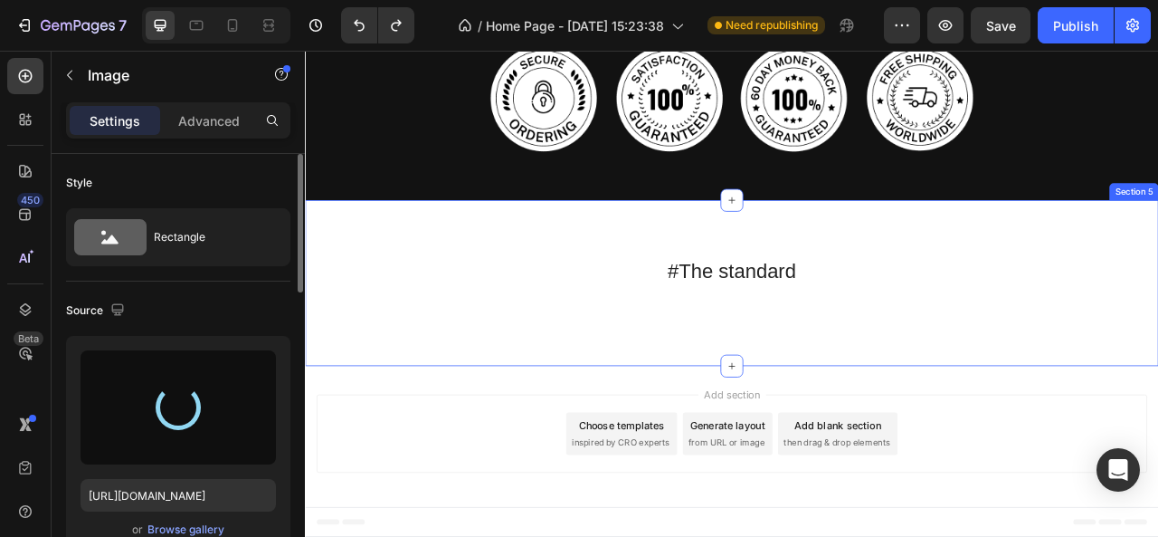
type input "https://cdn.shopify.com/s/files/1/0740/9257/6804/files/gempages_580104728621351…"
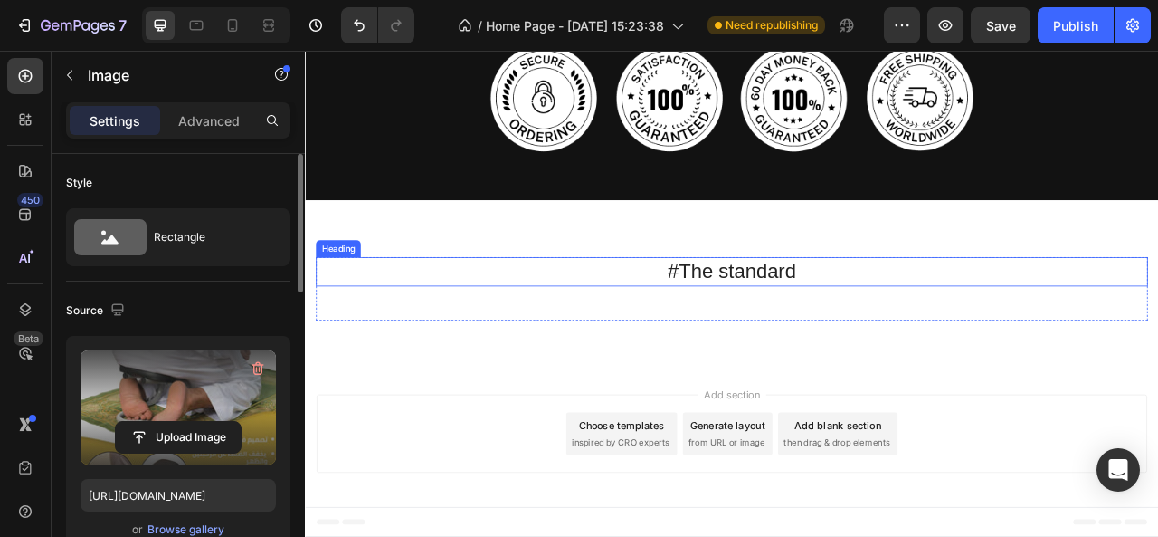
click at [859, 313] on h2 "#The standard" at bounding box center [848, 331] width 1059 height 36
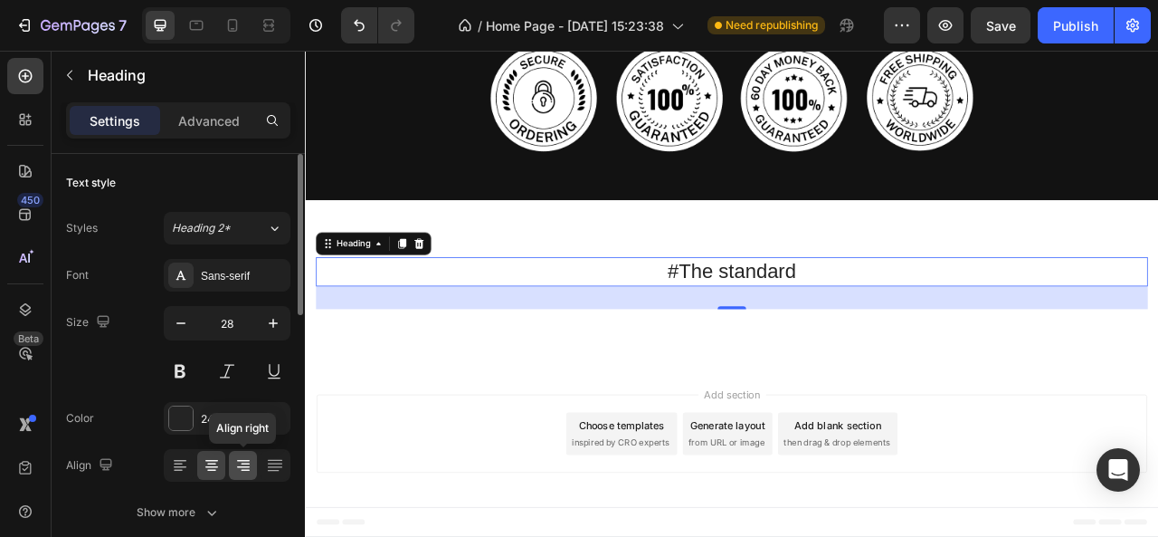
click at [244, 466] on icon at bounding box center [243, 467] width 13 height 2
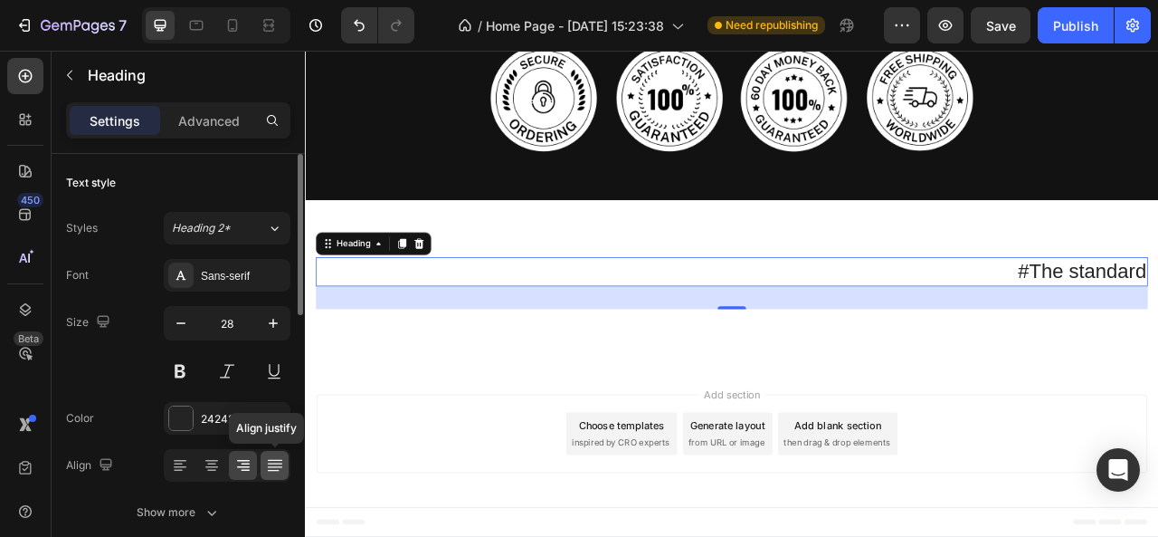
click at [280, 451] on div at bounding box center [275, 465] width 28 height 29
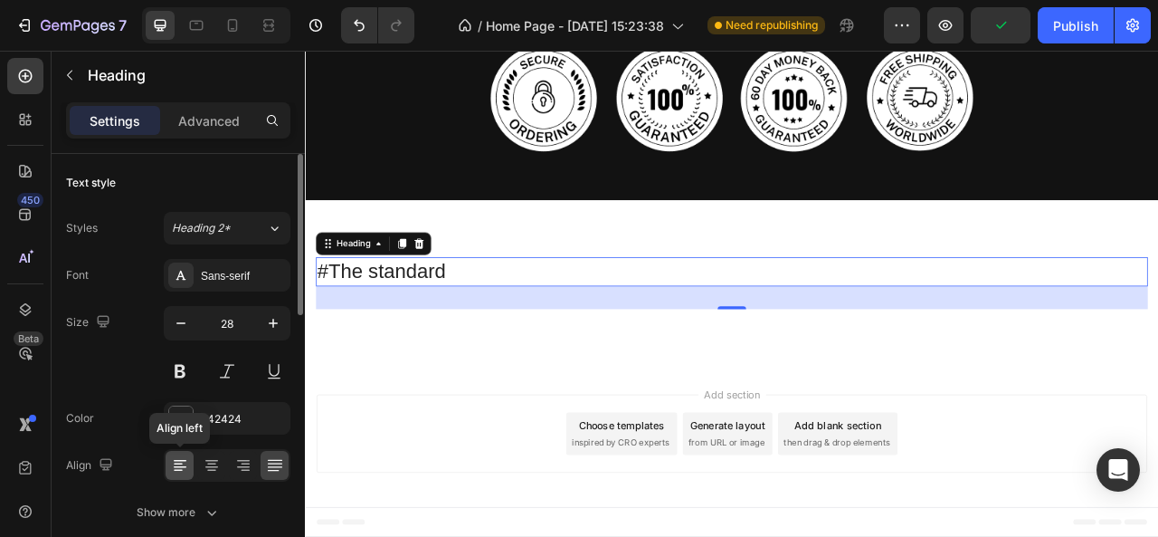
click at [188, 467] on icon at bounding box center [180, 465] width 18 height 18
drag, startPoint x: 227, startPoint y: 465, endPoint x: 213, endPoint y: 466, distance: 14.5
click at [213, 466] on div "Align center" at bounding box center [227, 465] width 127 height 33
click at [213, 466] on icon at bounding box center [212, 465] width 18 height 18
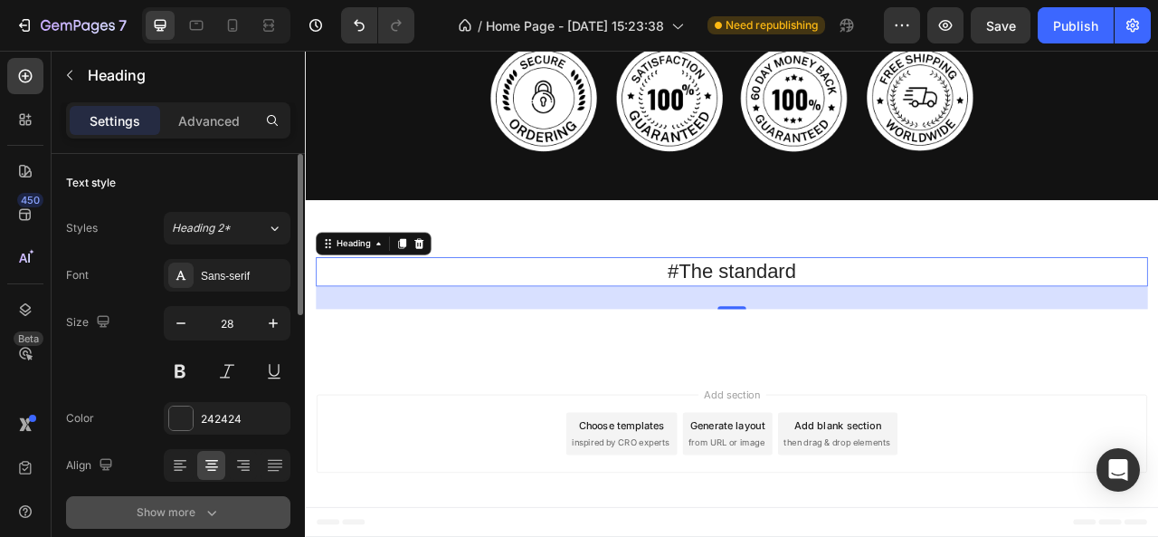
click at [212, 506] on icon "button" at bounding box center [212, 512] width 18 height 18
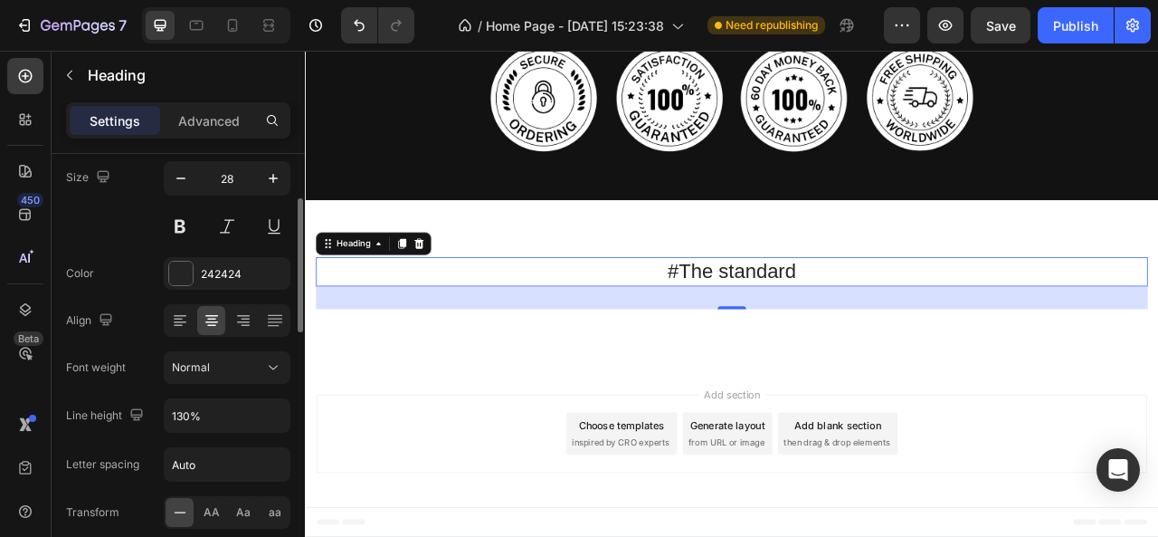
scroll to position [146, 0]
click at [188, 366] on span "Normal" at bounding box center [191, 366] width 38 height 14
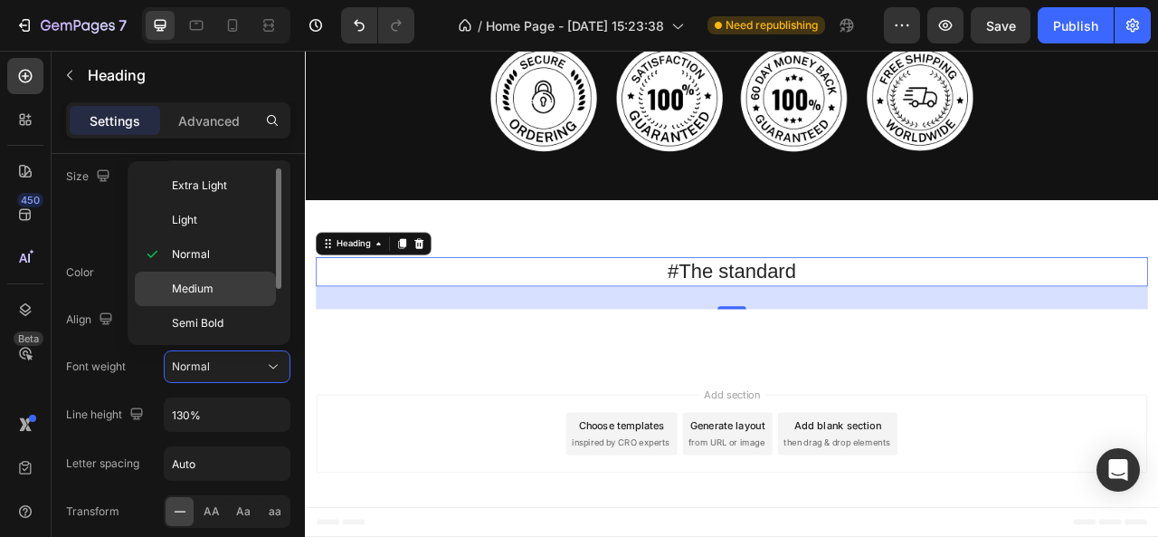
click at [188, 306] on div "Medium" at bounding box center [205, 323] width 141 height 34
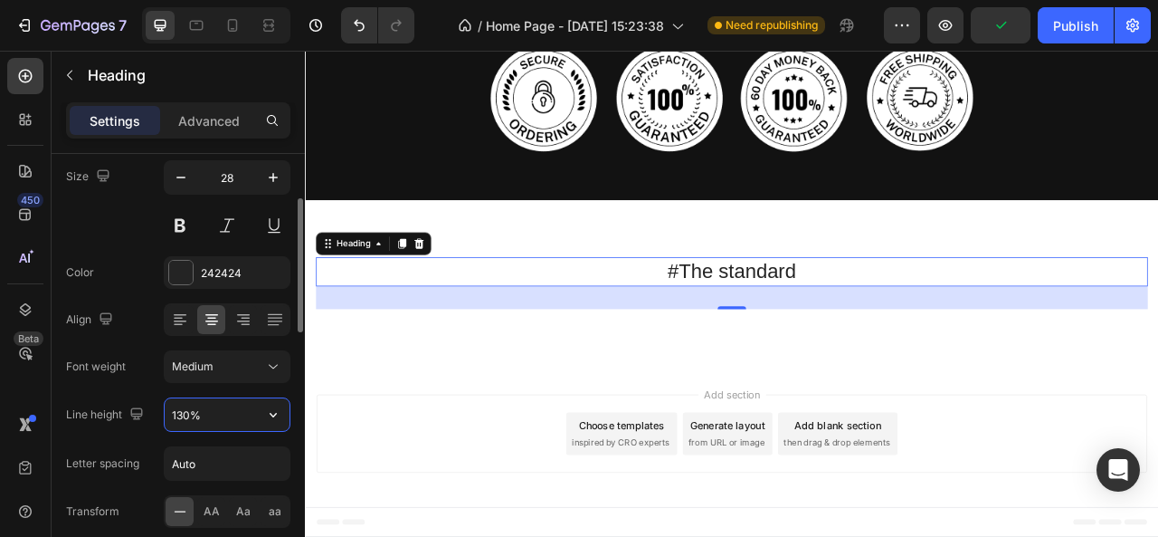
click at [223, 406] on input "130%" at bounding box center [227, 414] width 125 height 33
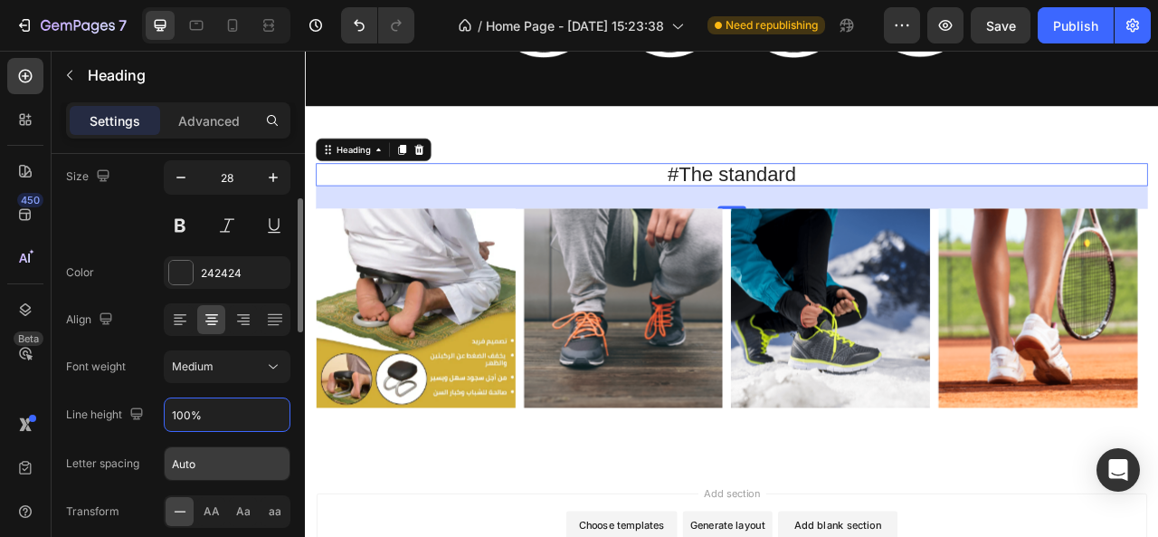
type input "100%"
click at [228, 452] on input "Auto" at bounding box center [227, 463] width 125 height 33
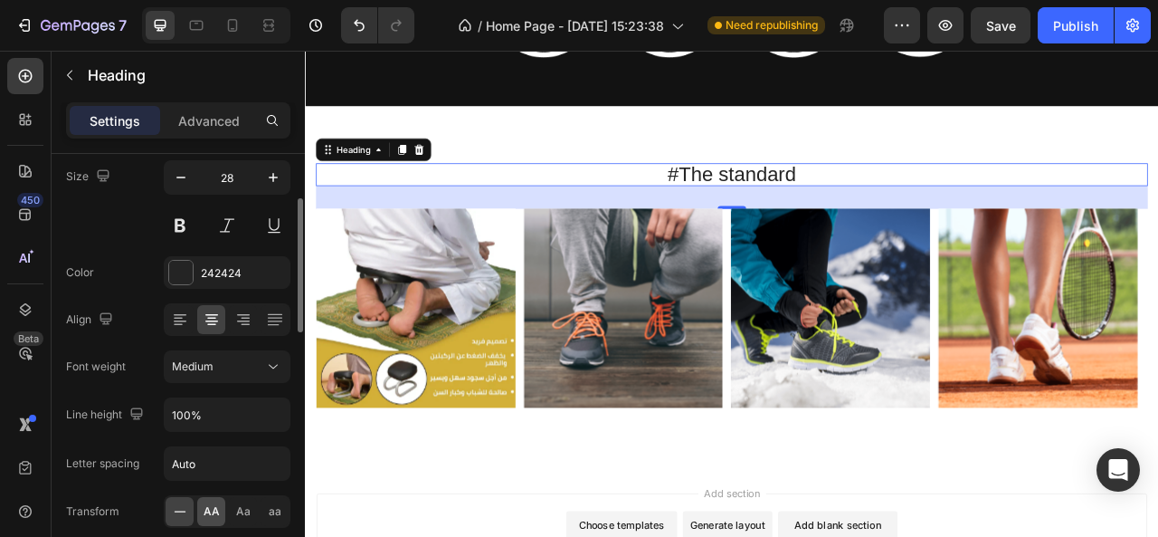
click at [213, 513] on span "AA" at bounding box center [212, 511] width 16 height 16
click at [247, 510] on span "Aa" at bounding box center [243, 511] width 14 height 16
click at [212, 511] on span "AA" at bounding box center [212, 511] width 16 height 16
click at [212, 453] on input "Auto" at bounding box center [227, 463] width 125 height 33
click at [214, 459] on input "Auto" at bounding box center [227, 463] width 125 height 33
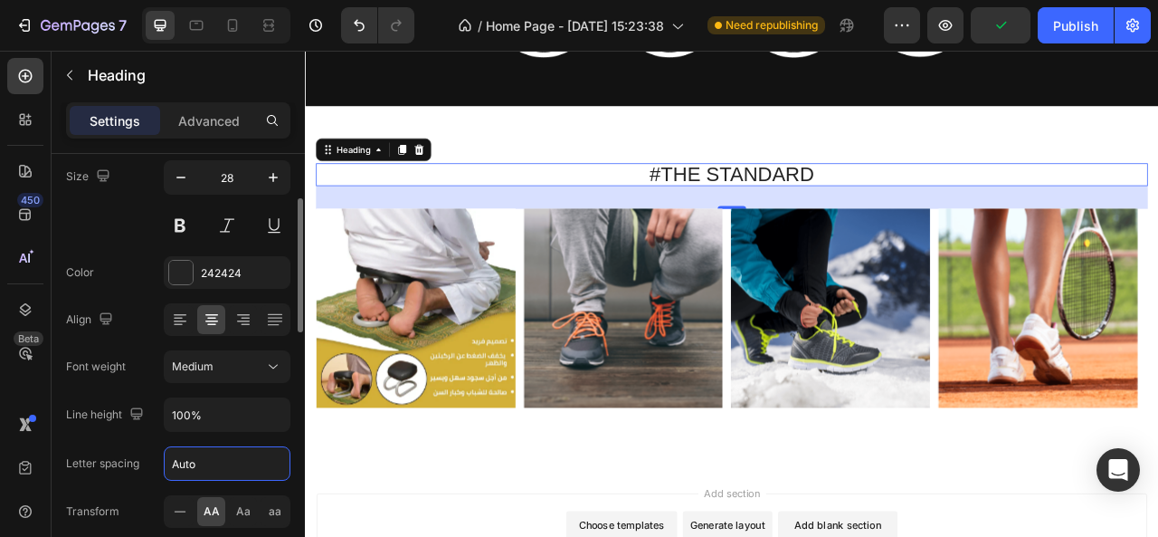
click at [253, 459] on input "Auto" at bounding box center [227, 463] width 125 height 33
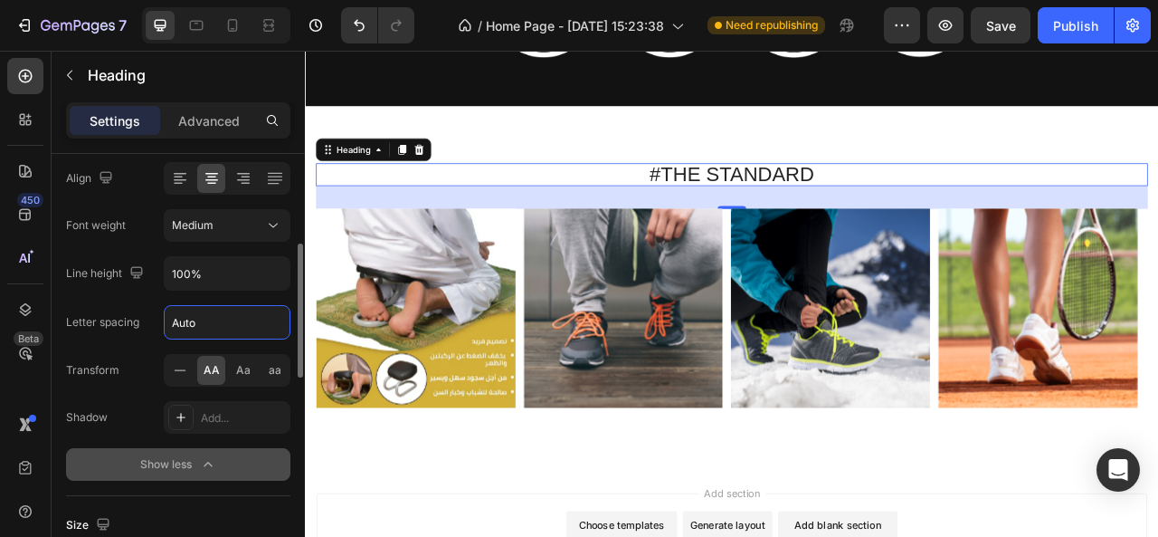
scroll to position [288, 0]
click at [239, 400] on div "Add..." at bounding box center [227, 416] width 127 height 33
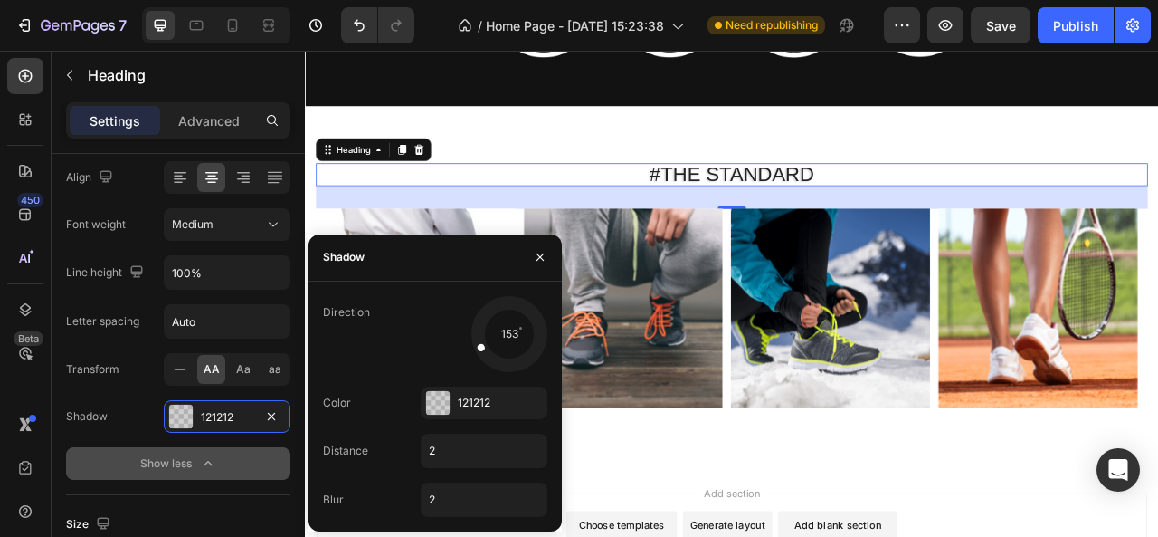
drag, startPoint x: 487, startPoint y: 354, endPoint x: 478, endPoint y: 345, distance: 12.8
click at [478, 345] on span at bounding box center [481, 347] width 10 height 10
click at [465, 406] on div "121212" at bounding box center [484, 403] width 52 height 16
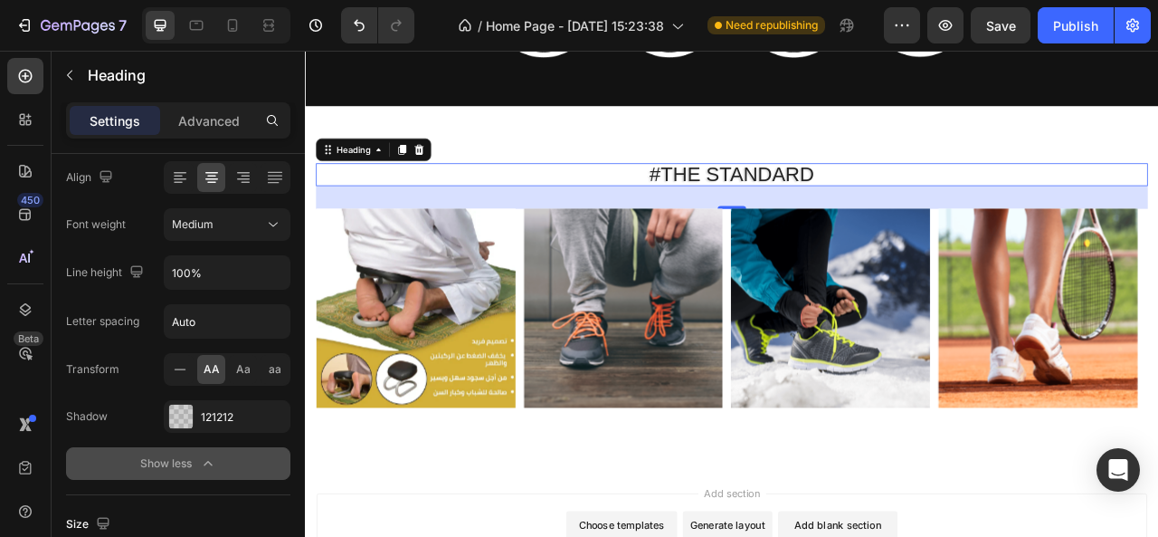
click at [239, 460] on button "Show less" at bounding box center [178, 463] width 224 height 33
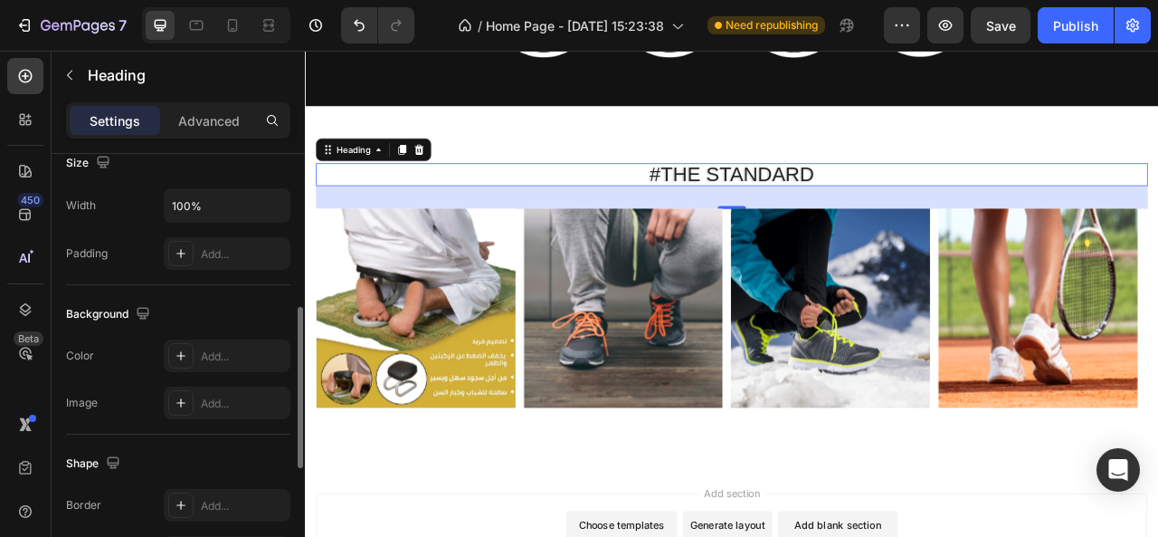
scroll to position [411, 0]
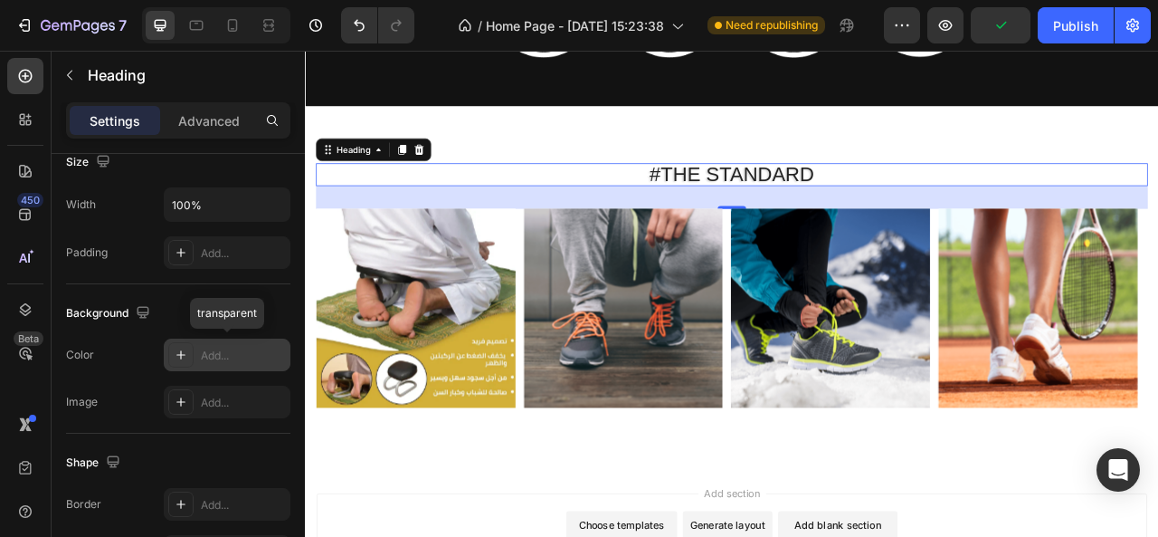
click at [199, 339] on div "Add..." at bounding box center [227, 354] width 127 height 33
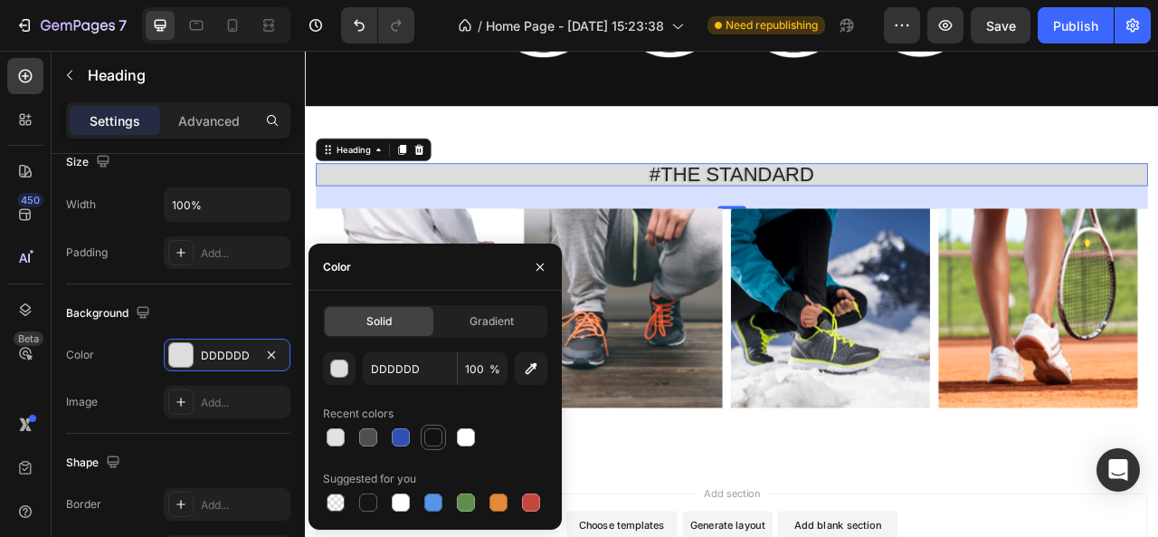
click at [438, 437] on div at bounding box center [433, 437] width 18 height 18
type input "121212"
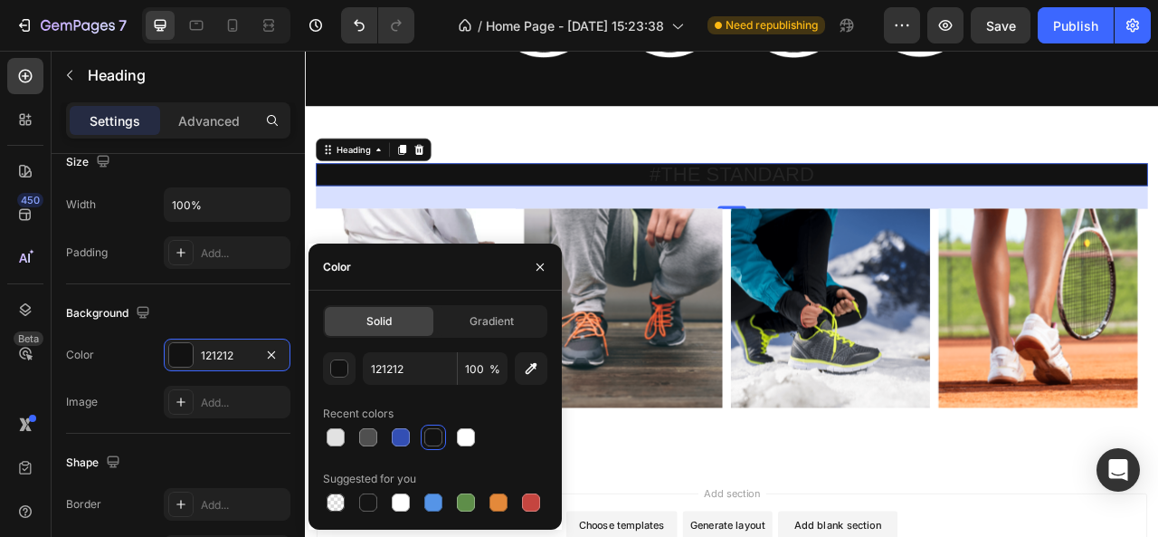
click at [775, 205] on h2 "#The standard" at bounding box center [848, 208] width 1059 height 29
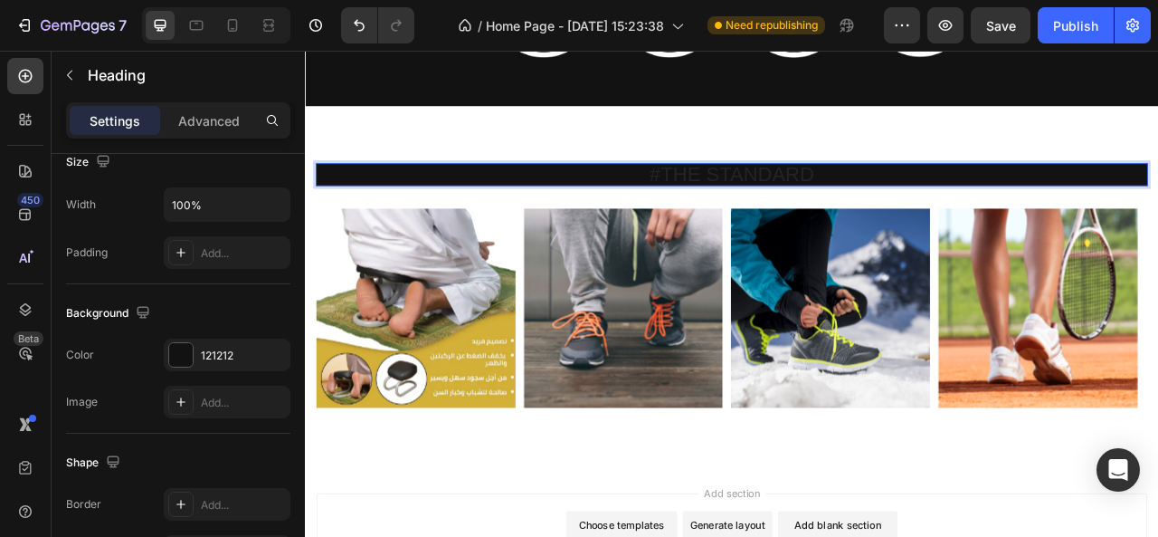
click at [775, 205] on p "#The standard" at bounding box center [847, 207] width 1055 height 25
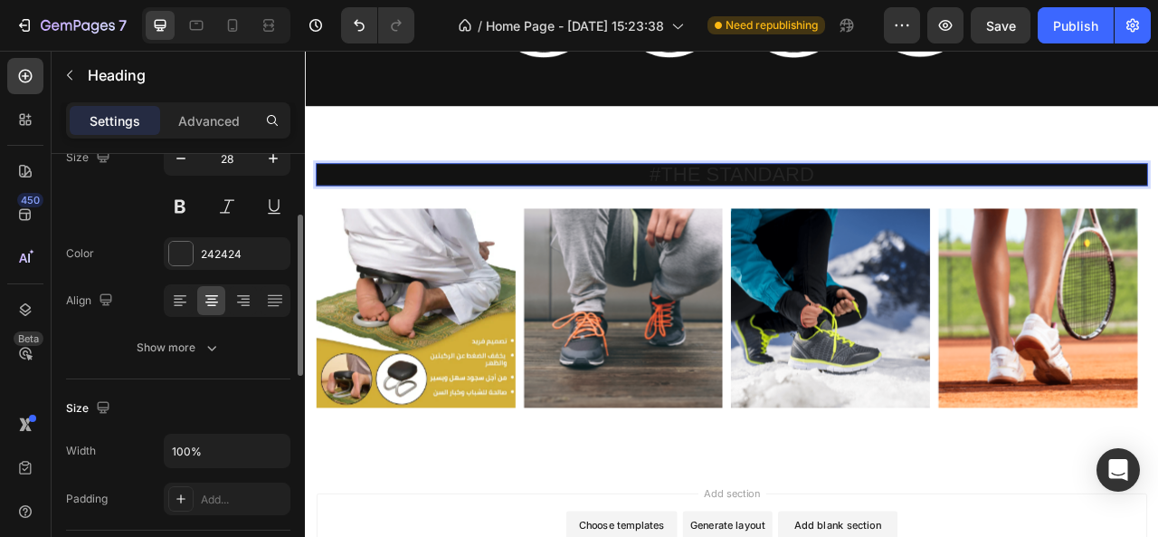
scroll to position [165, 0]
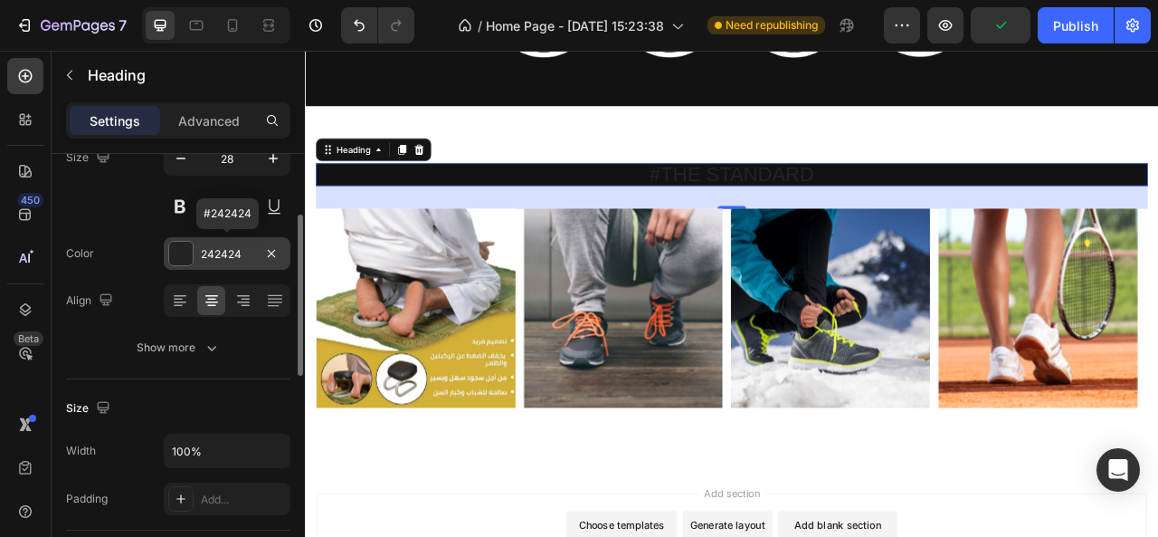
click at [207, 253] on div "242424" at bounding box center [227, 254] width 52 height 16
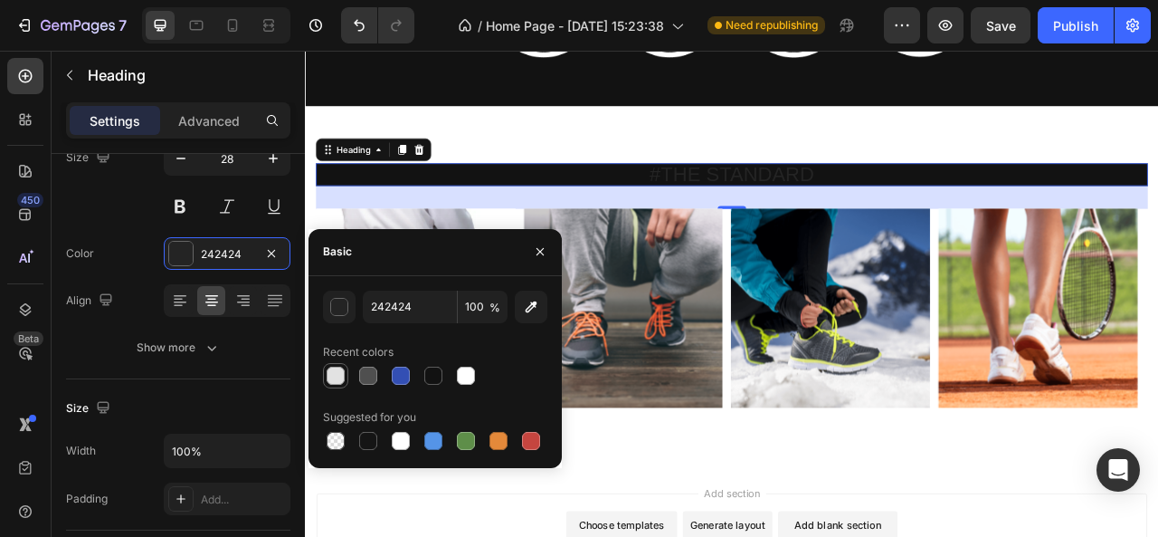
click at [331, 374] on div at bounding box center [336, 376] width 18 height 18
type input "E2E2E2"
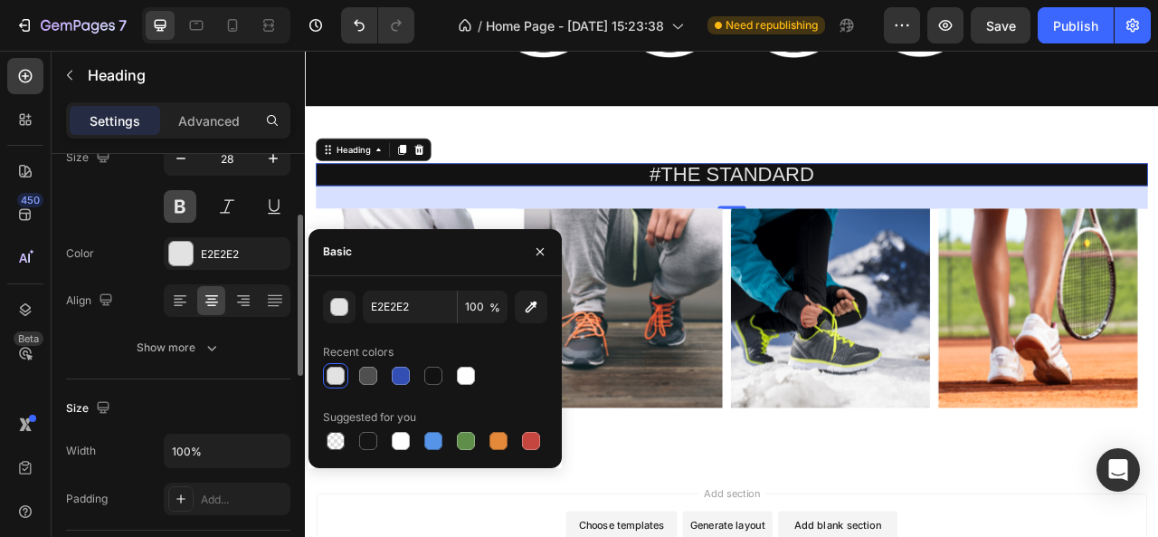
click at [181, 208] on button at bounding box center [180, 206] width 33 height 33
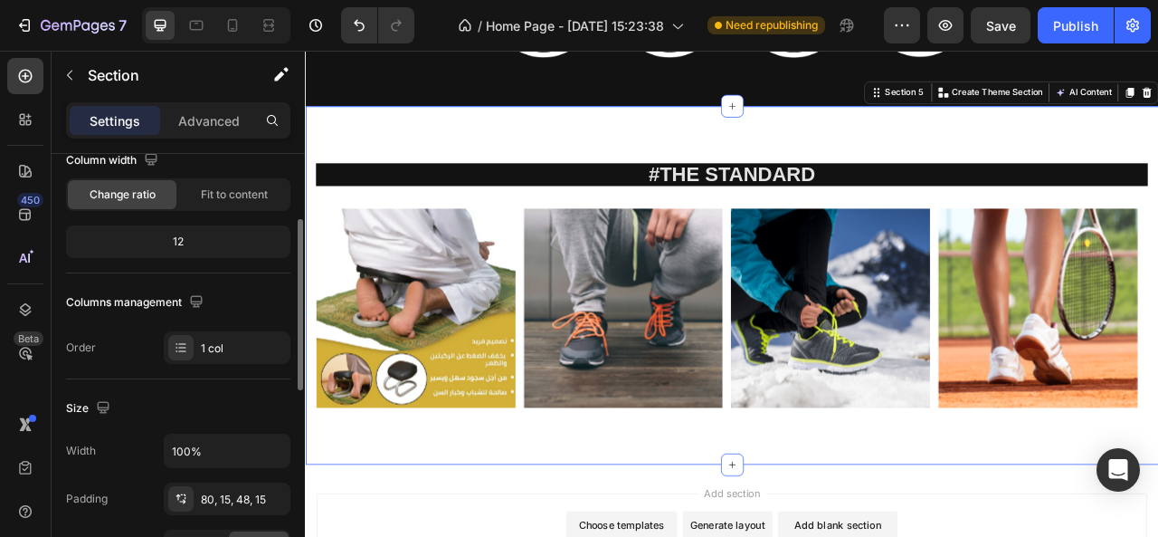
click at [756, 173] on div "#The standard Heading Image Image Image Image Image Carousel Row Section 5 You …" at bounding box center [848, 349] width 1086 height 456
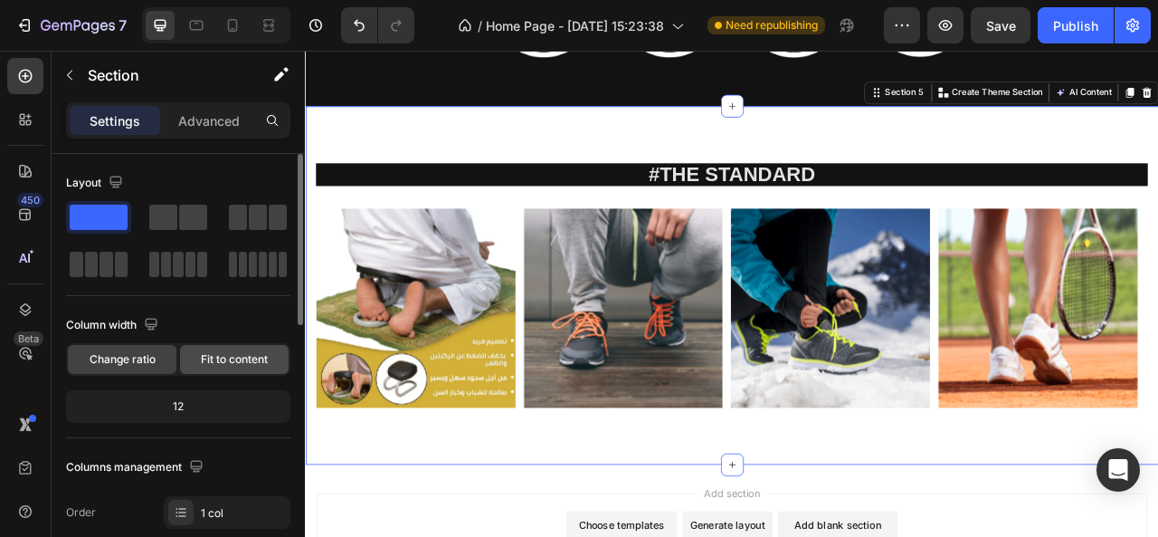
click at [232, 354] on span "Fit to content" at bounding box center [234, 359] width 67 height 16
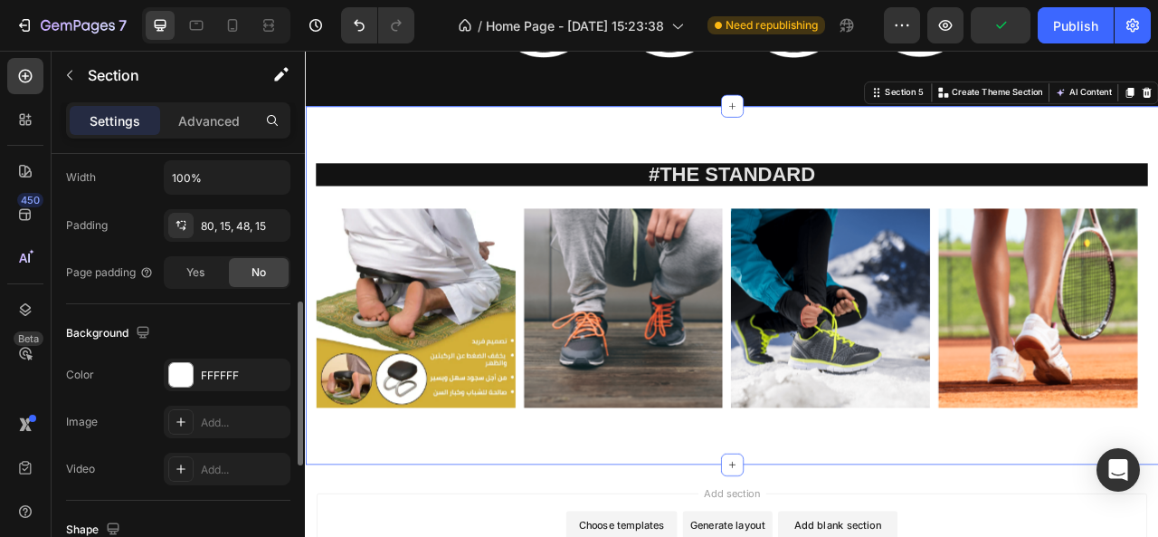
scroll to position [392, 0]
click at [232, 357] on div "FFFFFF" at bounding box center [227, 373] width 127 height 33
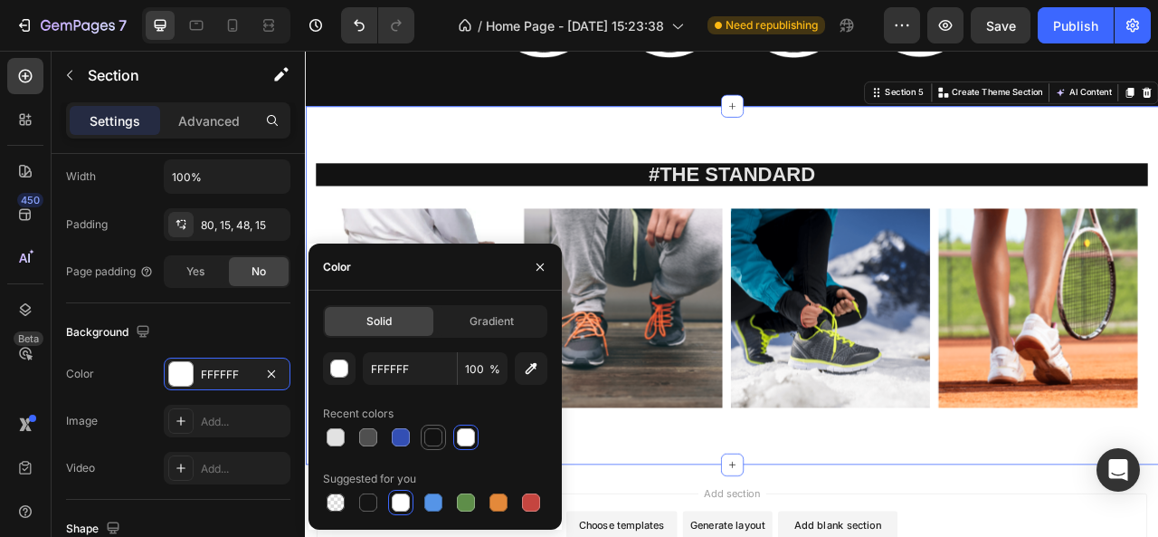
click at [432, 440] on div at bounding box center [433, 437] width 18 height 18
type input "121212"
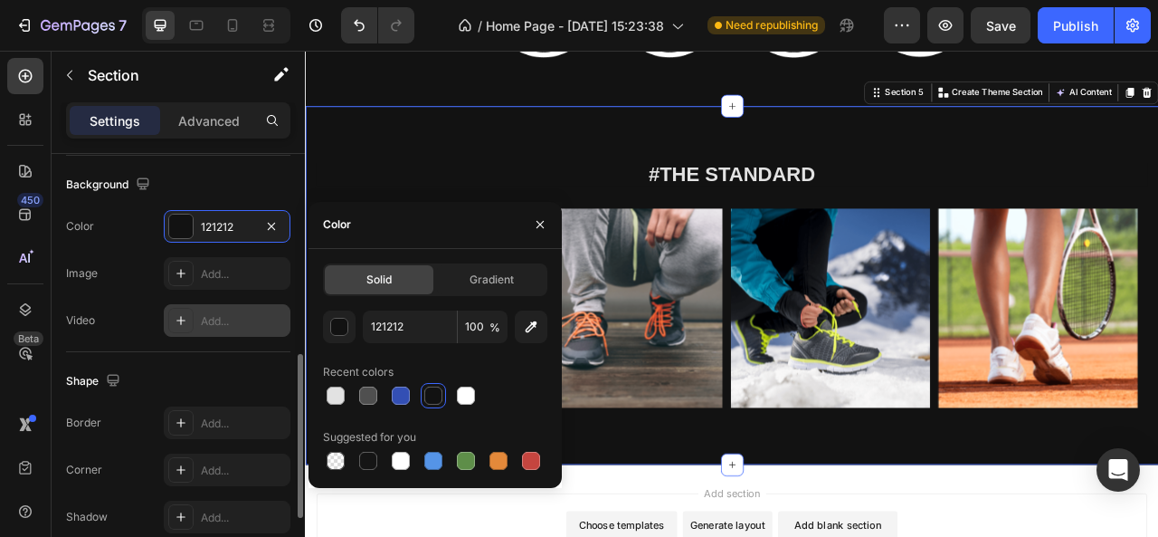
scroll to position [540, 0]
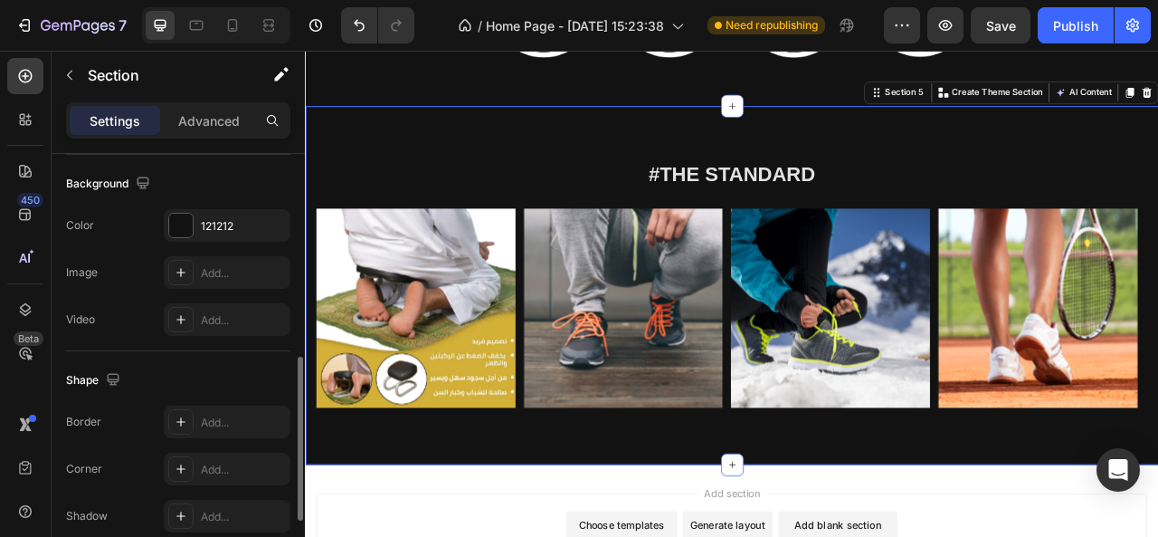
click at [205, 379] on div "Shape" at bounding box center [178, 380] width 224 height 29
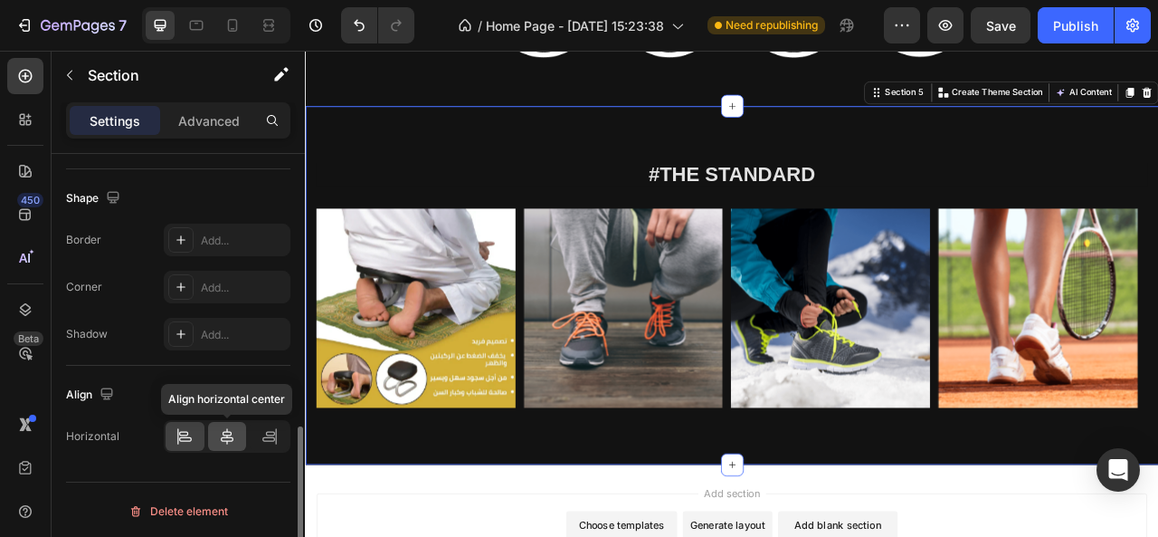
click at [227, 443] on div at bounding box center [227, 436] width 39 height 29
click at [261, 436] on icon at bounding box center [270, 436] width 18 height 18
click at [196, 437] on div at bounding box center [185, 436] width 39 height 29
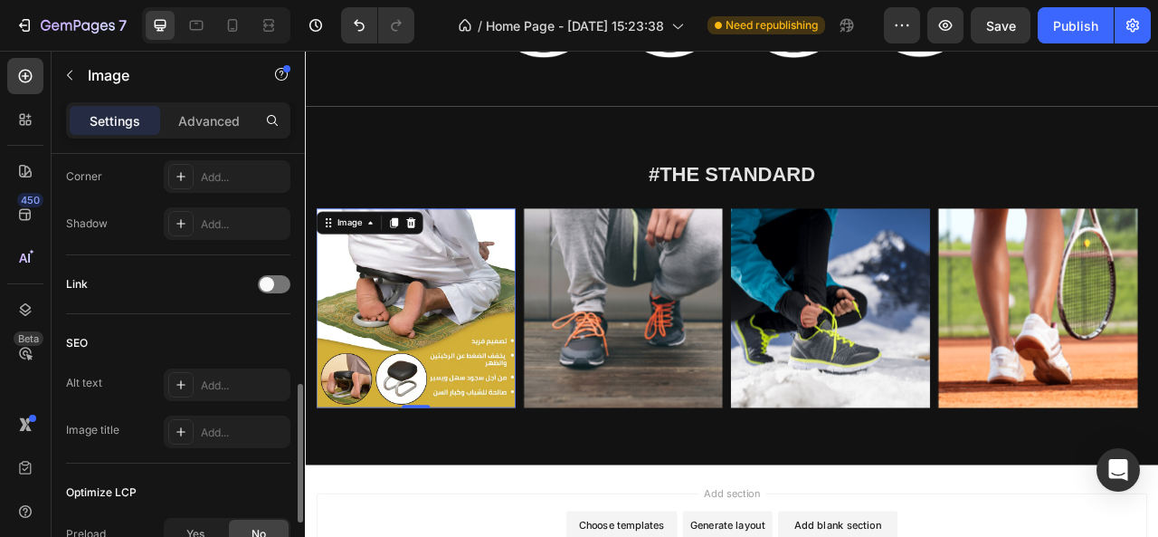
click at [478, 389] on img at bounding box center [445, 378] width 253 height 253
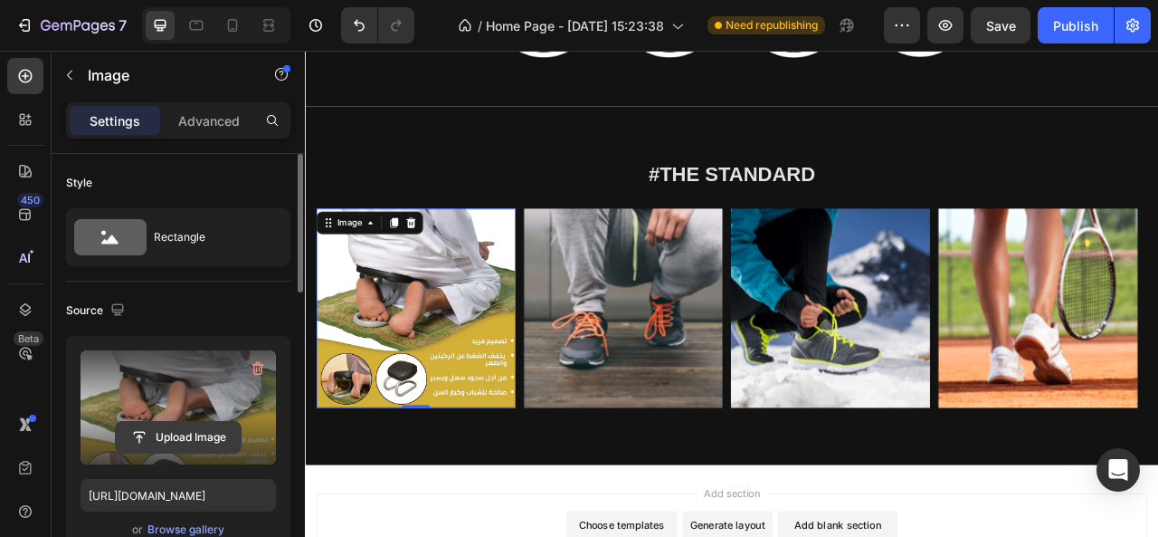
click at [192, 430] on input "file" at bounding box center [178, 437] width 125 height 31
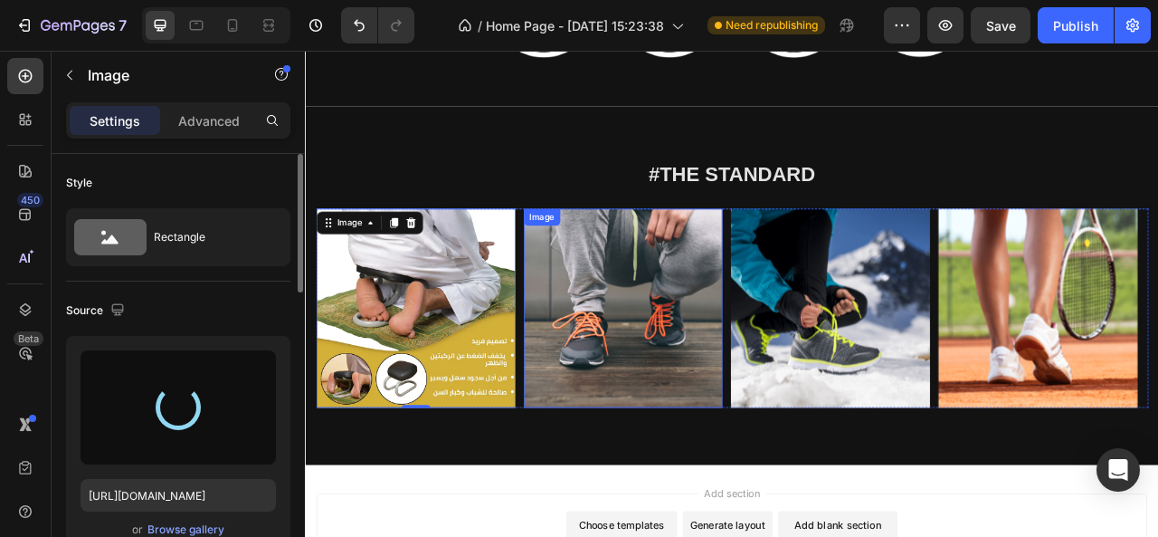
type input "https://cdn.shopify.com/s/files/1/0740/9257/6804/files/gempages_580104728621351…"
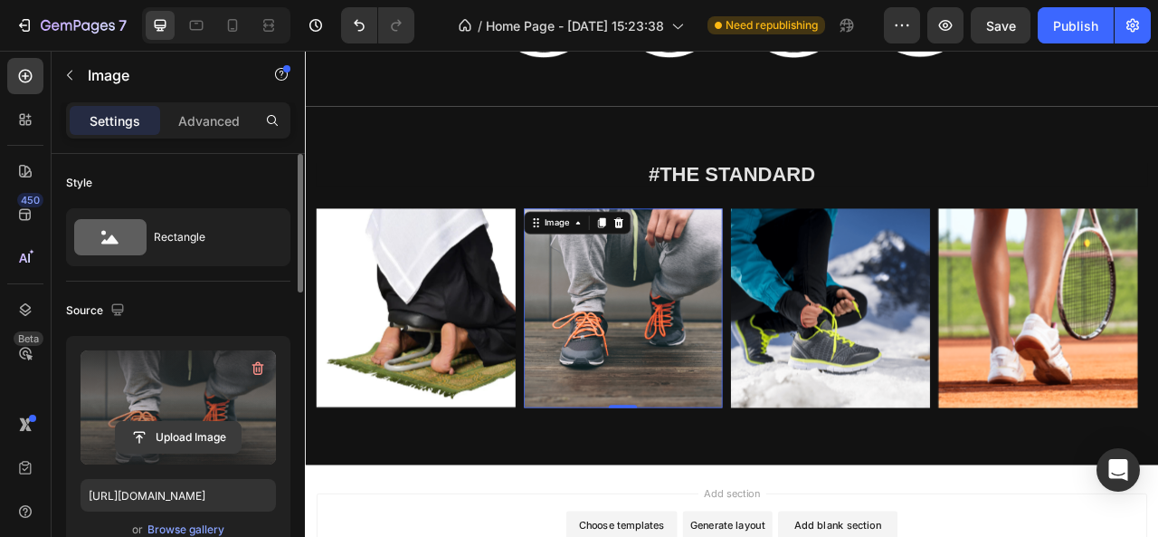
click at [200, 432] on input "file" at bounding box center [178, 437] width 125 height 31
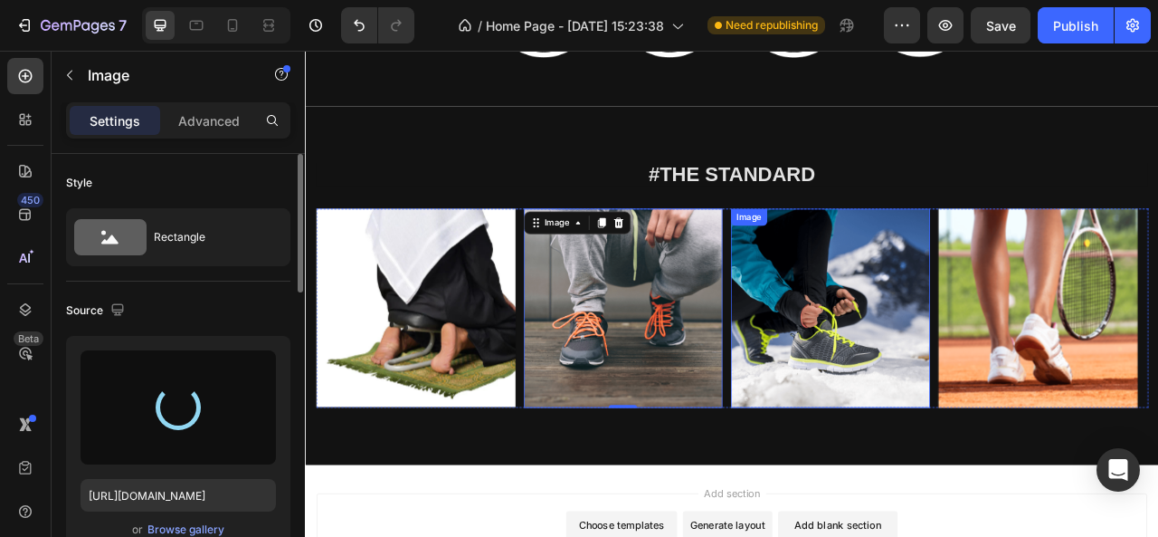
type input "https://cdn.shopify.com/s/files/1/0740/9257/6804/files/gempages_580104728621351…"
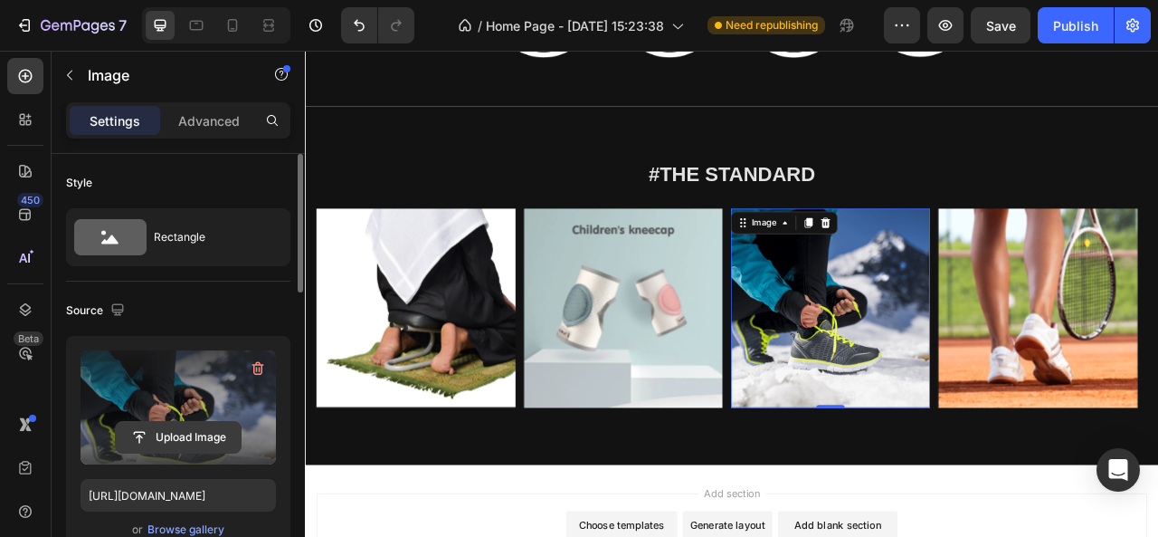
click at [194, 432] on input "file" at bounding box center [178, 437] width 125 height 31
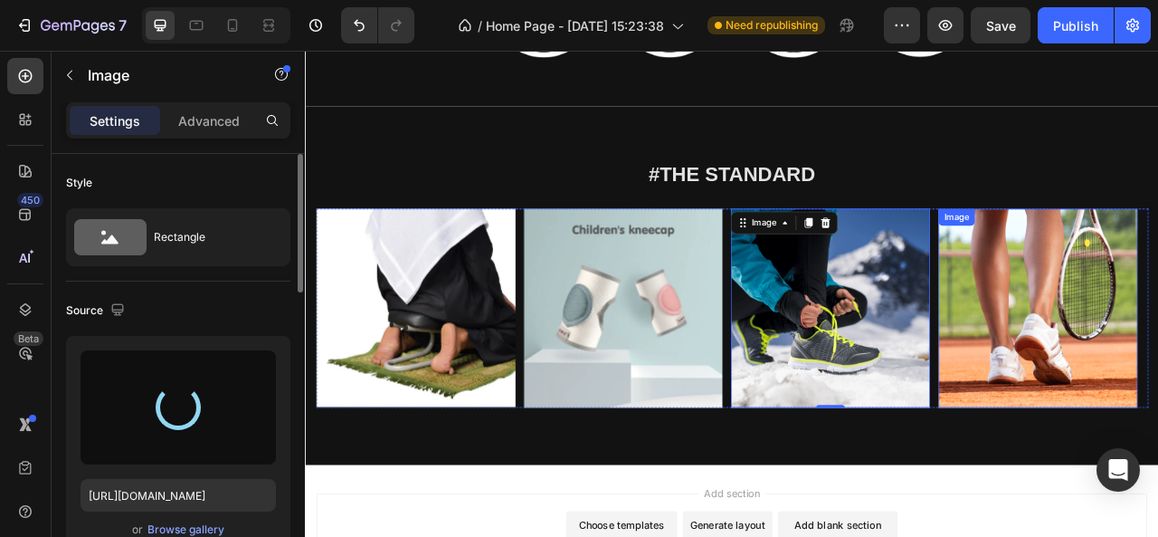
type input "https://cdn.shopify.com/s/files/1/0740/9257/6804/files/gempages_580104728621351…"
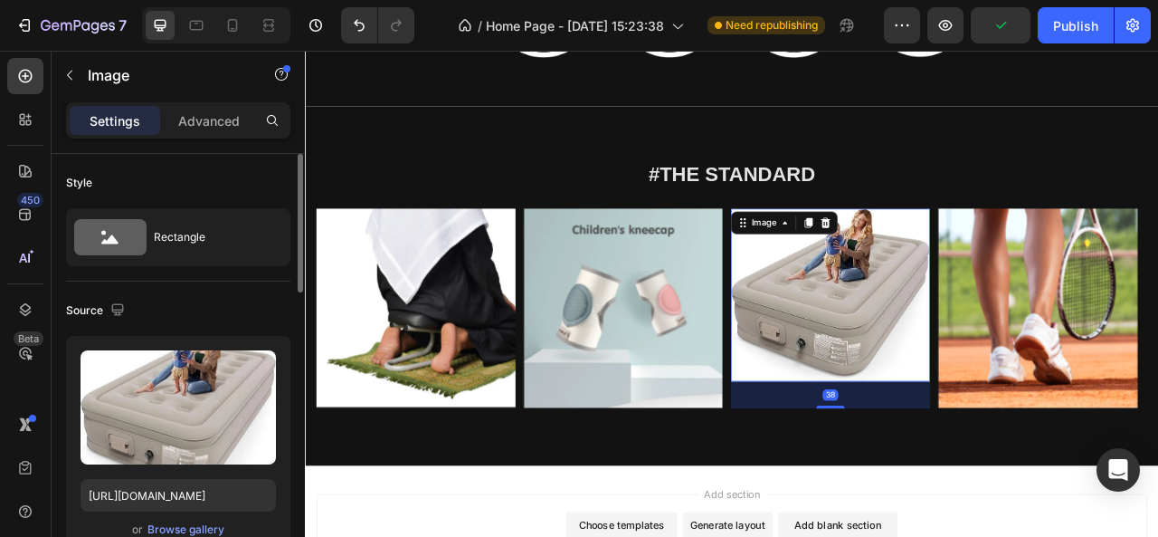
drag, startPoint x: 974, startPoint y: 470, endPoint x: 981, endPoint y: 504, distance: 35.1
click at [981, 504] on div at bounding box center [973, 504] width 36 height 4
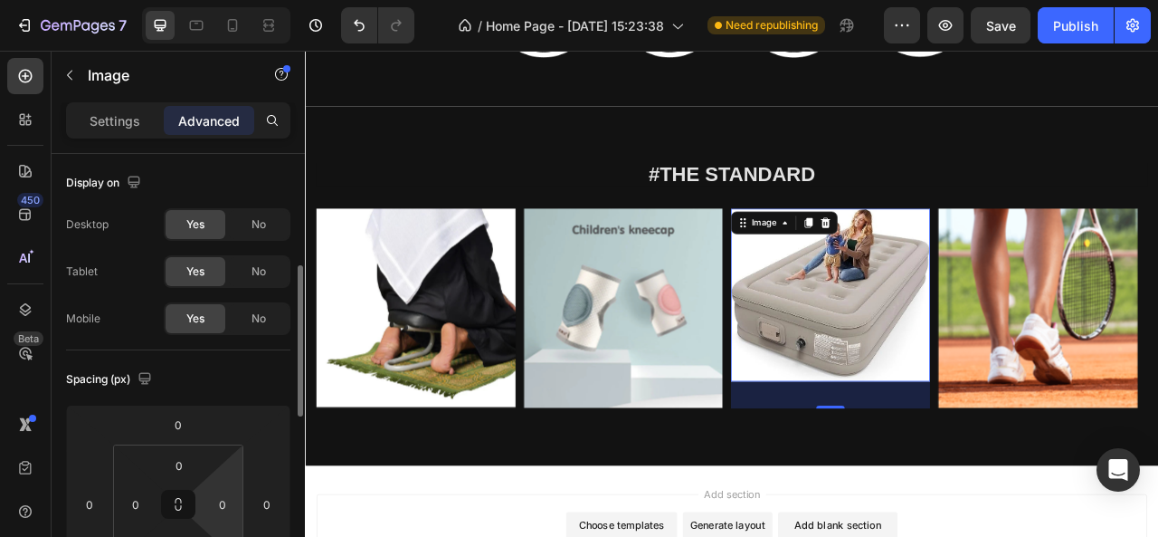
scroll to position [86, 0]
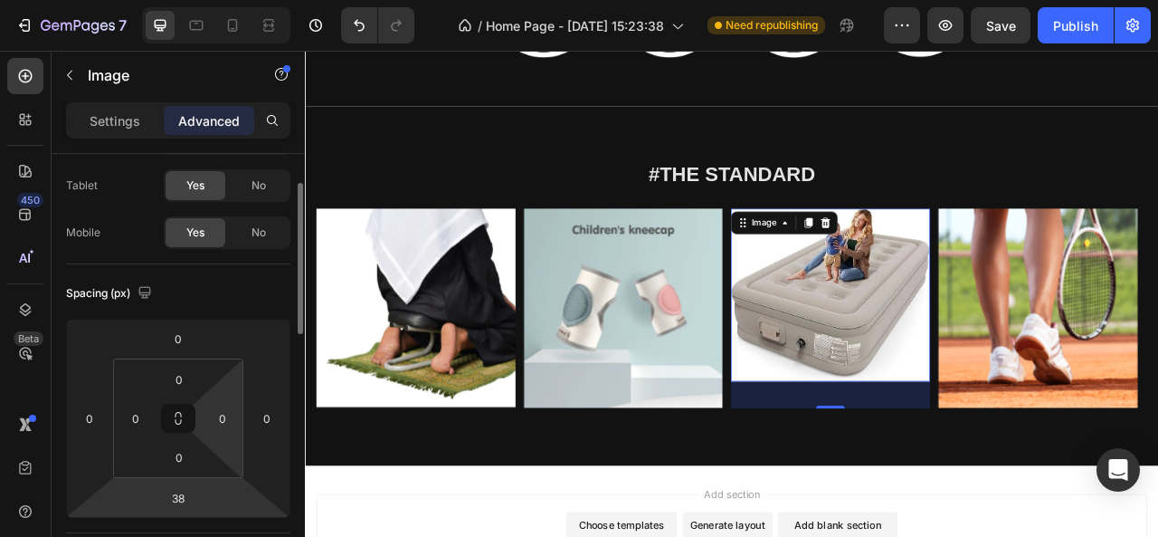
click at [224, 0] on html "7 / Home Page - Aug 27, 15:23:38 Need republishing Preview Save Publish 450 Bet…" at bounding box center [579, 0] width 1158 height 0
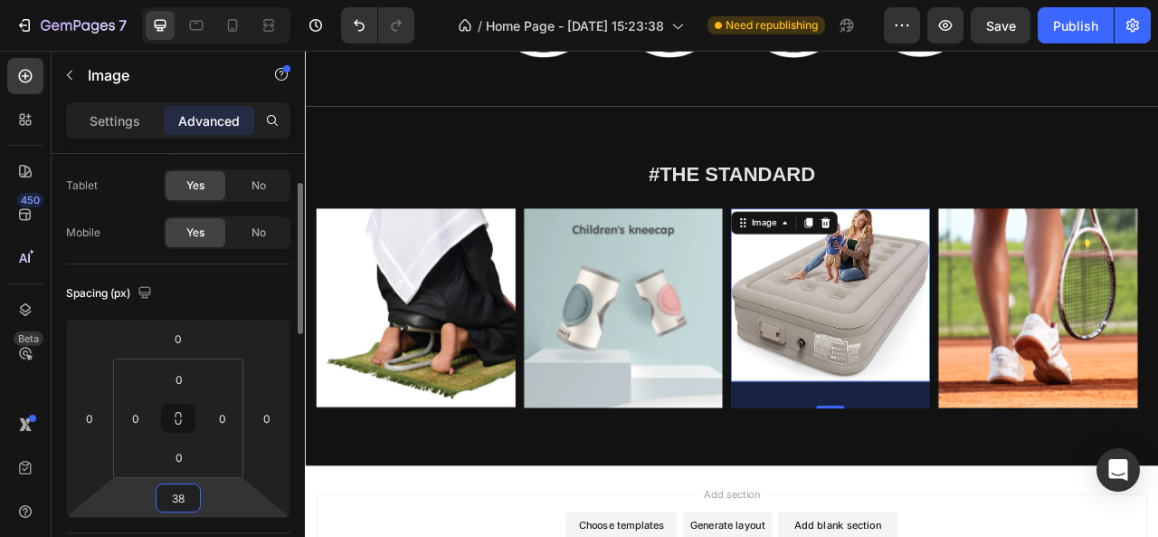
click at [169, 498] on input "38" at bounding box center [178, 497] width 36 height 27
click at [181, 497] on input "38" at bounding box center [178, 497] width 36 height 27
click at [182, 497] on input "38" at bounding box center [178, 497] width 36 height 27
type input "3"
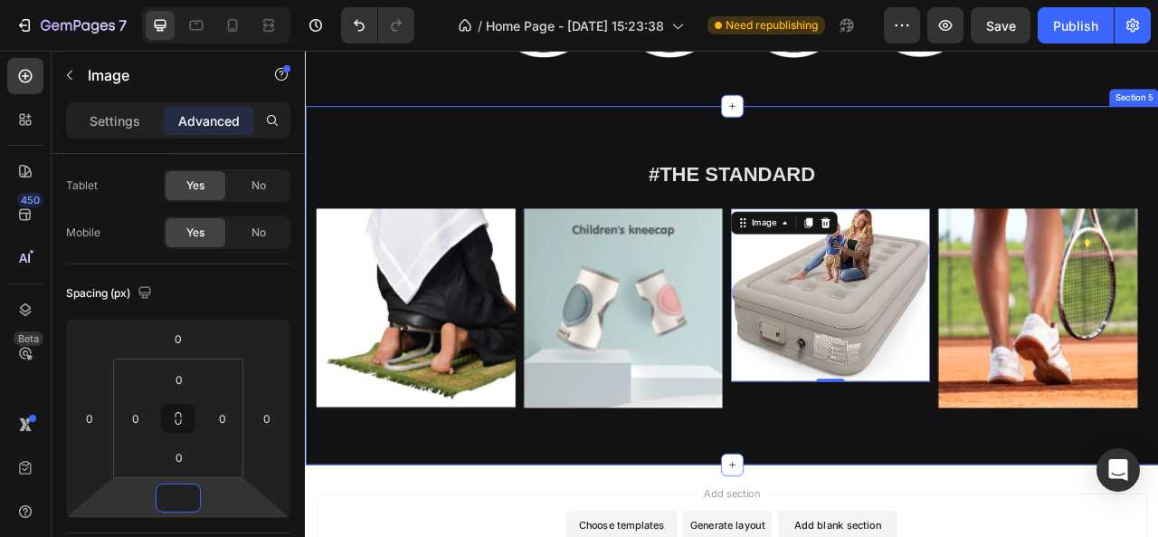
click at [643, 159] on div "#The standard Heading Image Image Image 0 Image Image Carousel Row Section 5" at bounding box center [848, 349] width 1086 height 456
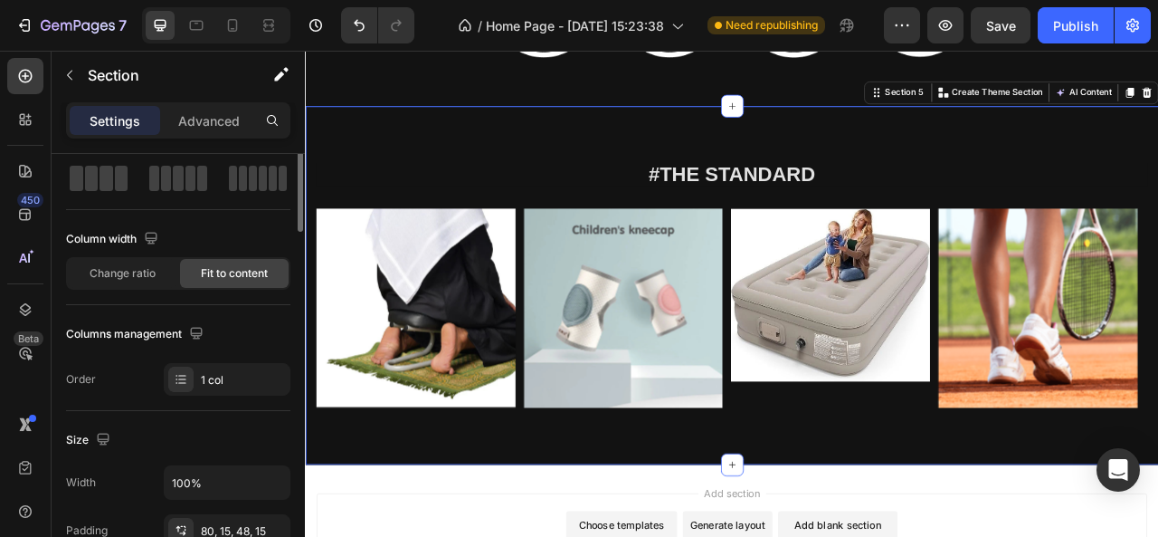
scroll to position [0, 0]
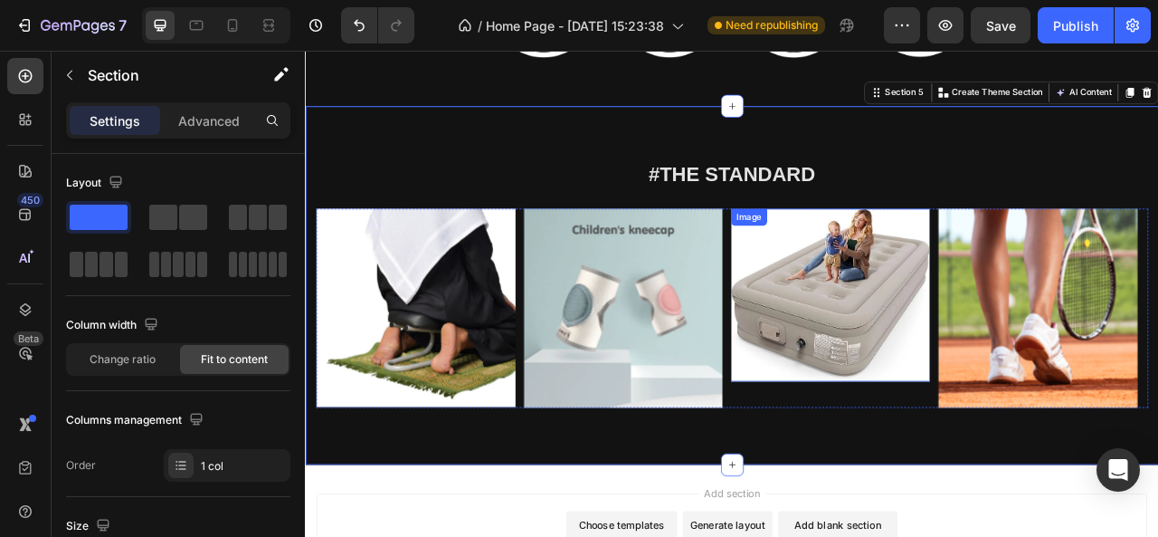
click at [960, 355] on img at bounding box center [972, 361] width 253 height 219
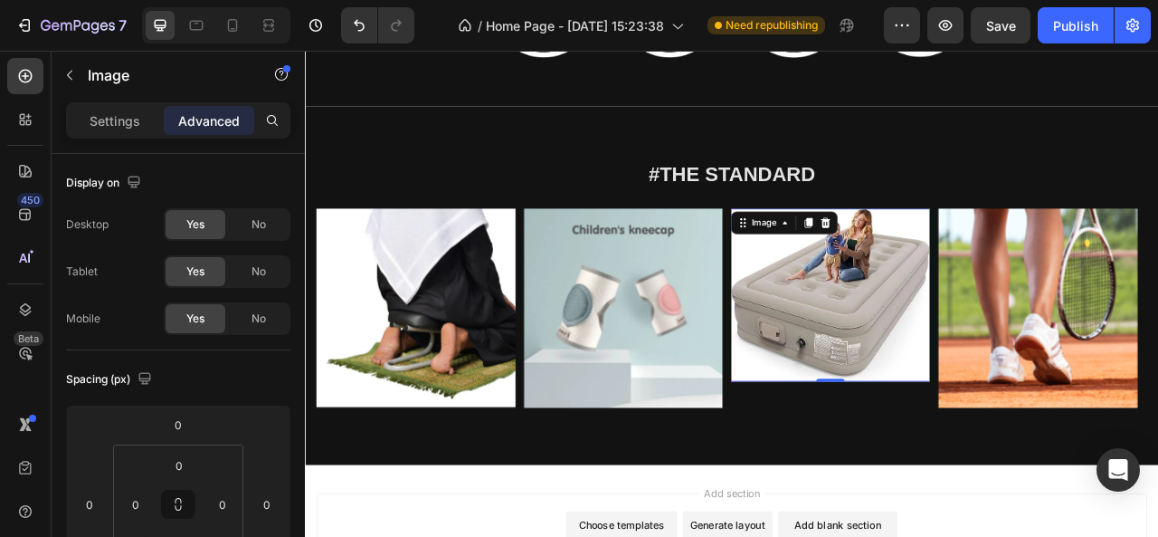
click at [900, 325] on img at bounding box center [972, 361] width 253 height 219
click at [119, 117] on p "Settings" at bounding box center [115, 120] width 51 height 19
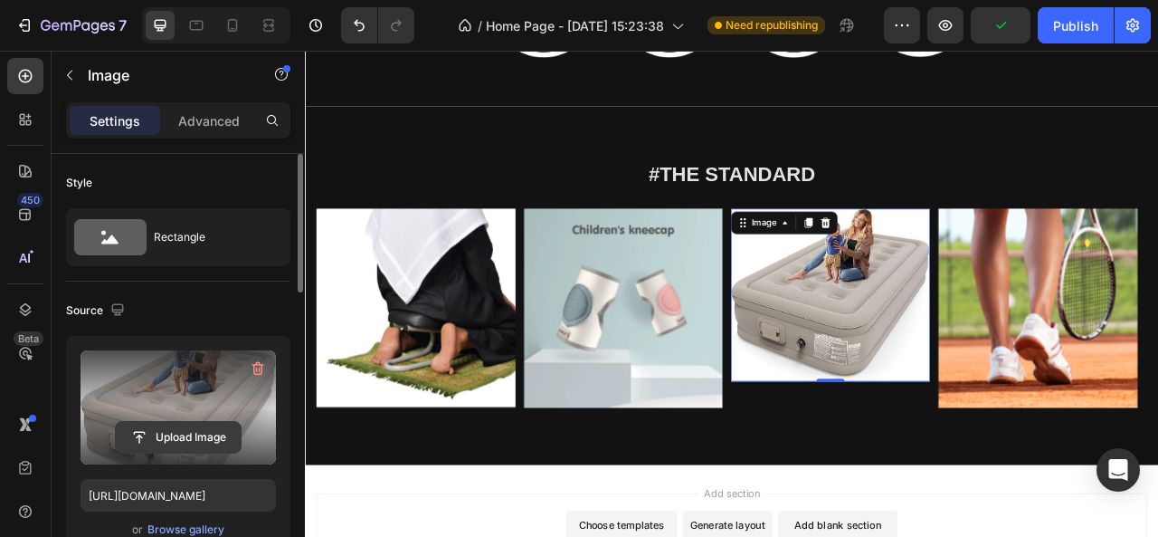
click at [178, 434] on input "file" at bounding box center [178, 437] width 125 height 31
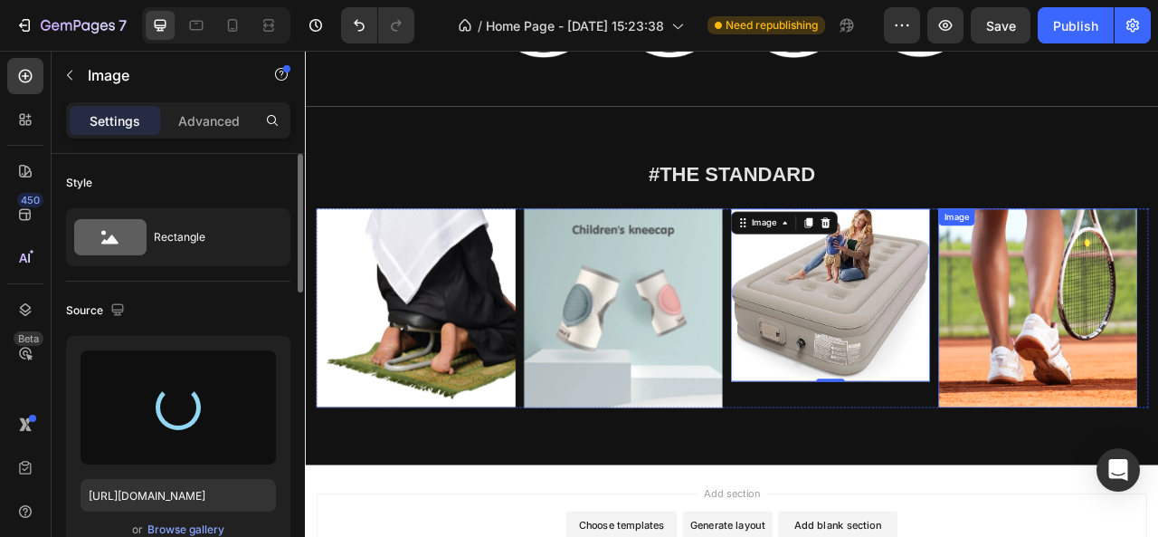
type input "https://cdn.shopify.com/s/files/1/0740/9257/6804/files/gempages_580104728621351…"
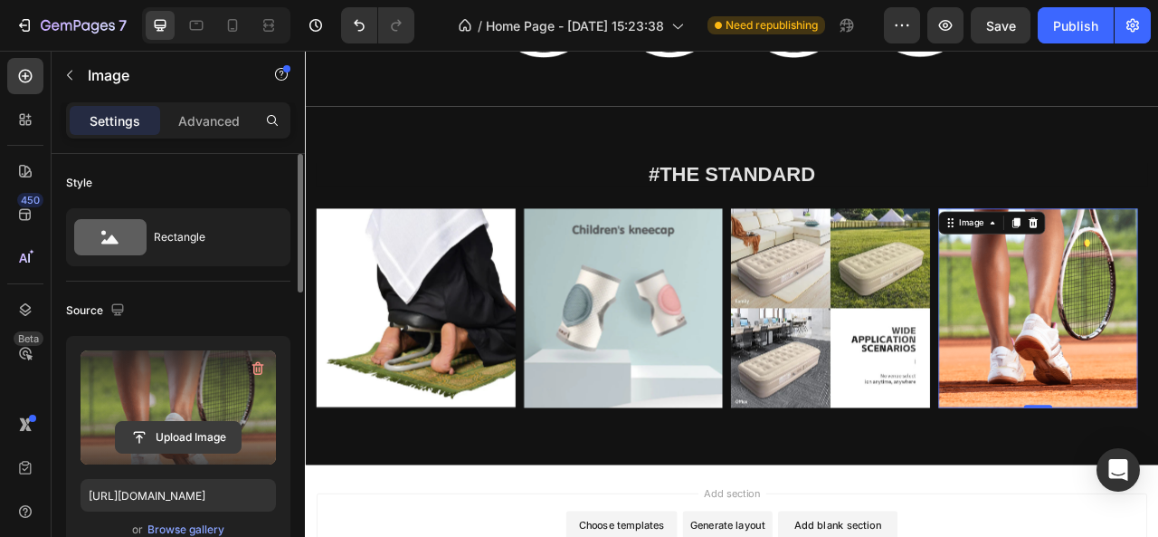
click at [196, 430] on input "file" at bounding box center [178, 437] width 125 height 31
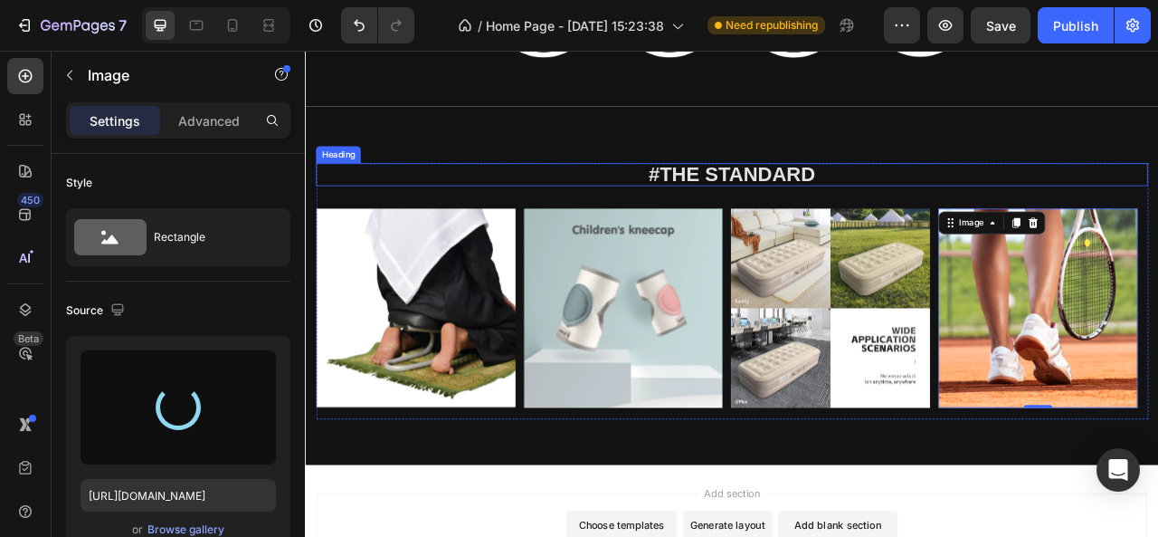
click at [877, 212] on p "#The standard" at bounding box center [847, 207] width 1055 height 25
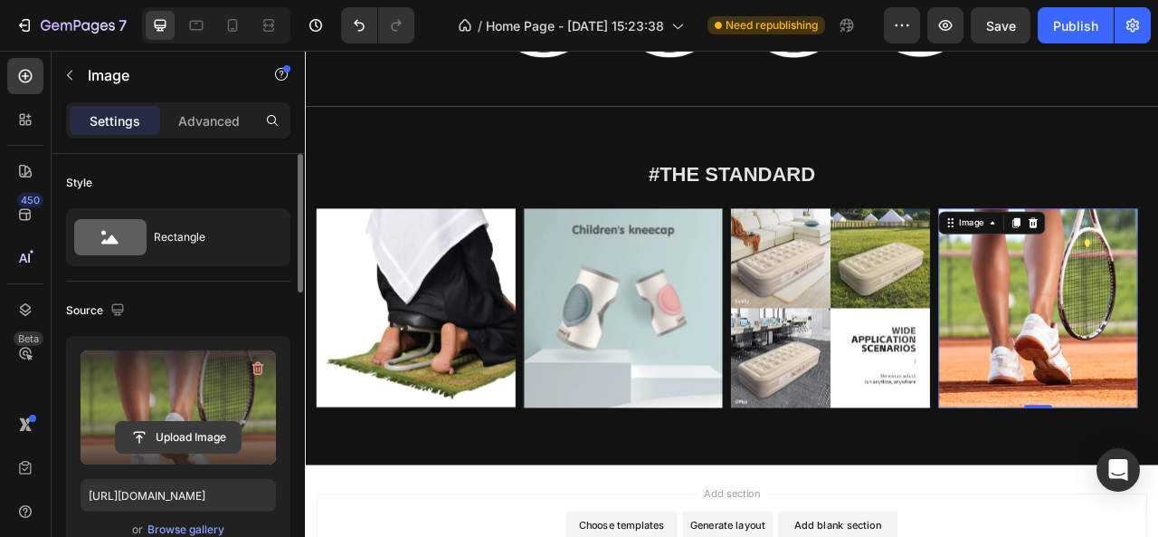
click at [195, 428] on input "file" at bounding box center [178, 437] width 125 height 31
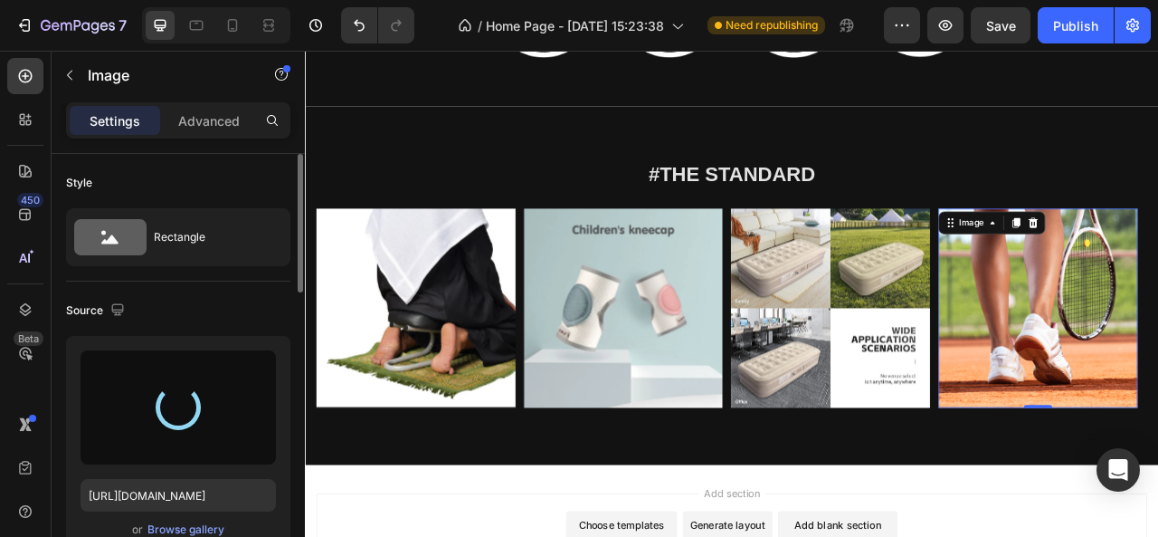
type input "https://cdn.shopify.com/s/files/1/0740/9257/6804/files/gempages_580104728621351…"
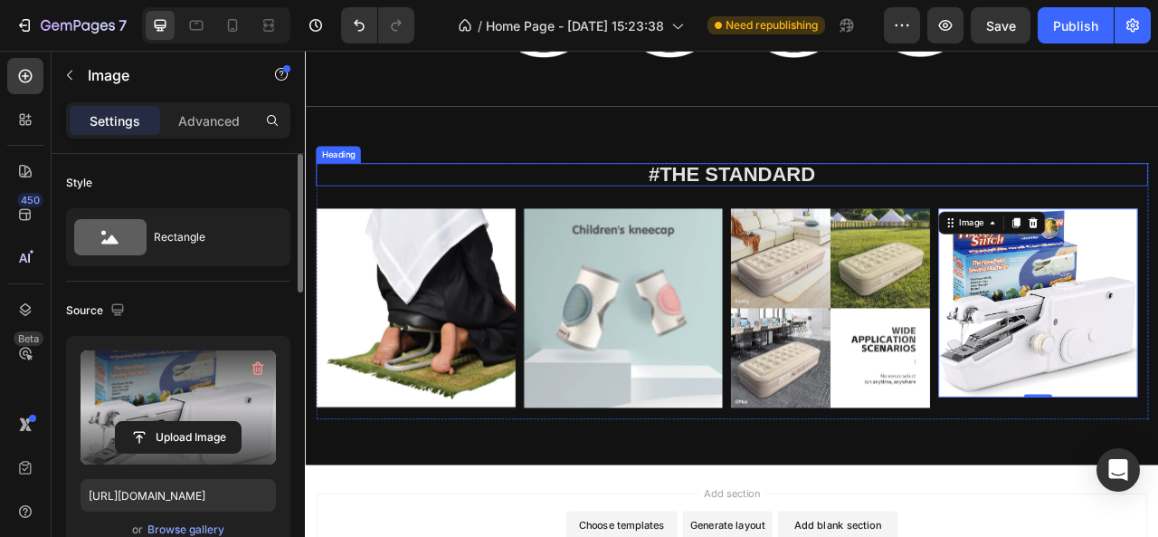
click at [927, 217] on p "#The standard" at bounding box center [847, 207] width 1055 height 25
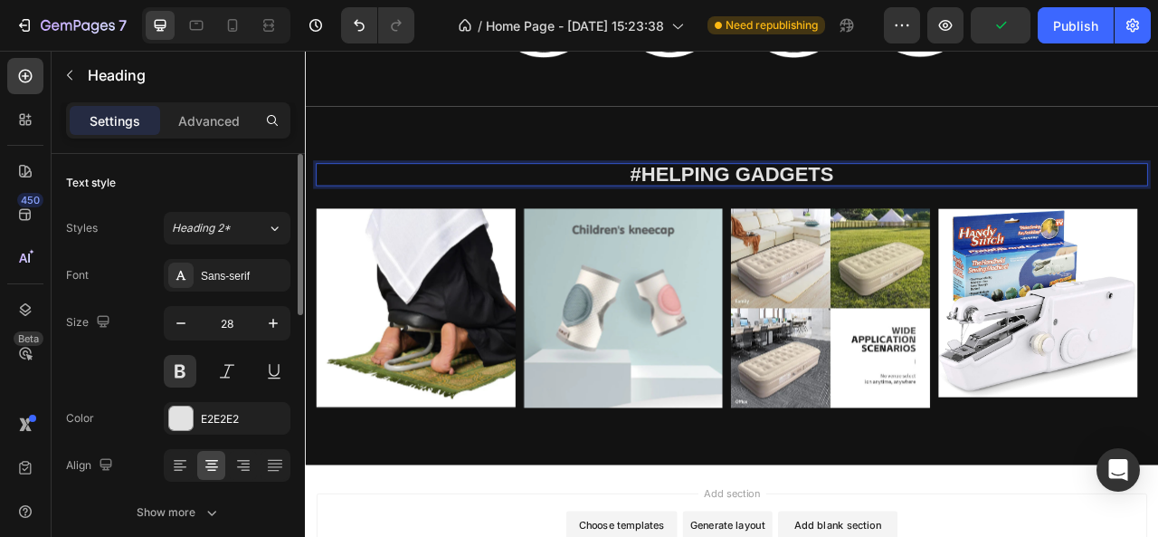
click at [727, 204] on p "#helping gadgets" at bounding box center [847, 207] width 1055 height 25
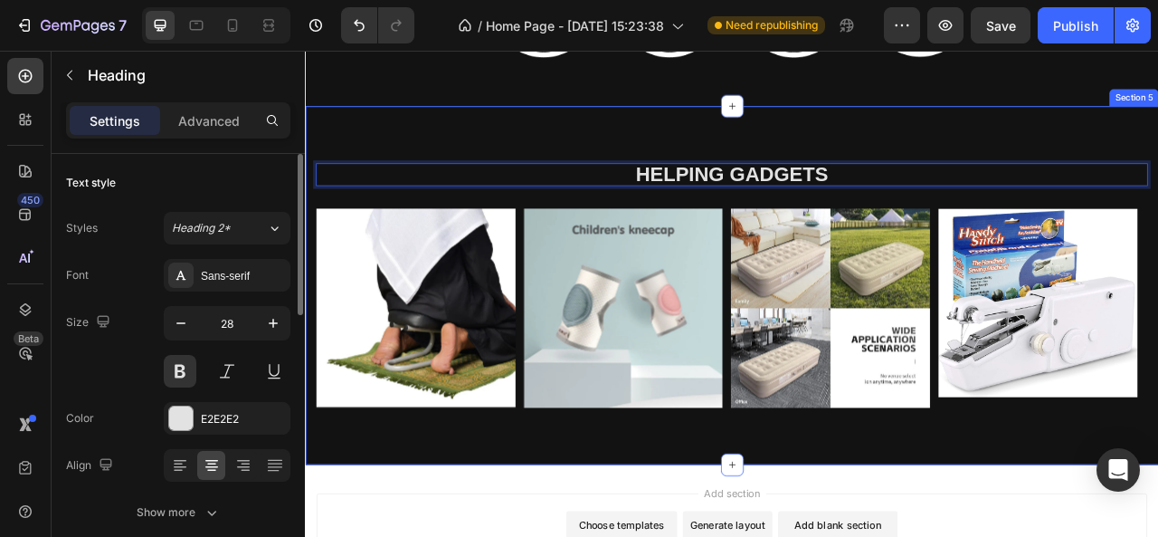
scroll to position [1519, 0]
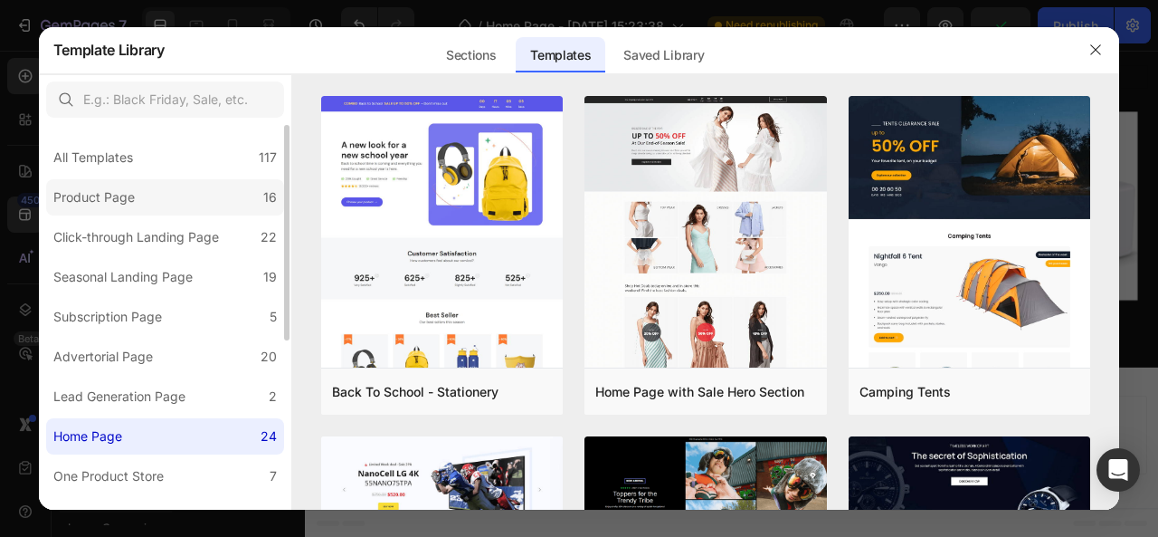
click at [123, 198] on div "Product Page" at bounding box center [93, 197] width 81 height 22
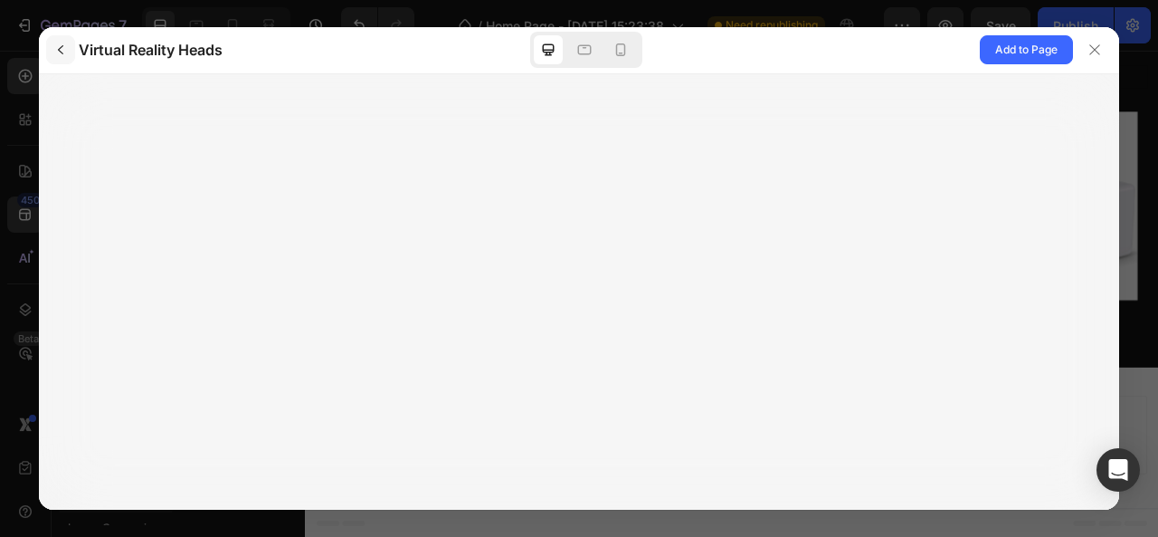
click at [56, 47] on icon "button" at bounding box center [60, 50] width 14 height 14
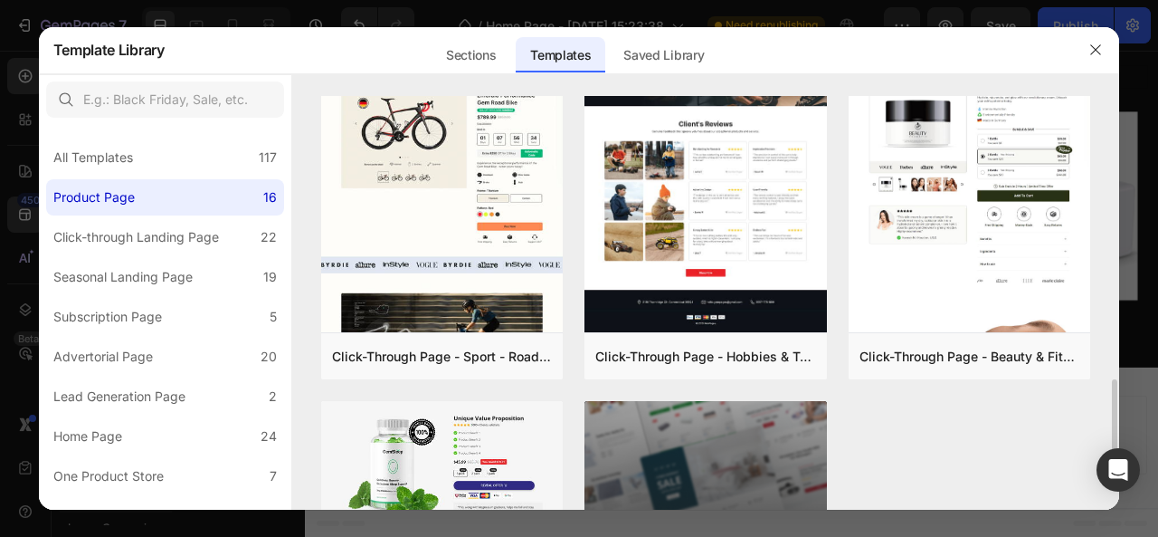
scroll to position [1399, 0]
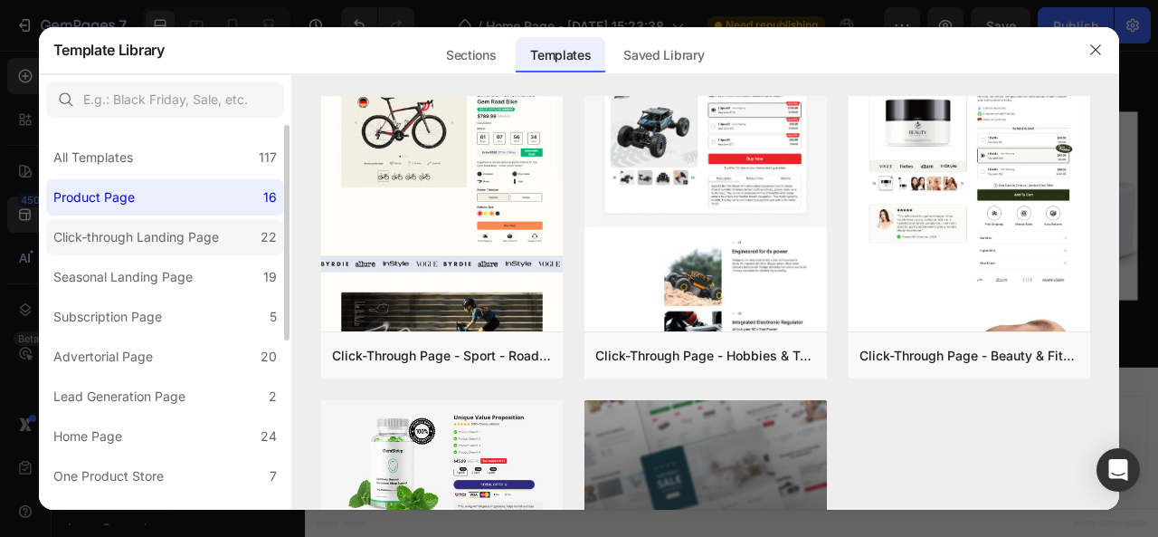
click at [141, 245] on div "Click-through Landing Page" at bounding box center [136, 237] width 166 height 22
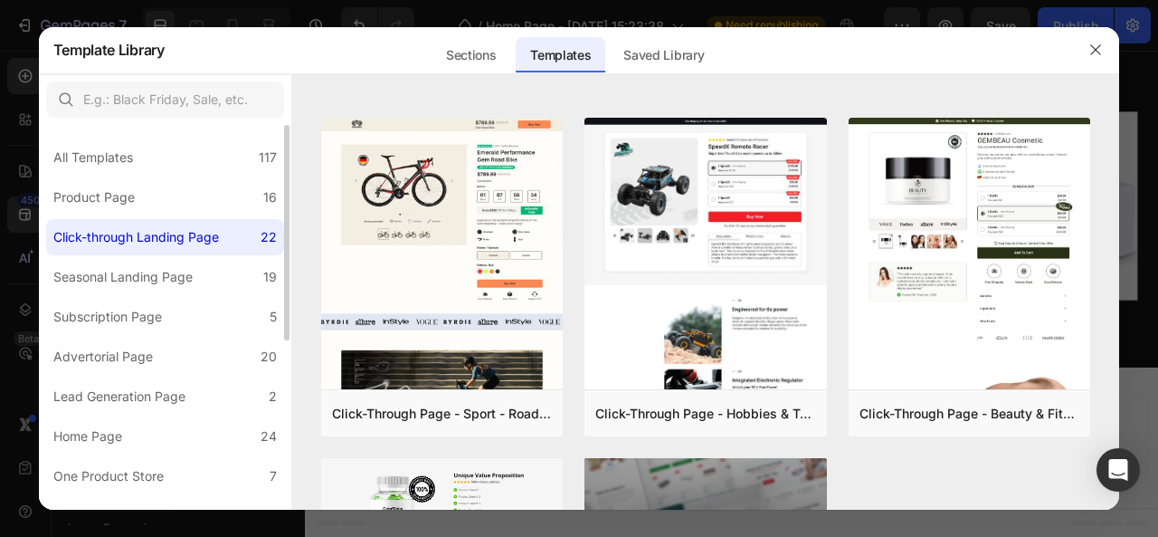
scroll to position [0, 0]
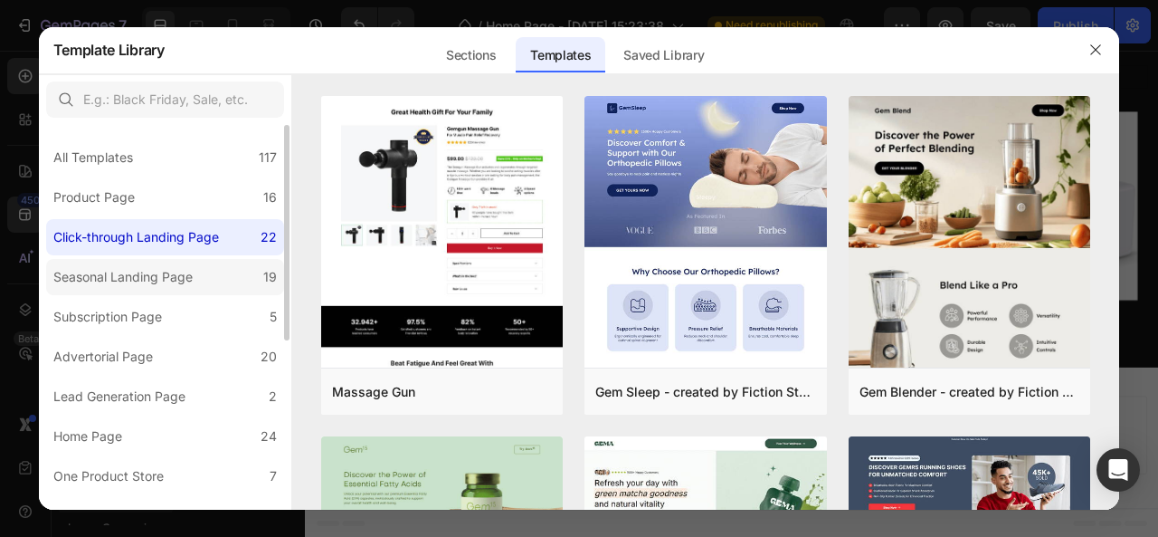
click at [143, 282] on div "Seasonal Landing Page" at bounding box center [122, 277] width 139 height 22
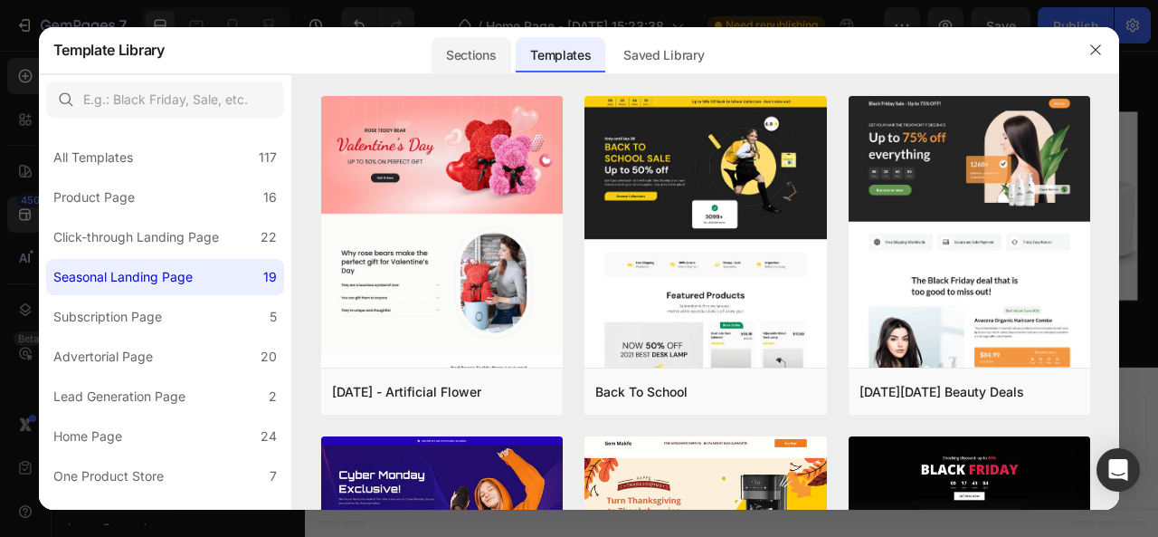
click at [462, 65] on div "Sections" at bounding box center [471, 55] width 79 height 36
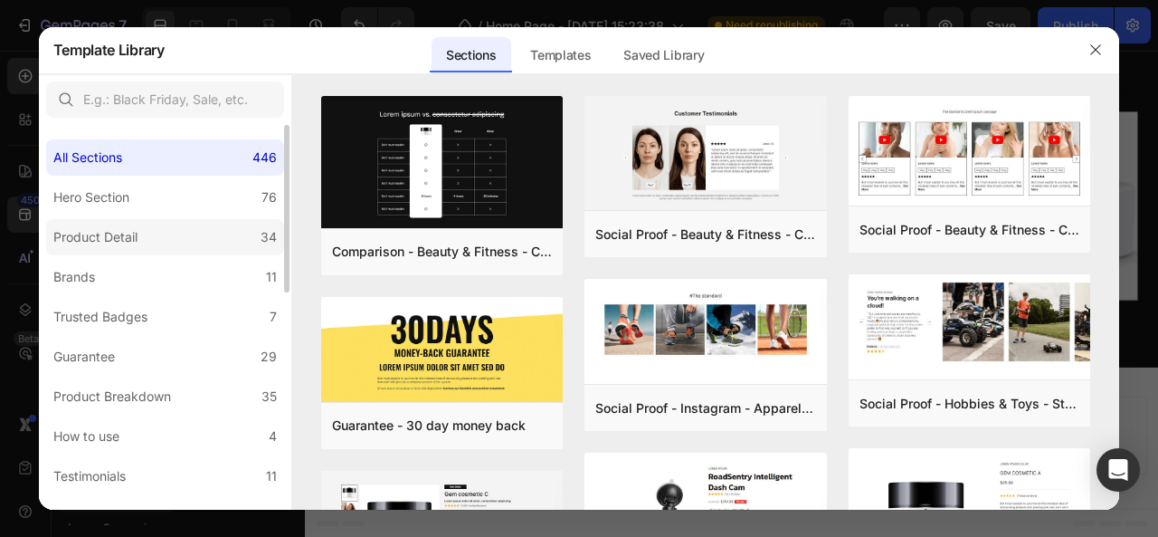
click at [125, 234] on div "Product Detail" at bounding box center [95, 237] width 84 height 22
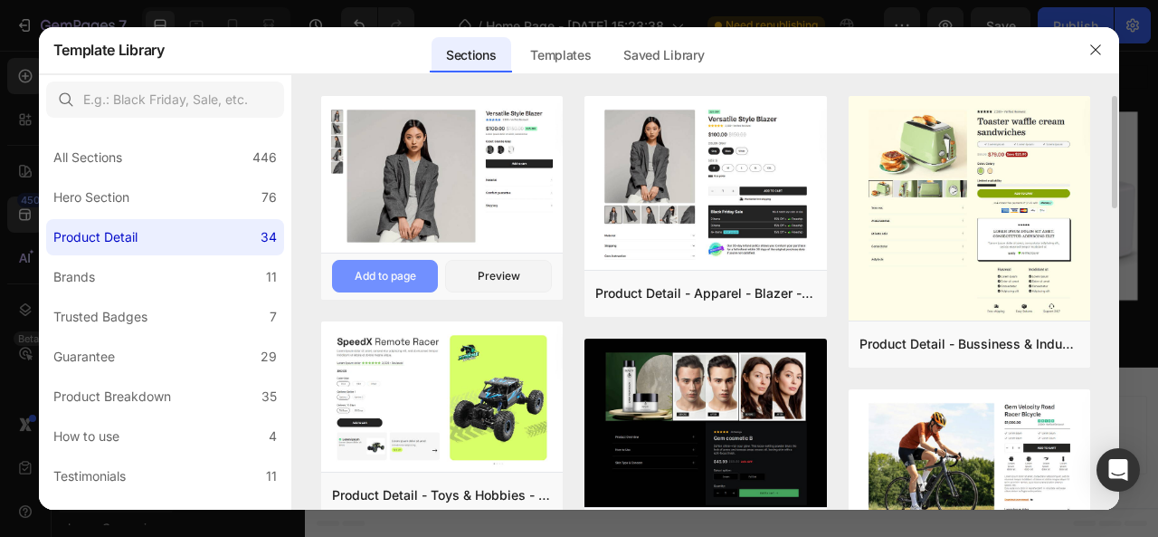
click at [396, 271] on div "Add to page" at bounding box center [386, 276] width 62 height 16
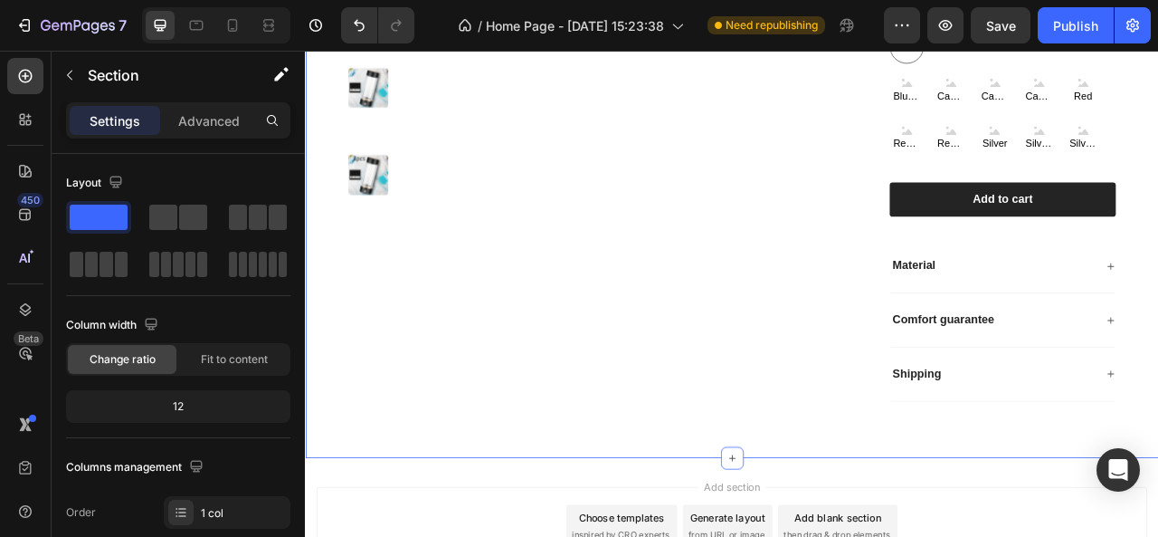
scroll to position [2306, 0]
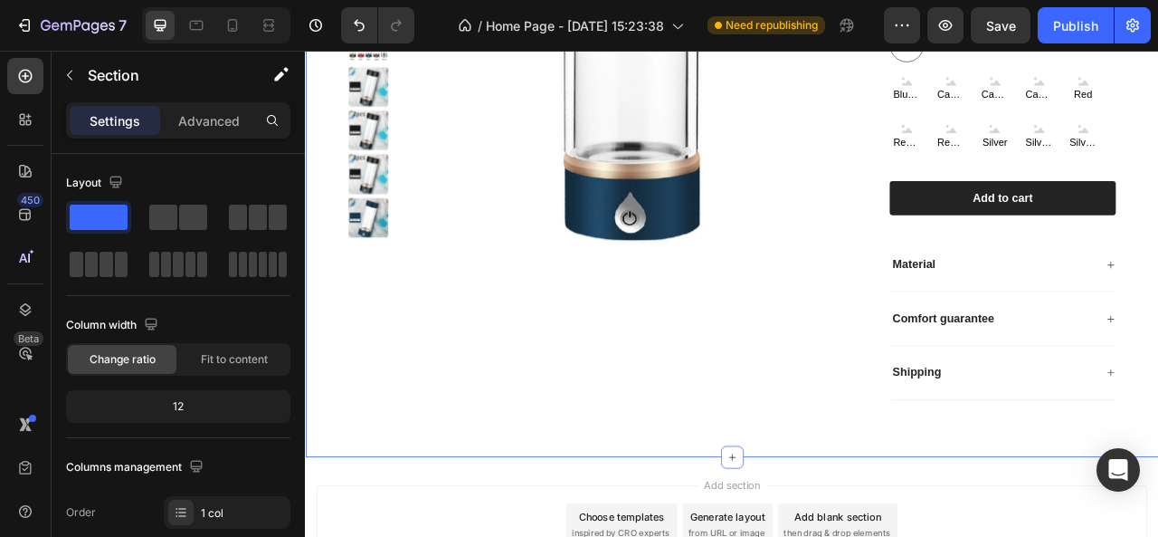
click at [970, 522] on div "Product Images Hydrogen Water Ionizer Bottle Product Title Icon Icon Icon Icon …" at bounding box center [848, 116] width 1086 height 901
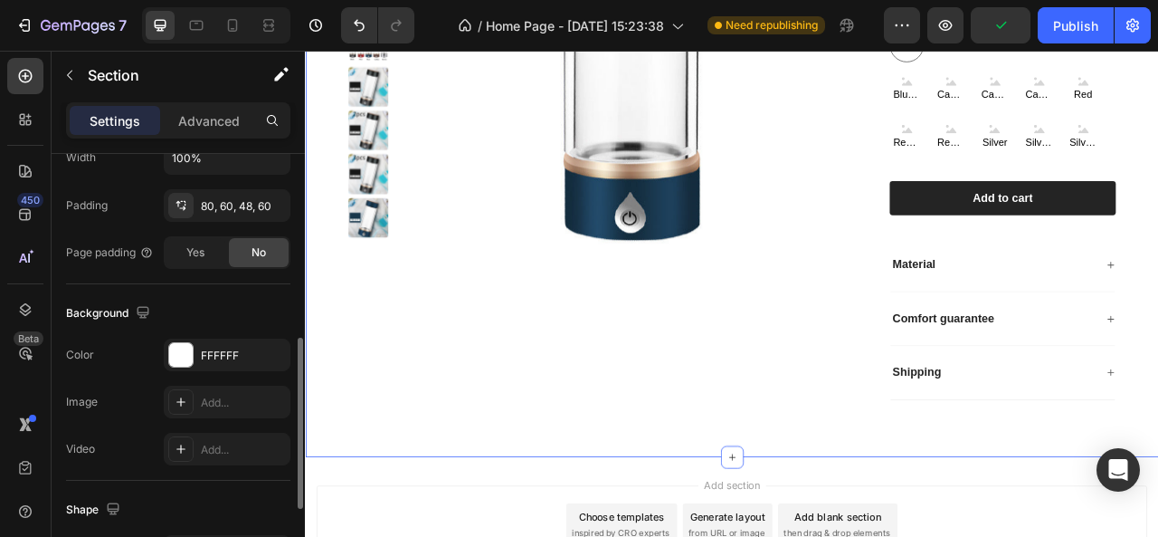
scroll to position [460, 0]
click at [235, 348] on div "FFFFFF" at bounding box center [227, 354] width 52 height 16
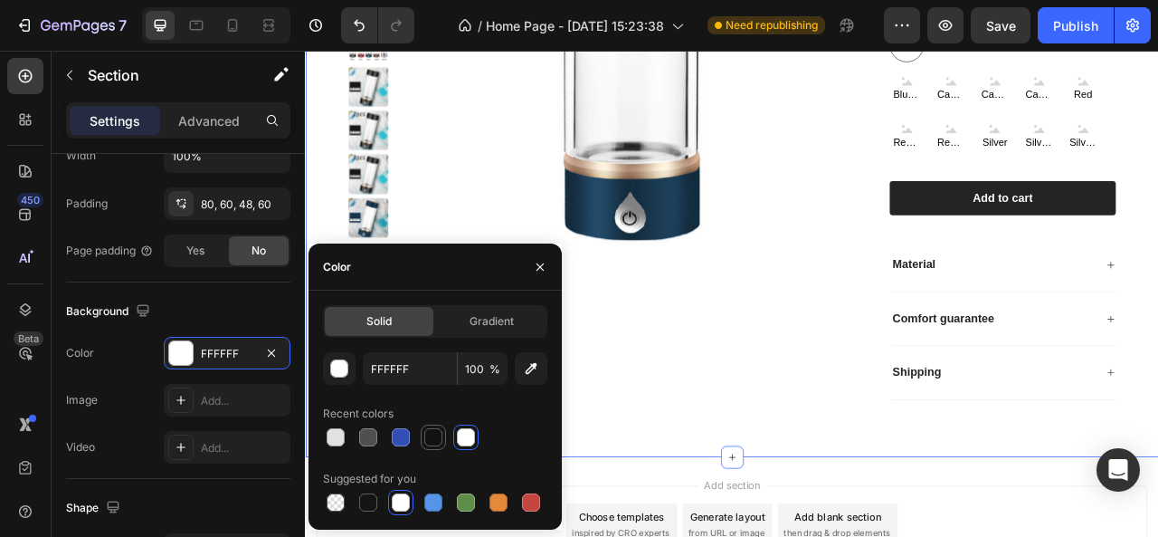
click at [427, 435] on div at bounding box center [433, 437] width 18 height 18
type input "121212"
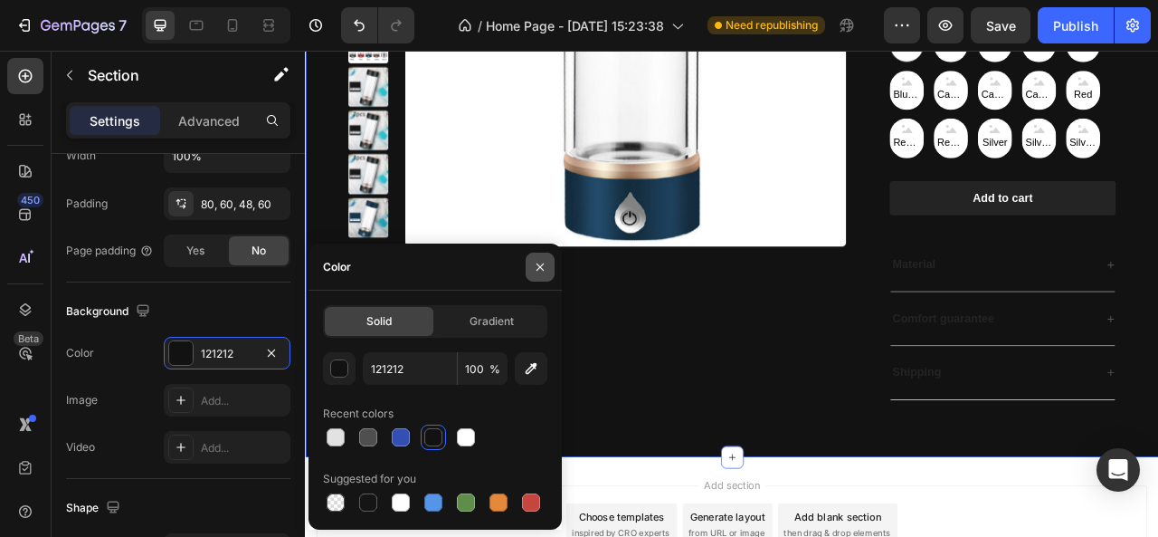
click at [545, 272] on icon "button" at bounding box center [540, 267] width 14 height 14
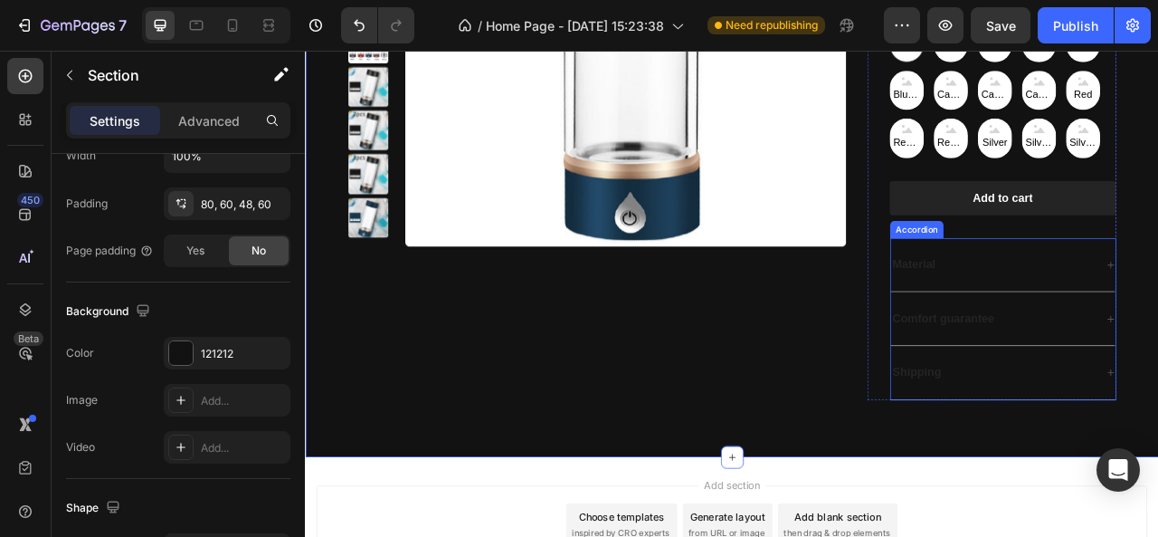
click at [1082, 315] on p "Material" at bounding box center [1080, 322] width 54 height 19
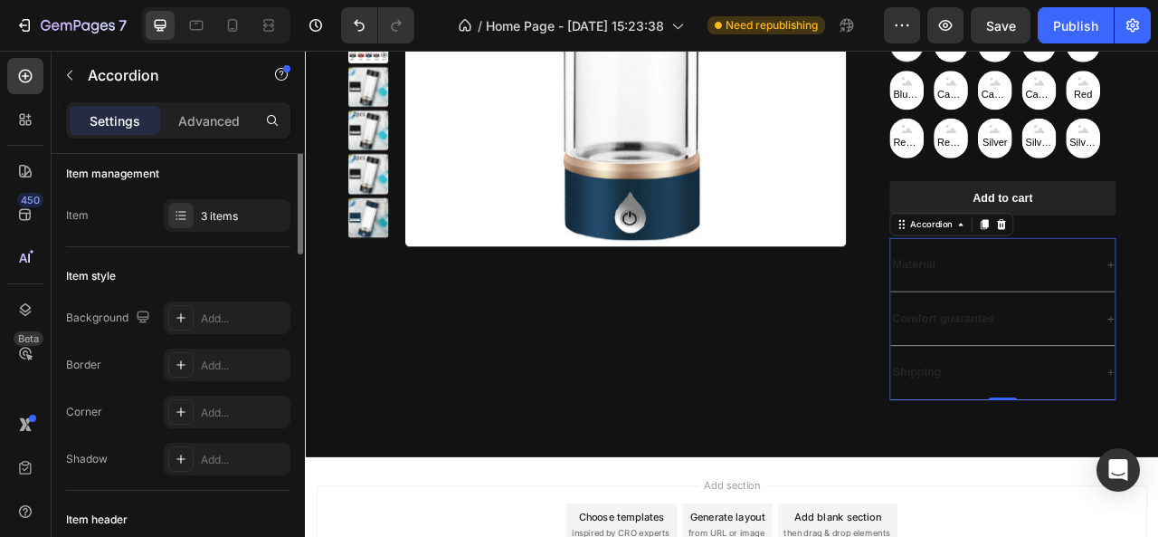
scroll to position [0, 0]
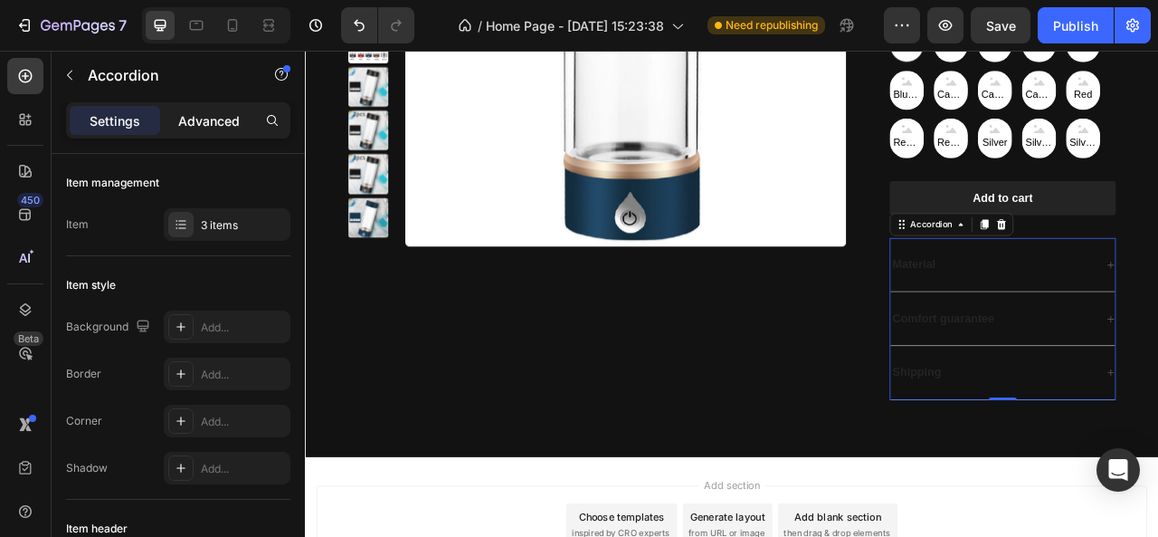
click at [225, 113] on p "Advanced" at bounding box center [209, 120] width 62 height 19
type input "100%"
type input "100"
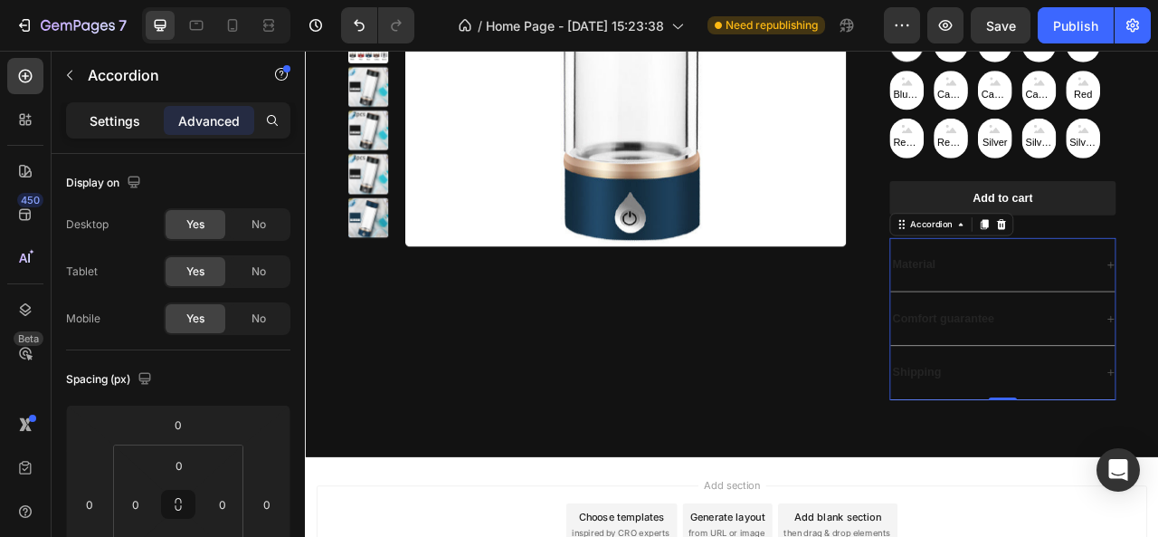
click at [100, 116] on p "Settings" at bounding box center [115, 120] width 51 height 19
type input "0"
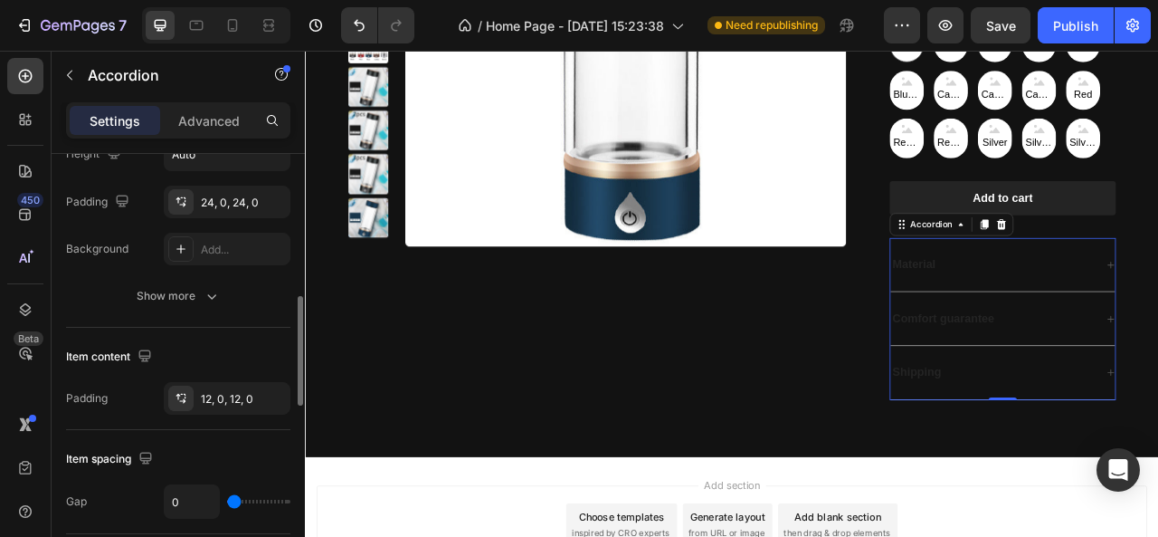
scroll to position [561, 0]
click at [215, 243] on div "Add..." at bounding box center [243, 247] width 85 height 16
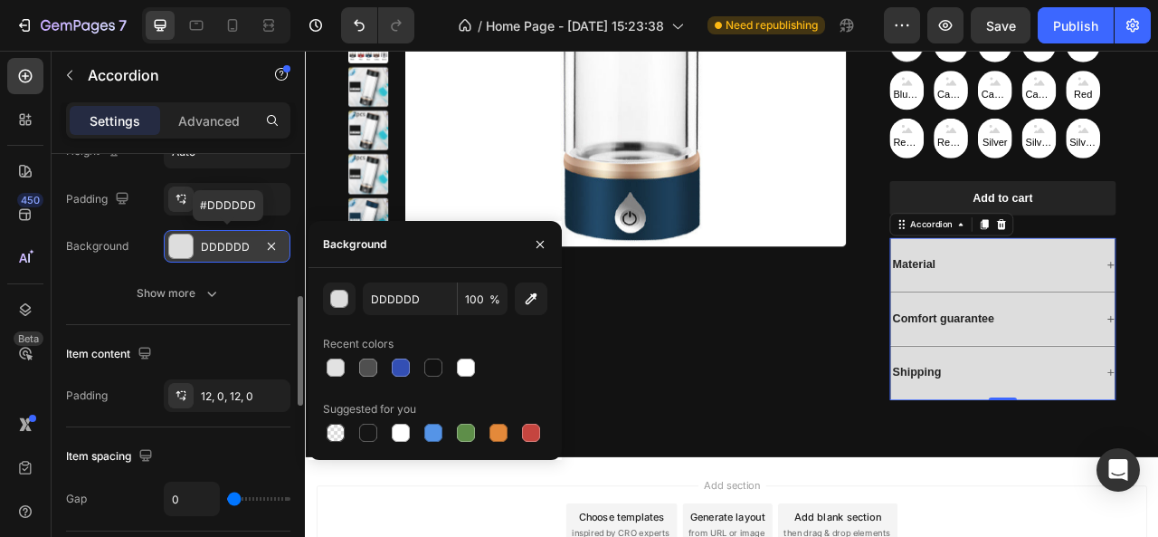
click at [215, 243] on div "DDDDDD" at bounding box center [227, 247] width 52 height 16
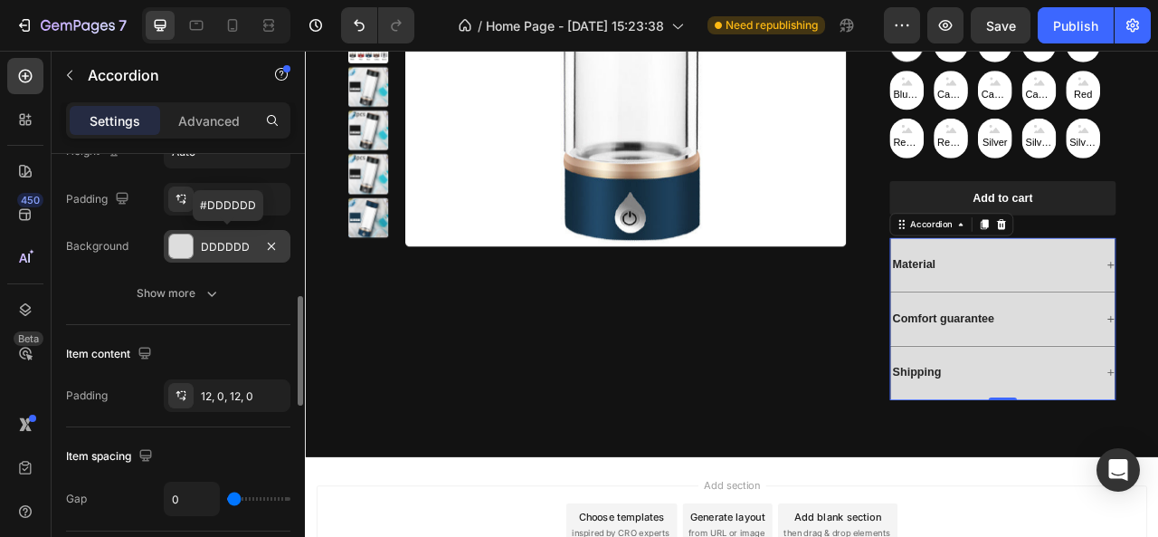
click at [215, 243] on div "DDDDDD" at bounding box center [227, 247] width 52 height 16
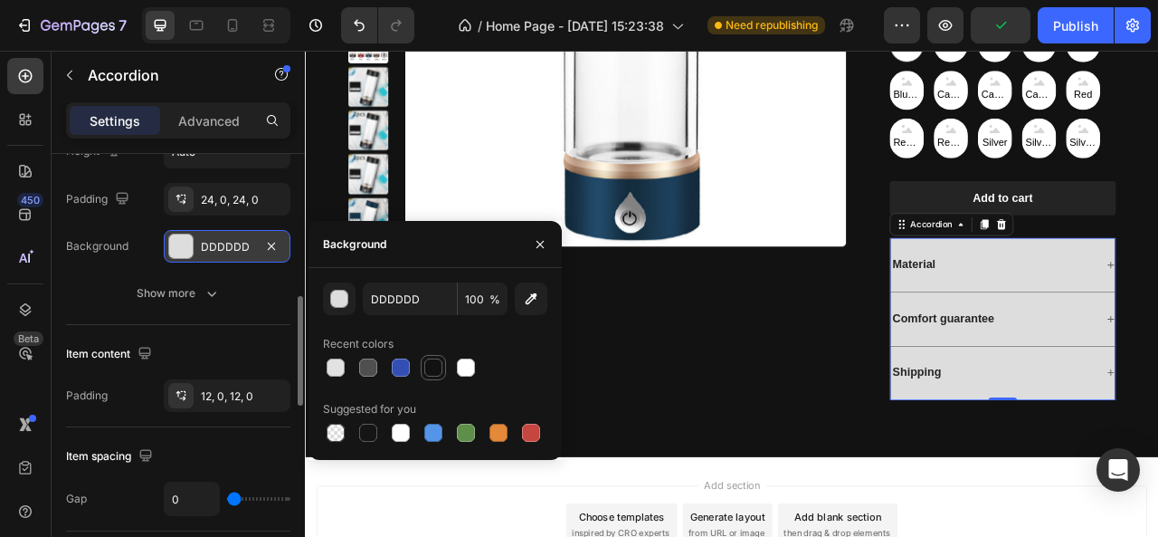
click at [431, 368] on div at bounding box center [433, 367] width 18 height 18
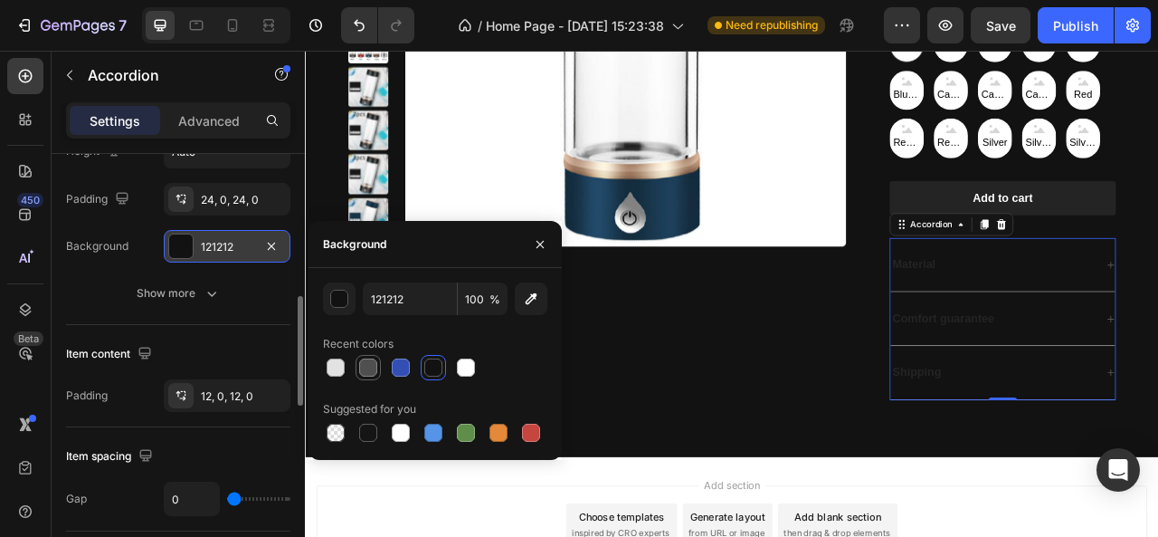
click at [373, 361] on div at bounding box center [368, 367] width 18 height 18
type input "4F4F4F"
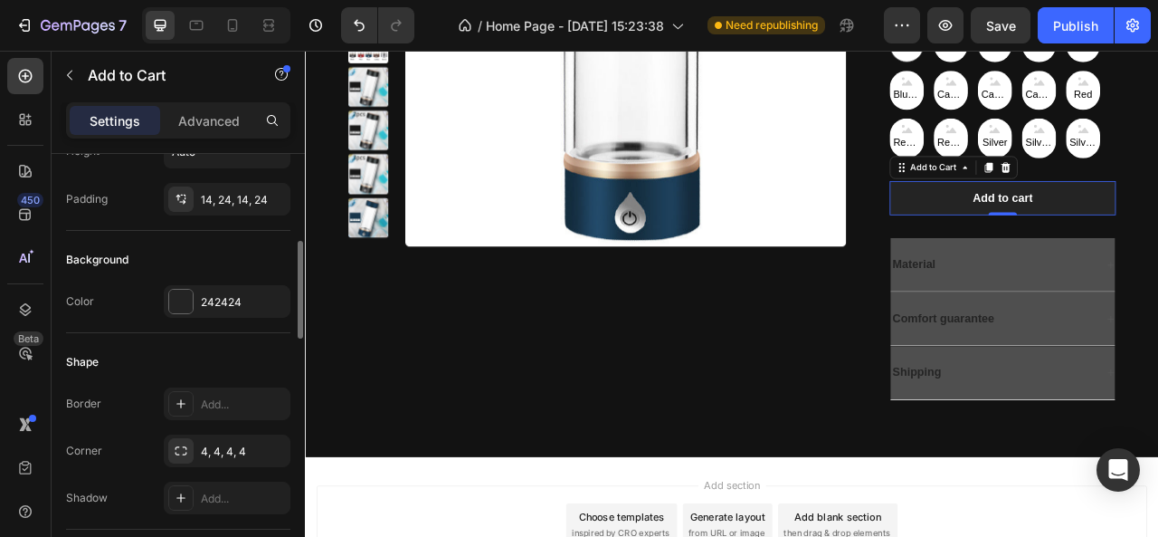
scroll to position [371, 0]
click at [208, 282] on div "242424" at bounding box center [227, 297] width 127 height 33
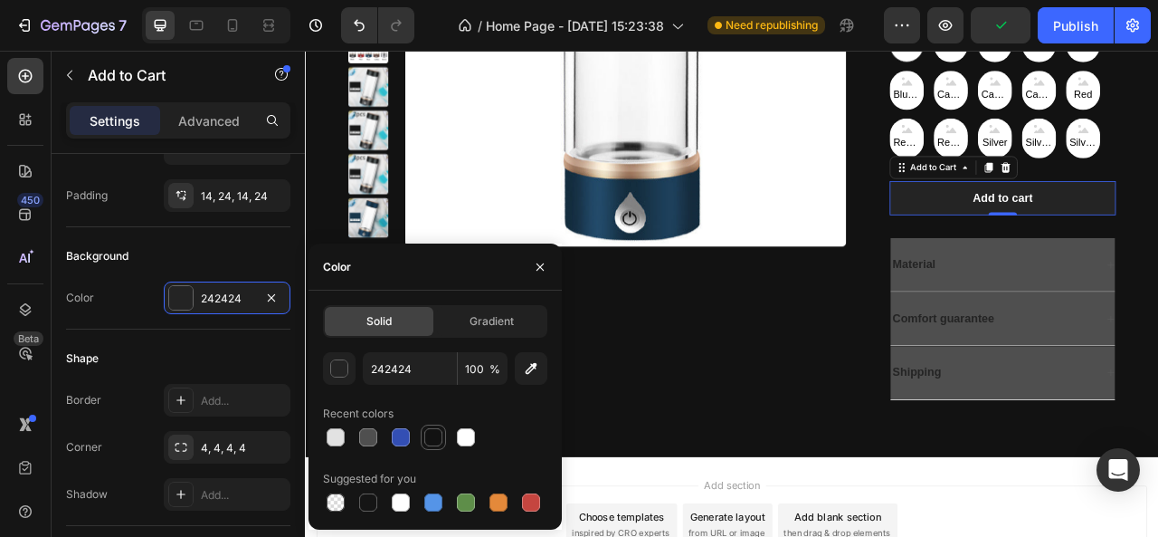
click at [433, 434] on div at bounding box center [433, 437] width 18 height 18
type input "121212"
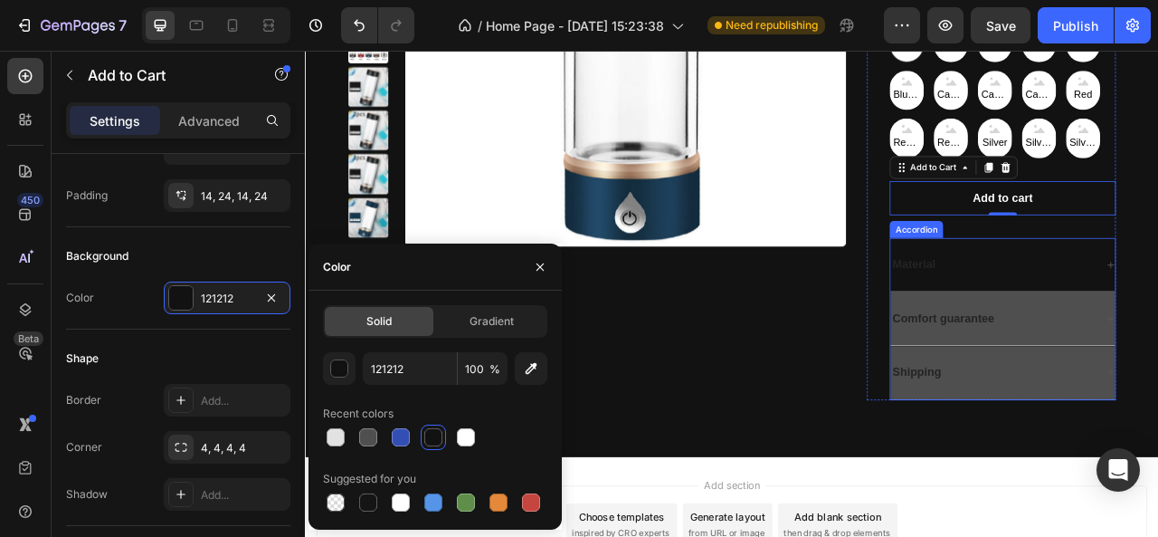
click at [1158, 319] on div "Material" at bounding box center [1180, 322] width 261 height 24
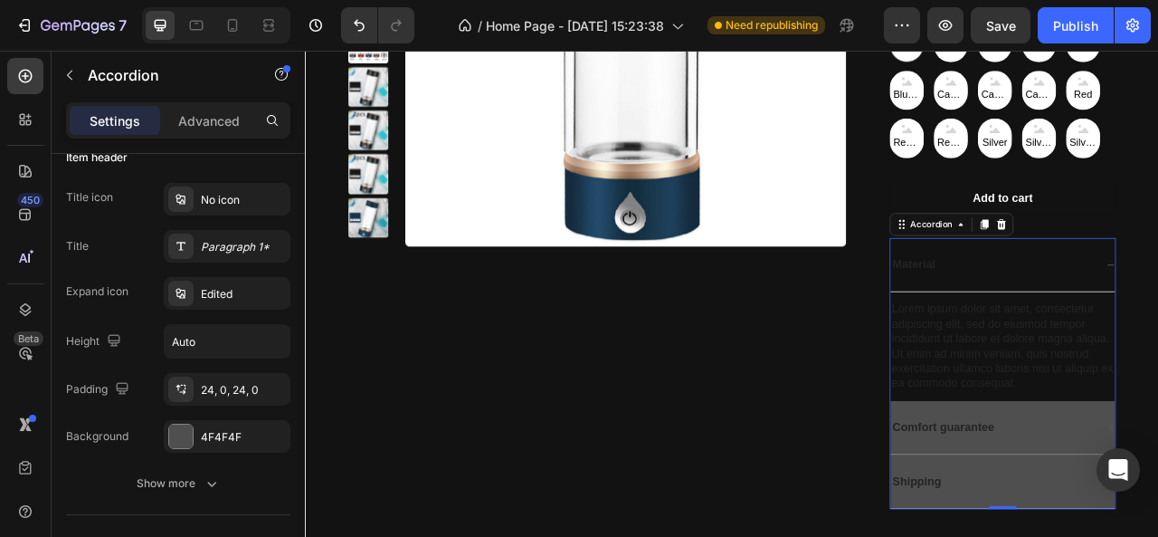
scroll to position [0, 0]
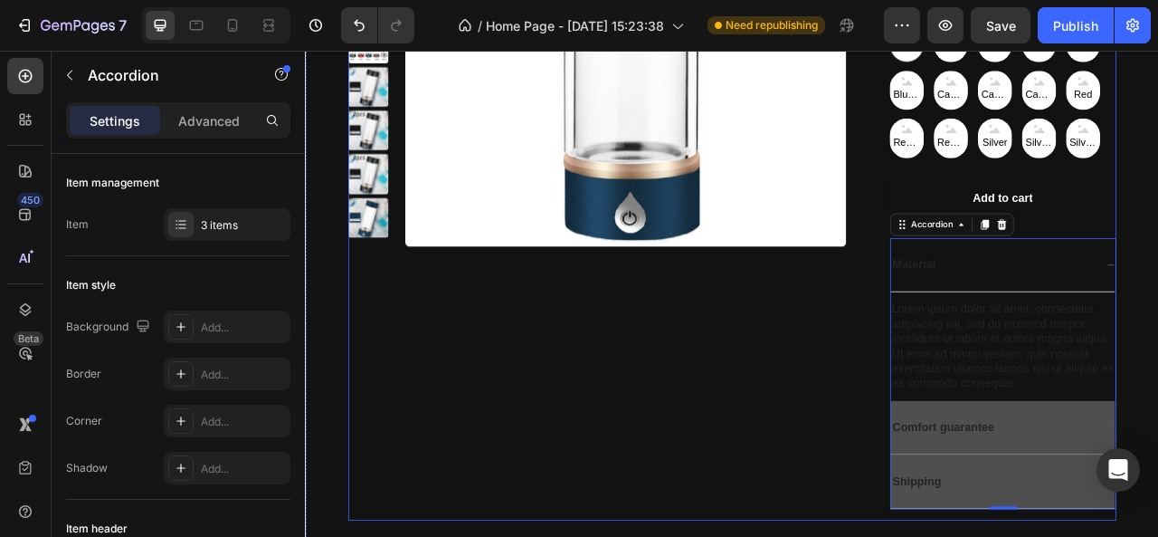
click at [953, 421] on div "Product Images" at bounding box center [676, 192] width 634 height 909
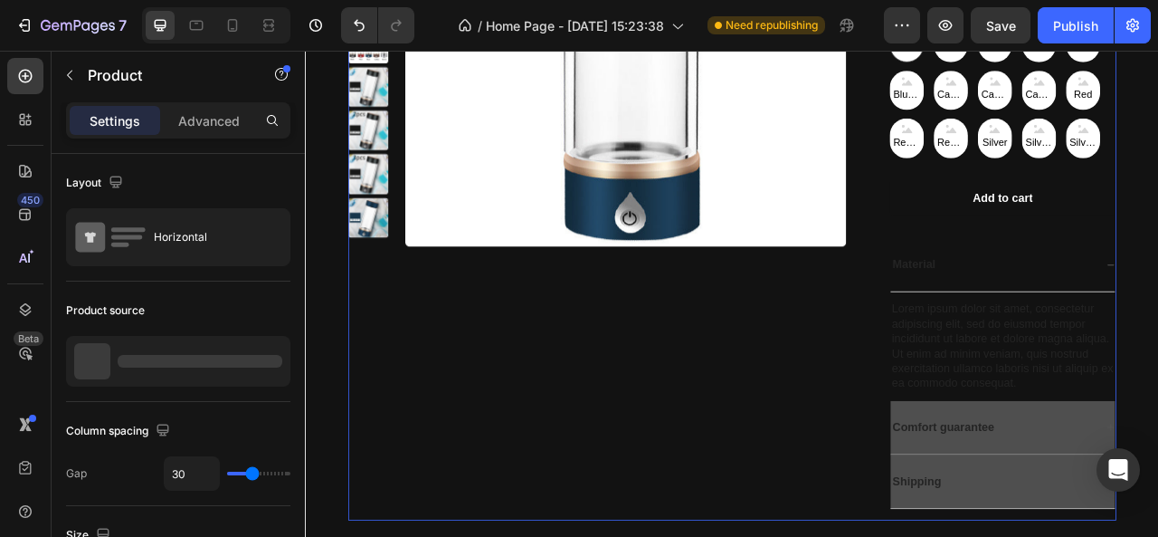
click at [953, 421] on div "Product Images Hydrogen Water Ionizer Bottle Product Title Icon Icon Icon Icon …" at bounding box center [848, 185] width 1086 height 1039
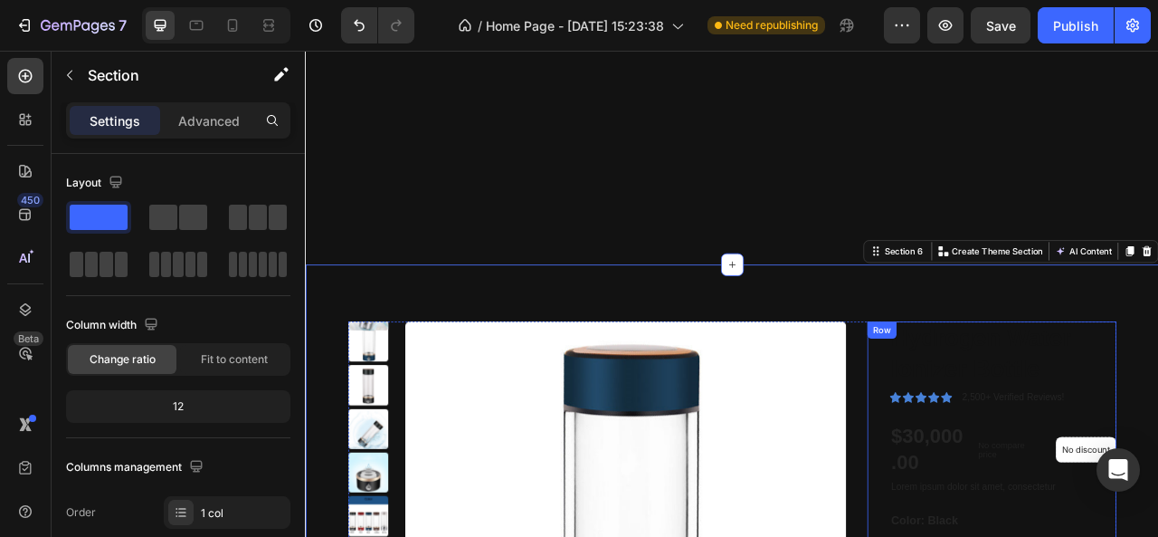
scroll to position [2306, 0]
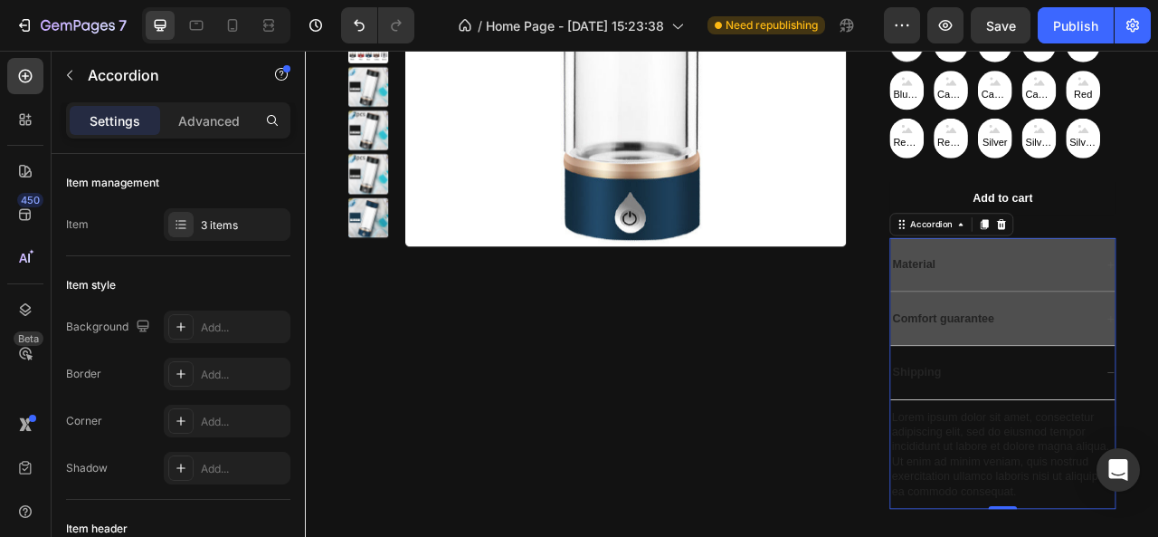
click at [1076, 455] on p "Shipping" at bounding box center [1084, 460] width 62 height 19
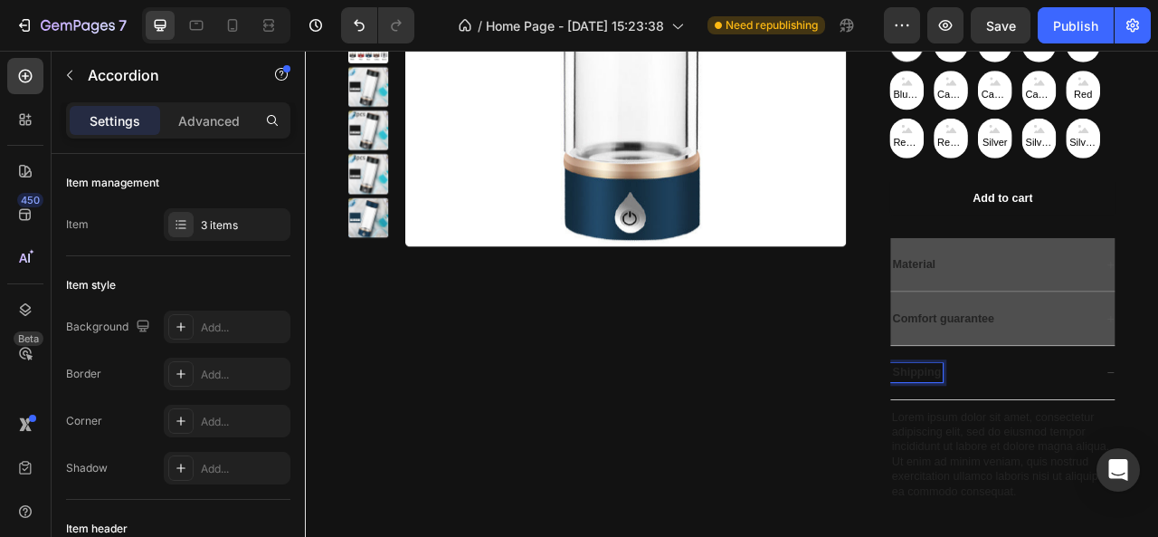
click at [1150, 455] on div "Shipping" at bounding box center [1180, 460] width 261 height 24
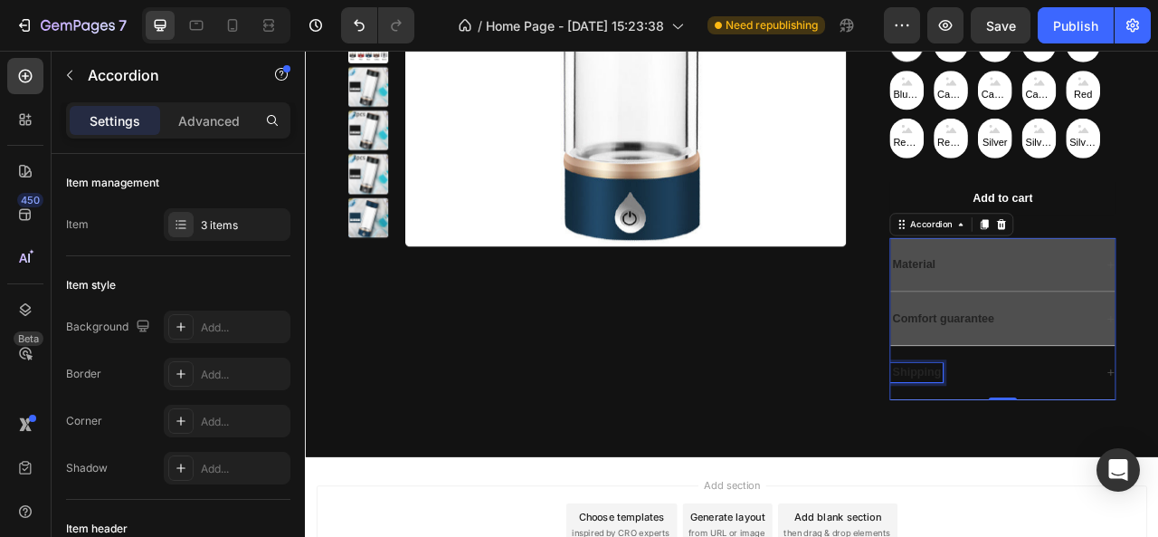
click at [1074, 453] on p "Shipping" at bounding box center [1084, 460] width 62 height 19
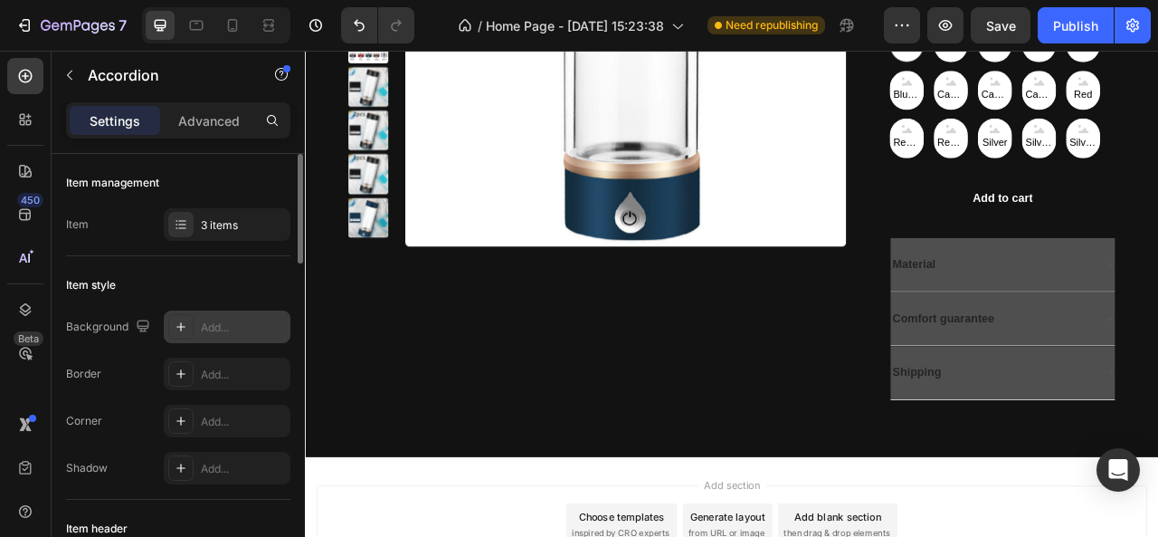
click at [226, 323] on div "Add..." at bounding box center [243, 327] width 85 height 16
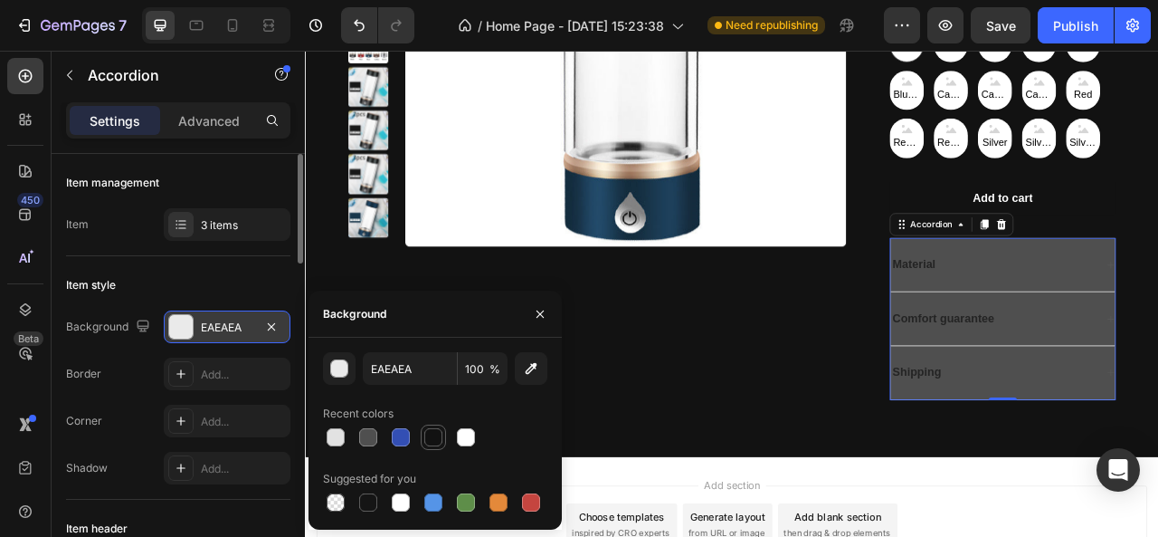
click at [429, 436] on div at bounding box center [433, 437] width 18 height 18
type input "121212"
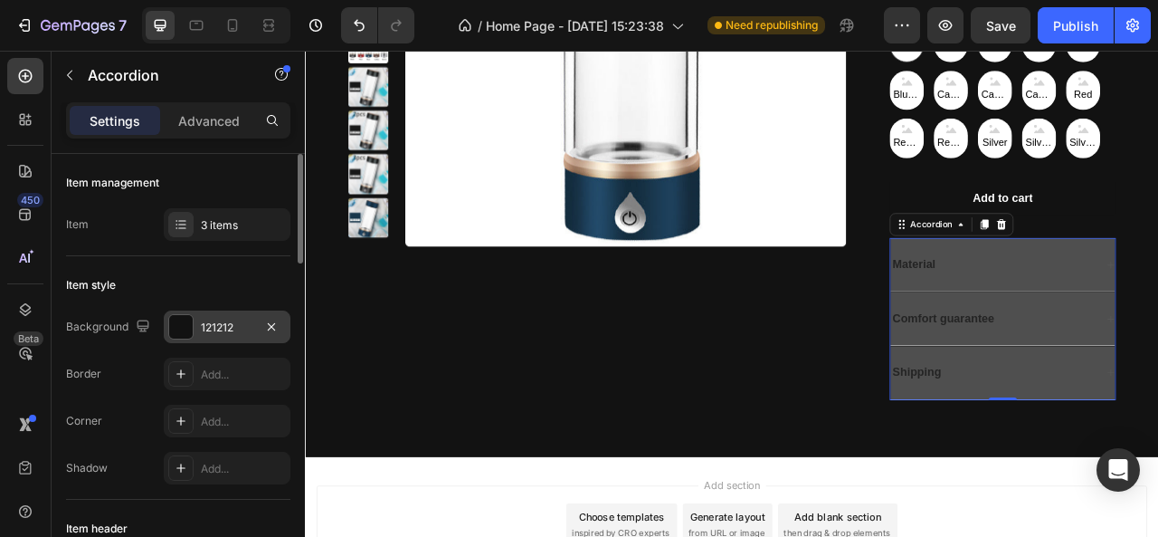
click at [236, 272] on div "Item style" at bounding box center [178, 285] width 224 height 29
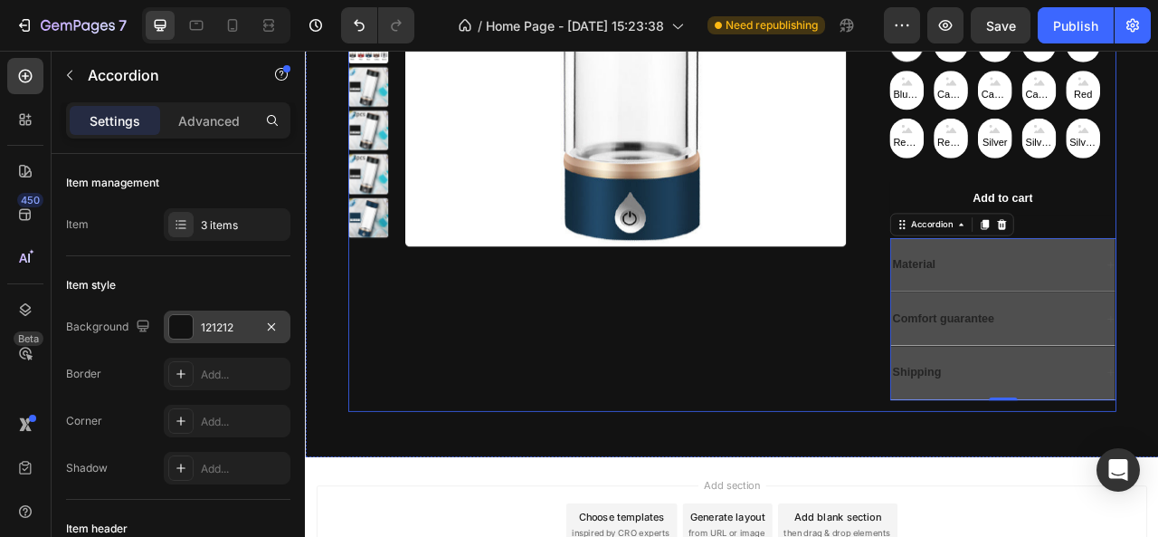
click at [884, 445] on div "Product Images" at bounding box center [676, 123] width 634 height 771
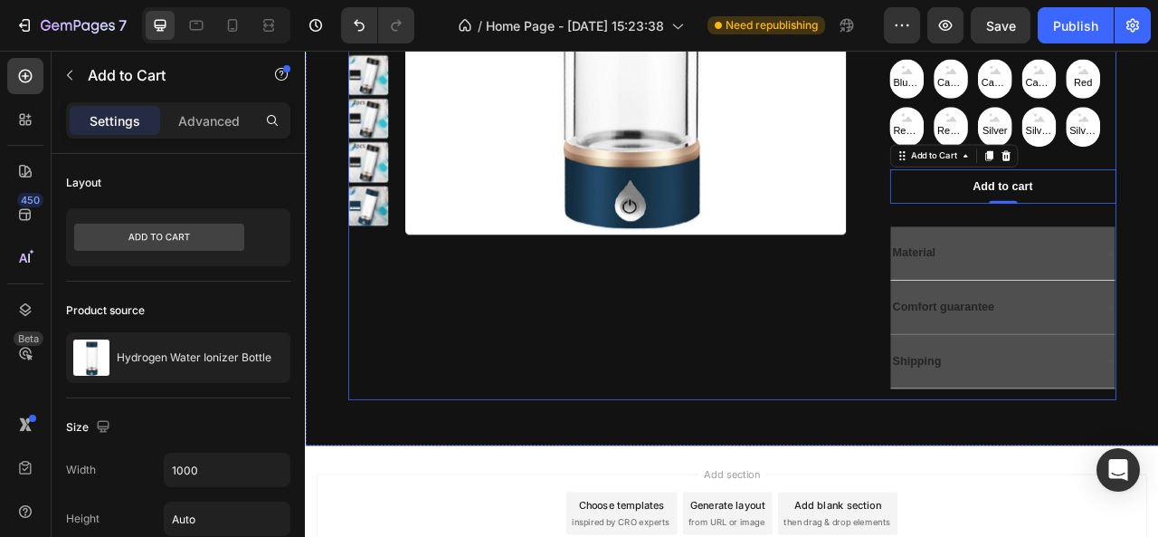
click at [881, 377] on div "Product Images" at bounding box center [676, 109] width 634 height 771
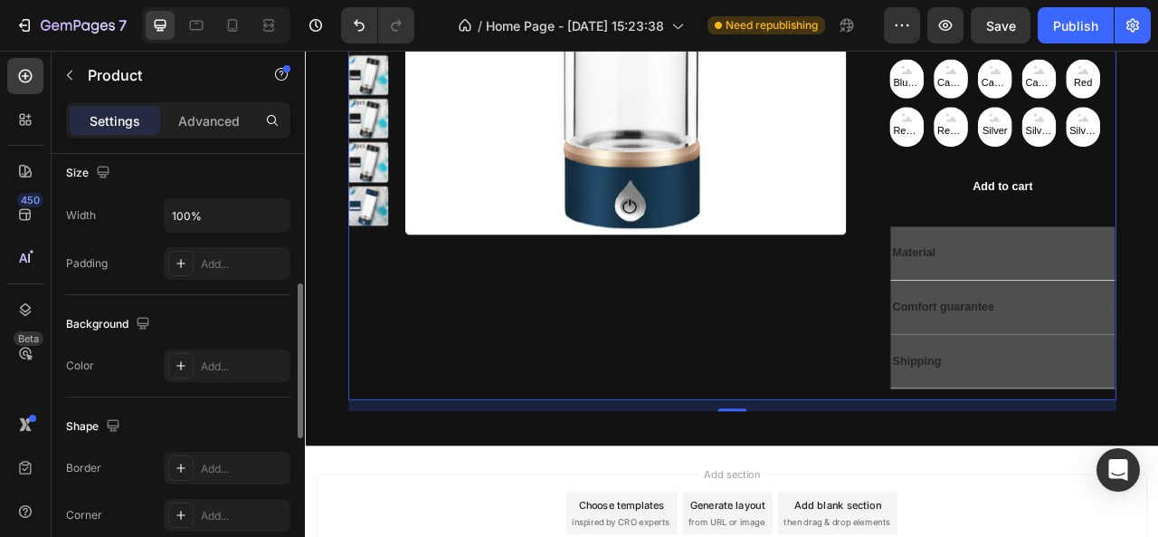
scroll to position [363, 0]
click at [216, 348] on div "Add..." at bounding box center [227, 364] width 127 height 33
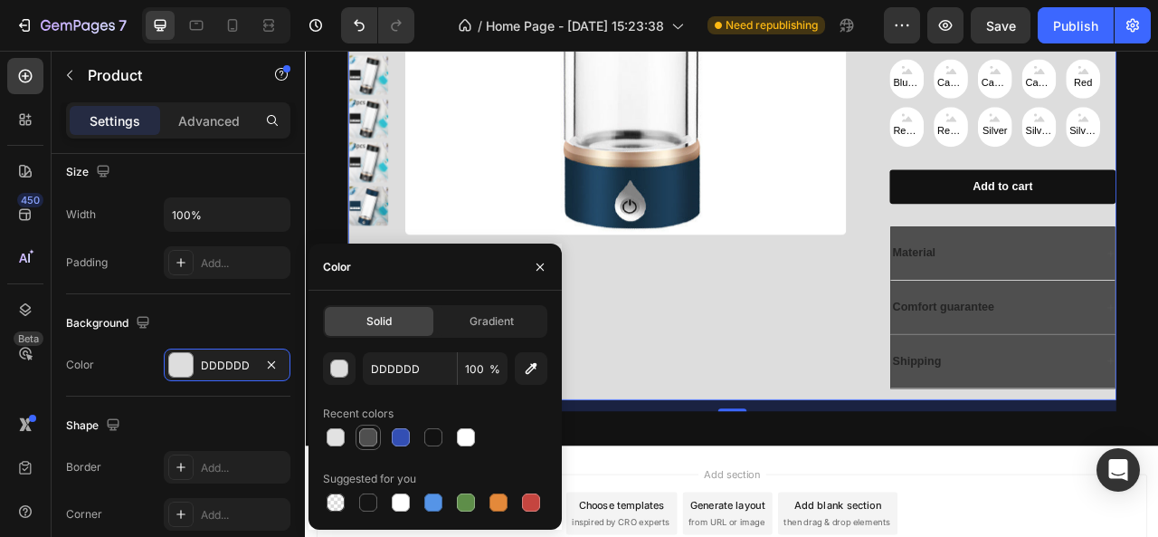
click at [378, 438] on div at bounding box center [368, 437] width 22 height 22
type input "4F4F4F"
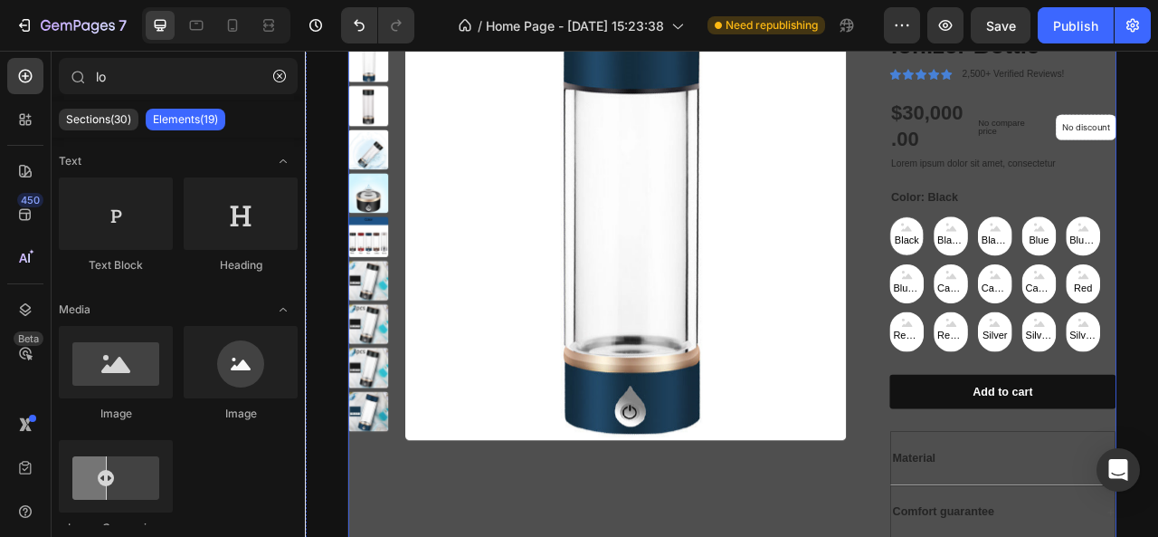
scroll to position [2064, 0]
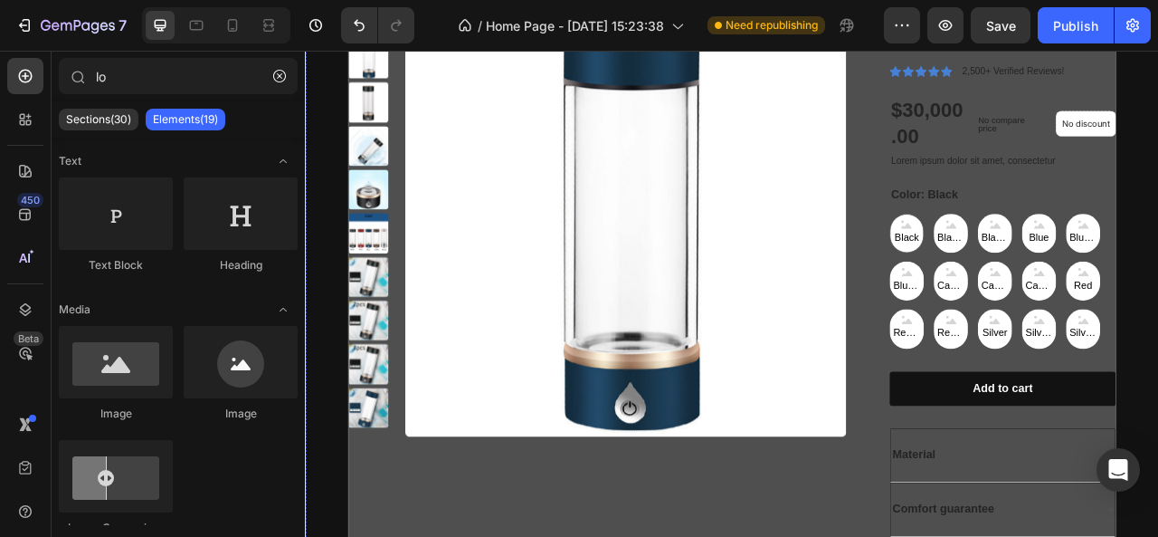
click at [467, 536] on div "Product Images" at bounding box center [676, 366] width 634 height 771
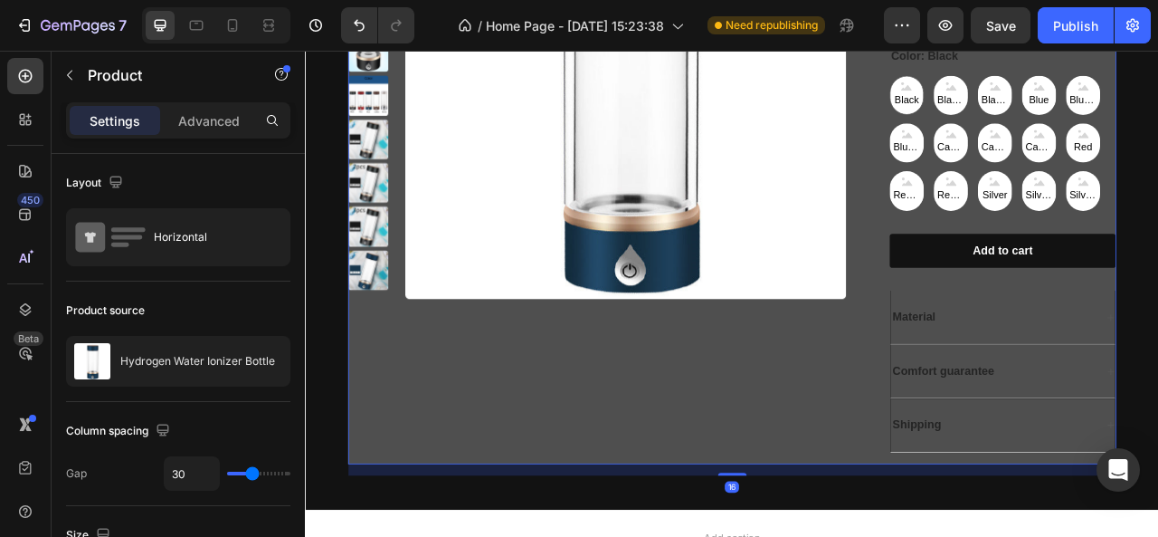
scroll to position [2242, 0]
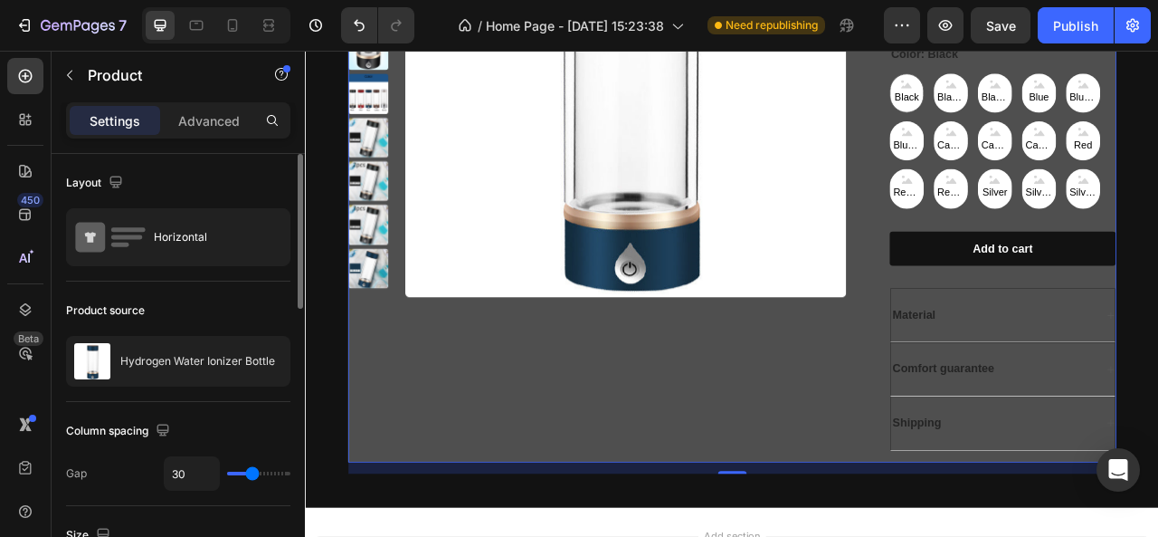
type input "55"
click at [268, 472] on input "range" at bounding box center [258, 474] width 63 height 4
type input "55"
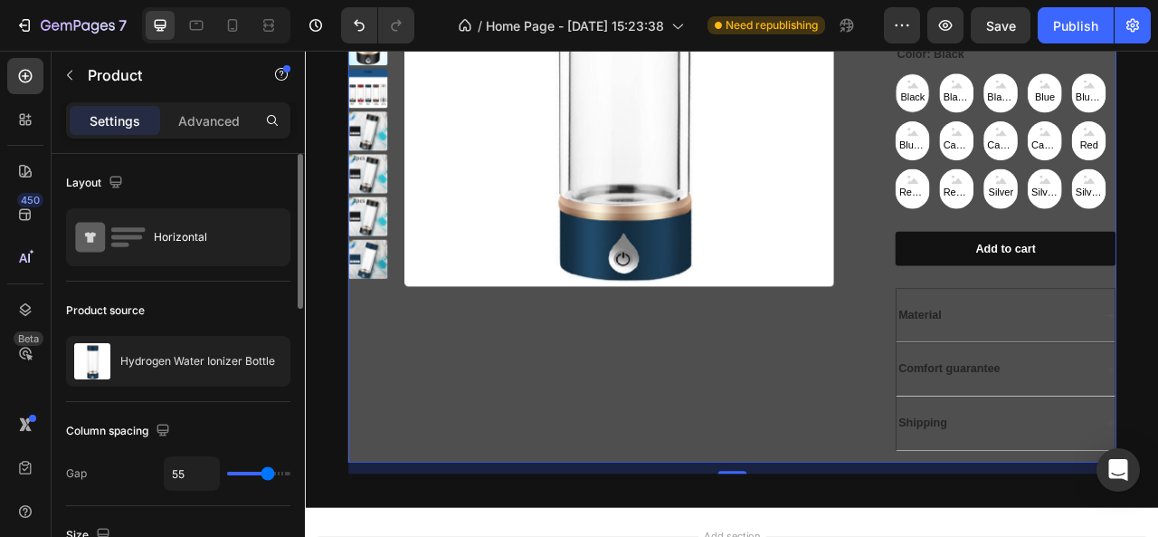
click at [237, 476] on div "55" at bounding box center [227, 473] width 127 height 34
type input "10"
click at [241, 472] on input "range" at bounding box center [258, 474] width 63 height 4
type input "10"
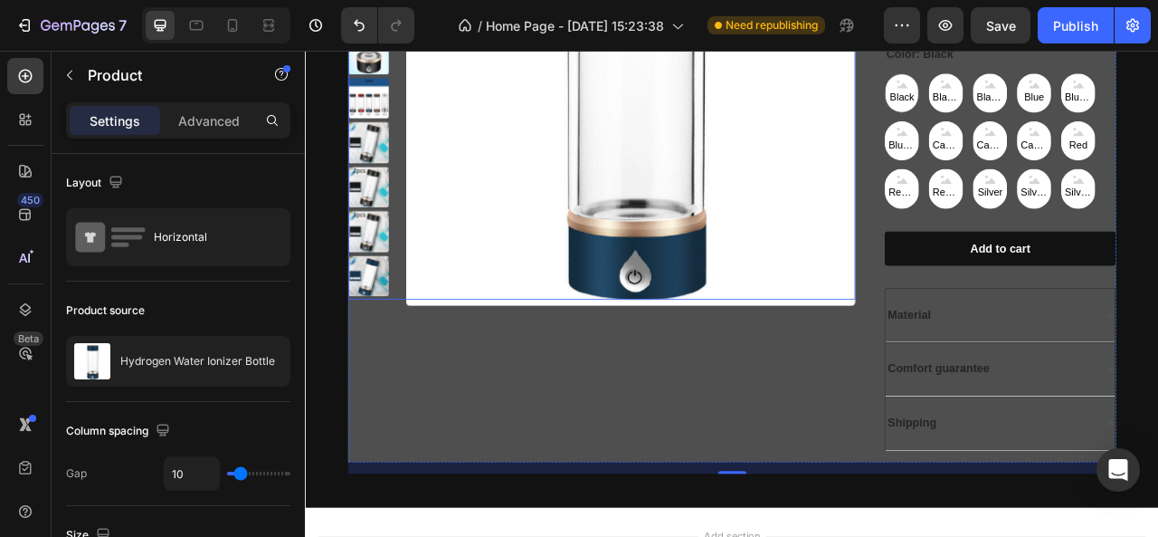
click at [424, 323] on div at bounding box center [681, 85] width 645 height 564
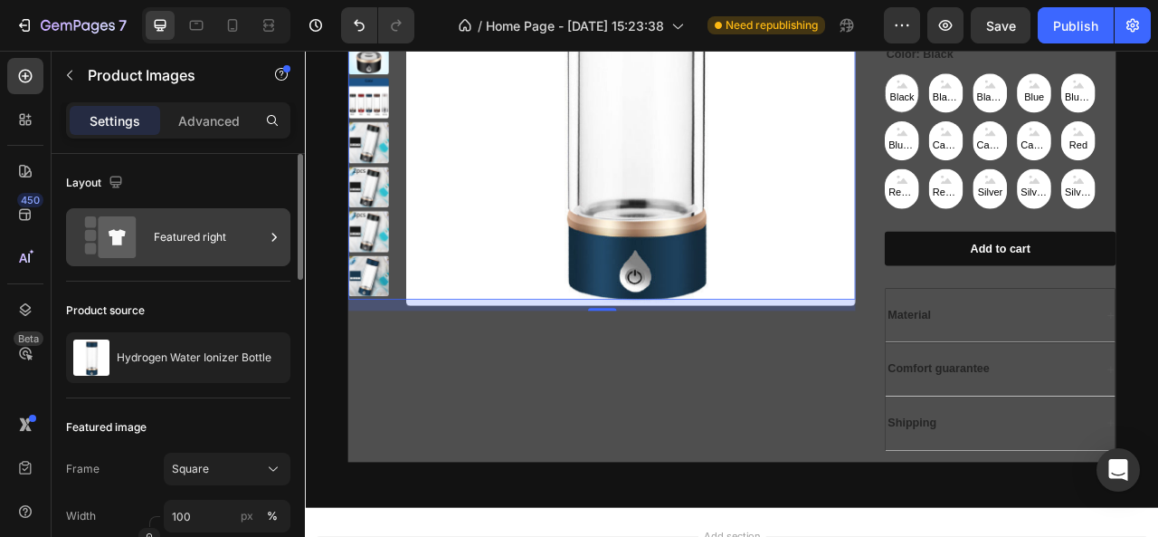
click at [226, 244] on div "Featured right" at bounding box center [209, 237] width 110 height 42
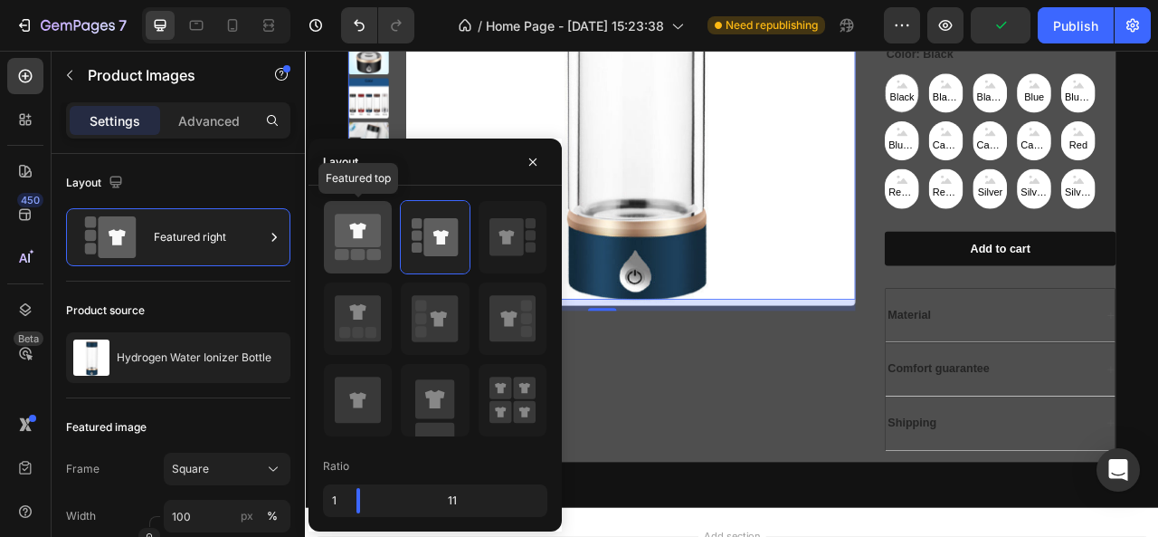
click at [351, 255] on rect at bounding box center [358, 255] width 14 height 11
click at [351, 255] on div "Featured top Ratio 1 11" at bounding box center [435, 359] width 253 height 346
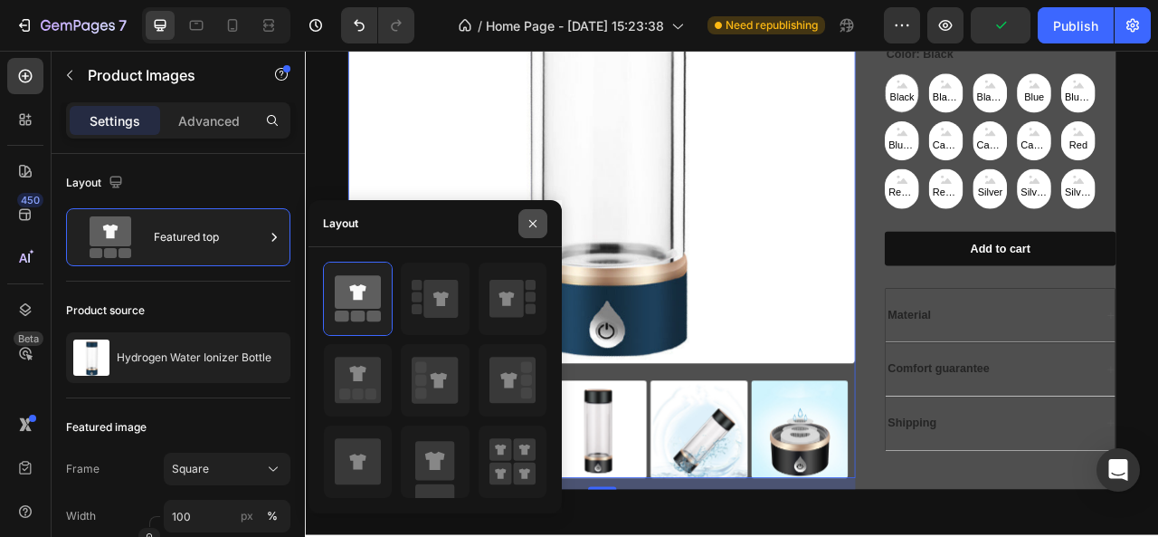
click at [535, 219] on icon "button" at bounding box center [533, 223] width 14 height 14
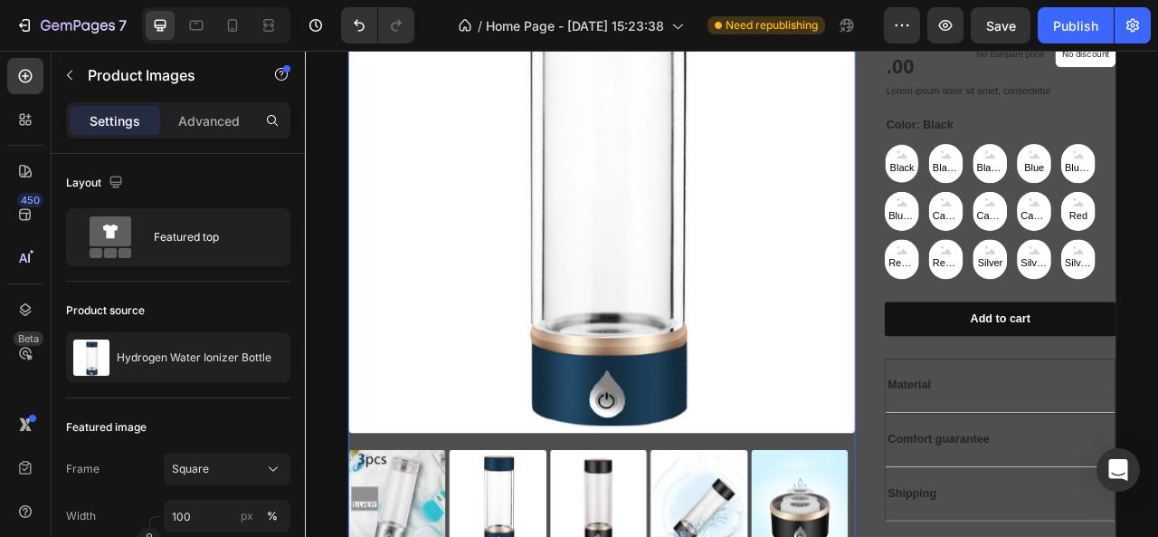
scroll to position [2445, 0]
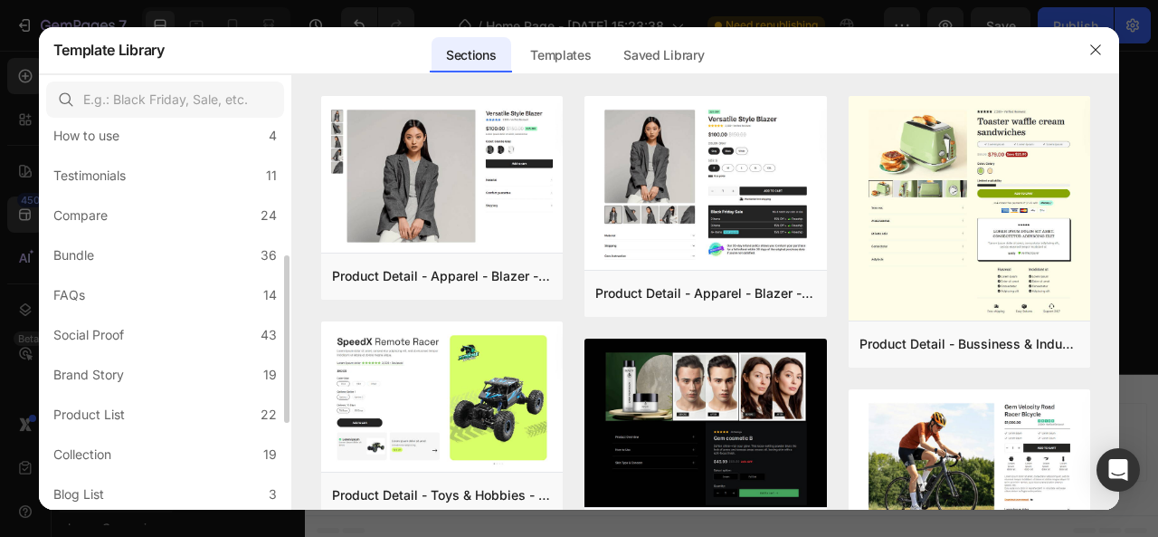
scroll to position [300, 0]
click at [78, 298] on div "FAQs" at bounding box center [69, 296] width 32 height 22
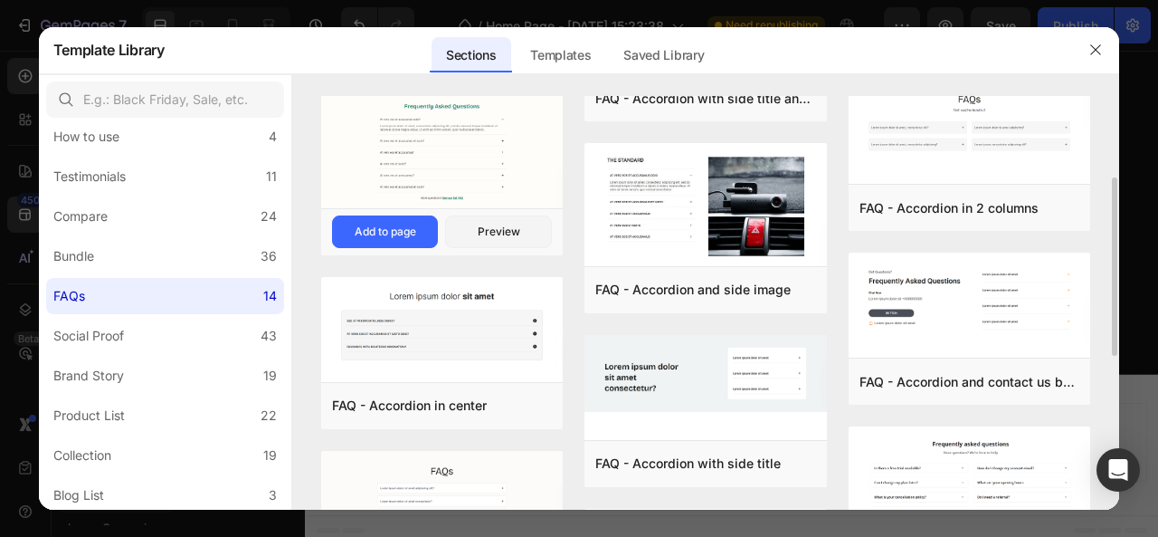
scroll to position [210, 0]
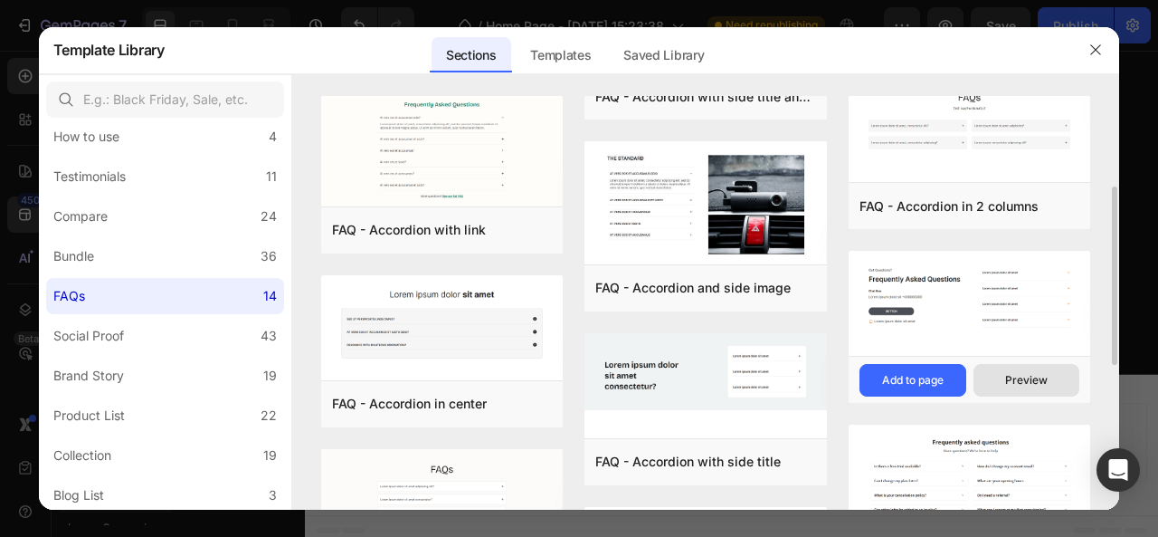
click at [1035, 373] on div "Preview" at bounding box center [1027, 380] width 43 height 16
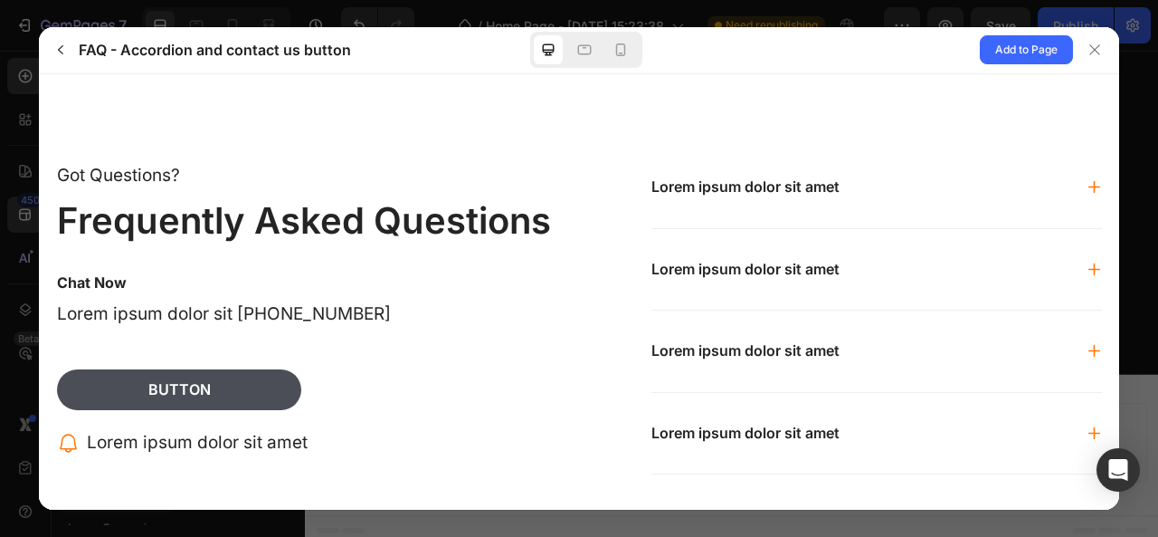
scroll to position [0, 0]
click at [63, 55] on icon "button" at bounding box center [60, 50] width 14 height 14
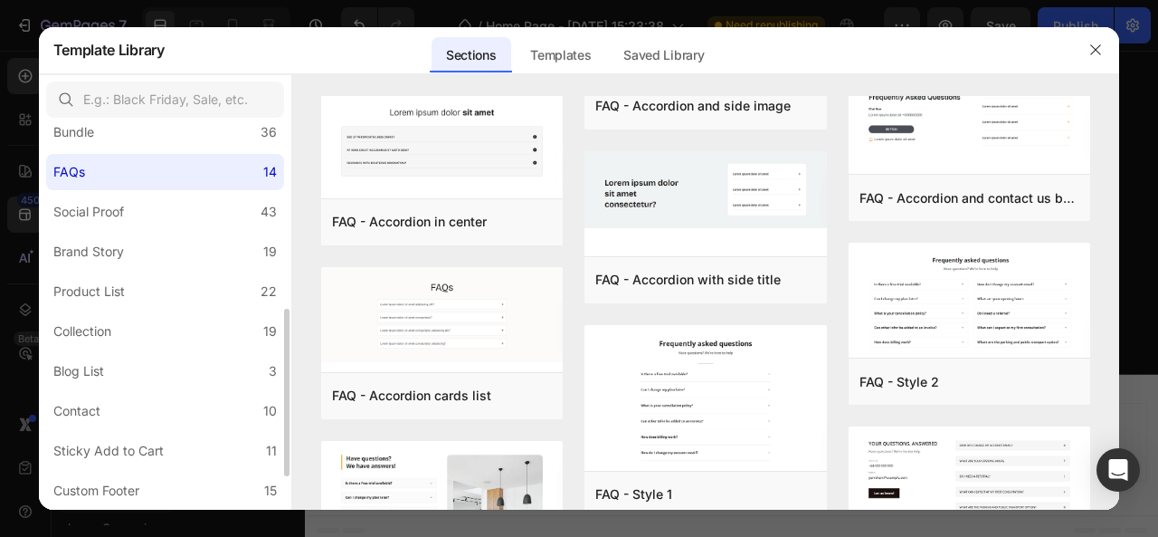
scroll to position [424, 0]
click at [176, 281] on label "Product List 22" at bounding box center [165, 291] width 238 height 36
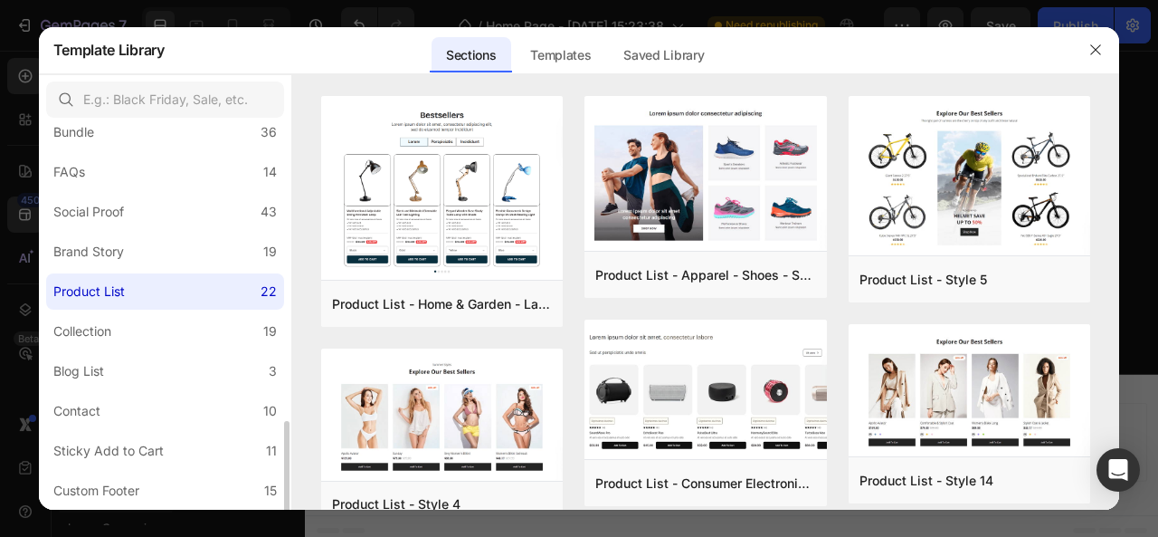
scroll to position [501, 0]
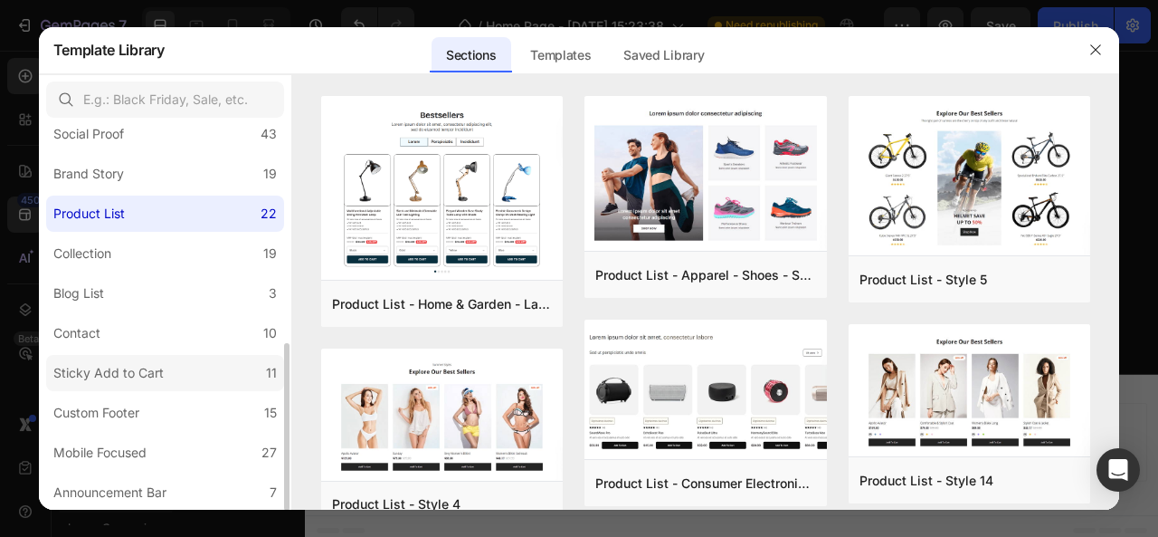
click at [143, 367] on div "Sticky Add to Cart" at bounding box center [108, 373] width 110 height 22
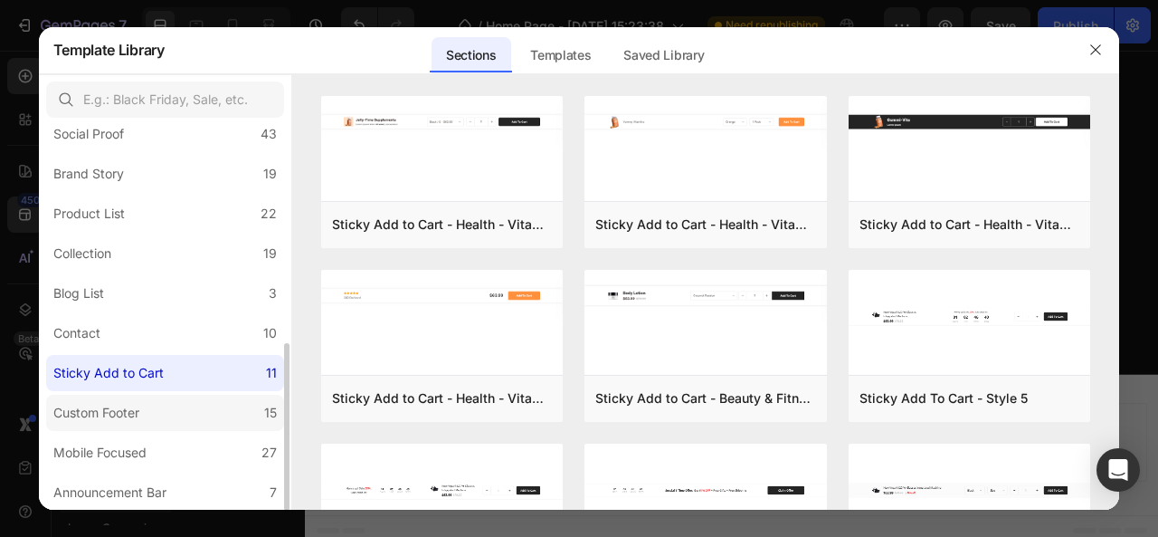
click at [133, 407] on div "Custom Footer" at bounding box center [96, 413] width 86 height 22
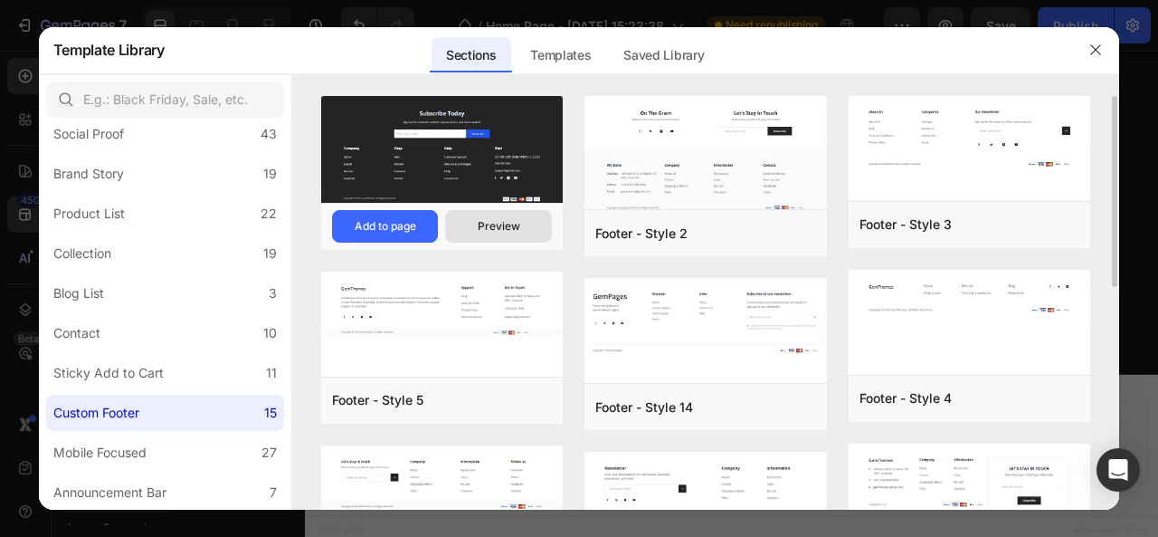
click at [481, 222] on div "Preview" at bounding box center [499, 226] width 43 height 16
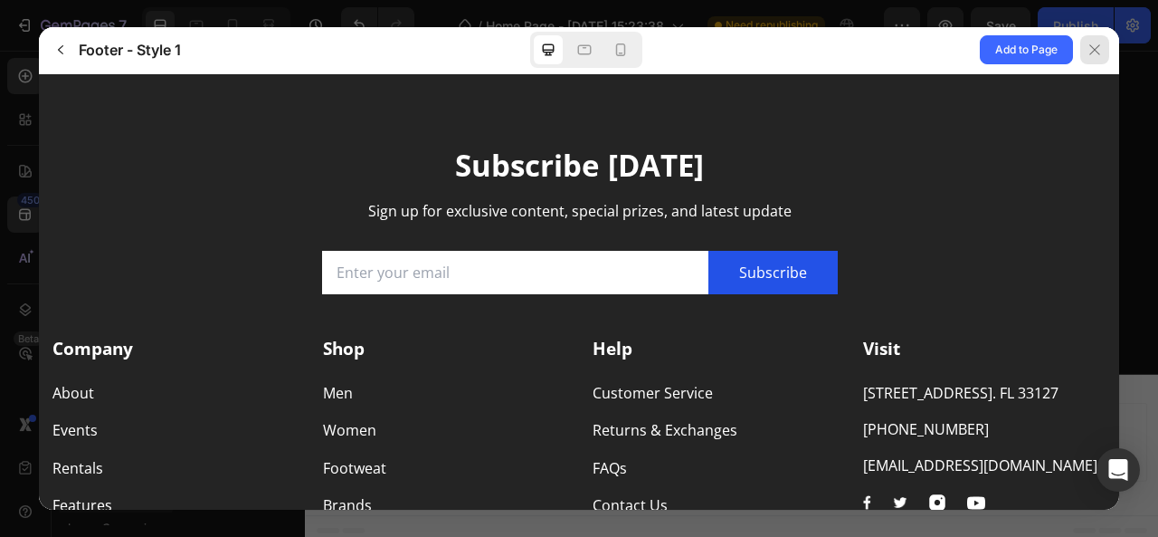
click at [1100, 43] on icon at bounding box center [1095, 50] width 14 height 14
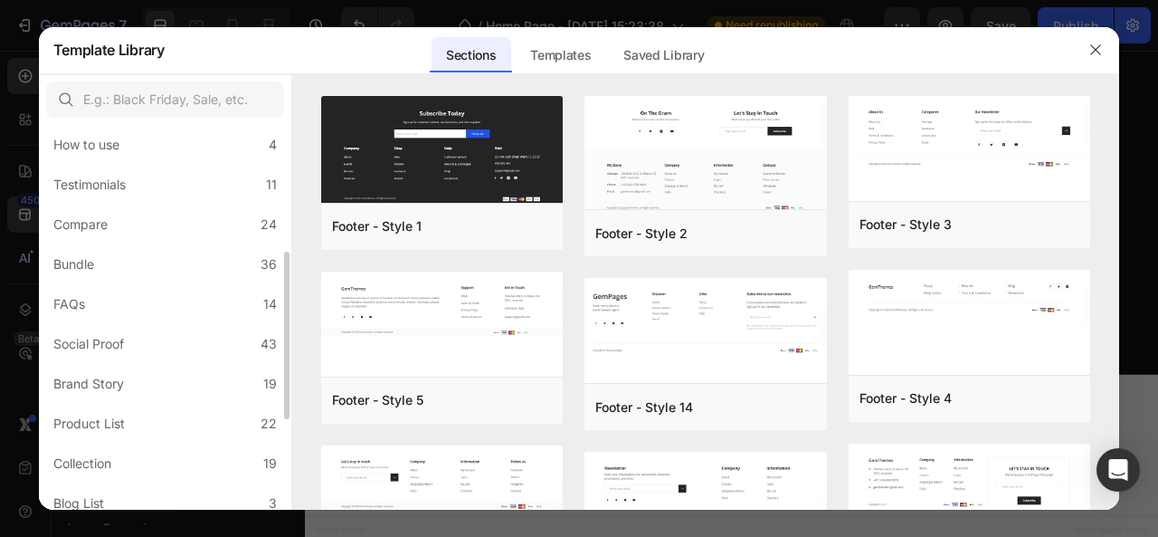
scroll to position [291, 0]
click at [139, 152] on label "How to use 4" at bounding box center [165, 145] width 238 height 36
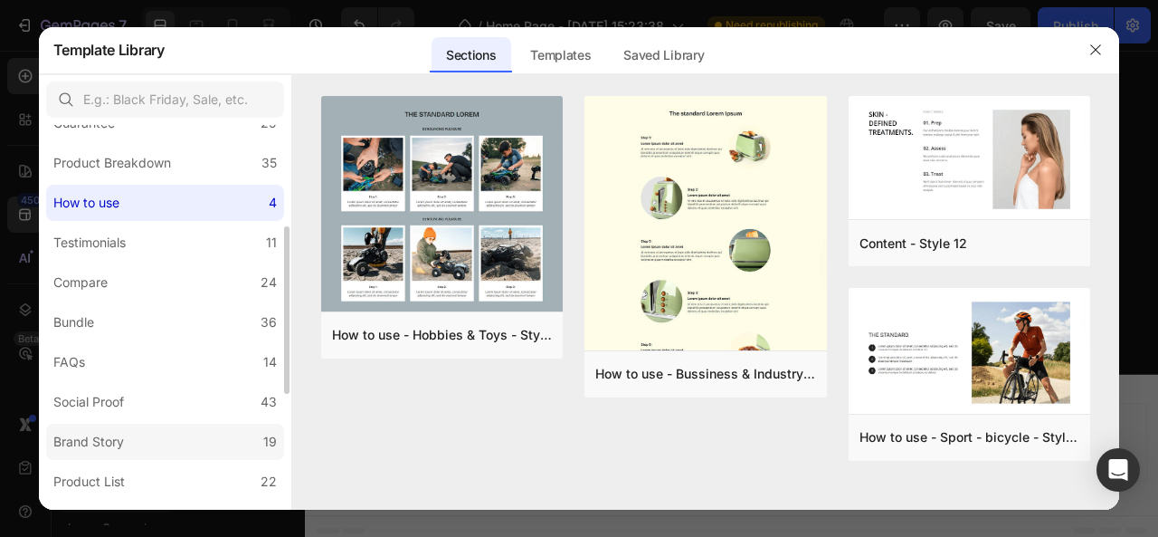
scroll to position [234, 0]
click at [177, 324] on label "Bundle 36" at bounding box center [165, 322] width 238 height 36
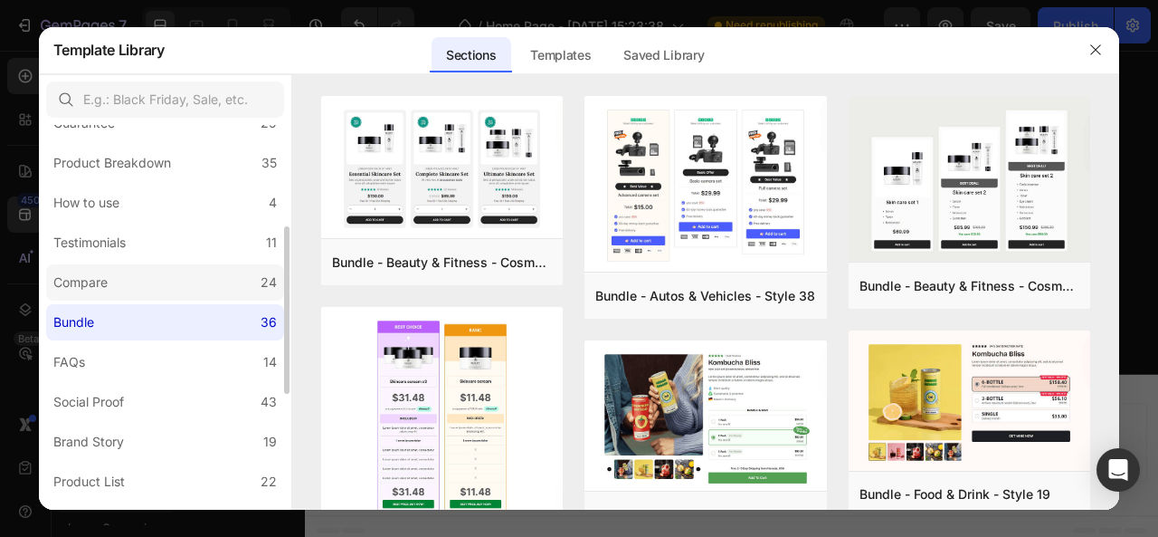
click at [161, 268] on label "Compare 24" at bounding box center [165, 282] width 238 height 36
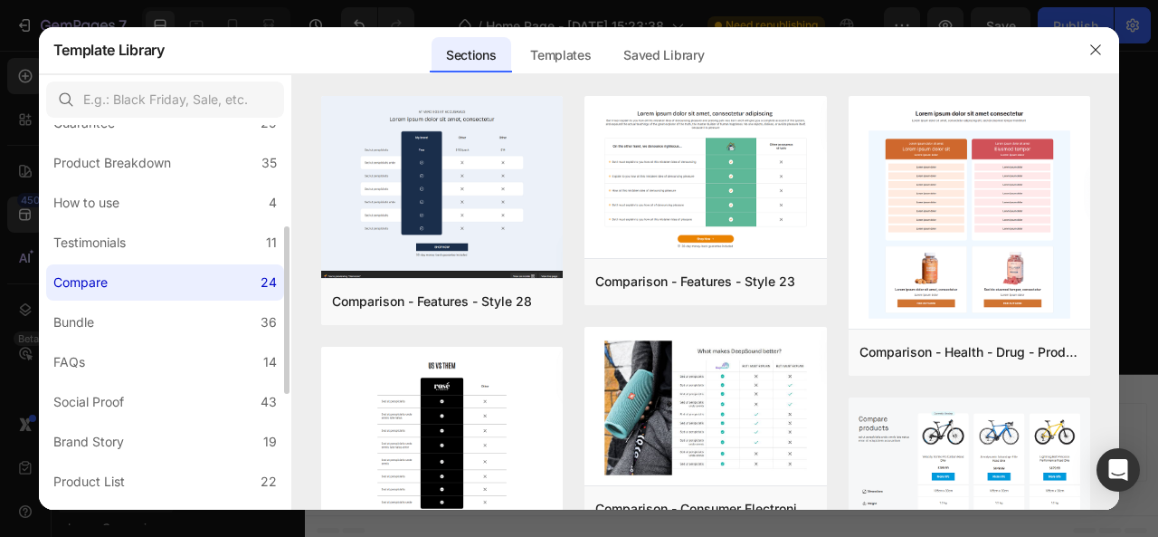
click at [159, 262] on div "All Sections 446 Hero Section 76 Product Detail 34 Brands 11 Trusted Badges 7 G…" at bounding box center [165, 334] width 253 height 887
click at [157, 242] on label "Testimonials 11" at bounding box center [165, 242] width 238 height 36
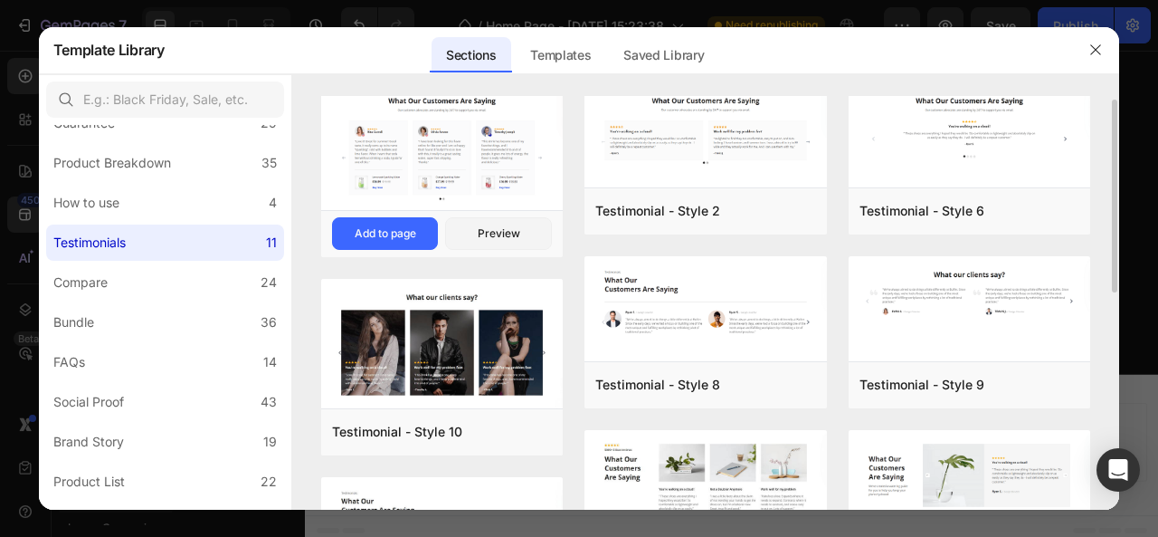
scroll to position [12, 0]
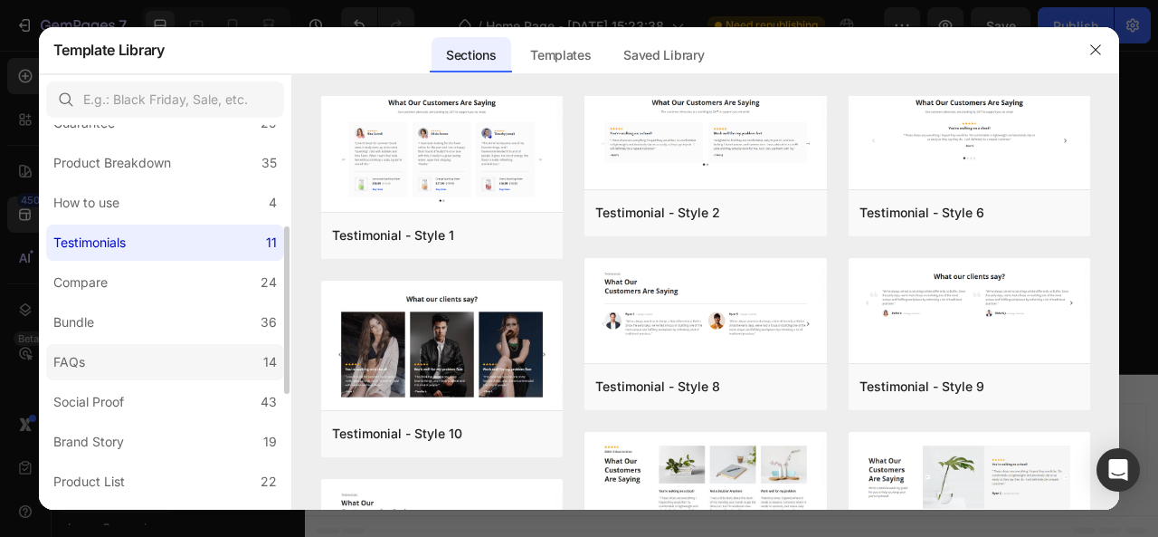
click at [165, 367] on label "FAQs 14" at bounding box center [165, 362] width 238 height 36
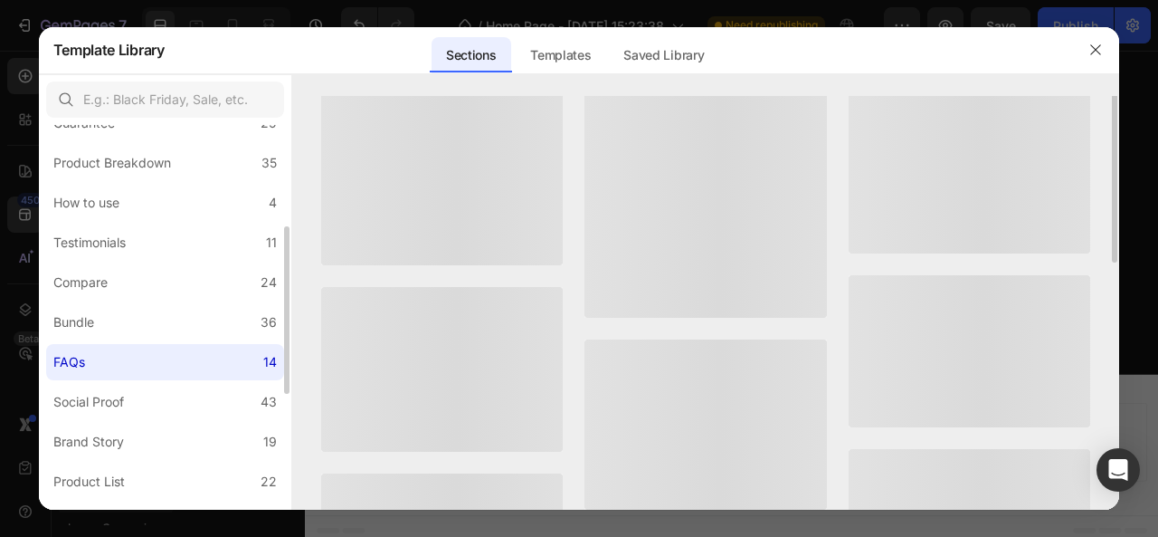
scroll to position [0, 0]
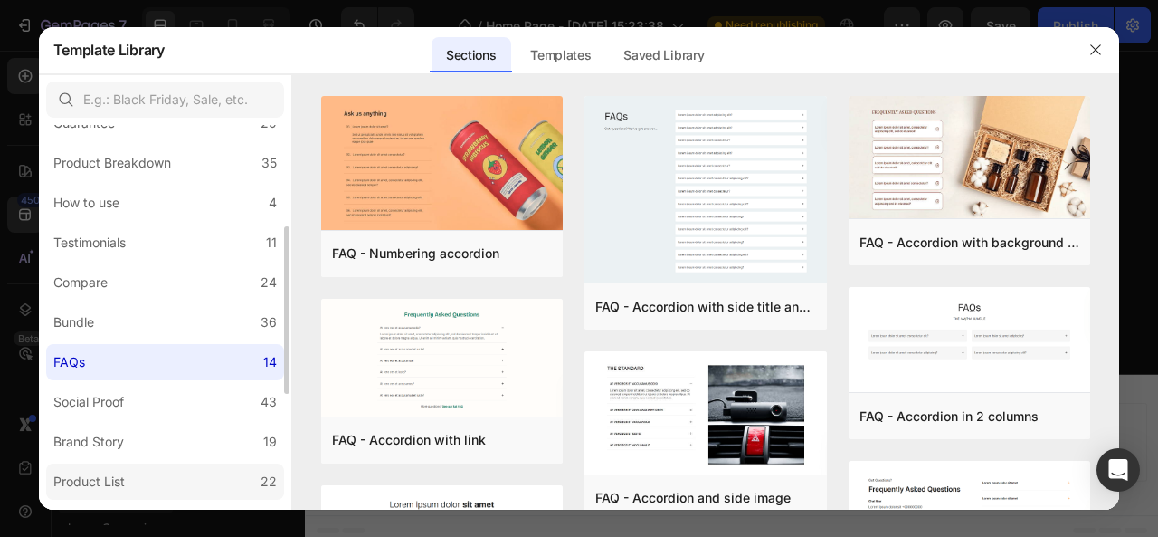
click at [144, 482] on label "Product List 22" at bounding box center [165, 481] width 238 height 36
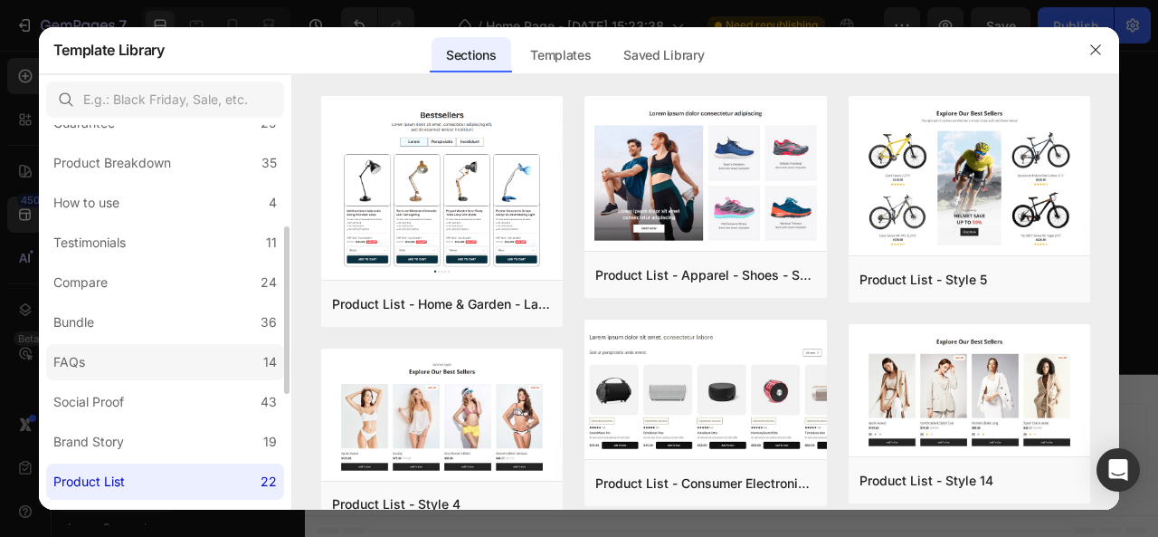
click at [156, 363] on label "FAQs 14" at bounding box center [165, 362] width 238 height 36
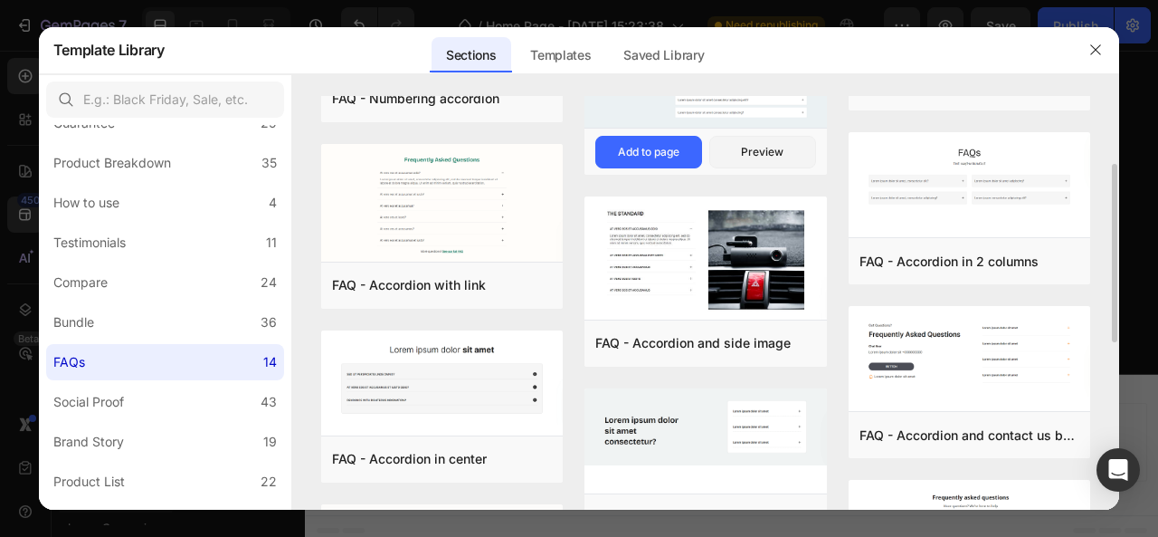
scroll to position [156, 0]
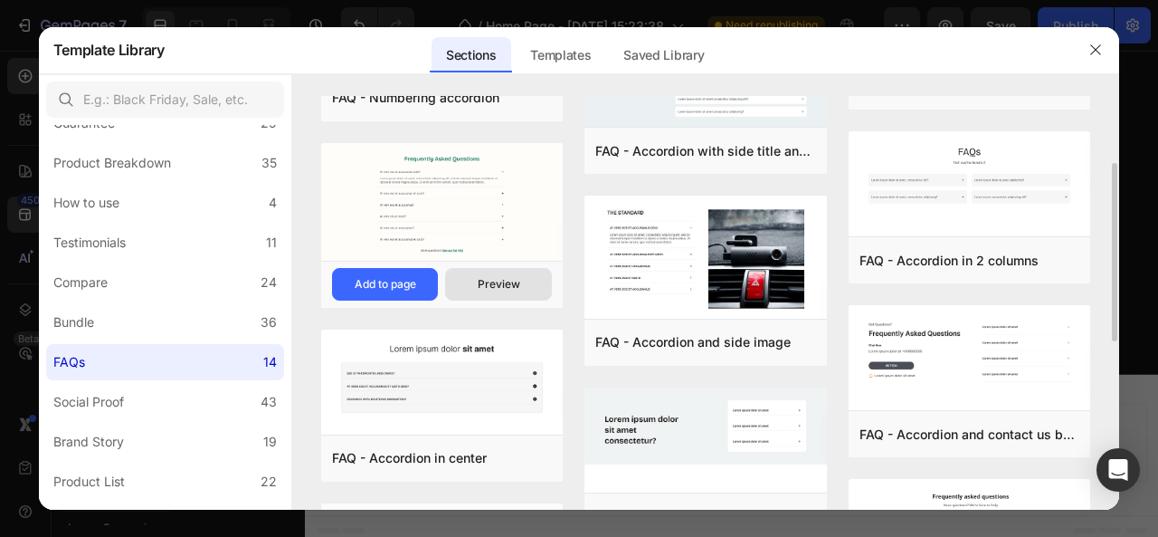
click at [503, 280] on div "Preview" at bounding box center [499, 284] width 43 height 16
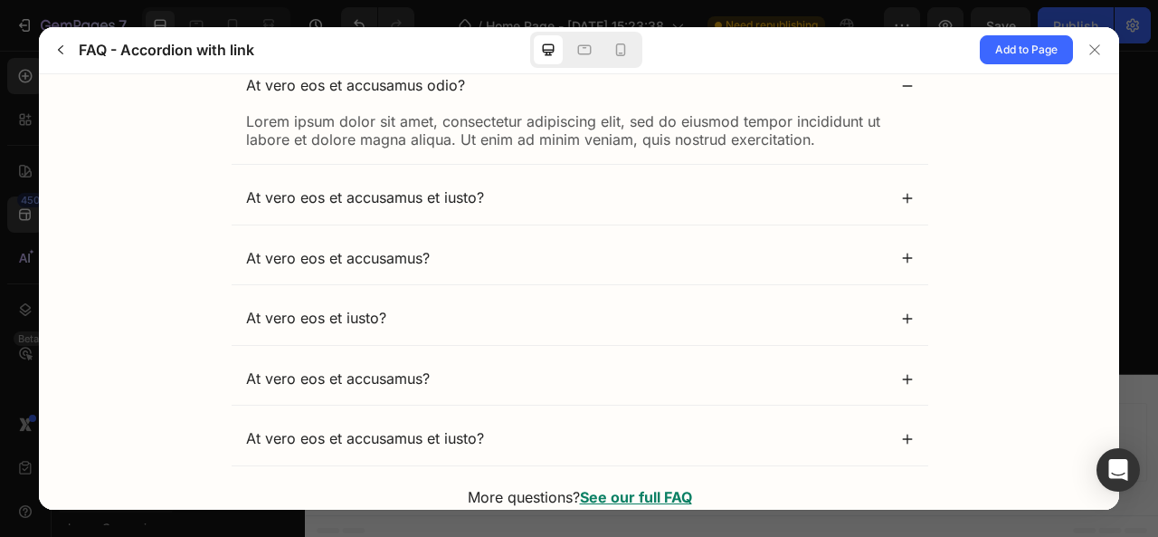
scroll to position [195, 0]
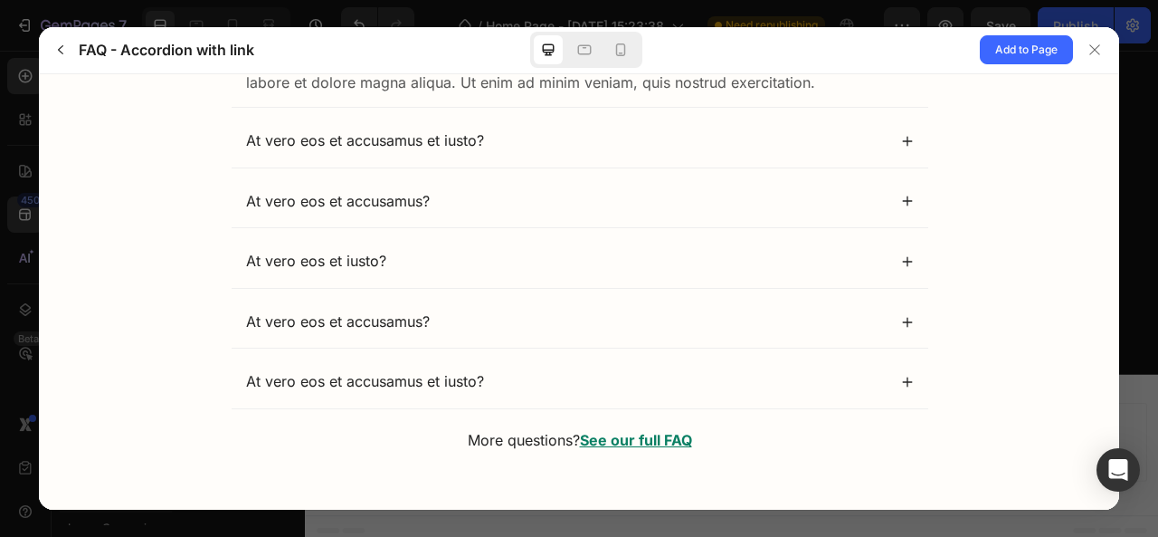
click at [645, 436] on u "See our full FAQ" at bounding box center [635, 439] width 112 height 18
click at [624, 439] on u "See our full FAQ" at bounding box center [635, 439] width 112 height 18
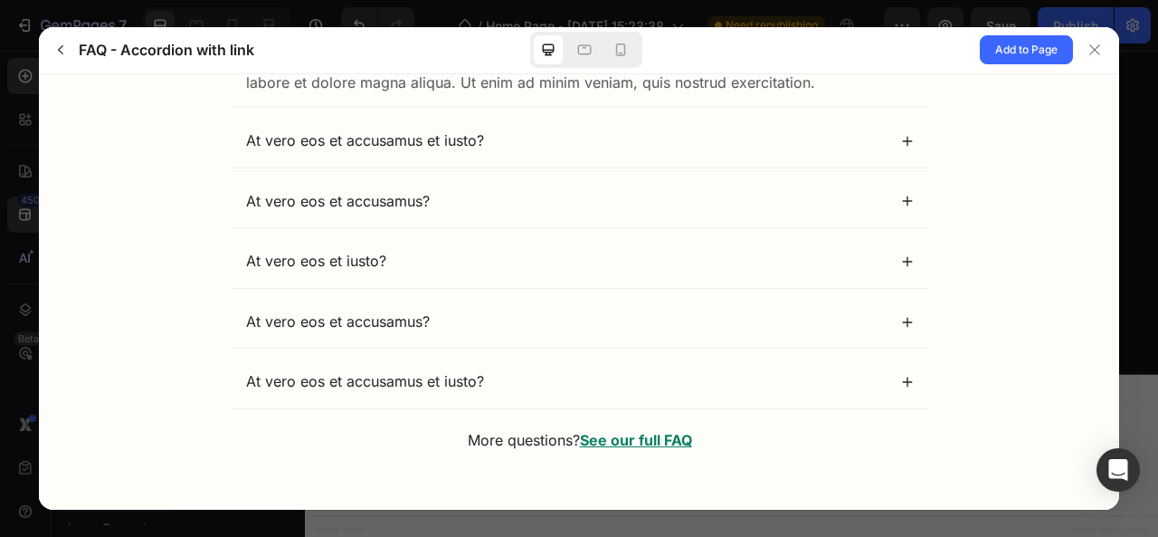
click at [624, 439] on u "See our full FAQ" at bounding box center [635, 439] width 112 height 18
click at [620, 61] on div at bounding box center [620, 49] width 29 height 29
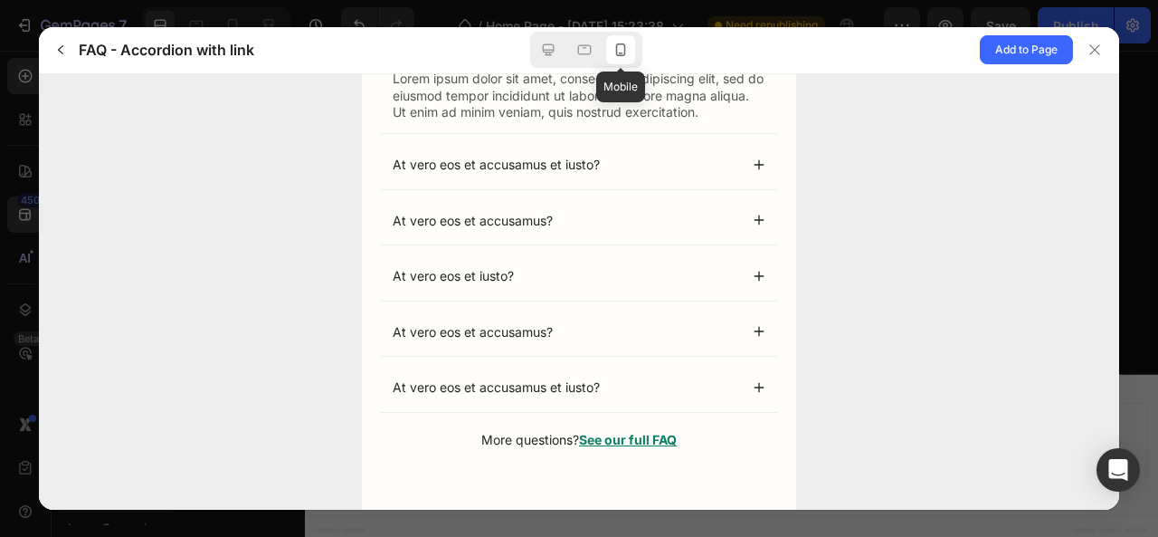
scroll to position [167, 0]
click at [53, 53] on icon "button" at bounding box center [60, 50] width 14 height 14
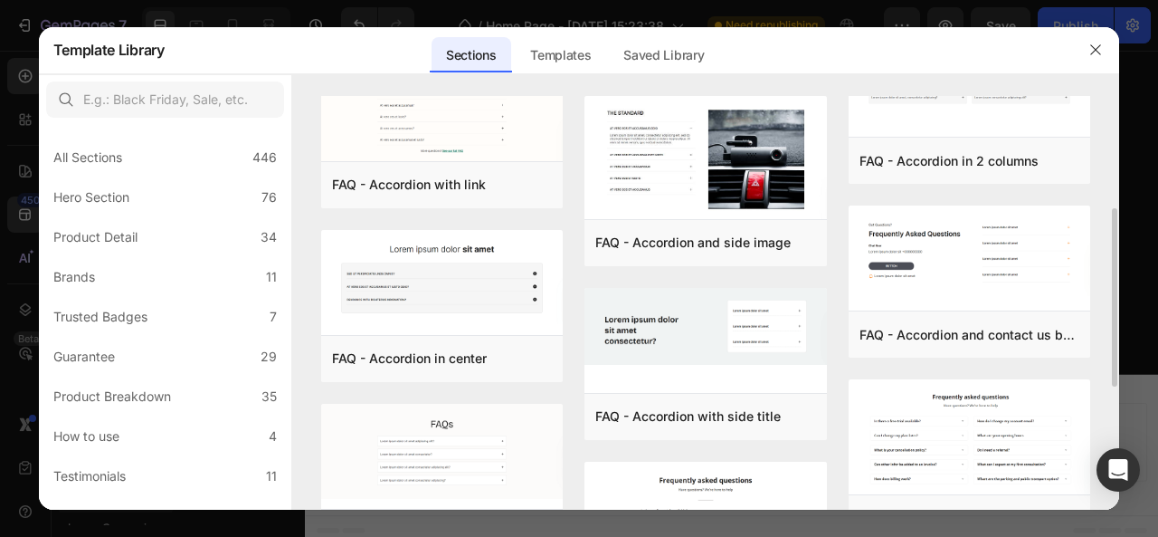
scroll to position [257, 0]
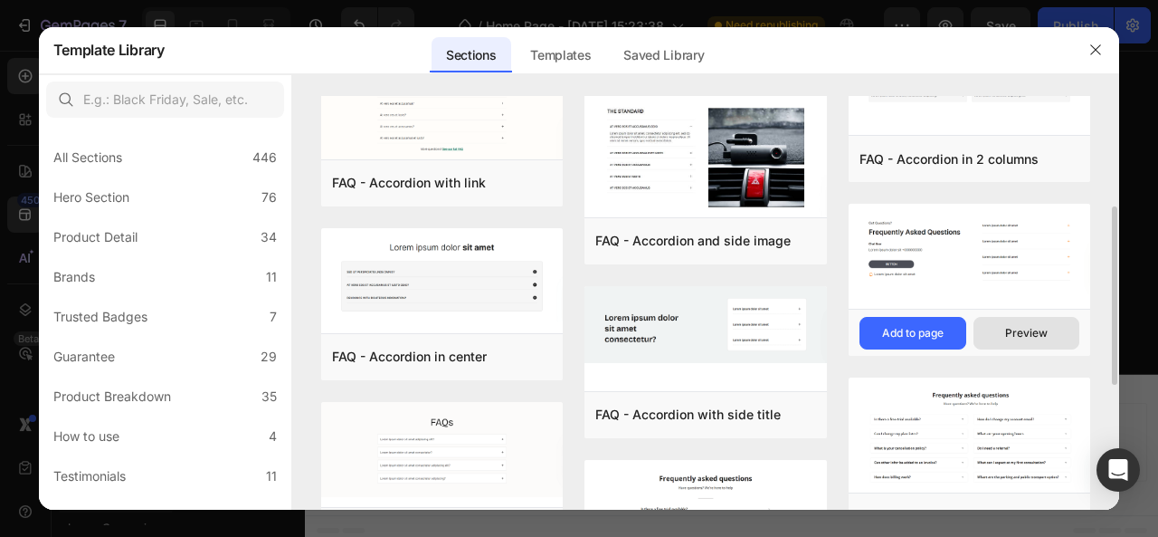
click at [1012, 328] on div "Preview" at bounding box center [1027, 333] width 43 height 16
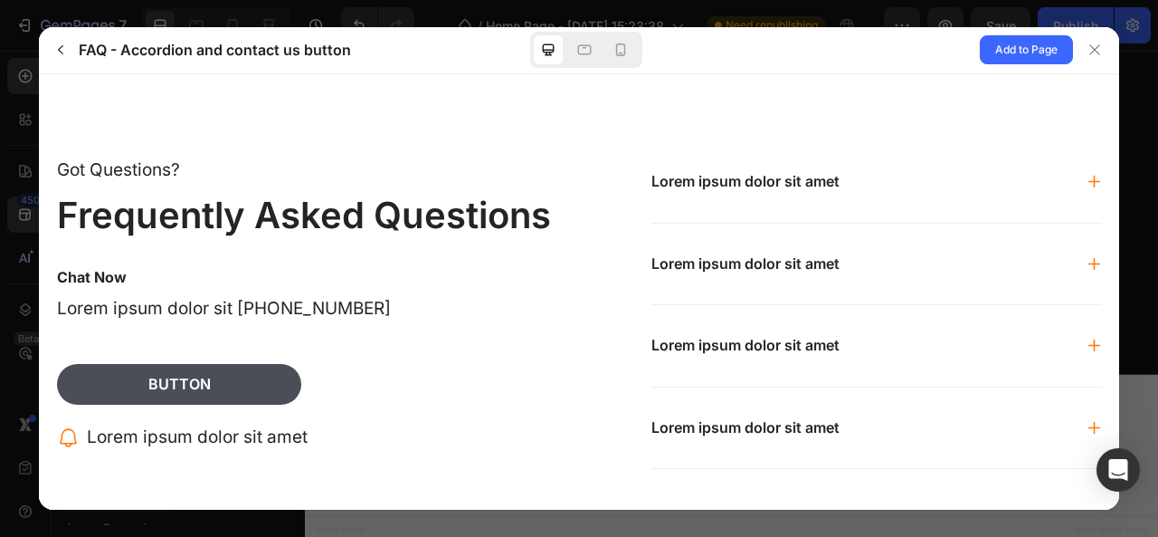
scroll to position [0, 0]
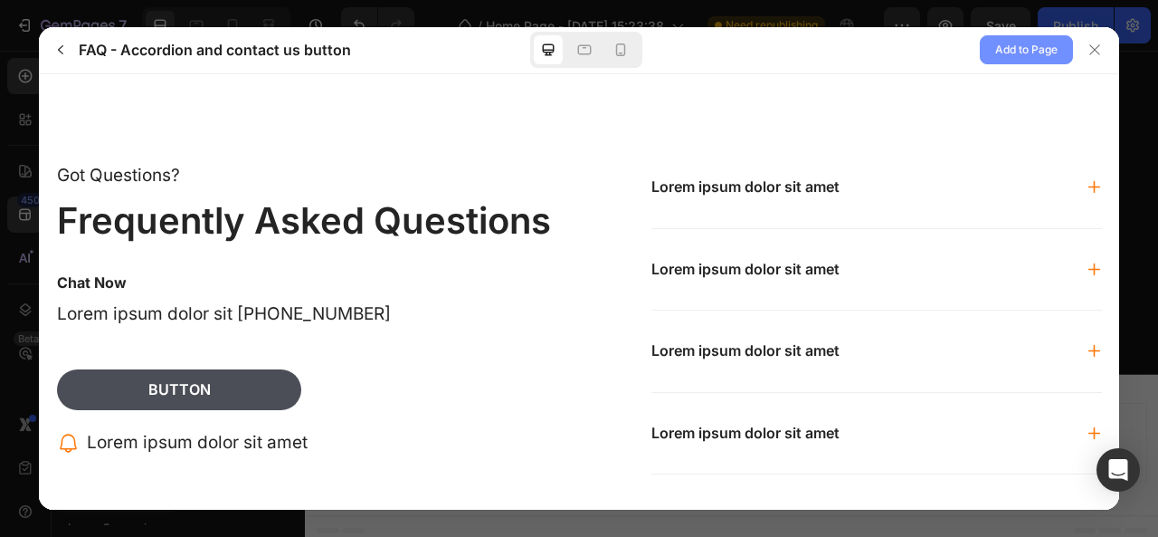
click at [1024, 35] on button "Add to Page" at bounding box center [1026, 49] width 93 height 29
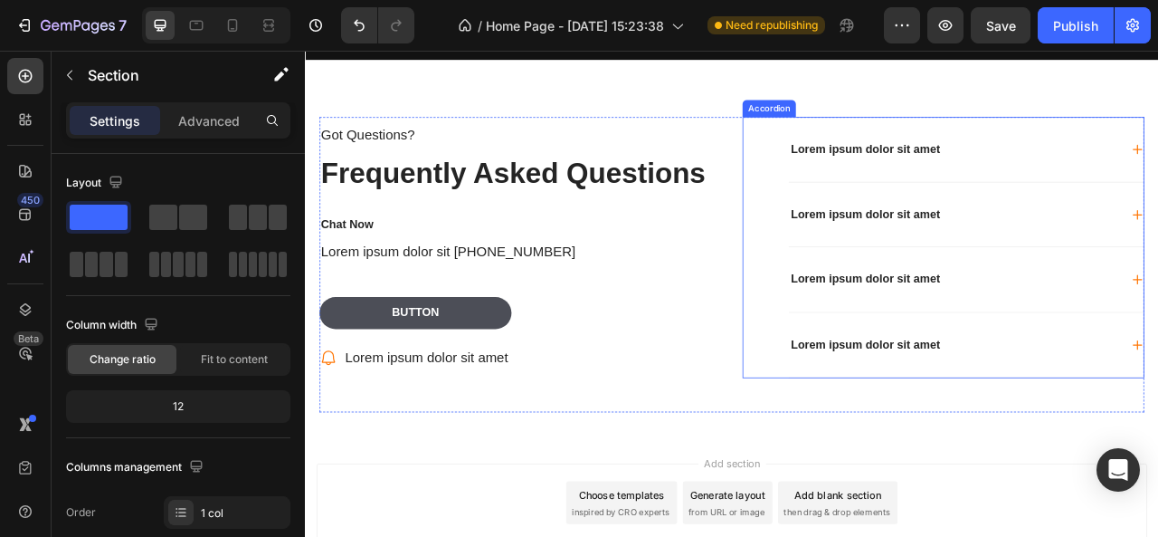
scroll to position [2847, 0]
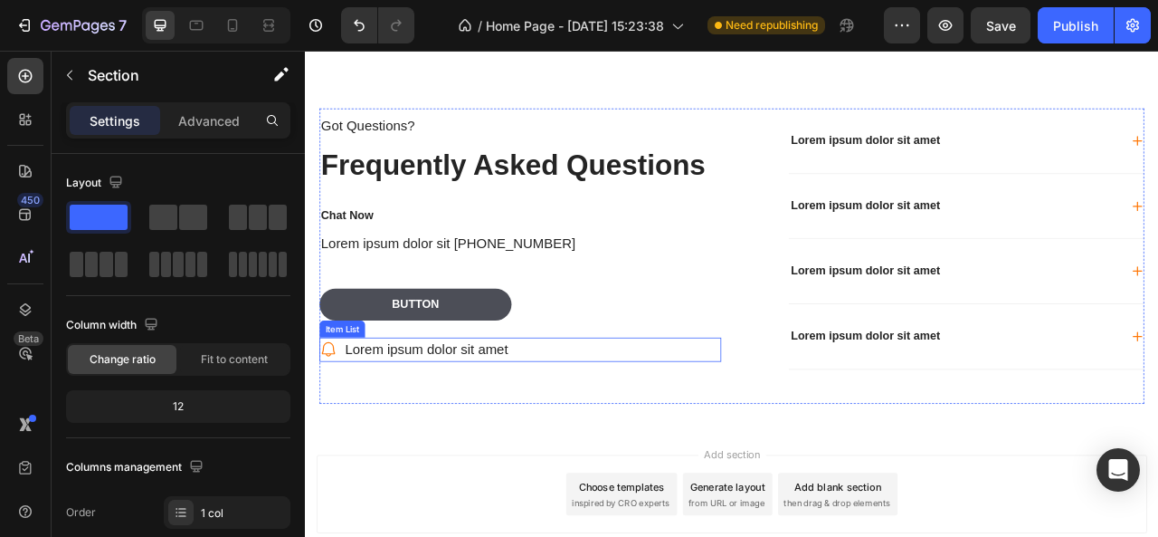
click at [585, 427] on div "Lorem ipsum dolor sit amet" at bounding box center [578, 431] width 511 height 32
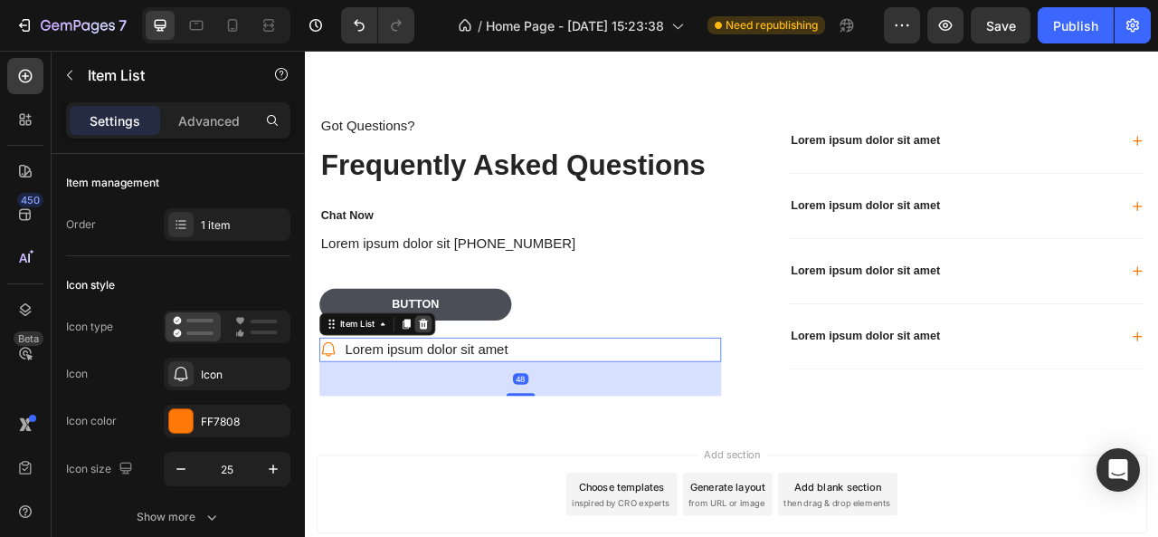
click at [454, 392] on icon at bounding box center [456, 398] width 12 height 13
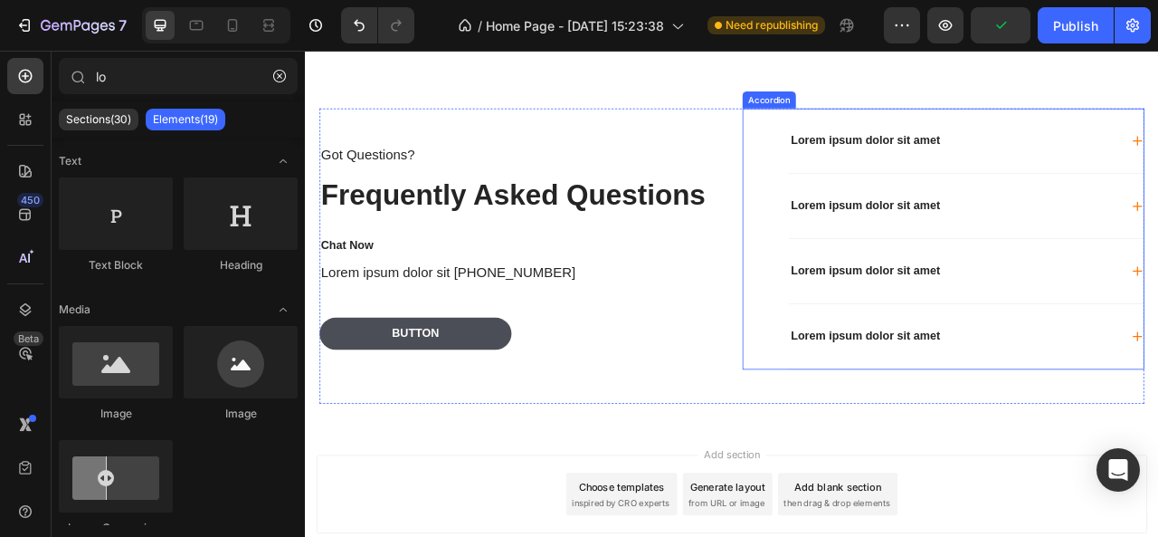
click at [890, 174] on div "Lorem ipsum dolor sit amet Lorem ipsum dolor sit amet Lorem ipsum dolor sit ame…" at bounding box center [1117, 290] width 511 height 332
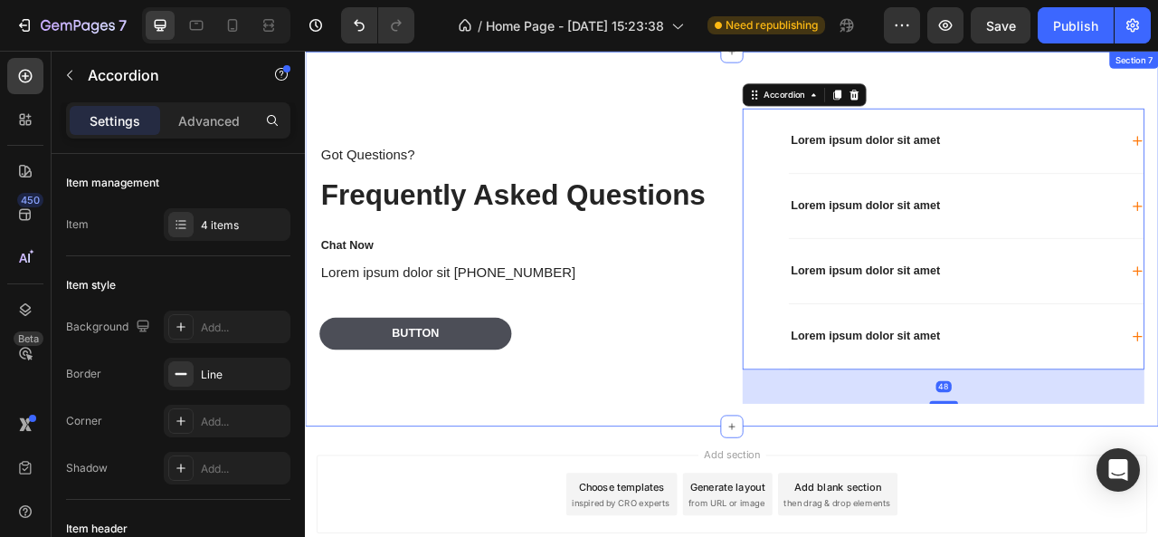
click at [785, 82] on div "Got Questions? Text Block Frequently Asked Questions Heading Chat Now Text Bloc…" at bounding box center [848, 290] width 1086 height 477
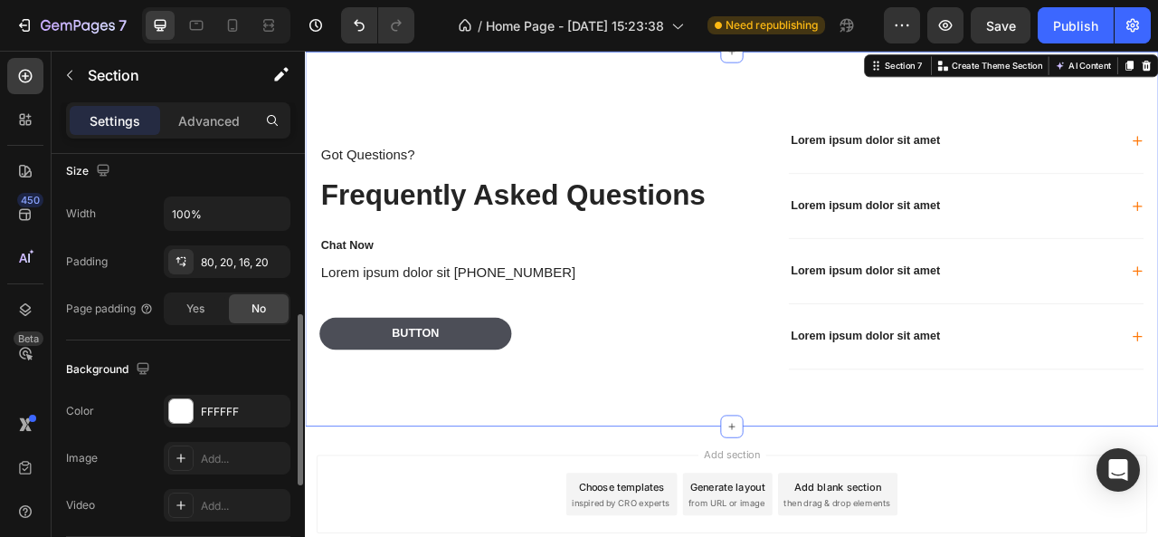
scroll to position [403, 0]
drag, startPoint x: 224, startPoint y: 430, endPoint x: 225, endPoint y: 412, distance: 18.1
click at [225, 412] on div "The changes might be hidden by the video. Color FFFFFF Image Add... Video Add..." at bounding box center [178, 457] width 224 height 127
click at [225, 412] on div "FFFFFF" at bounding box center [227, 411] width 52 height 16
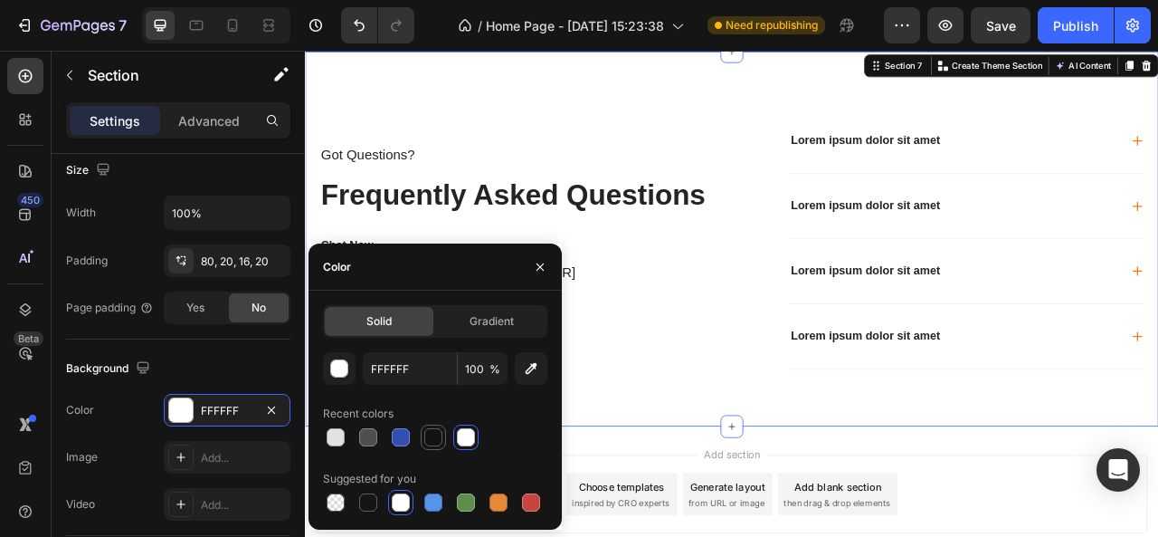
click at [436, 442] on div at bounding box center [433, 437] width 18 height 18
type input "121212"
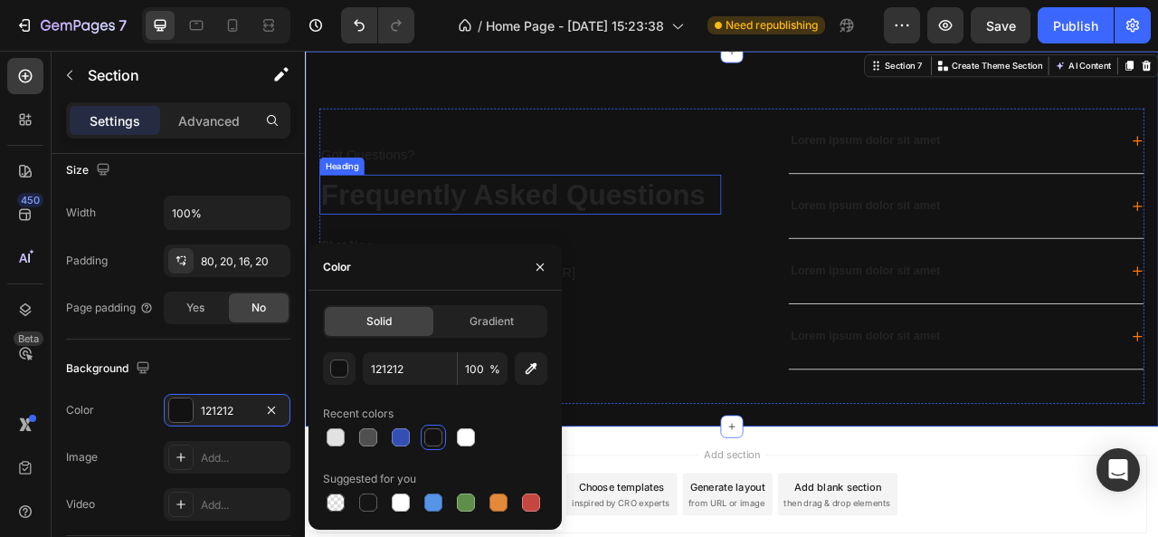
click at [624, 224] on h2 "Frequently Asked Questions" at bounding box center [578, 233] width 511 height 51
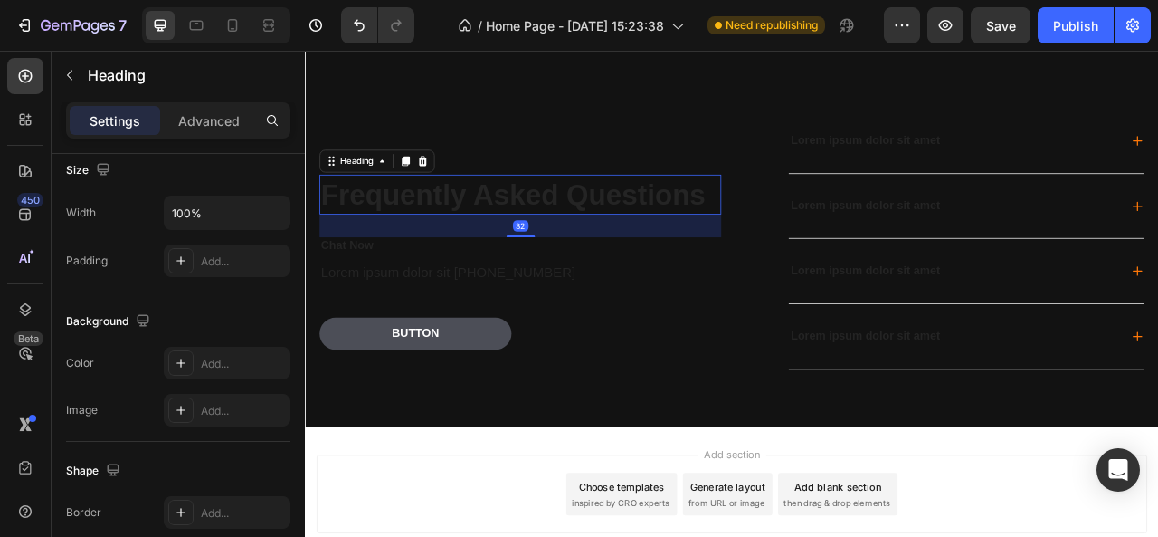
scroll to position [0, 0]
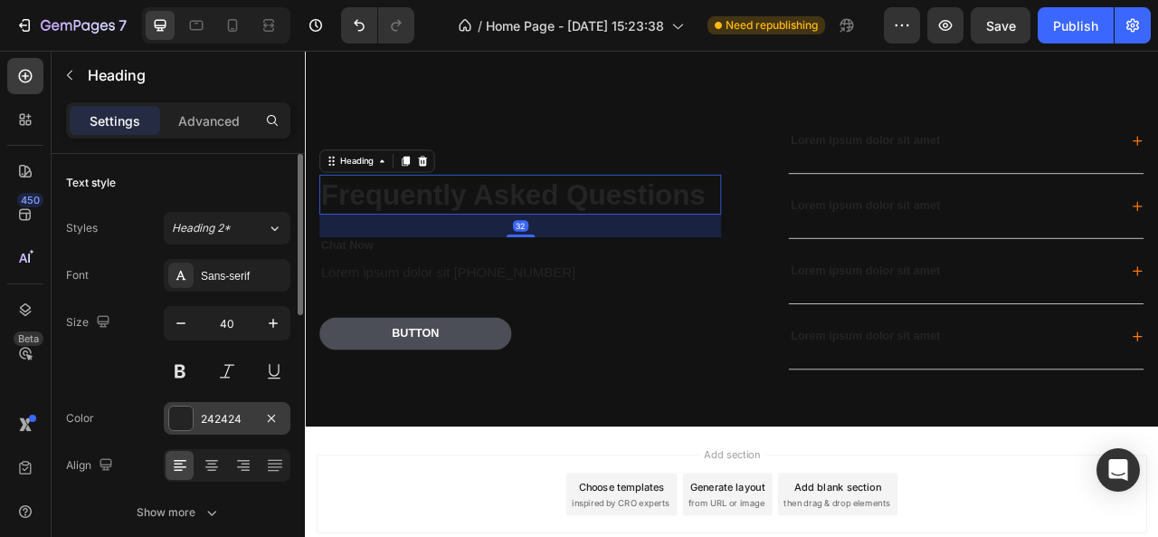
click at [195, 415] on div "242424" at bounding box center [227, 418] width 127 height 33
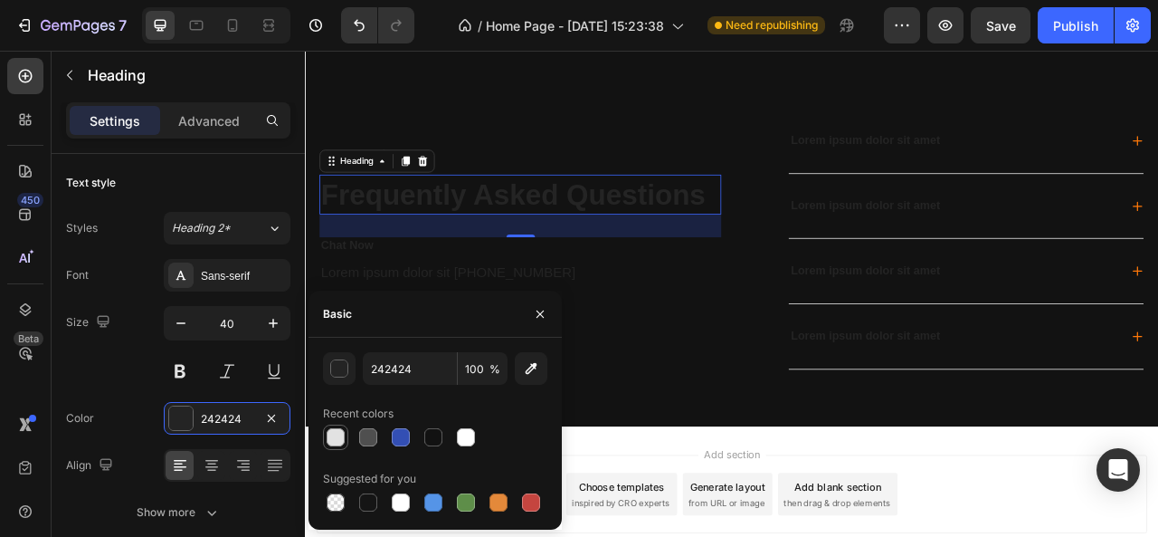
click at [335, 433] on div at bounding box center [336, 437] width 18 height 18
type input "E2E2E2"
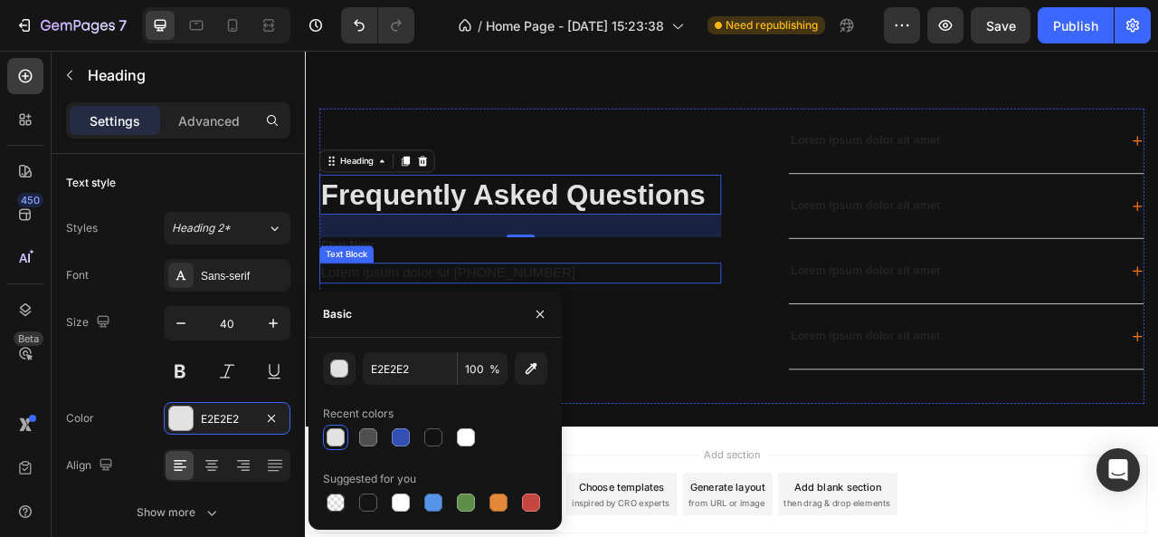
click at [439, 323] on p "Lorem ipsum dolor sit +000000000" at bounding box center [579, 333] width 508 height 23
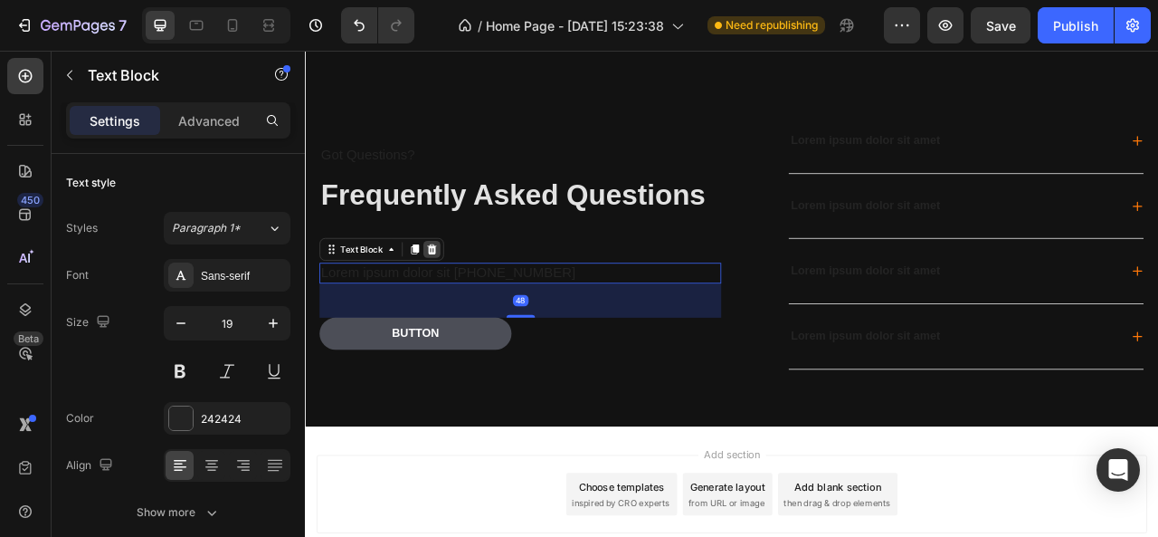
click at [462, 300] on icon at bounding box center [467, 303] width 12 height 13
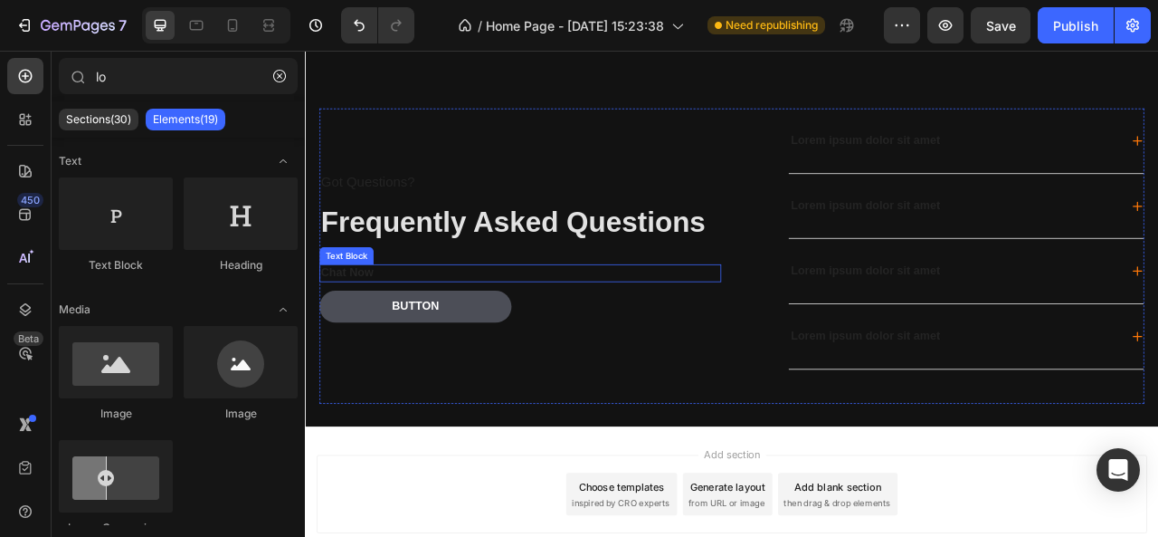
click at [374, 331] on p "Chat Now" at bounding box center [579, 333] width 508 height 19
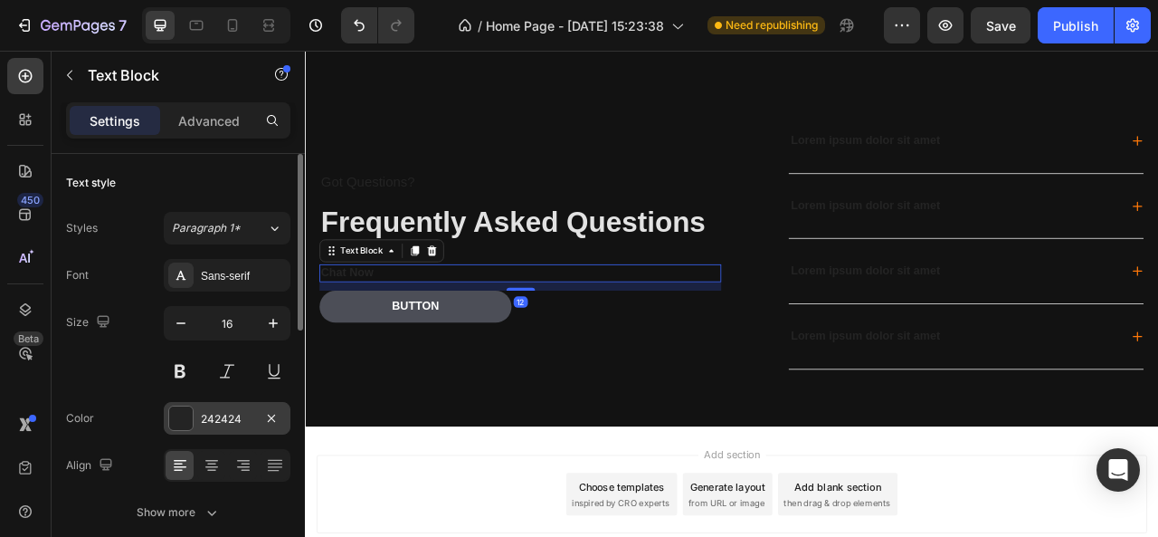
click at [208, 415] on div "242424" at bounding box center [227, 419] width 52 height 16
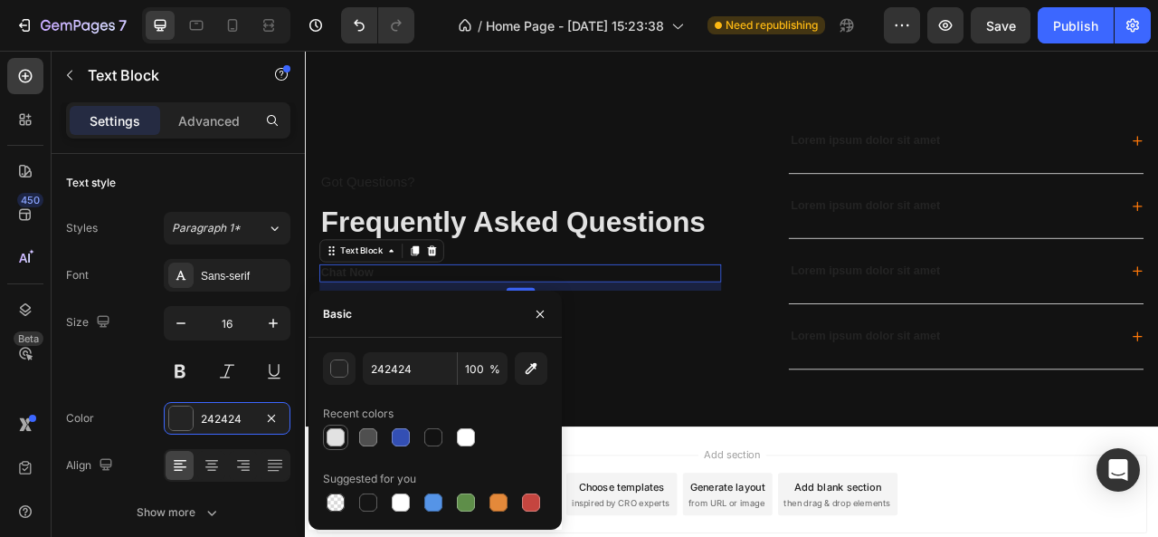
click at [337, 439] on div at bounding box center [336, 437] width 18 height 18
type input "E2E2E2"
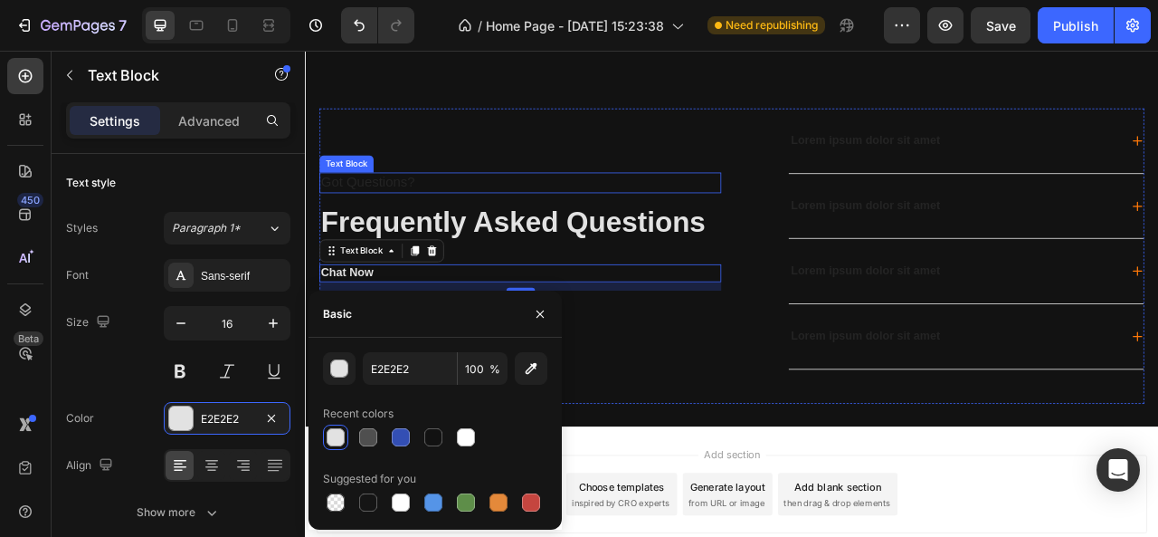
click at [400, 223] on p "Got Questions?" at bounding box center [579, 218] width 508 height 23
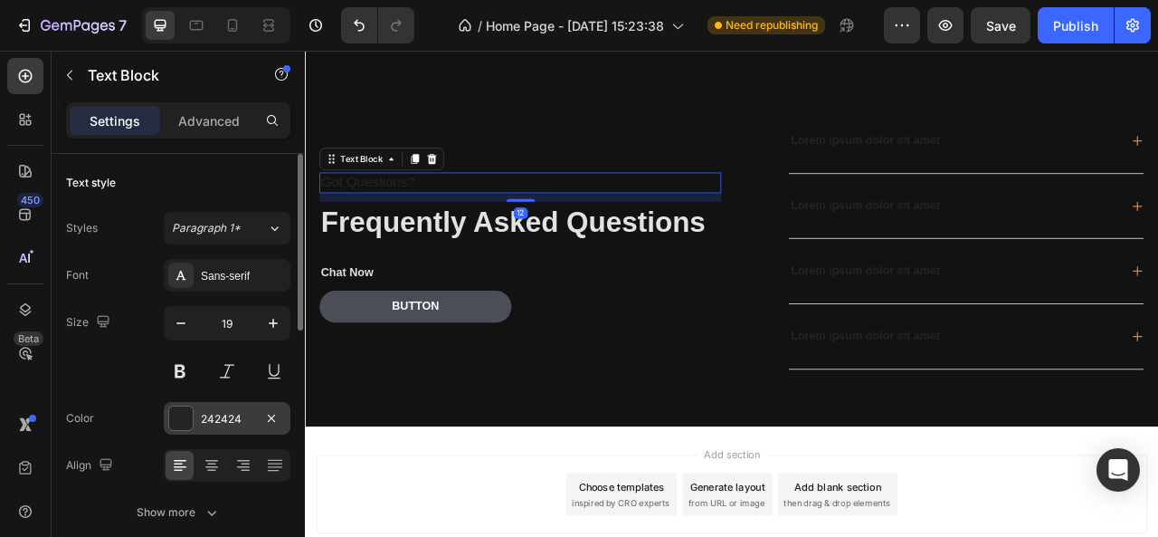
click at [167, 428] on div "242424" at bounding box center [227, 418] width 127 height 33
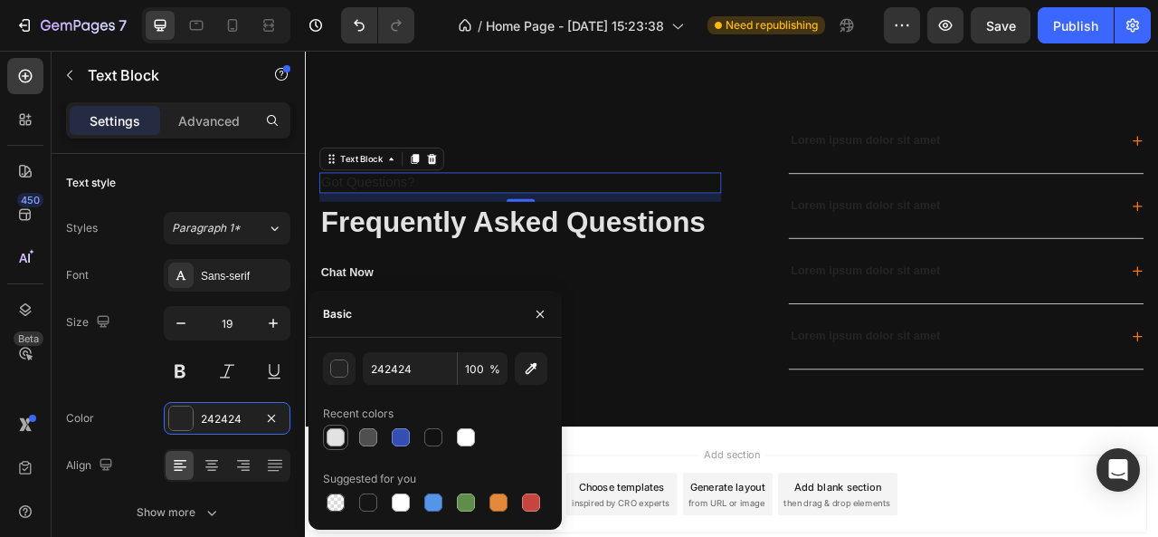
click at [337, 437] on div at bounding box center [336, 437] width 18 height 18
type input "E2E2E2"
click at [539, 314] on icon "button" at bounding box center [540, 313] width 7 height 7
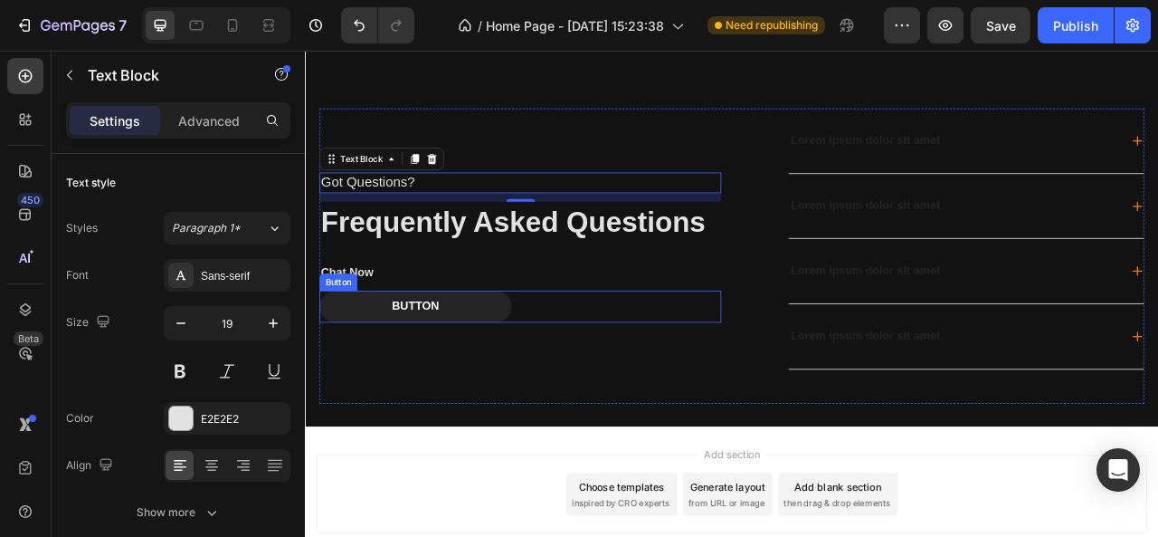
click at [509, 367] on button "Button" at bounding box center [445, 376] width 244 height 41
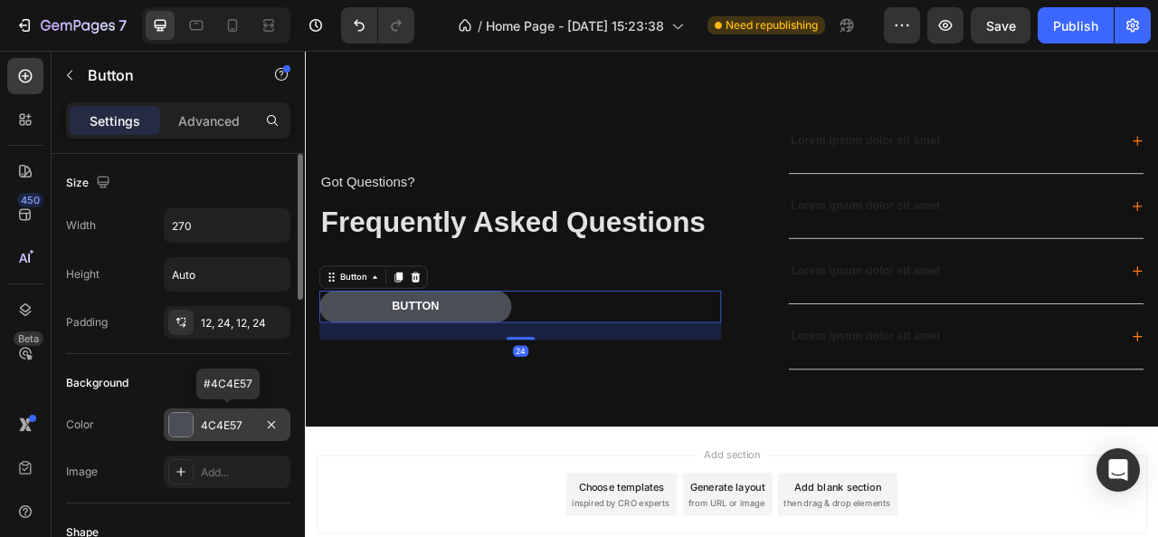
click at [195, 428] on div "4C4E57" at bounding box center [227, 424] width 127 height 33
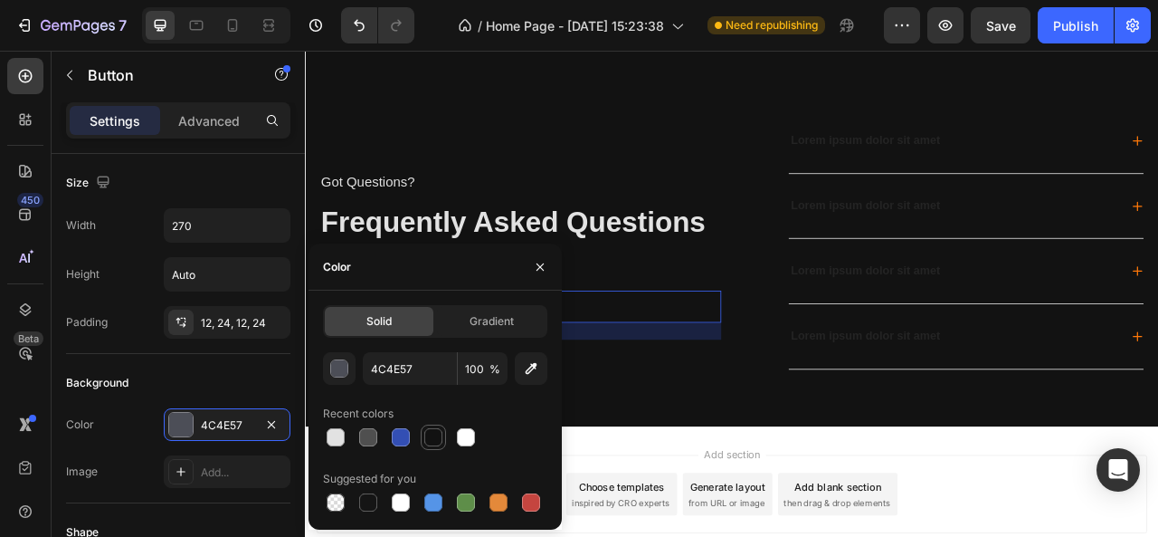
click at [440, 438] on div at bounding box center [433, 437] width 18 height 18
click at [541, 276] on button "button" at bounding box center [540, 267] width 29 height 29
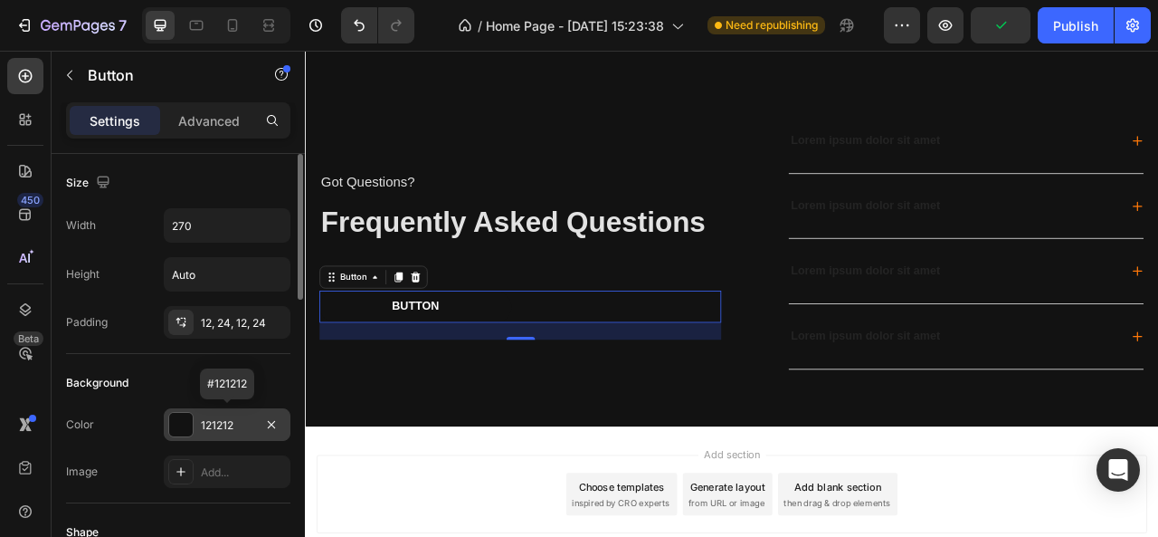
click at [228, 408] on div "121212" at bounding box center [227, 424] width 127 height 33
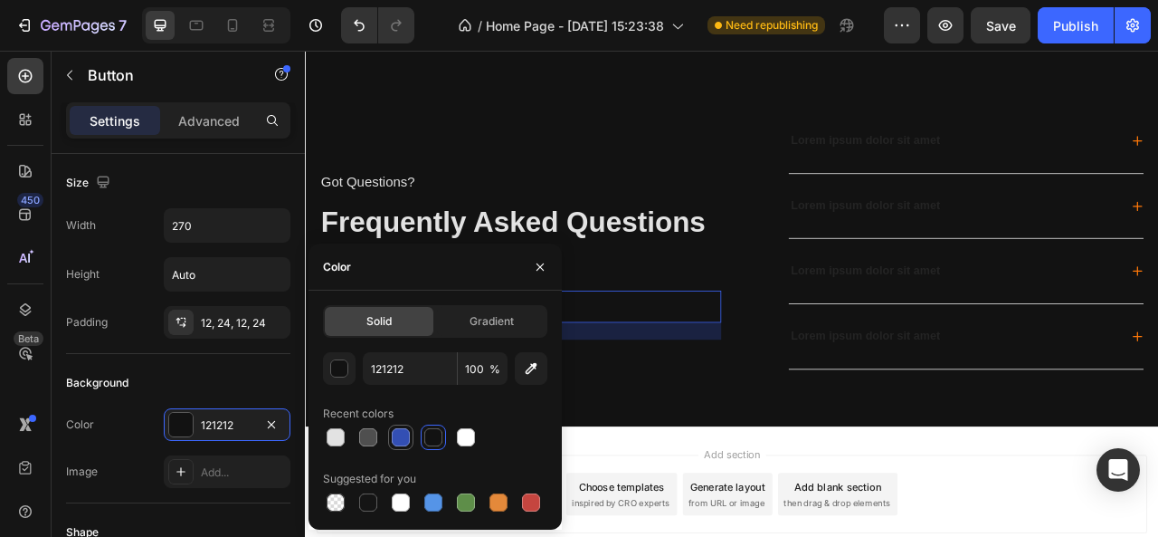
click at [398, 437] on div at bounding box center [401, 437] width 18 height 18
type input "334FB4"
click at [542, 274] on button "button" at bounding box center [540, 267] width 29 height 29
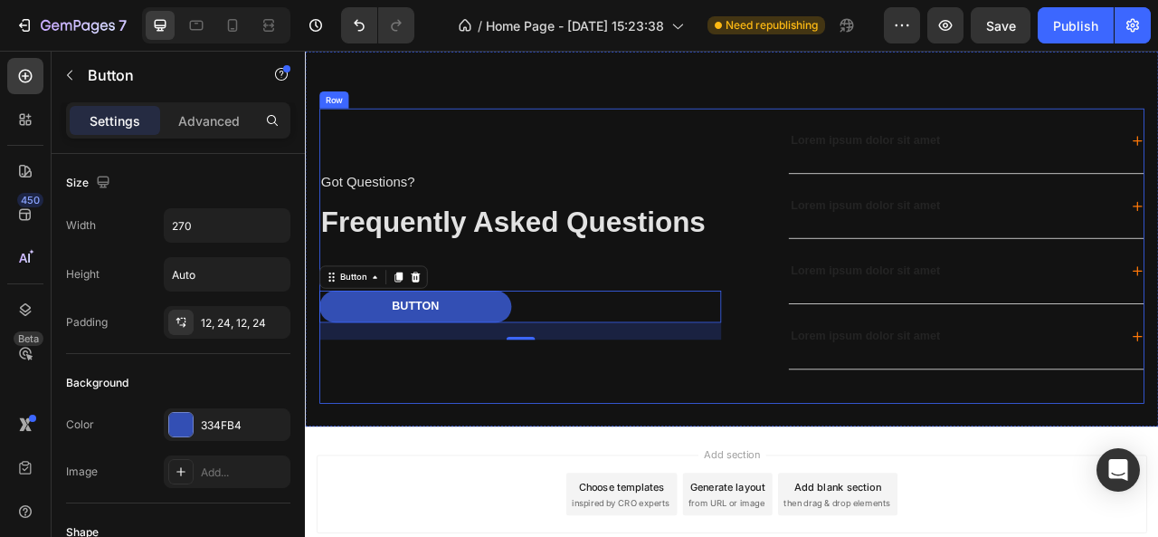
click at [818, 449] on div "Got Questions? Text Block Frequently Asked Questions Heading Chat Now Text Bloc…" at bounding box center [578, 312] width 511 height 376
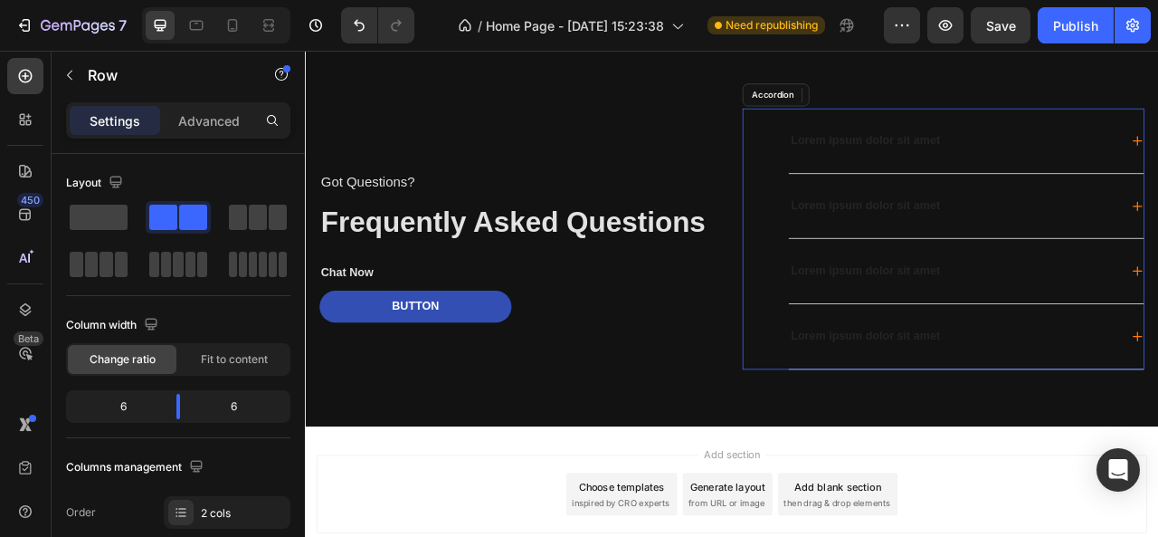
click at [1026, 170] on p "Lorem ipsum dolor sit amet" at bounding box center [1018, 165] width 190 height 19
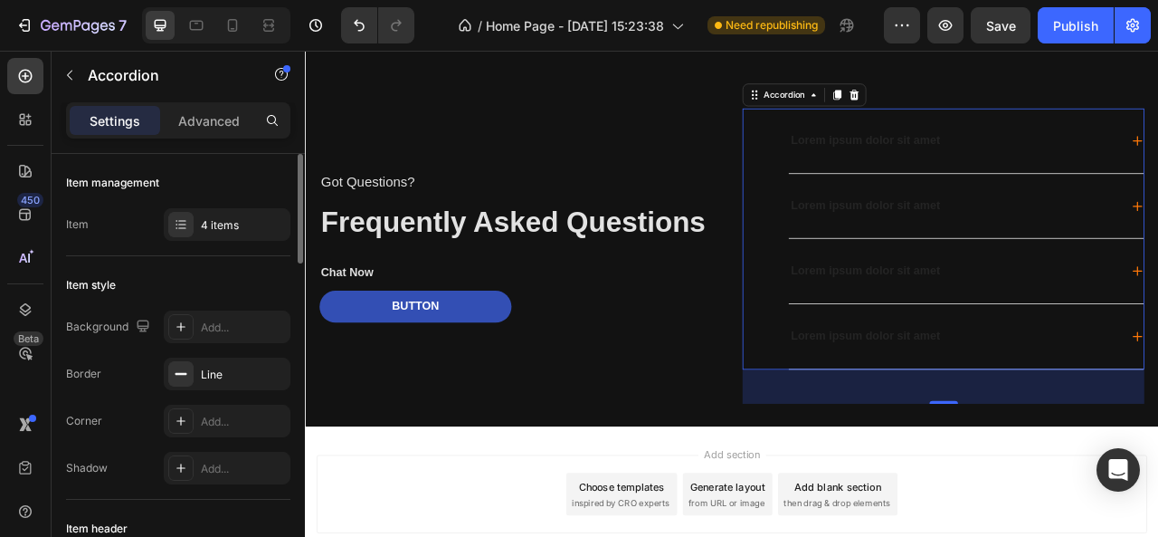
click at [213, 237] on div "4 items" at bounding box center [227, 224] width 127 height 33
click at [228, 327] on div "Add..." at bounding box center [243, 327] width 85 height 16
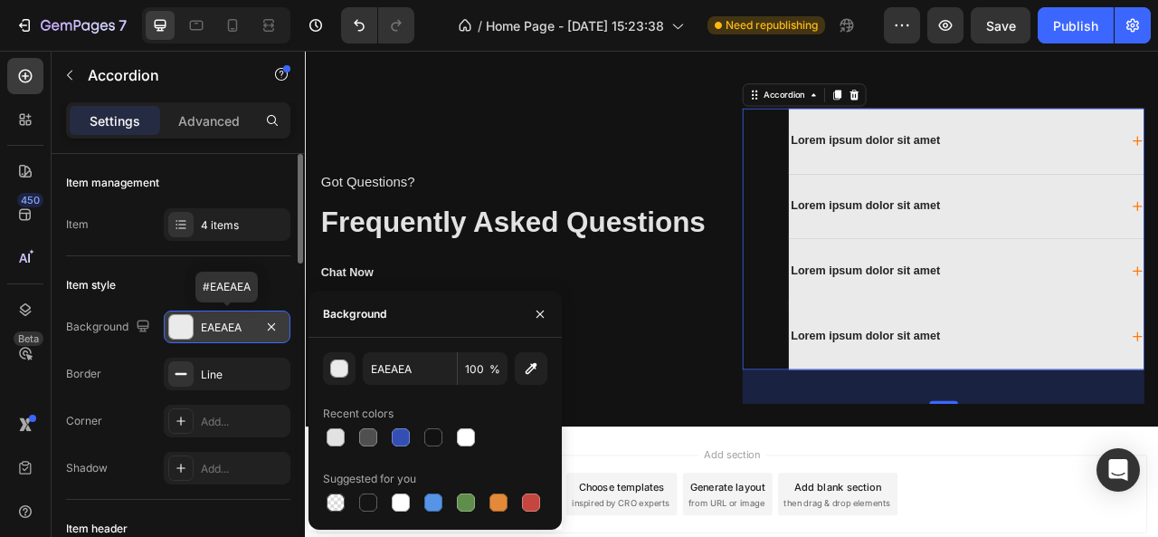
click at [228, 327] on div "EAEAEA" at bounding box center [227, 327] width 52 height 16
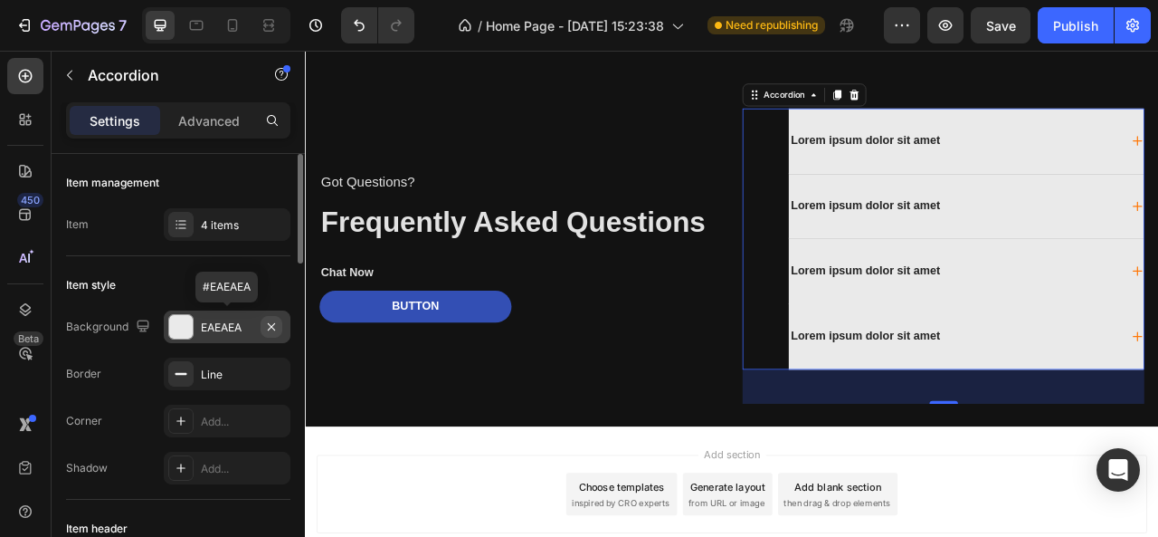
click at [270, 325] on icon "button" at bounding box center [271, 326] width 14 height 14
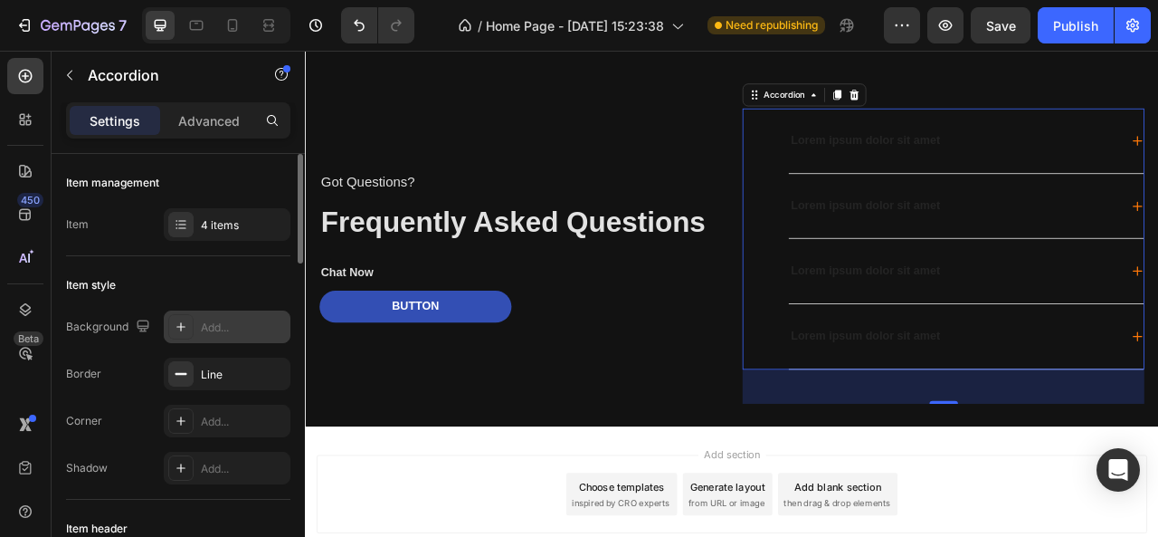
click at [1006, 413] on p "Lorem ipsum dolor sit amet" at bounding box center [1018, 414] width 190 height 19
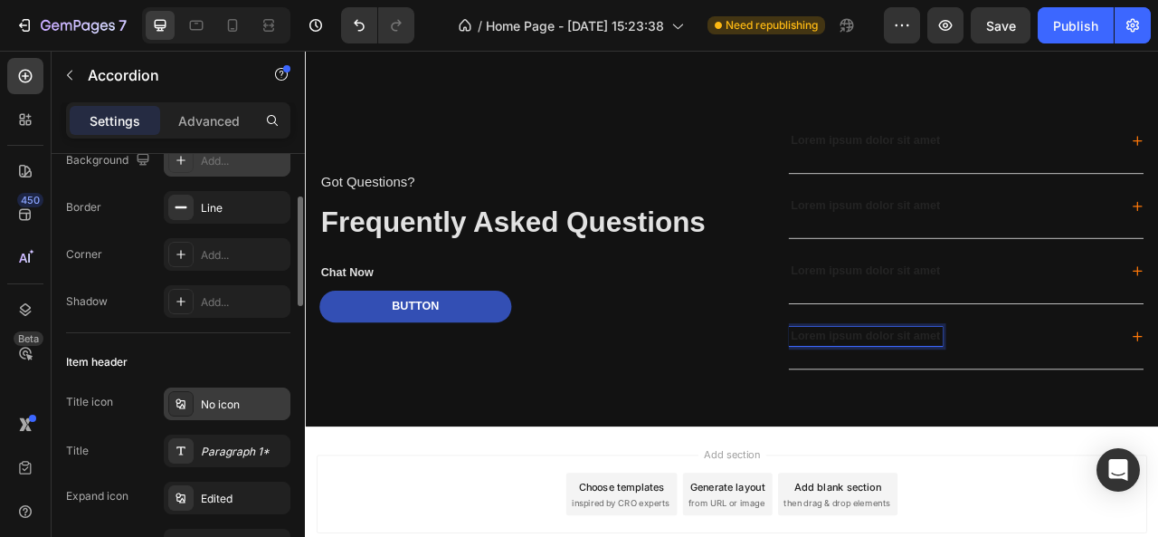
scroll to position [167, 0]
click at [237, 398] on div "No icon" at bounding box center [243, 404] width 85 height 16
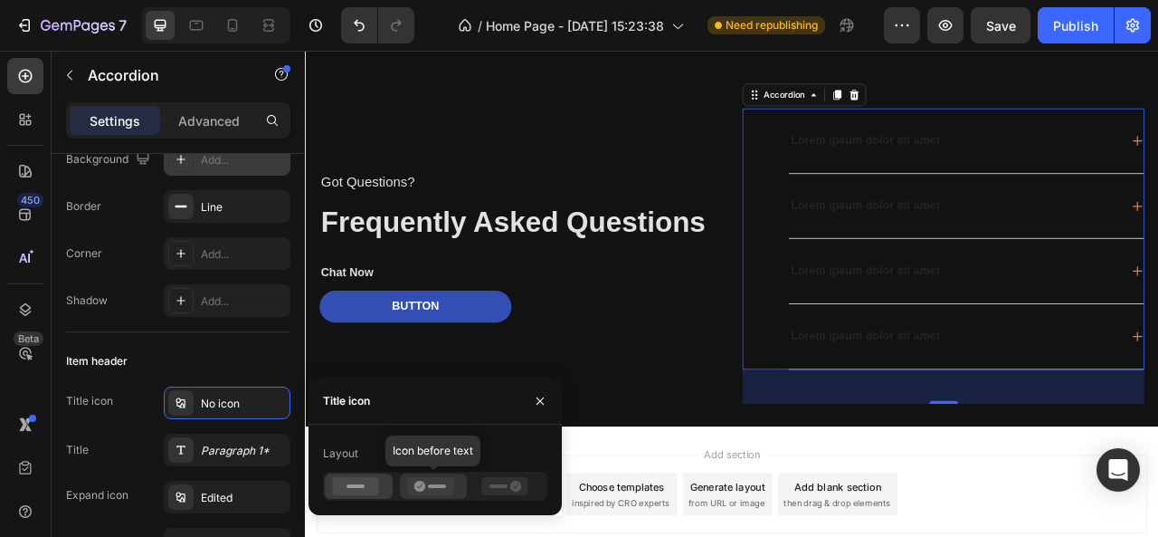
click at [451, 491] on icon at bounding box center [430, 486] width 46 height 18
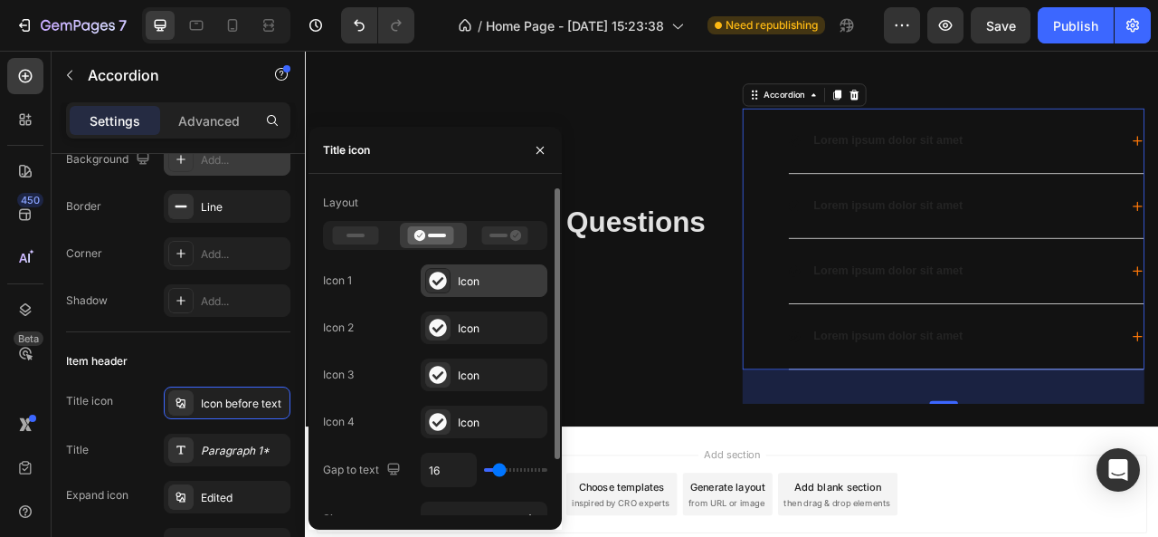
click at [476, 287] on div "Icon" at bounding box center [500, 281] width 85 height 16
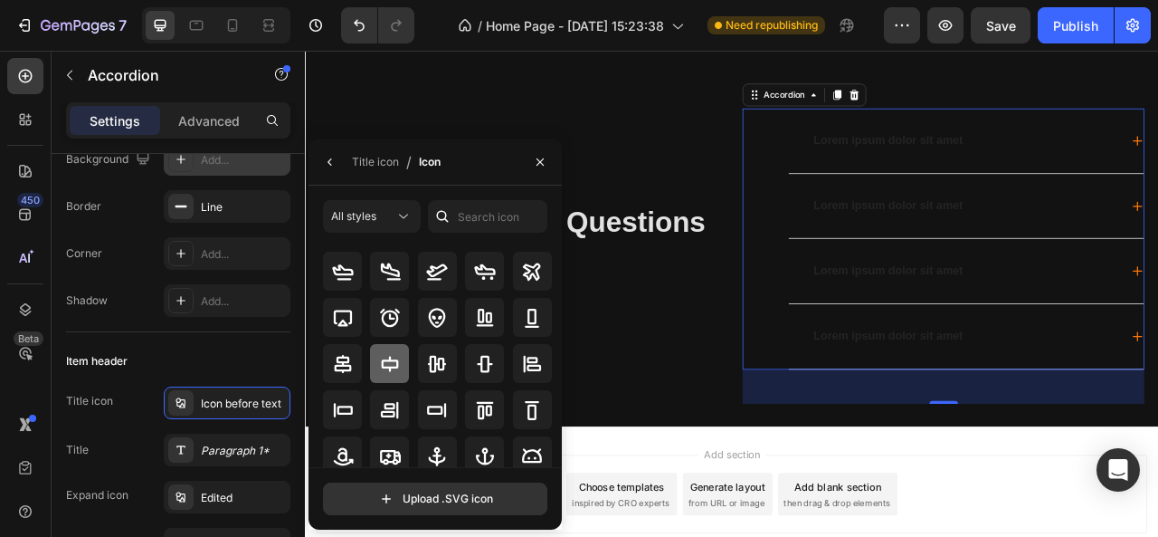
scroll to position [75, 0]
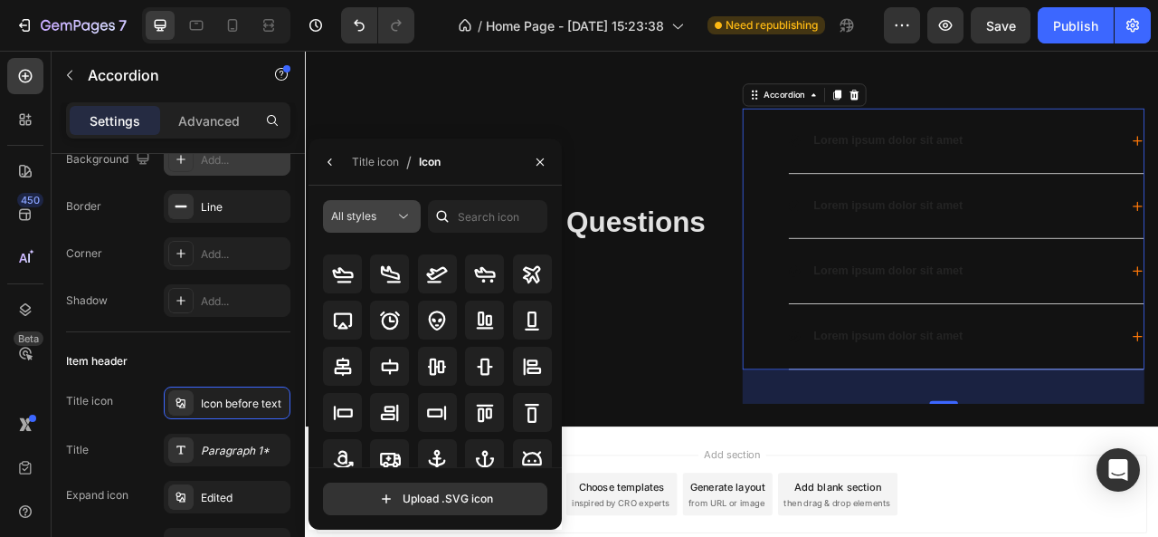
click at [400, 200] on button "All styles" at bounding box center [372, 216] width 98 height 33
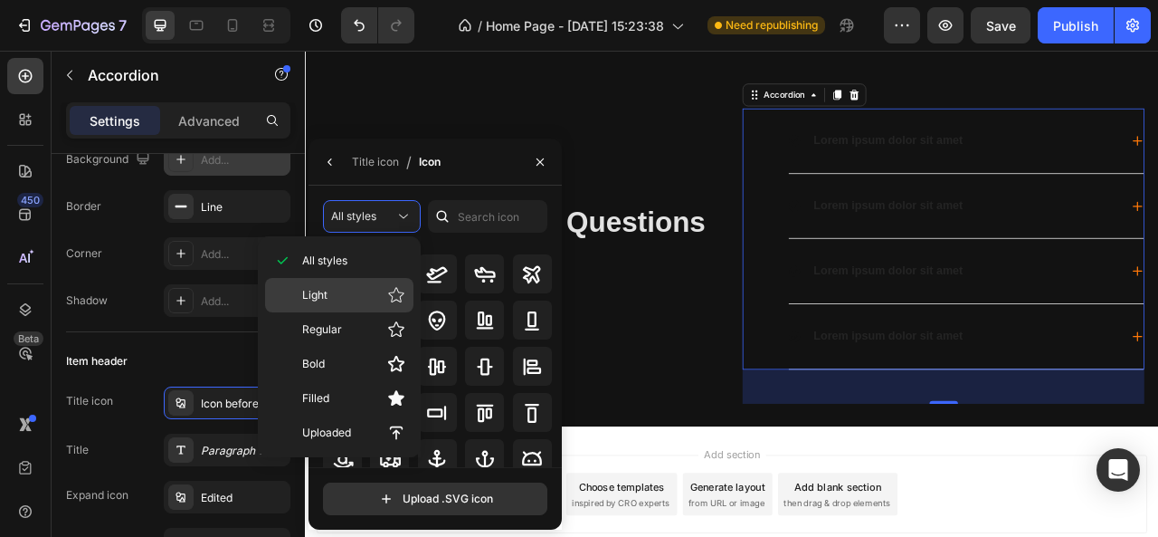
click at [333, 291] on p "Light" at bounding box center [353, 295] width 103 height 18
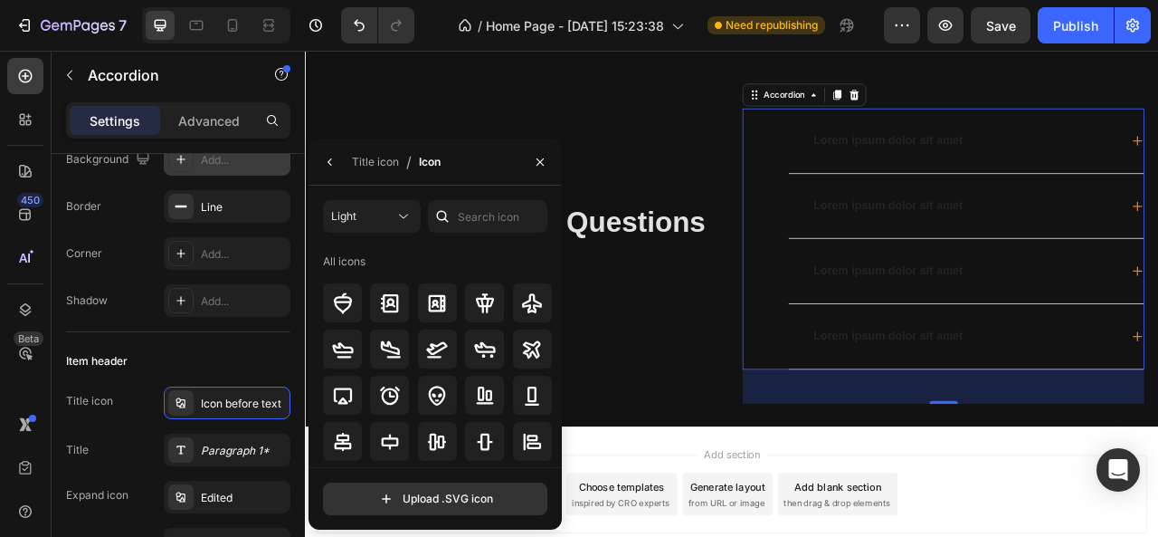
scroll to position [0, 0]
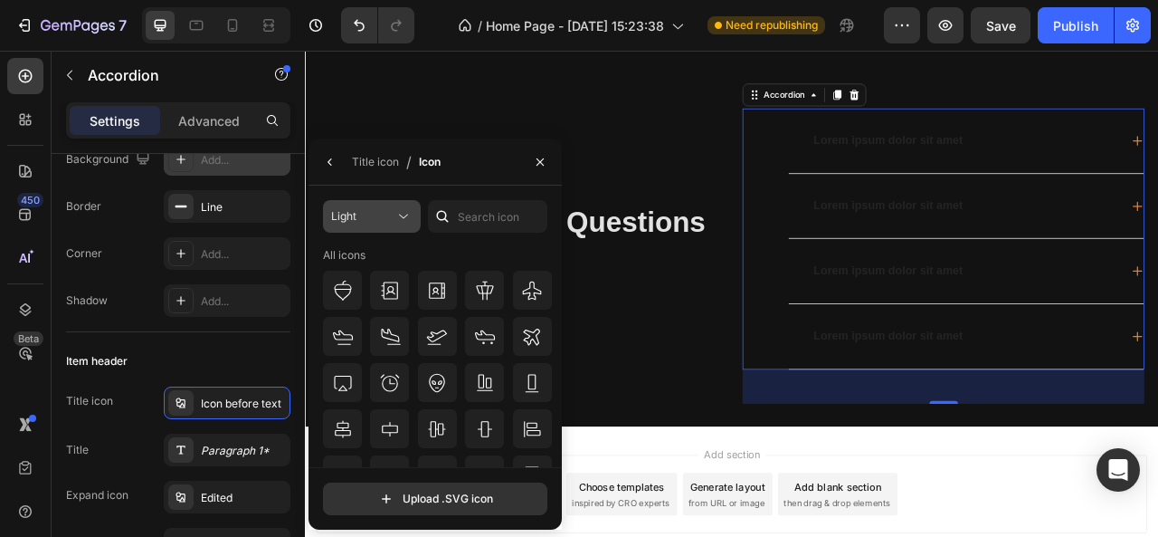
click at [402, 225] on icon at bounding box center [404, 216] width 18 height 18
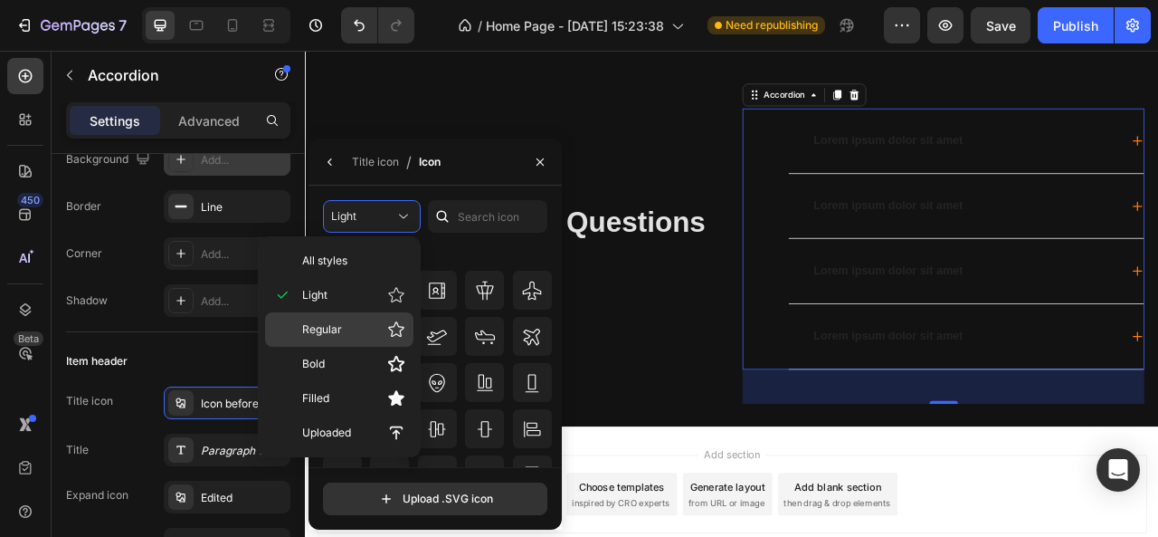
click at [324, 338] on div "Regular" at bounding box center [339, 329] width 148 height 34
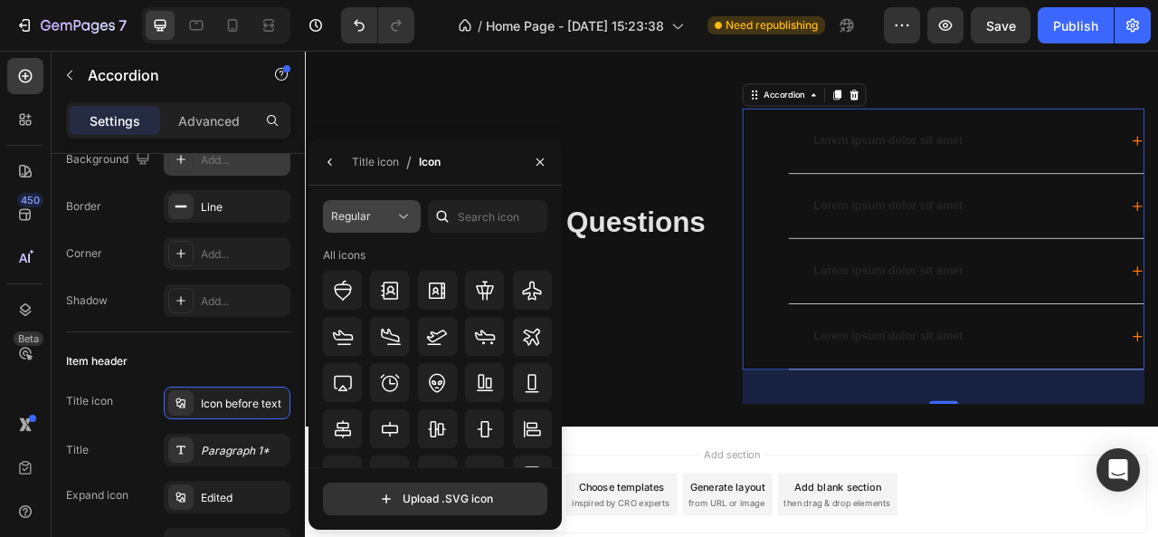
click at [403, 225] on icon at bounding box center [404, 216] width 18 height 18
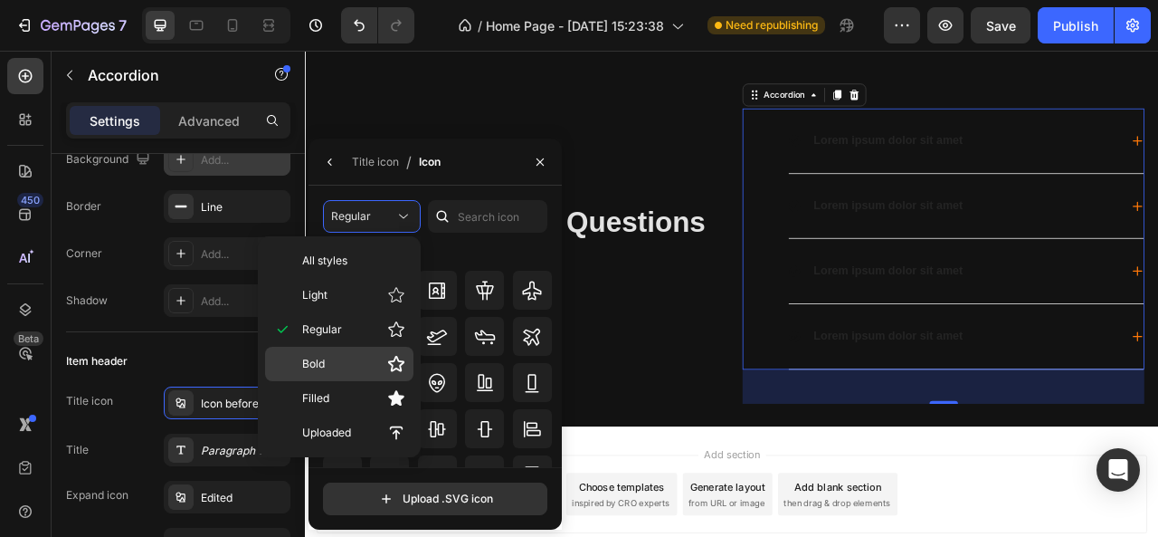
click at [329, 367] on p "Bold" at bounding box center [353, 364] width 103 height 18
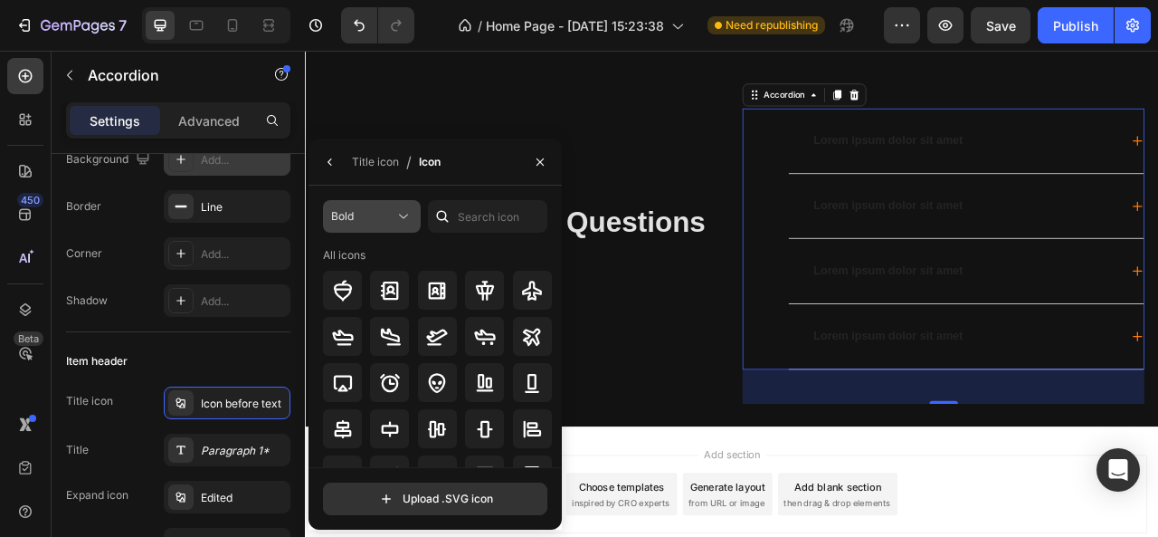
click at [391, 214] on div "Bold" at bounding box center [362, 216] width 63 height 16
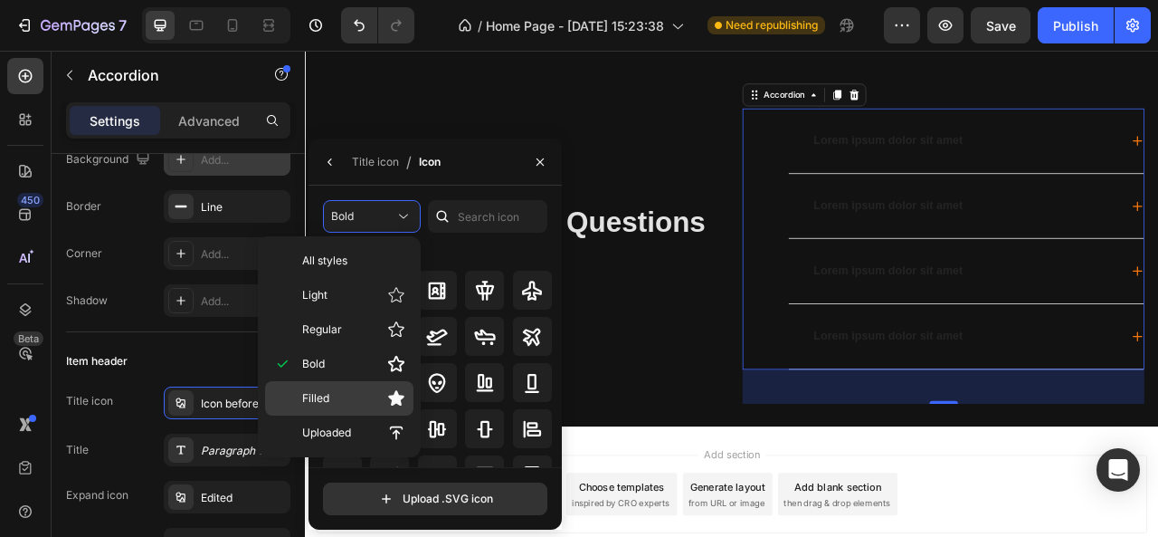
click at [303, 393] on span "Filled" at bounding box center [315, 398] width 27 height 16
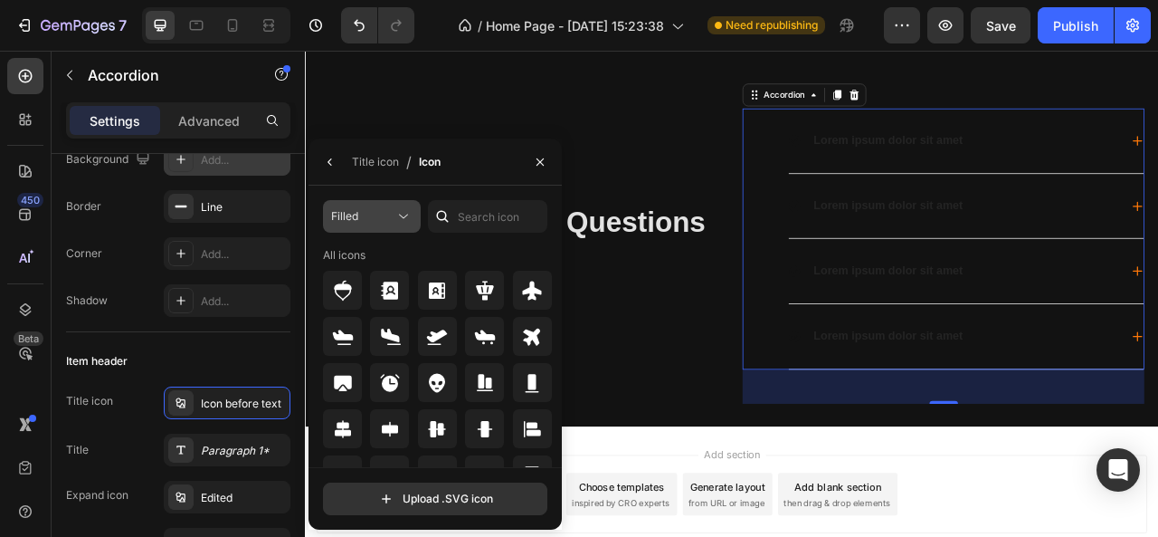
click at [395, 224] on icon at bounding box center [404, 216] width 18 height 18
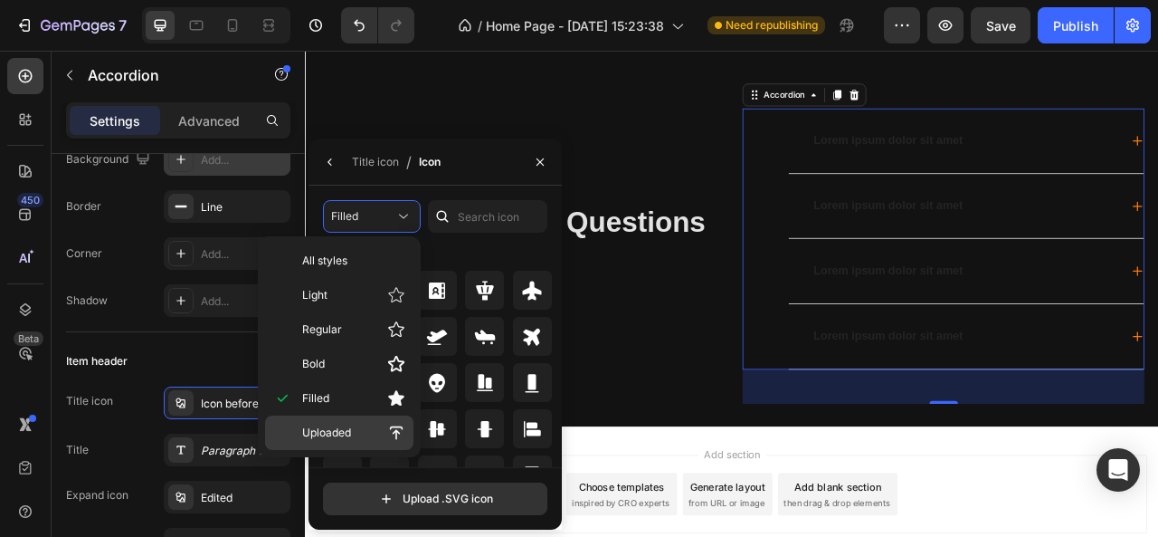
click at [319, 426] on span "Uploaded" at bounding box center [326, 432] width 49 height 16
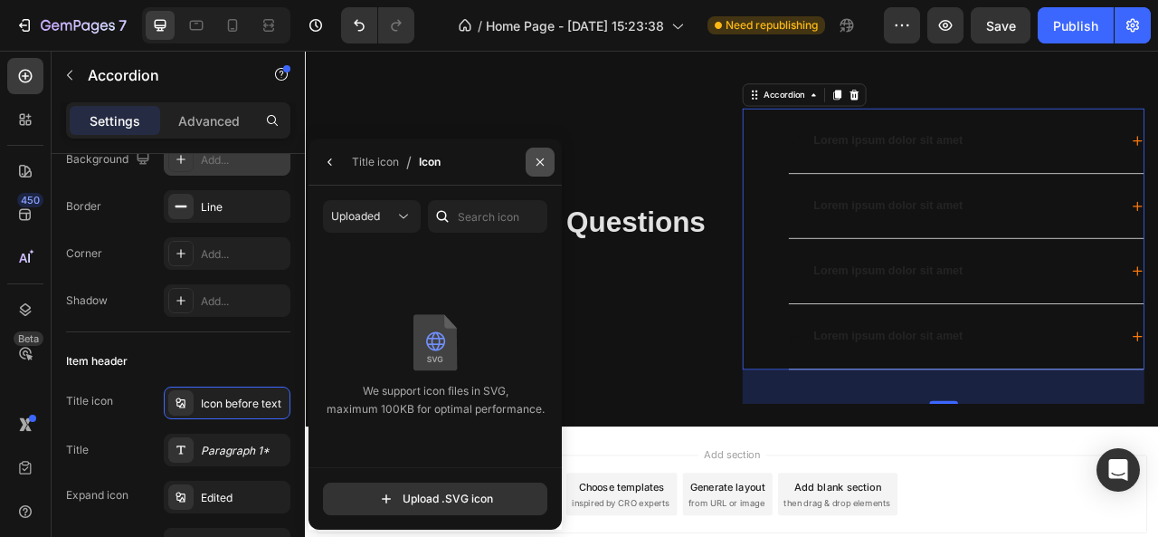
click at [541, 164] on icon "button" at bounding box center [540, 162] width 14 height 14
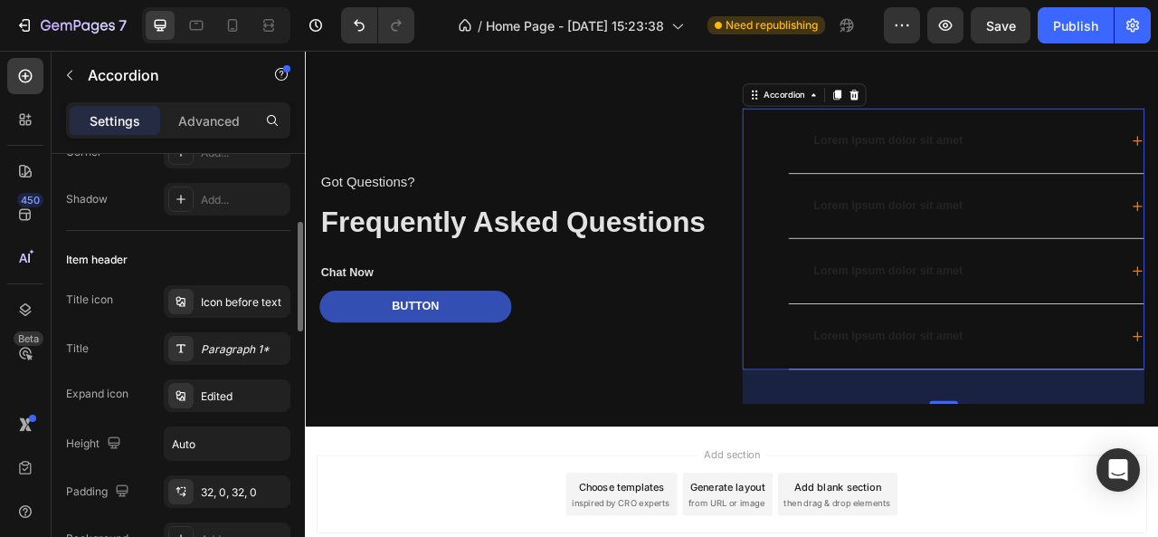
scroll to position [270, 0]
click at [223, 436] on input "Auto" at bounding box center [227, 442] width 125 height 33
click at [275, 451] on button "button" at bounding box center [273, 442] width 33 height 33
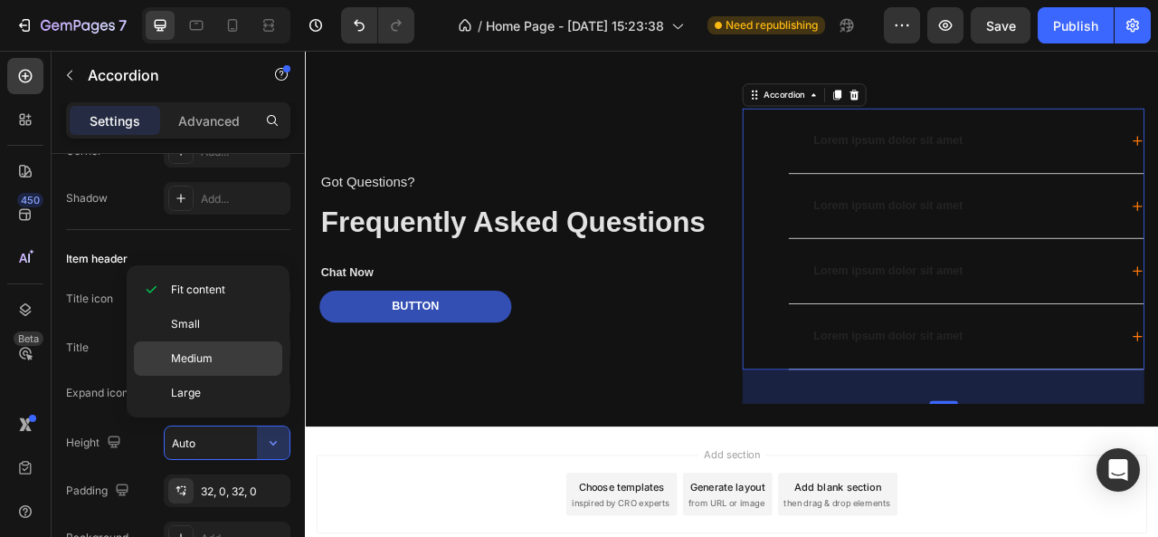
click at [231, 376] on div "Medium" at bounding box center [208, 393] width 148 height 34
type input "48"
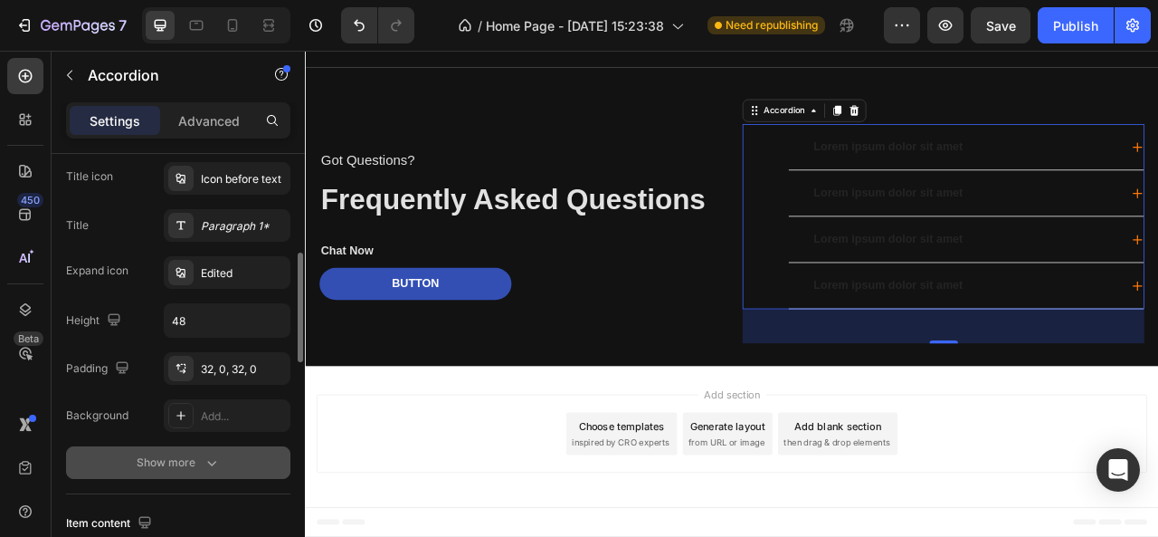
scroll to position [2824, 0]
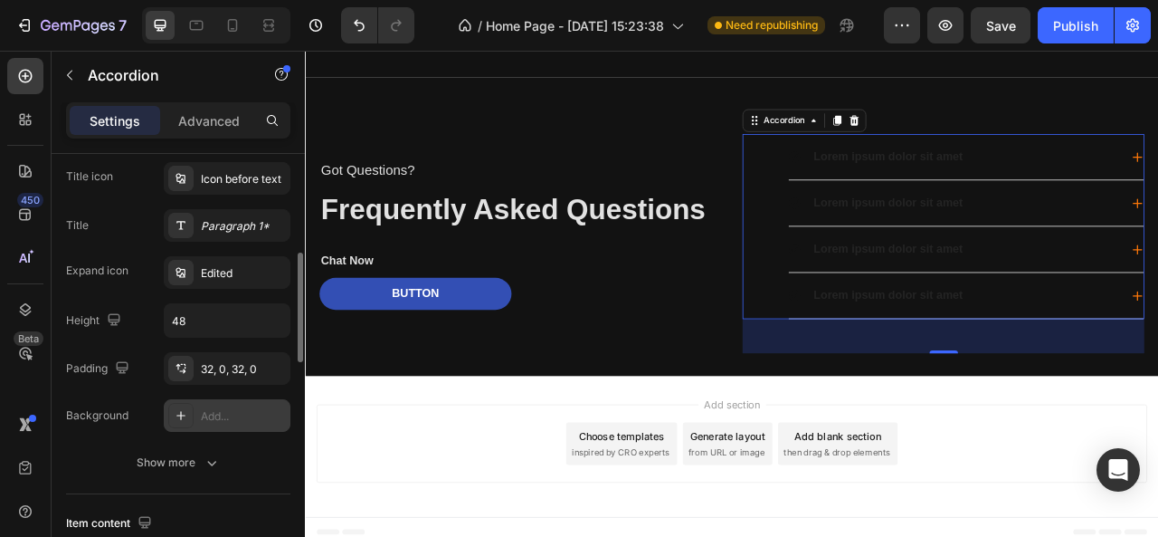
click at [224, 419] on div "Add..." at bounding box center [243, 416] width 85 height 16
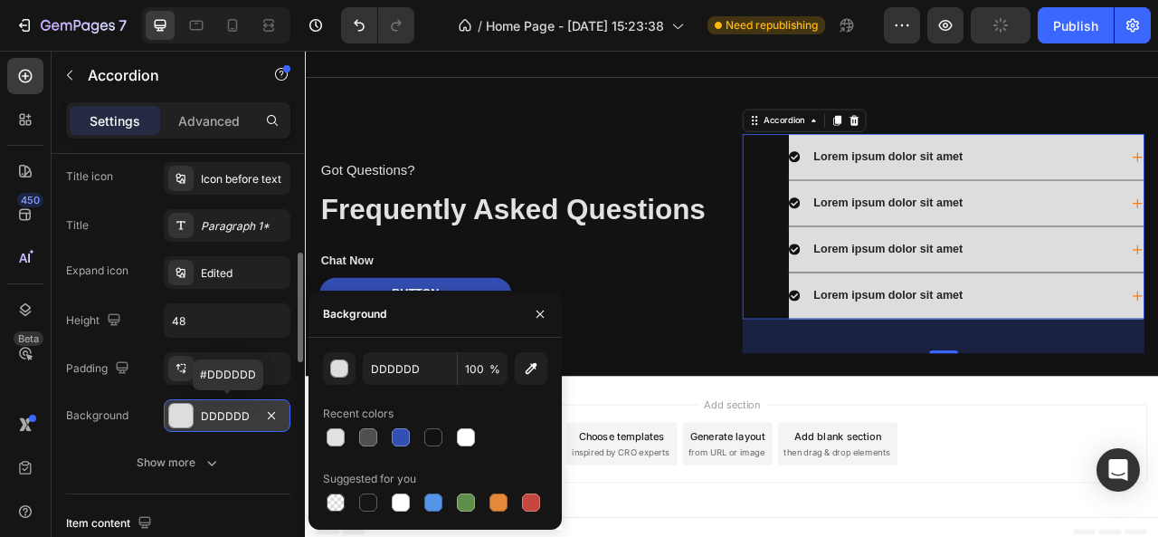
click at [224, 419] on div "DDDDDD" at bounding box center [227, 416] width 52 height 16
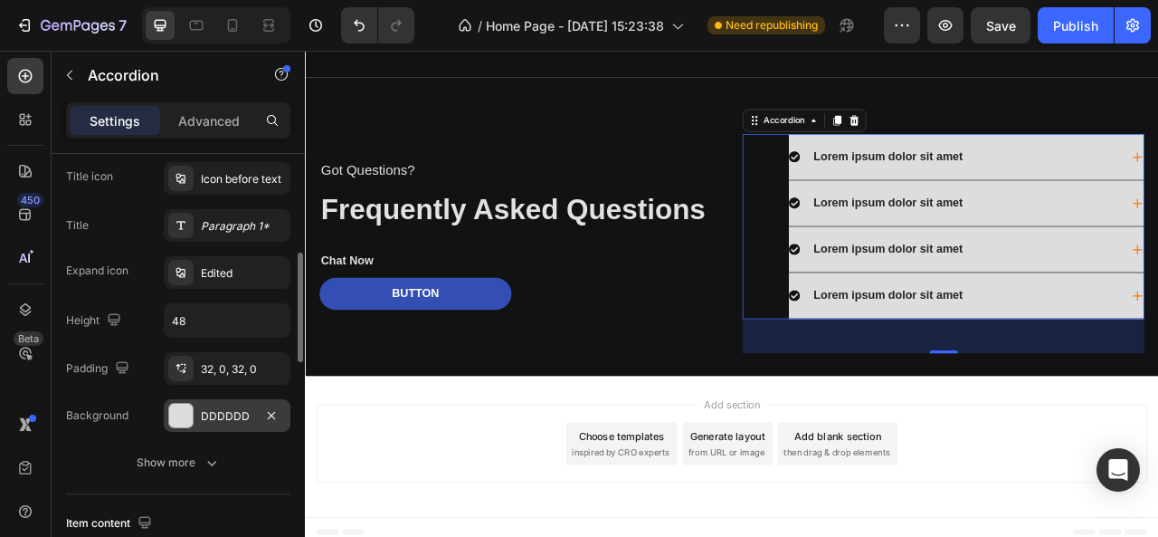
click at [884, 262] on div "Lorem ipsum dolor sit amet Lorem ipsum dolor sit amet Lorem ipsum dolor sit ame…" at bounding box center [1117, 274] width 511 height 235
click at [252, 402] on div "DDDDDD" at bounding box center [227, 415] width 127 height 33
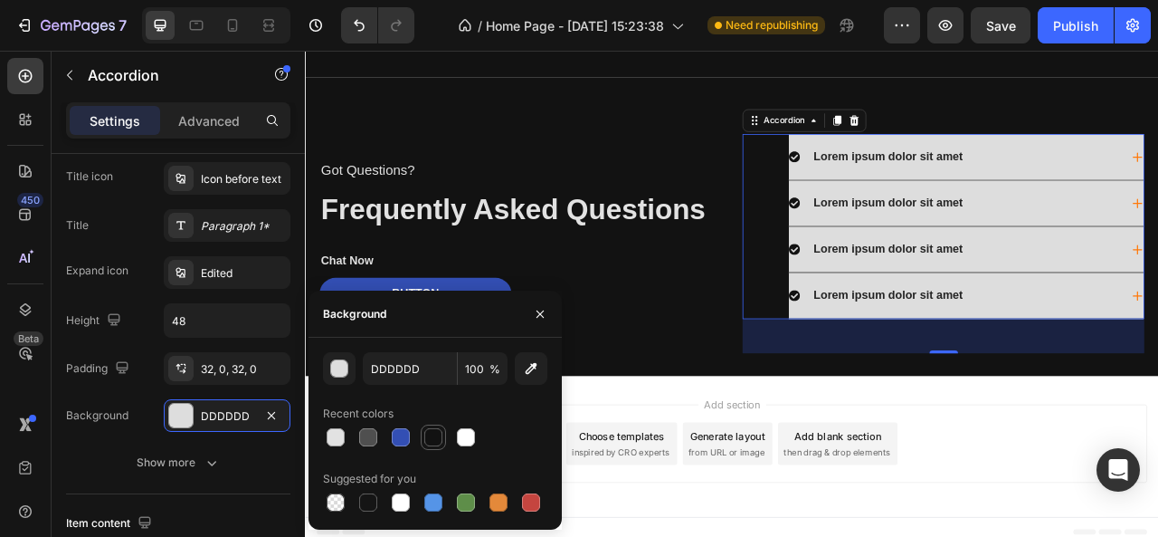
click at [440, 441] on div at bounding box center [433, 437] width 18 height 18
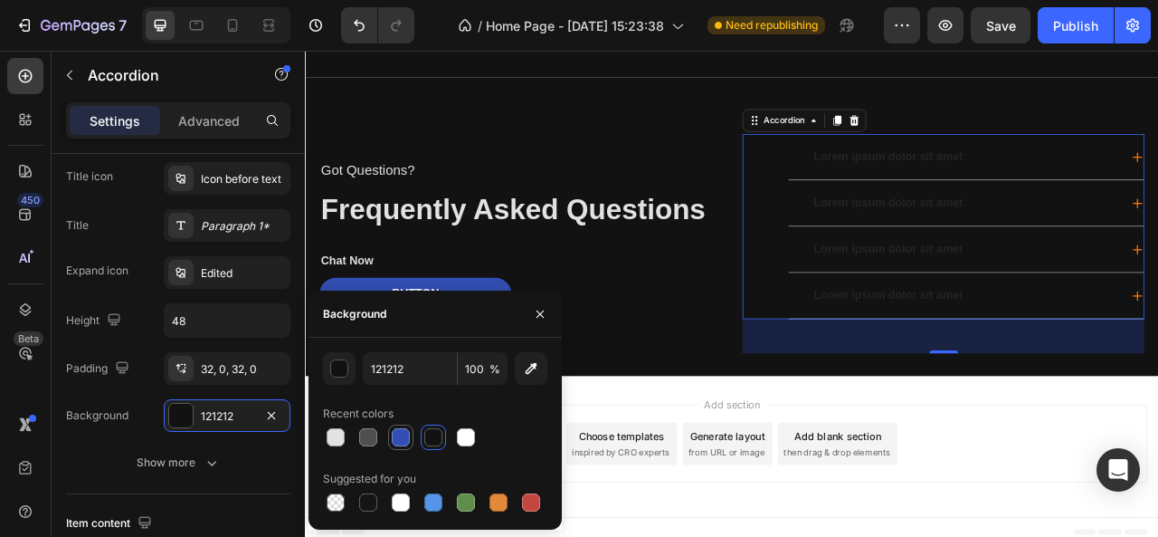
click at [396, 439] on div at bounding box center [401, 437] width 18 height 18
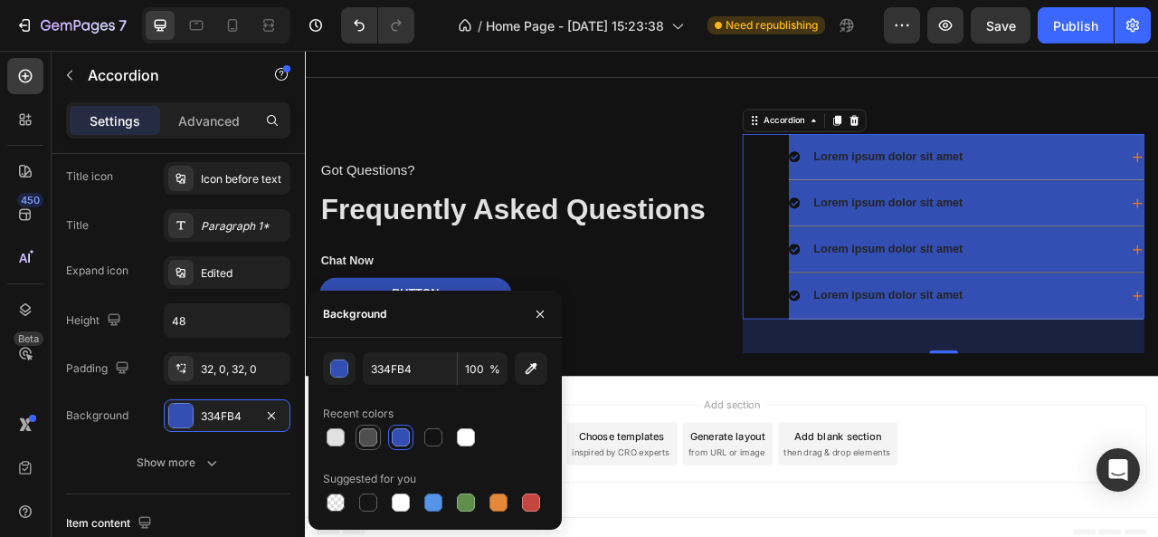
click at [364, 439] on div at bounding box center [368, 437] width 18 height 18
type input "4F4F4F"
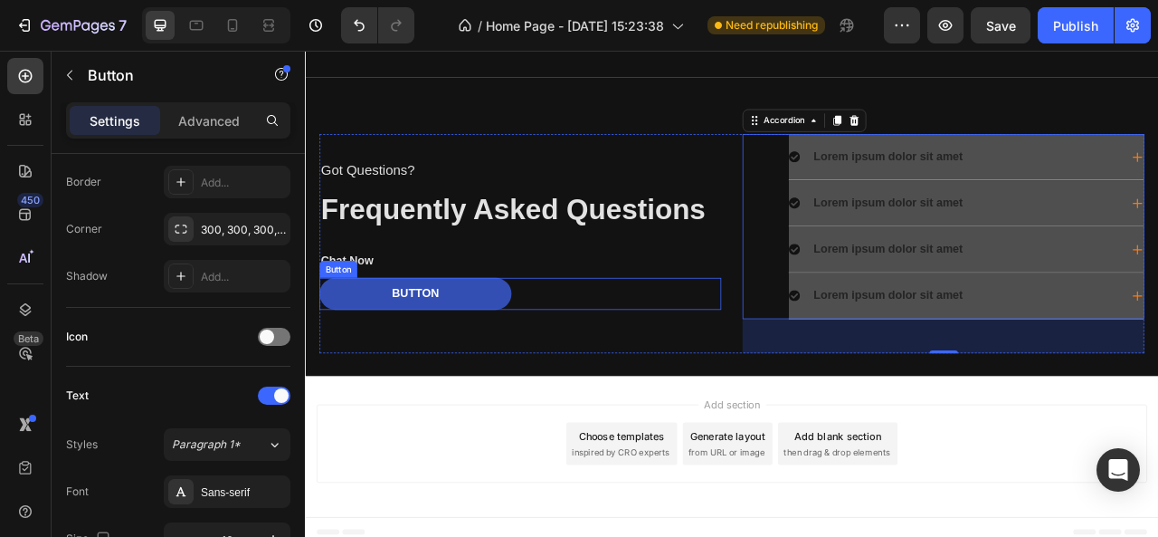
click at [799, 357] on div "Button Button" at bounding box center [578, 359] width 511 height 41
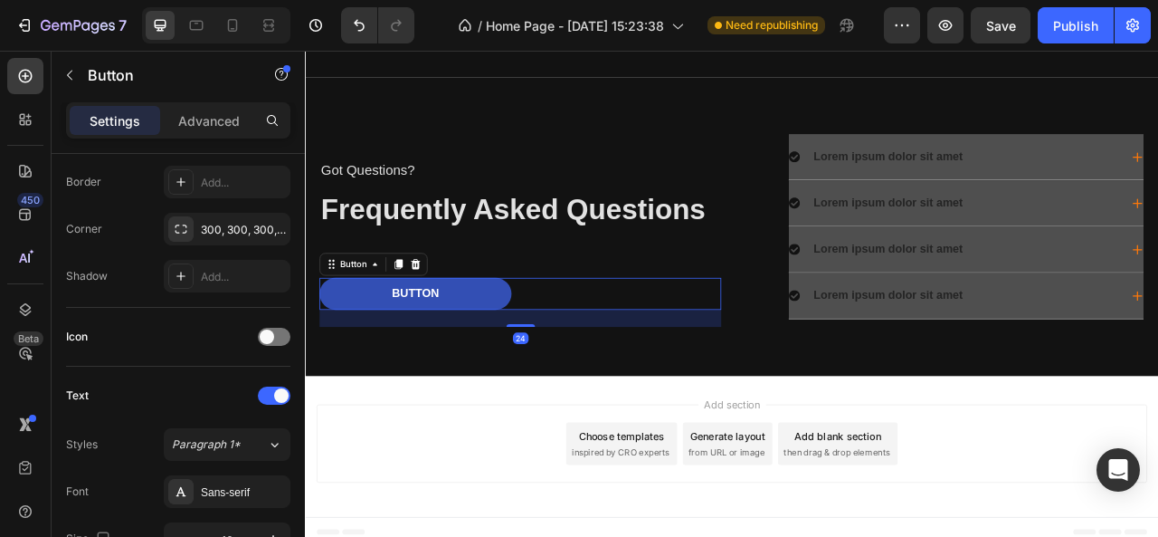
scroll to position [0, 0]
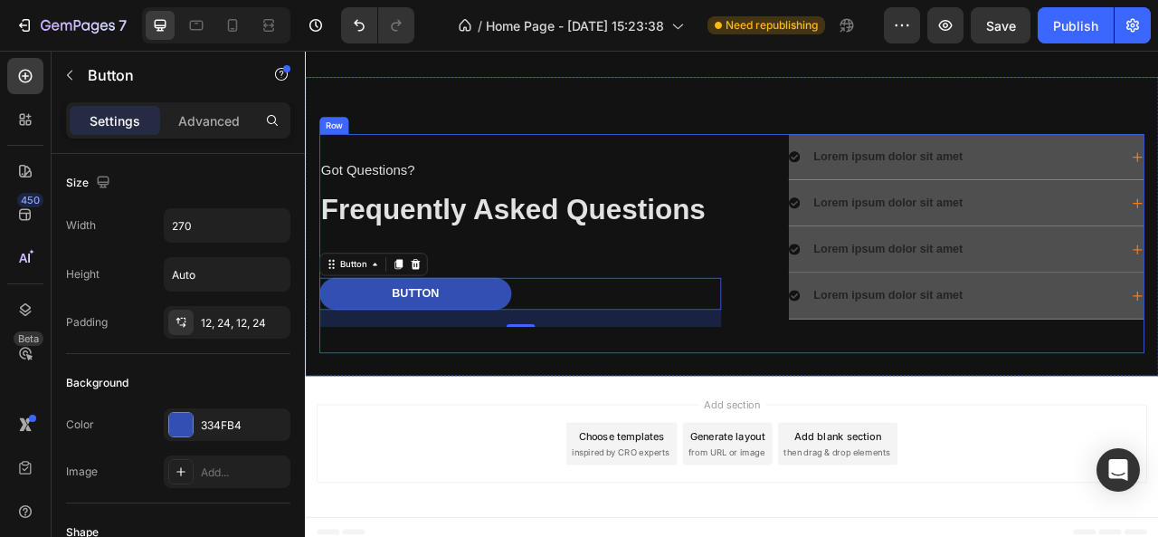
click at [879, 391] on div "Lorem ipsum dolor sit amet Lorem ipsum dolor sit amet Lorem ipsum dolor sit ame…" at bounding box center [1117, 296] width 511 height 279
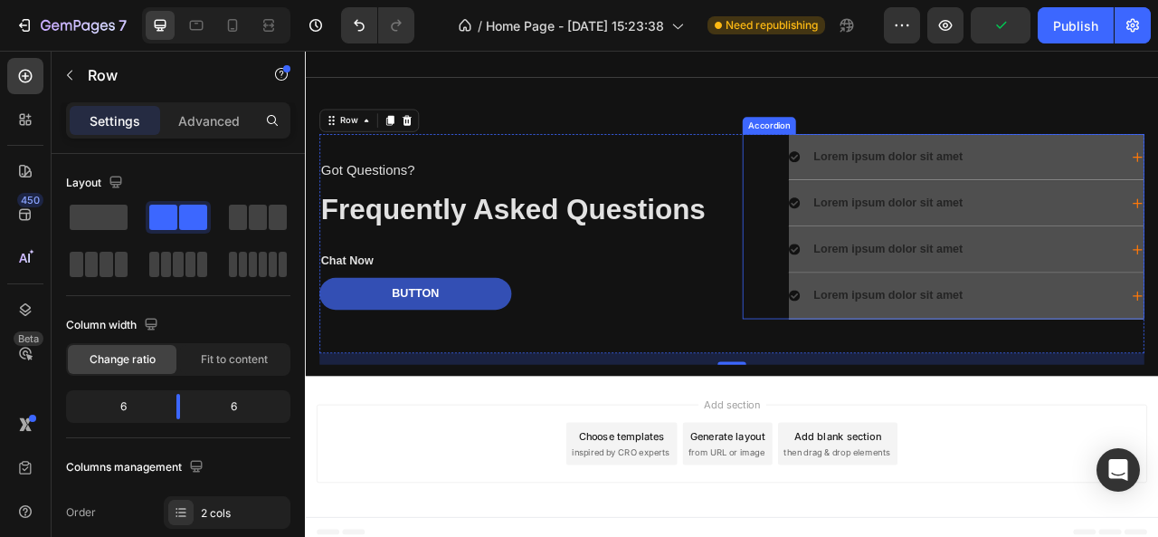
click at [888, 244] on div "Lorem ipsum dolor sit amet Lorem ipsum dolor sit amet Lorem ipsum dolor sit ame…" at bounding box center [1117, 274] width 511 height 235
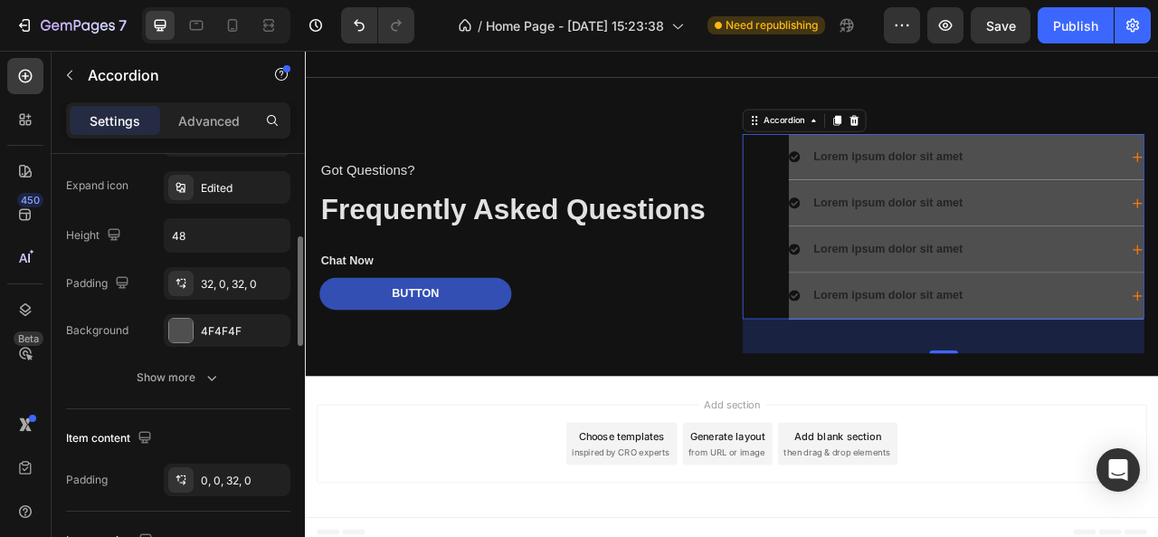
scroll to position [481, 0]
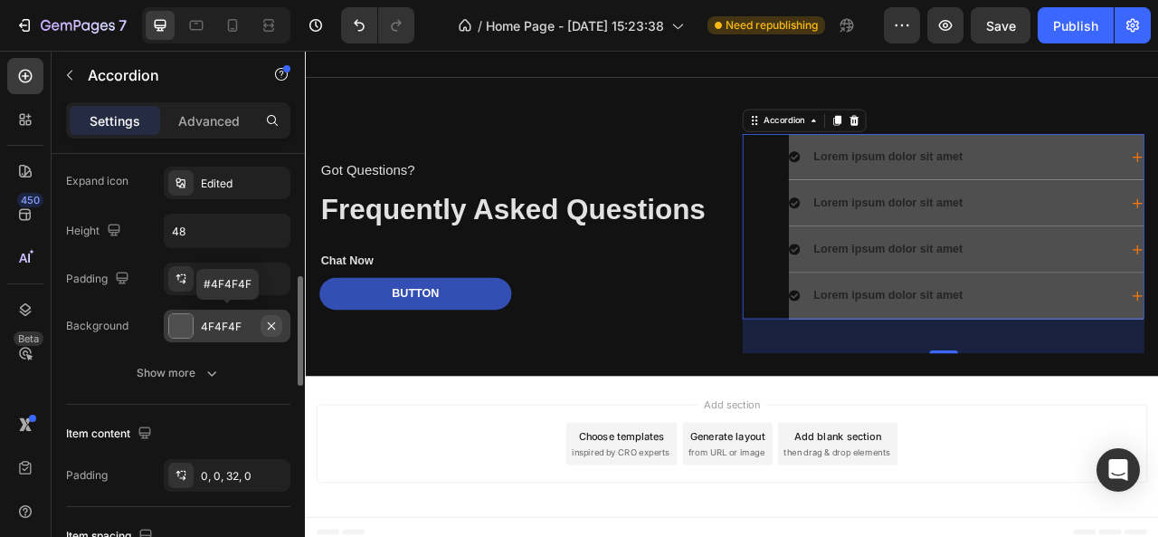
click at [271, 323] on icon "button" at bounding box center [271, 324] width 7 height 7
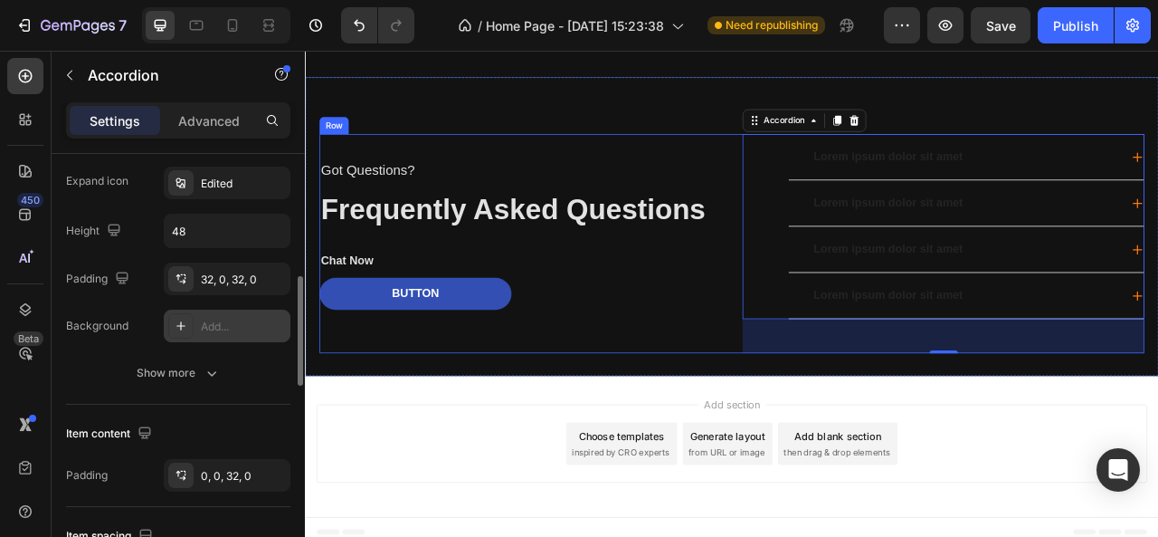
click at [557, 418] on div "Got Questions? Text Block Frequently Asked Questions Heading Chat Now Text Bloc…" at bounding box center [578, 296] width 511 height 279
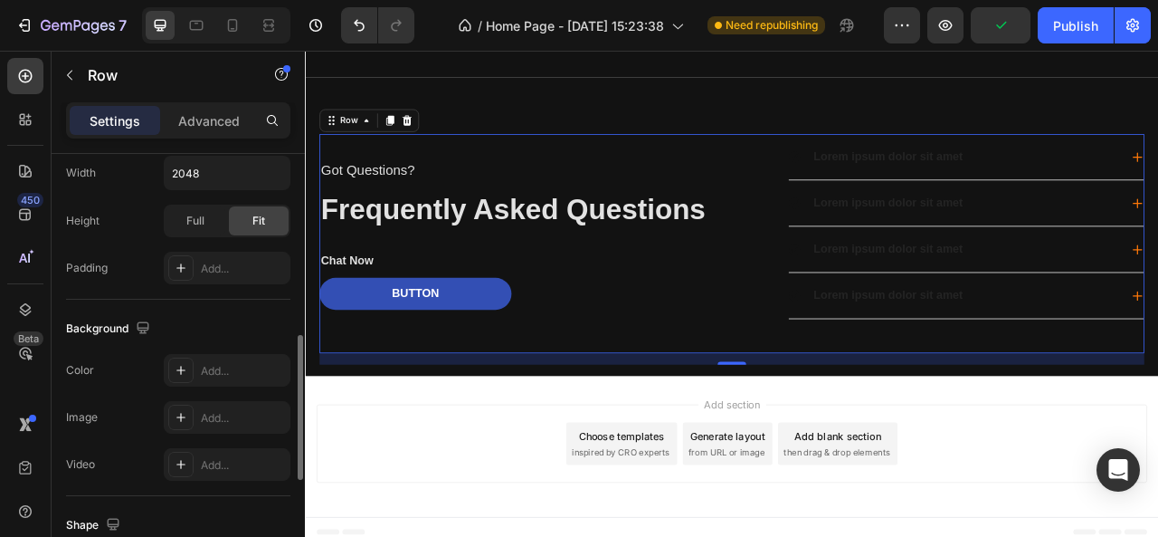
scroll to position [546, 0]
click at [223, 373] on div "Add..." at bounding box center [243, 372] width 85 height 16
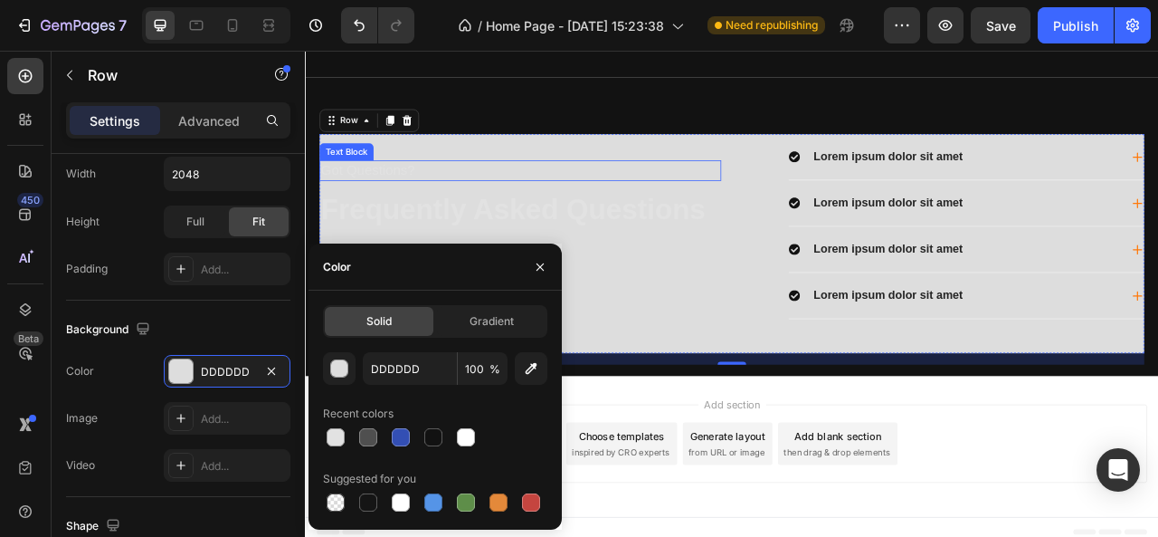
click at [379, 192] on p "Got Questions?" at bounding box center [579, 203] width 508 height 23
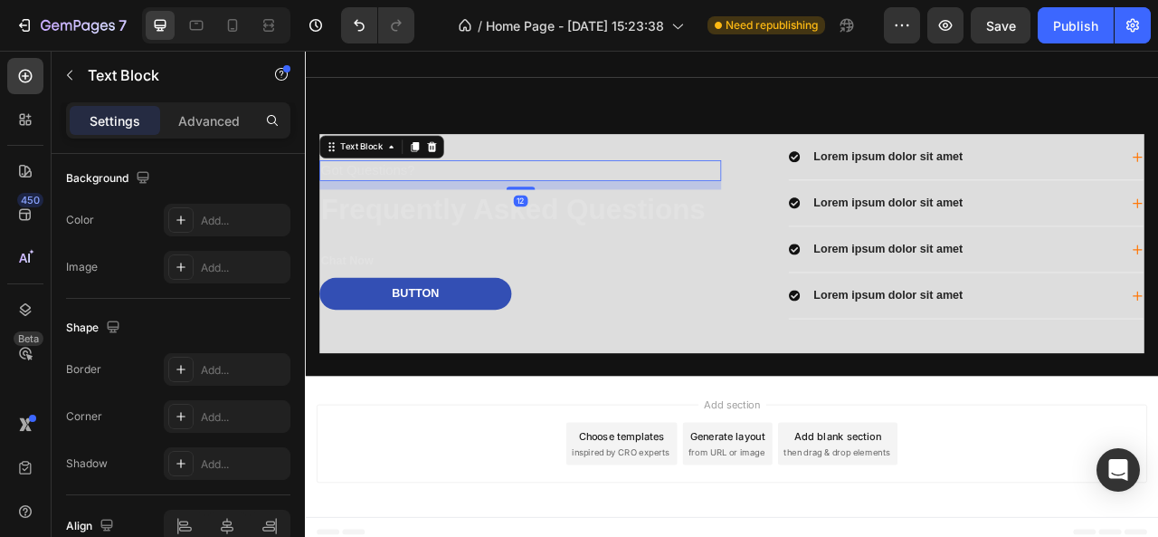
scroll to position [0, 0]
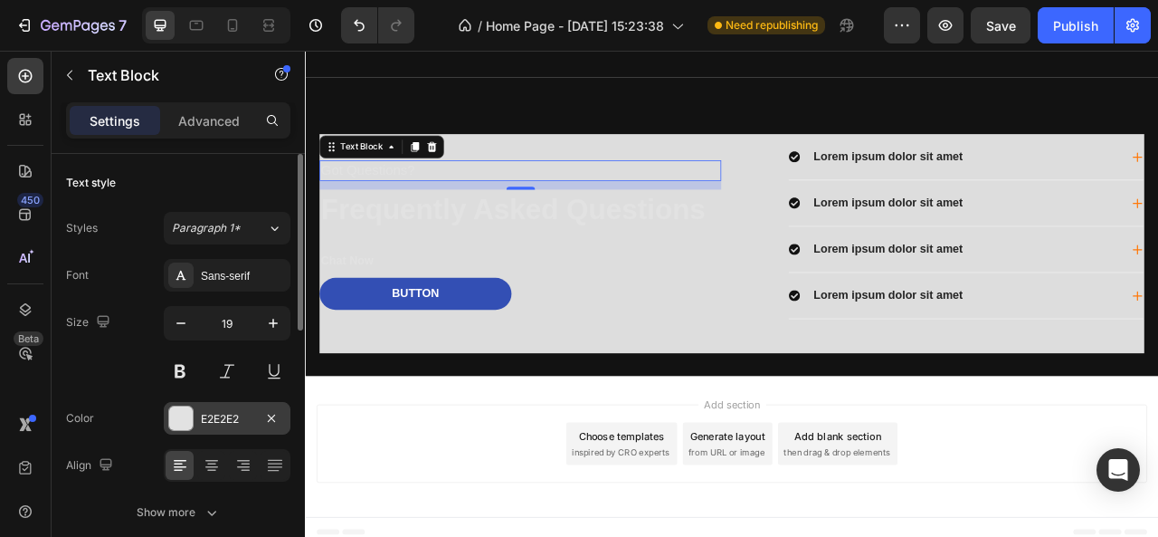
click at [208, 423] on div "E2E2E2" at bounding box center [227, 419] width 52 height 16
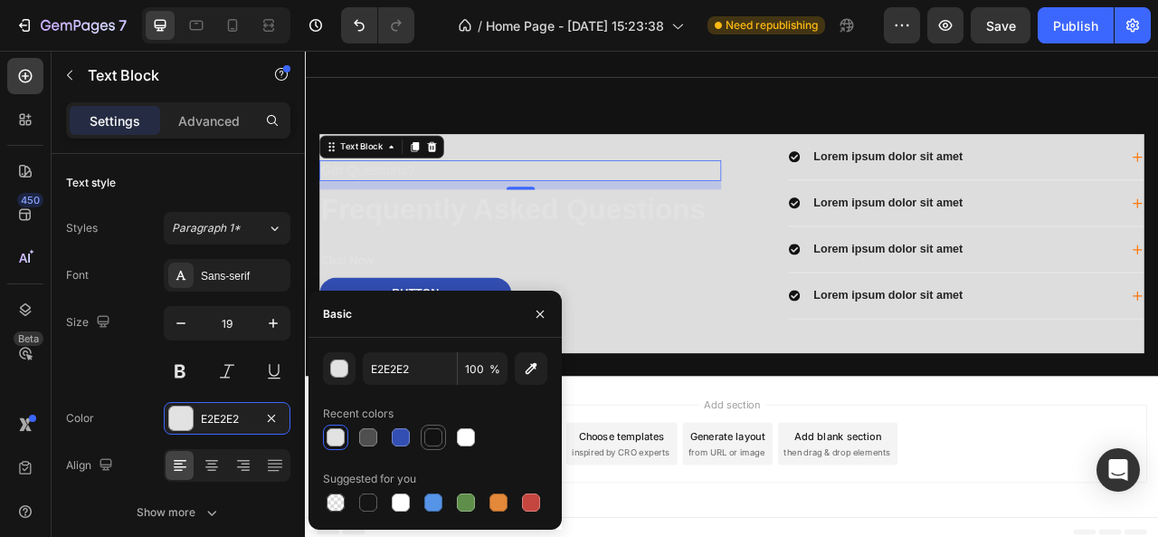
click at [432, 439] on div at bounding box center [433, 437] width 18 height 18
type input "121212"
click at [500, 245] on h2 "Frequently Asked Questions" at bounding box center [578, 252] width 511 height 51
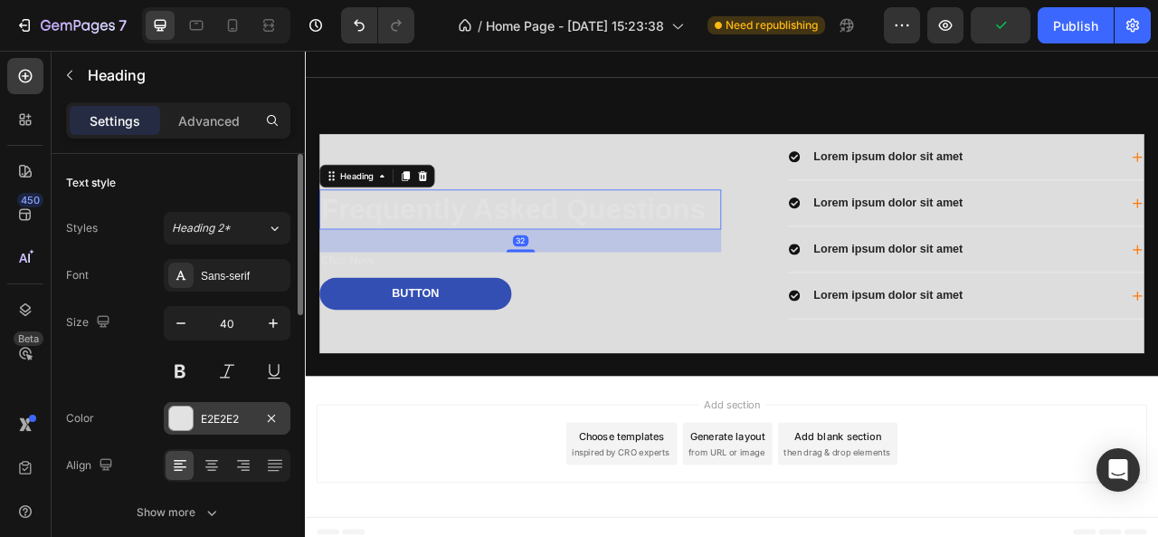
click at [234, 414] on div "E2E2E2" at bounding box center [227, 419] width 52 height 16
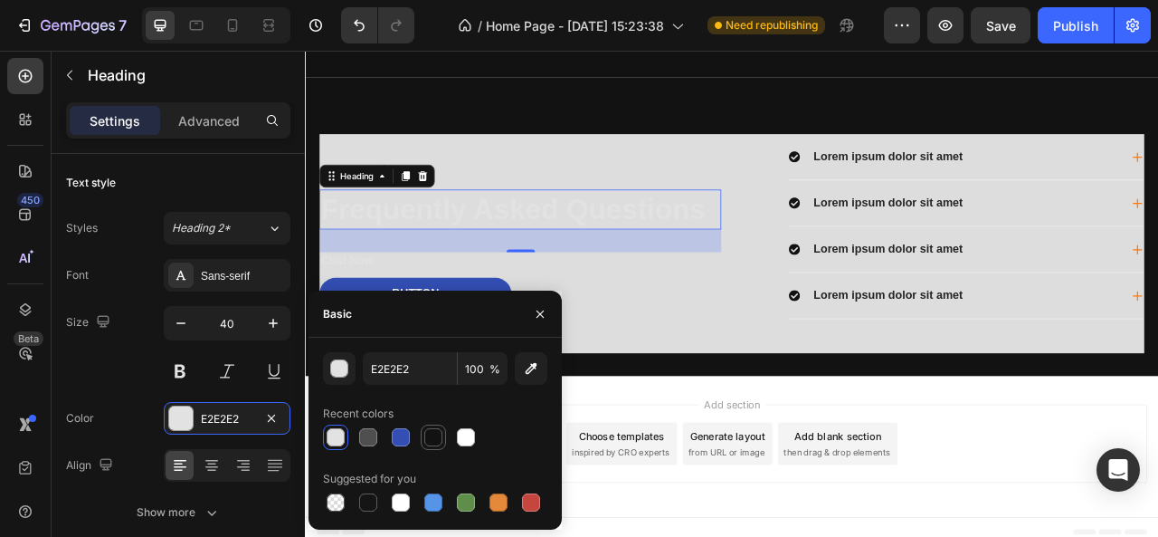
click at [442, 433] on div at bounding box center [433, 437] width 18 height 18
type input "121212"
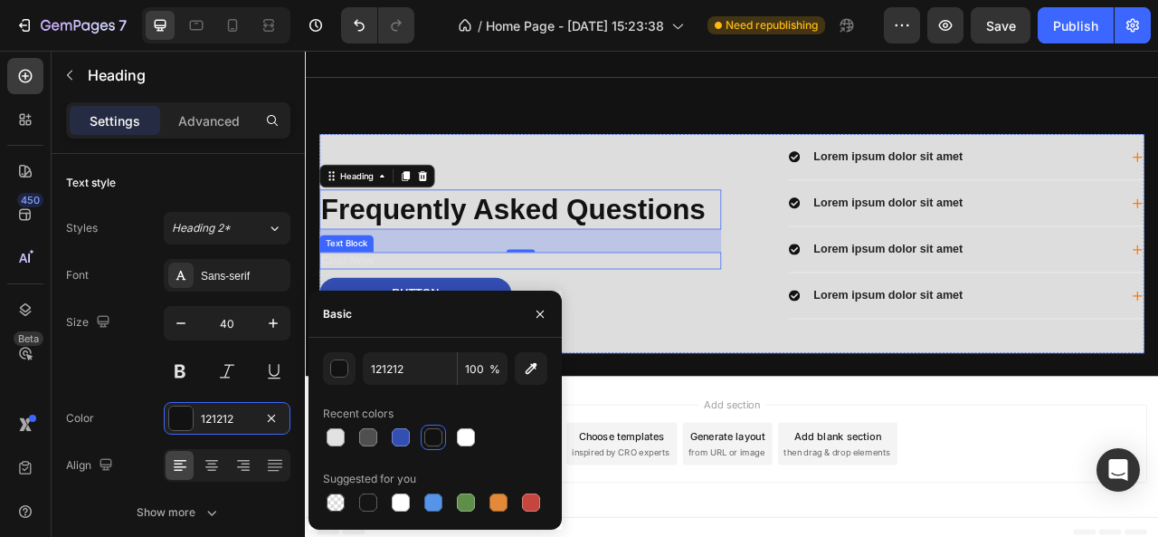
click at [454, 309] on p "Chat Now" at bounding box center [579, 318] width 508 height 19
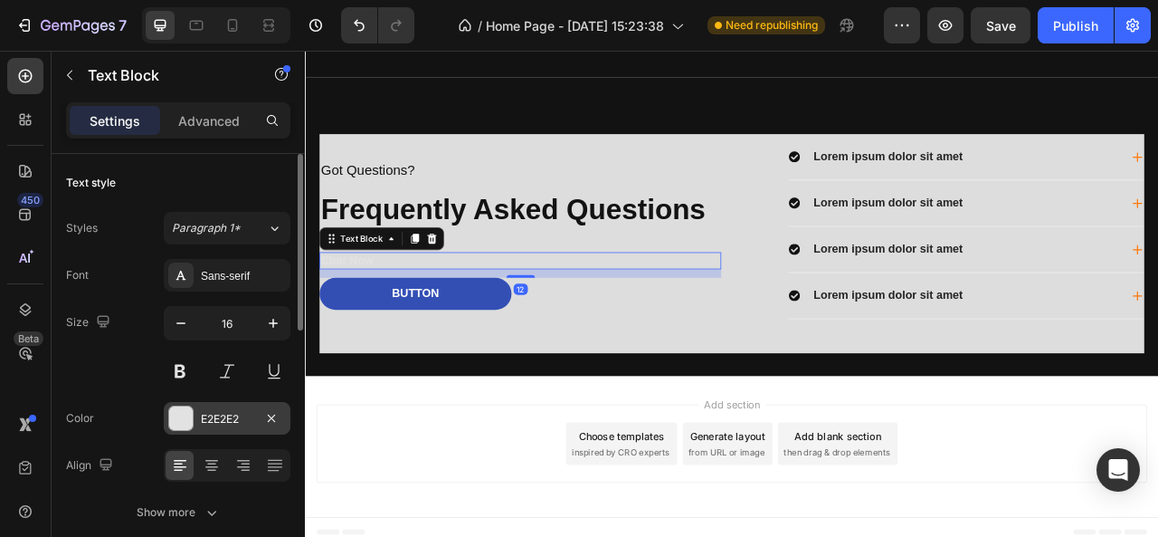
click at [223, 420] on div "E2E2E2" at bounding box center [227, 419] width 52 height 16
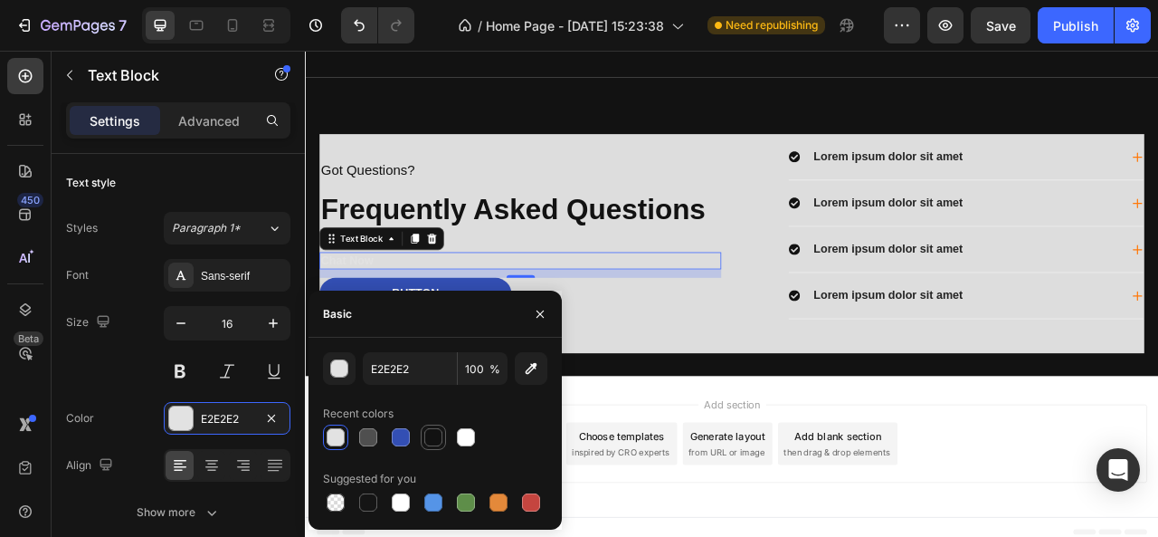
click at [440, 438] on div at bounding box center [433, 437] width 18 height 18
type input "121212"
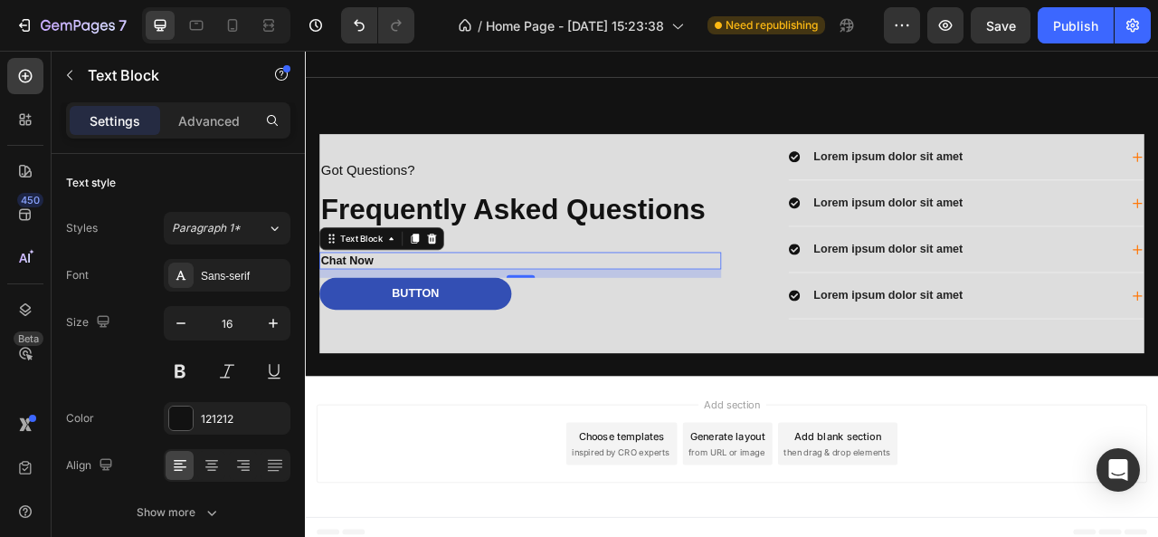
scroll to position [2807, 0]
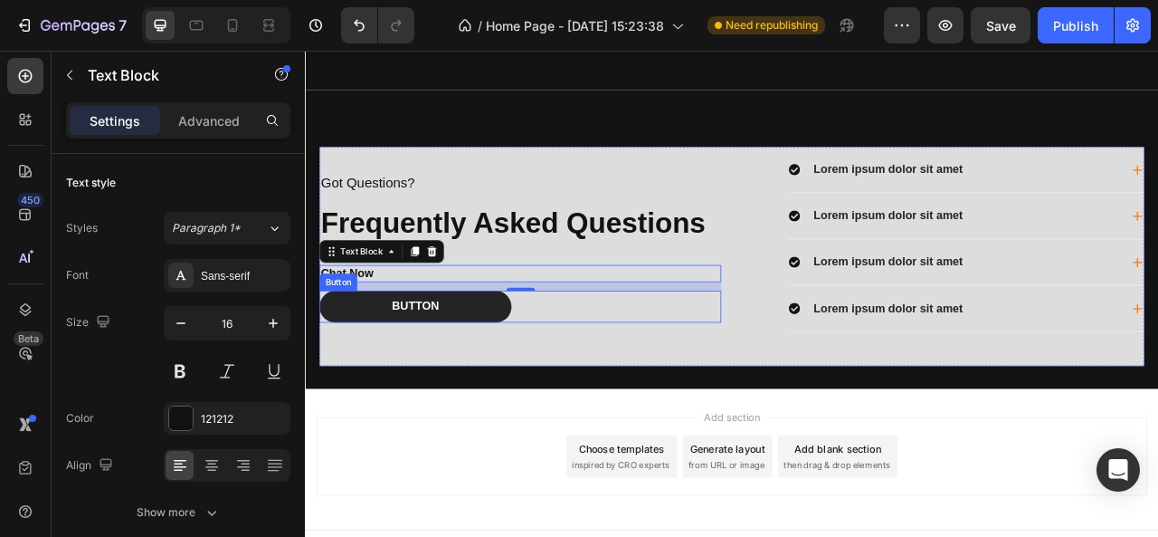
click at [405, 361] on button "Button" at bounding box center [445, 376] width 244 height 41
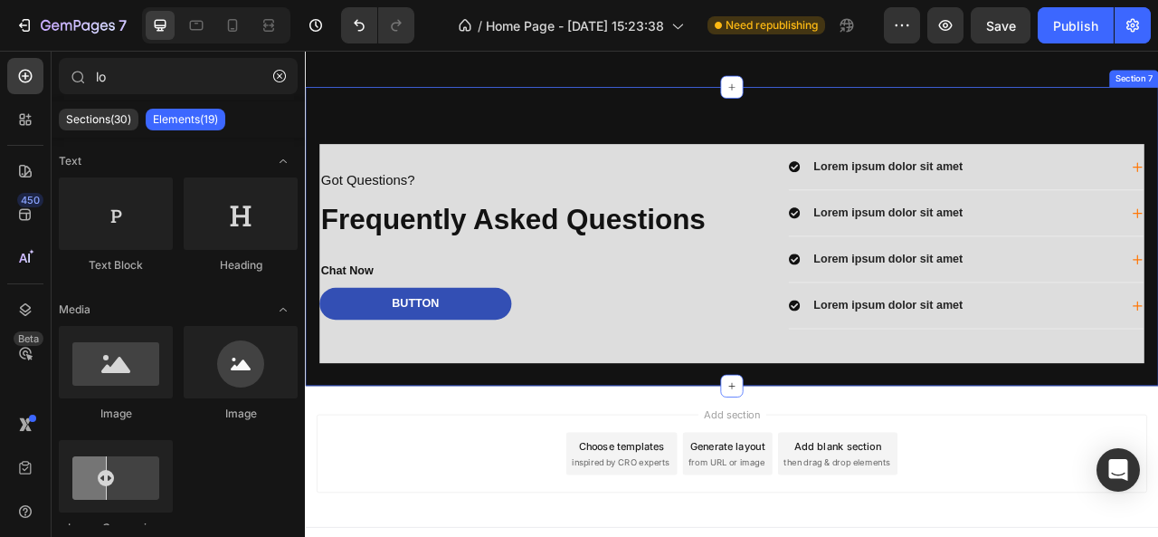
scroll to position [2824, 0]
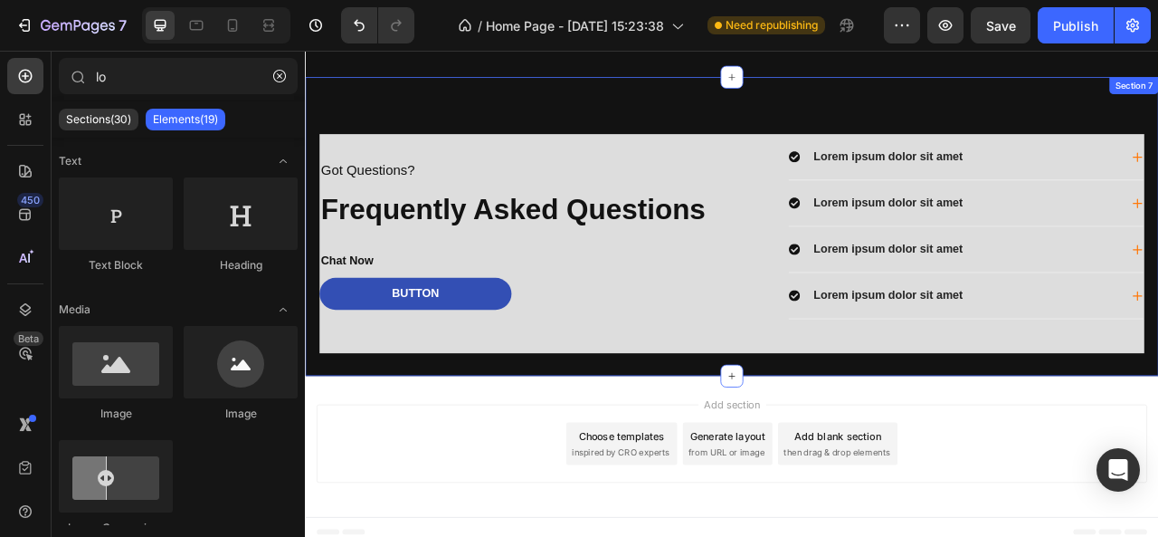
click at [501, 438] on div "Got Questions? Text Block Frequently Asked Questions Heading Chat Now Text Bloc…" at bounding box center [848, 274] width 1086 height 380
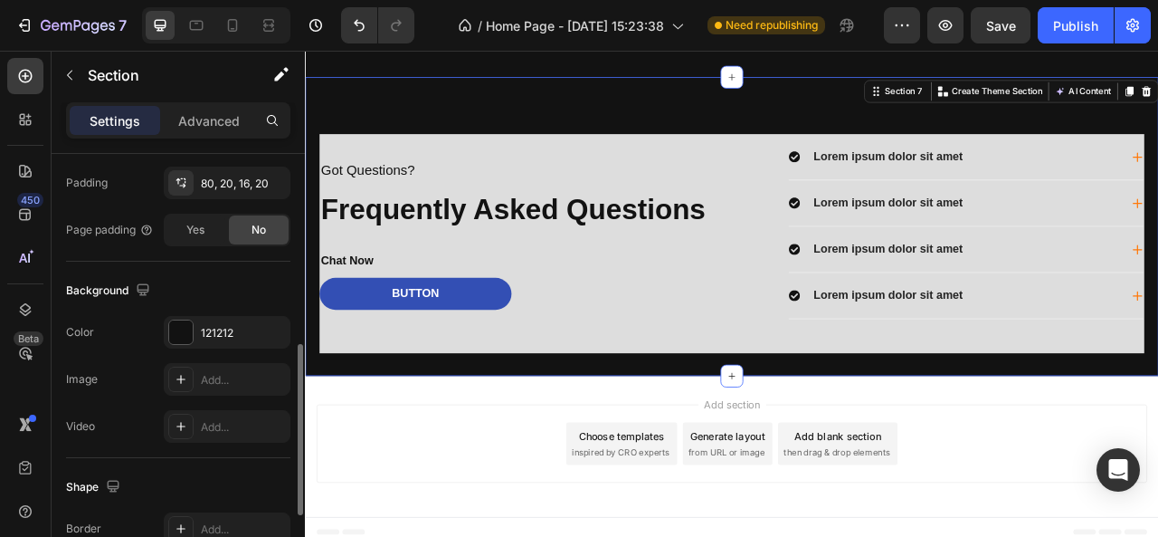
scroll to position [491, 0]
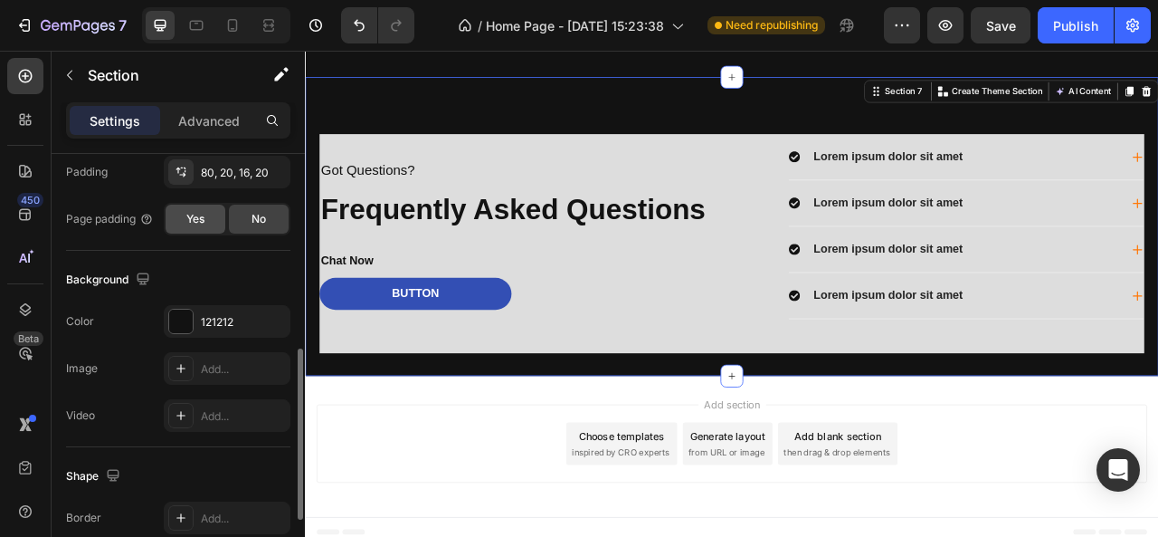
click at [199, 211] on span "Yes" at bounding box center [195, 219] width 18 height 16
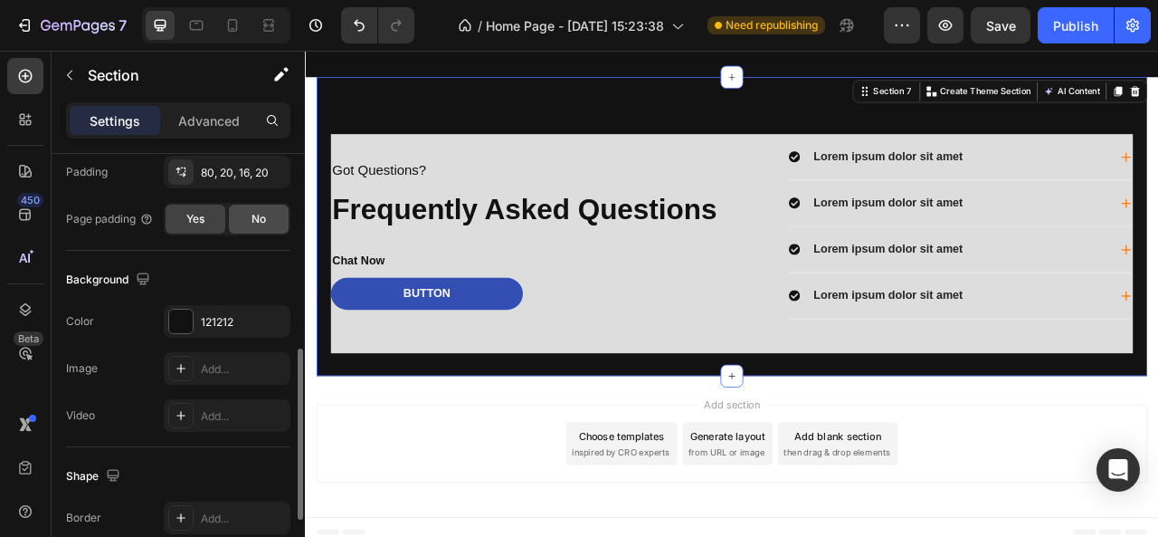
click at [253, 222] on span "No" at bounding box center [259, 219] width 14 height 16
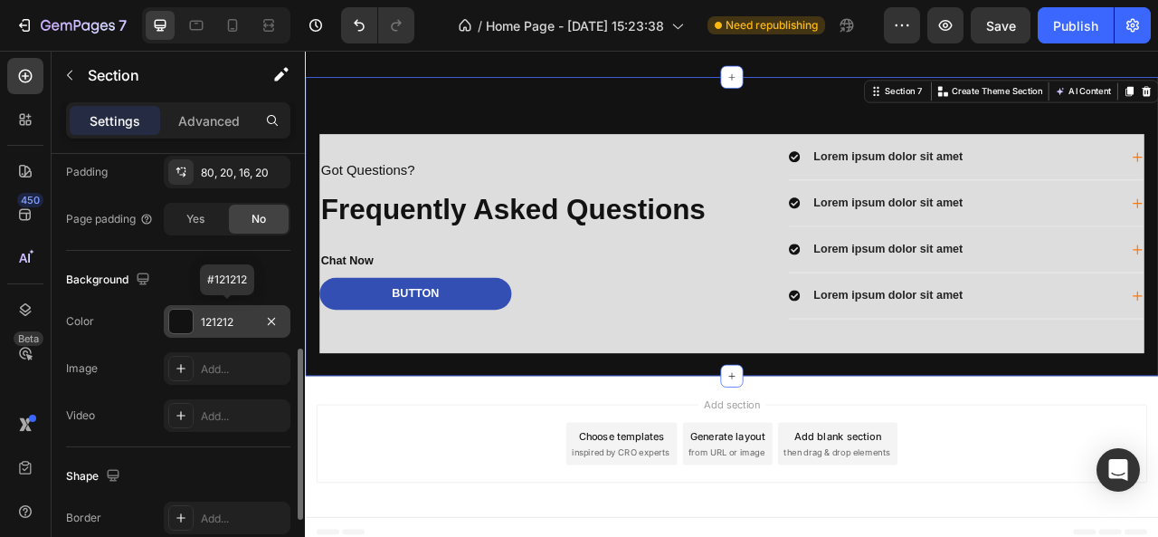
click at [219, 325] on div "121212" at bounding box center [227, 322] width 52 height 16
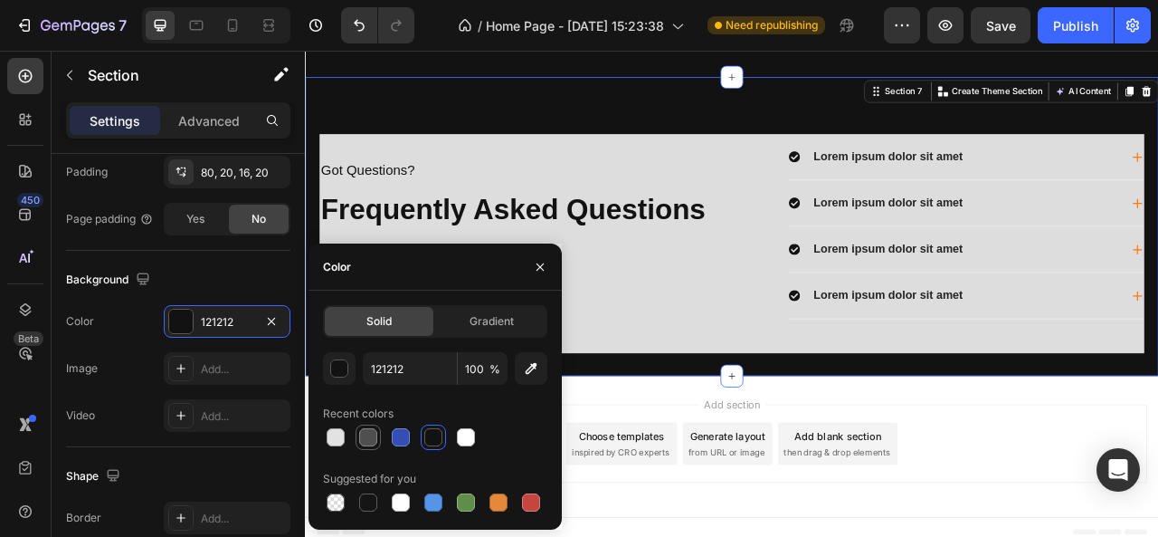
click at [365, 437] on div at bounding box center [368, 437] width 18 height 18
type input "4F4F4F"
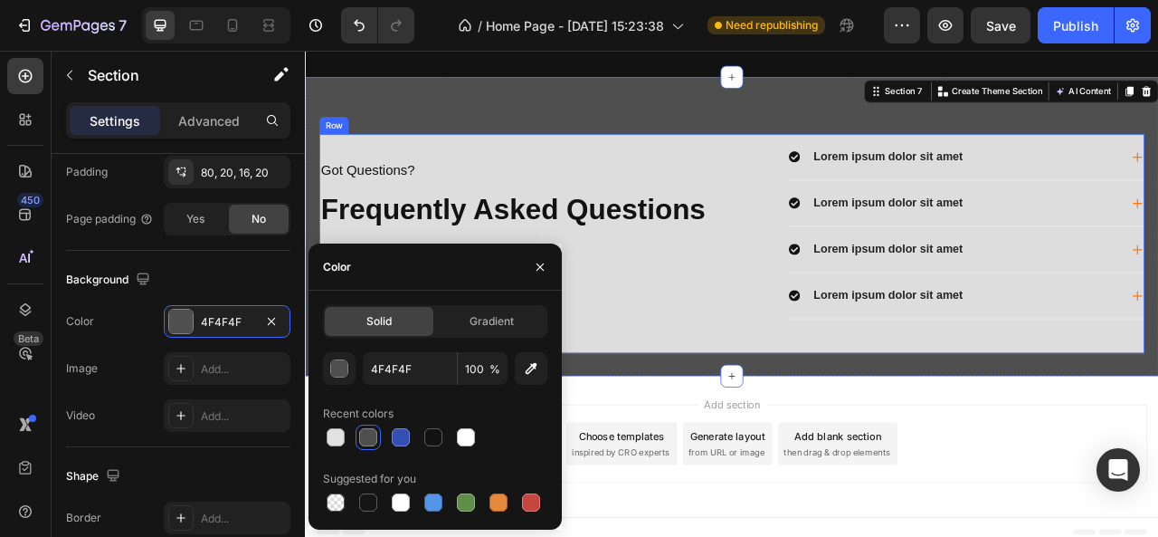
click at [715, 376] on div "Button Button" at bounding box center [578, 370] width 511 height 62
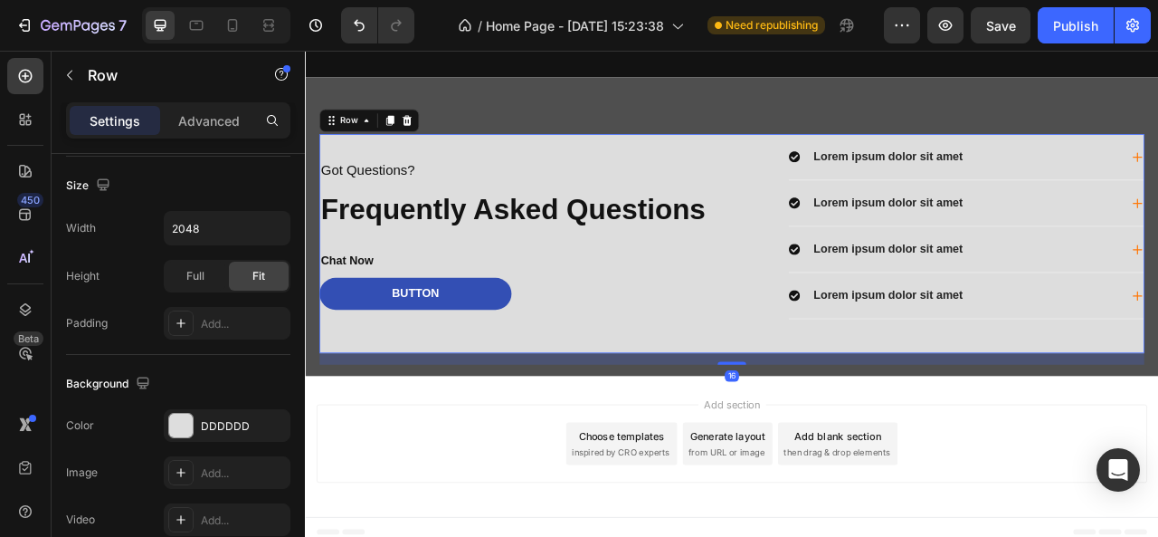
scroll to position [0, 0]
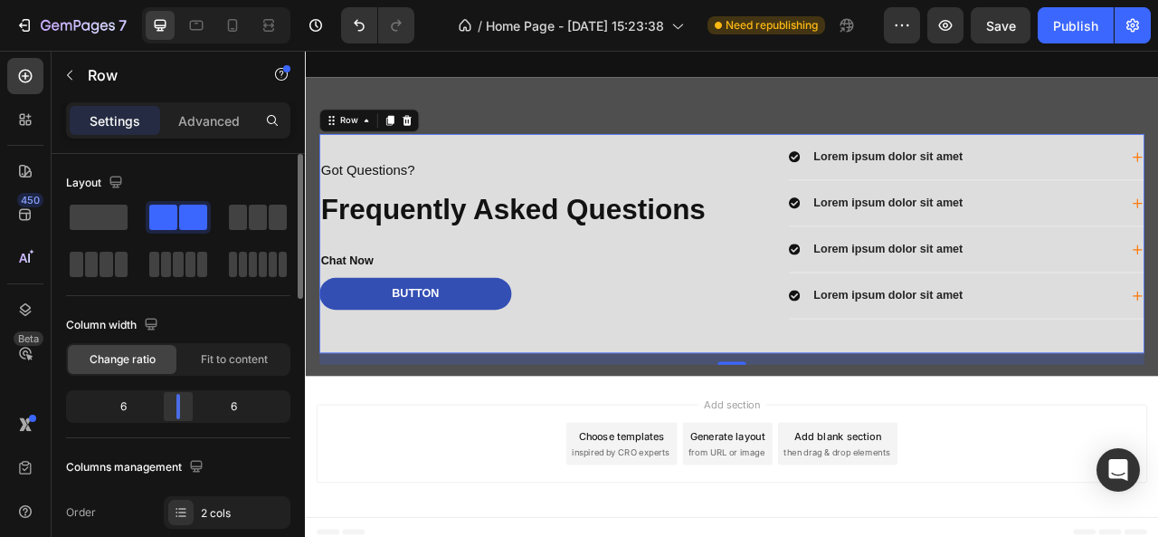
click at [178, 405] on div at bounding box center [178, 406] width 4 height 25
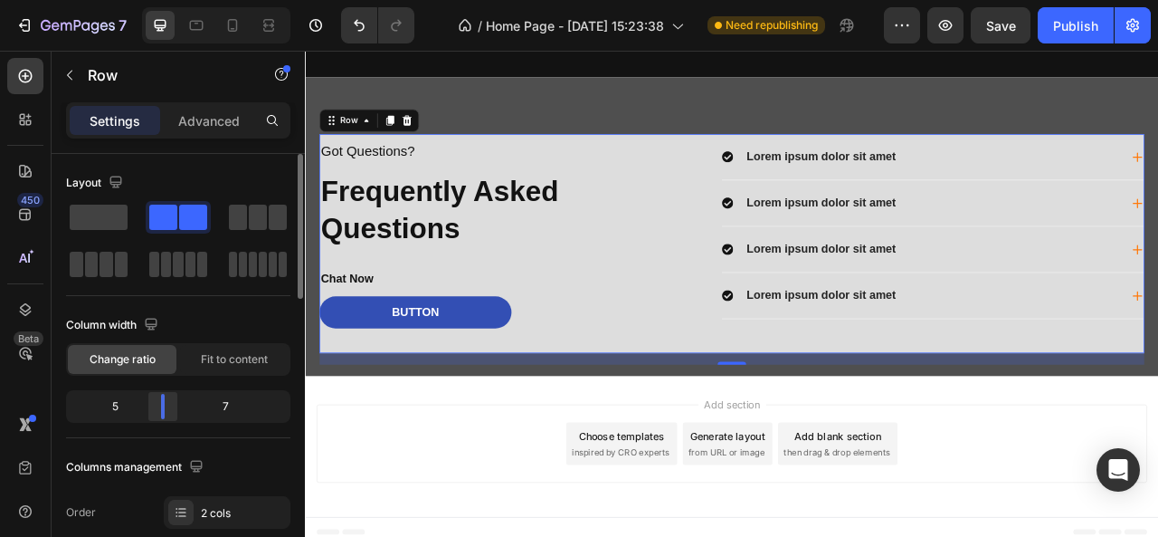
drag, startPoint x: 178, startPoint y: 405, endPoint x: 160, endPoint y: 405, distance: 18.1
click at [160, 405] on div at bounding box center [163, 406] width 33 height 25
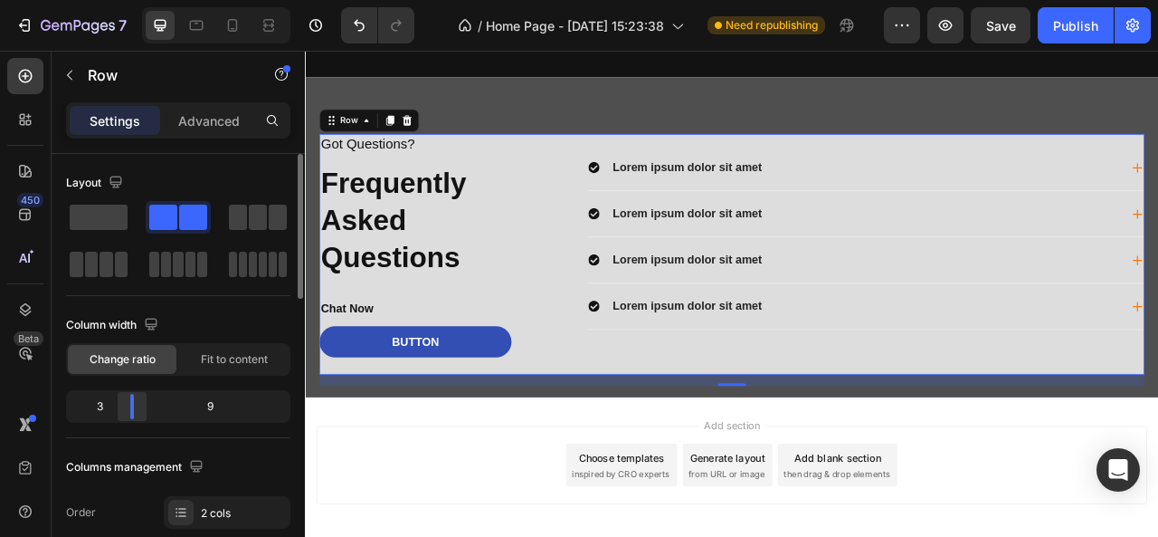
drag, startPoint x: 160, startPoint y: 405, endPoint x: 127, endPoint y: 405, distance: 33.5
click at [127, 405] on div at bounding box center [132, 406] width 33 height 25
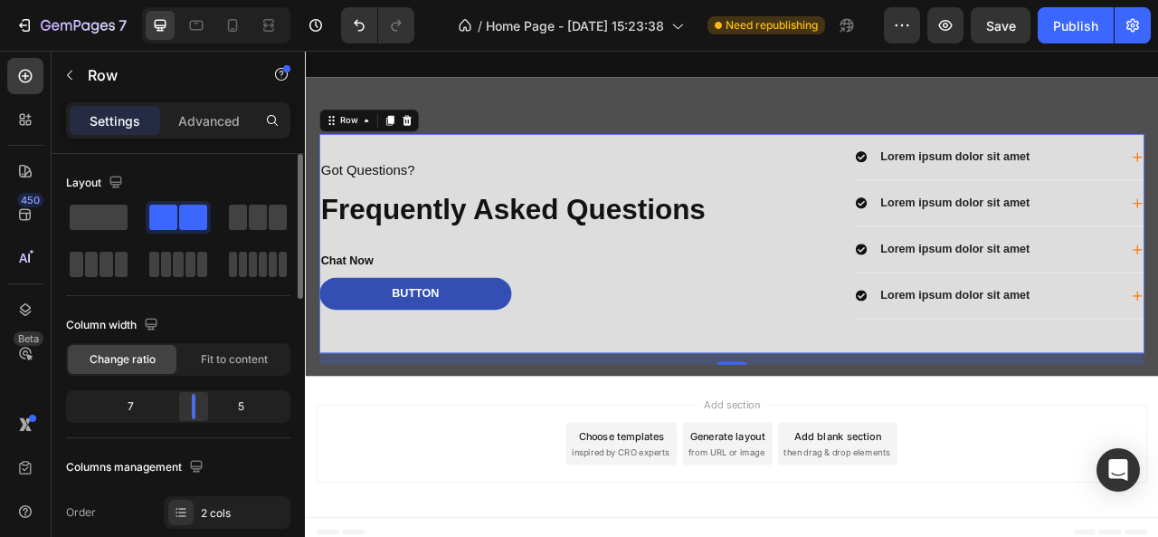
drag, startPoint x: 127, startPoint y: 405, endPoint x: 192, endPoint y: 405, distance: 65.2
click at [192, 405] on div at bounding box center [193, 406] width 33 height 25
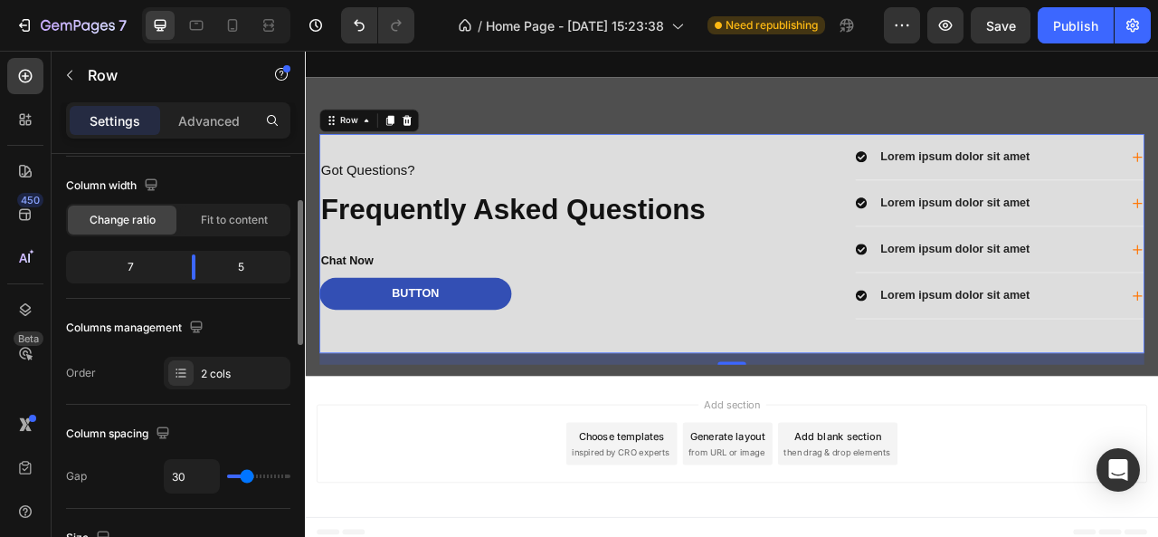
scroll to position [147, 0]
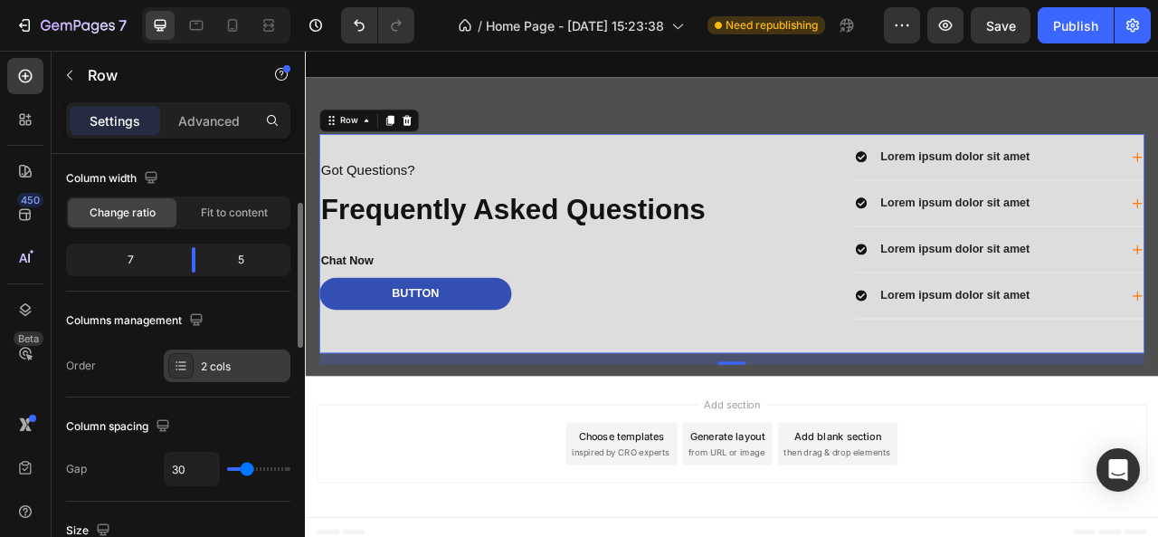
click at [234, 365] on div "2 cols" at bounding box center [243, 366] width 85 height 16
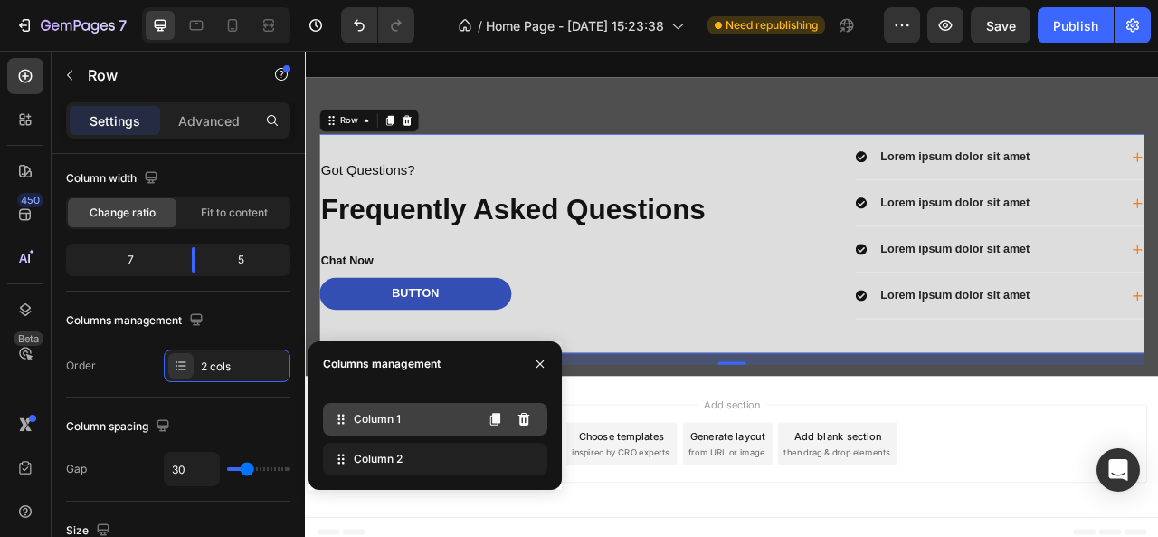
click at [420, 425] on div "Column 1" at bounding box center [435, 419] width 224 height 33
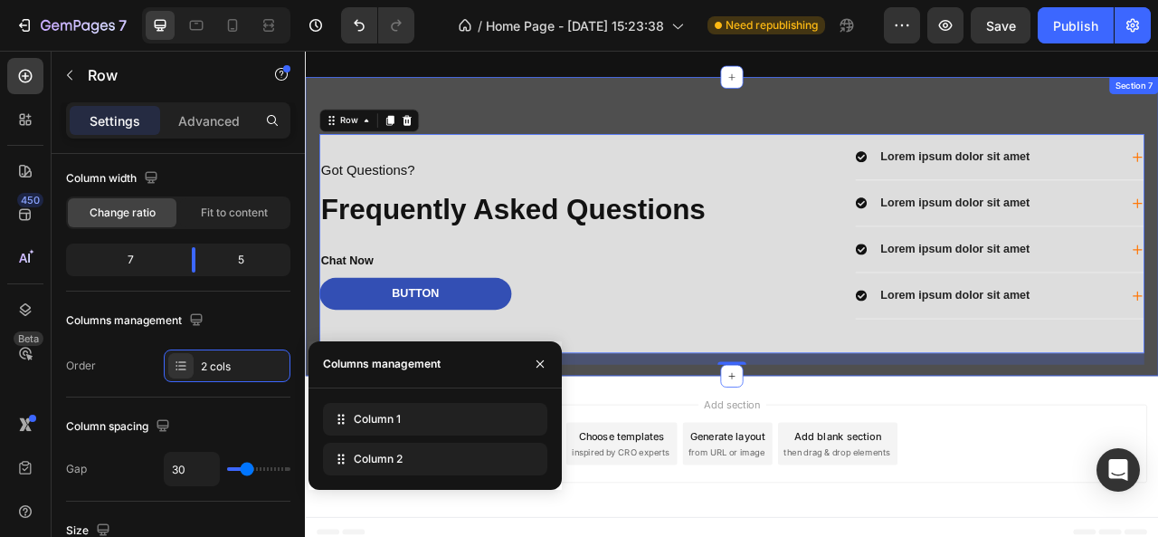
click at [639, 114] on div "Got Questions? Text Block Frequently Asked Questions Heading Chat Now Text Bloc…" at bounding box center [848, 274] width 1086 height 380
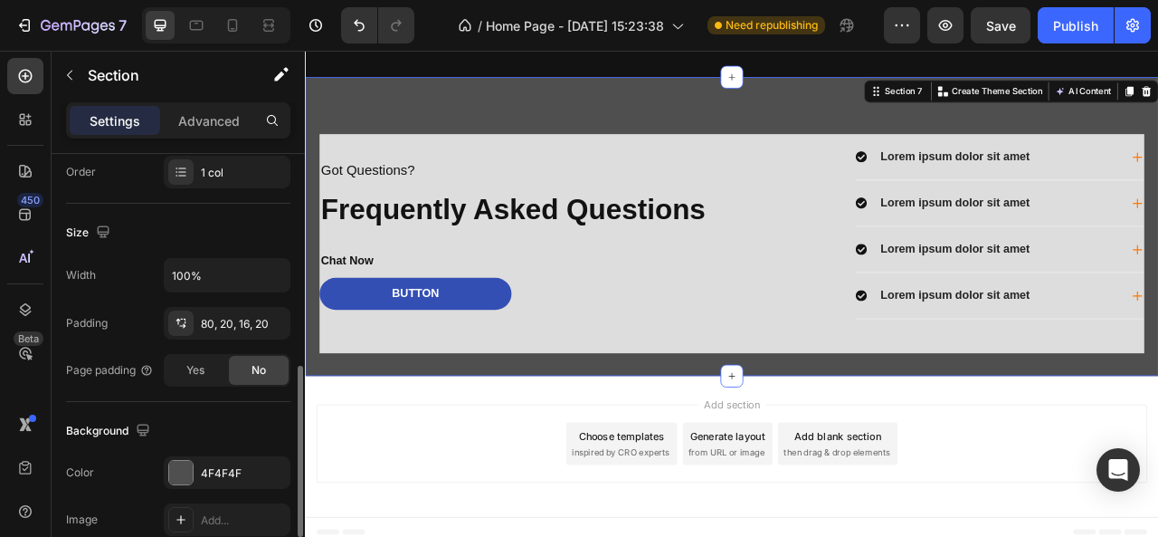
scroll to position [449, 0]
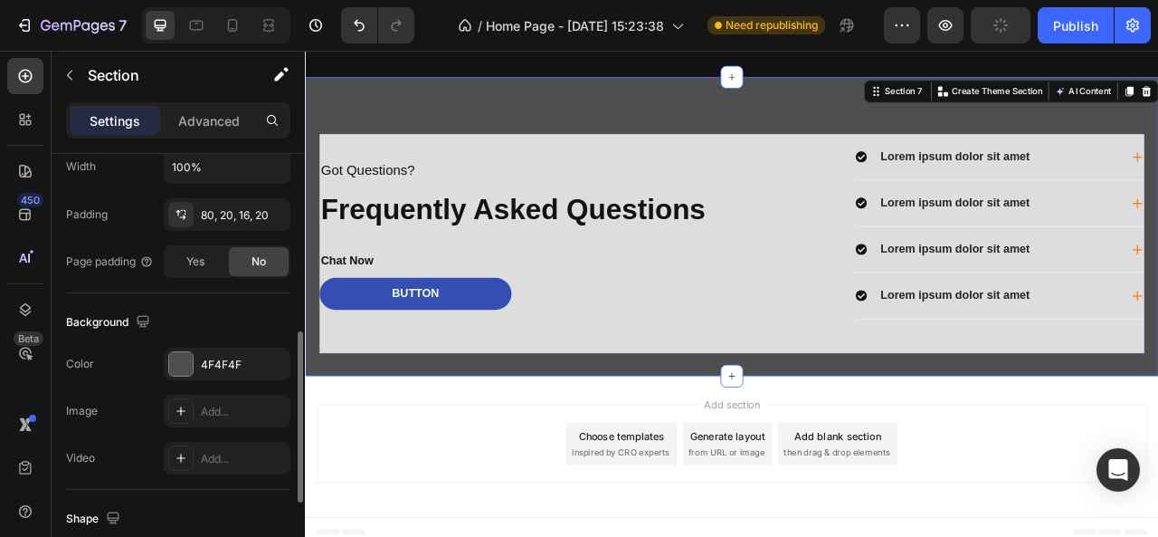
click at [213, 375] on div "4F4F4F" at bounding box center [227, 364] width 127 height 33
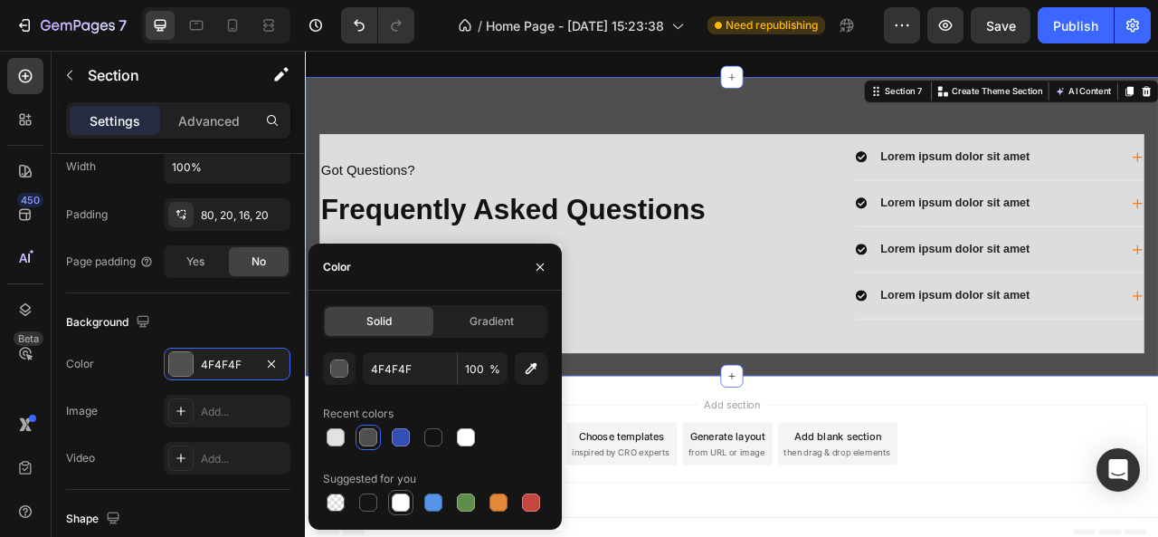
click at [405, 504] on div at bounding box center [401, 502] width 18 height 18
type input "FFFFFF"
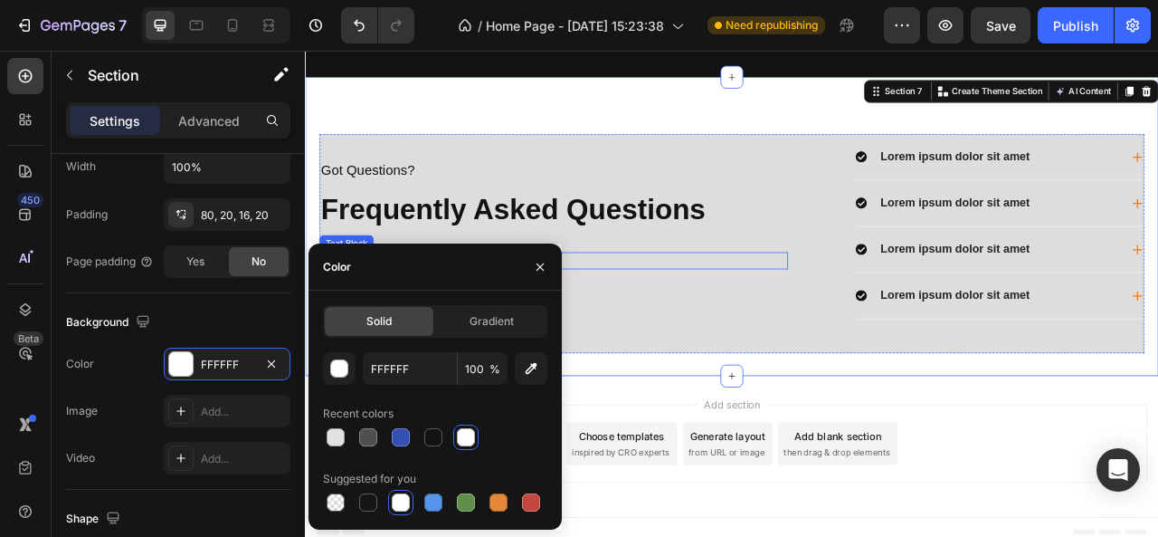
click at [759, 307] on div "Chat Now" at bounding box center [621, 318] width 596 height 23
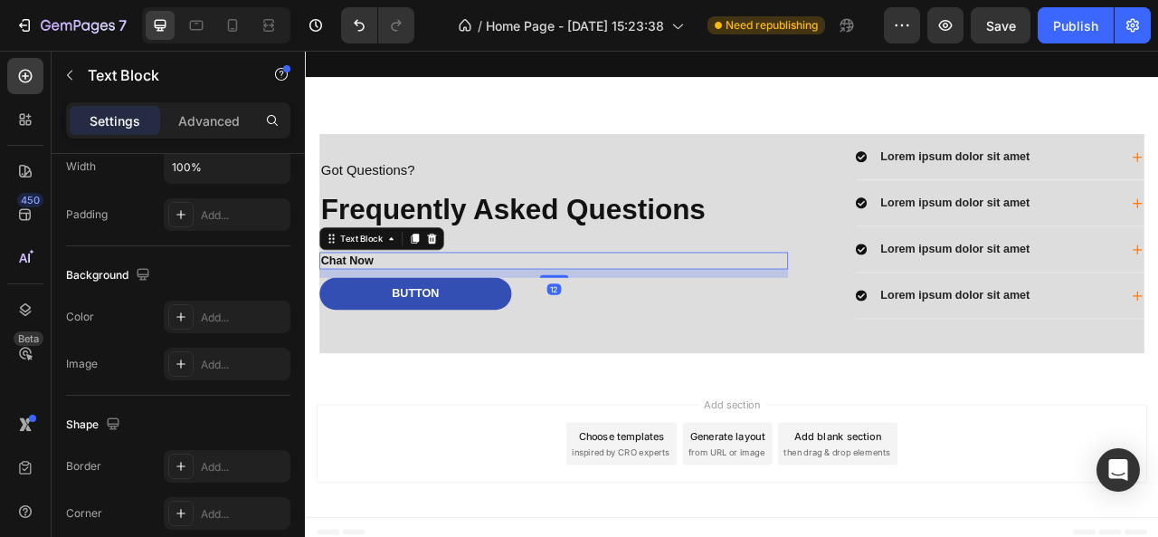
scroll to position [0, 0]
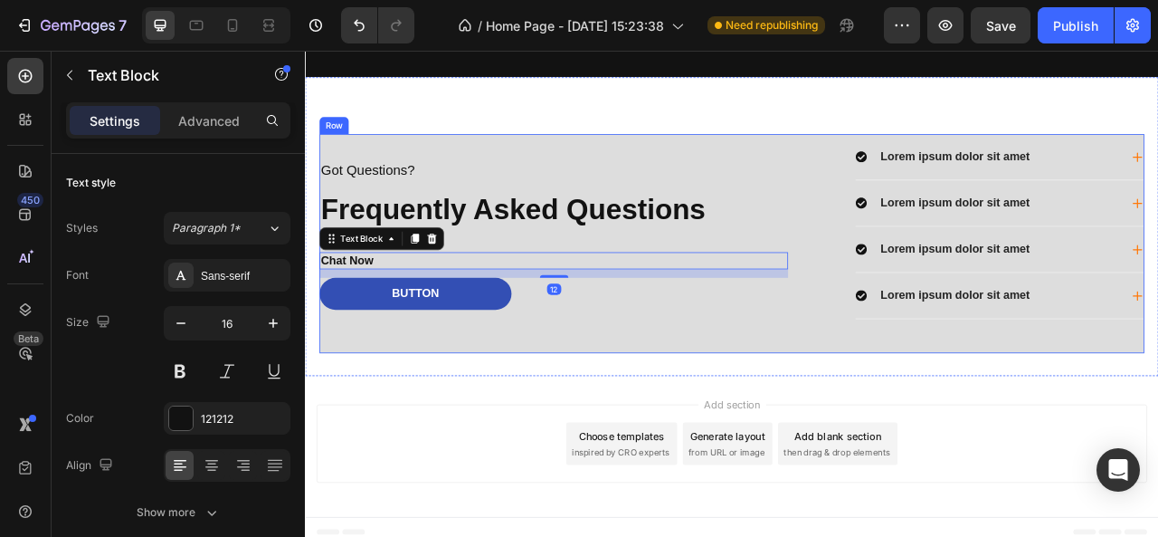
click at [803, 379] on div "Button Button" at bounding box center [621, 370] width 596 height 62
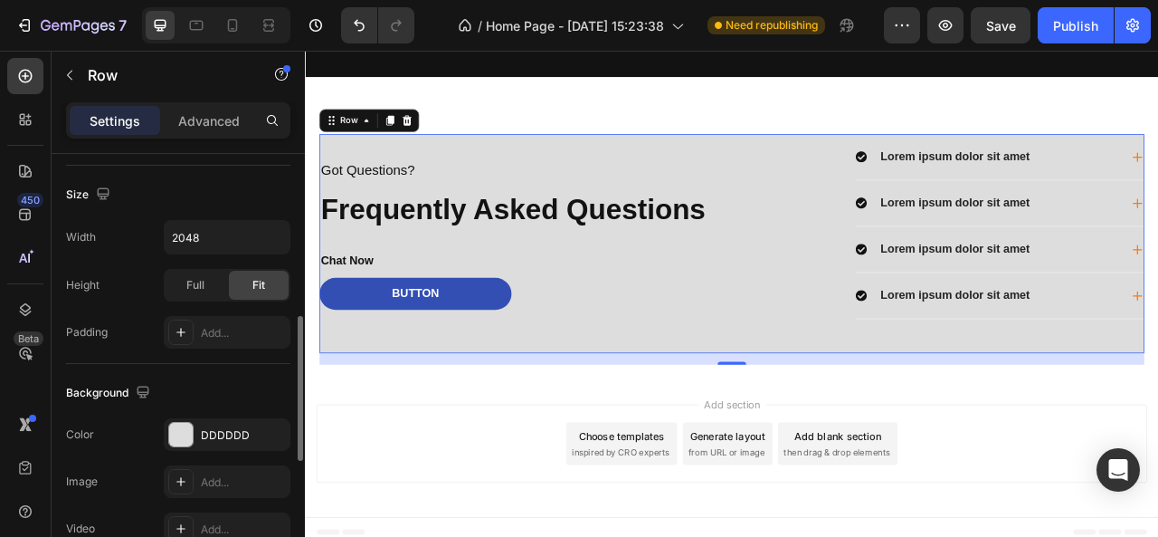
scroll to position [483, 0]
click at [223, 434] on div "DDDDDD" at bounding box center [227, 434] width 52 height 16
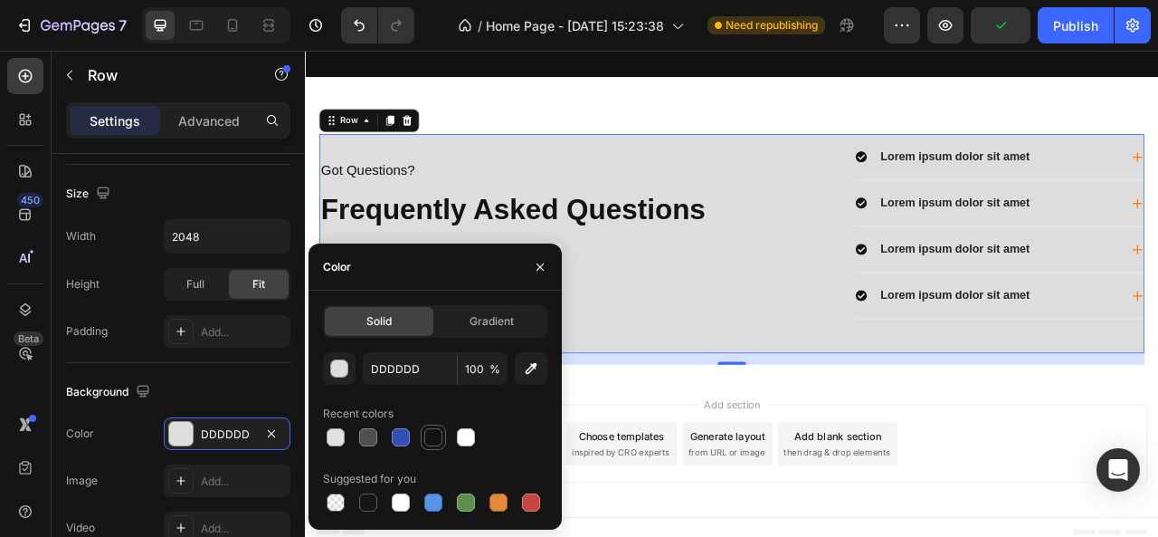
click at [439, 438] on div at bounding box center [433, 437] width 18 height 18
type input "121212"
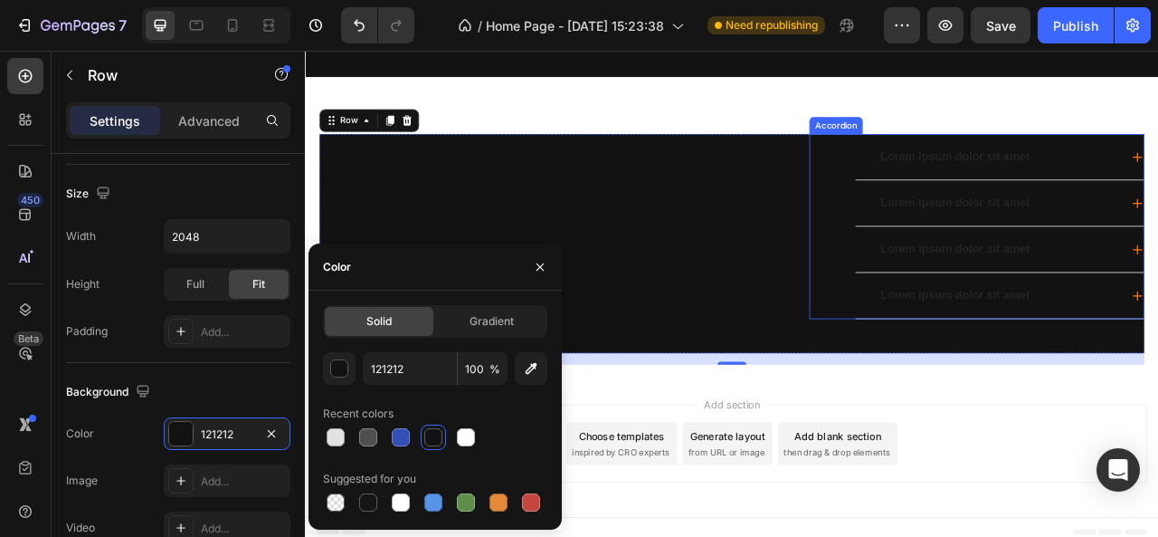
click at [1076, 177] on p "Lorem ipsum dolor sit amet" at bounding box center [1132, 185] width 190 height 19
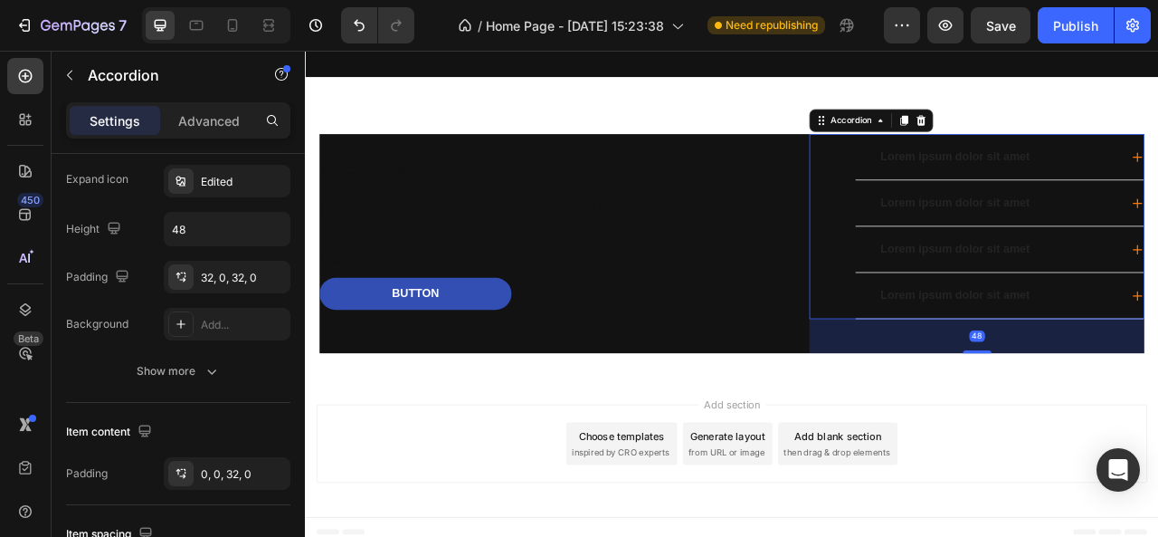
scroll to position [0, 0]
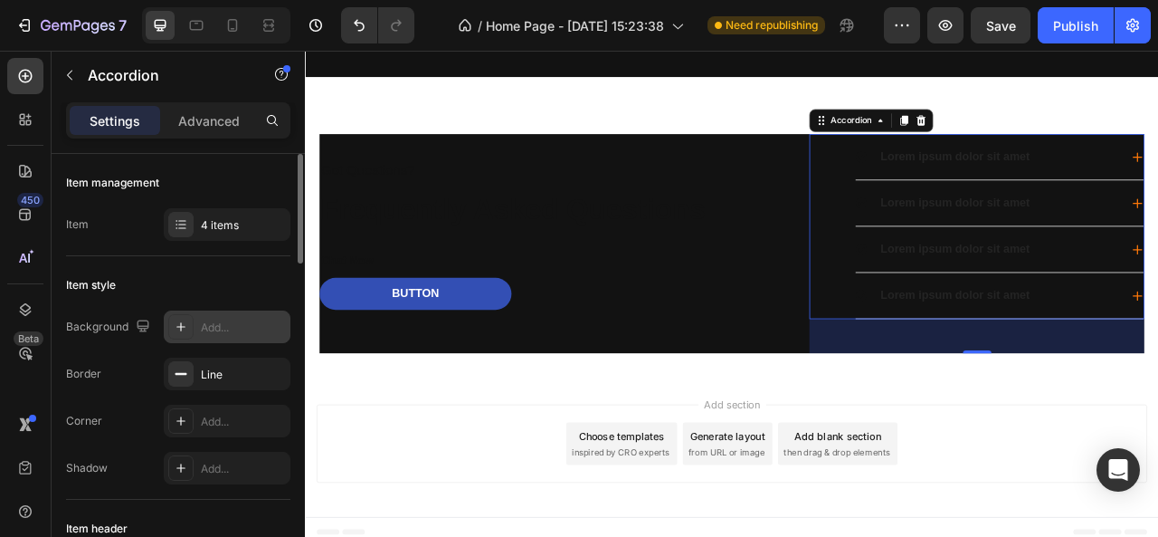
click at [182, 334] on div at bounding box center [180, 326] width 25 height 25
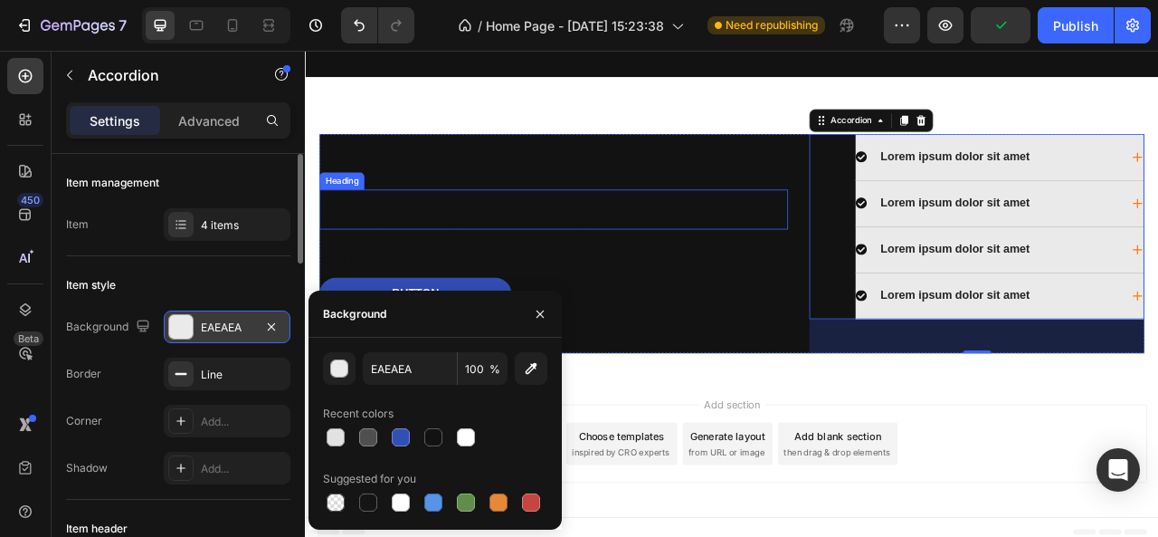
click at [852, 257] on h2 "Frequently Asked Questions" at bounding box center [621, 252] width 596 height 51
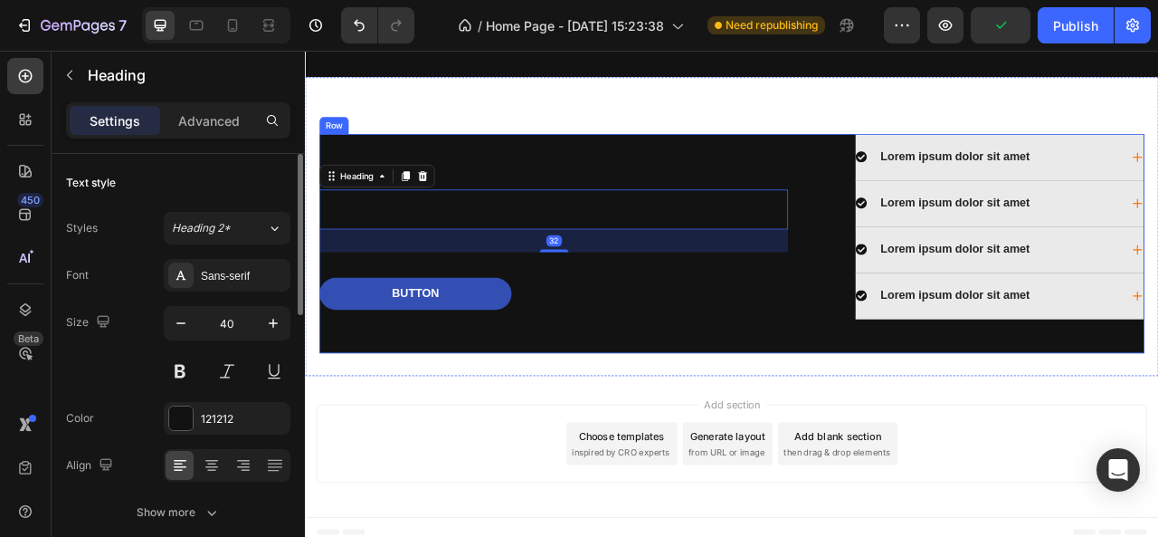
click at [874, 386] on div "Button Button" at bounding box center [621, 370] width 596 height 62
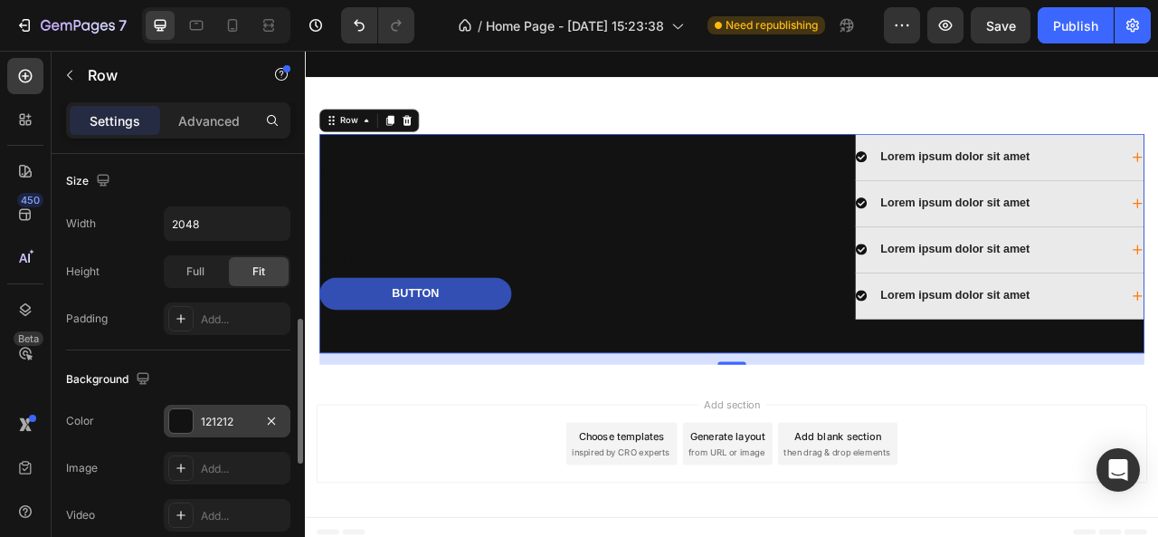
scroll to position [500, 0]
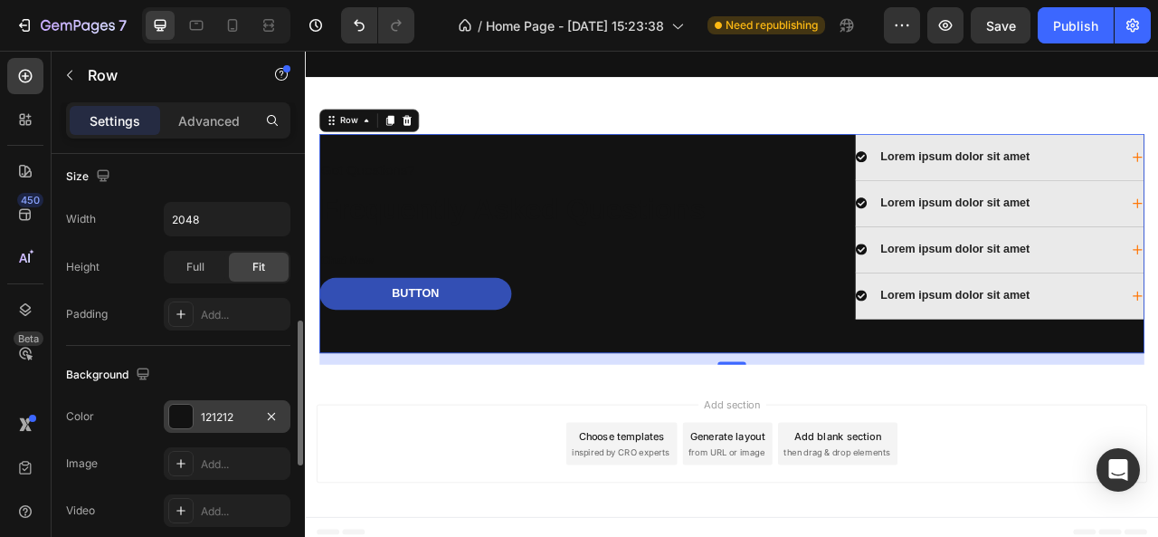
click at [223, 409] on div "121212" at bounding box center [227, 417] width 52 height 16
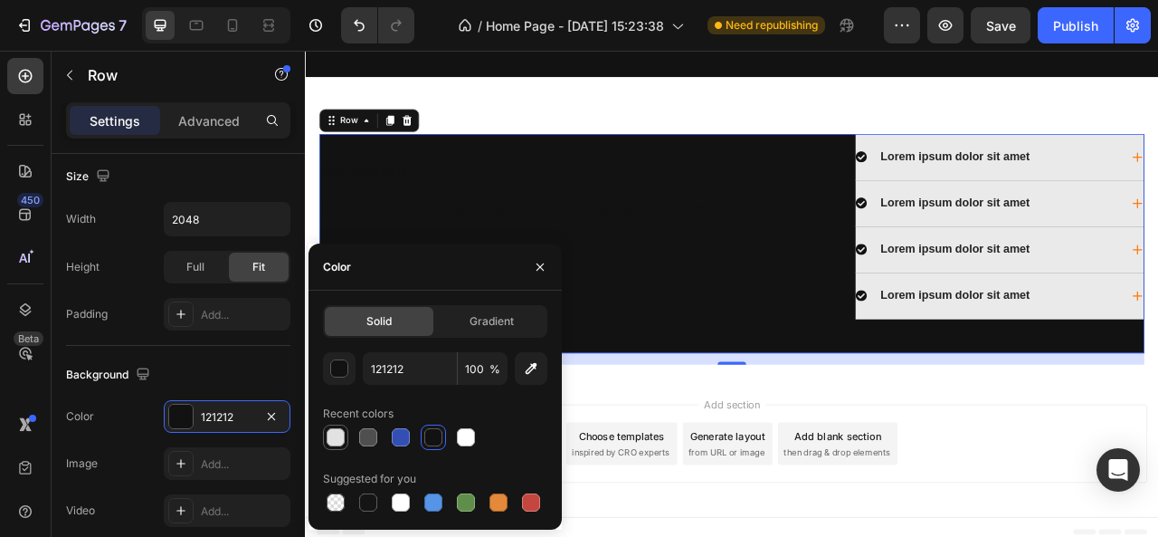
click at [328, 432] on div at bounding box center [336, 437] width 18 height 18
type input "E2E2E2"
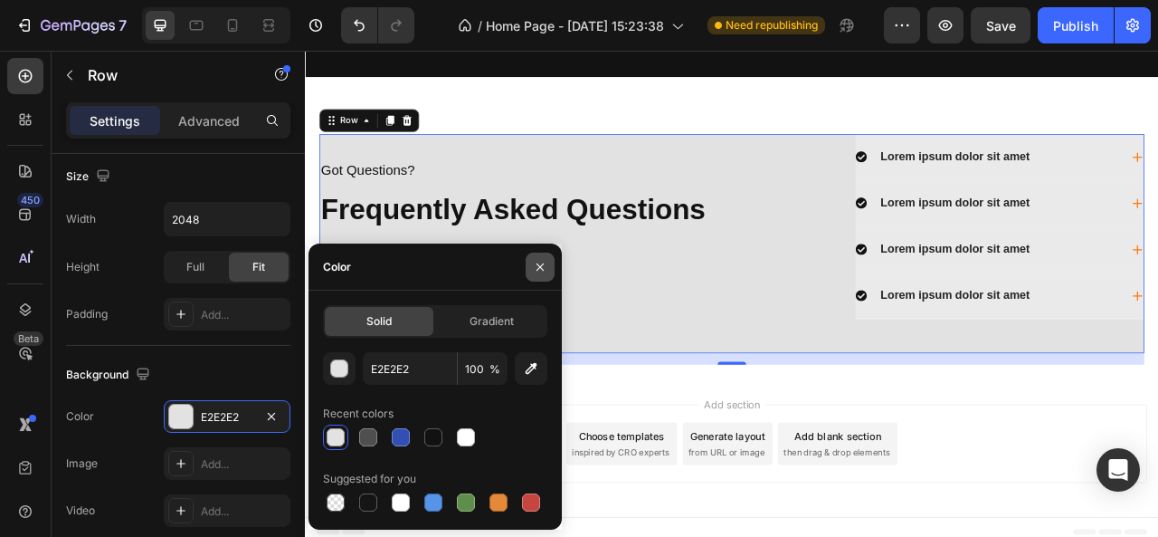
click at [540, 267] on icon "button" at bounding box center [540, 266] width 7 height 7
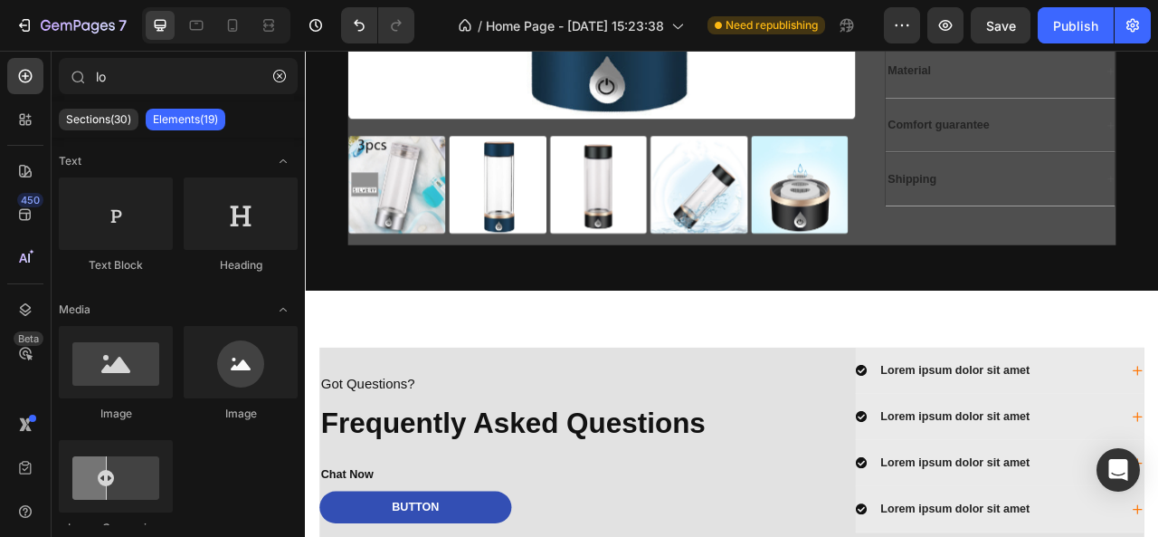
scroll to position [2559, 0]
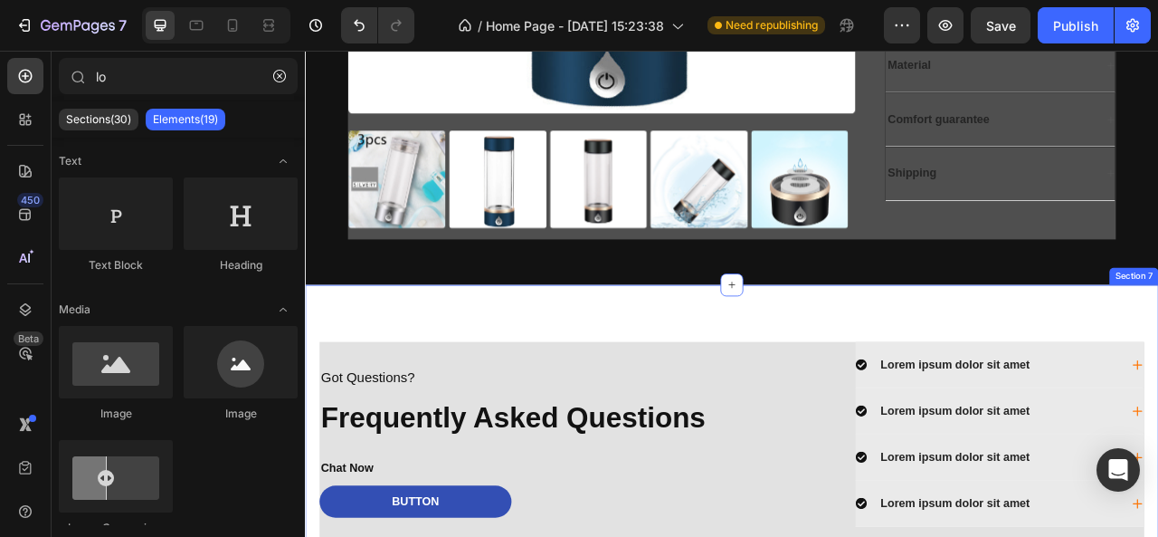
click at [771, 393] on div "Got Questions? Text Block Frequently Asked Questions Heading Chat Now Text Bloc…" at bounding box center [848, 538] width 1086 height 380
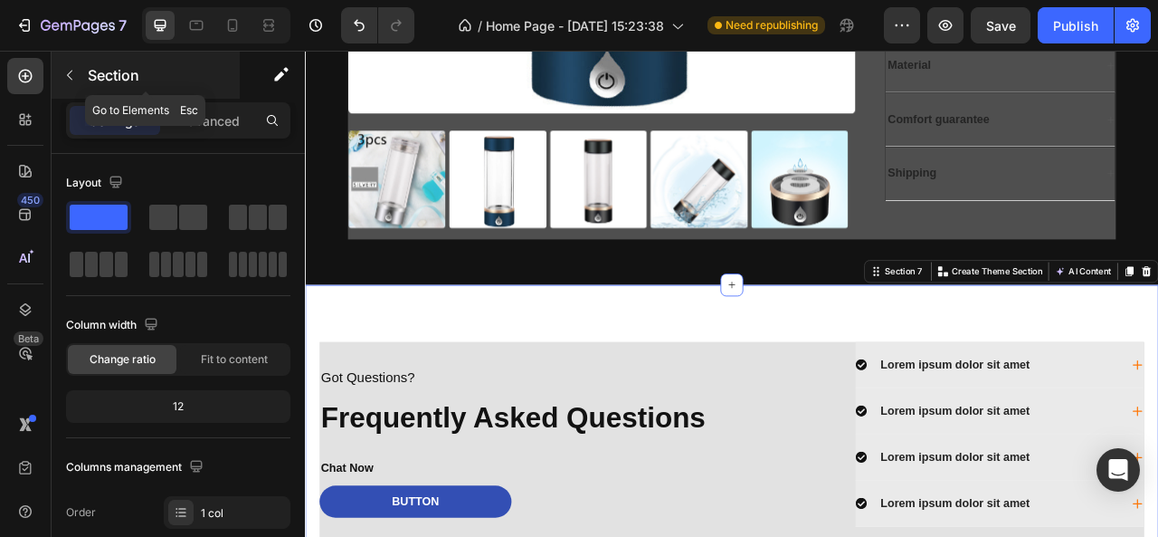
click at [81, 68] on button "button" at bounding box center [69, 75] width 29 height 29
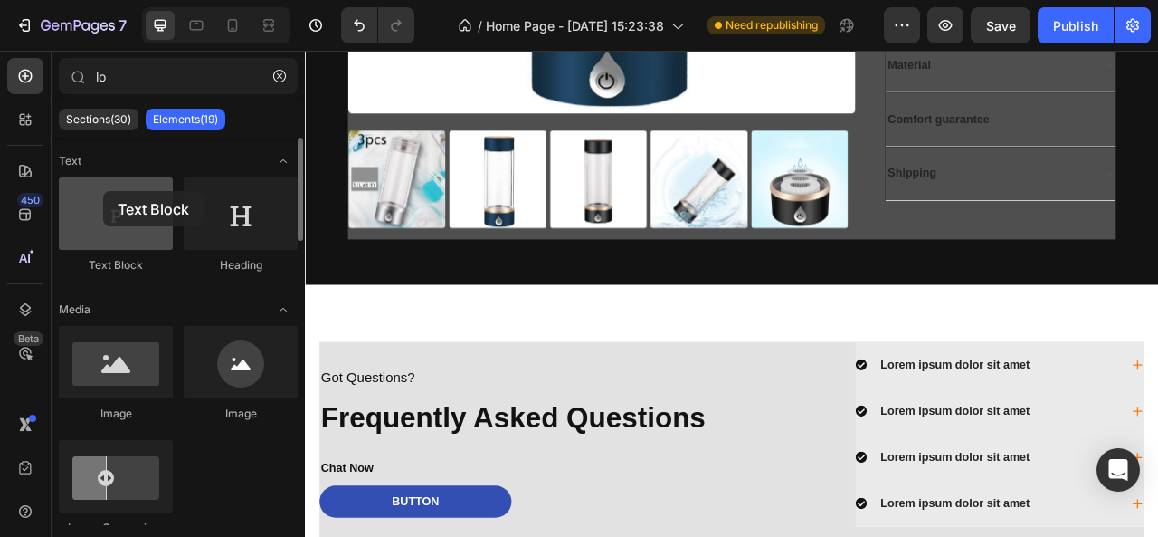
drag, startPoint x: 134, startPoint y: 222, endPoint x: 98, endPoint y: 195, distance: 45.3
click at [98, 195] on div at bounding box center [116, 213] width 114 height 72
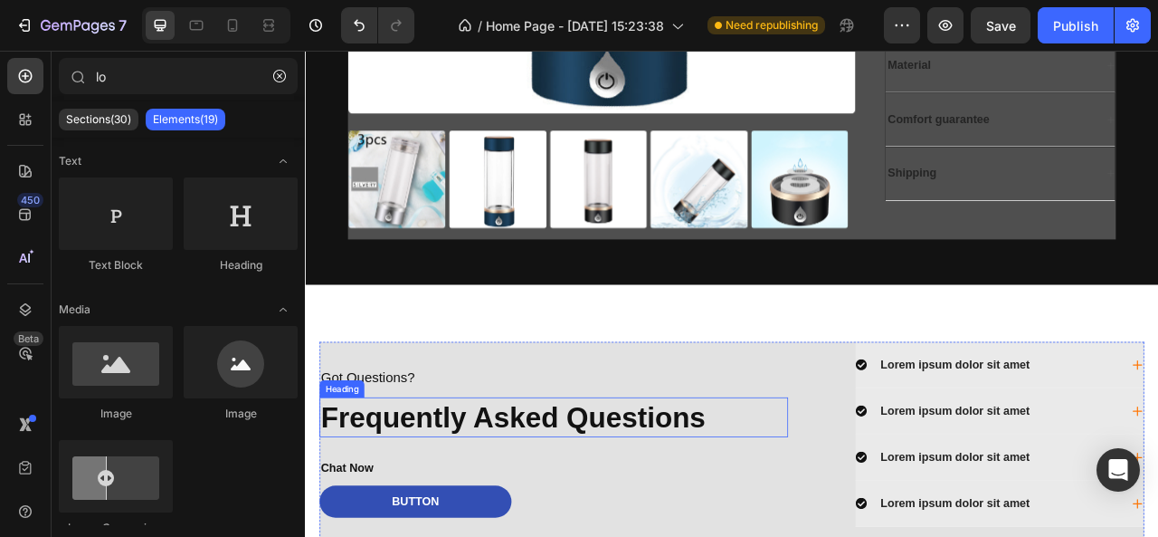
click at [515, 507] on h2 "Frequently Asked Questions" at bounding box center [621, 516] width 596 height 51
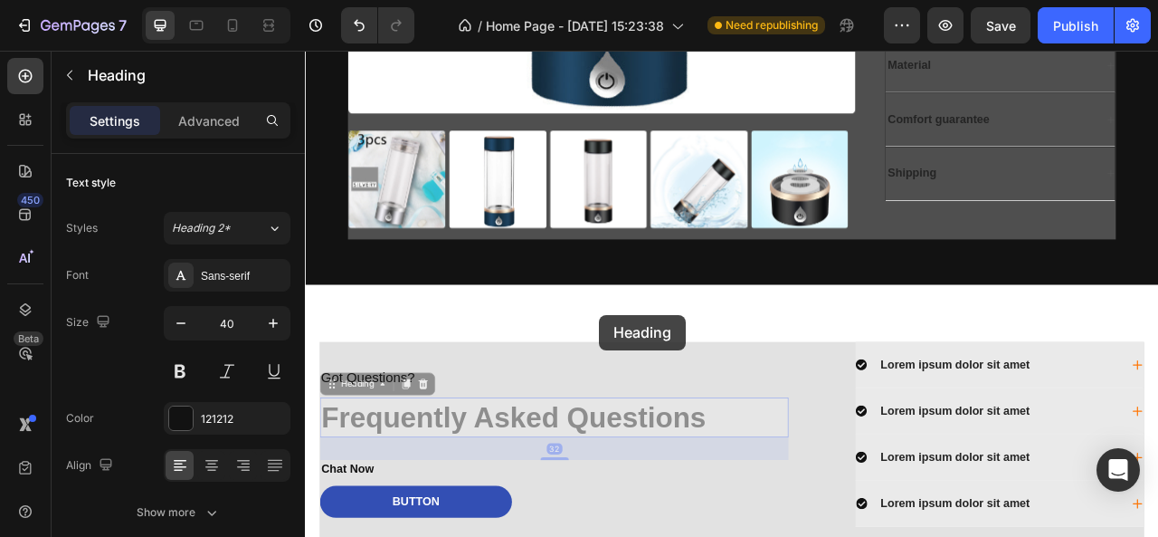
scroll to position [2527, 0]
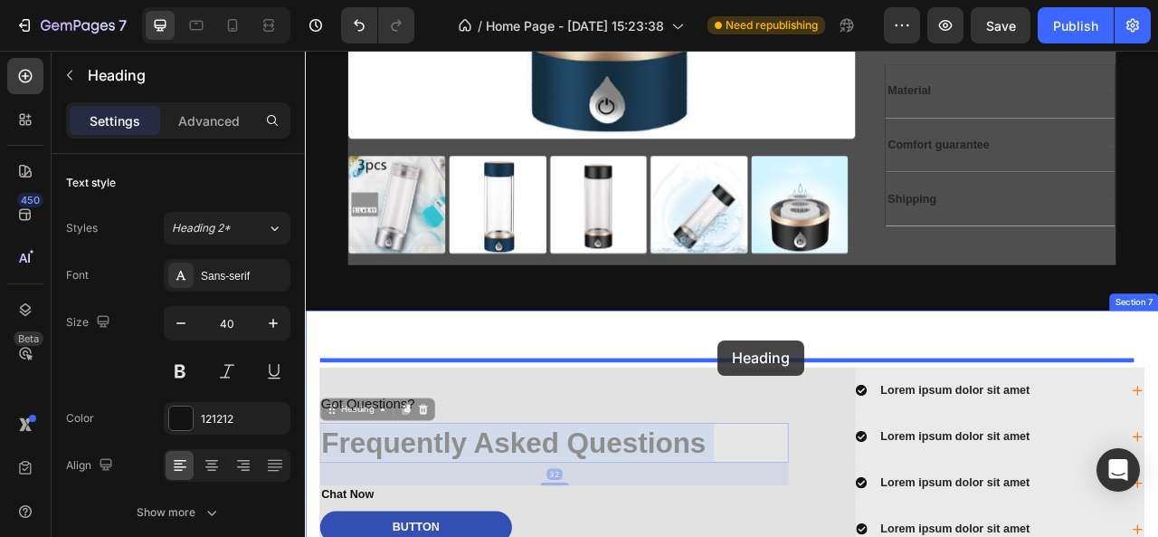
drag, startPoint x: 515, startPoint y: 507, endPoint x: 831, endPoint y: 417, distance: 328.3
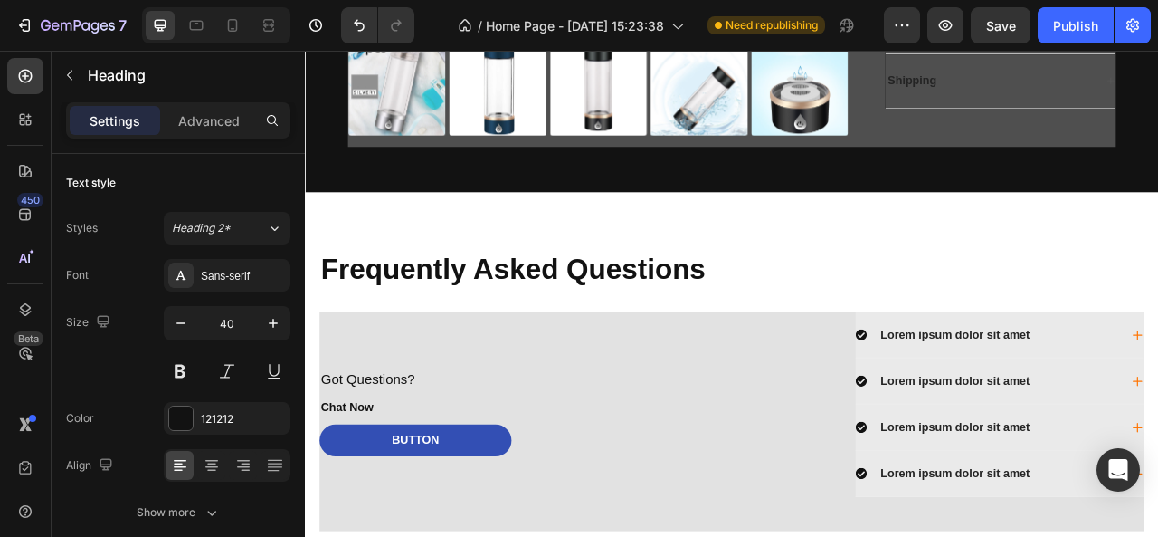
scroll to position [2692, 0]
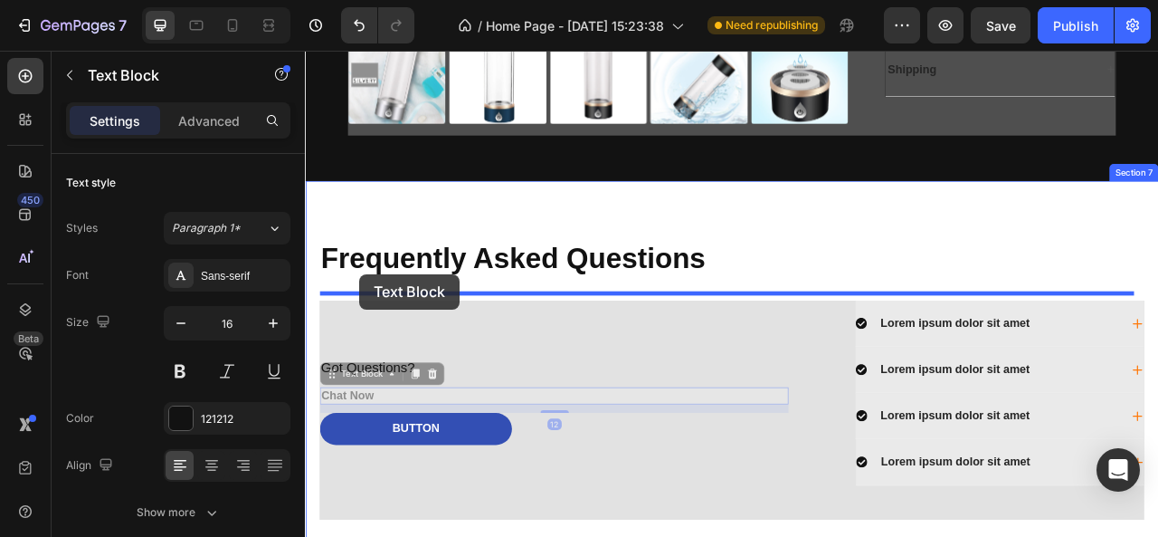
drag, startPoint x: 367, startPoint y: 475, endPoint x: 374, endPoint y: 331, distance: 144.1
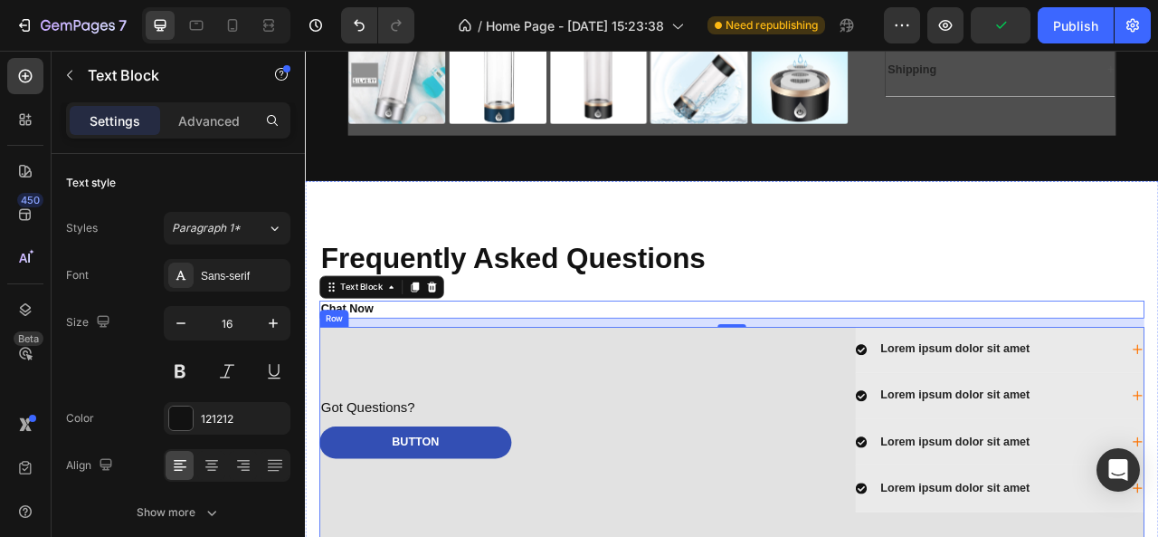
scroll to position [2835, 0]
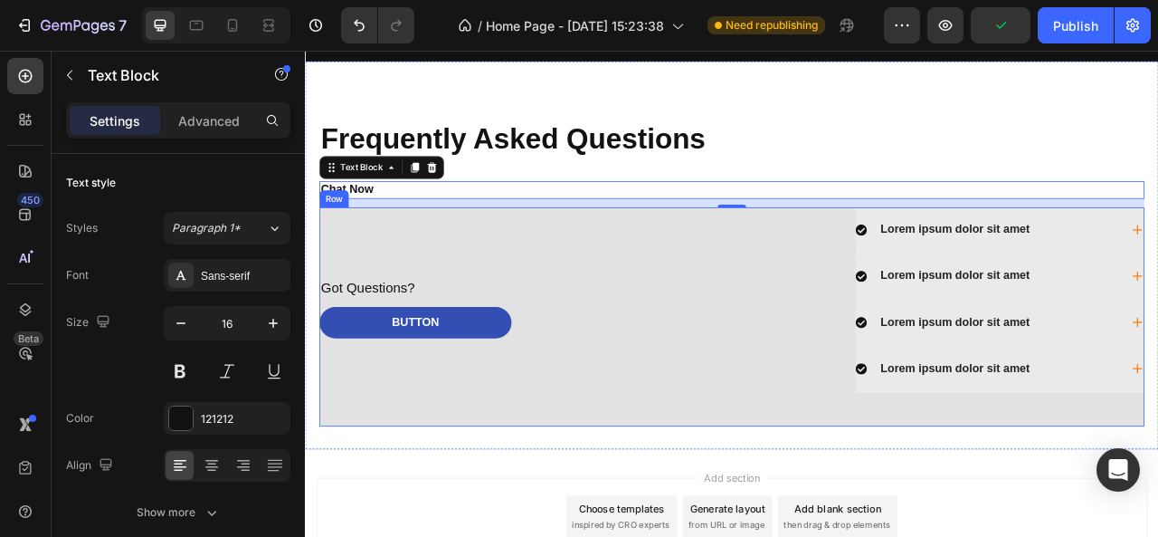
scroll to position [2858, 0]
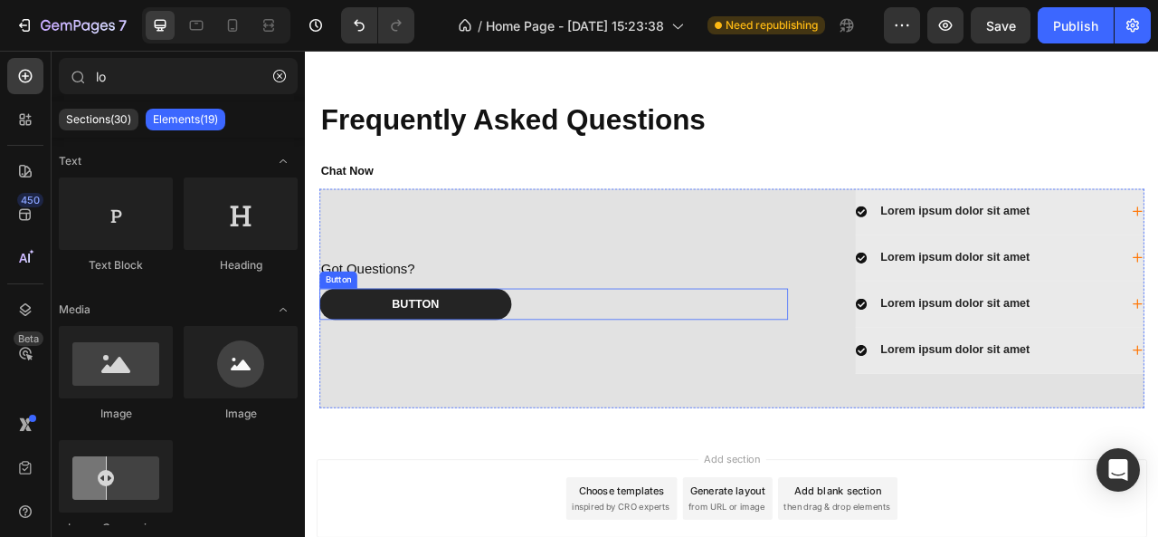
click at [469, 359] on button "Button" at bounding box center [445, 373] width 244 height 41
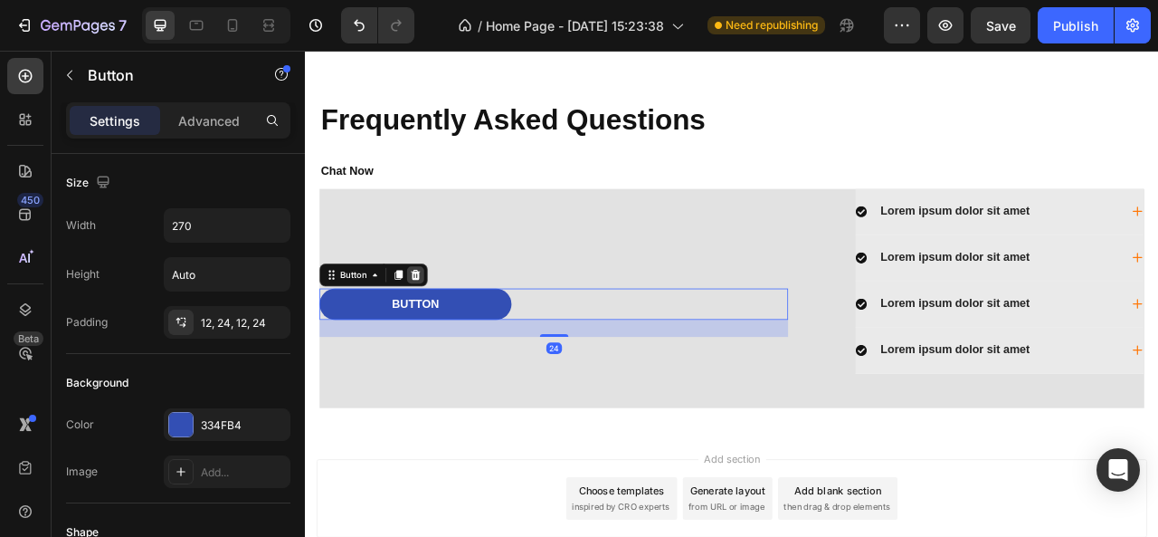
click at [443, 337] on icon at bounding box center [445, 336] width 14 height 14
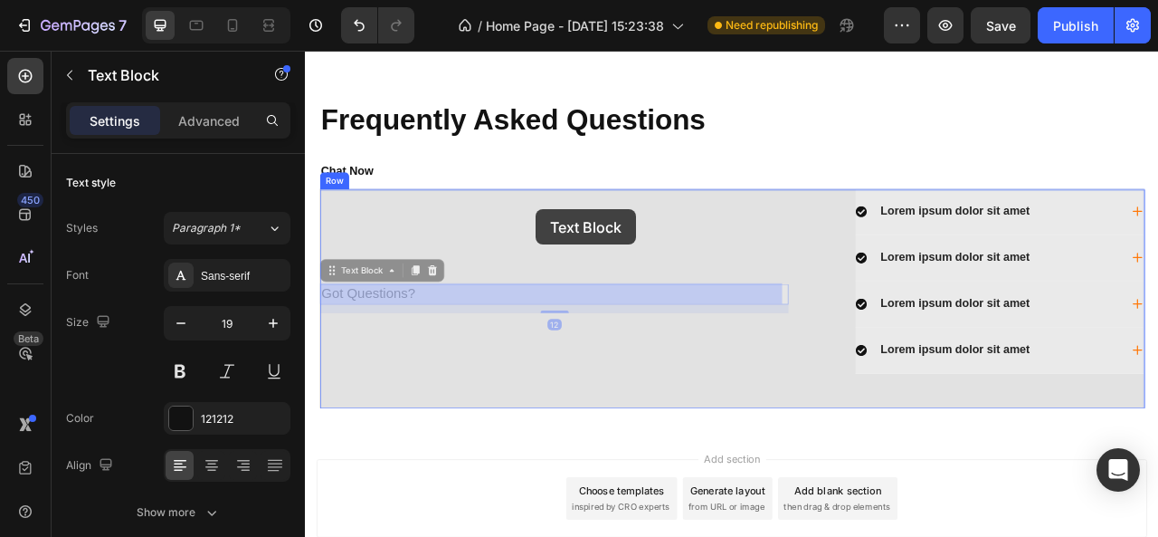
drag, startPoint x: 400, startPoint y: 357, endPoint x: 598, endPoint y: 247, distance: 226.4
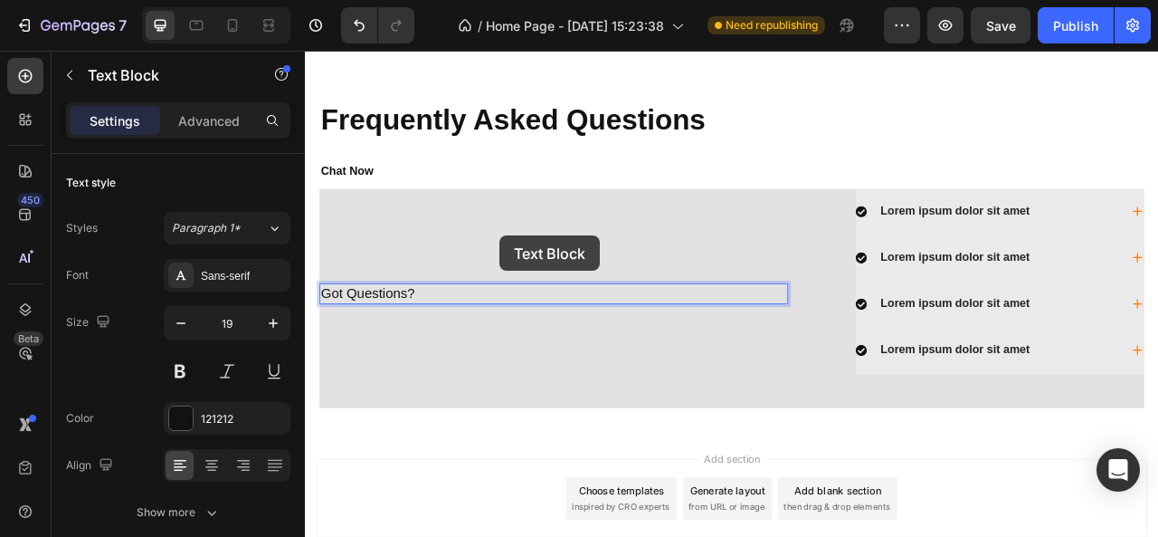
scroll to position [2840, 0]
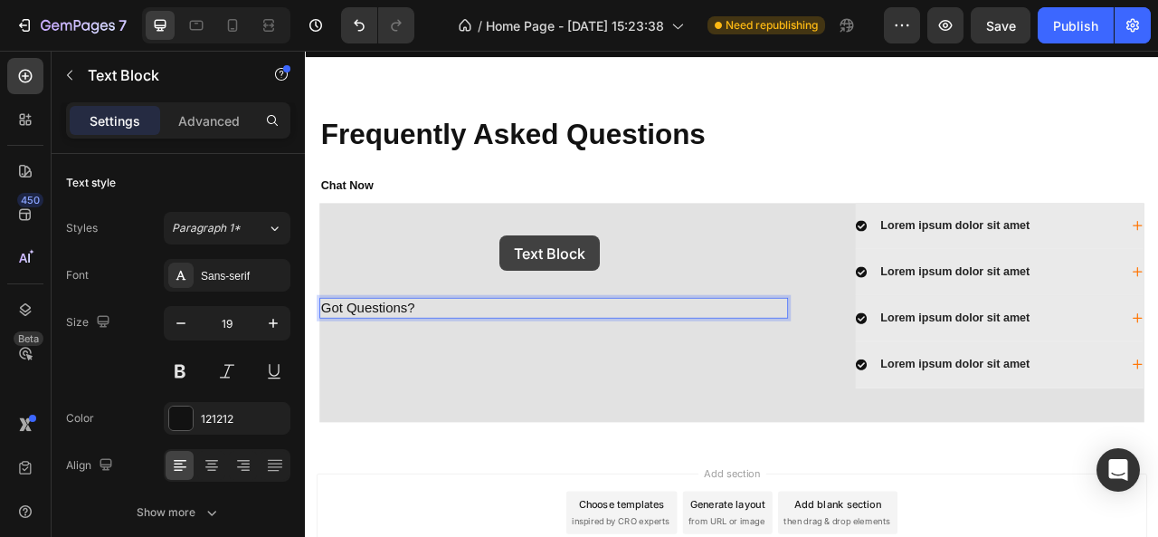
drag, startPoint x: 544, startPoint y: 351, endPoint x: 553, endPoint y: 260, distance: 91.9
click at [553, 260] on div "Got Questions? Text Block 12" at bounding box center [621, 383] width 596 height 279
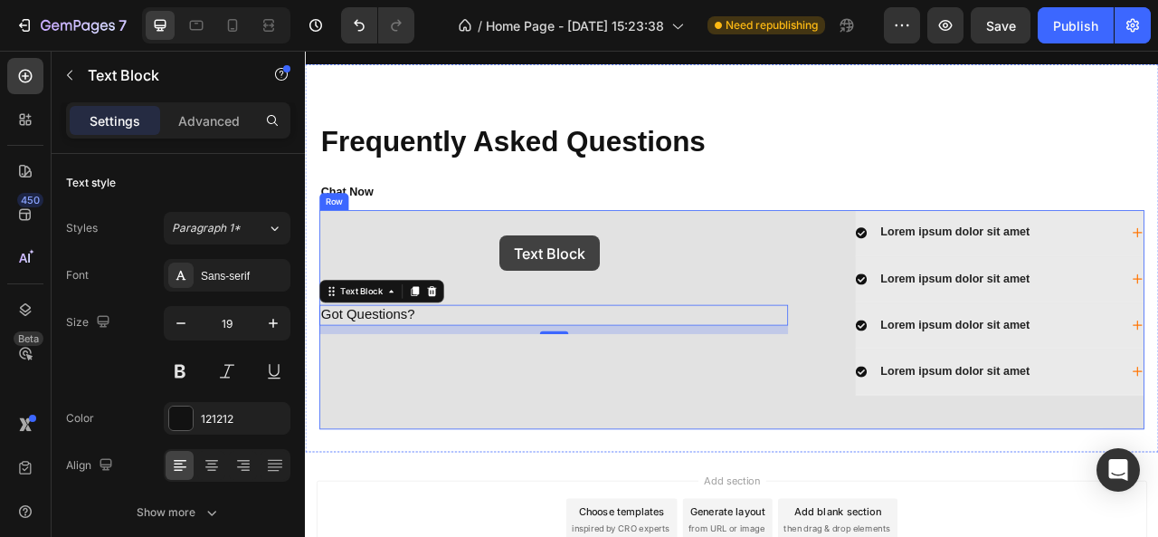
click at [553, 260] on div "Got Questions? Text Block 12" at bounding box center [621, 392] width 596 height 279
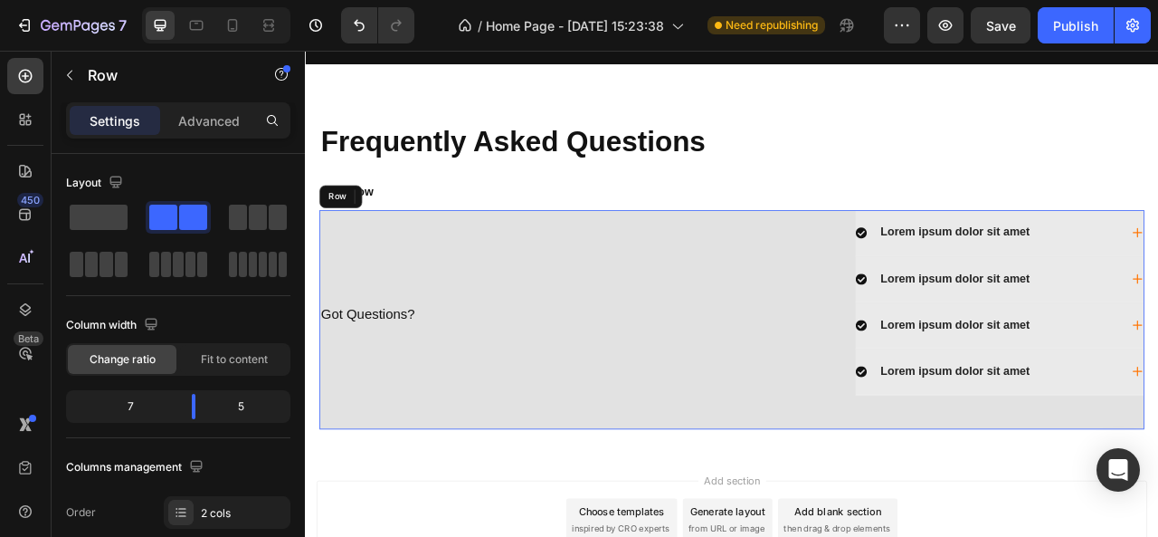
click at [553, 260] on div "Got Questions? Text Block 12" at bounding box center [621, 392] width 596 height 279
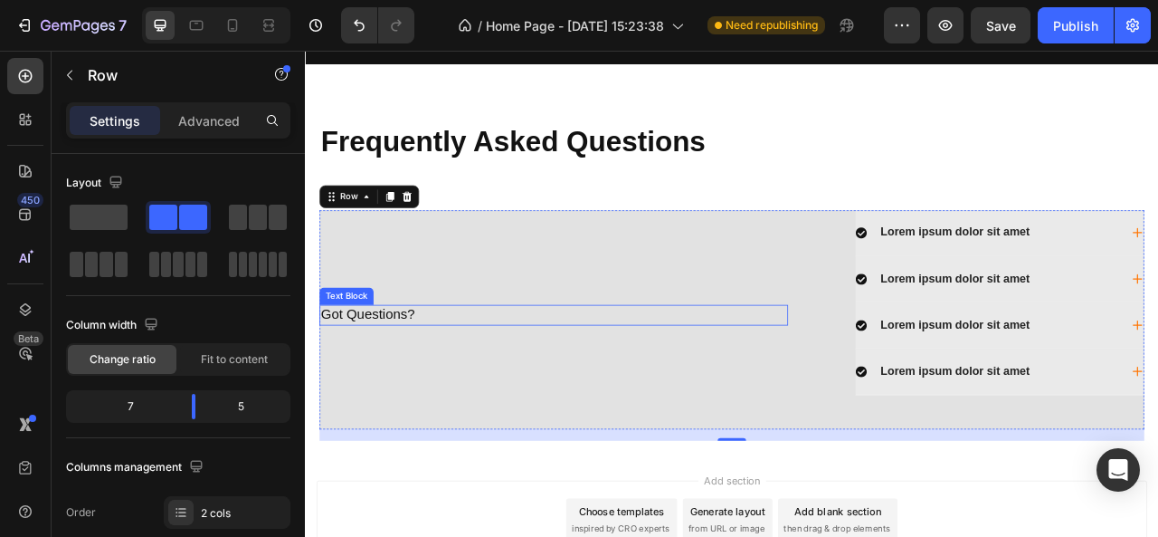
click at [403, 376] on p "Got Questions?" at bounding box center [621, 387] width 593 height 23
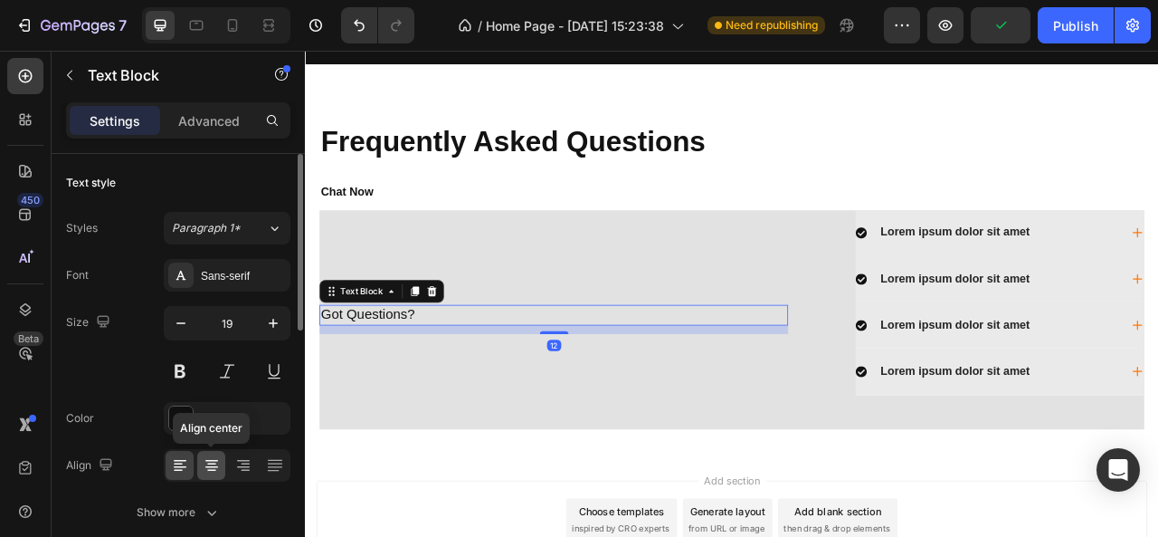
click at [208, 456] on icon at bounding box center [212, 465] width 18 height 18
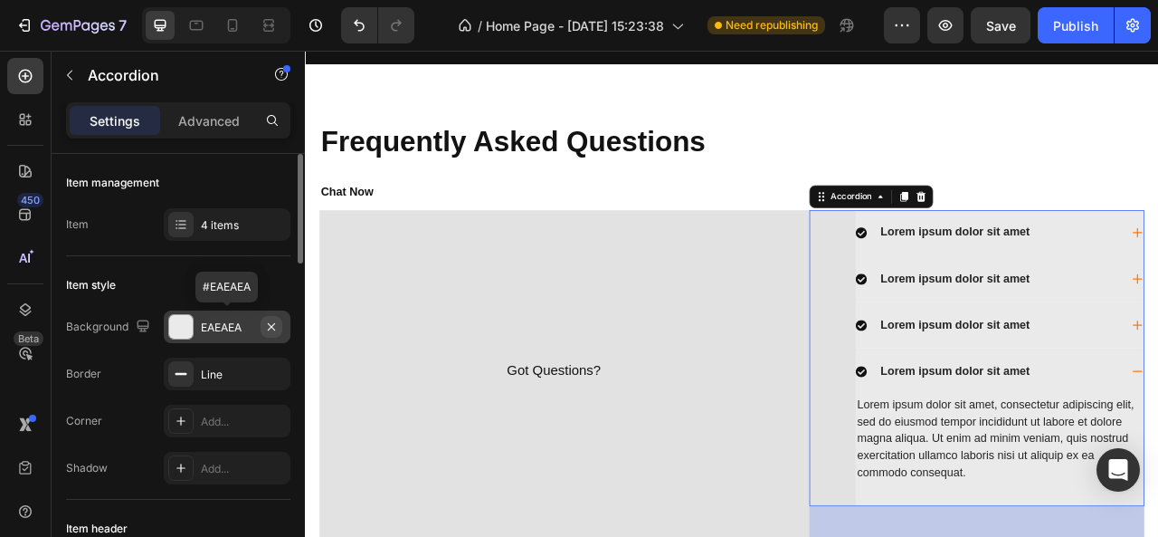
click at [272, 320] on icon "button" at bounding box center [271, 326] width 14 height 14
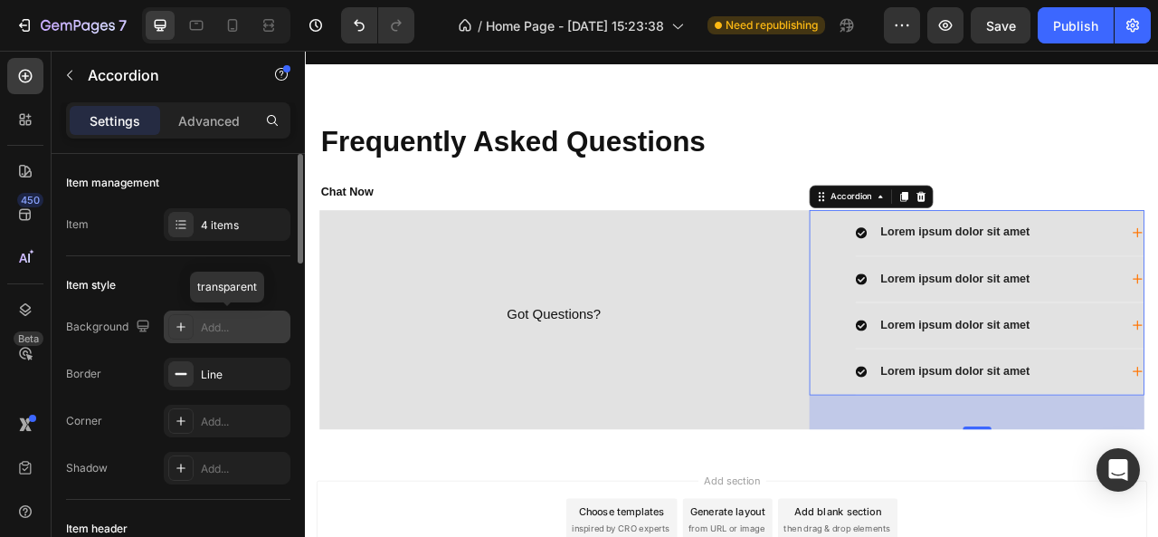
click at [239, 323] on div "Add..." at bounding box center [243, 327] width 85 height 16
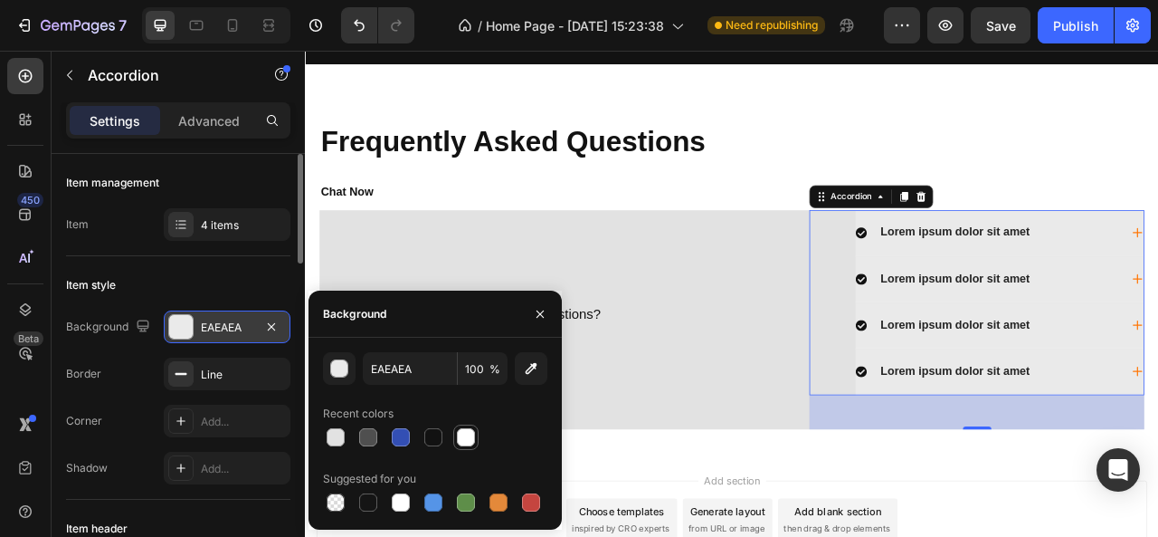
click at [460, 435] on div at bounding box center [466, 437] width 18 height 18
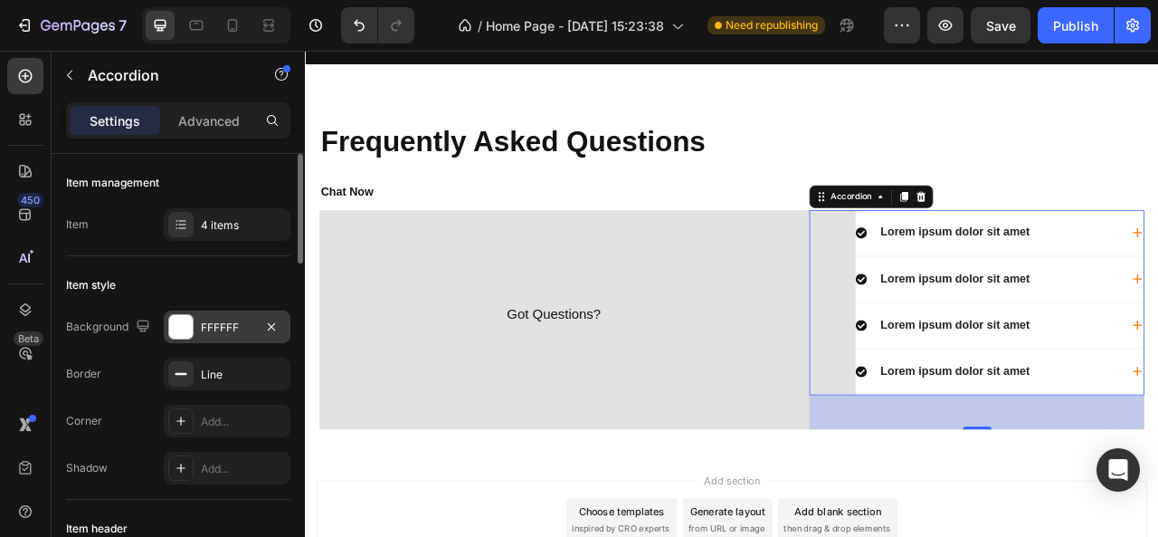
click at [244, 320] on div "FFFFFF" at bounding box center [227, 327] width 52 height 16
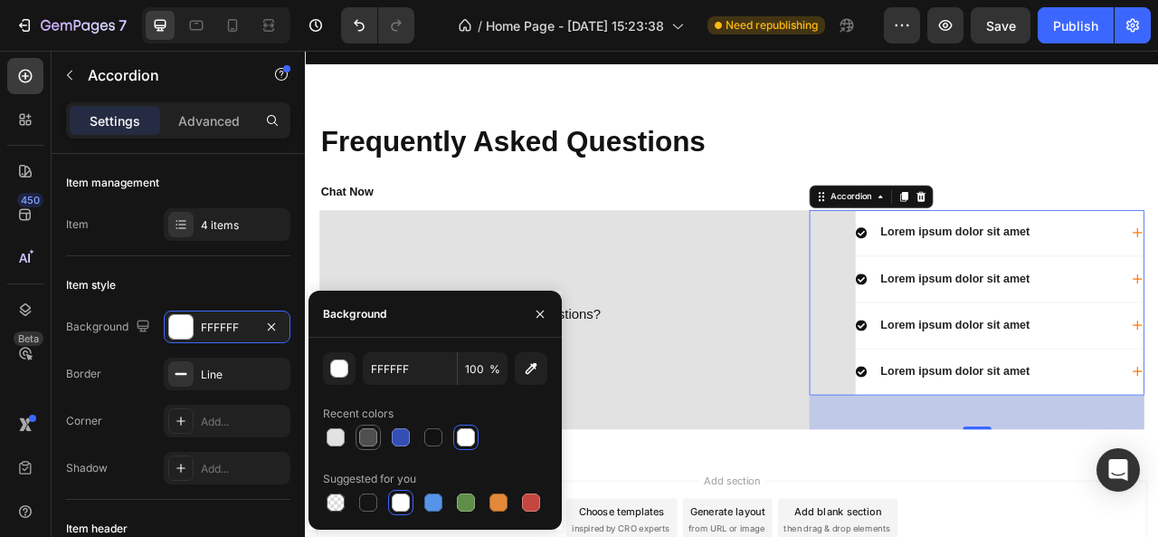
click at [369, 434] on div at bounding box center [368, 437] width 18 height 18
type input "4F4F4F"
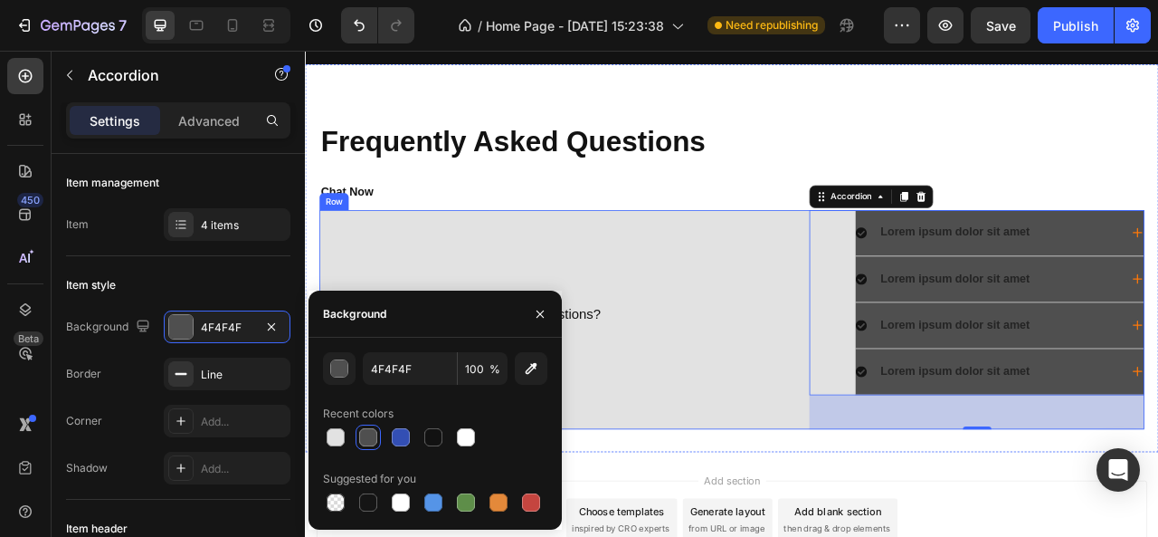
click at [790, 467] on div "Got Questions? Text Block" at bounding box center [621, 392] width 596 height 279
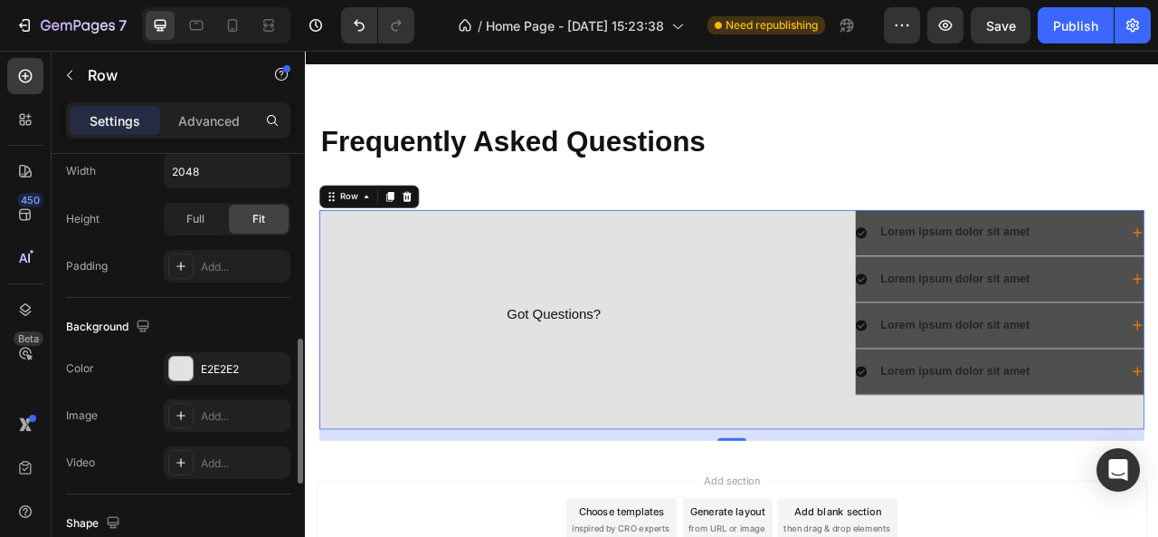
scroll to position [571, 0]
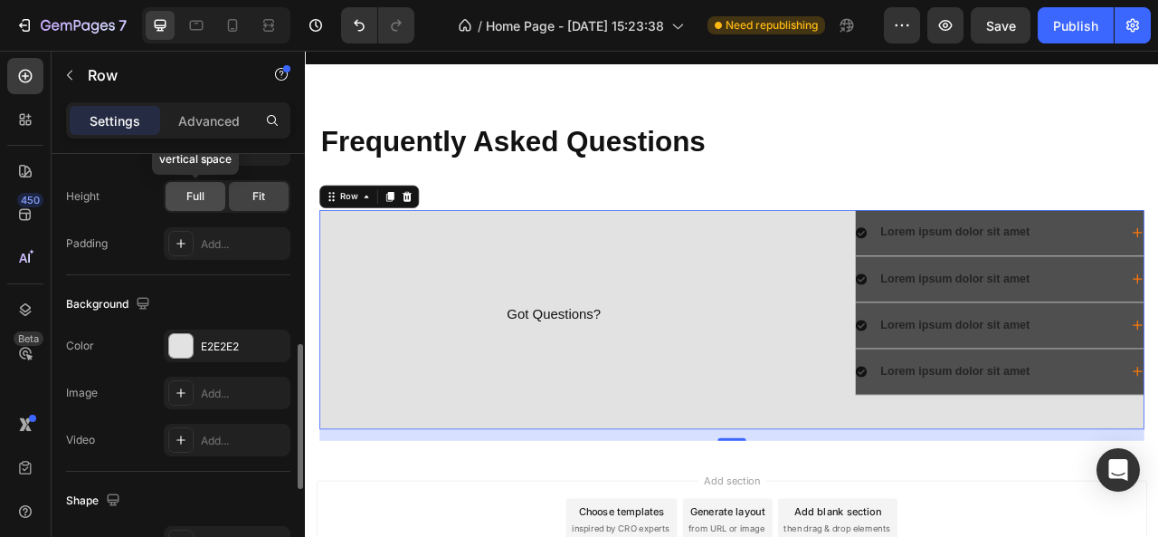
click at [205, 198] on div "Full" at bounding box center [196, 196] width 60 height 29
click at [214, 338] on div "E2E2E2" at bounding box center [227, 346] width 52 height 16
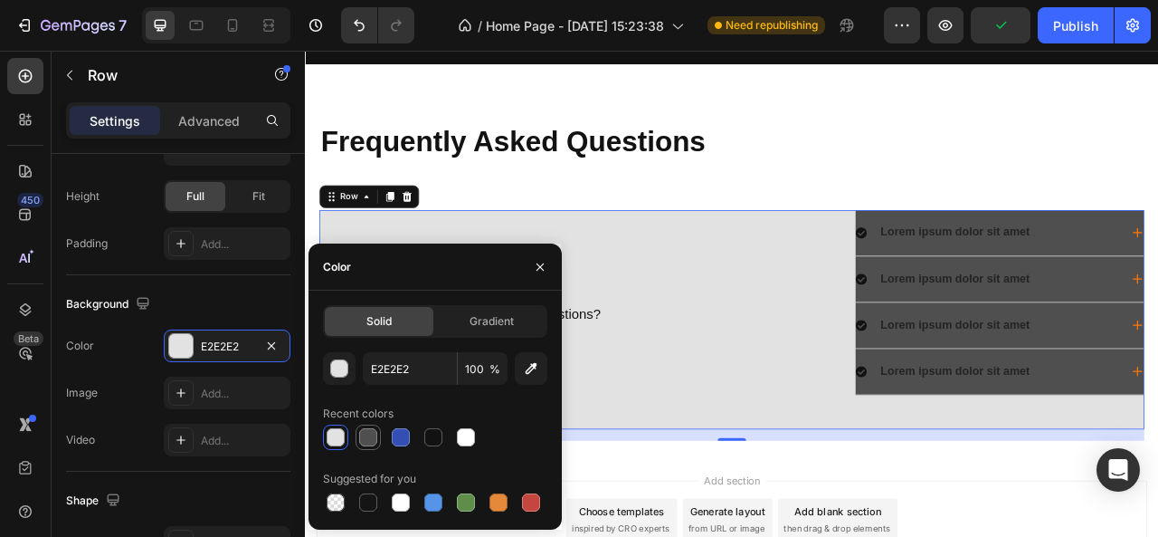
click at [376, 440] on div at bounding box center [368, 437] width 18 height 18
type input "4F4F4F"
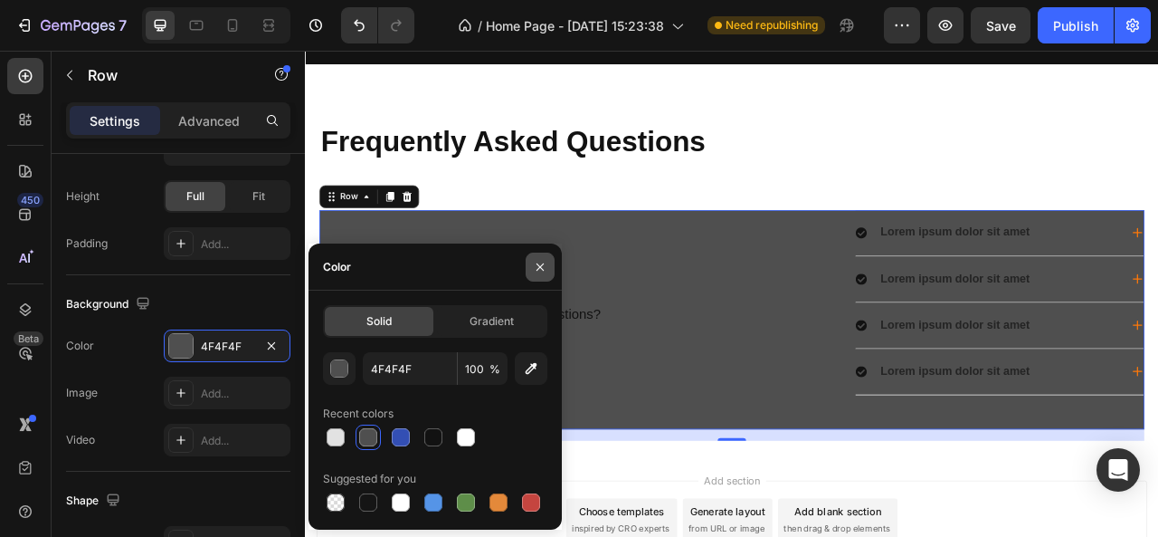
click at [533, 267] on icon "button" at bounding box center [540, 267] width 14 height 14
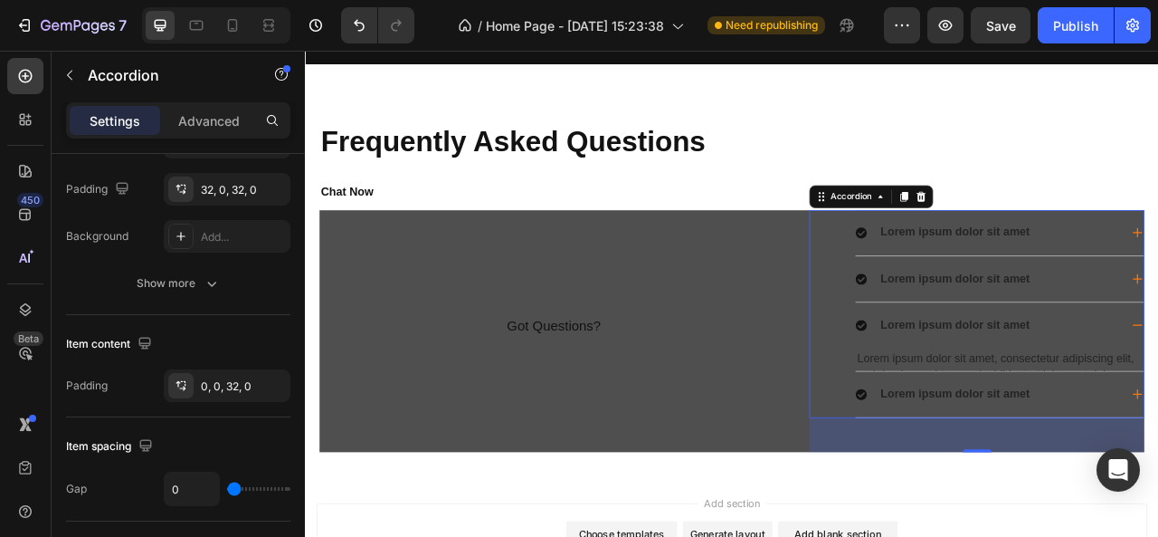
scroll to position [0, 0]
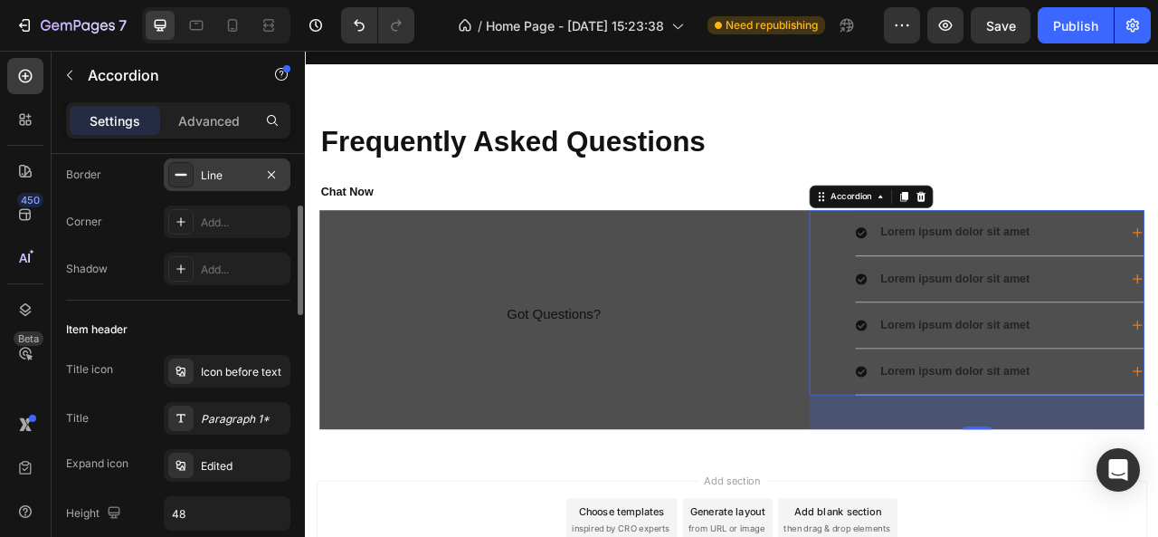
scroll to position [200, 0]
click at [221, 405] on div "Paragraph 1*" at bounding box center [227, 417] width 127 height 33
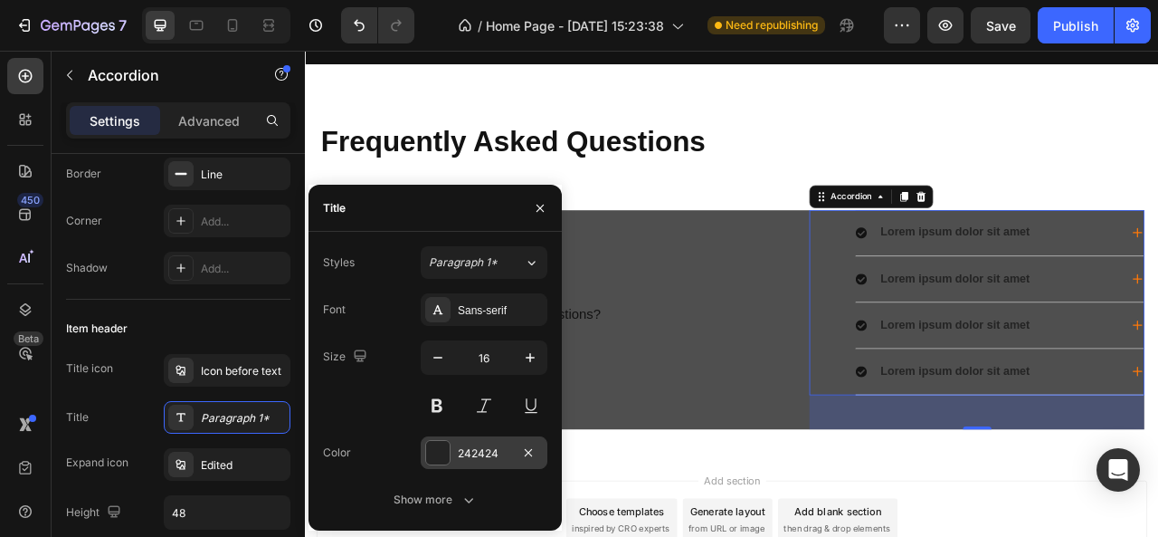
click at [449, 440] on div "242424" at bounding box center [484, 452] width 127 height 33
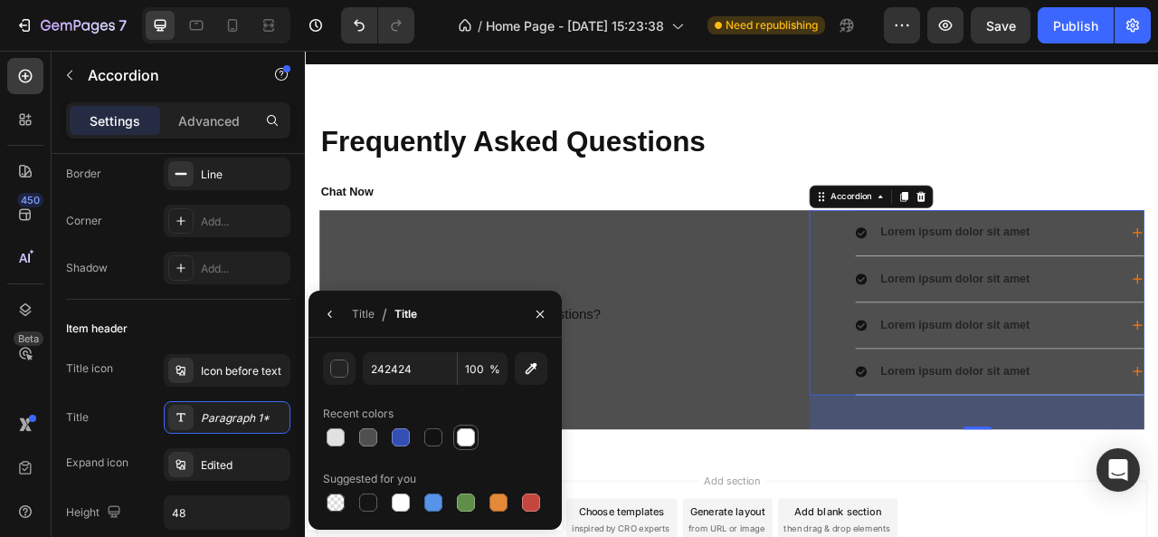
click at [461, 439] on div at bounding box center [466, 437] width 18 height 18
type input "FFFFFF"
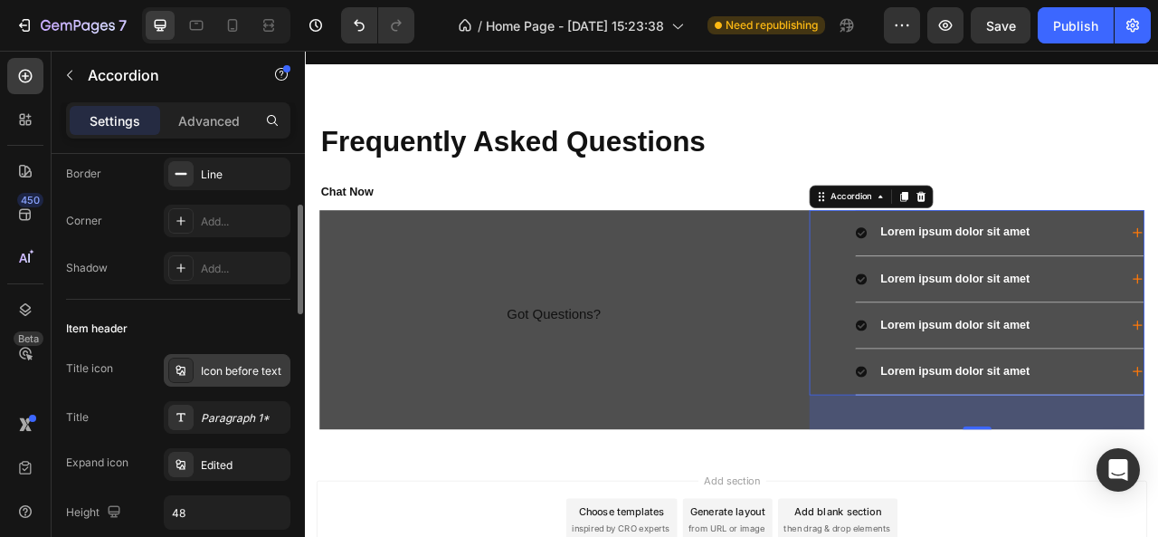
click at [255, 378] on div "Icon before text" at bounding box center [227, 370] width 127 height 33
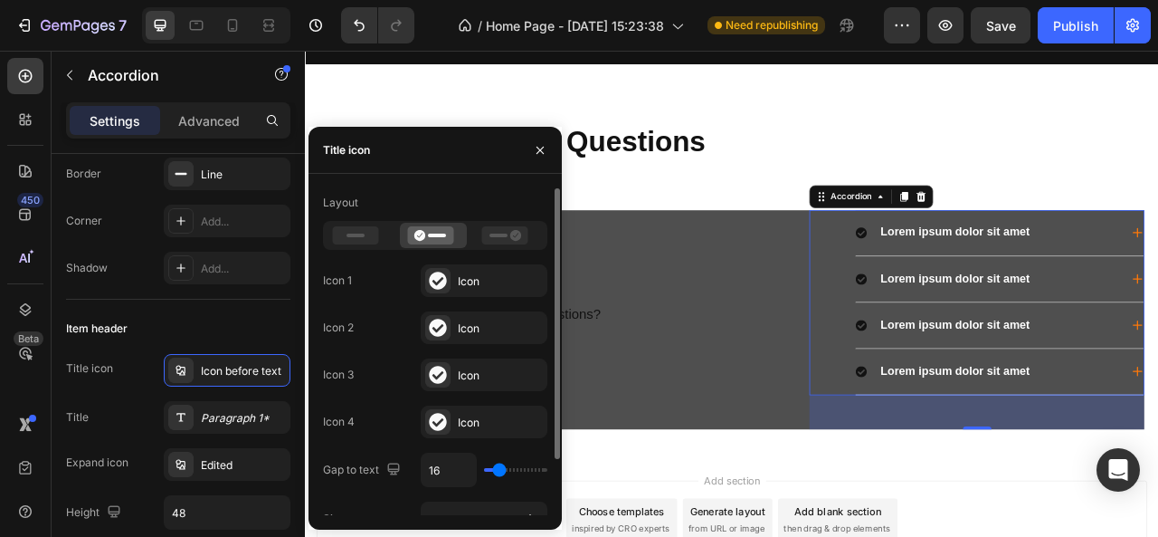
scroll to position [66, 0]
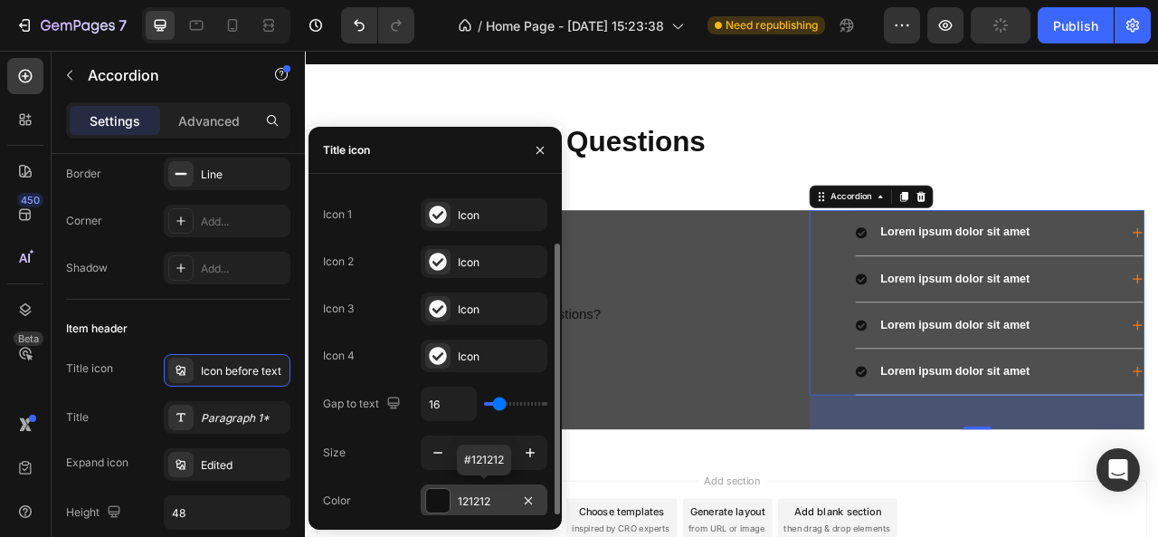
click at [489, 497] on div "121212" at bounding box center [484, 501] width 52 height 16
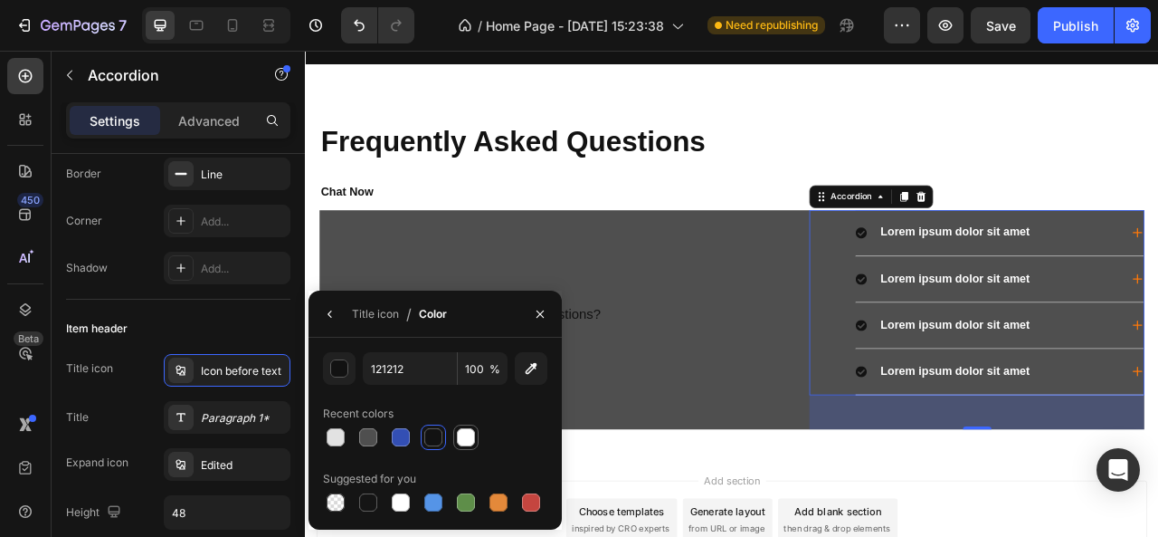
click at [471, 438] on div at bounding box center [466, 437] width 18 height 18
type input "FFFFFF"
click at [533, 319] on icon "button" at bounding box center [540, 314] width 14 height 14
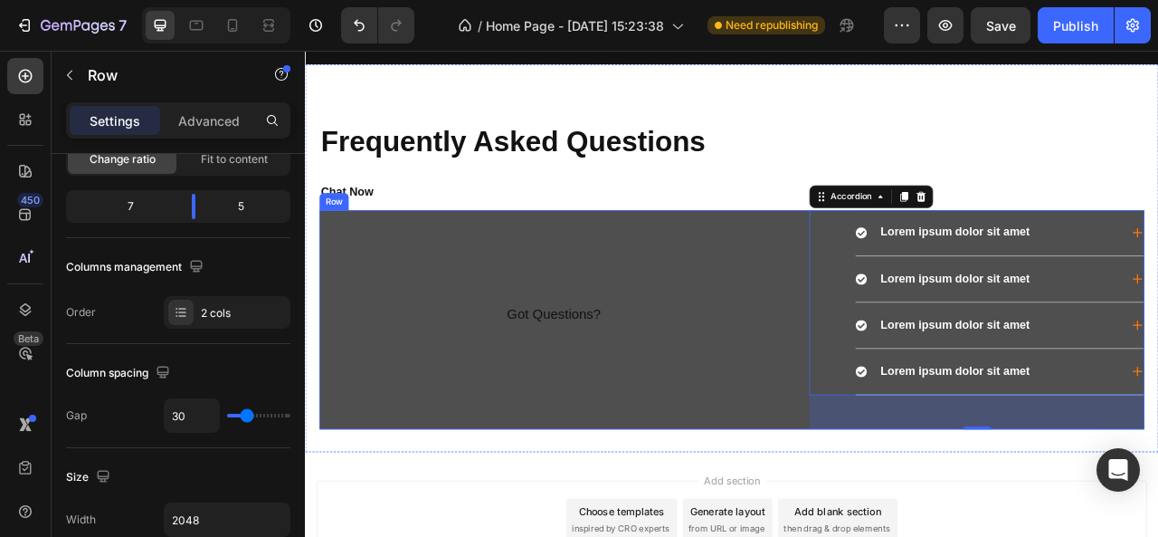
click at [557, 302] on div "Got Questions? Text Block" at bounding box center [621, 392] width 596 height 279
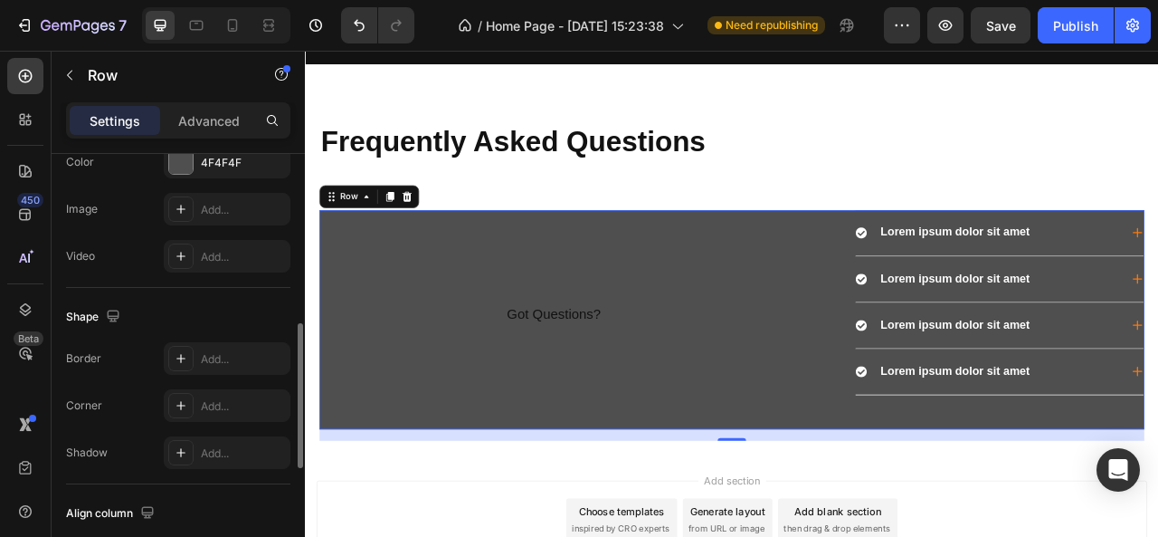
scroll to position [684, 0]
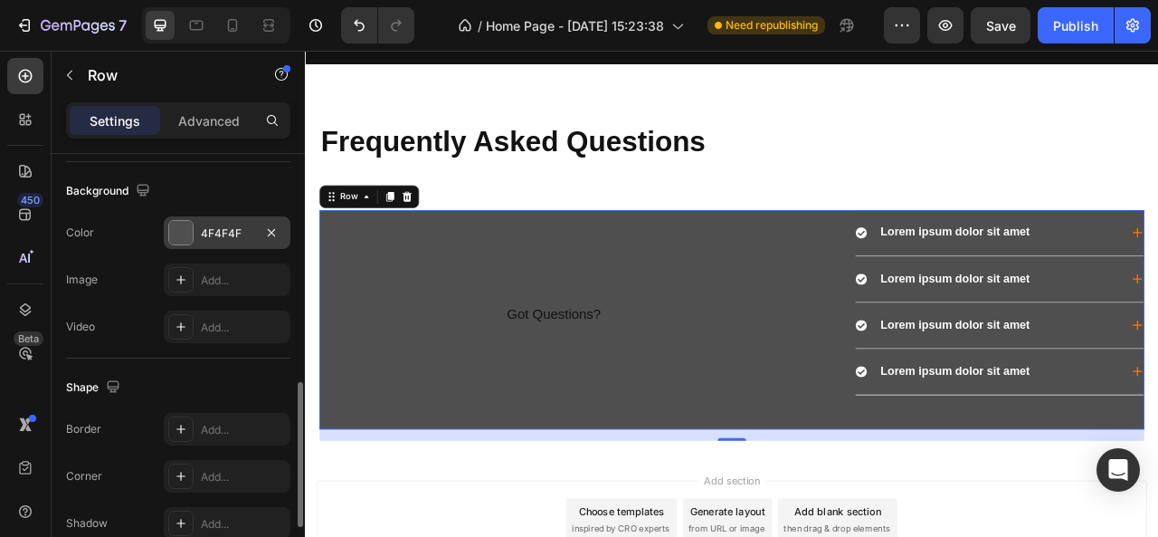
click at [238, 226] on div "4F4F4F" at bounding box center [227, 233] width 52 height 16
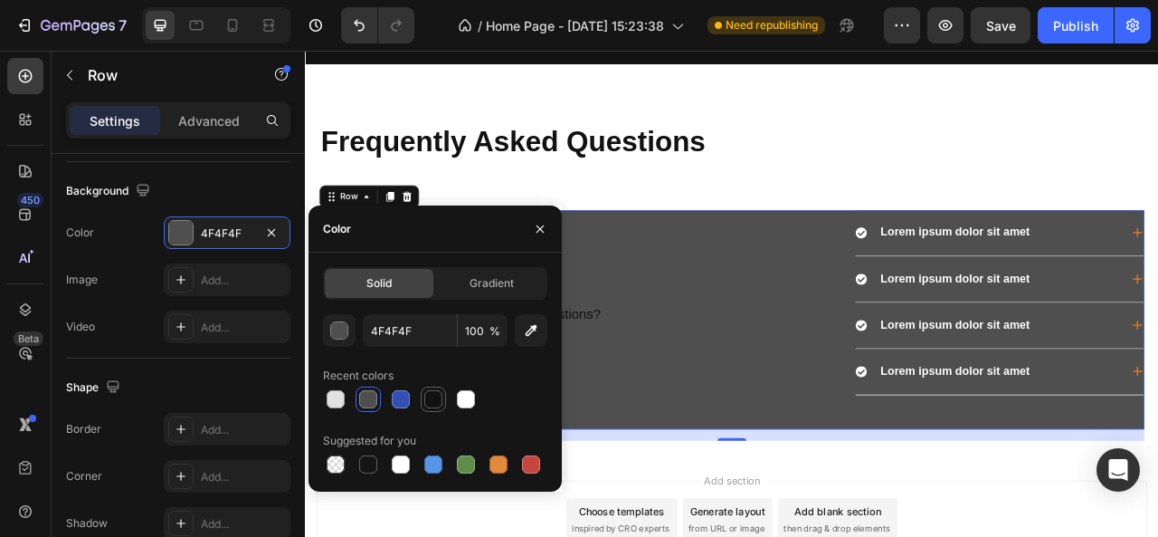
click at [443, 398] on div at bounding box center [434, 399] width 22 height 22
type input "121212"
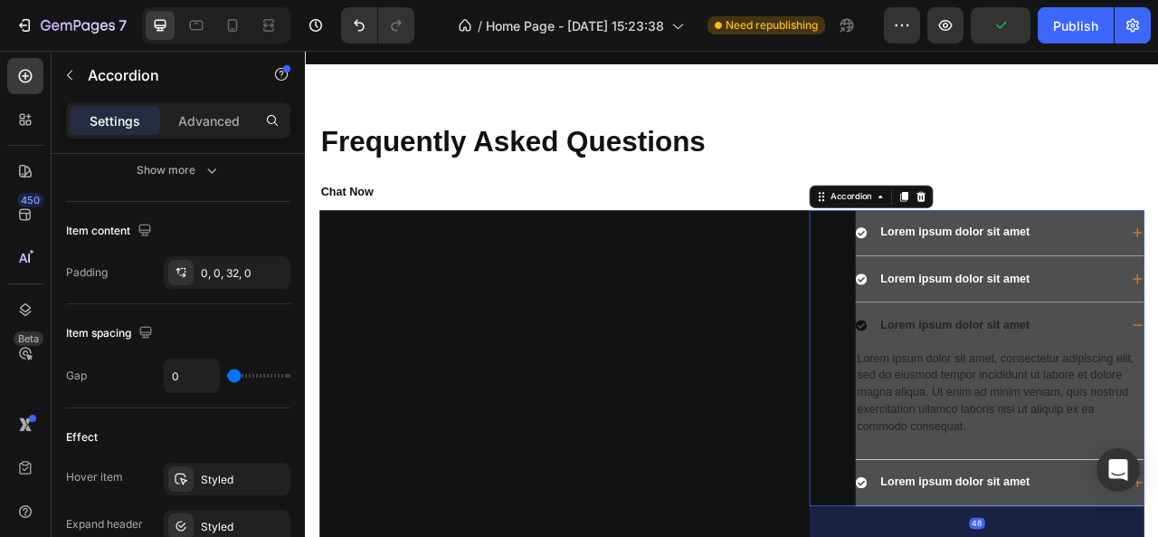
scroll to position [0, 0]
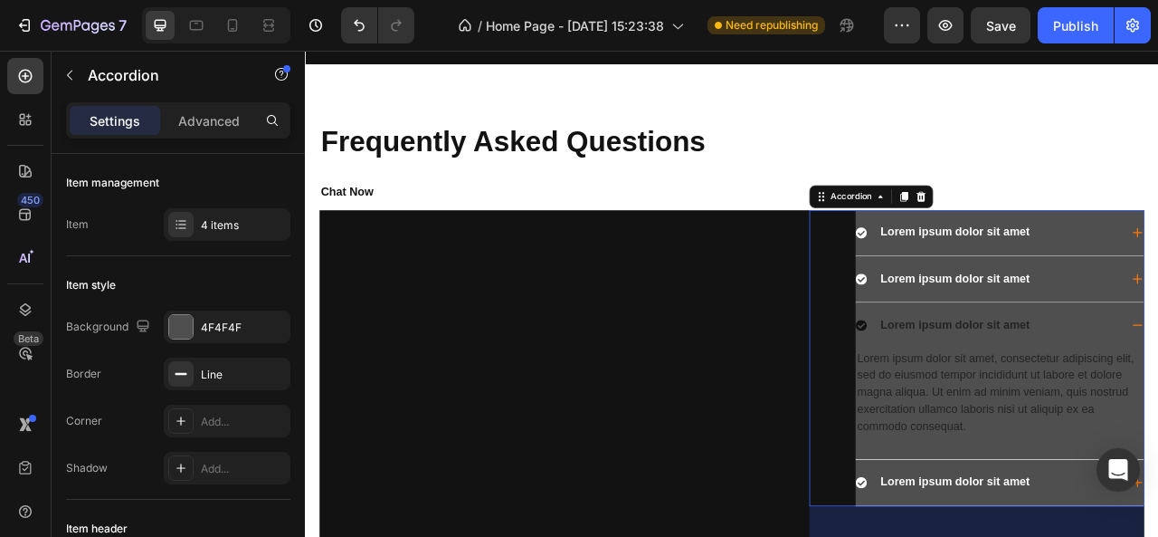
click at [964, 439] on div "Lorem ipsum dolor sit amet Lorem ipsum dolor sit amet Lorem ipsum dolor sit ame…" at bounding box center [1160, 441] width 426 height 376
click at [875, 409] on div "Got Questions? Text Block" at bounding box center [621, 463] width 596 height 420
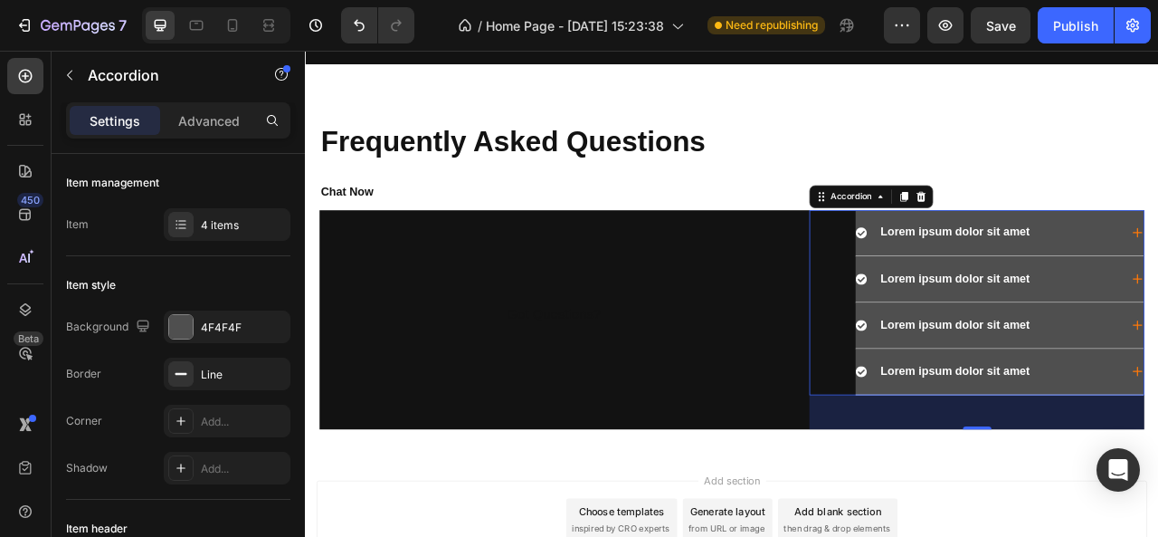
click at [950, 497] on div "48" at bounding box center [1160, 510] width 426 height 43
click at [217, 316] on div "4F4F4F" at bounding box center [227, 326] width 127 height 33
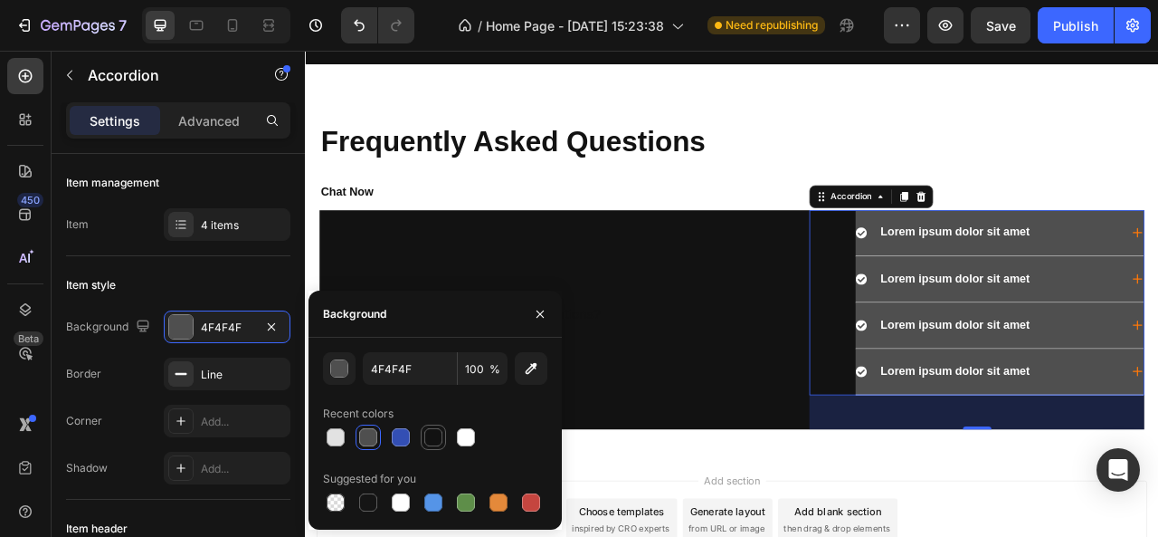
click at [445, 439] on div at bounding box center [433, 436] width 25 height 25
type input "121212"
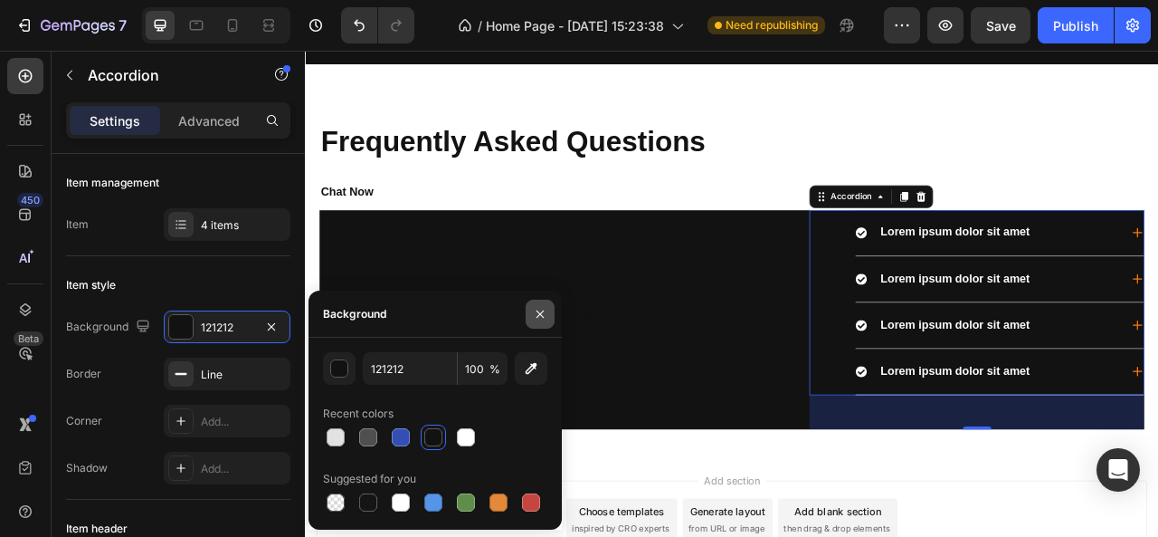
click at [547, 316] on icon "button" at bounding box center [540, 314] width 14 height 14
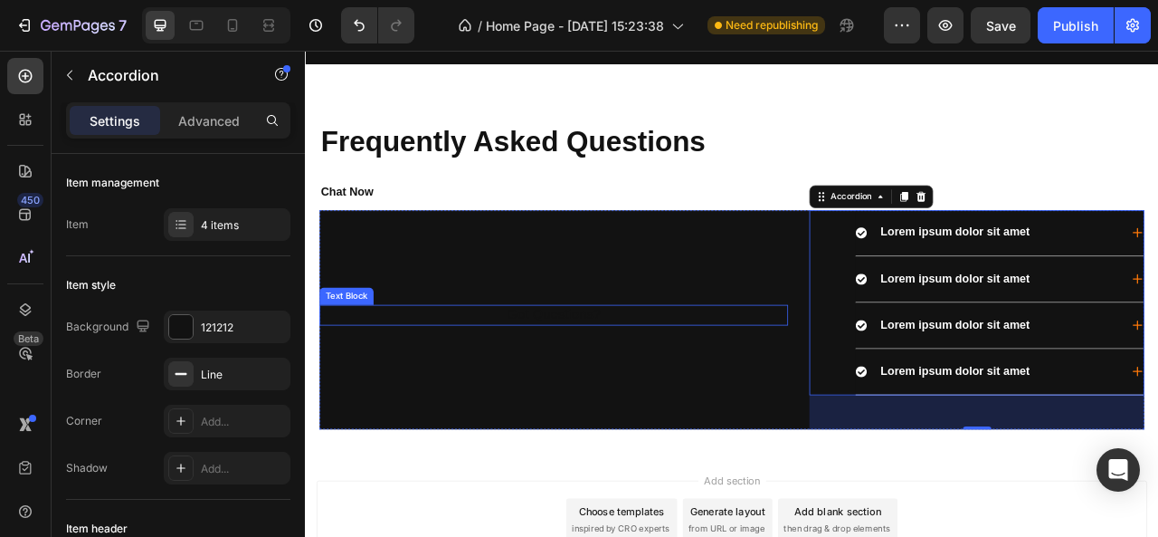
click at [545, 381] on p "Got Questions?" at bounding box center [621, 387] width 593 height 23
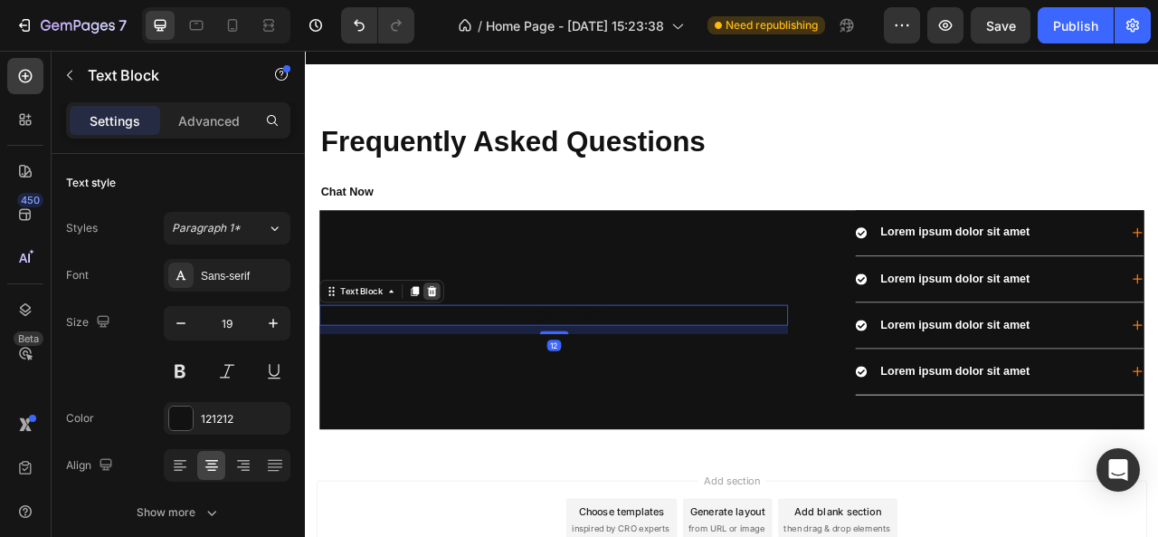
click at [459, 349] on icon at bounding box center [466, 356] width 14 height 14
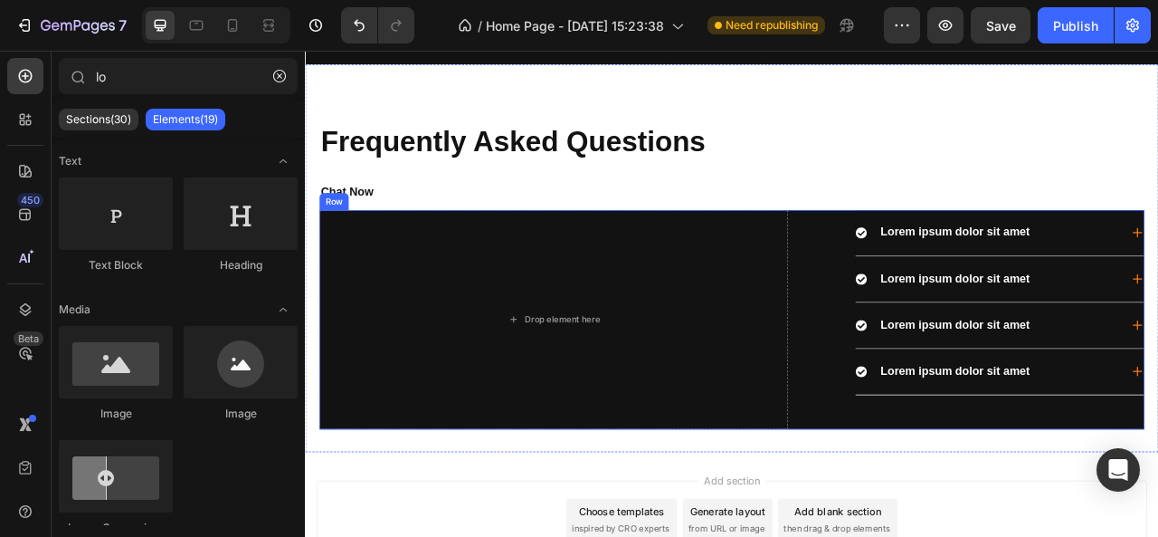
click at [930, 485] on div "Drop element here Lorem ipsum dolor sit amet Lorem ipsum dolor sit amet Lorem i…" at bounding box center [848, 392] width 1050 height 279
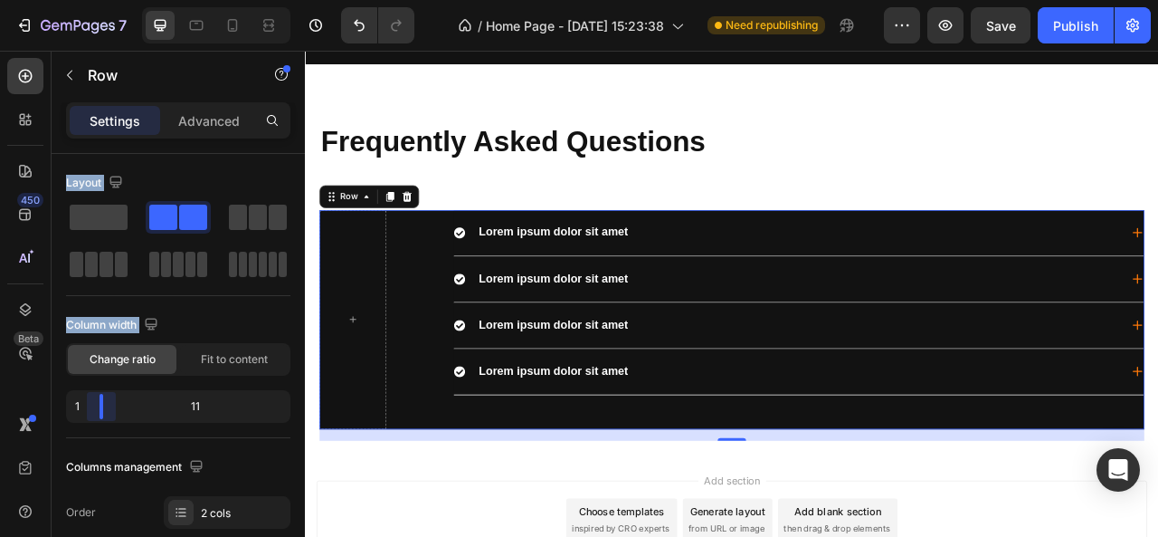
drag, startPoint x: 195, startPoint y: 401, endPoint x: 47, endPoint y: 367, distance: 152.4
click at [47, 367] on div "450 Beta lo Sections(30) Elements(19) Text Text Block Heading Media Image Image…" at bounding box center [152, 294] width 305 height 486
click at [428, 231] on icon at bounding box center [434, 236] width 14 height 14
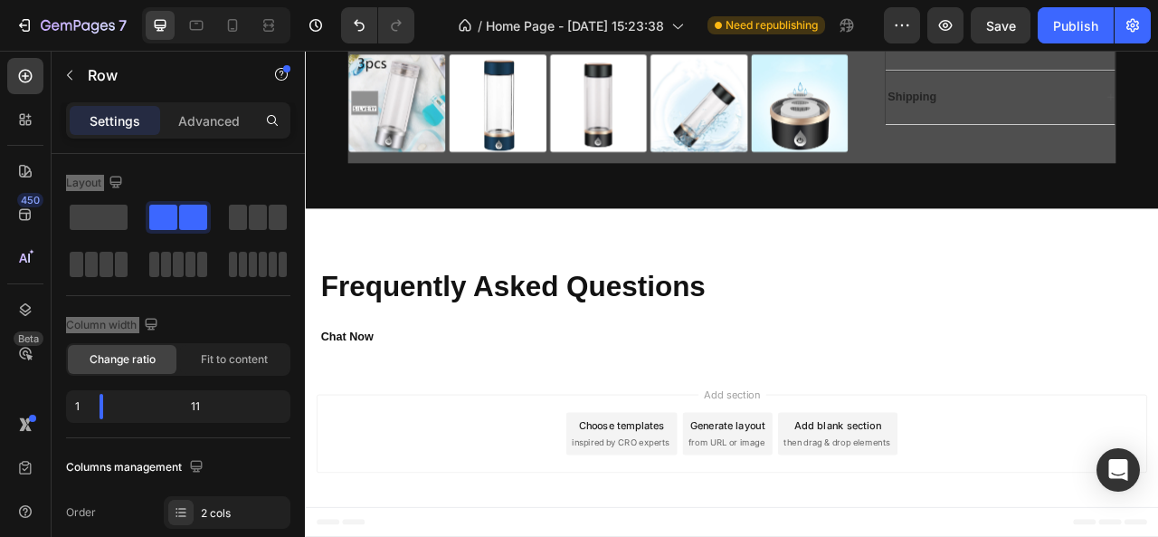
scroll to position [2645, 0]
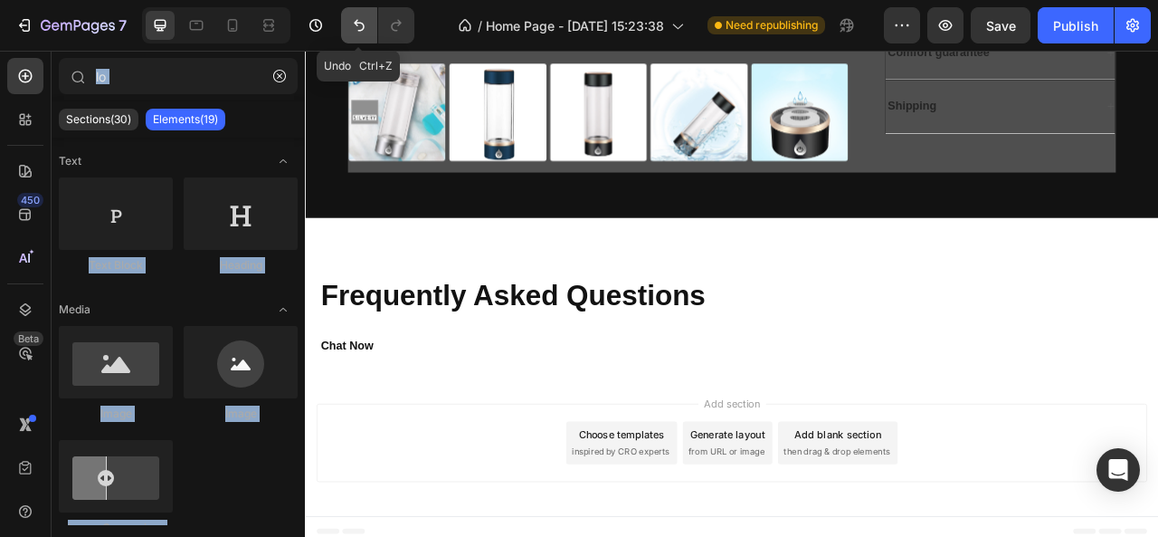
click at [351, 29] on icon "Undo/Redo" at bounding box center [359, 25] width 18 height 18
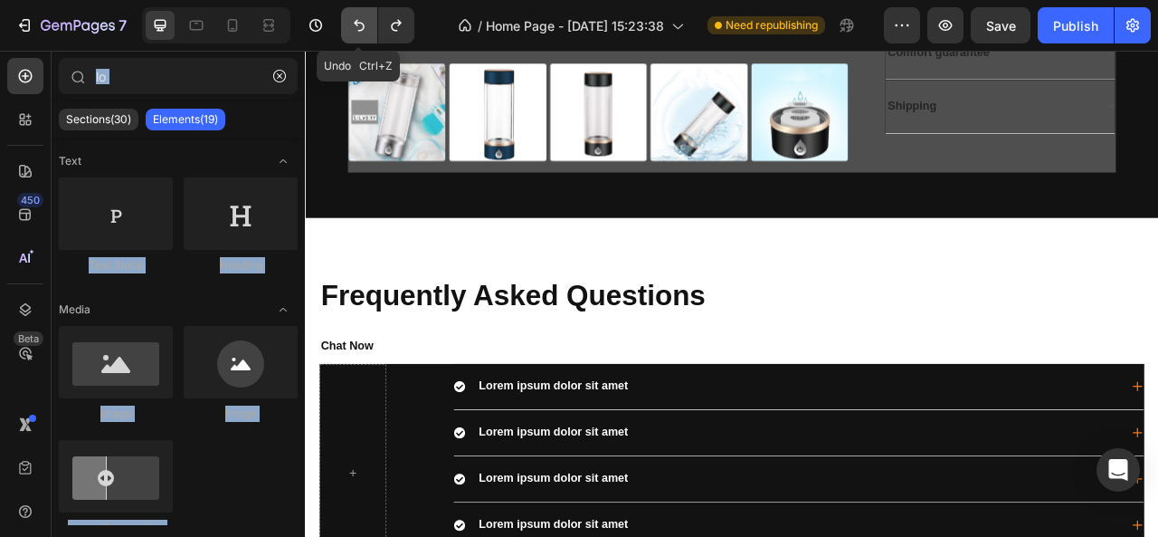
scroll to position [2840, 0]
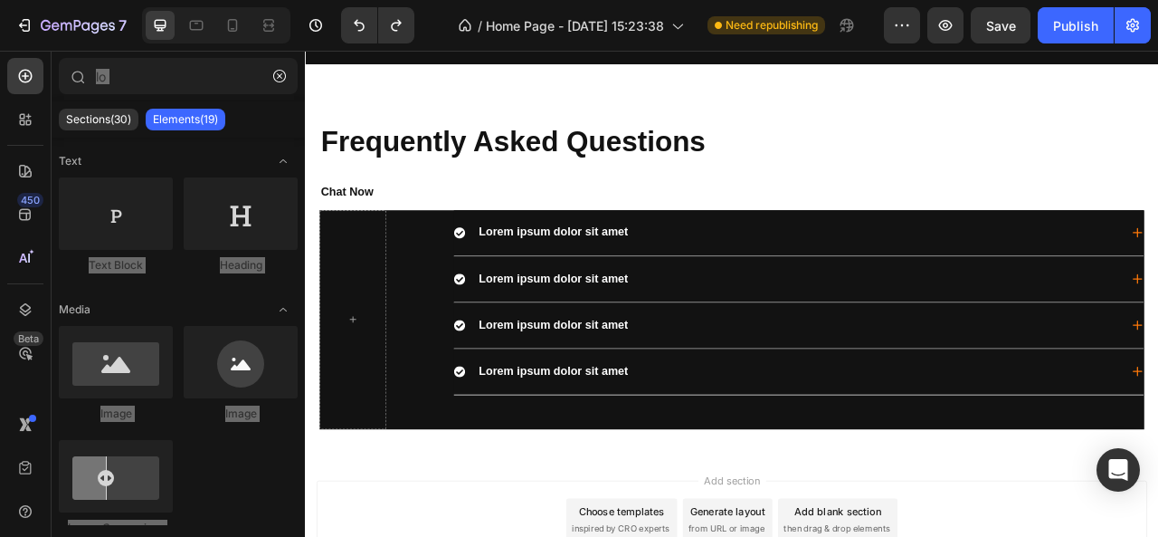
click at [476, 168] on h2 "Frequently Asked Questions" at bounding box center [848, 165] width 1050 height 51
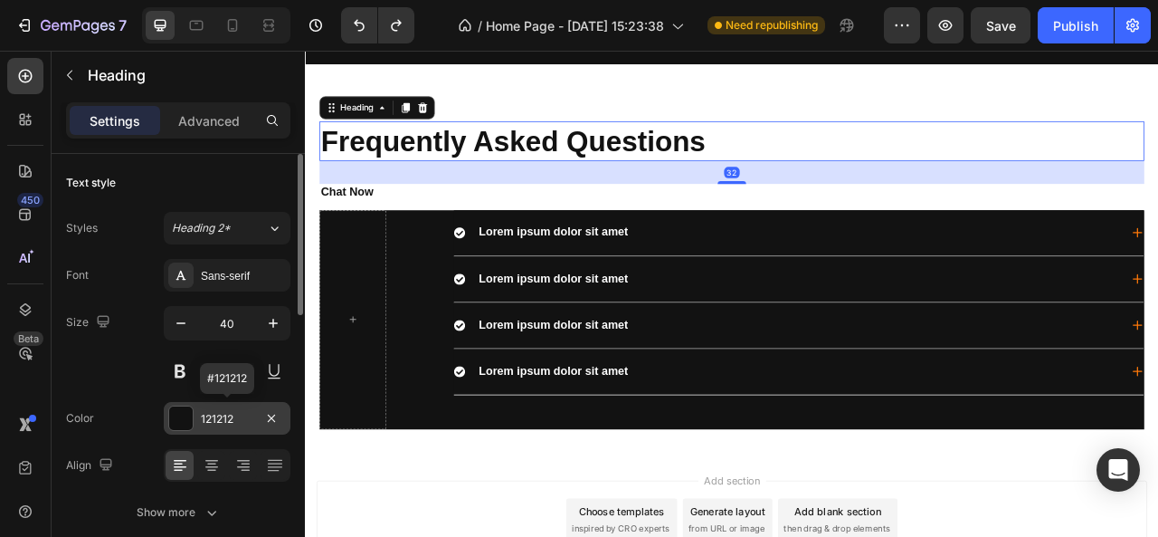
click at [183, 417] on div at bounding box center [181, 418] width 24 height 24
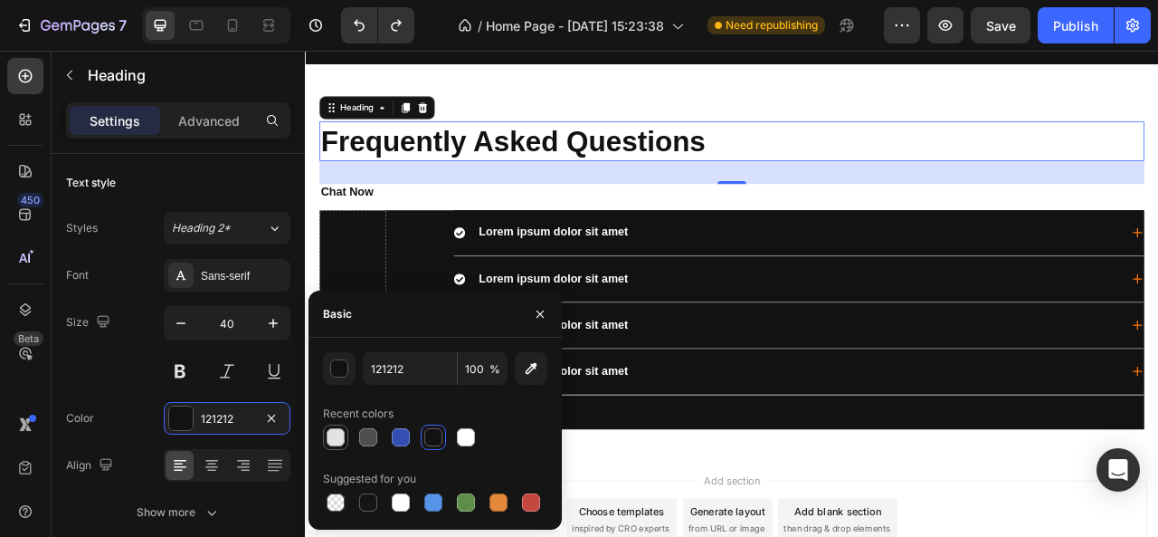
click at [337, 430] on div at bounding box center [336, 437] width 18 height 18
type input "E2E2E2"
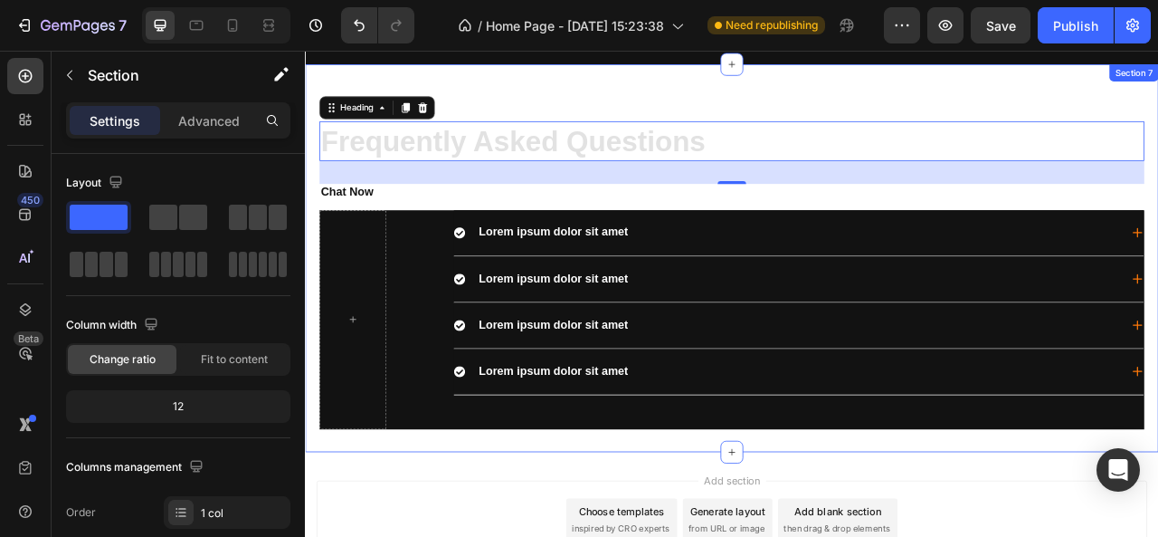
click at [556, 85] on div "Frequently Asked Questions Heading 32 Chat Now Text Block Lorem ipsum dolor sit…" at bounding box center [848, 314] width 1086 height 493
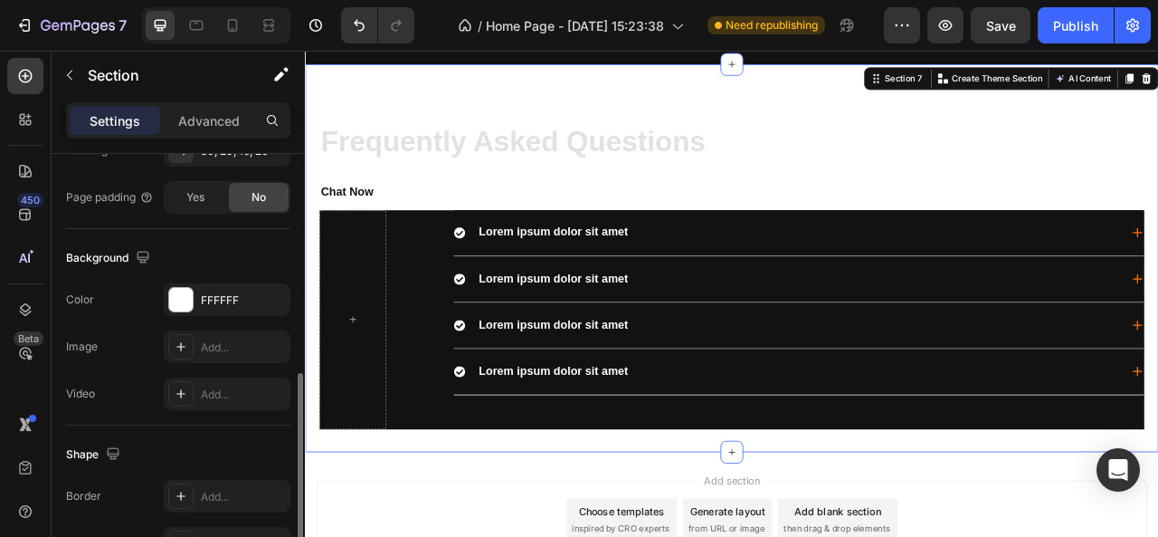
scroll to position [525, 0]
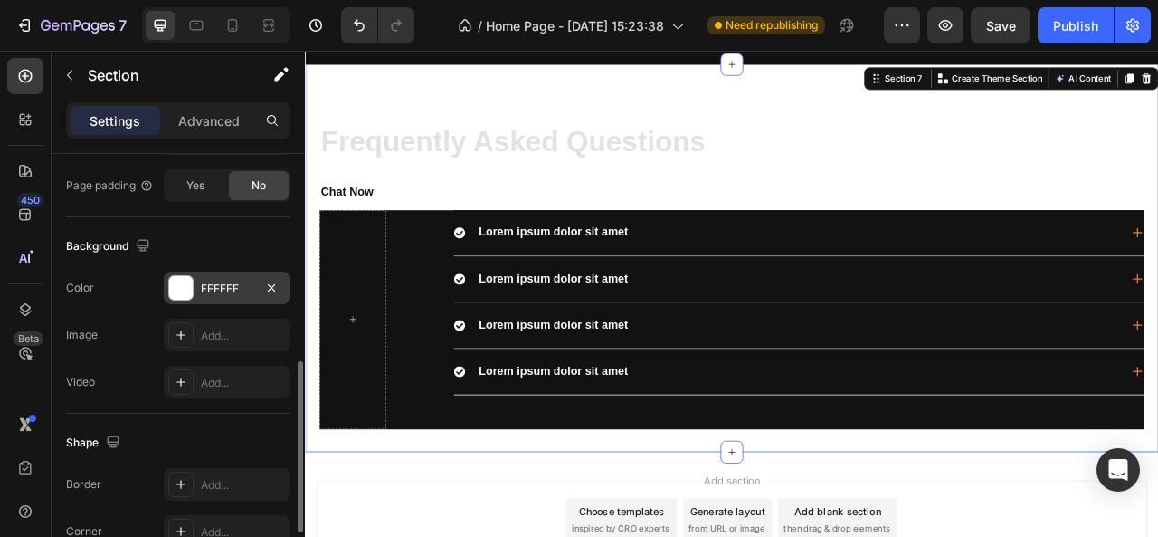
click at [228, 288] on div "FFFFFF" at bounding box center [227, 289] width 52 height 16
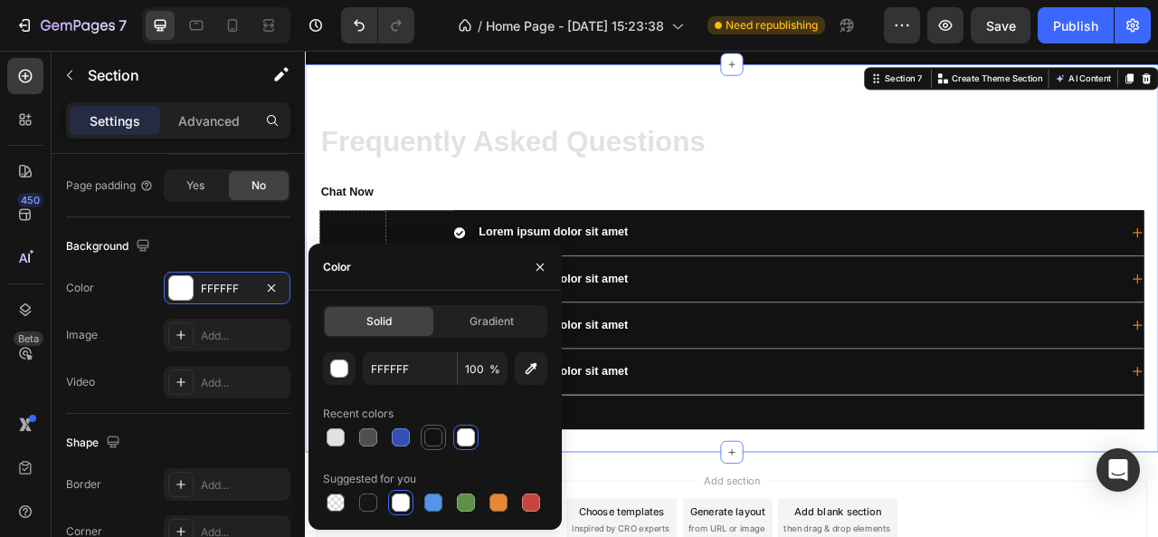
click at [431, 443] on div at bounding box center [433, 437] width 18 height 18
type input "121212"
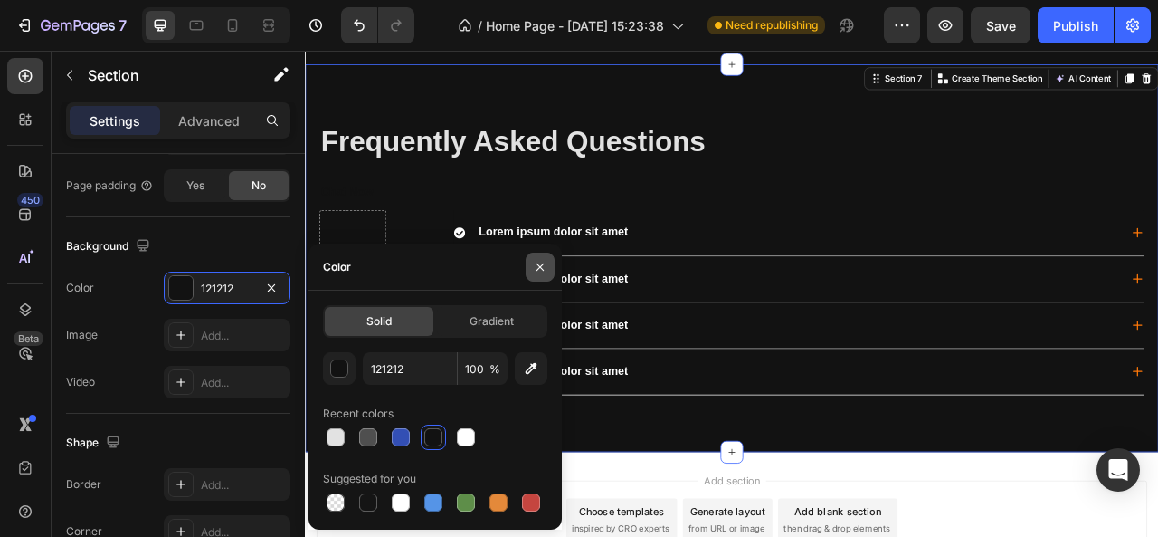
click at [544, 262] on icon "button" at bounding box center [540, 267] width 14 height 14
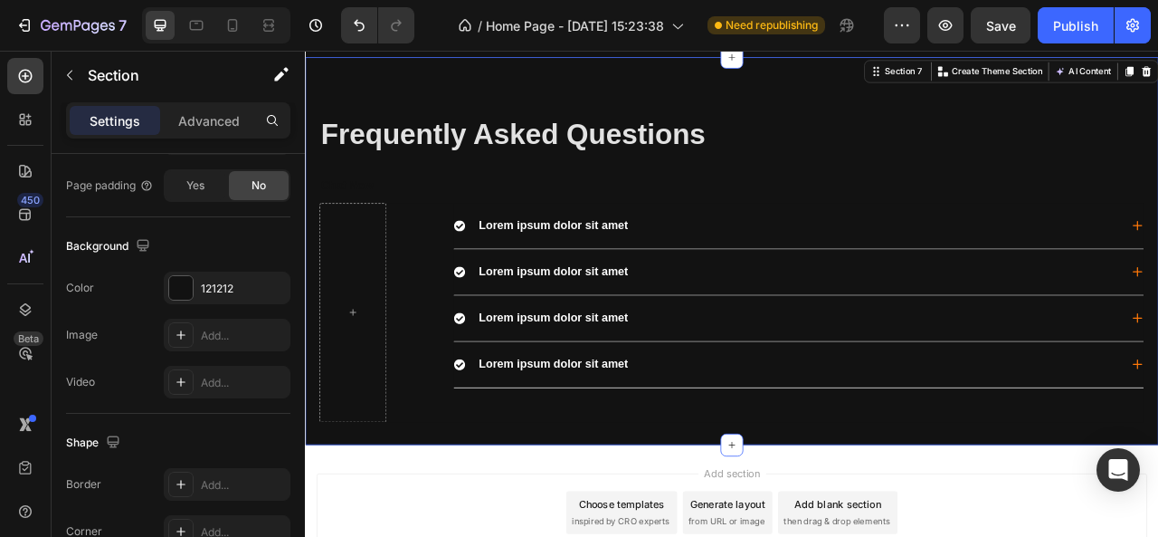
scroll to position [2921, 0]
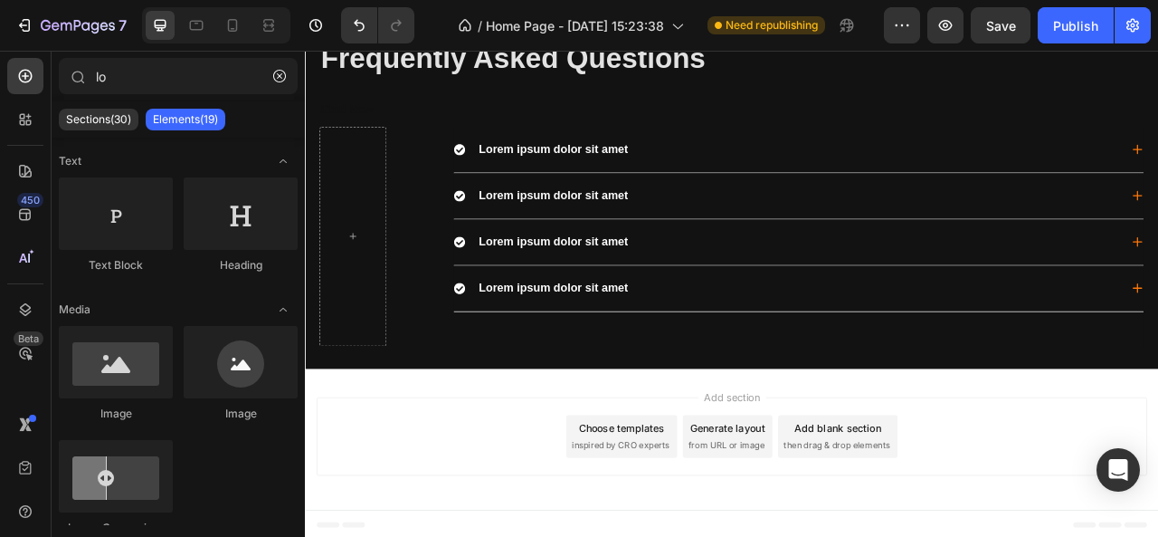
click at [700, 536] on div "Choose templates" at bounding box center [708, 530] width 110 height 19
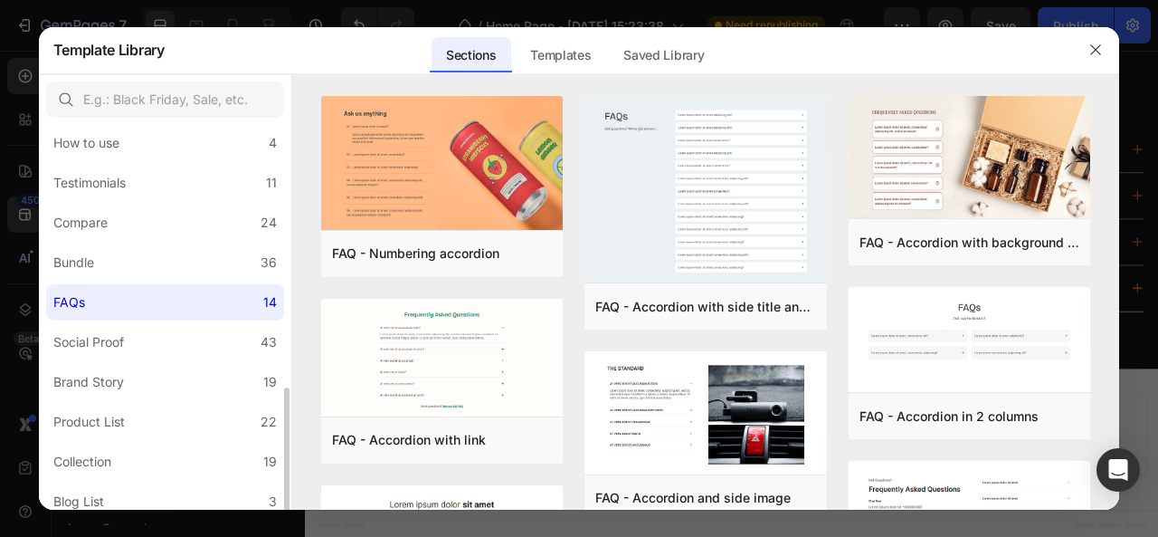
scroll to position [501, 0]
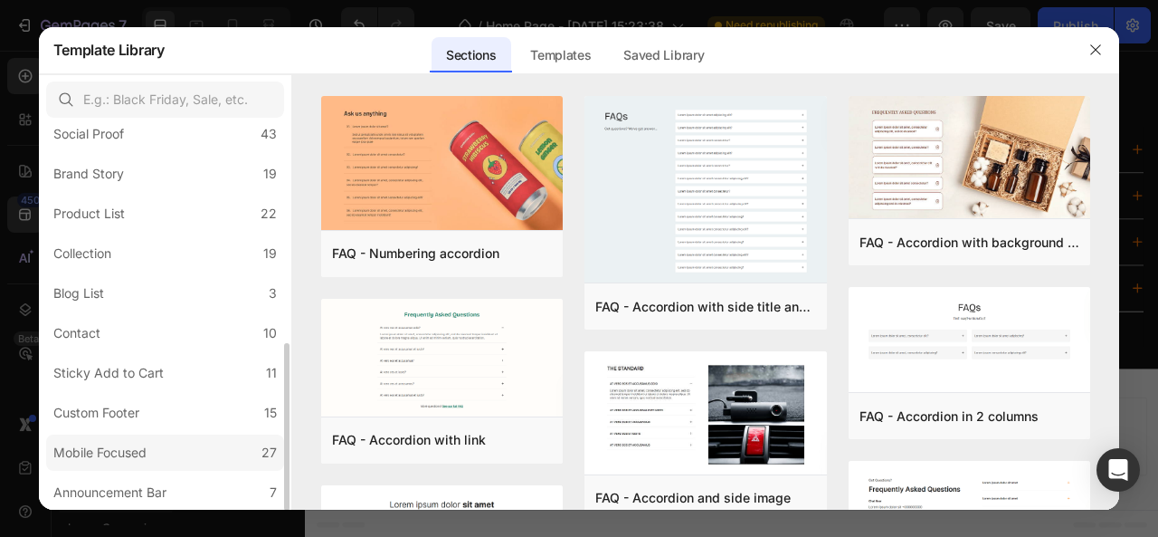
click at [105, 461] on div "Mobile Focused" at bounding box center [99, 453] width 93 height 22
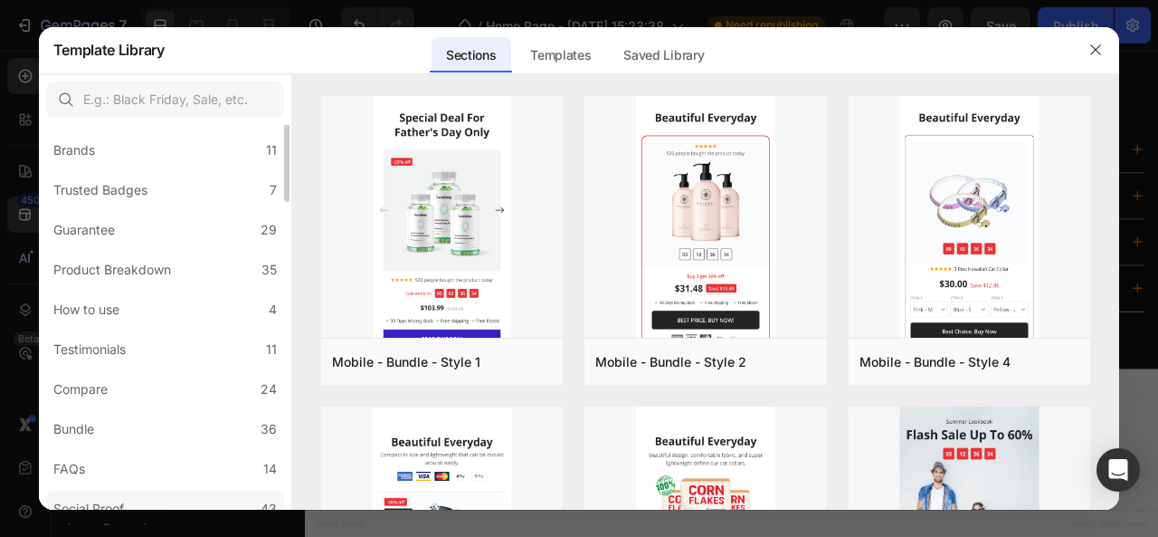
scroll to position [0, 0]
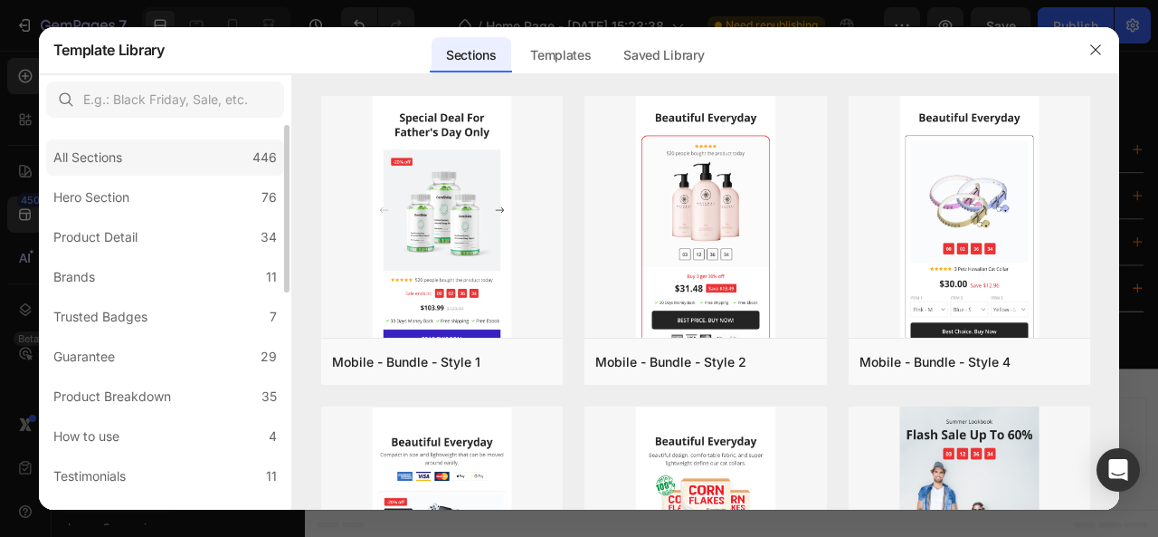
click at [132, 164] on div "All Sections 446" at bounding box center [165, 157] width 238 height 36
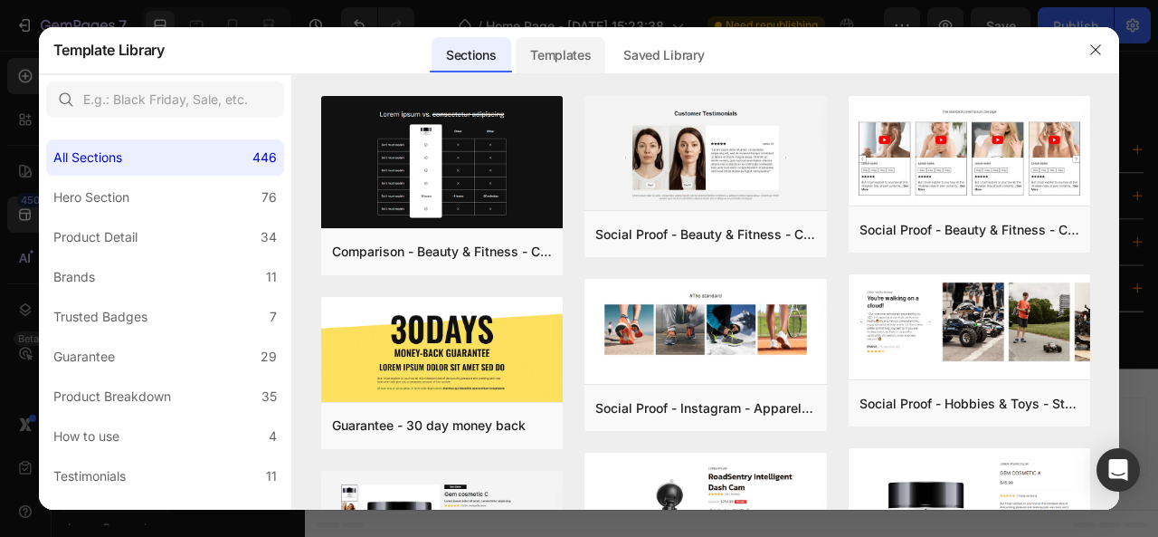
click at [575, 60] on div "Templates" at bounding box center [561, 55] width 90 height 36
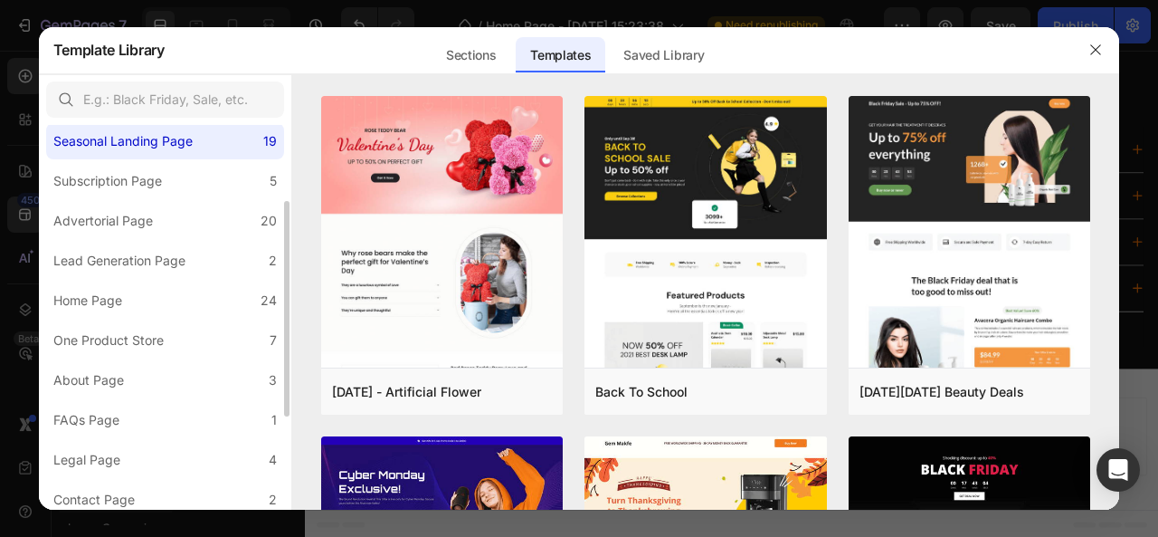
scroll to position [138, 0]
click at [138, 303] on label "Home Page 24" at bounding box center [165, 299] width 238 height 36
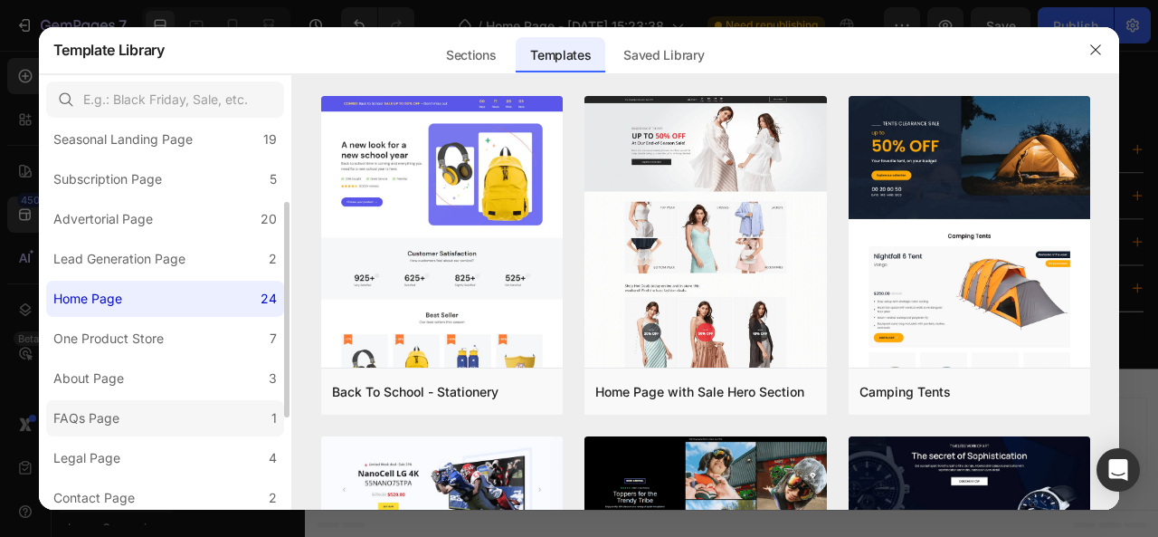
click at [121, 416] on div "FAQs Page" at bounding box center [89, 418] width 73 height 22
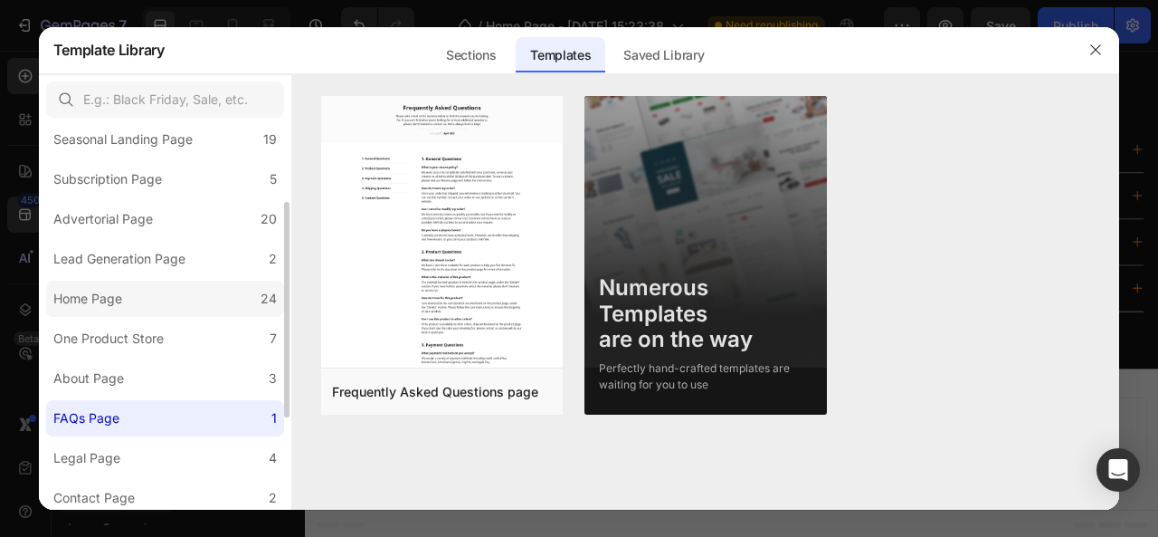
click at [118, 310] on label "Home Page 24" at bounding box center [165, 299] width 238 height 36
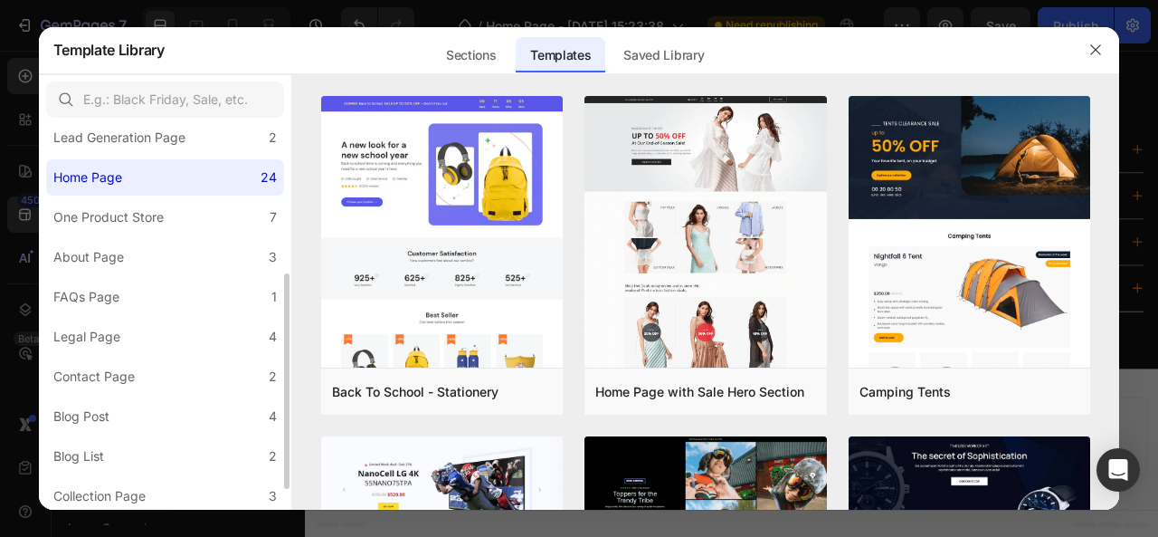
scroll to position [302, 0]
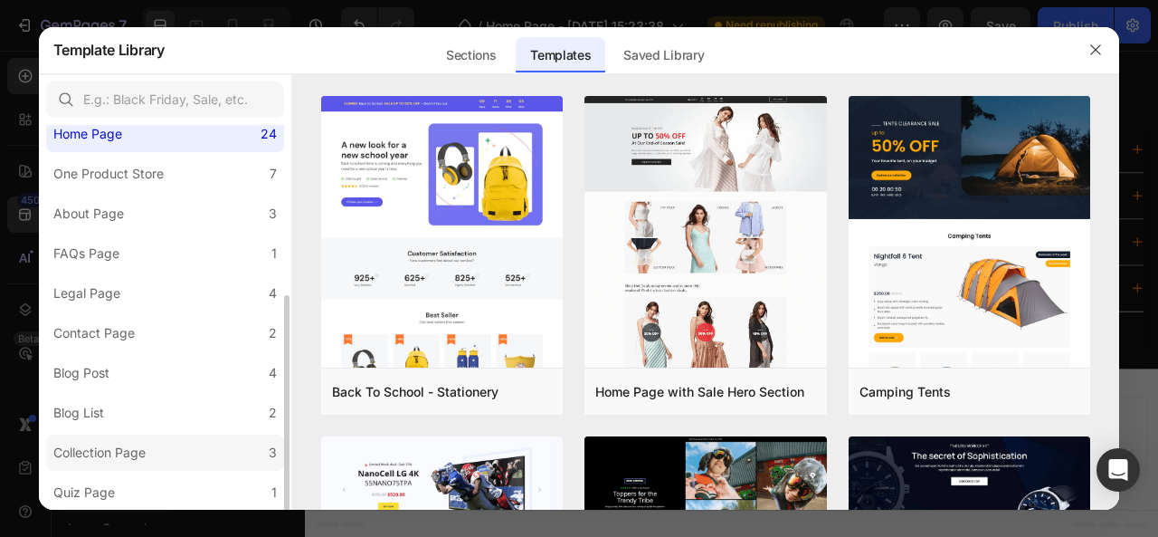
click at [127, 446] on div "Collection Page" at bounding box center [99, 453] width 92 height 22
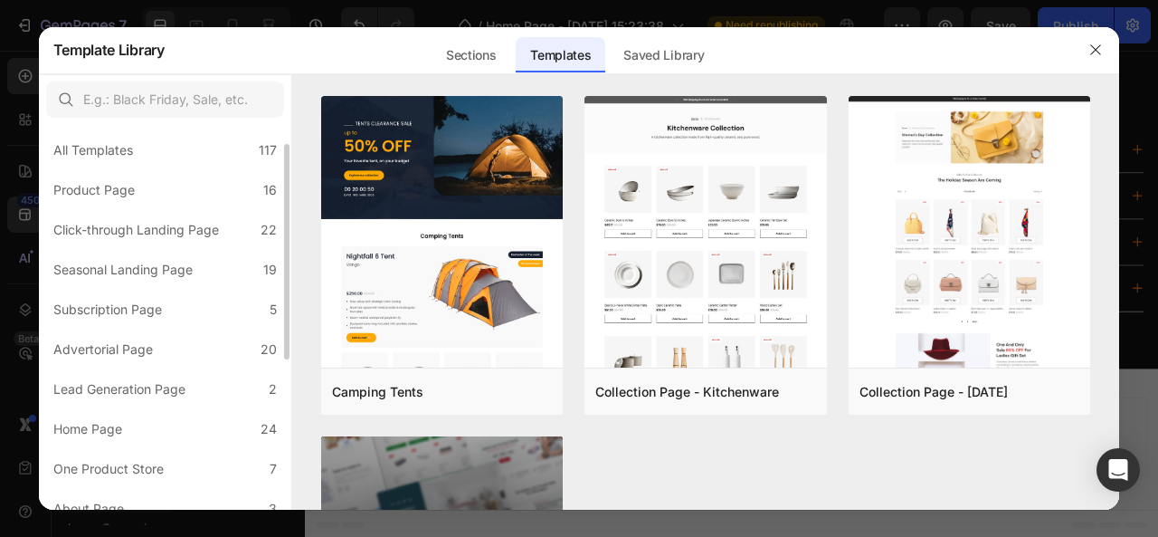
scroll to position [0, 0]
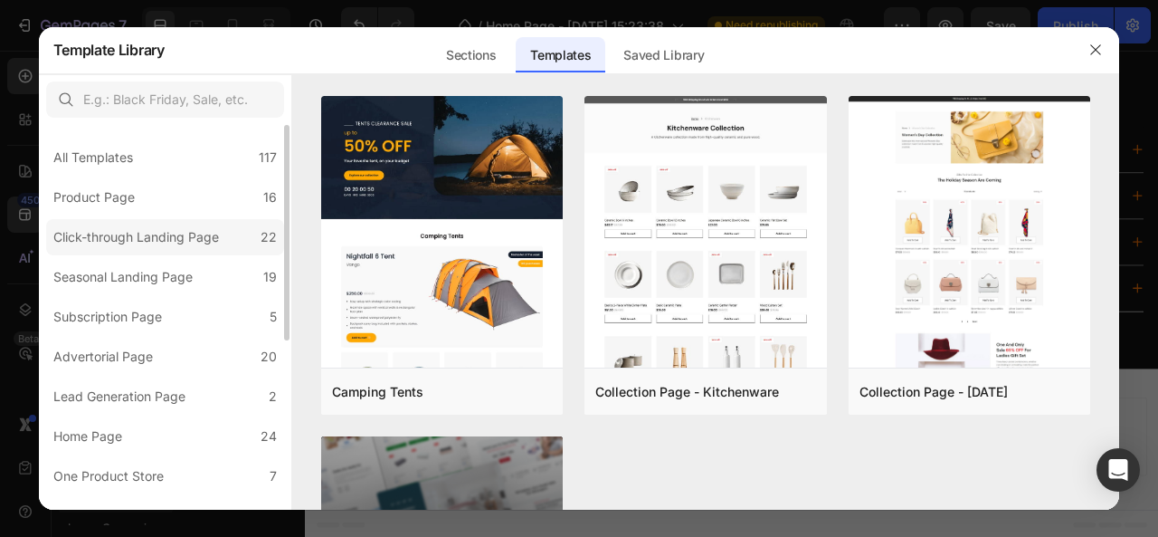
click at [143, 246] on div "Click-through Landing Page" at bounding box center [136, 237] width 166 height 22
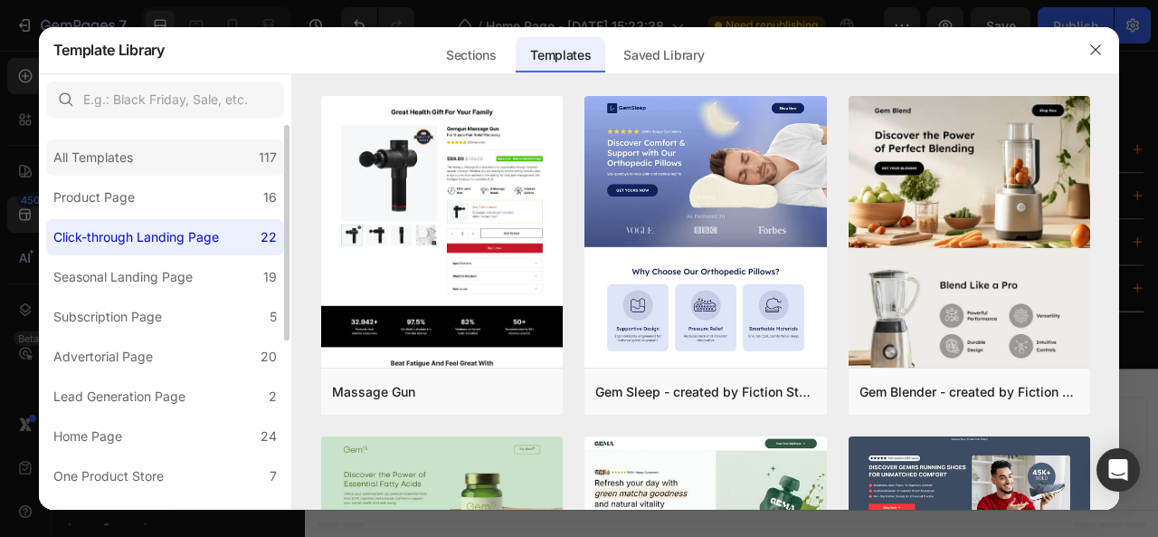
click at [136, 157] on div "All Templates" at bounding box center [96, 158] width 87 height 22
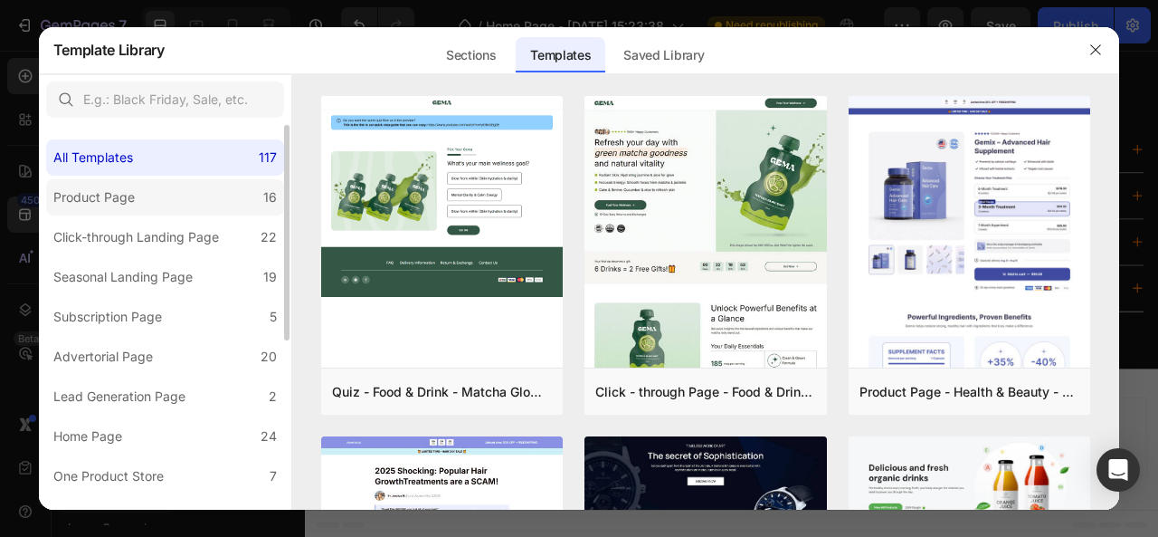
click at [138, 194] on div "Product Page" at bounding box center [97, 197] width 89 height 22
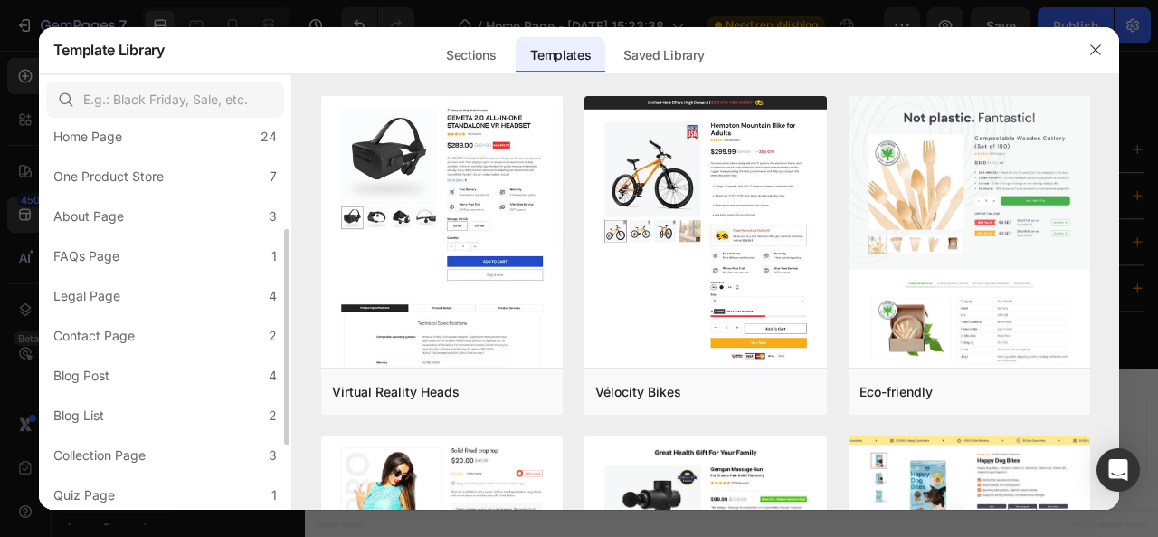
scroll to position [302, 0]
click at [639, 57] on div "Saved Library" at bounding box center [664, 55] width 110 height 36
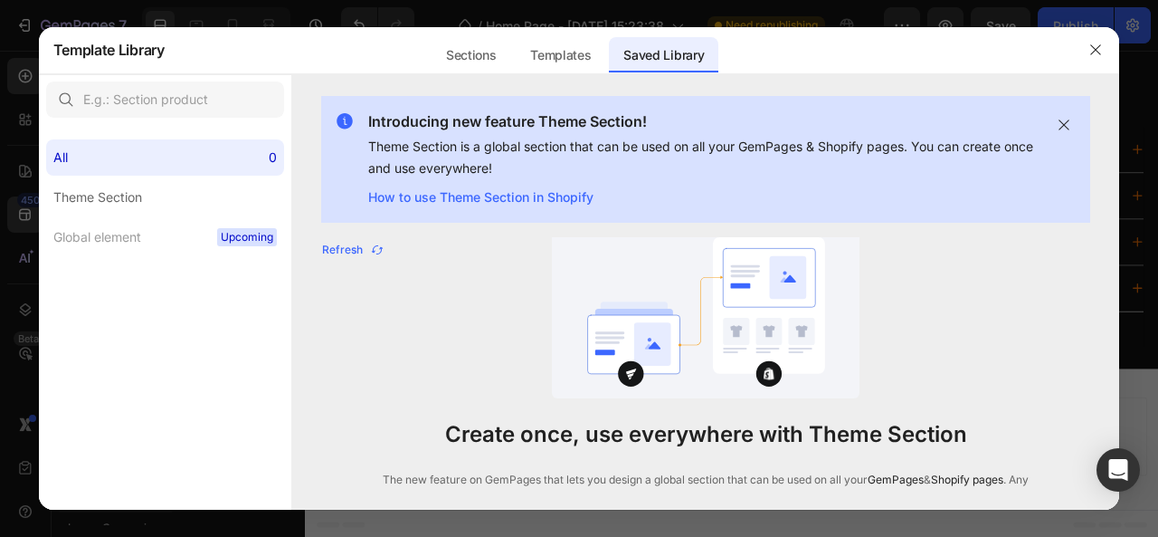
scroll to position [0, 0]
click at [97, 204] on div "Theme Section" at bounding box center [97, 197] width 89 height 22
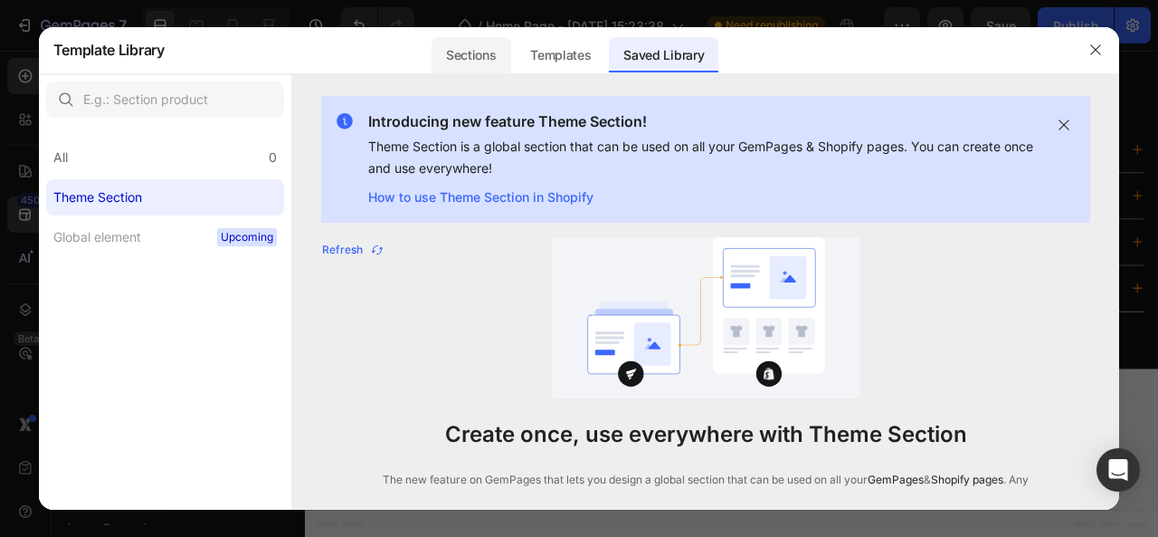
click at [465, 54] on div "Sections" at bounding box center [471, 55] width 79 height 36
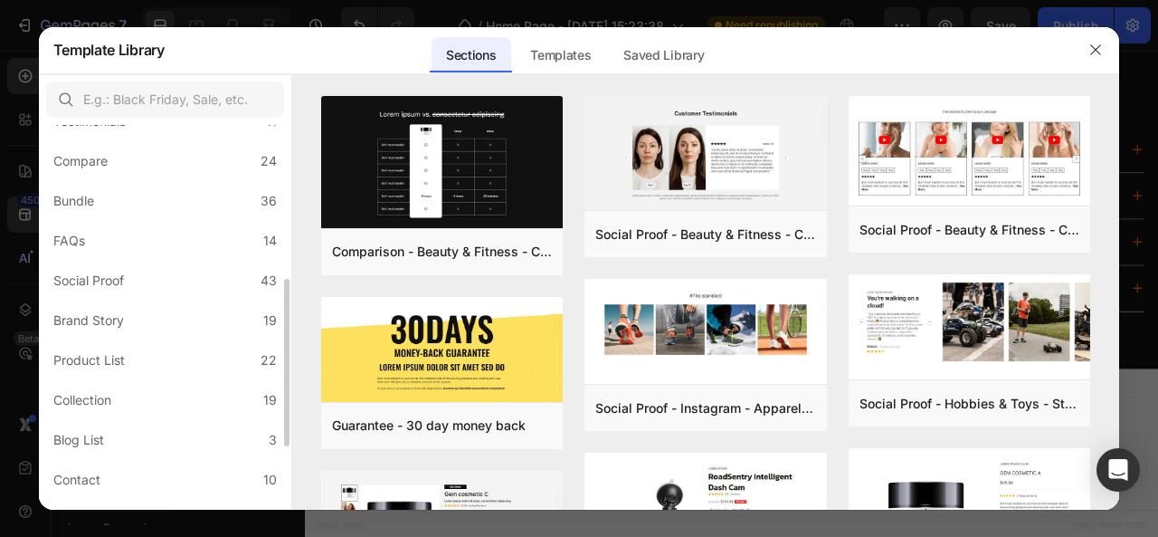
scroll to position [357, 0]
click at [80, 473] on div "Contact" at bounding box center [76, 478] width 47 height 22
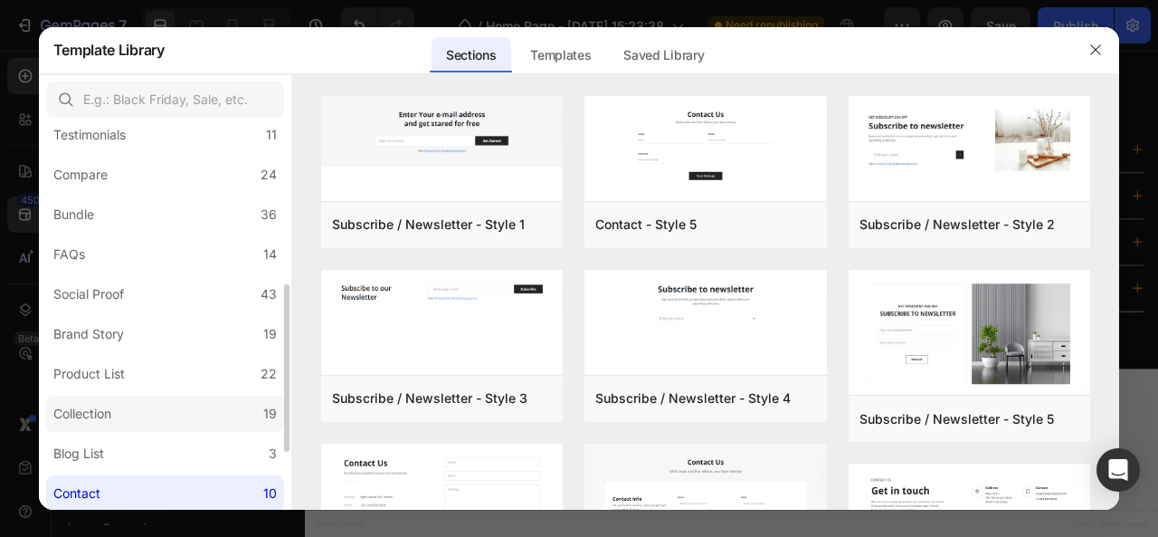
scroll to position [357, 0]
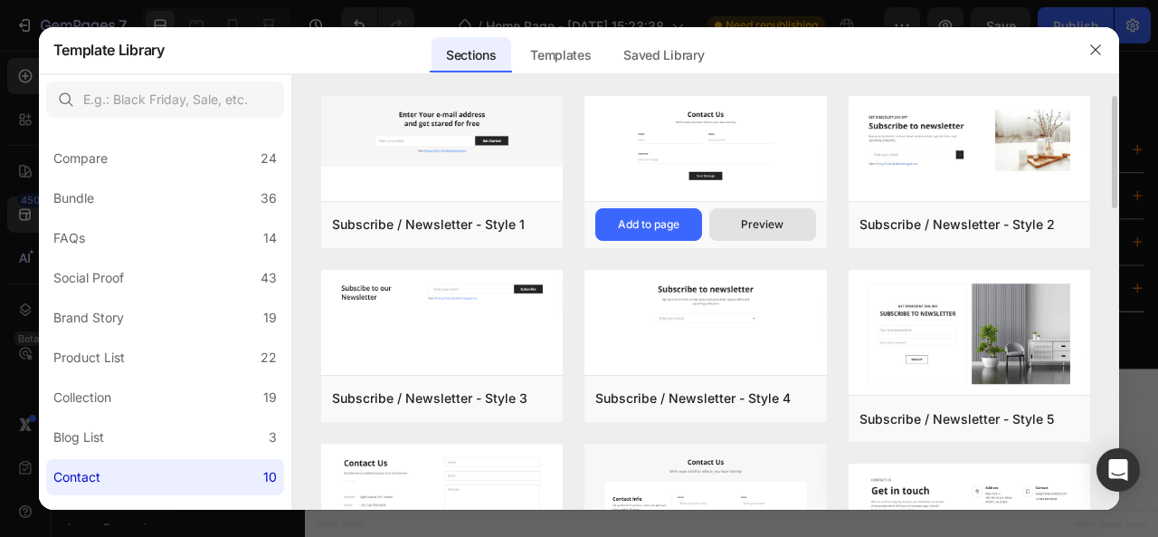
click at [757, 227] on div "Preview" at bounding box center [762, 224] width 43 height 16
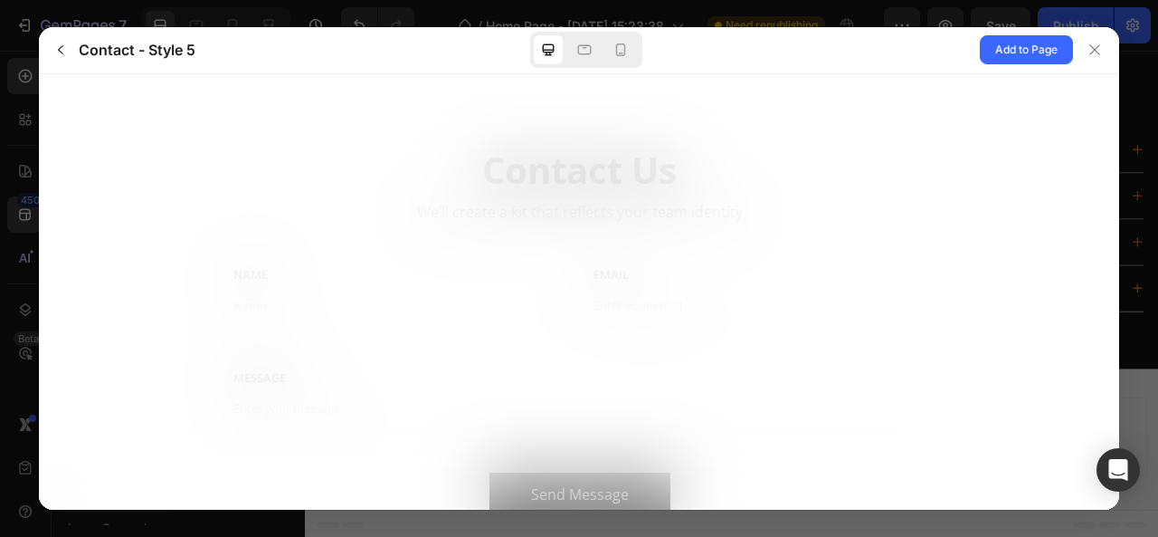
scroll to position [0, 0]
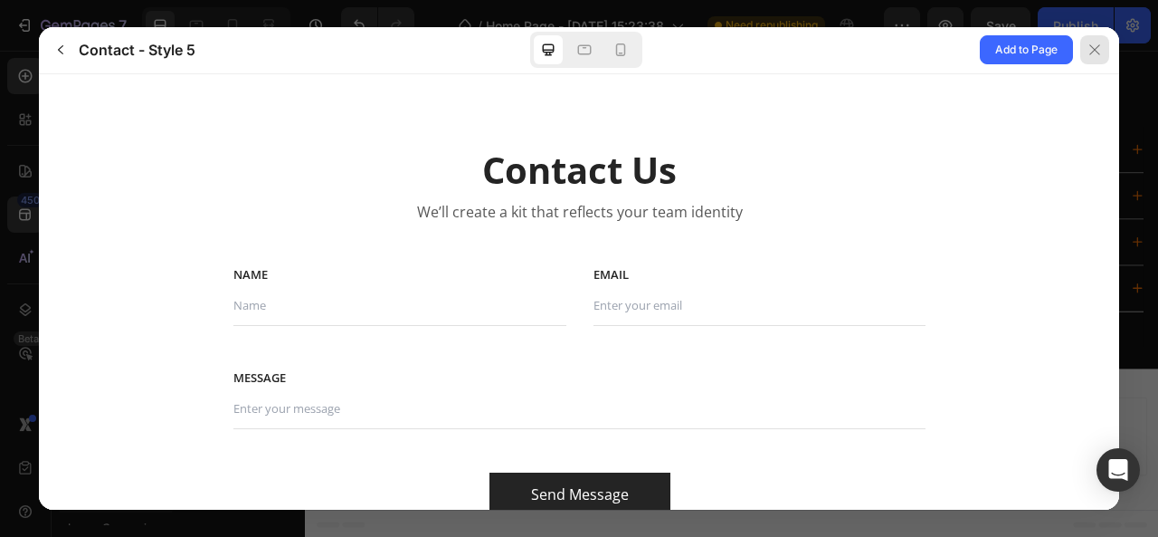
click at [1101, 57] on icon at bounding box center [1095, 50] width 14 height 14
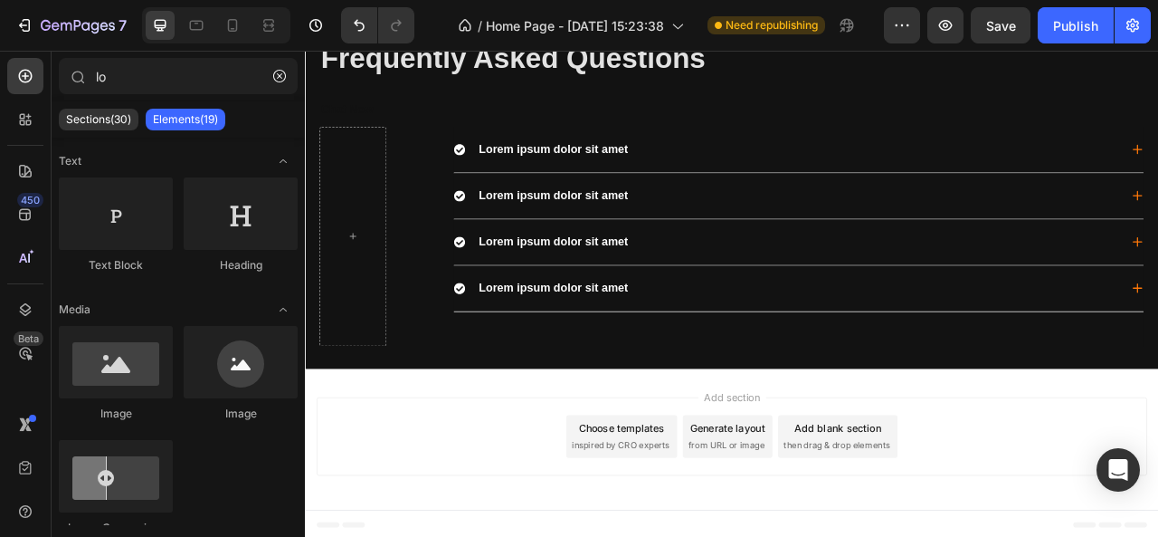
click at [498, 479] on div "Add section Choose templates inspired by CRO experts Generate layout from URL o…" at bounding box center [848, 544] width 1086 height 179
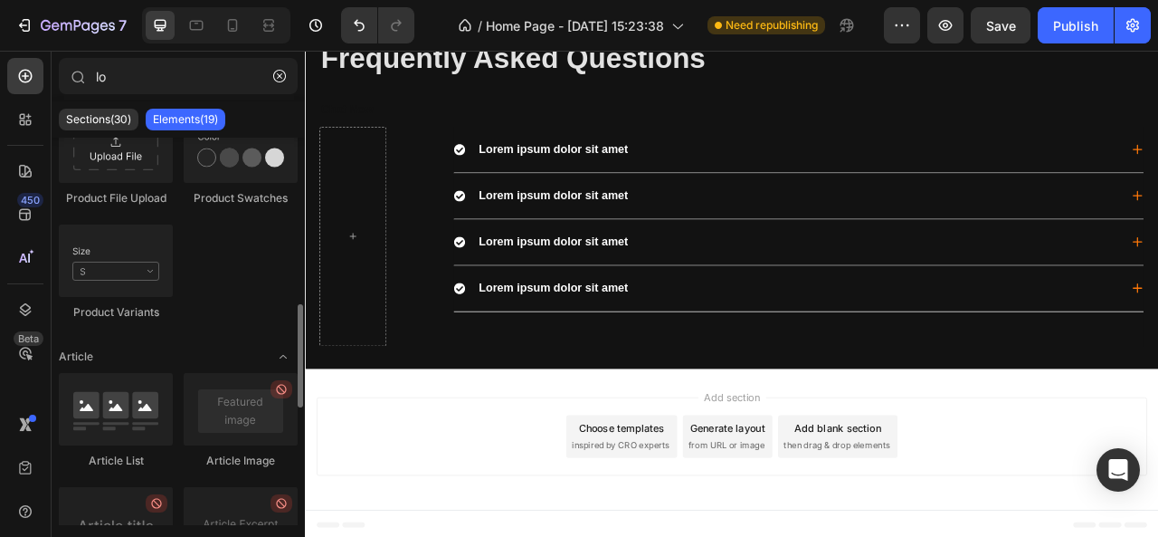
scroll to position [625, 0]
click at [545, 536] on div "Add section Choose templates inspired by CRO experts Generate layout from URL o…" at bounding box center [847, 541] width 1057 height 100
click at [603, 440] on div "Frequently Asked Questions Heading Chat Now Text Block Lorem ipsum dolor sit am…" at bounding box center [848, 208] width 1086 height 493
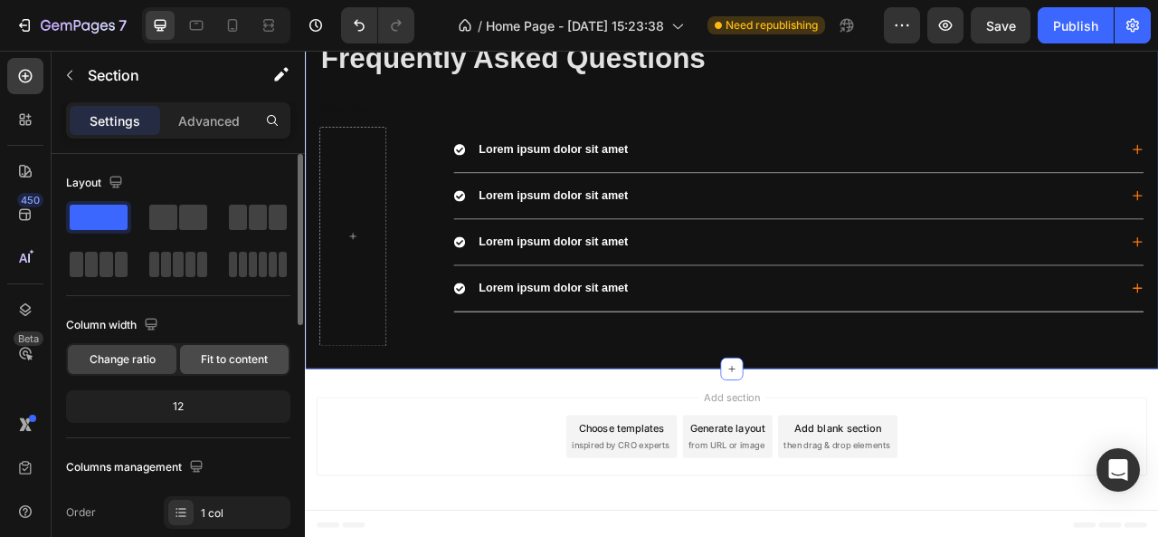
click at [222, 357] on span "Fit to content" at bounding box center [234, 359] width 67 height 16
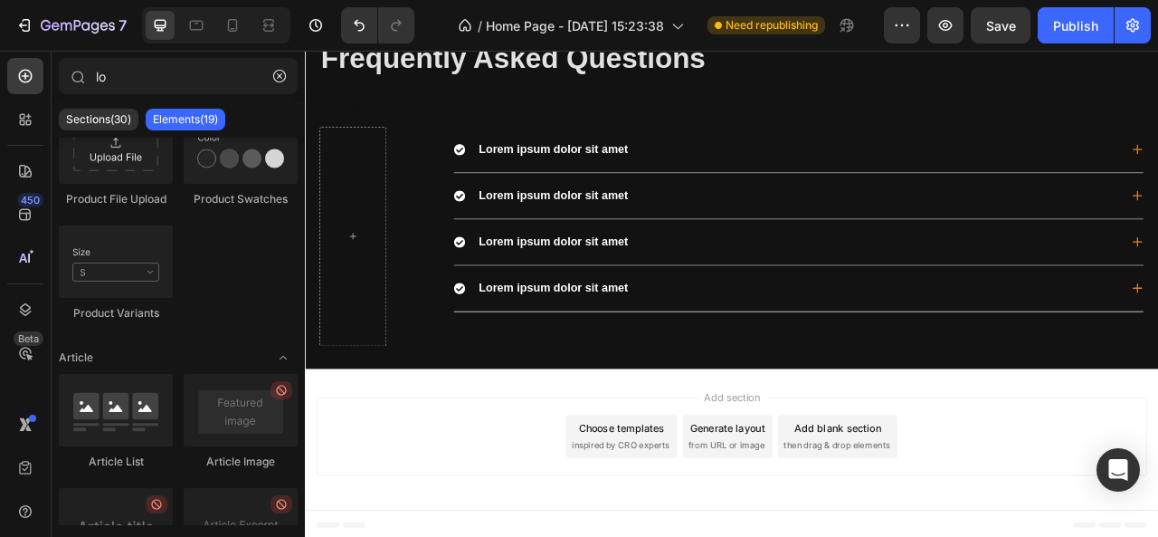
click at [448, 491] on div "Add section Choose templates inspired by CRO experts Generate layout from URL o…" at bounding box center [847, 541] width 1057 height 100
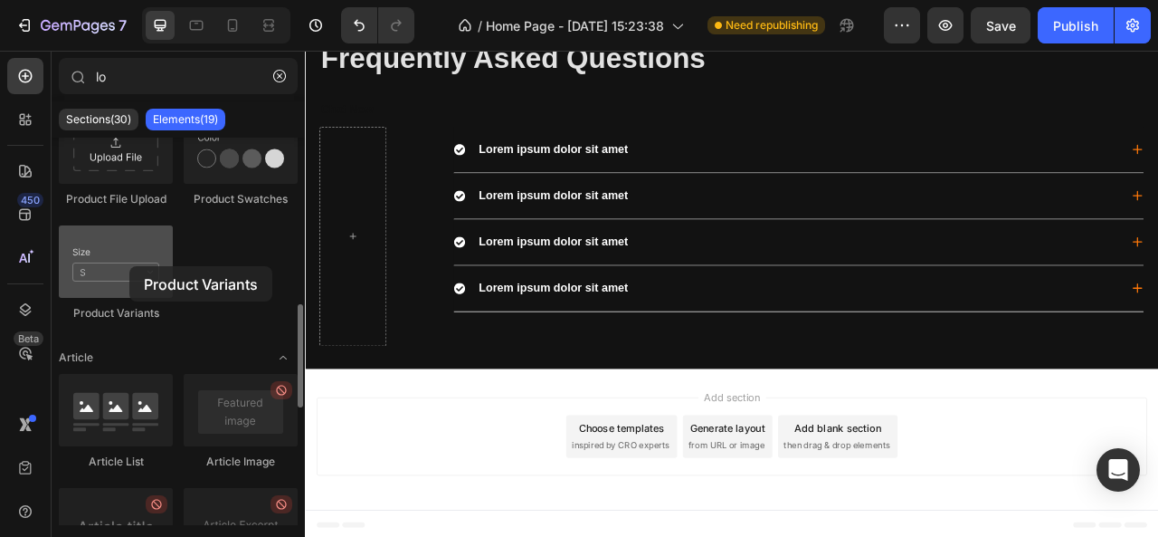
click at [129, 266] on div at bounding box center [116, 261] width 114 height 72
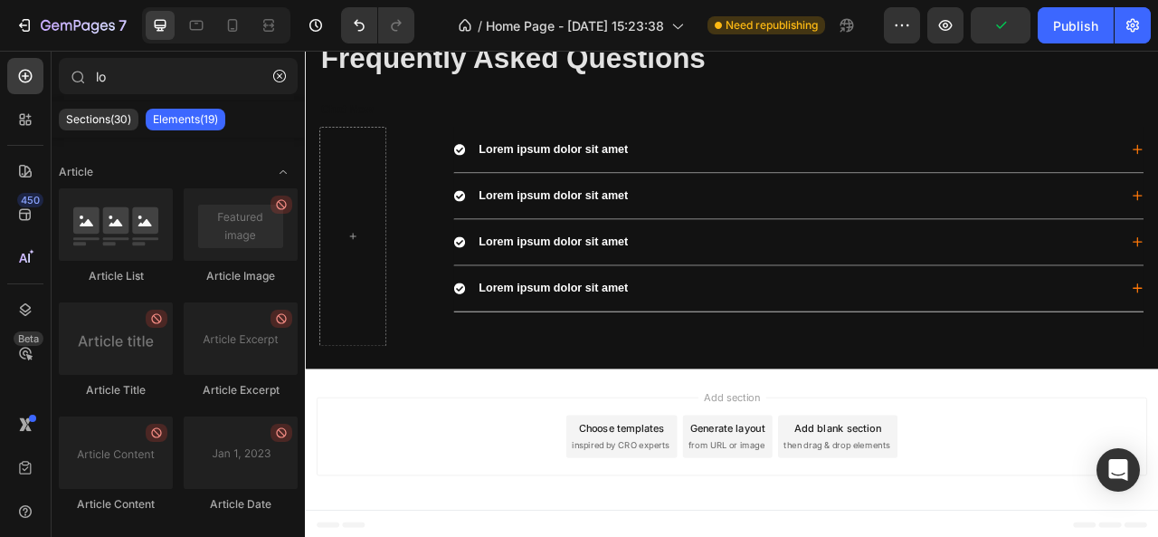
scroll to position [1063, 0]
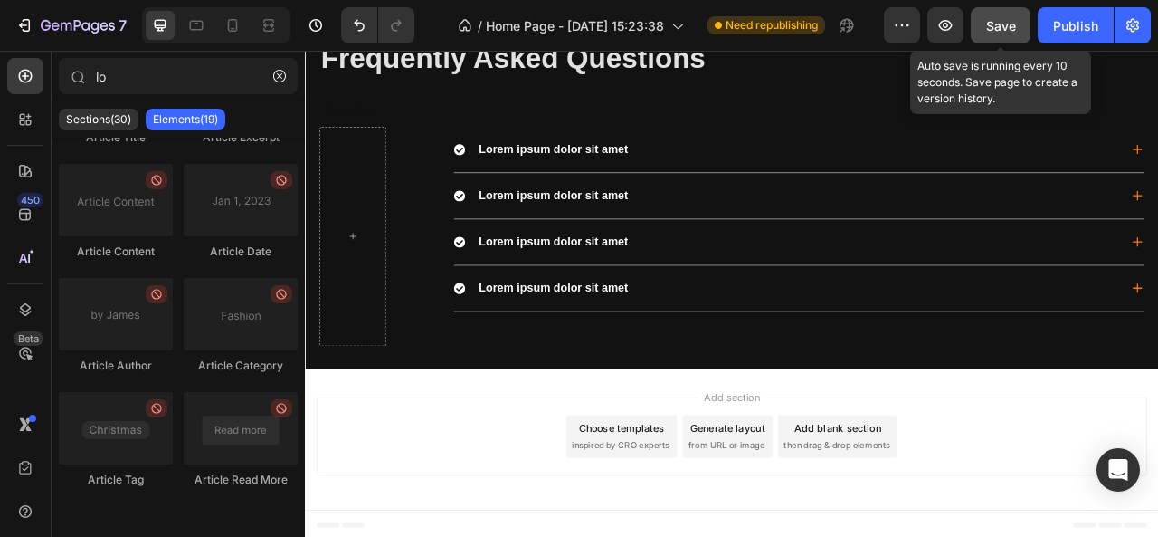
click at [990, 24] on span "Save" at bounding box center [1001, 25] width 30 height 15
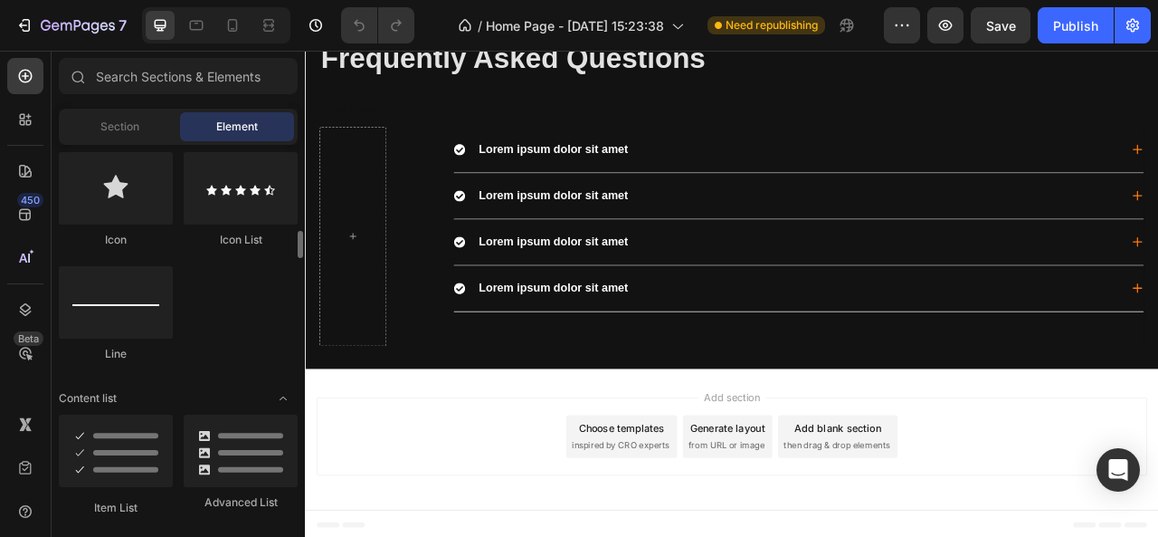
scroll to position [1196, 0]
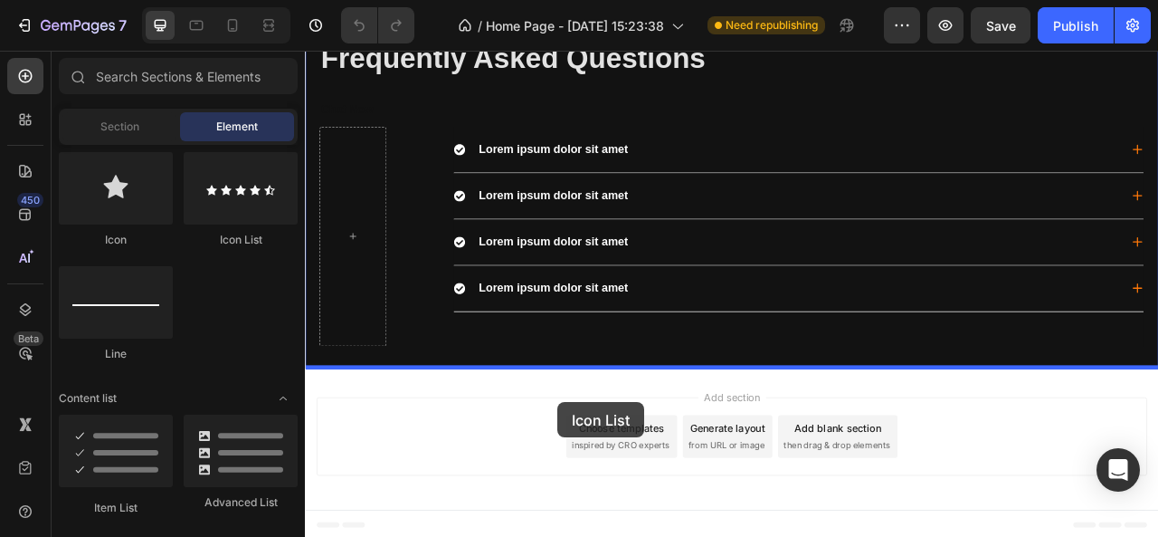
drag, startPoint x: 548, startPoint y: 256, endPoint x: 669, endPoint y: 502, distance: 274.4
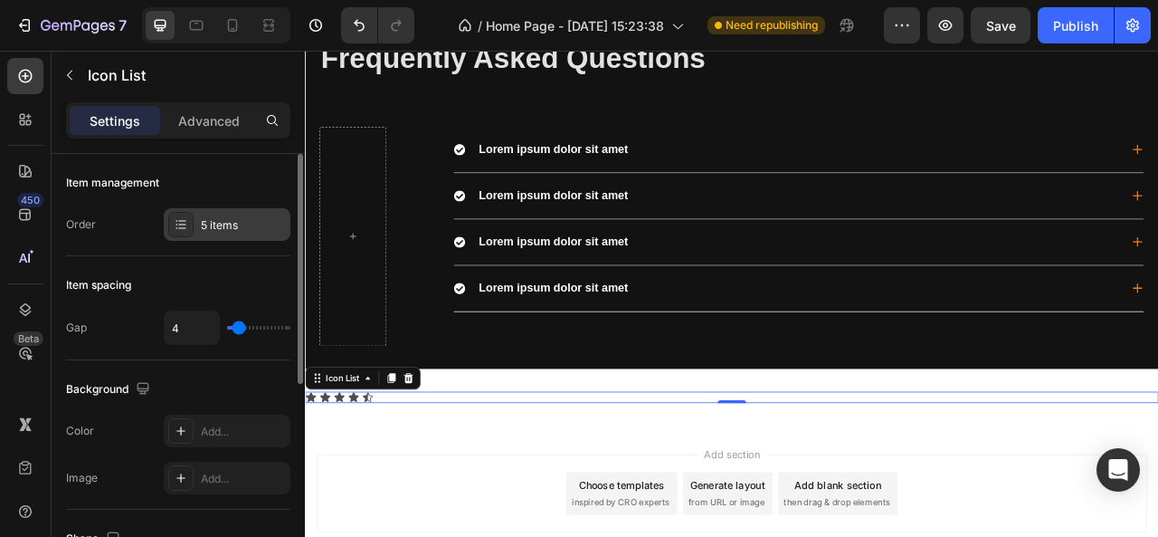
click at [232, 214] on div "5 items" at bounding box center [227, 224] width 127 height 33
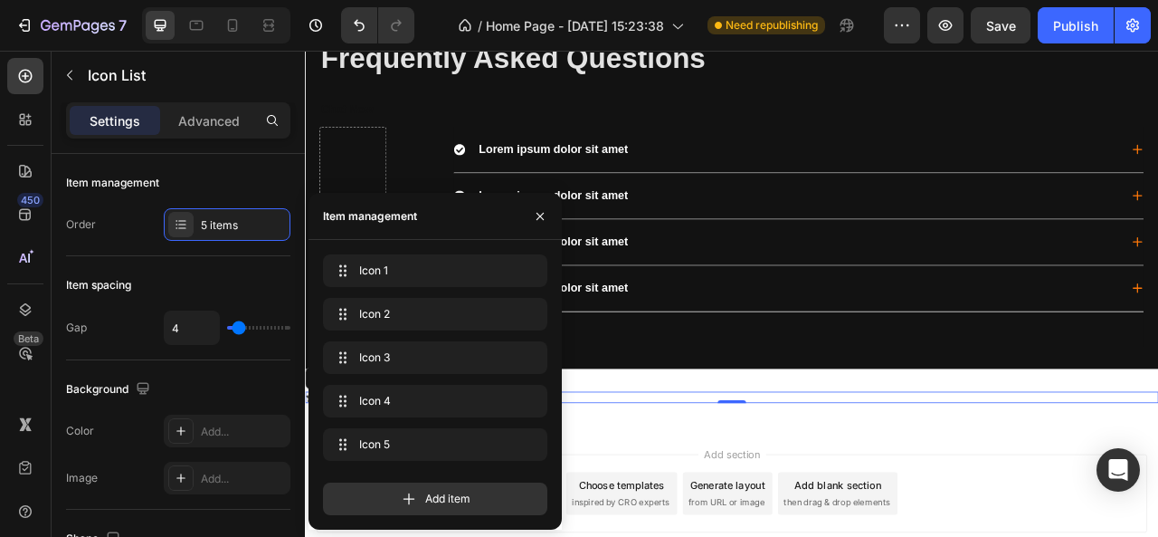
click at [400, 480] on div "Add item" at bounding box center [435, 491] width 224 height 47
click at [409, 505] on icon at bounding box center [409, 499] width 18 height 18
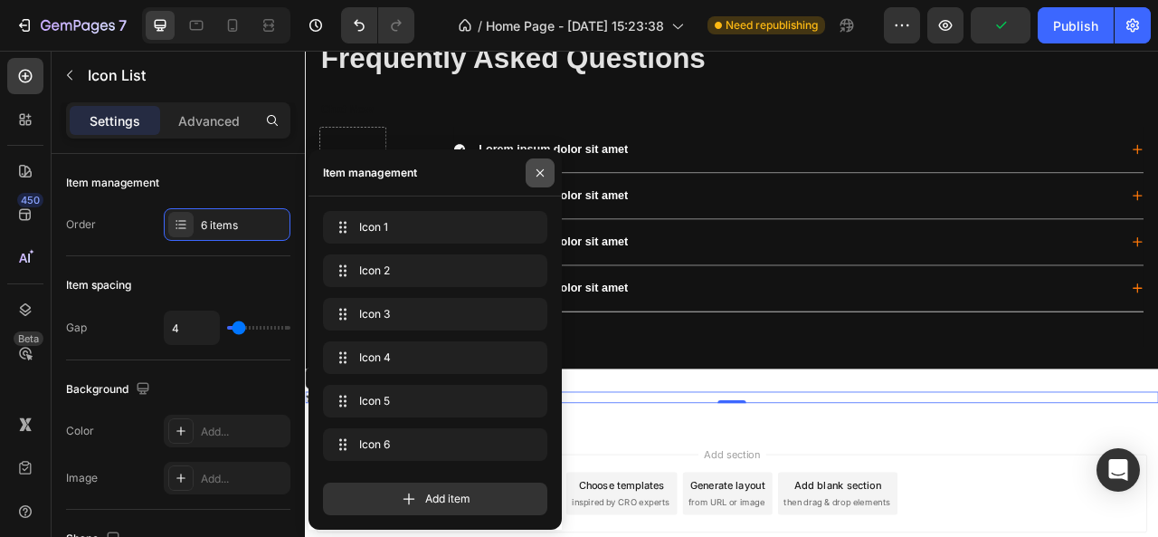
click at [533, 176] on icon "button" at bounding box center [540, 173] width 14 height 14
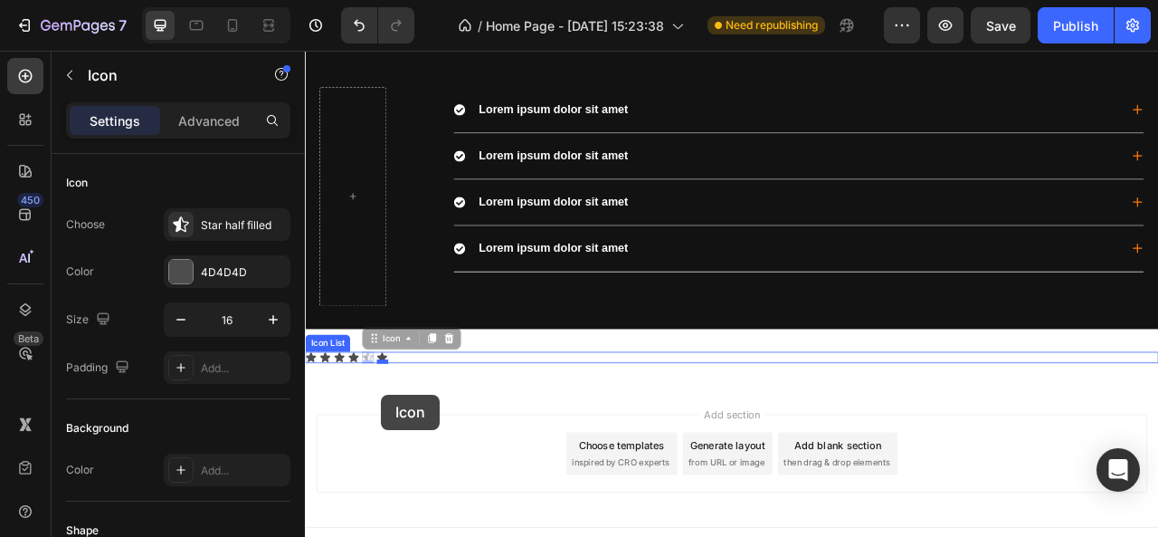
scroll to position [3009, 0]
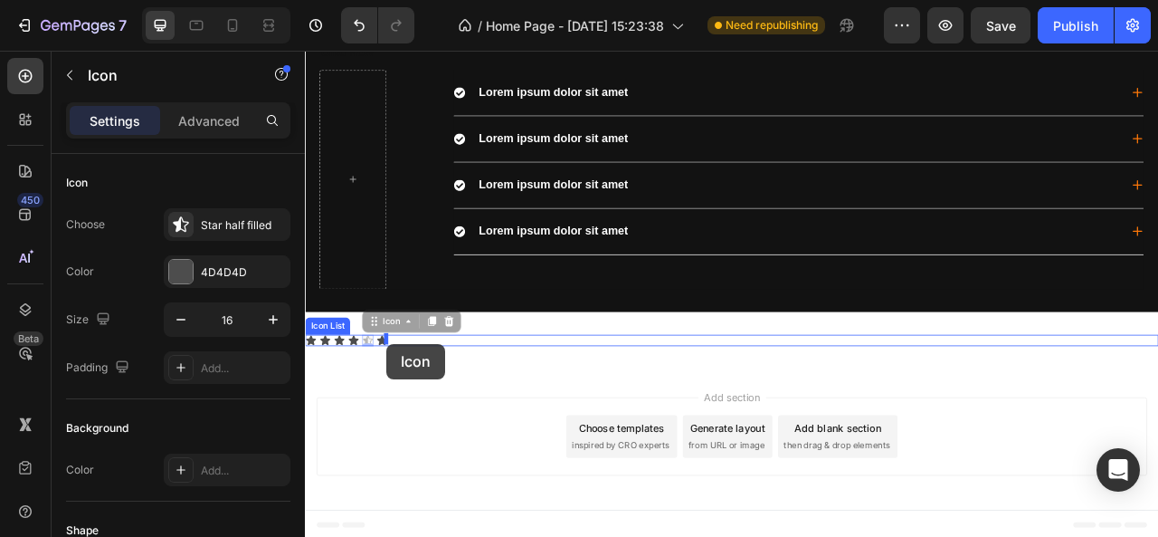
drag, startPoint x: 382, startPoint y: 483, endPoint x: 409, endPoint y: 424, distance: 65.6
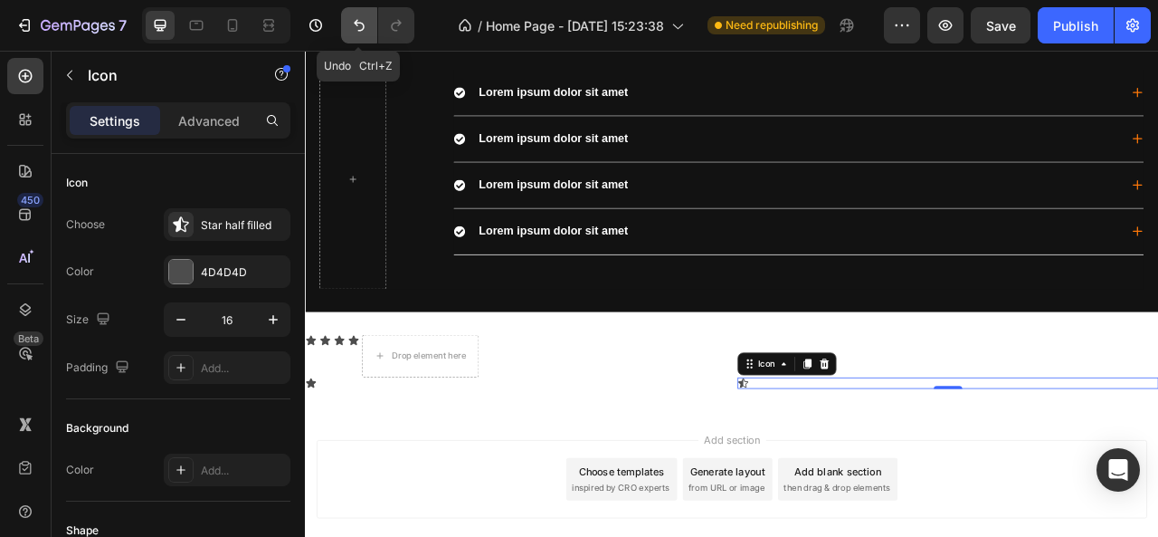
click at [360, 28] on icon "Undo/Redo" at bounding box center [359, 25] width 18 height 18
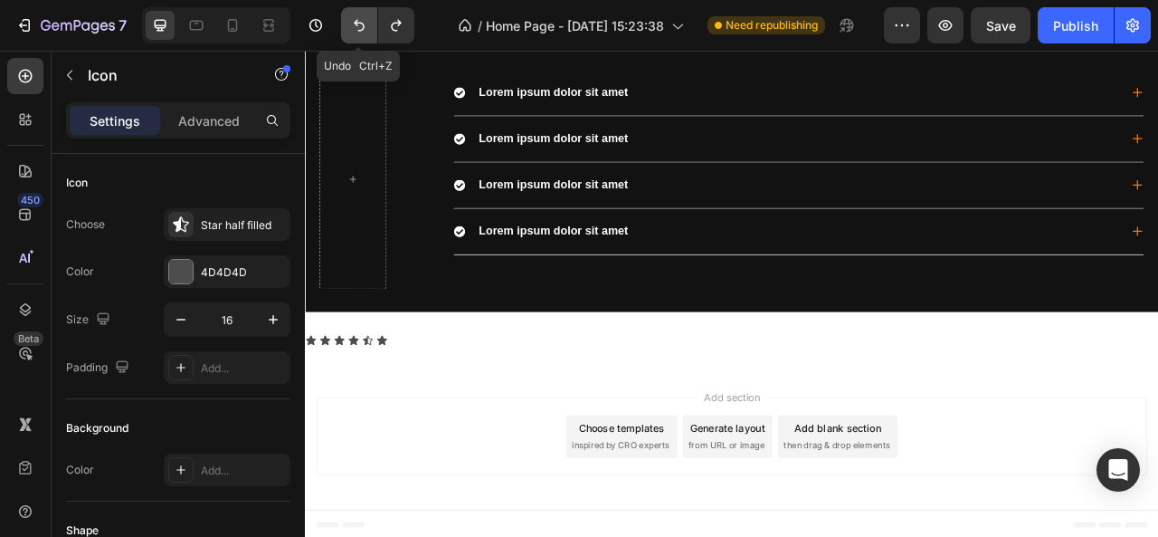
click at [360, 28] on icon "Undo/Redo" at bounding box center [359, 25] width 18 height 18
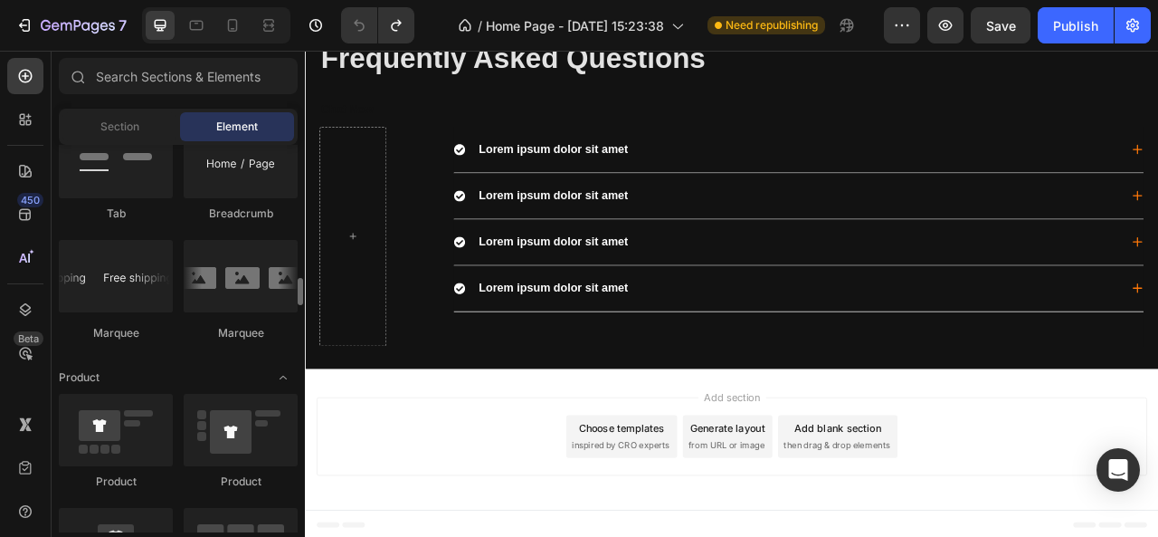
scroll to position [2069, 0]
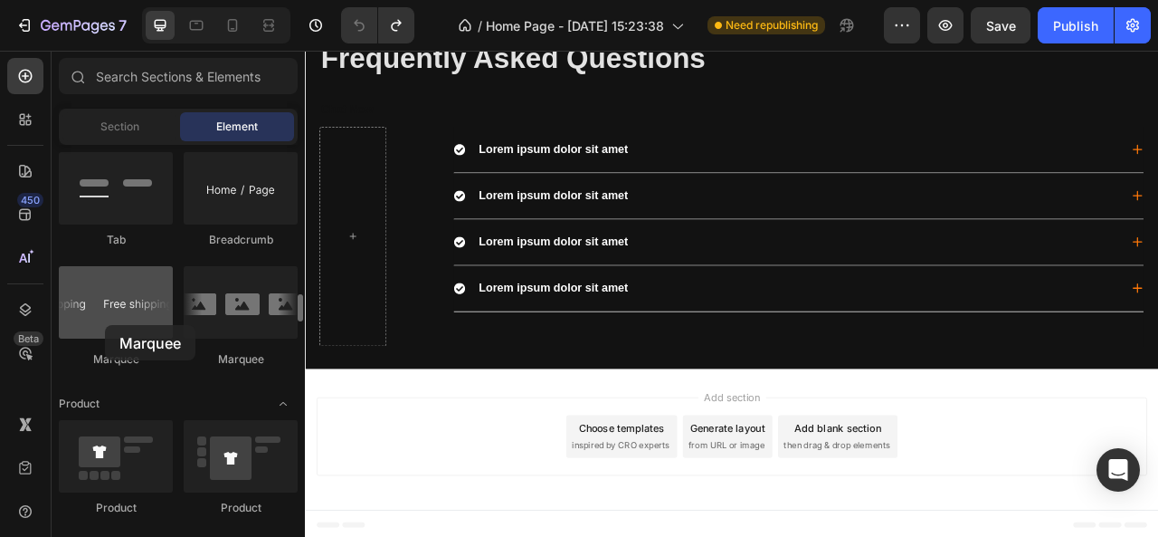
click at [105, 325] on div at bounding box center [116, 302] width 114 height 72
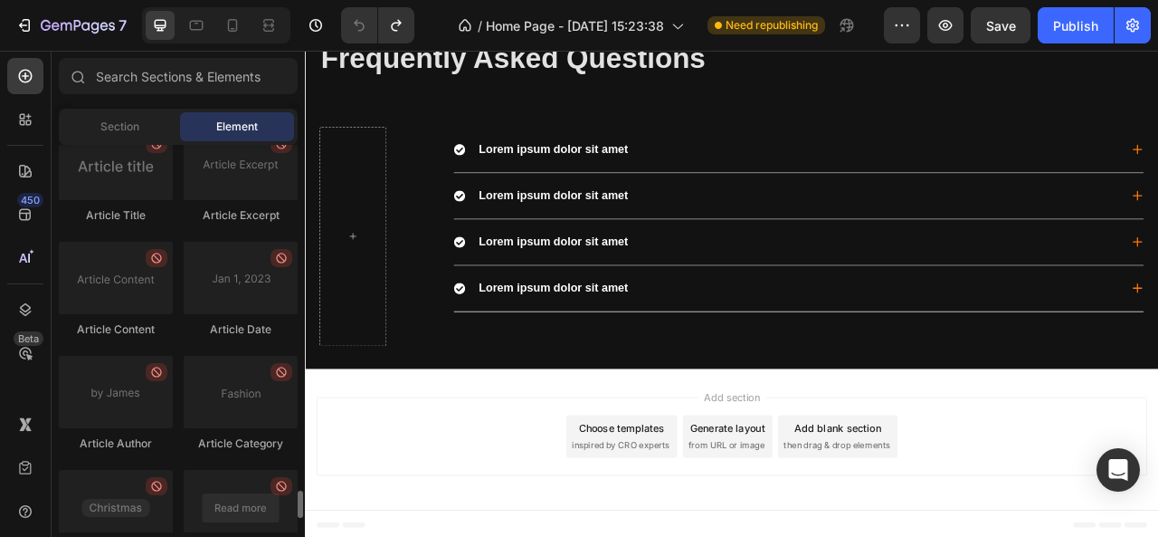
scroll to position [4976, 0]
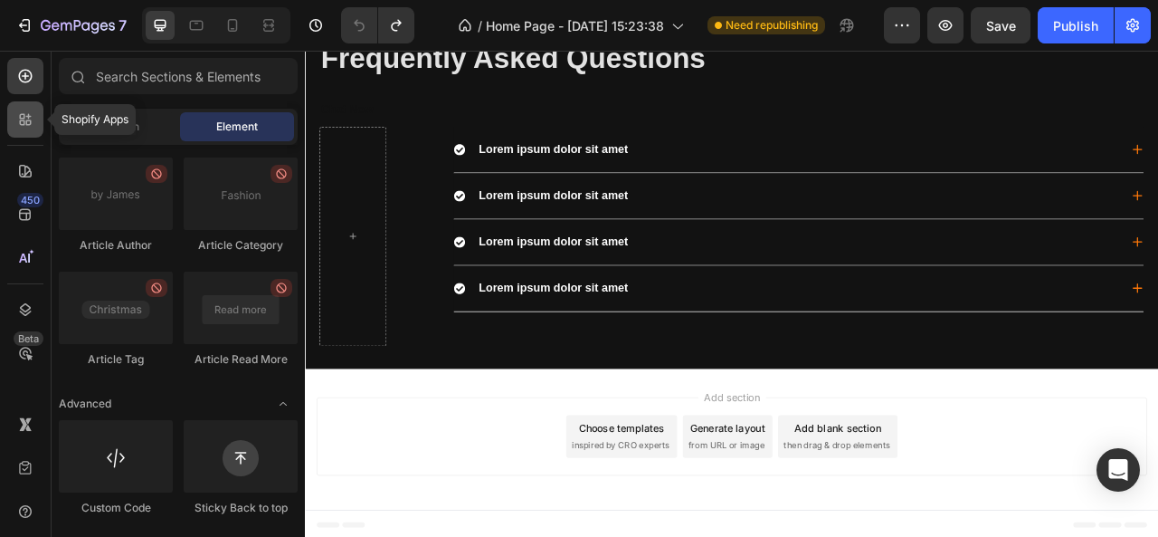
click at [26, 119] on icon at bounding box center [25, 119] width 18 height 18
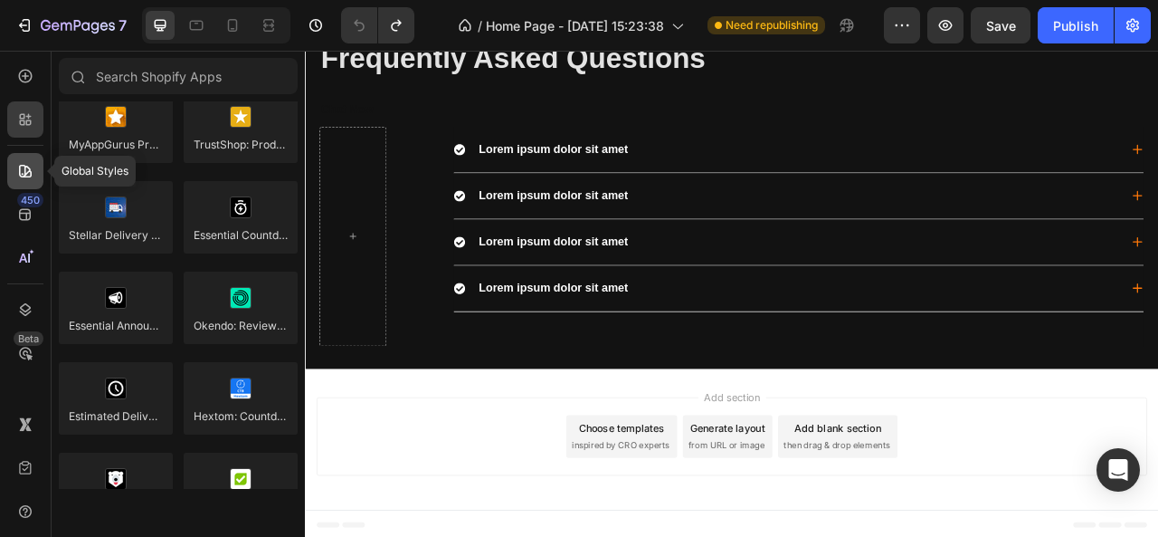
click at [18, 162] on icon at bounding box center [25, 171] width 18 height 18
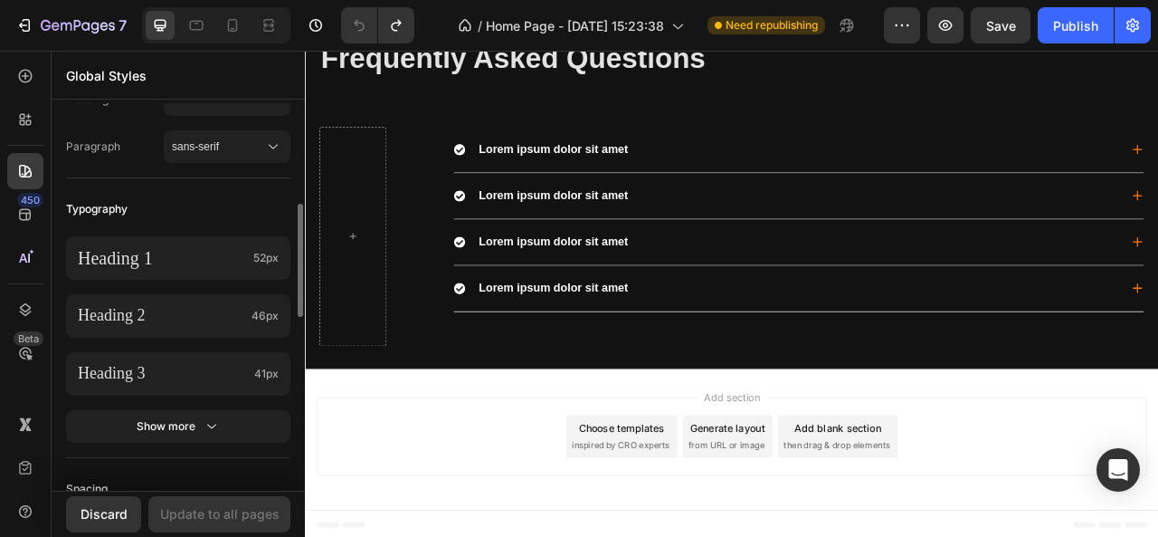
scroll to position [342, 0]
click at [129, 278] on div "Heading 1 52px Heading 2 46px Heading 3 41px Show more" at bounding box center [178, 339] width 224 height 232
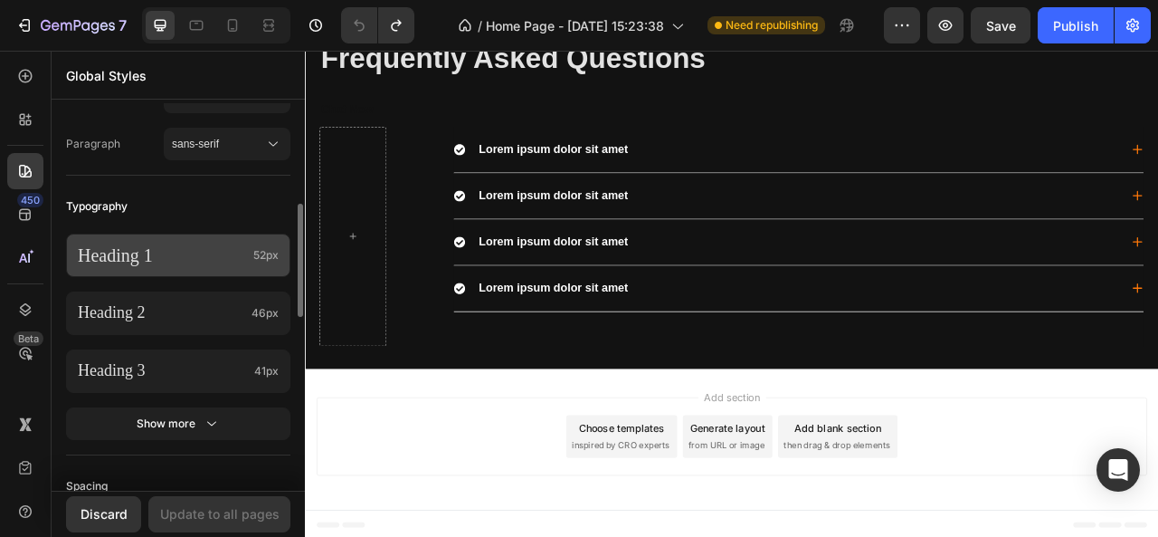
click at [129, 269] on div "Heading 1 52px" at bounding box center [178, 255] width 224 height 43
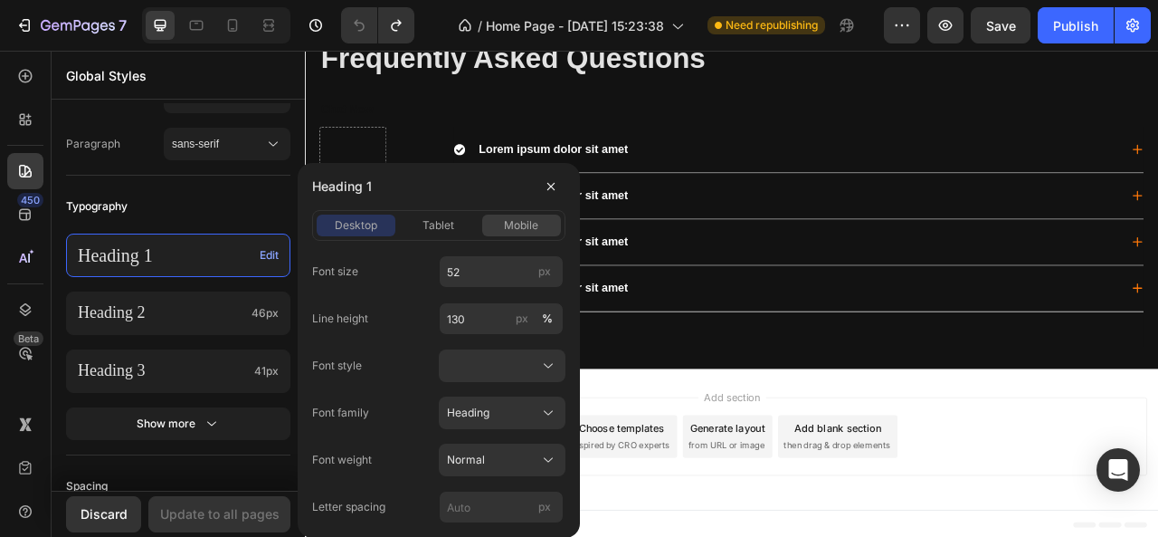
click at [527, 232] on span "mobile" at bounding box center [521, 225] width 34 height 16
click at [549, 189] on icon "button" at bounding box center [551, 186] width 14 height 14
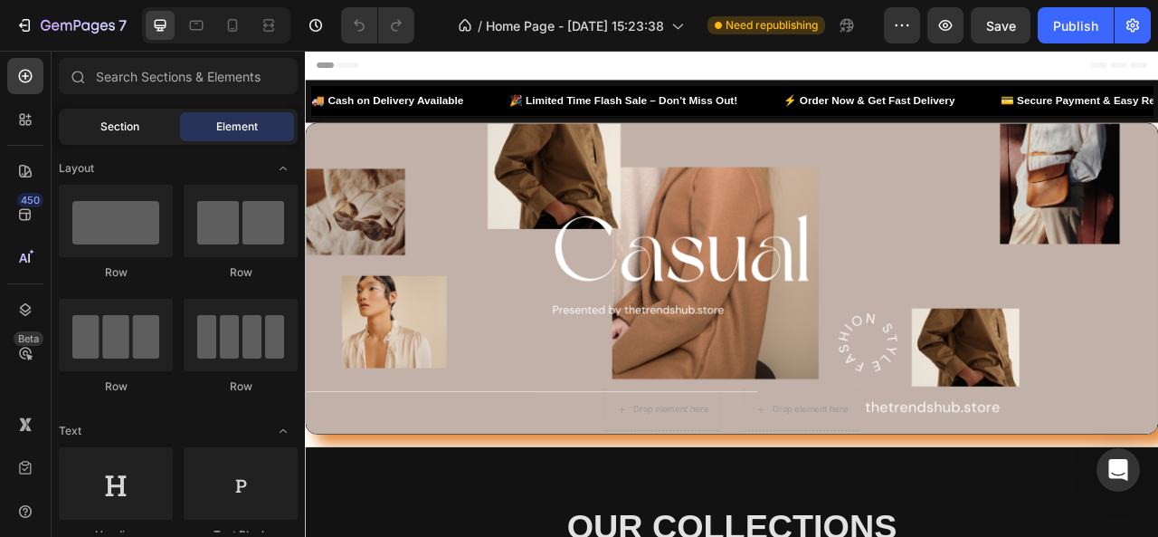
click at [148, 128] on div "Section" at bounding box center [119, 126] width 114 height 29
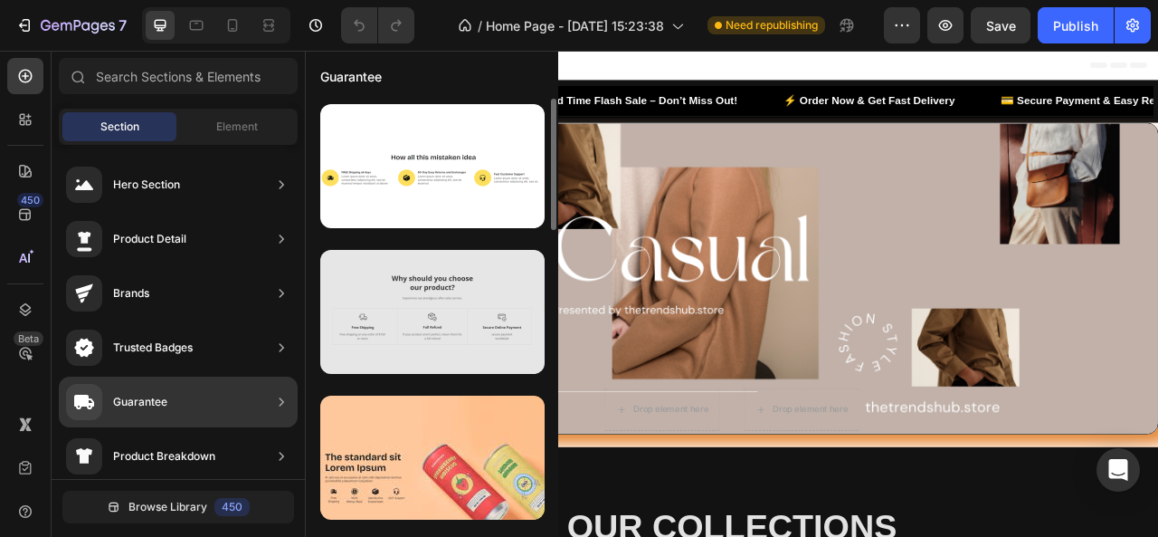
click at [376, 318] on div at bounding box center [432, 312] width 224 height 124
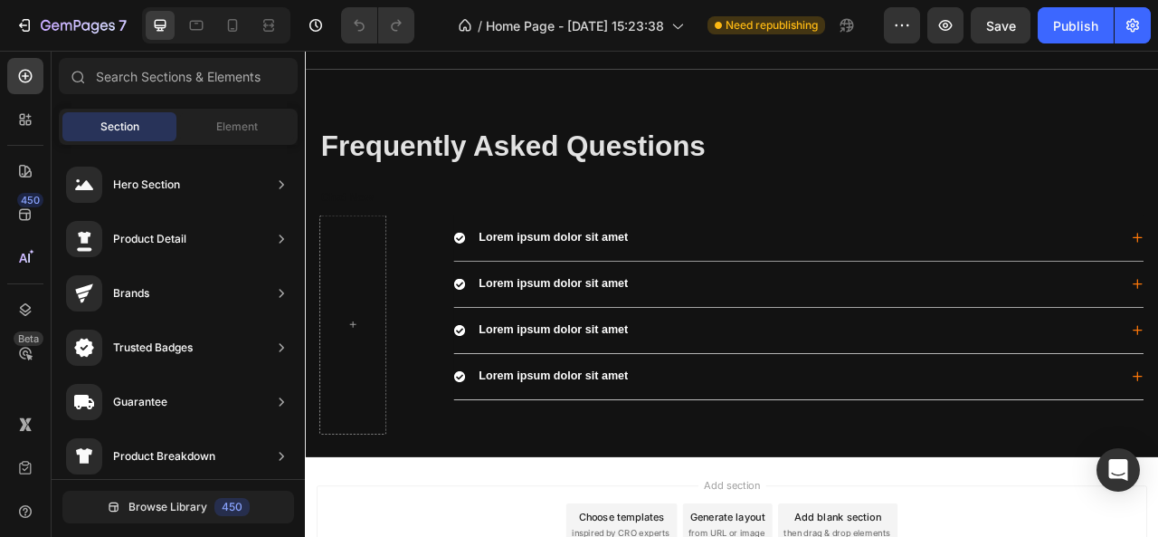
scroll to position [2937, 0]
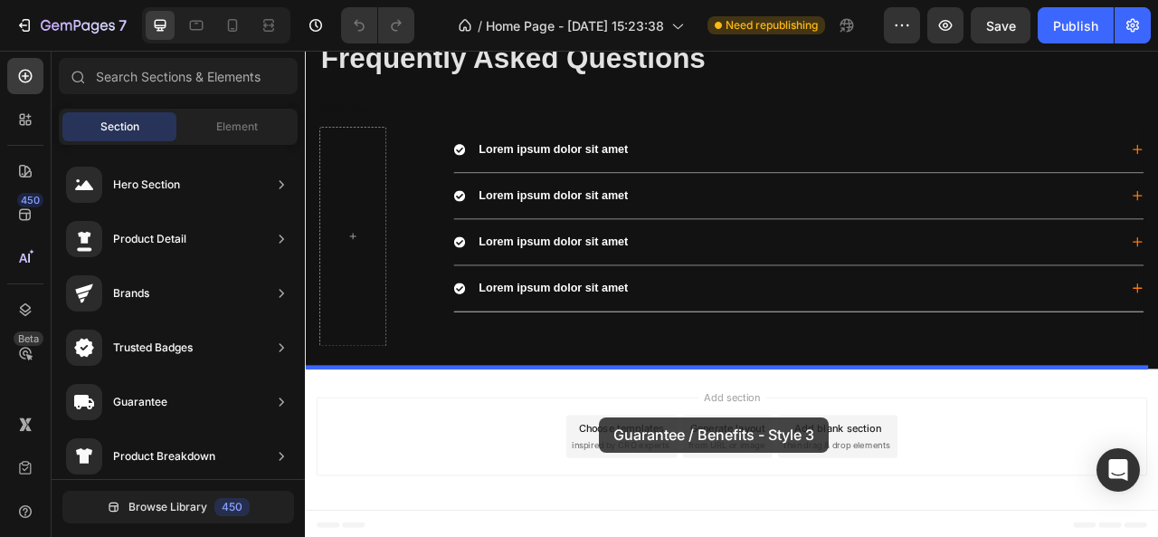
drag, startPoint x: 693, startPoint y: 355, endPoint x: 704, endPoint y: 535, distance: 180.4
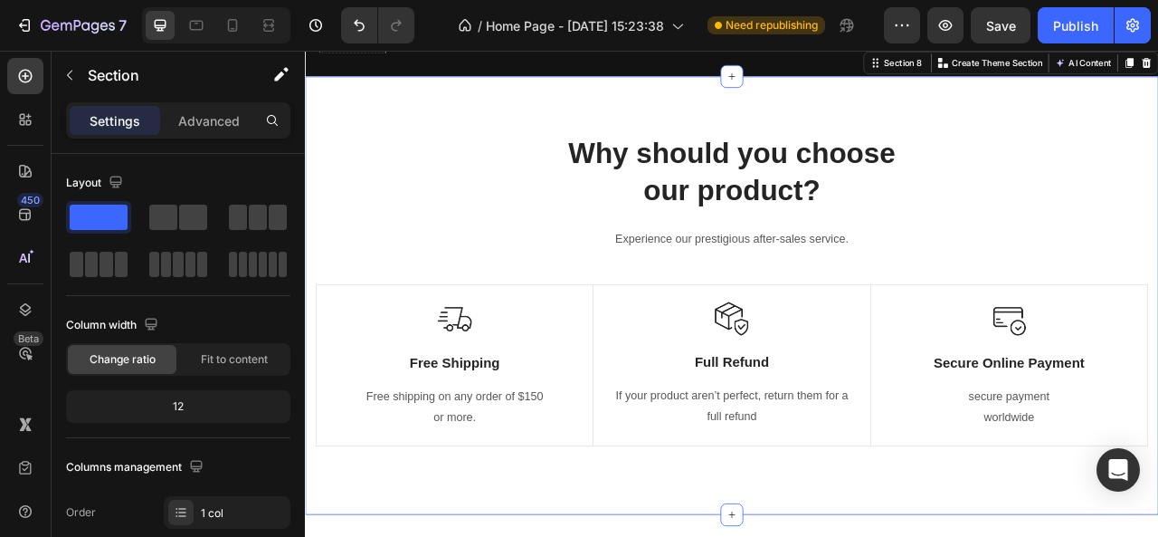
scroll to position [3307, 0]
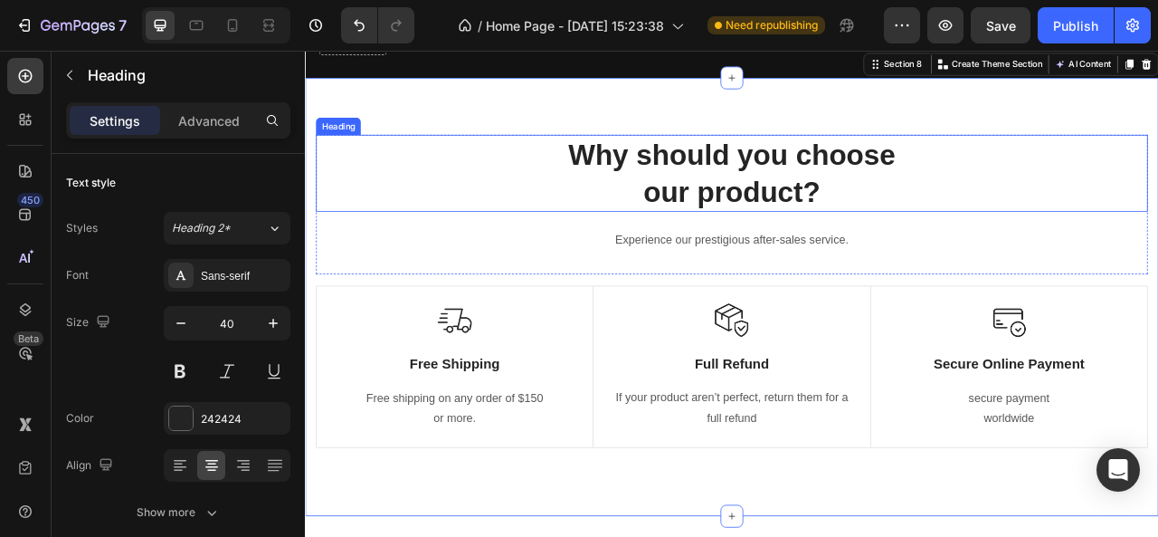
click at [446, 215] on p "Why should you choose our product?" at bounding box center [847, 206] width 1055 height 94
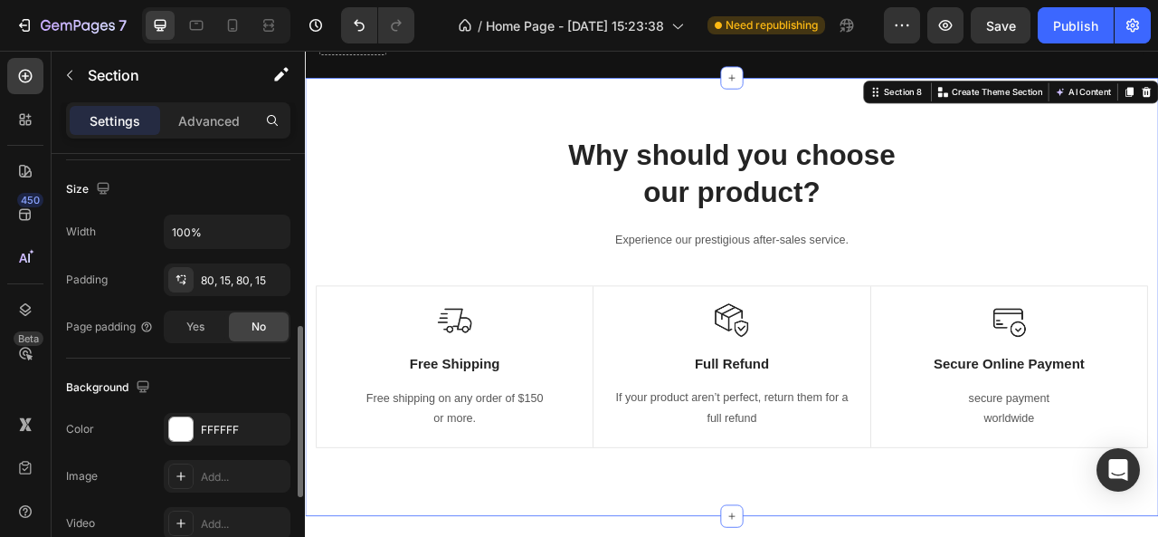
scroll to position [416, 0]
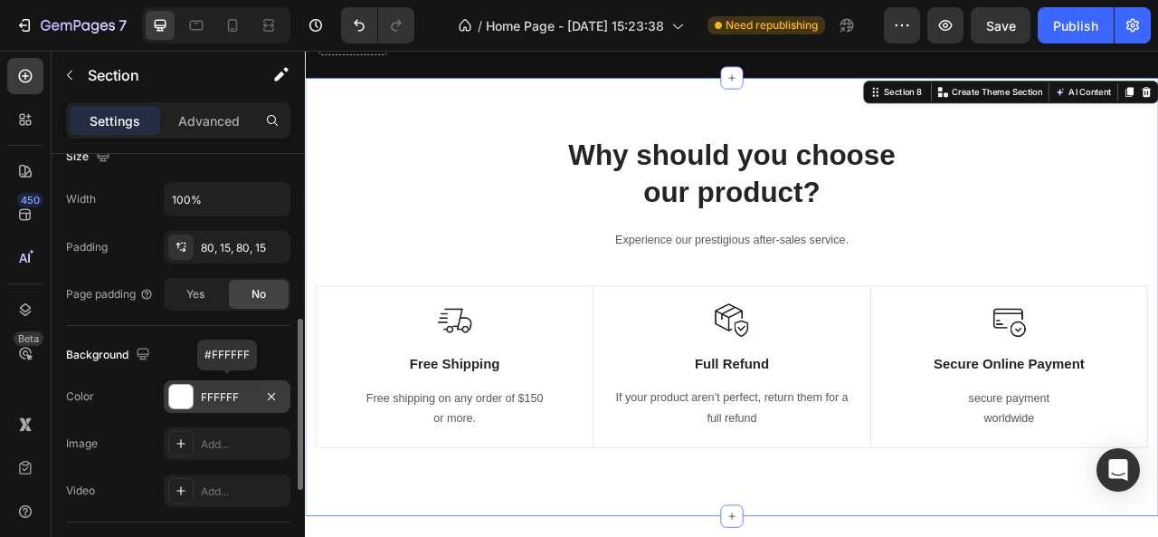
click at [223, 389] on div "FFFFFF" at bounding box center [227, 397] width 52 height 16
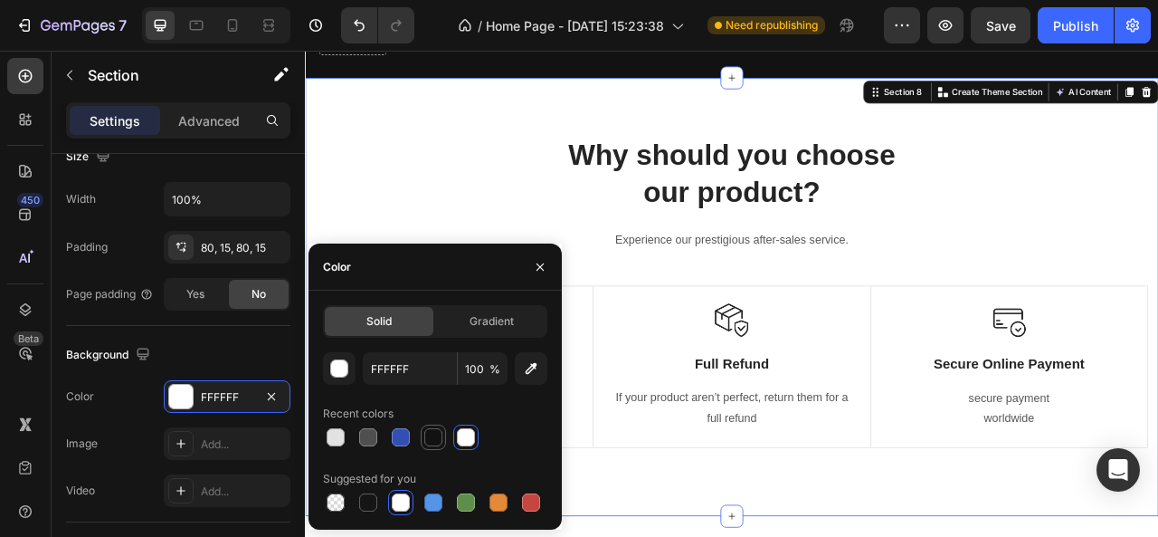
click at [430, 430] on div at bounding box center [433, 437] width 18 height 18
type input "121212"
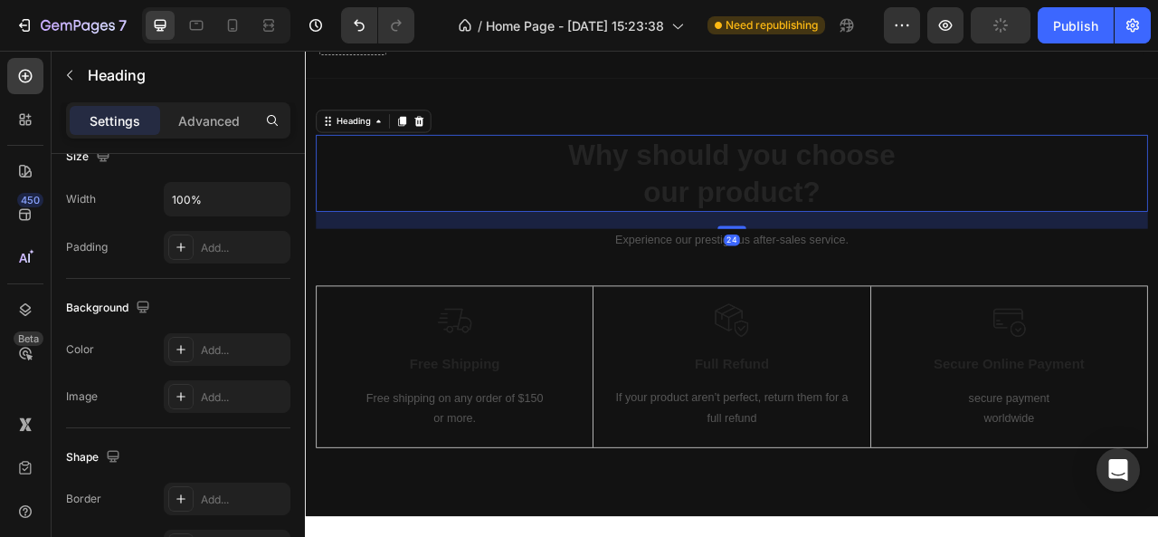
scroll to position [0, 0]
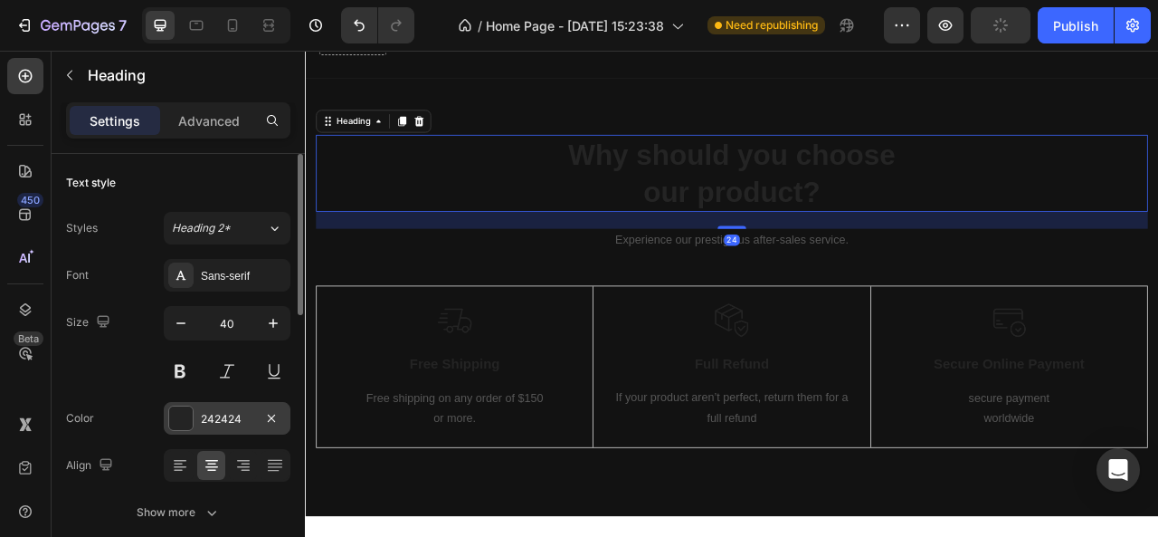
click at [222, 419] on div "242424" at bounding box center [227, 419] width 52 height 16
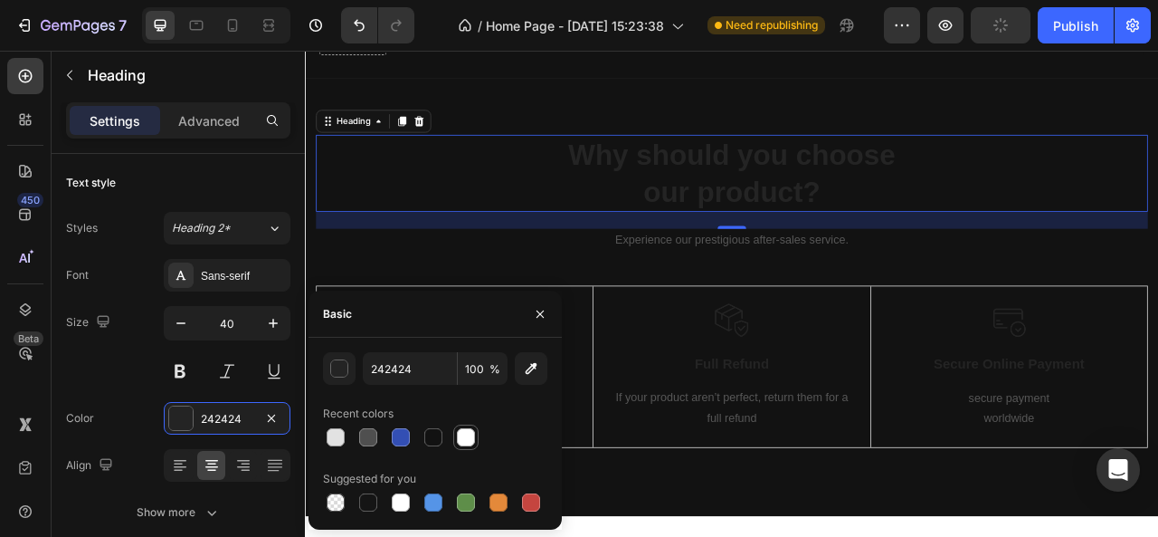
click at [465, 432] on div at bounding box center [466, 437] width 18 height 18
type input "FFFFFF"
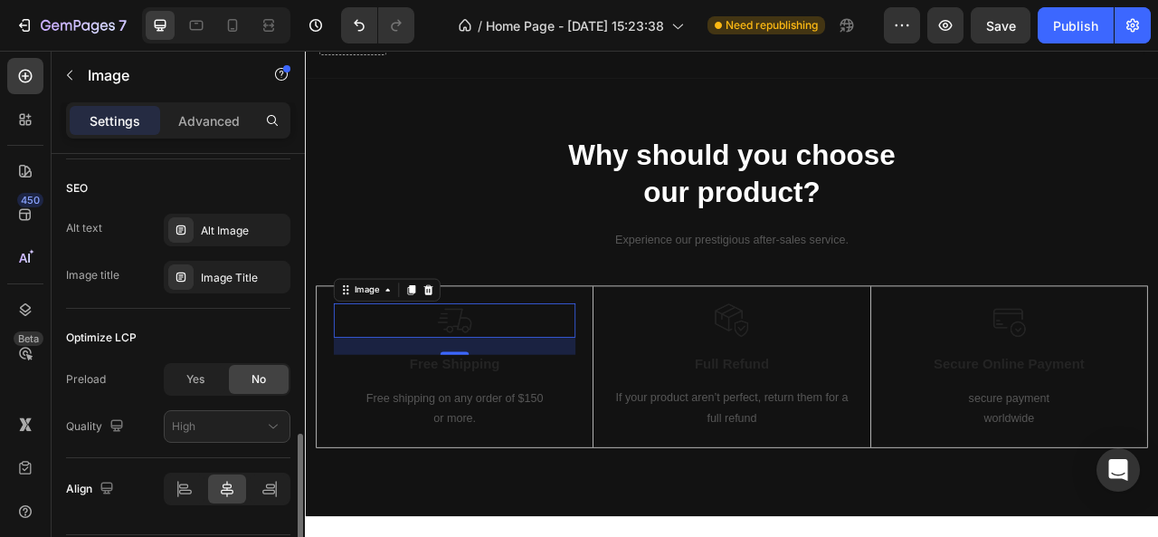
scroll to position [929, 0]
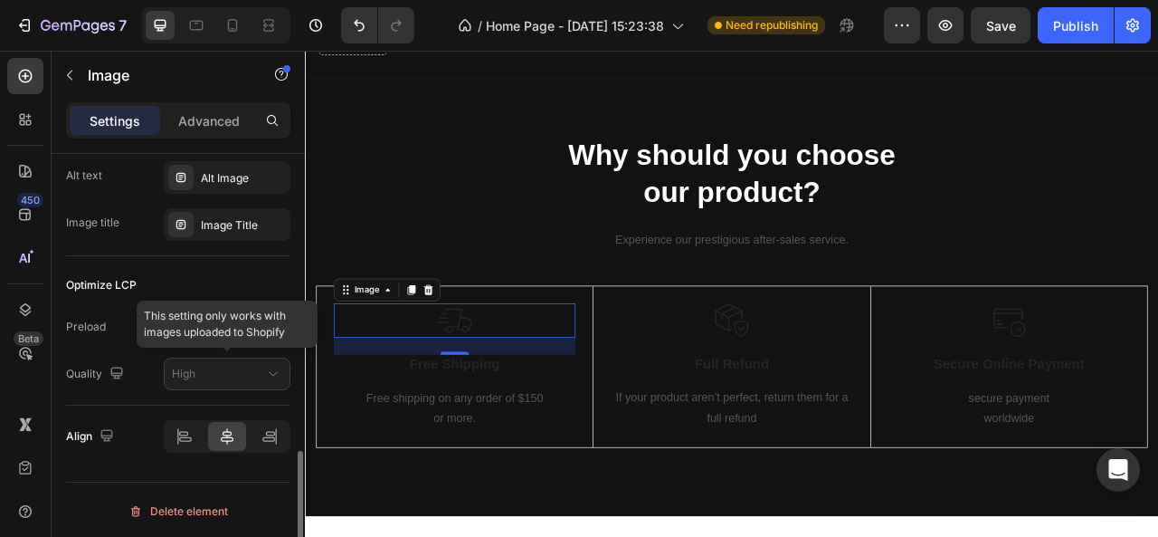
click at [202, 372] on div at bounding box center [227, 373] width 127 height 33
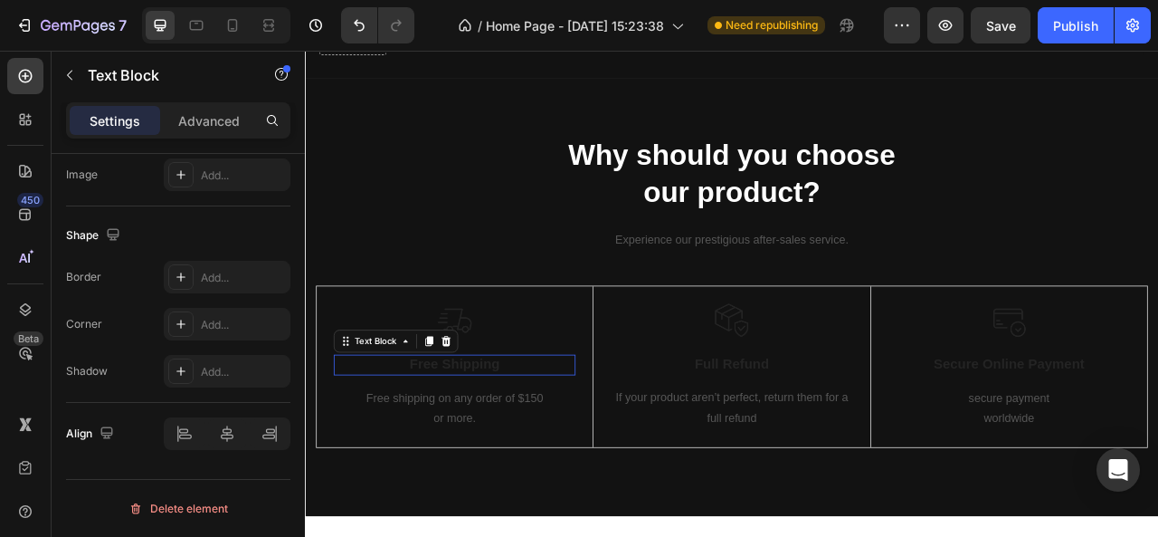
scroll to position [0, 0]
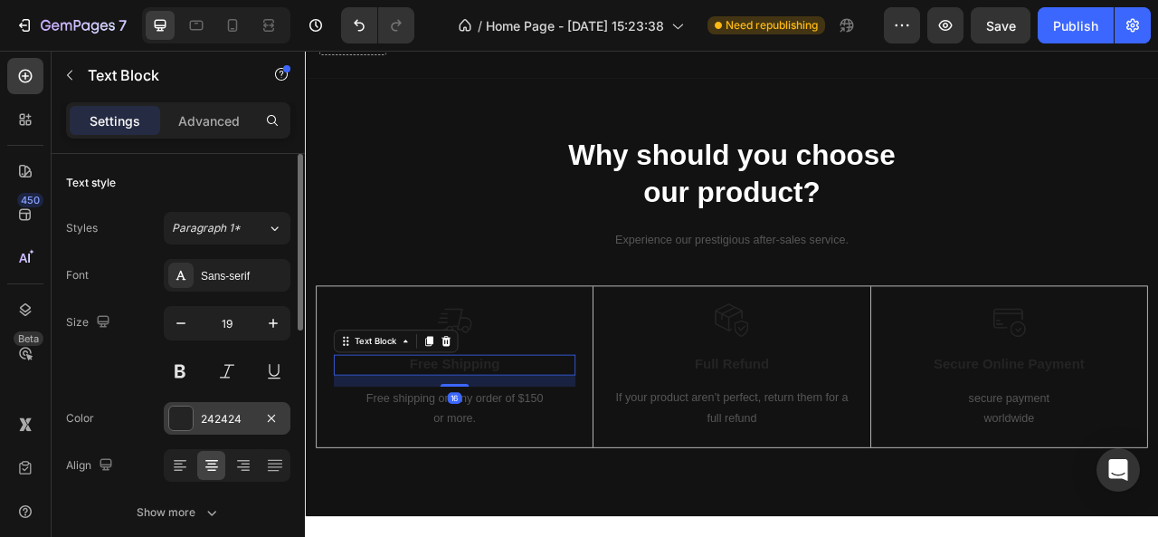
click at [190, 415] on div at bounding box center [181, 418] width 24 height 24
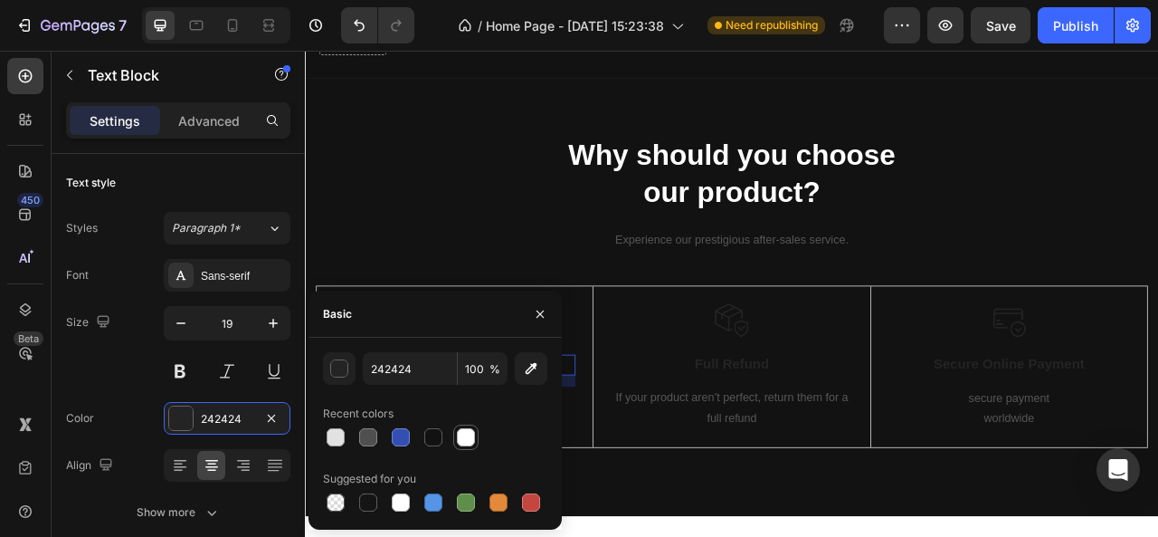
click at [461, 439] on div at bounding box center [466, 437] width 18 height 18
type input "FFFFFF"
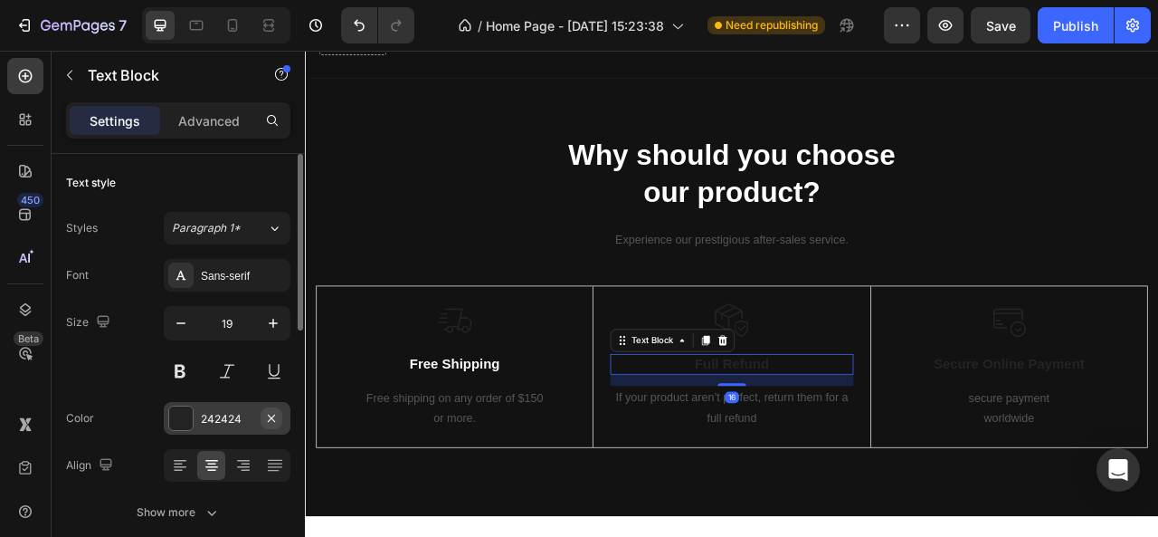
click at [266, 419] on icon "button" at bounding box center [271, 418] width 14 height 14
click at [234, 415] on div "Add..." at bounding box center [243, 419] width 85 height 16
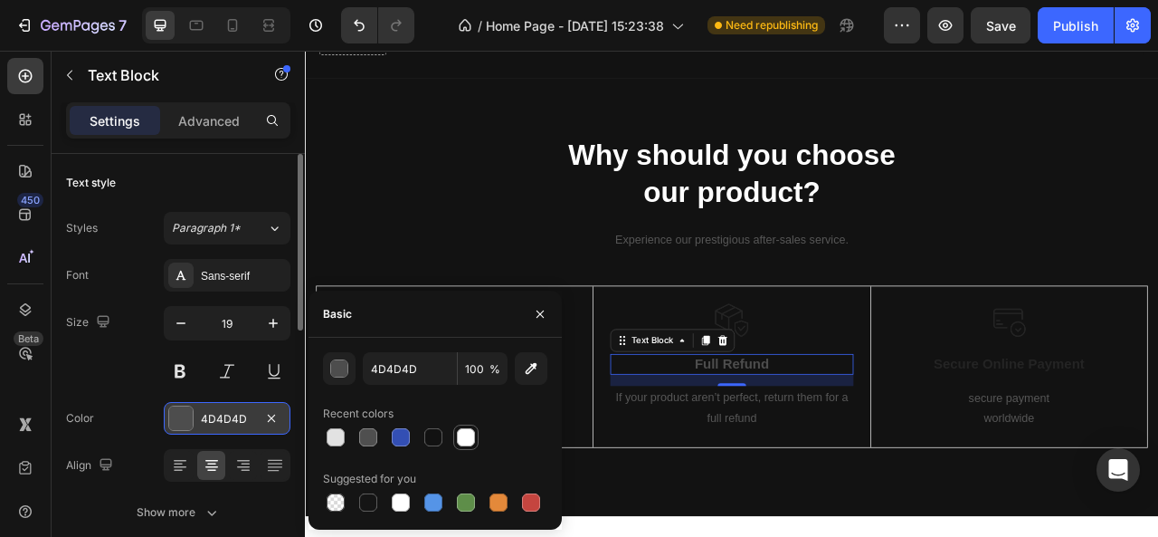
click at [469, 434] on div at bounding box center [466, 437] width 18 height 18
type input "FFFFFF"
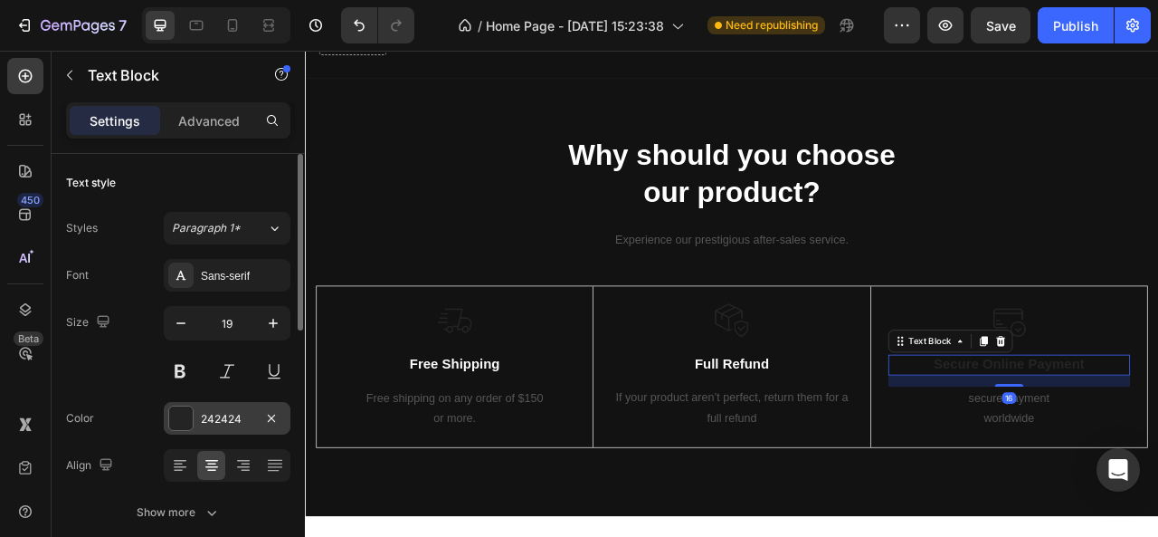
click at [220, 418] on div "242424" at bounding box center [227, 419] width 52 height 16
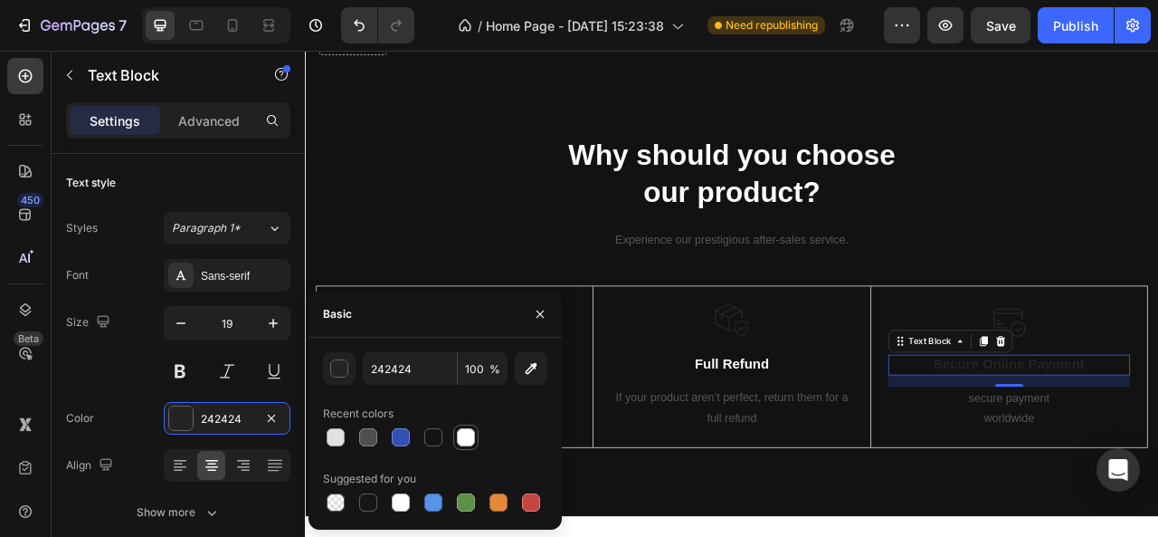
click at [474, 437] on div at bounding box center [466, 437] width 18 height 18
type input "FFFFFF"
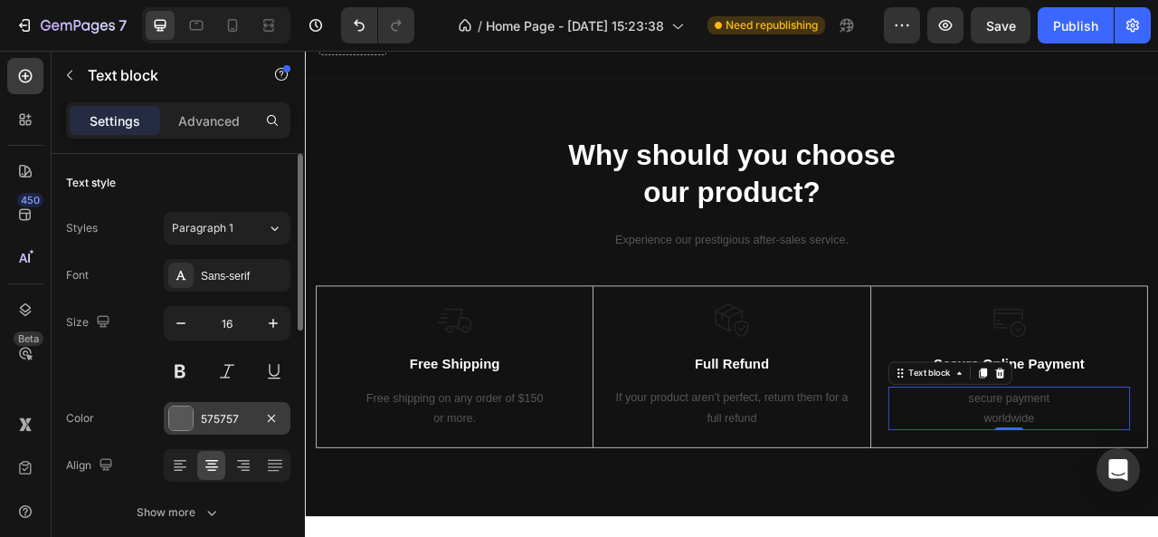
click at [228, 419] on div "575757" at bounding box center [227, 419] width 52 height 16
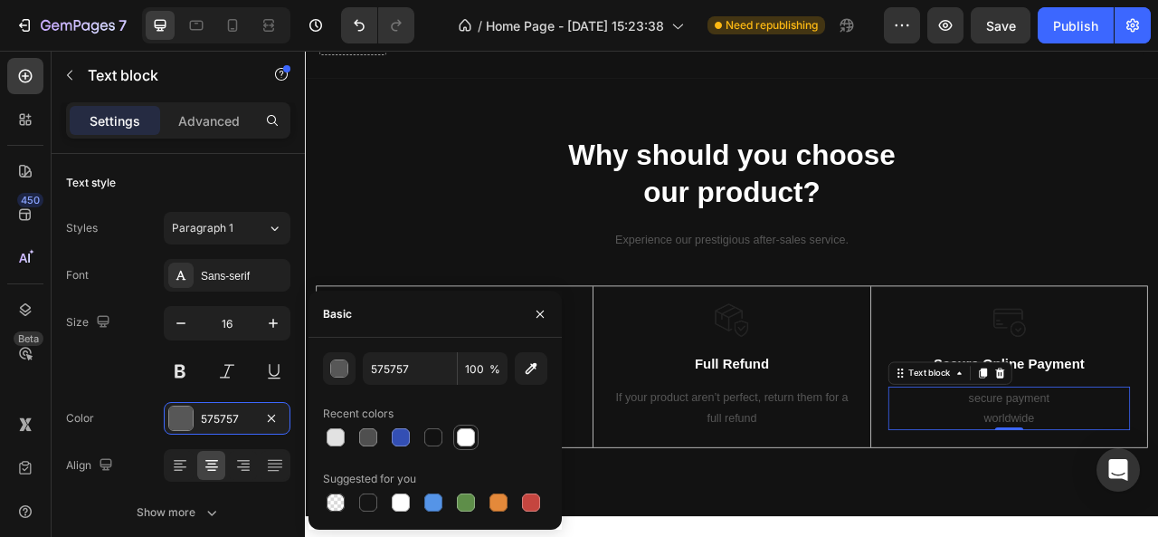
click at [474, 432] on div at bounding box center [466, 437] width 18 height 18
type input "FFFFFF"
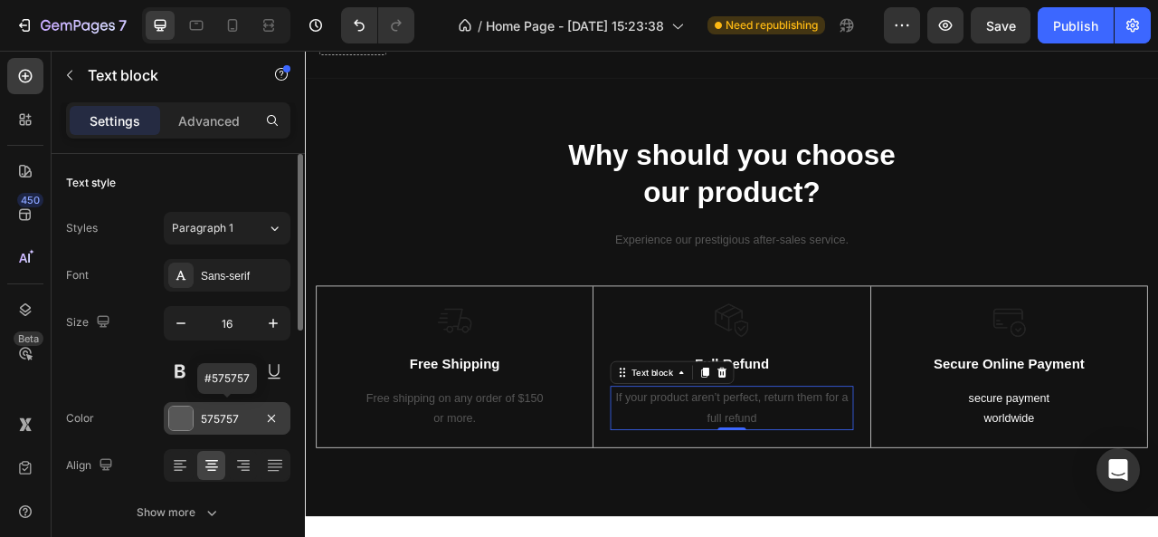
click at [164, 418] on div "575757" at bounding box center [227, 418] width 127 height 33
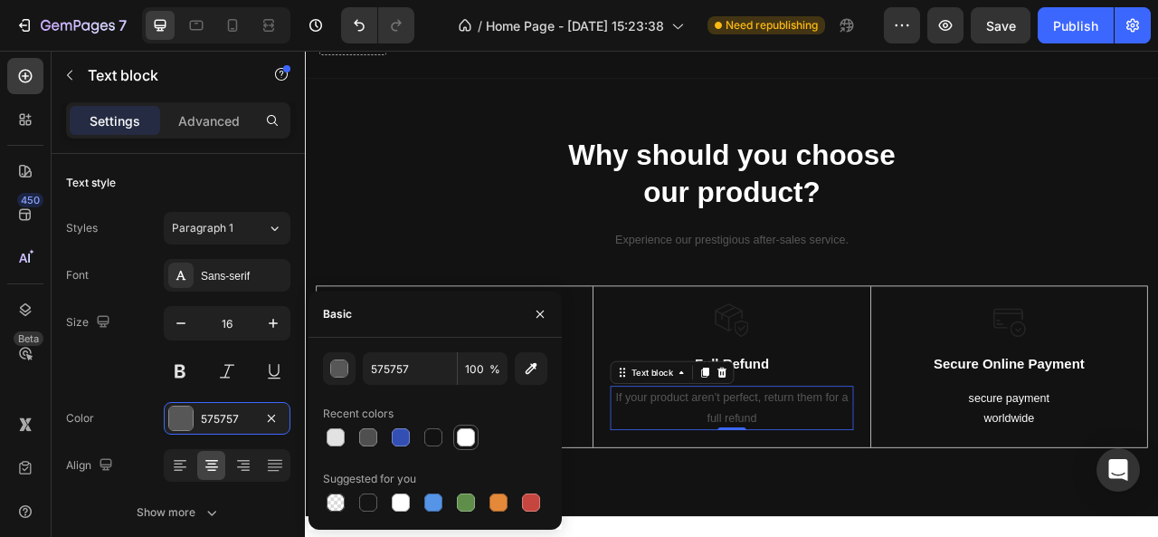
click at [466, 439] on div at bounding box center [466, 437] width 18 height 18
type input "FFFFFF"
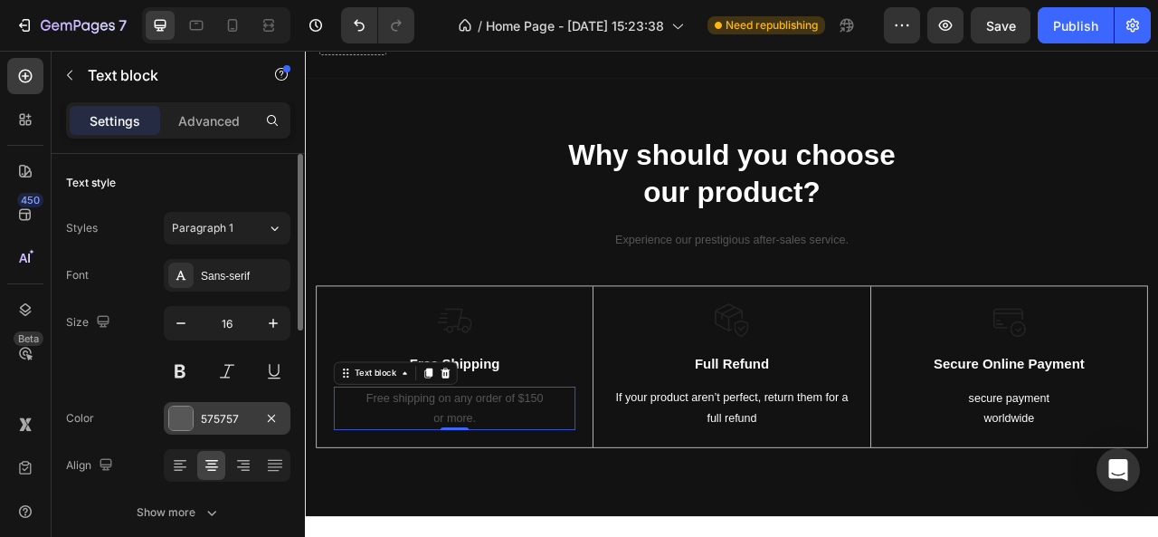
click at [220, 415] on div "575757" at bounding box center [227, 419] width 52 height 16
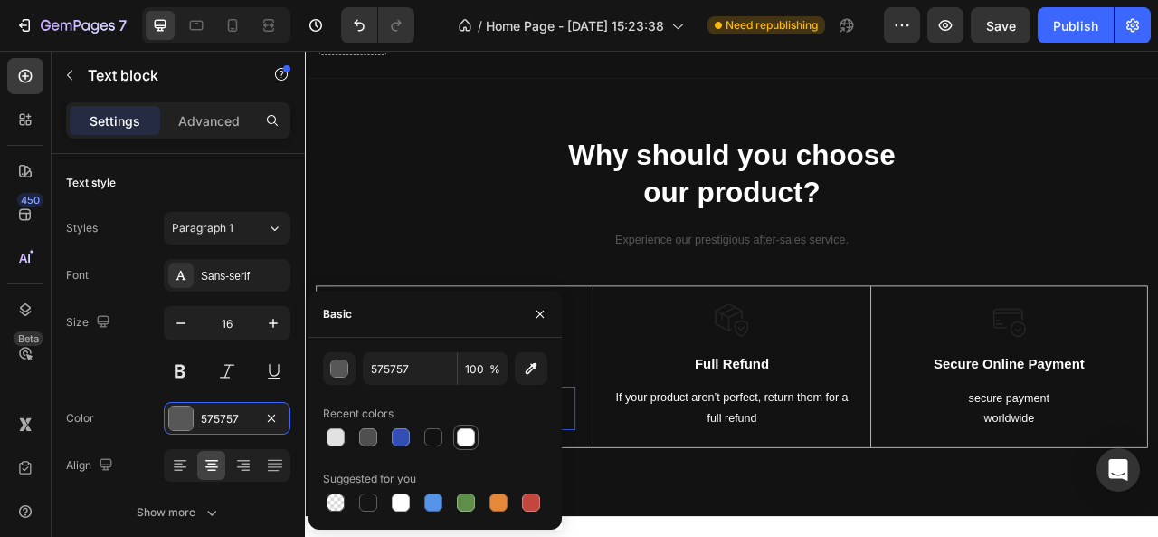
click at [458, 437] on div at bounding box center [466, 437] width 18 height 18
type input "FFFFFF"
click at [534, 317] on icon "button" at bounding box center [540, 314] width 14 height 14
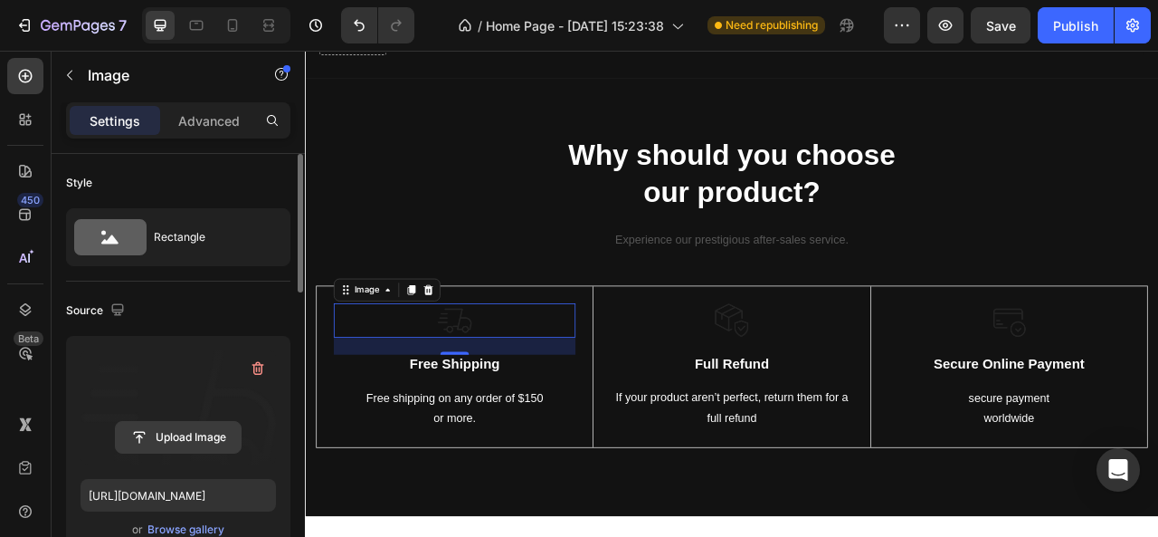
click at [183, 446] on input "file" at bounding box center [178, 437] width 125 height 31
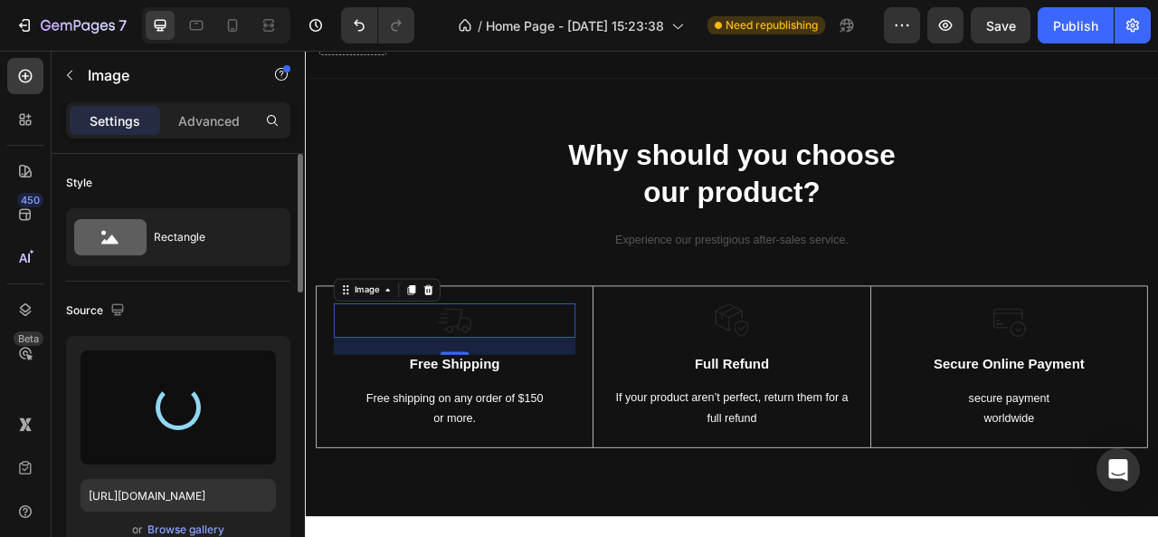
type input "[URL][DOMAIN_NAME]"
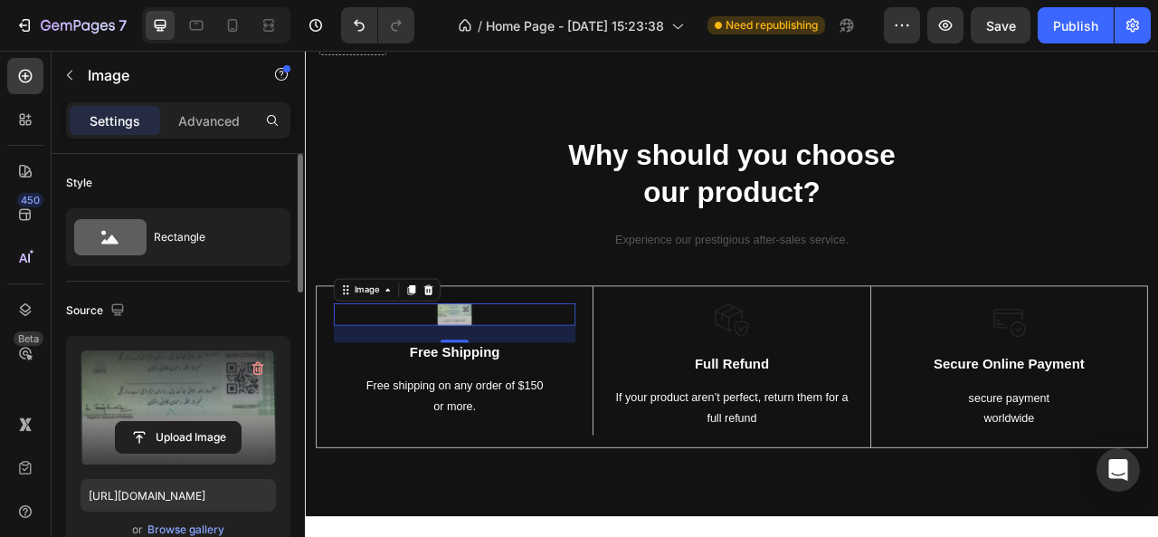
click at [259, 213] on div "Rectangle" at bounding box center [178, 237] width 224 height 58
click at [261, 363] on icon "button" at bounding box center [259, 369] width 12 height 14
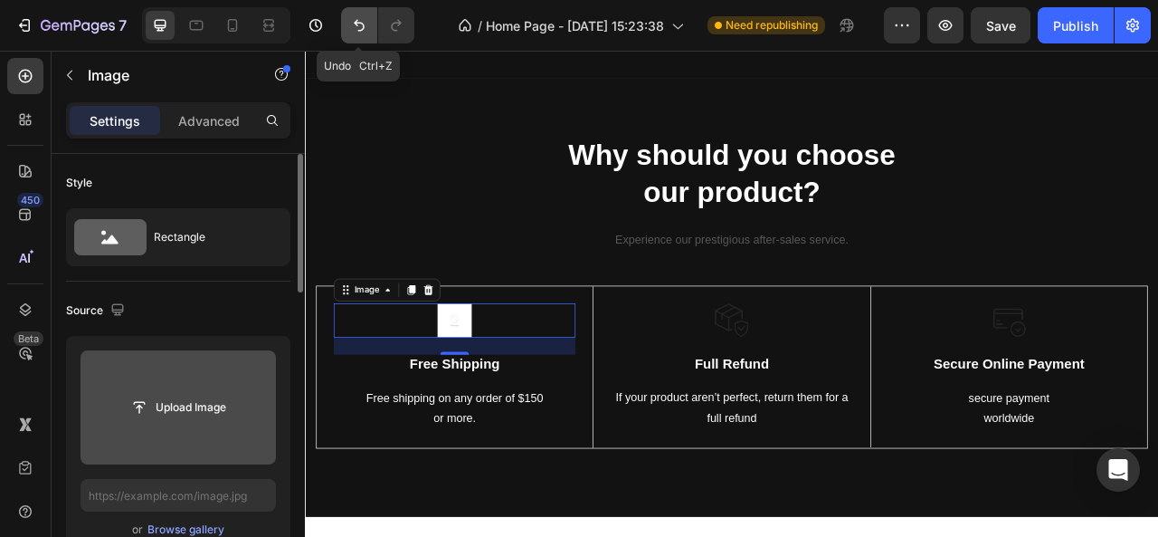
click at [354, 30] on icon "Undo/Redo" at bounding box center [359, 25] width 18 height 18
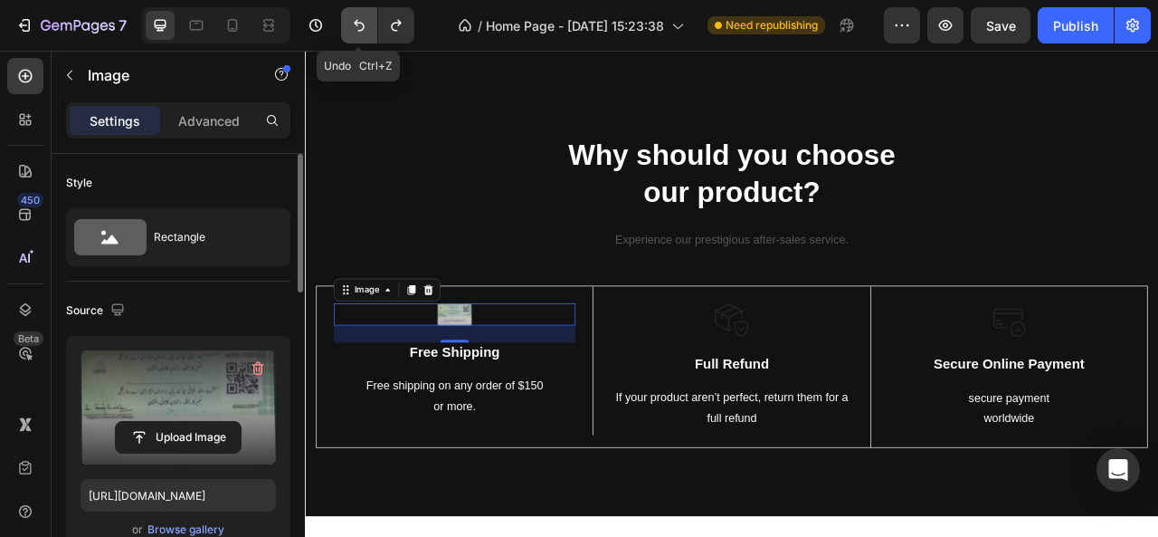
click at [354, 30] on icon "Undo/Redo" at bounding box center [359, 25] width 18 height 18
type input "[URL][DOMAIN_NAME]"
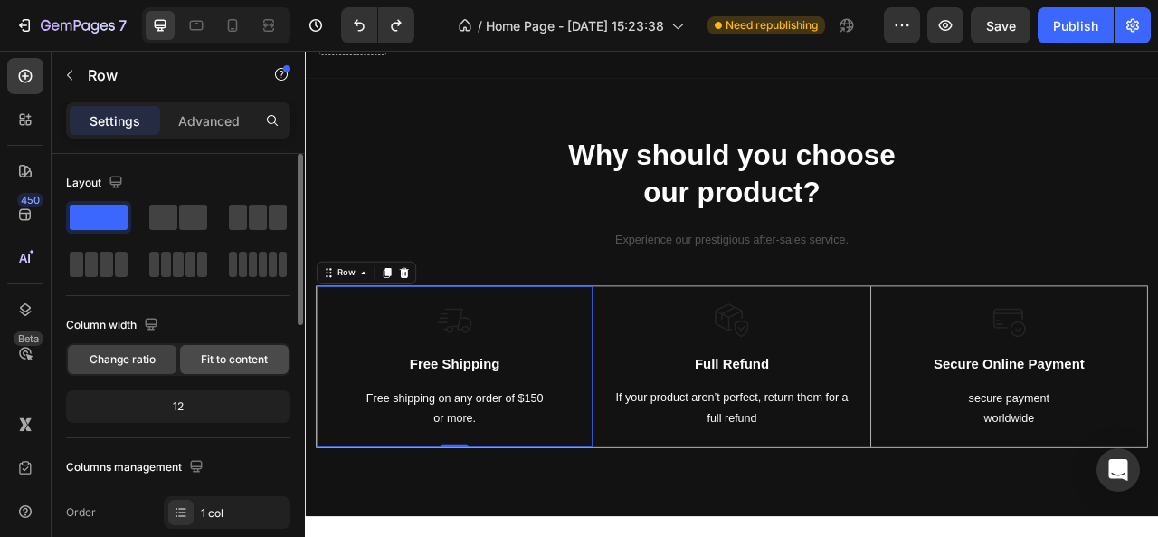
click at [224, 348] on div "Fit to content" at bounding box center [234, 359] width 109 height 29
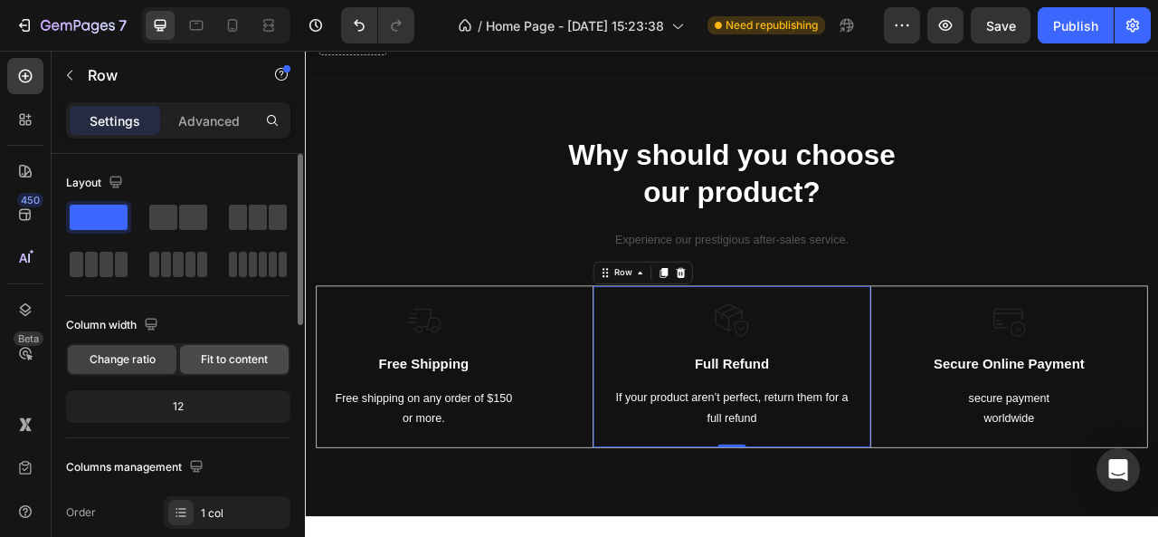
click at [235, 367] on div "Fit to content" at bounding box center [234, 359] width 109 height 29
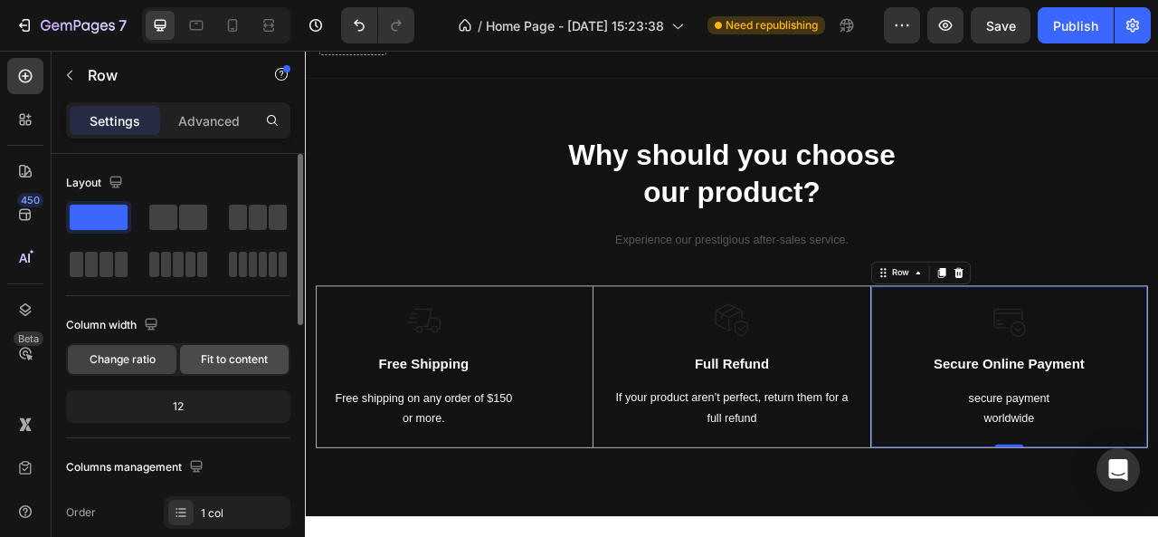
click at [210, 361] on span "Fit to content" at bounding box center [234, 359] width 67 height 16
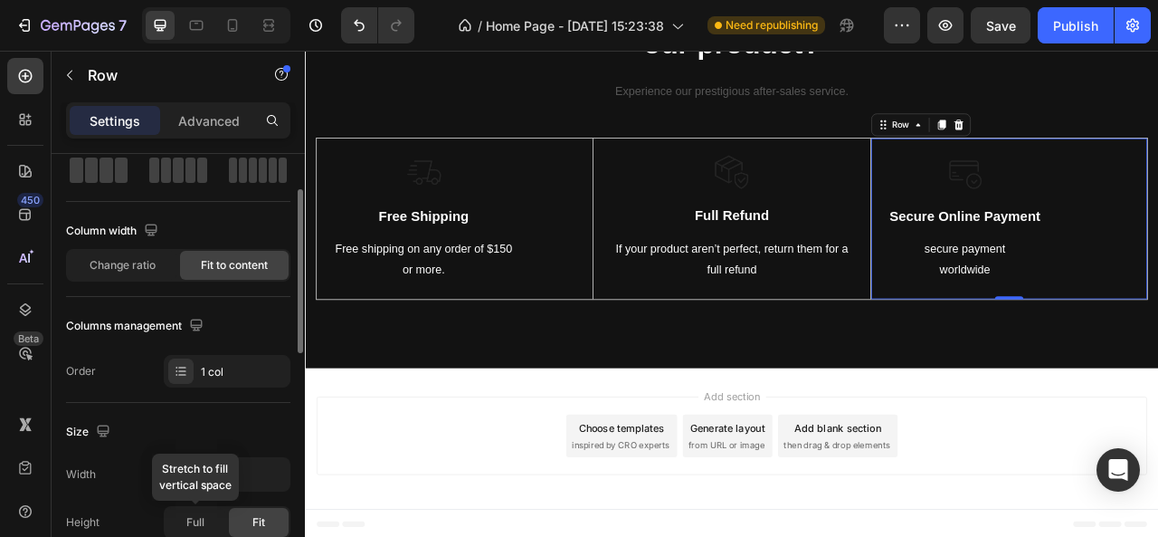
scroll to position [105, 0]
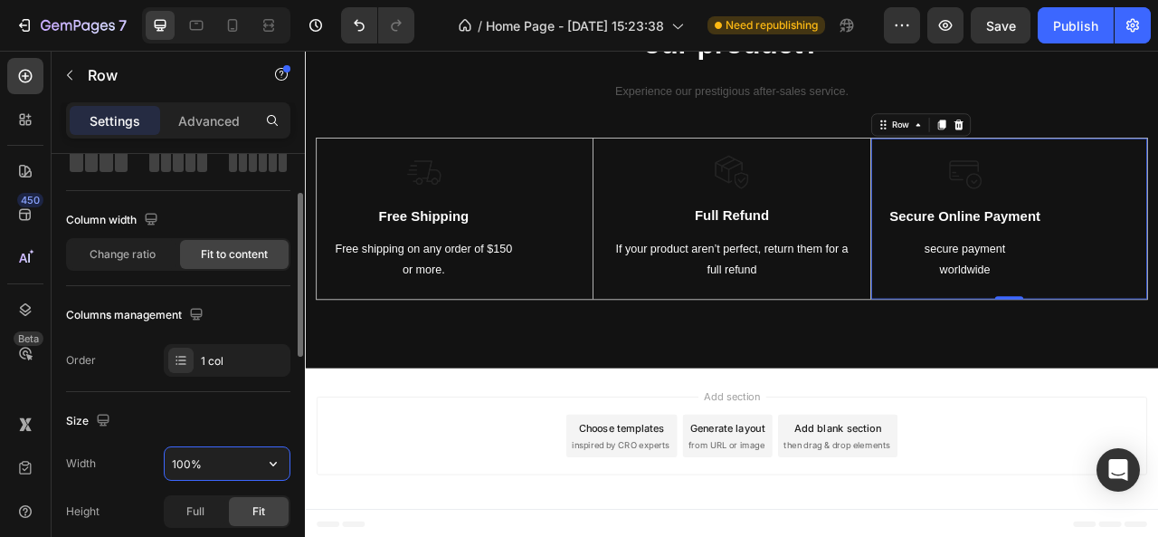
click at [239, 453] on input "100%" at bounding box center [227, 463] width 125 height 33
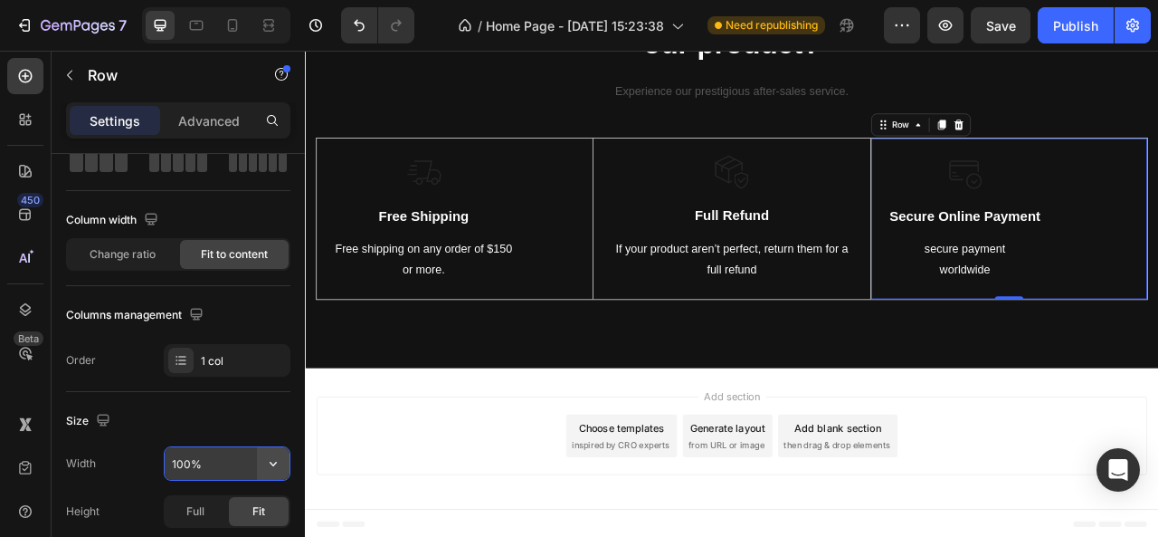
click at [282, 461] on icon "button" at bounding box center [273, 463] width 18 height 18
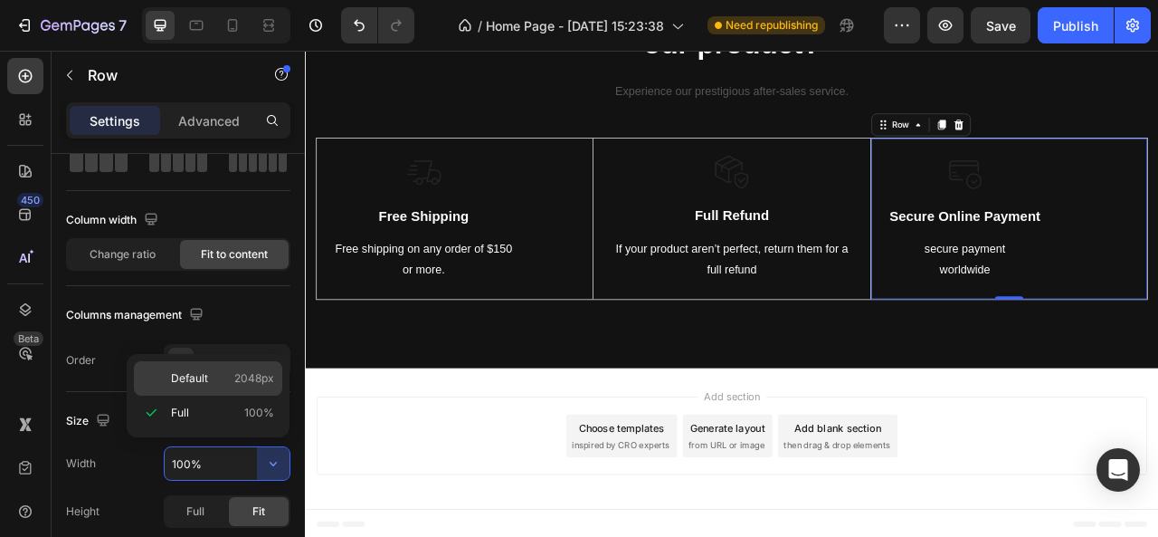
click at [221, 376] on p "Default 2048px" at bounding box center [222, 378] width 103 height 16
type input "2048"
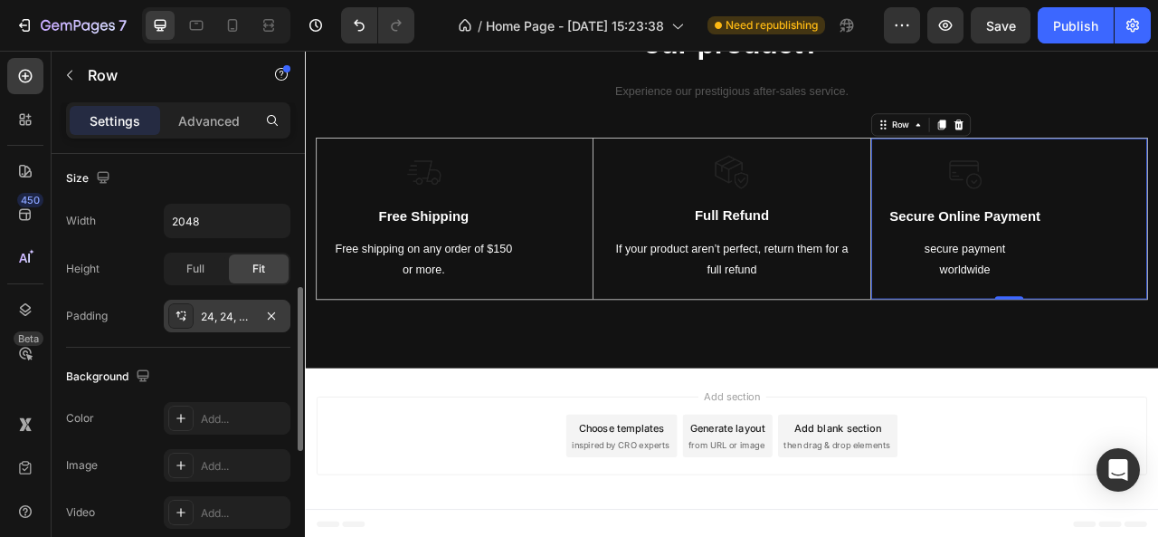
scroll to position [349, 0]
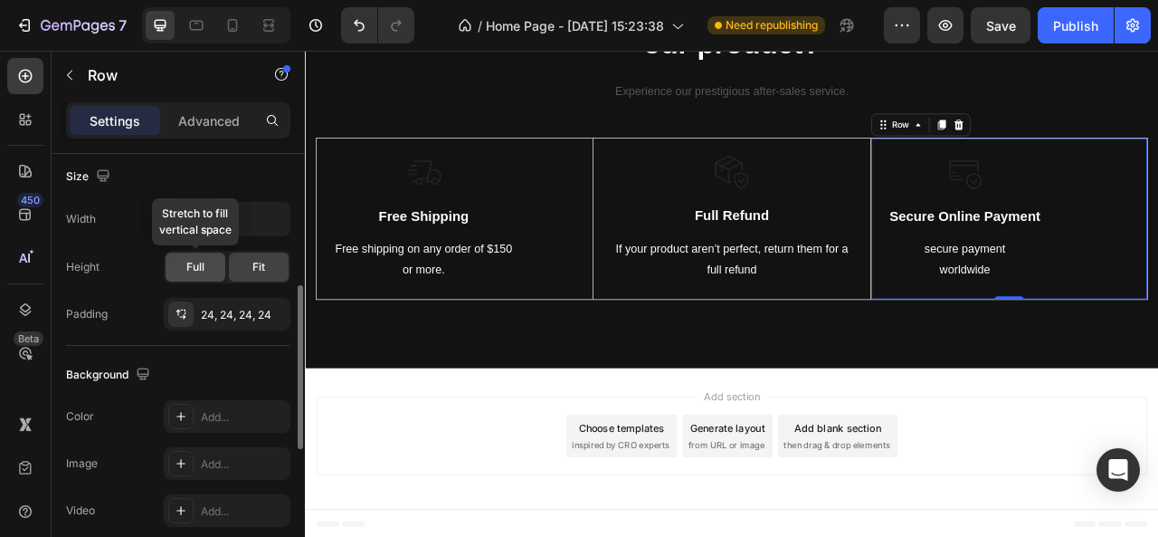
click at [183, 260] on div "Full" at bounding box center [196, 267] width 60 height 29
click at [244, 263] on div "Fit" at bounding box center [259, 267] width 60 height 29
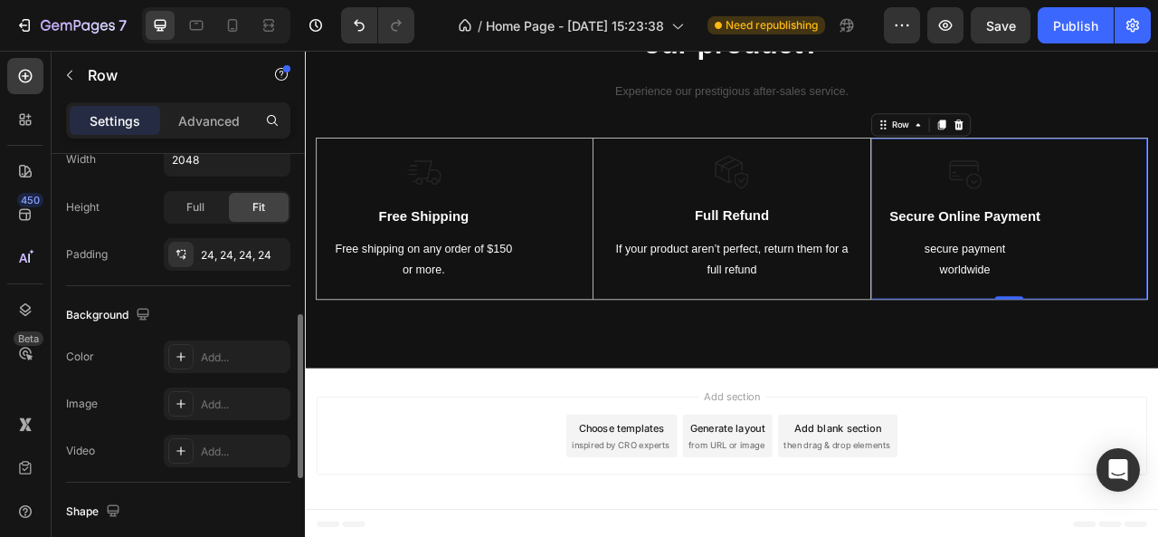
scroll to position [415, 0]
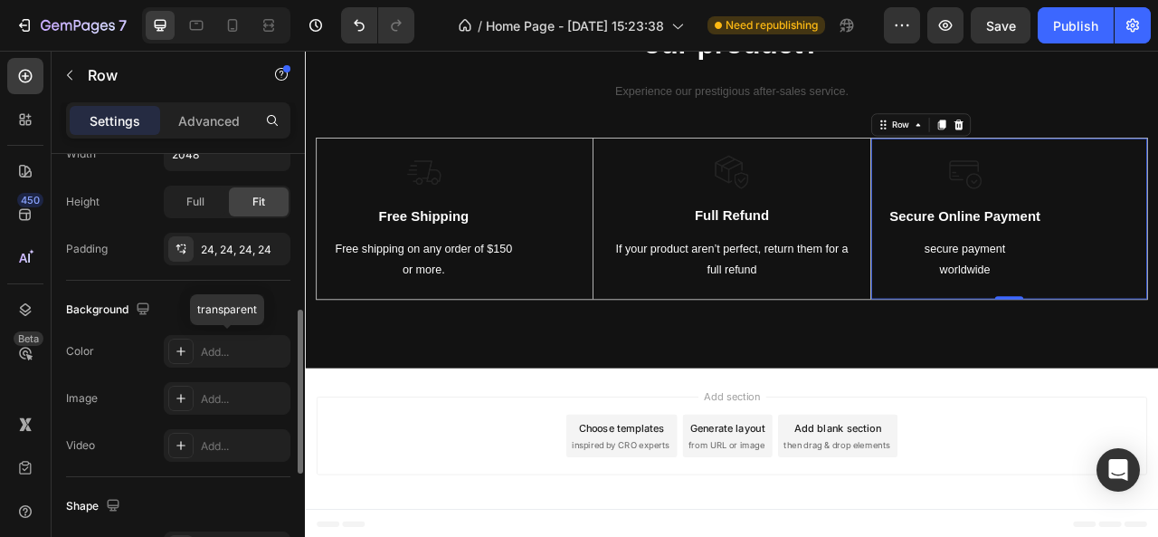
click at [232, 352] on div "Add..." at bounding box center [243, 352] width 85 height 16
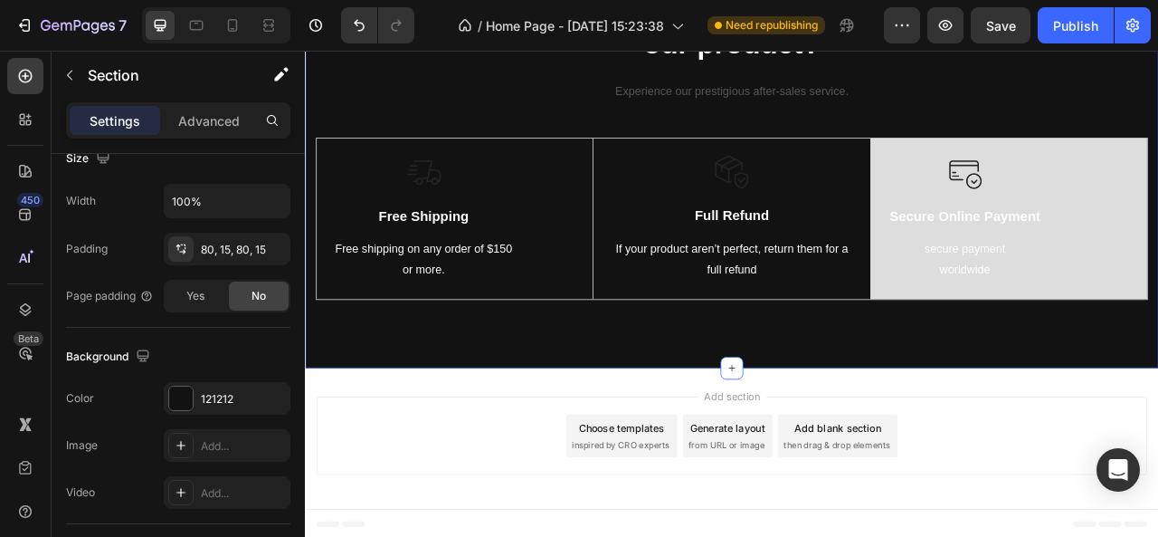
scroll to position [0, 0]
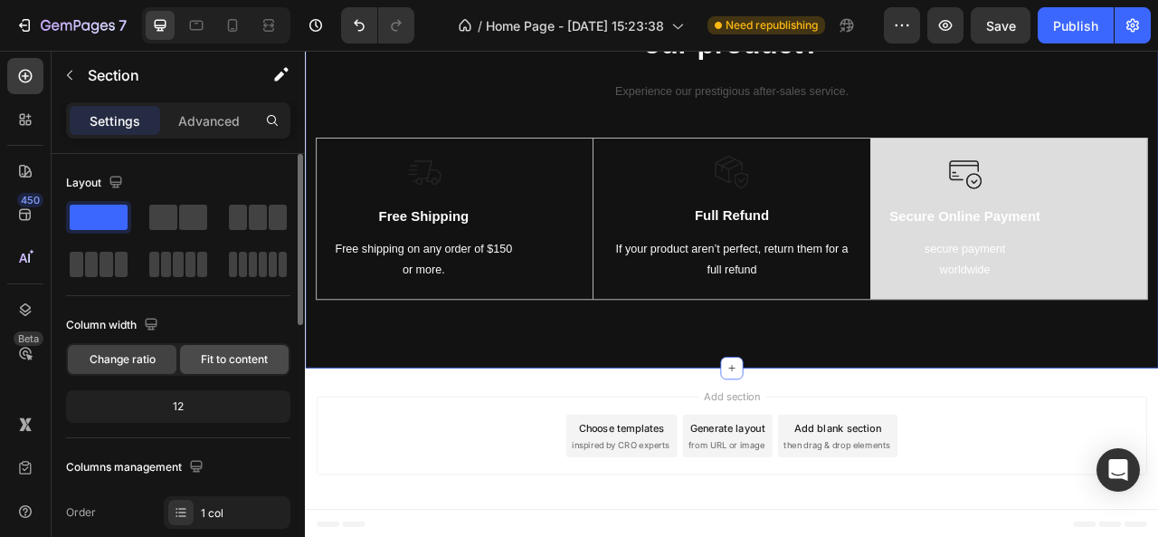
click at [240, 365] on span "Fit to content" at bounding box center [234, 359] width 67 height 16
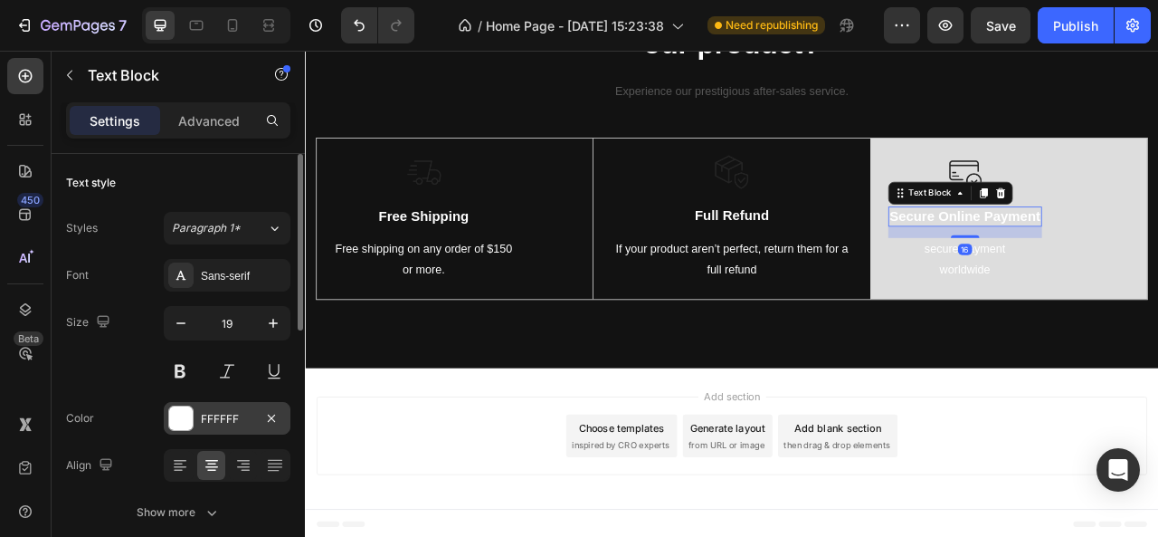
click at [248, 415] on div "FFFFFF" at bounding box center [227, 419] width 52 height 16
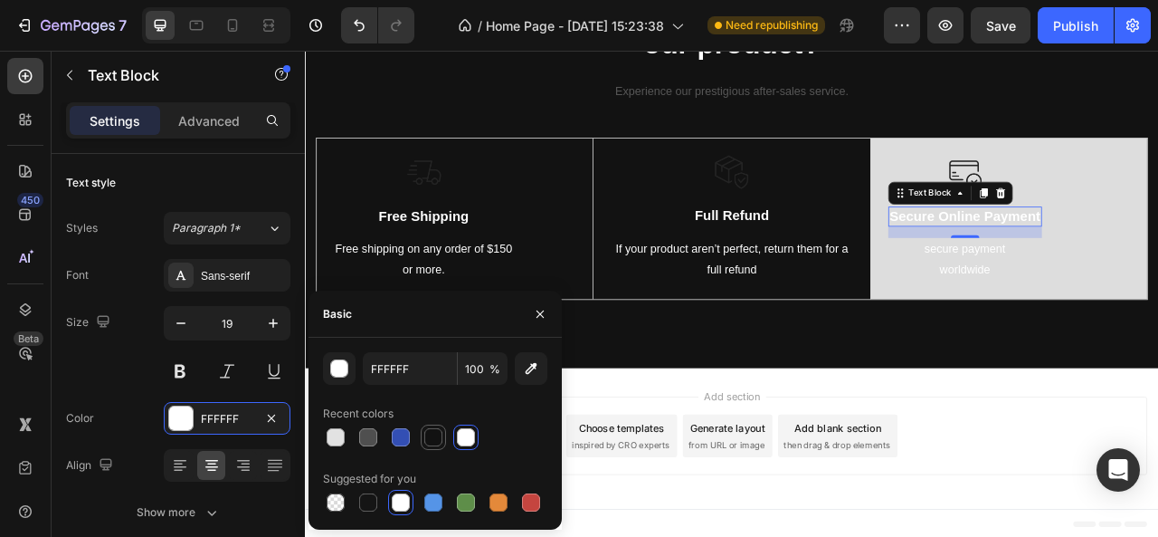
click at [438, 435] on div at bounding box center [433, 437] width 18 height 18
type input "121212"
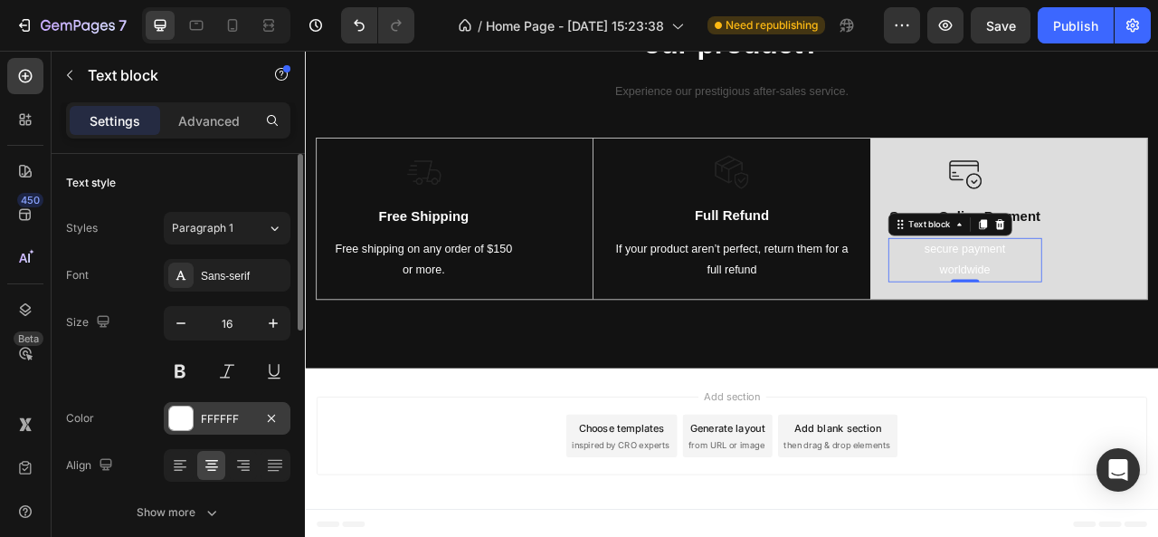
click at [243, 423] on div "FFFFFF" at bounding box center [227, 419] width 52 height 16
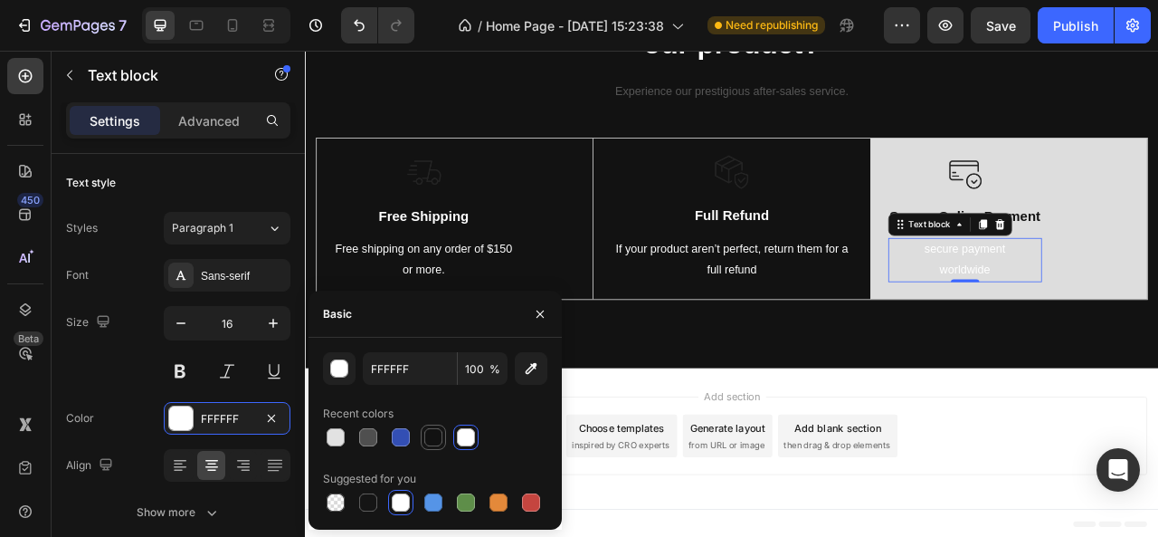
click at [438, 437] on div at bounding box center [433, 437] width 18 height 18
type input "121212"
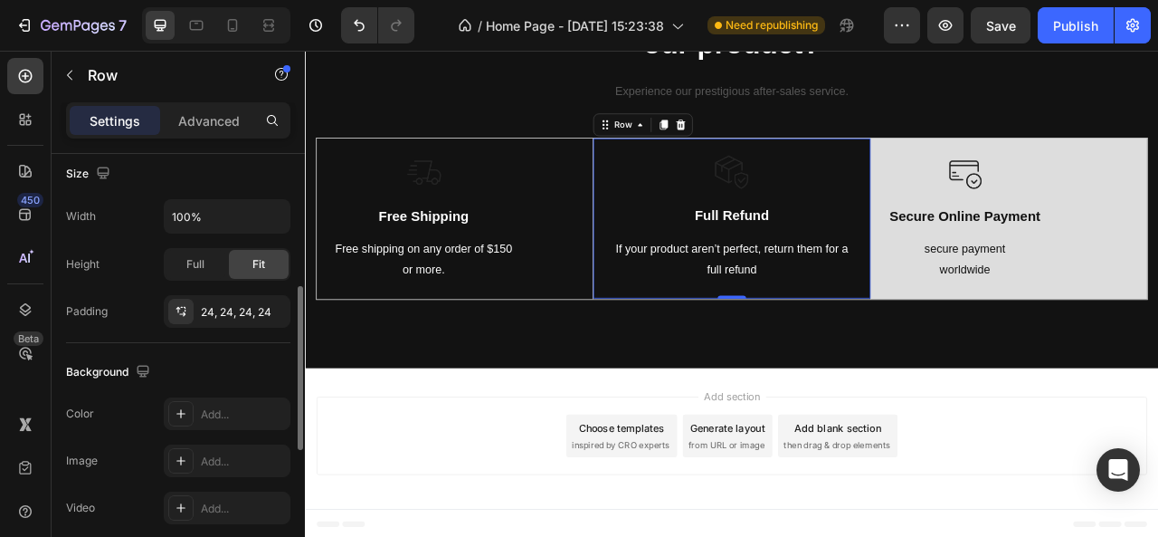
scroll to position [365, 0]
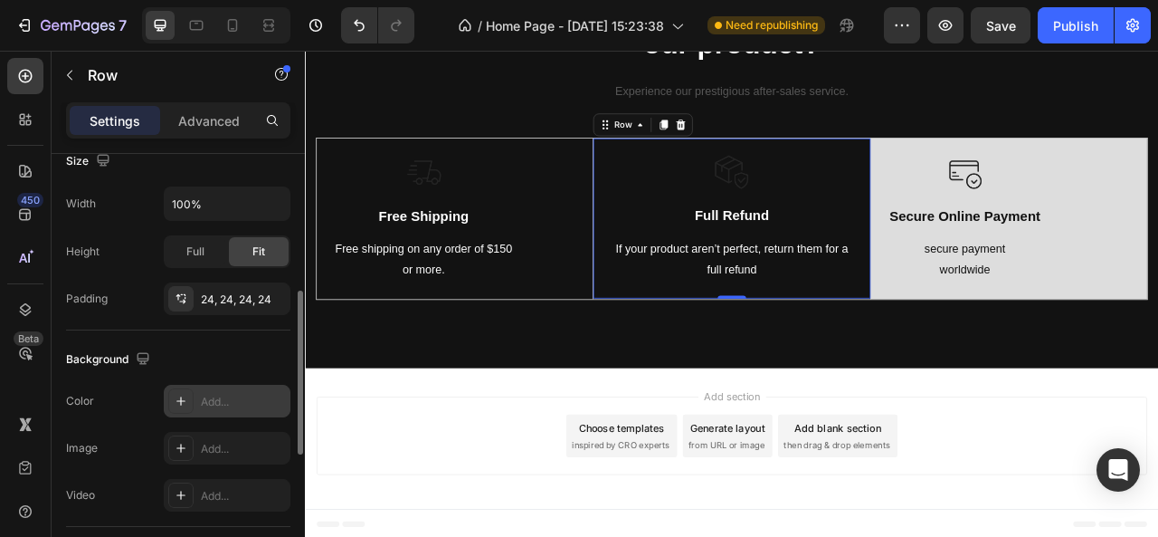
click at [208, 394] on div "Add..." at bounding box center [243, 402] width 85 height 16
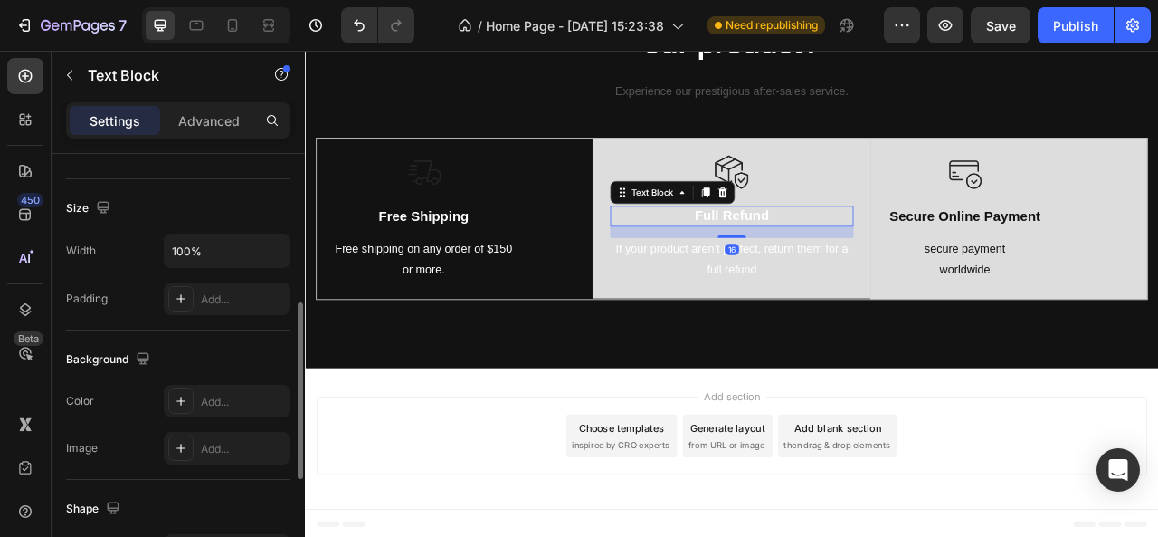
scroll to position [0, 0]
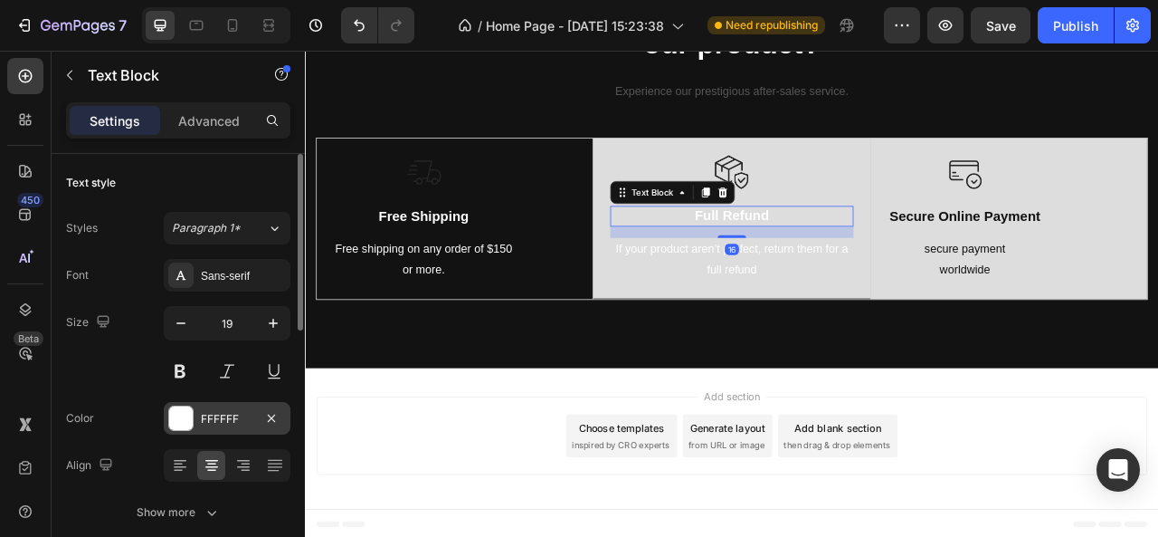
click at [178, 419] on div at bounding box center [181, 418] width 24 height 24
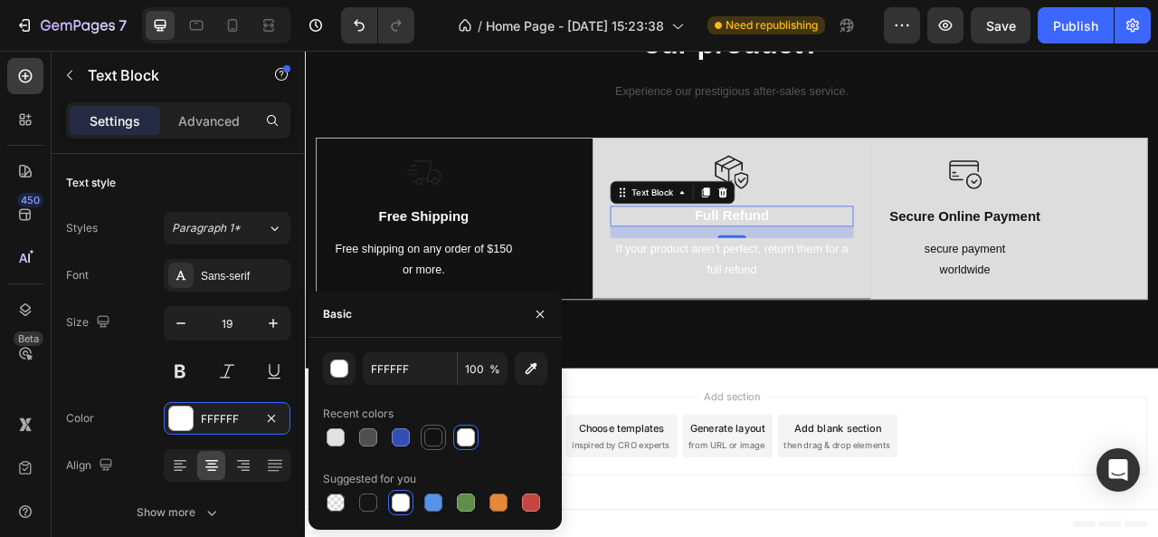
click at [436, 434] on div at bounding box center [433, 437] width 18 height 18
type input "121212"
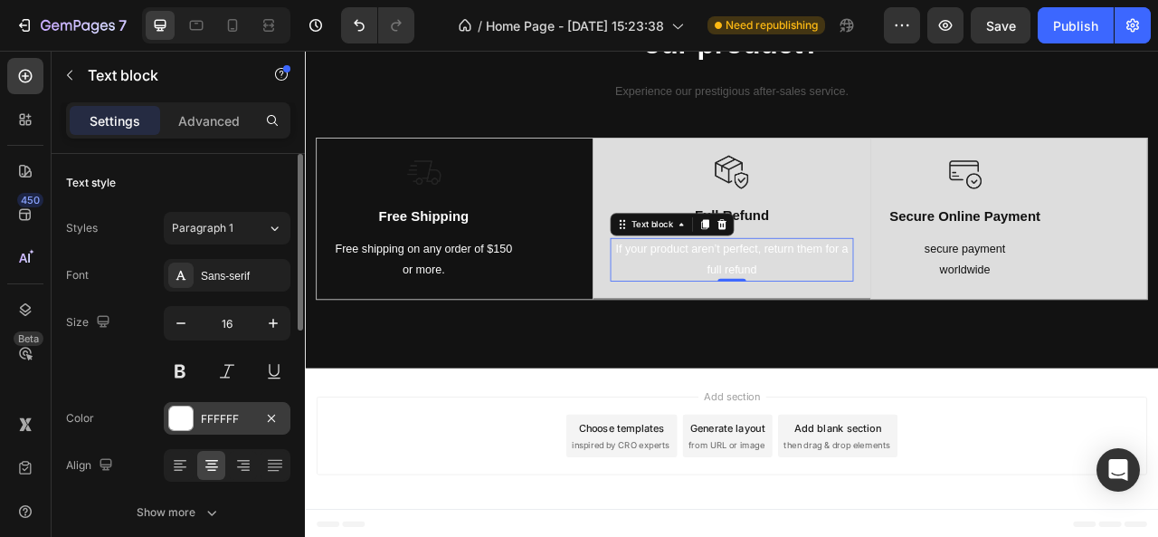
click at [232, 404] on div "FFFFFF" at bounding box center [227, 418] width 127 height 33
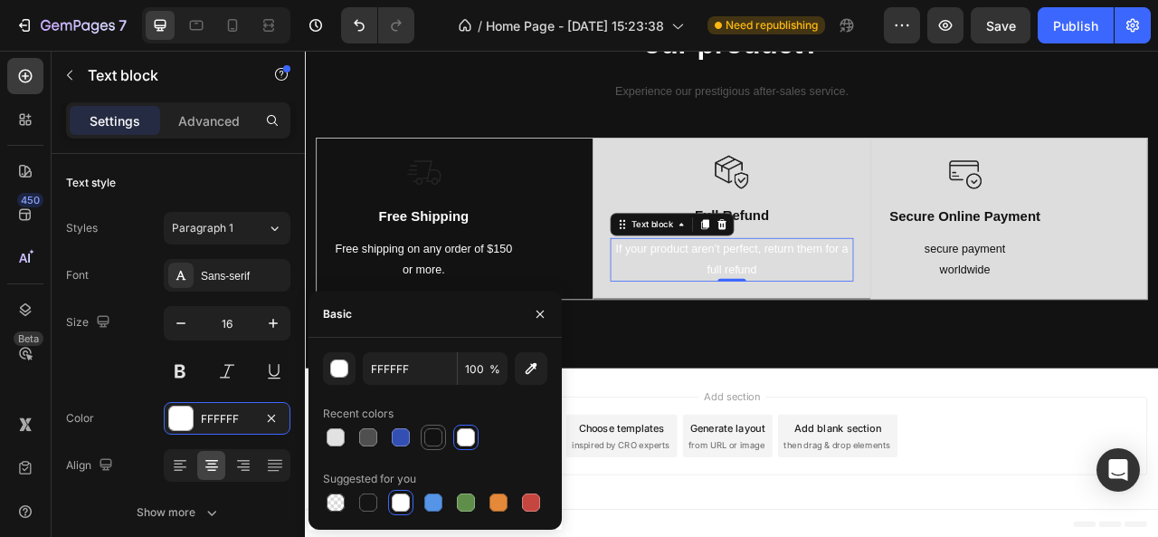
click at [432, 430] on div at bounding box center [433, 437] width 18 height 18
type input "121212"
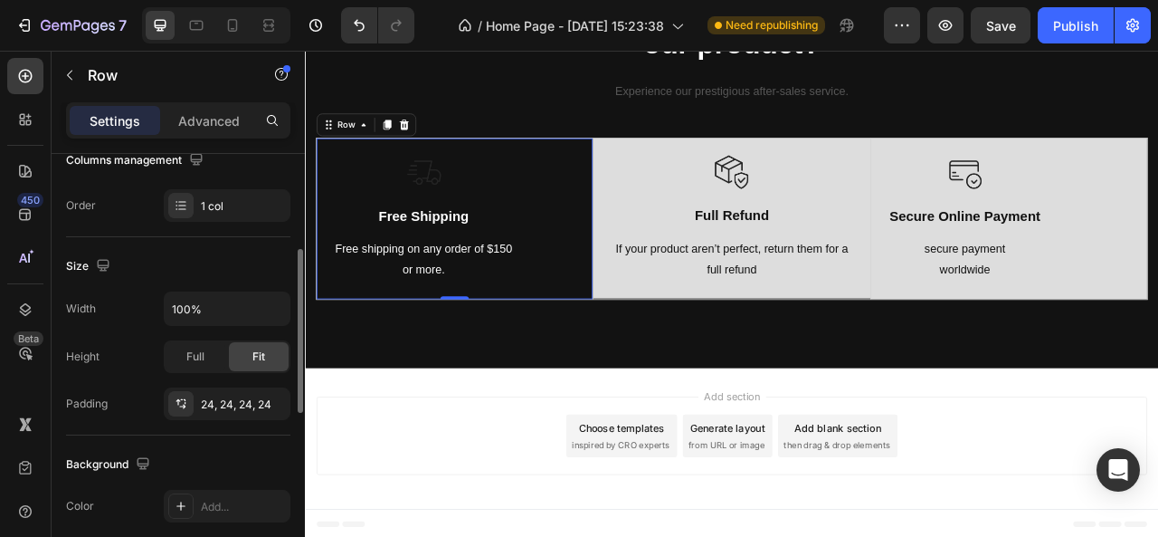
scroll to position [270, 0]
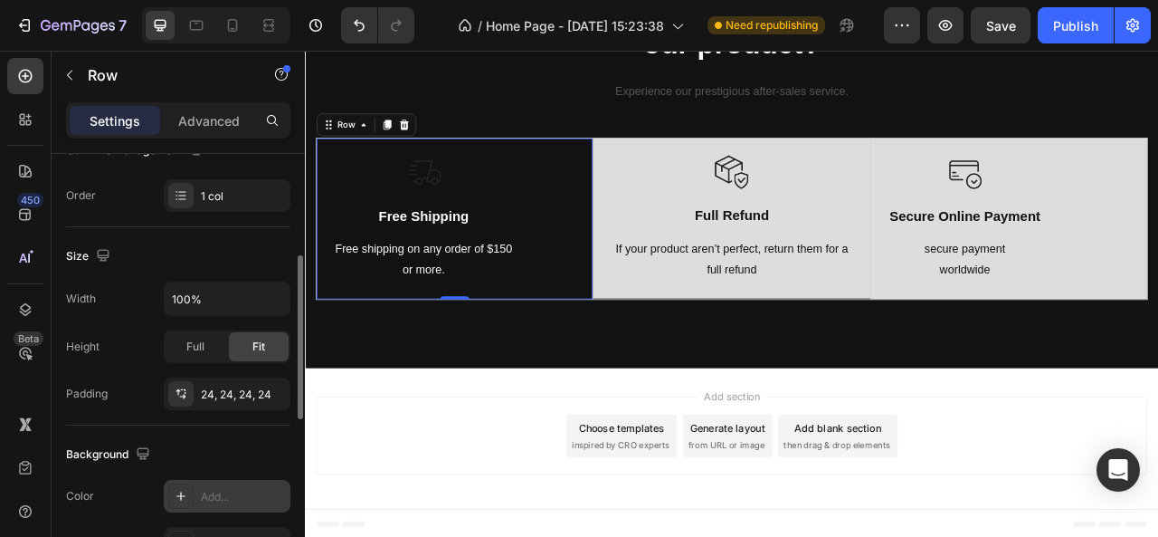
click at [207, 480] on div "Add..." at bounding box center [227, 496] width 127 height 33
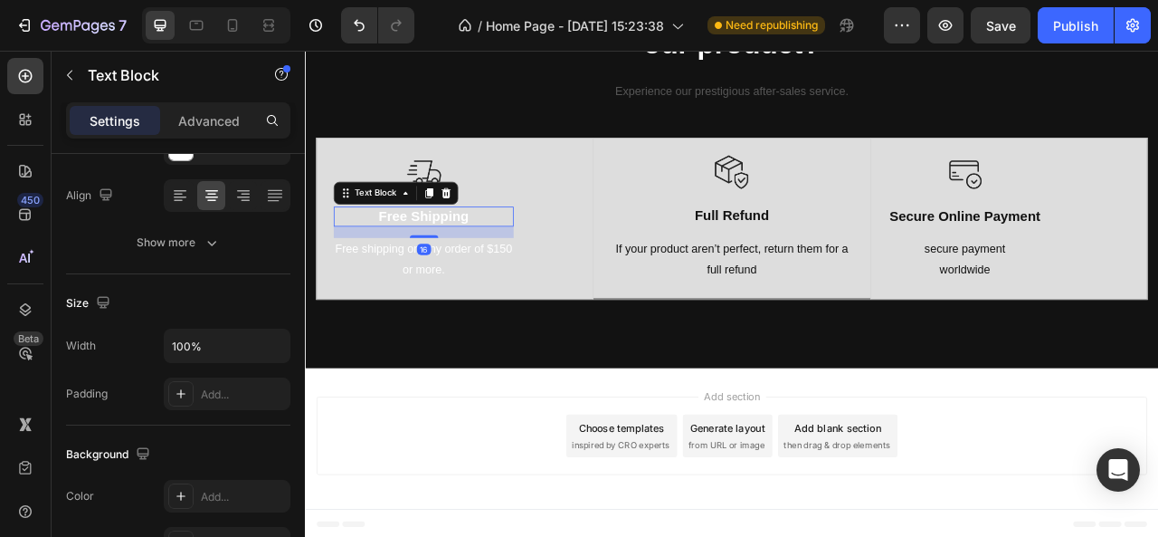
scroll to position [0, 0]
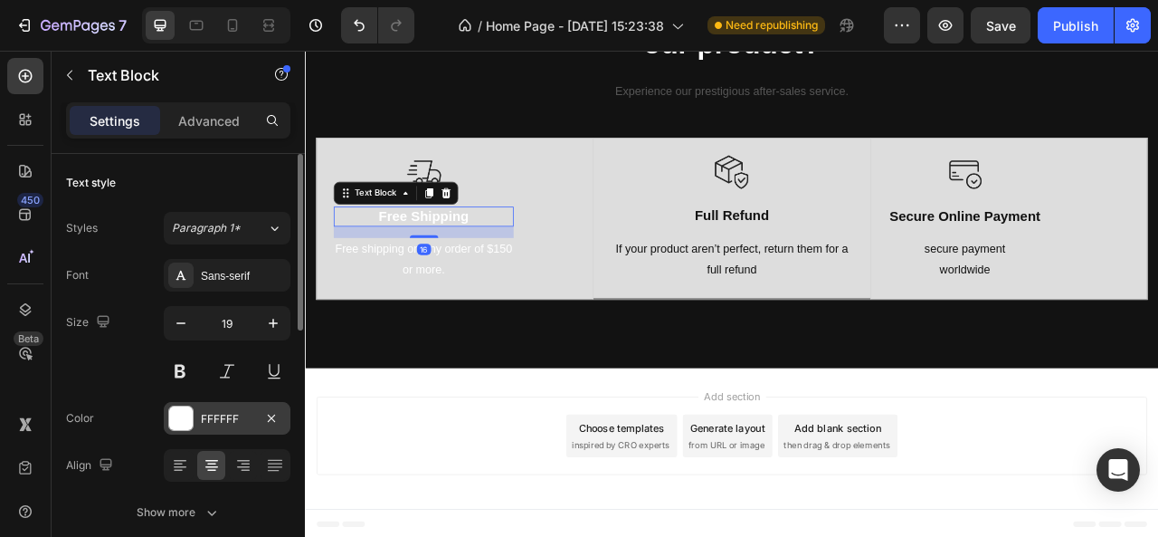
click at [221, 412] on div "FFFFFF" at bounding box center [227, 419] width 52 height 16
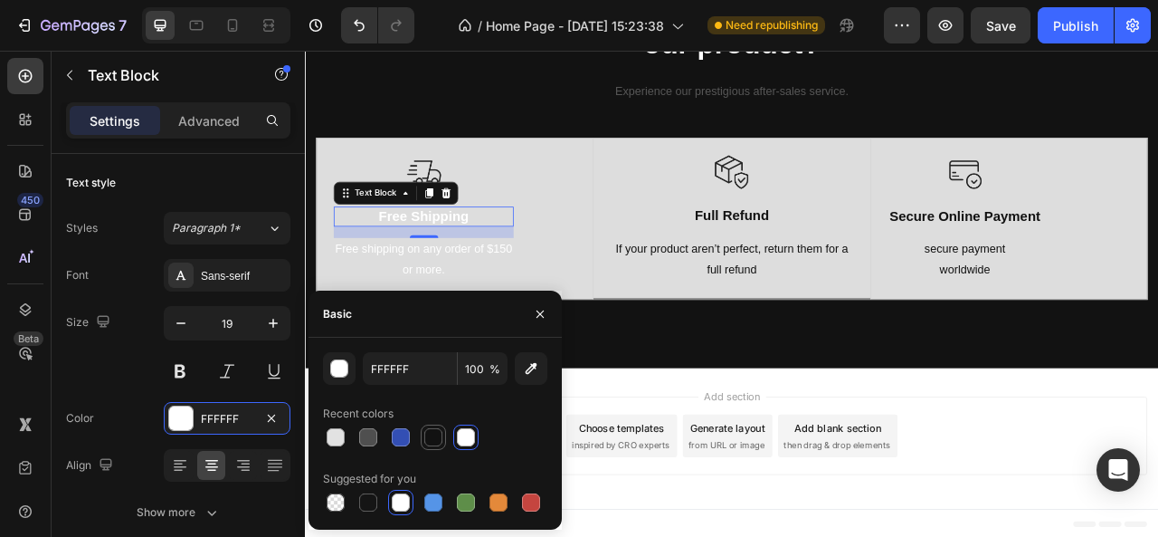
click at [430, 434] on div at bounding box center [433, 437] width 18 height 18
type input "121212"
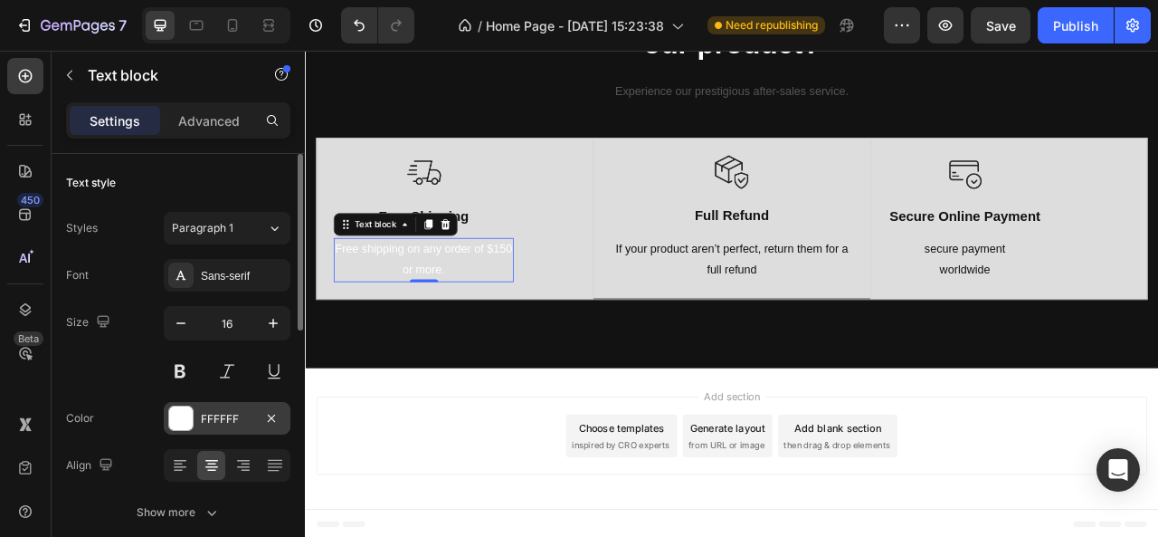
click at [232, 429] on div "FFFFFF" at bounding box center [227, 418] width 127 height 33
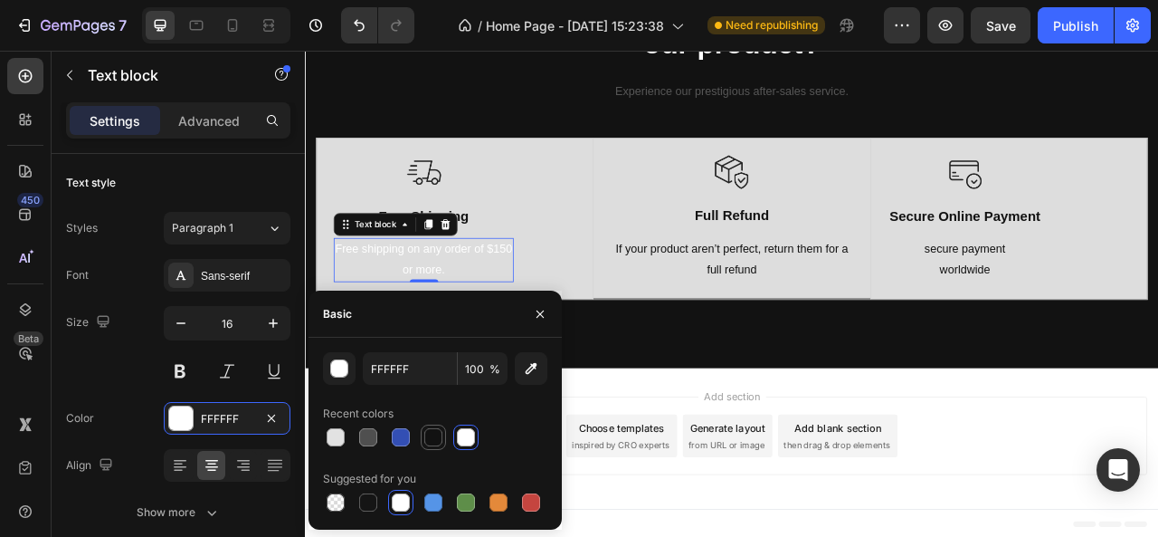
click at [430, 444] on div at bounding box center [433, 437] width 18 height 18
type input "121212"
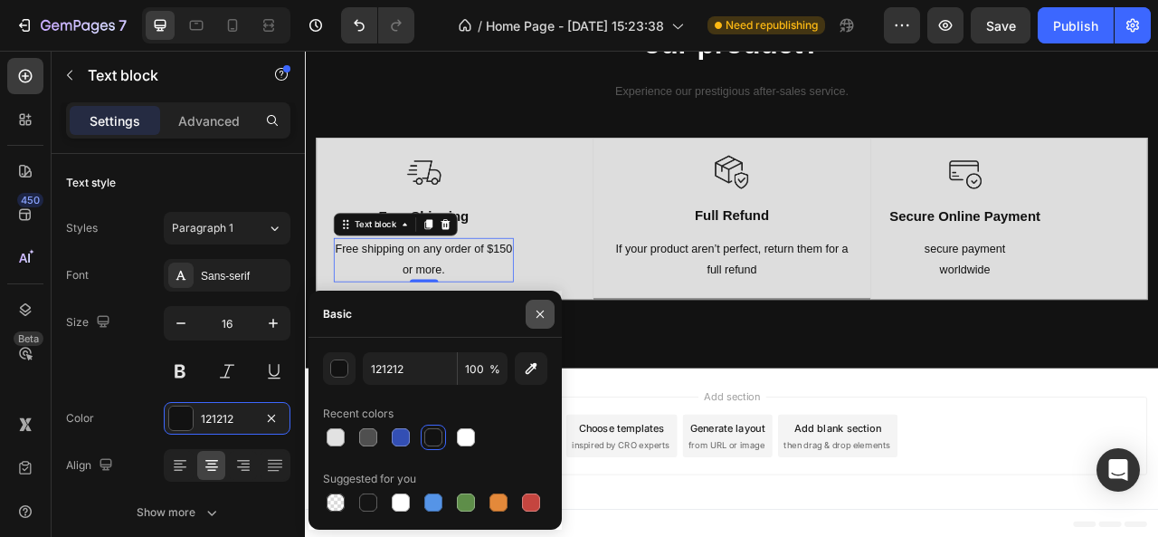
click at [543, 309] on icon "button" at bounding box center [540, 314] width 14 height 14
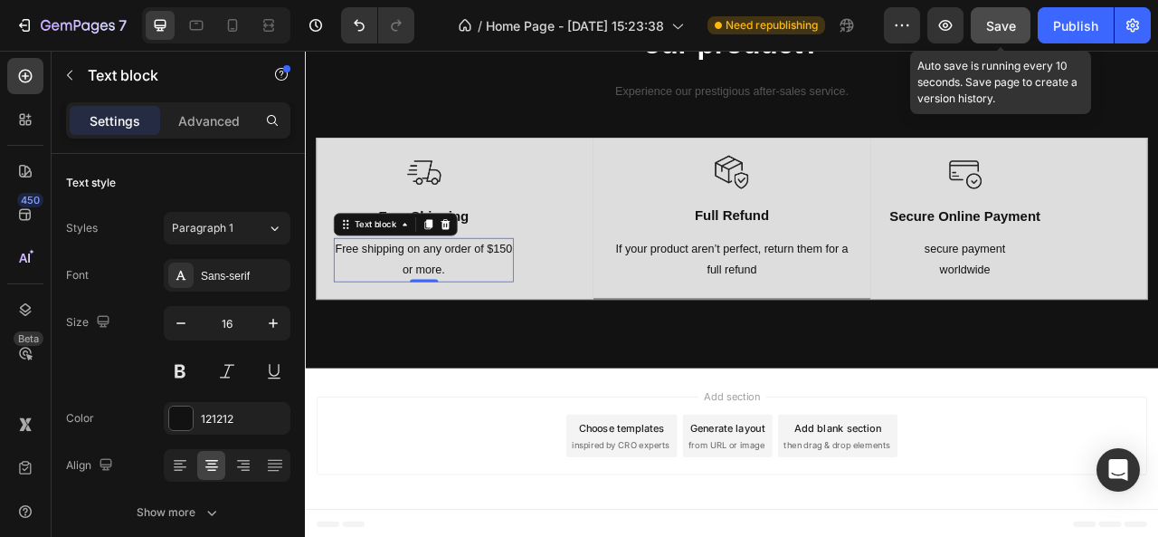
click at [977, 24] on button "Save" at bounding box center [1001, 25] width 60 height 36
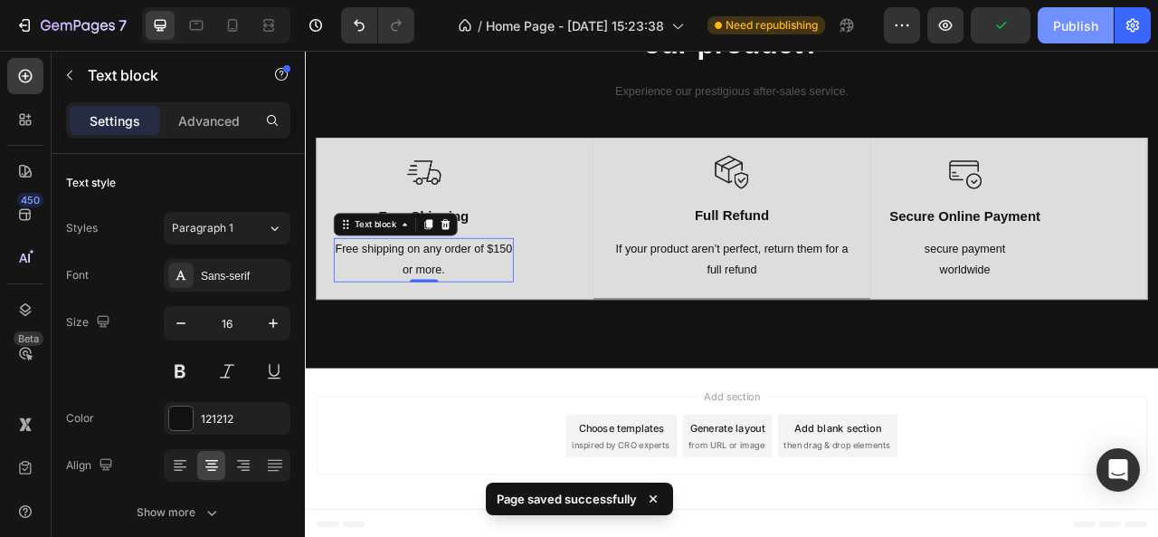
click at [1077, 28] on div "Publish" at bounding box center [1075, 25] width 45 height 19
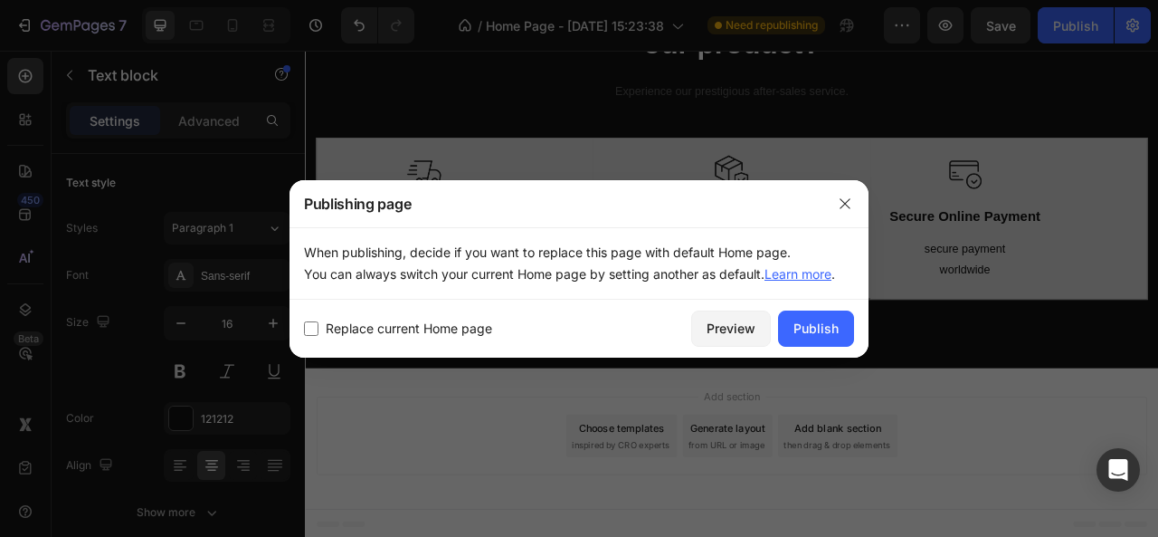
click at [311, 325] on input "checkbox" at bounding box center [311, 328] width 14 height 14
checkbox input "true"
click at [817, 320] on div "Publish" at bounding box center [816, 328] width 45 height 19
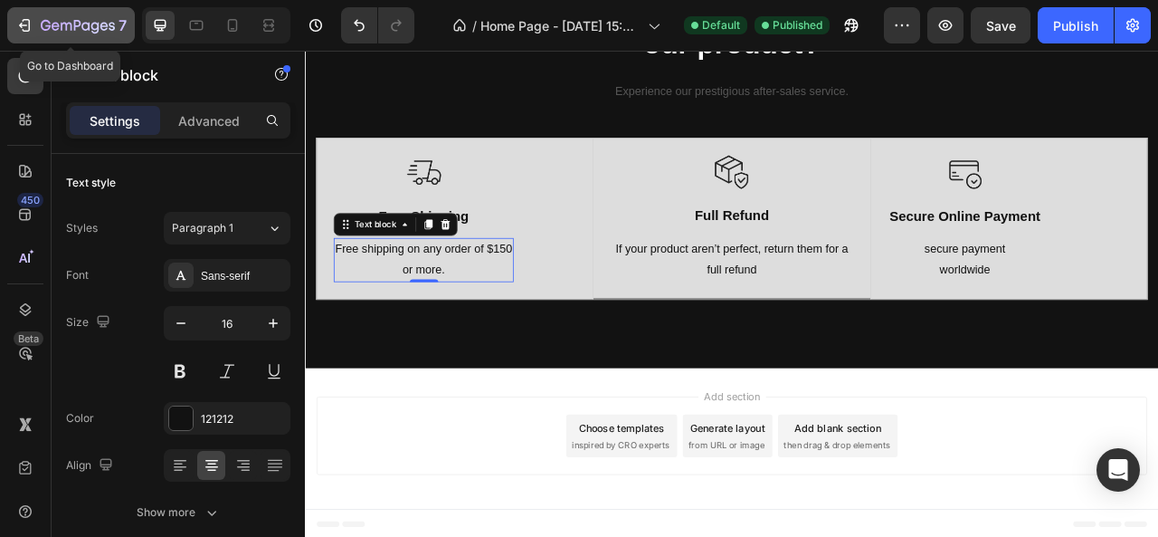
click at [80, 16] on div "7" at bounding box center [84, 25] width 86 height 22
